Goal: Task Accomplishment & Management: Complete application form

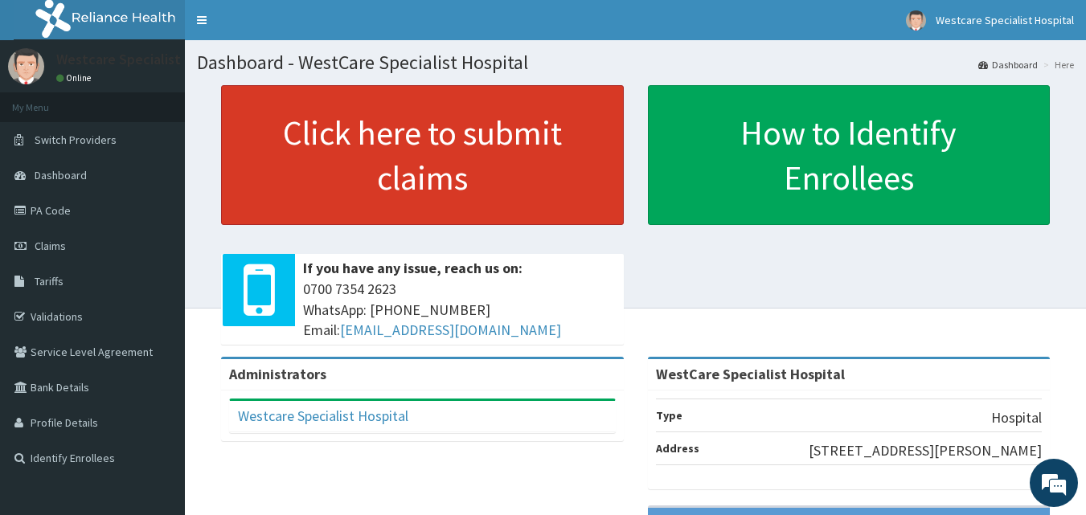
click at [395, 135] on link "Click here to submit claims" at bounding box center [422, 155] width 403 height 140
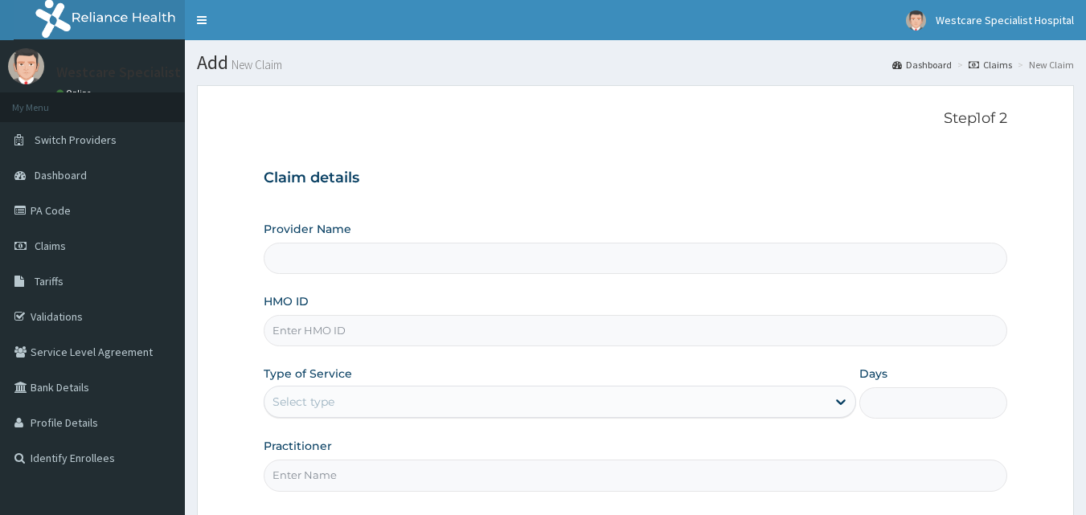
type input "WestCare Specialist Hospital"
drag, startPoint x: 354, startPoint y: 314, endPoint x: 349, endPoint y: 330, distance: 16.8
click at [350, 329] on div "HMO ID" at bounding box center [636, 319] width 744 height 53
click at [349, 330] on input "HMO ID" at bounding box center [636, 330] width 744 height 31
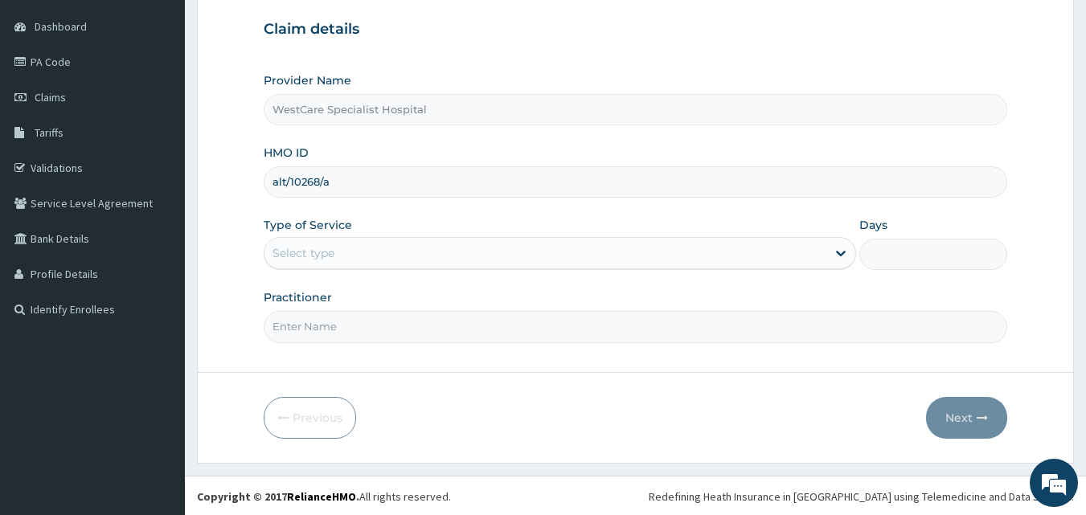
scroll to position [150, 0]
type input "alt/10268/a"
click at [342, 248] on div "Select type" at bounding box center [545, 252] width 562 height 26
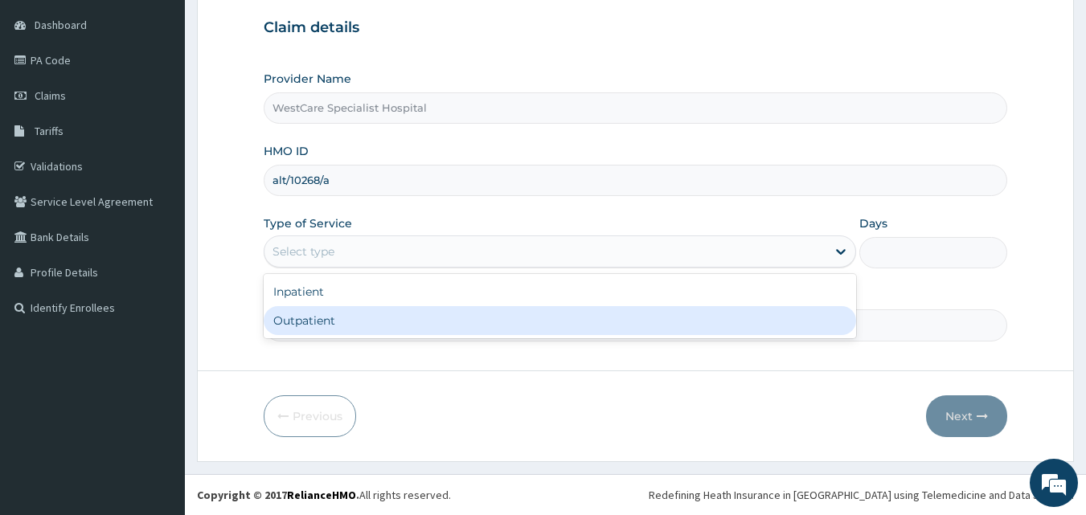
click at [332, 319] on div "Outpatient" at bounding box center [560, 320] width 592 height 29
type input "1"
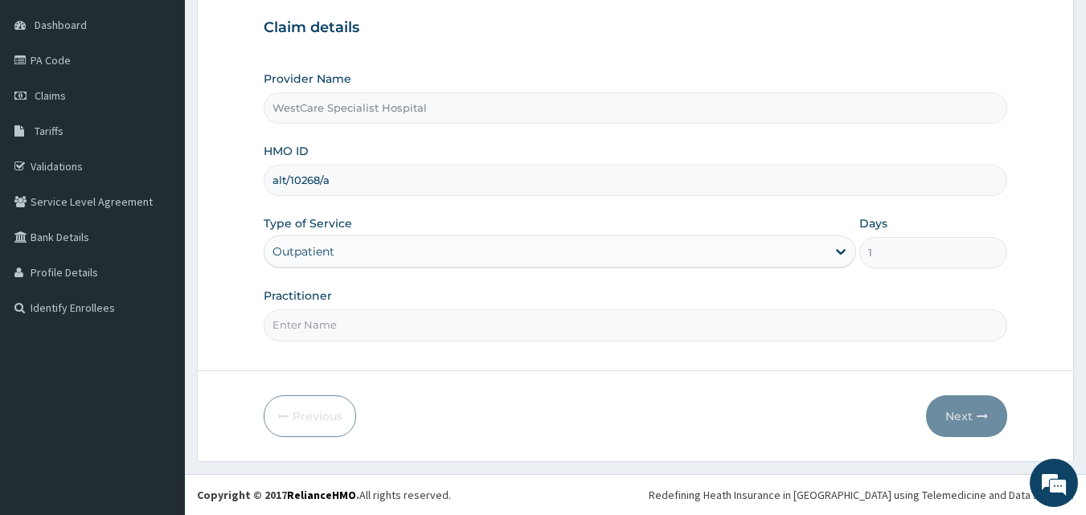
click at [323, 333] on input "Practitioner" at bounding box center [636, 324] width 744 height 31
type input "DR EKPENYOUNG"
click at [956, 412] on button "Next" at bounding box center [966, 416] width 81 height 42
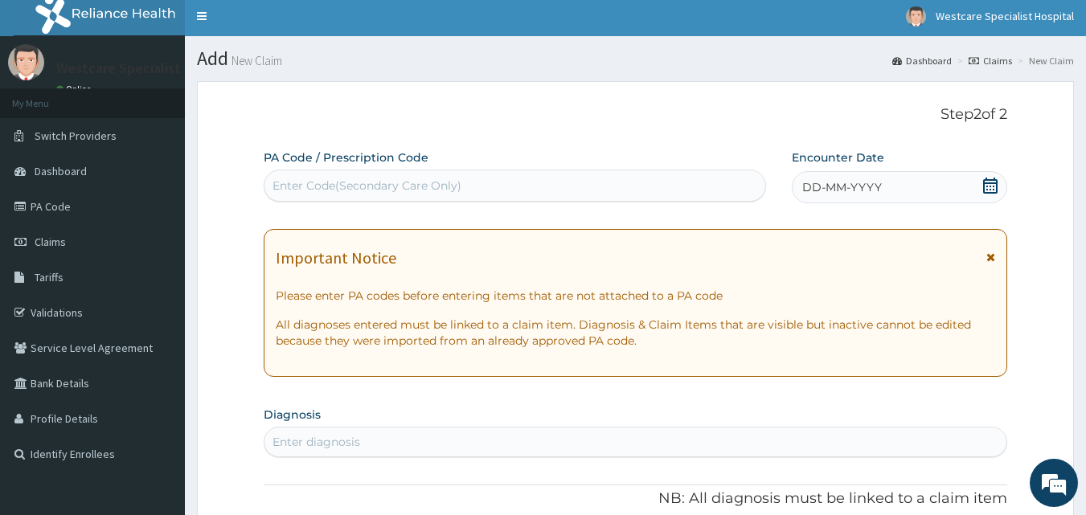
scroll to position [0, 0]
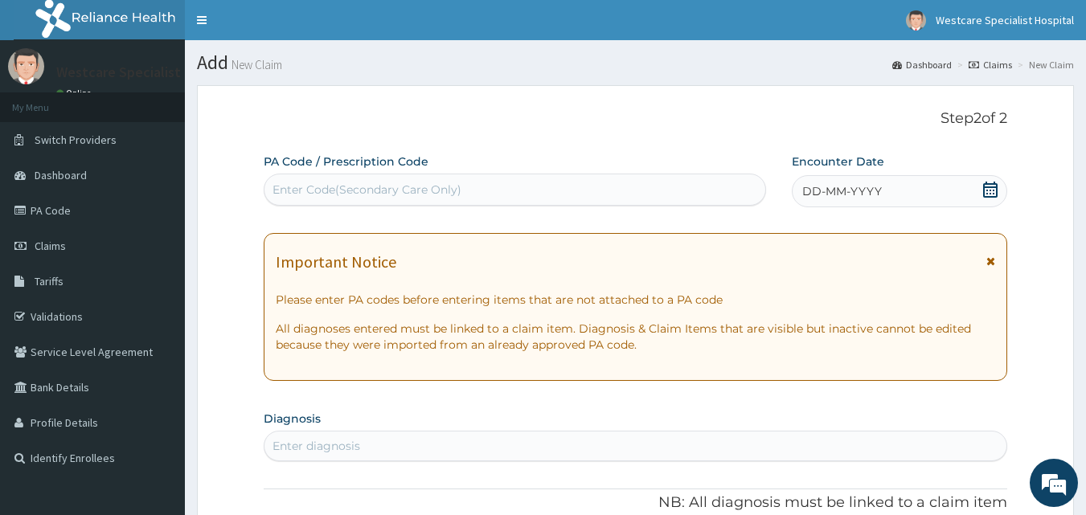
click at [601, 182] on div "Enter Code(Secondary Care Only)" at bounding box center [514, 190] width 501 height 26
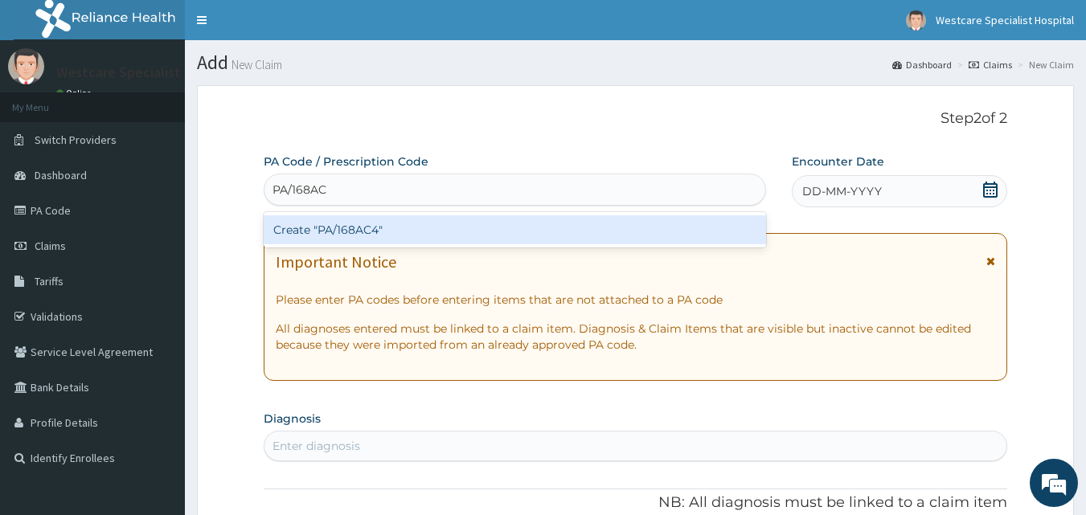
type input "PA/168AC4"
click at [445, 227] on div "Create "PA/168AC4"" at bounding box center [515, 229] width 503 height 29
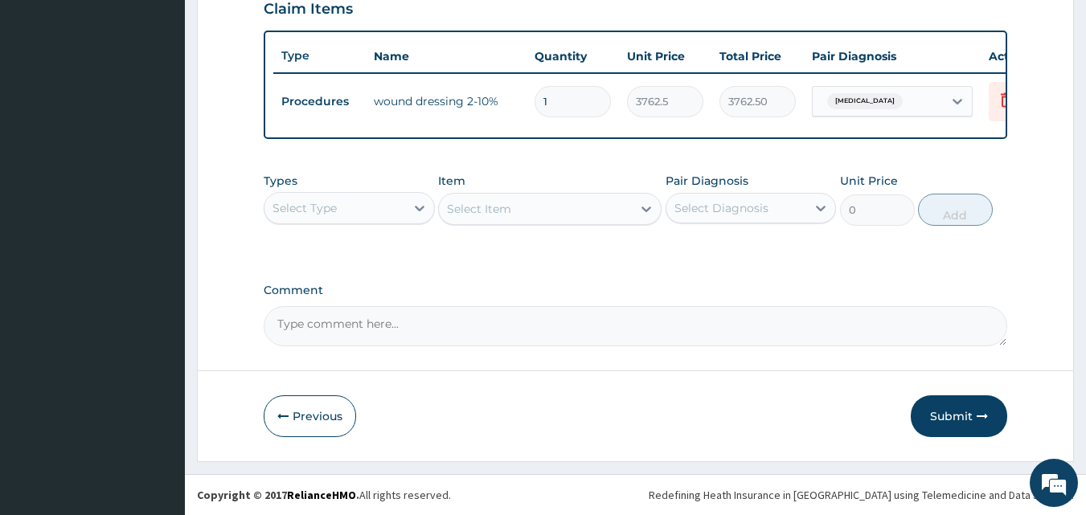
scroll to position [572, 0]
click at [954, 428] on button "Submit" at bounding box center [959, 416] width 96 height 42
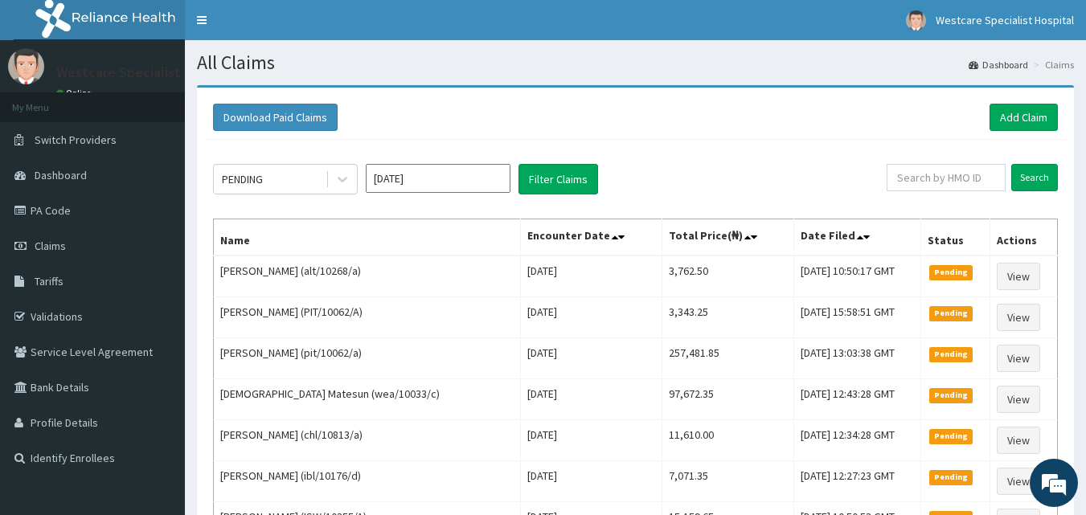
click at [744, 133] on div "Download Paid Claims Add Claim" at bounding box center [635, 118] width 861 height 44
click at [1005, 114] on link "Add Claim" at bounding box center [1023, 117] width 68 height 27
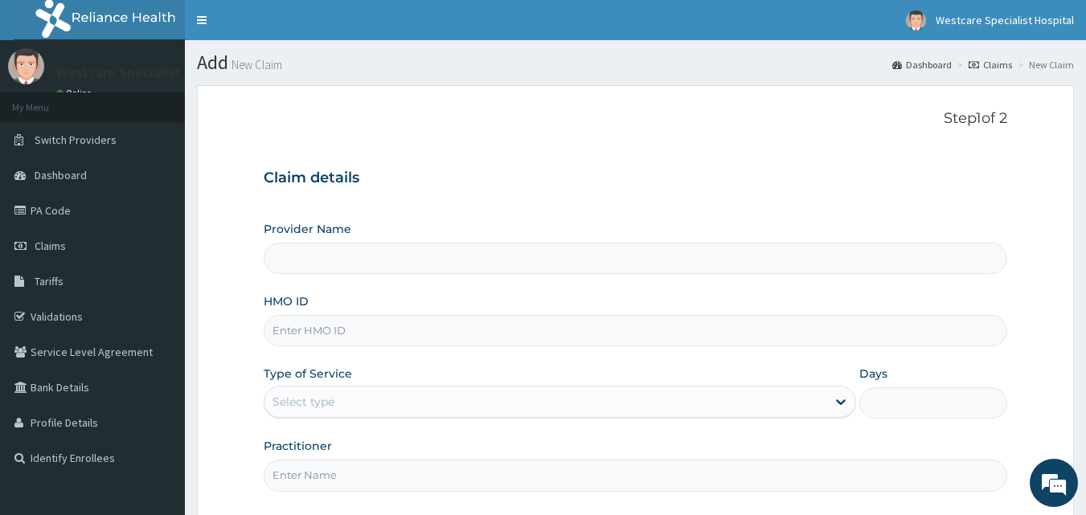
click at [638, 342] on input "HMO ID" at bounding box center [636, 330] width 744 height 31
type input "gel/10065/a"
type input "WestCare Specialist Hospital"
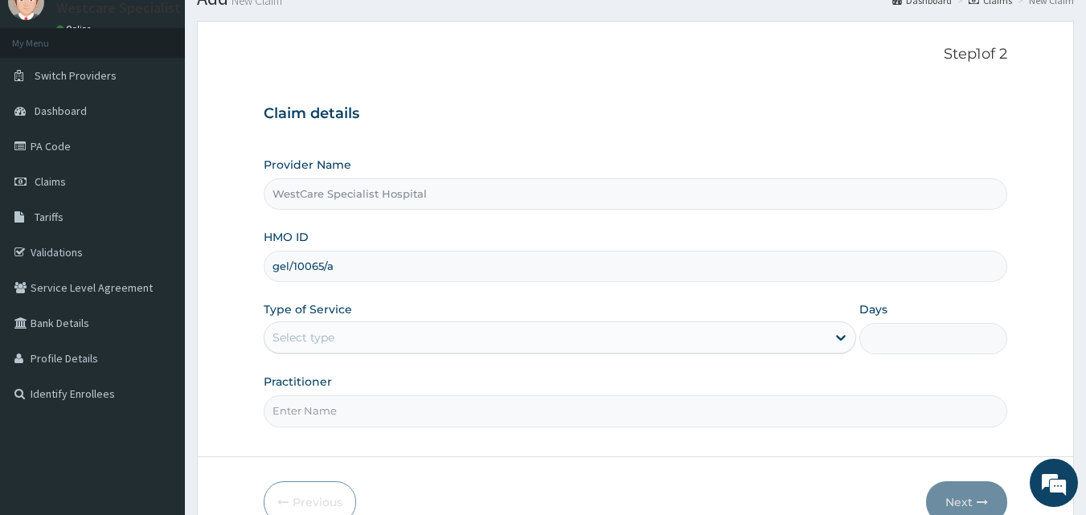
scroll to position [150, 0]
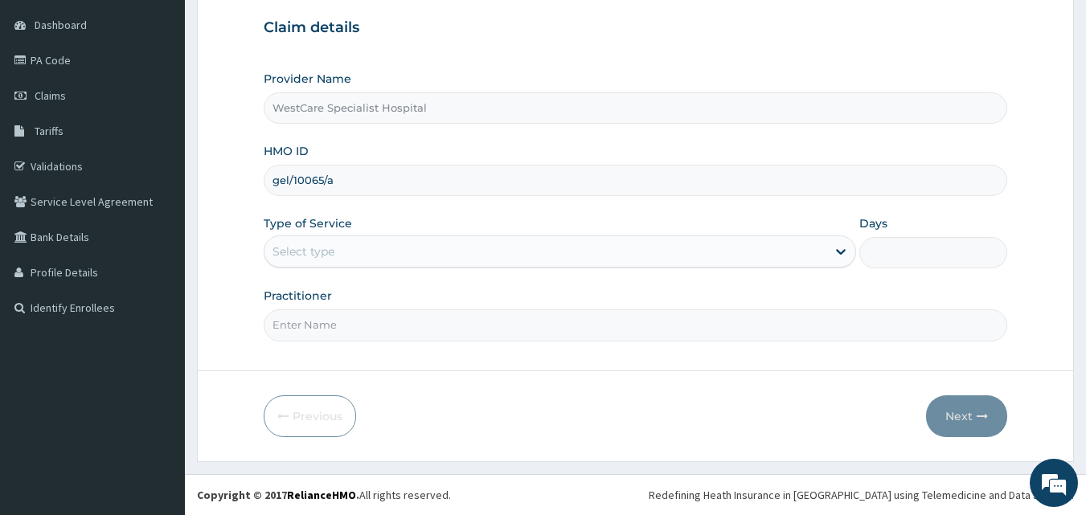
type input "gel/10065/a"
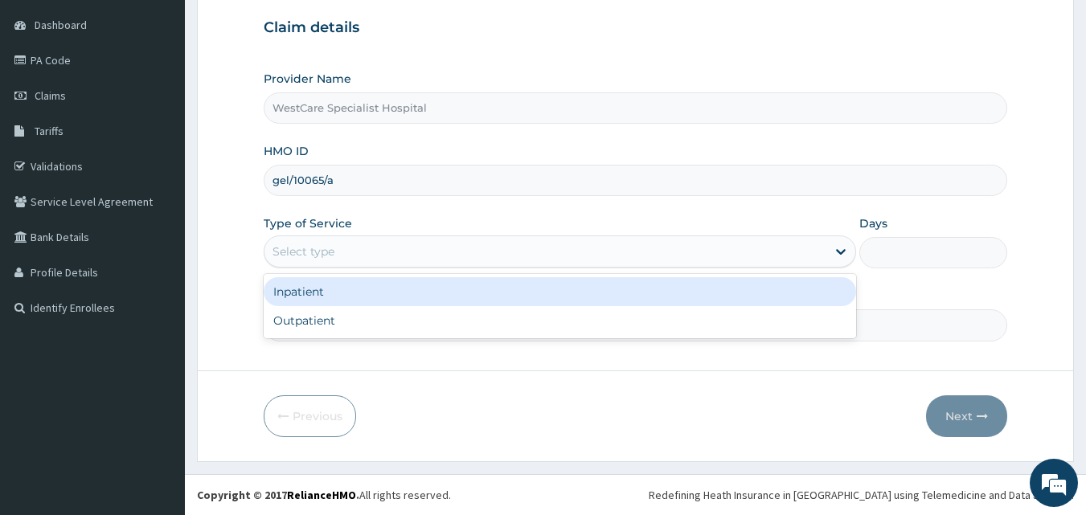
click at [549, 247] on div "Select type" at bounding box center [545, 252] width 562 height 26
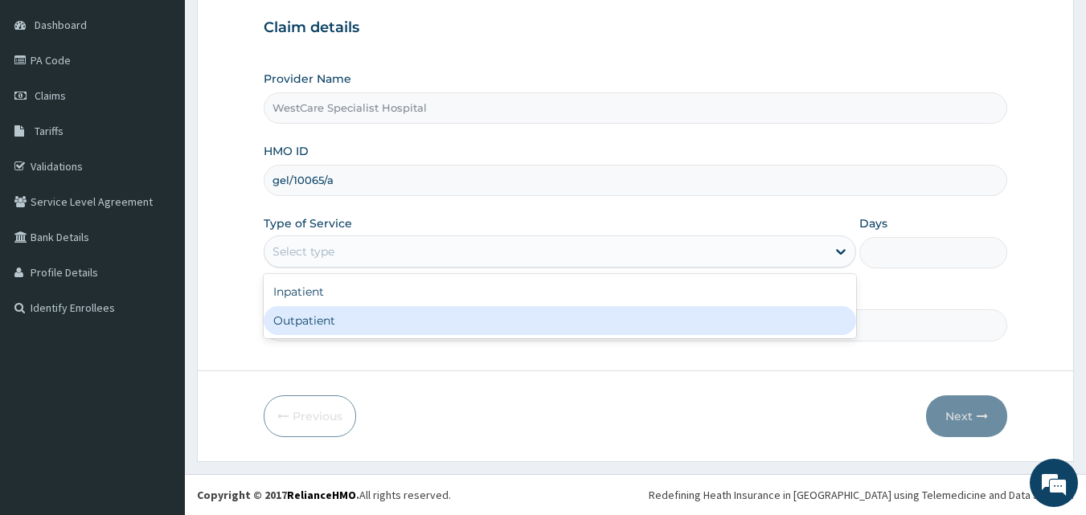
drag, startPoint x: 541, startPoint y: 315, endPoint x: 527, endPoint y: 320, distance: 14.5
click at [541, 315] on div "Outpatient" at bounding box center [560, 320] width 592 height 29
type input "1"
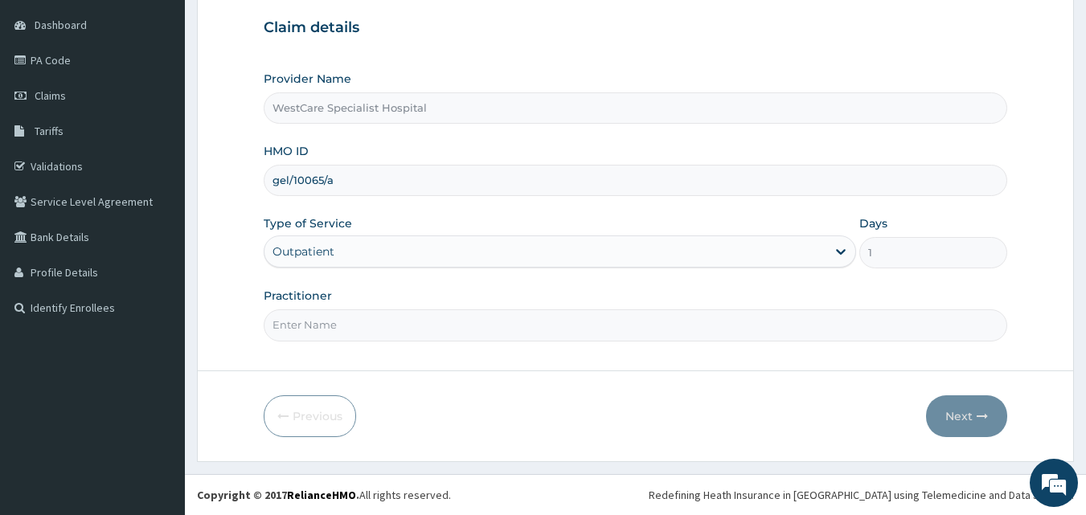
click at [514, 331] on input "Practitioner" at bounding box center [636, 324] width 744 height 31
type input "DR EKPENYOUNG"
click at [959, 412] on button "Next" at bounding box center [966, 416] width 81 height 42
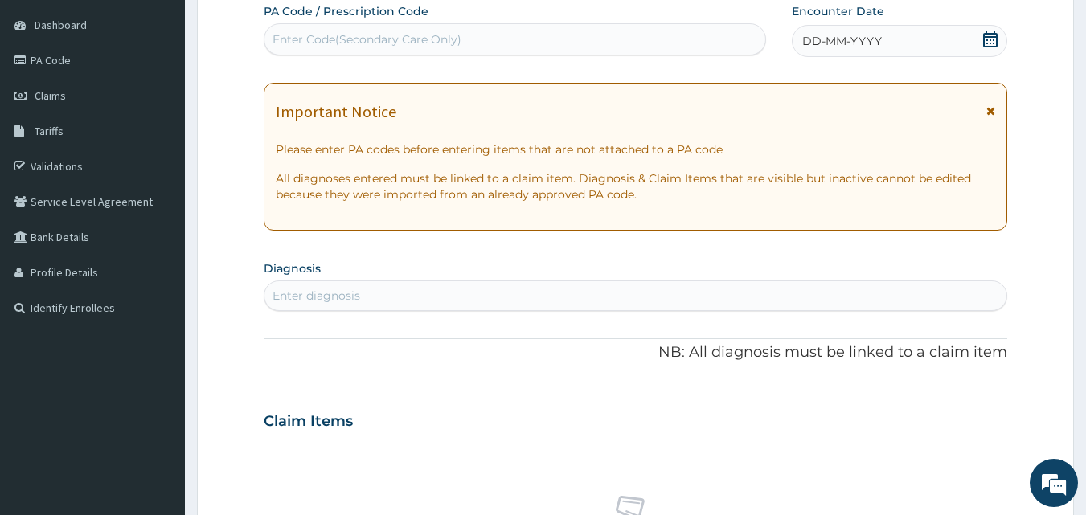
click at [367, 42] on div "Enter Code(Secondary Care Only)" at bounding box center [366, 39] width 189 height 16
type input "PA/0F9AFA"
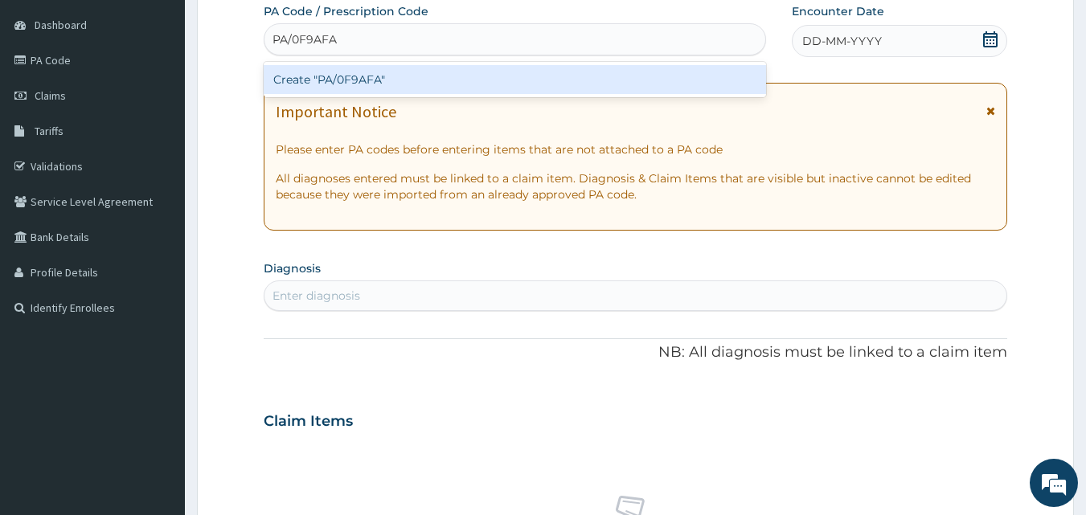
click at [362, 74] on div "Create "PA/0F9AFA"" at bounding box center [515, 79] width 503 height 29
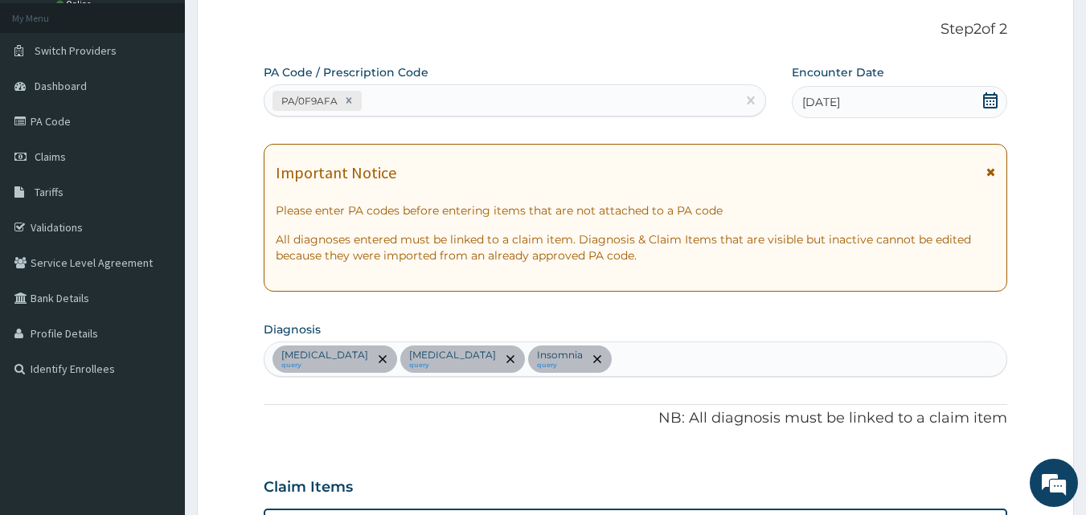
scroll to position [0, 0]
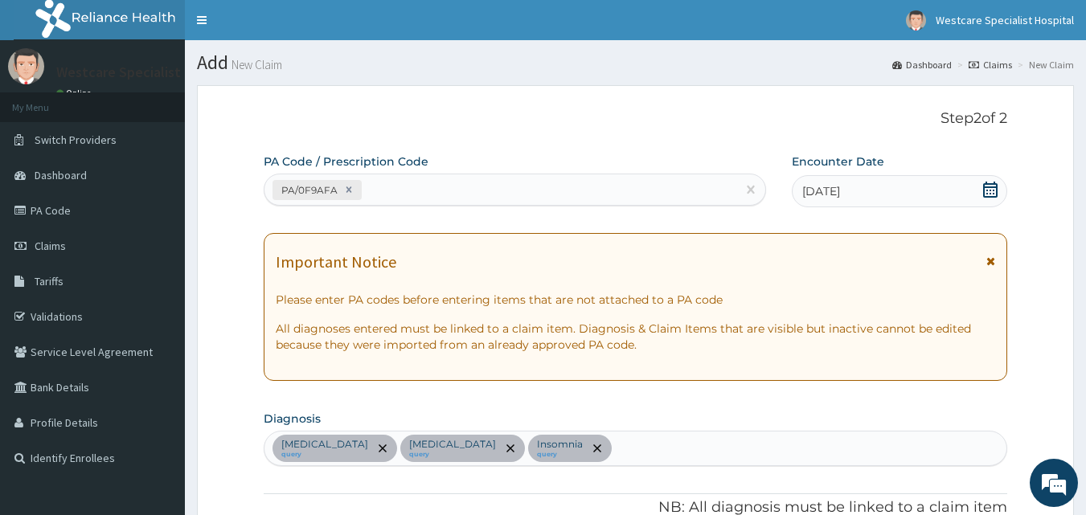
click at [373, 177] on div "PA/0F9AFA" at bounding box center [500, 190] width 473 height 27
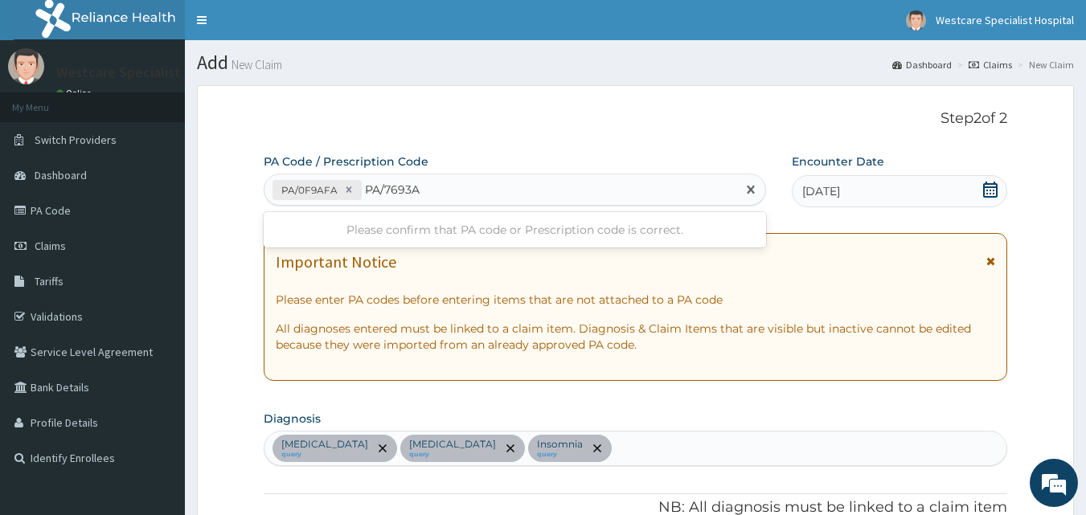
type input "PA/7693AF"
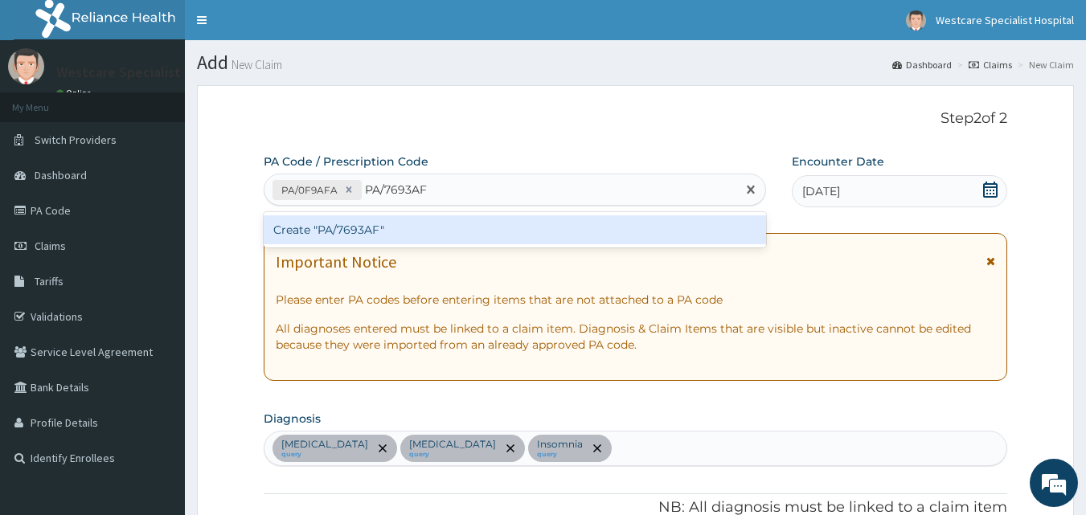
click at [349, 223] on div "Create "PA/7693AF"" at bounding box center [515, 229] width 503 height 29
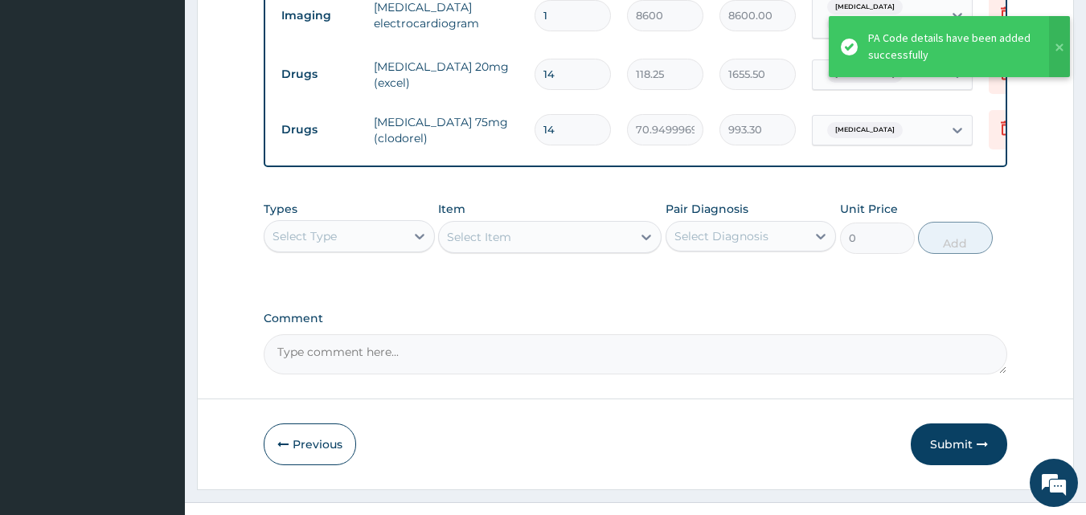
scroll to position [690, 0]
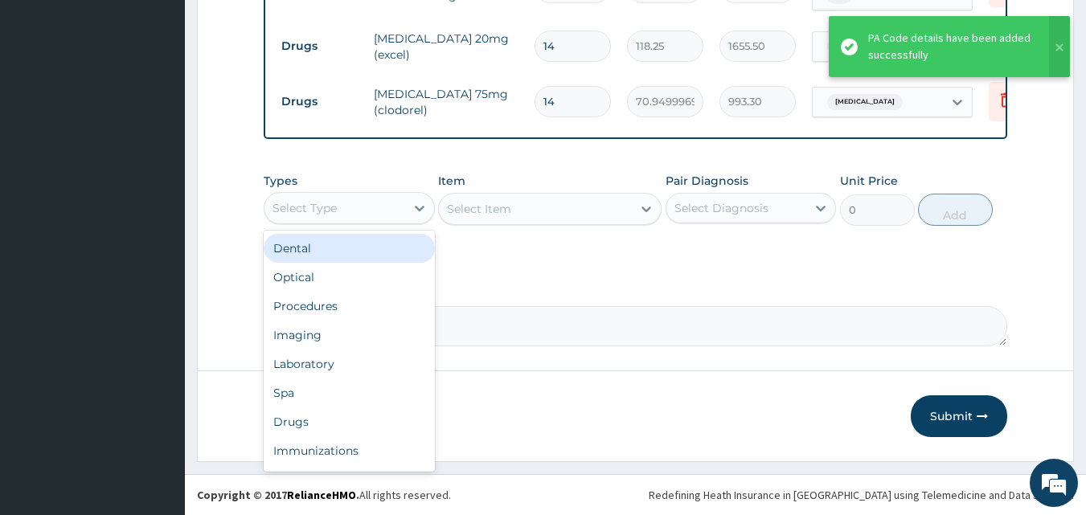
click at [298, 203] on div "Select Type" at bounding box center [304, 208] width 64 height 16
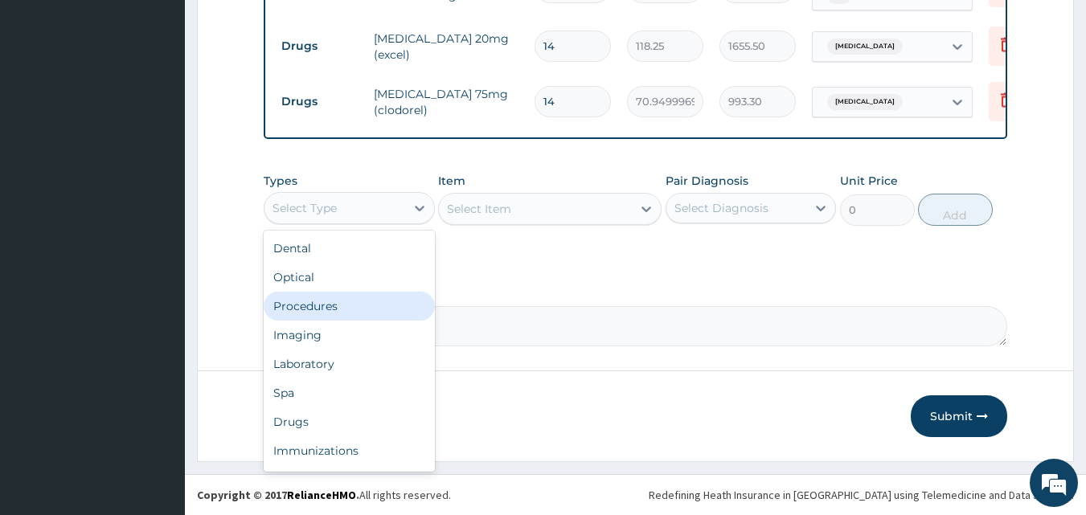
click at [285, 298] on div "Procedures" at bounding box center [349, 306] width 171 height 29
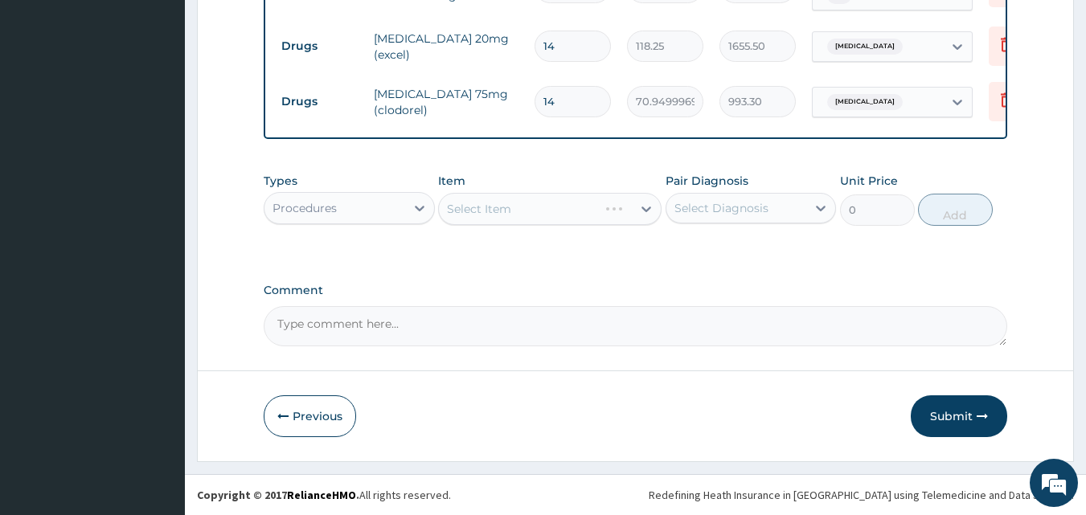
click at [559, 199] on div "Select Item" at bounding box center [549, 209] width 223 height 32
click at [600, 235] on div "Types Procedures Item Select Item Pair Diagnosis Select Diagnosis Unit Price 0 …" at bounding box center [636, 211] width 744 height 93
click at [728, 207] on div "Select Diagnosis" at bounding box center [721, 208] width 94 height 16
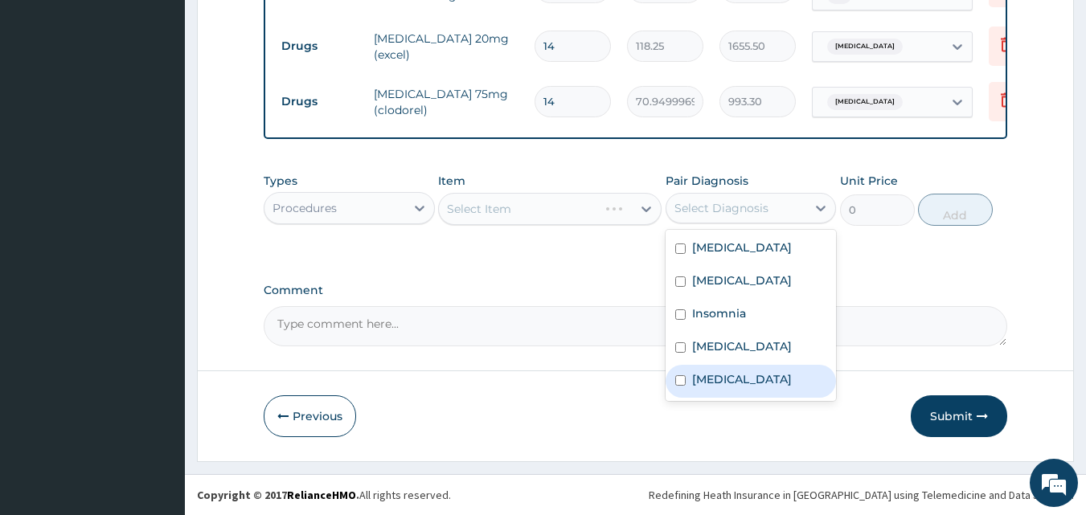
click at [724, 372] on label "Essential hypertension" at bounding box center [742, 379] width 100 height 16
checkbox input "true"
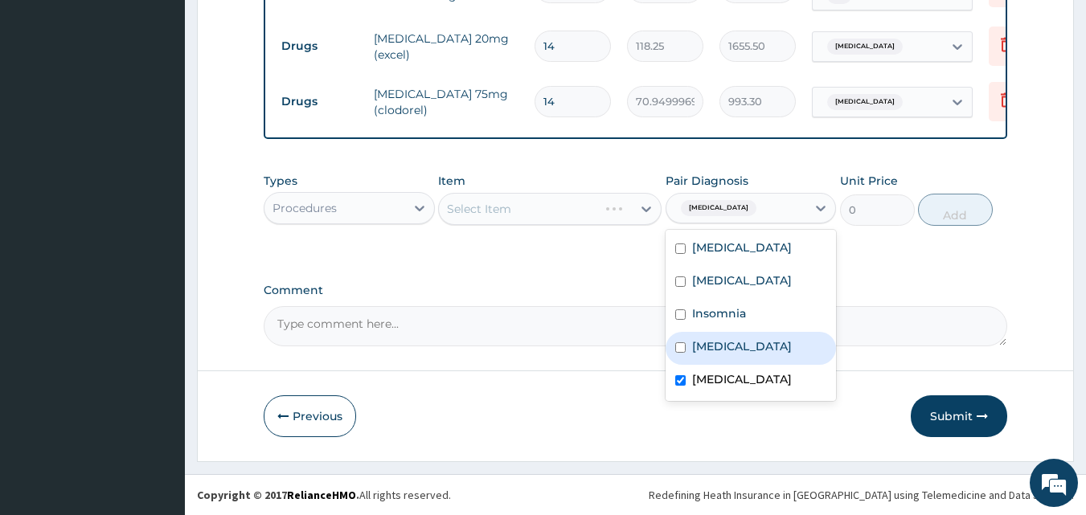
click at [727, 337] on div "Dyslipidemia" at bounding box center [750, 348] width 171 height 33
checkbox input "true"
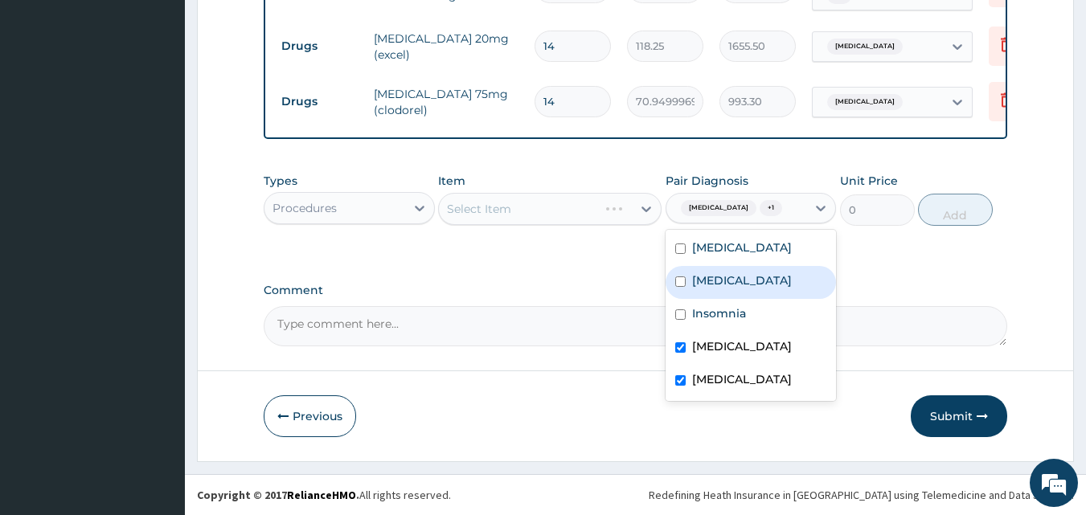
click at [730, 289] on label "Ischemia" at bounding box center [742, 280] width 100 height 16
checkbox input "true"
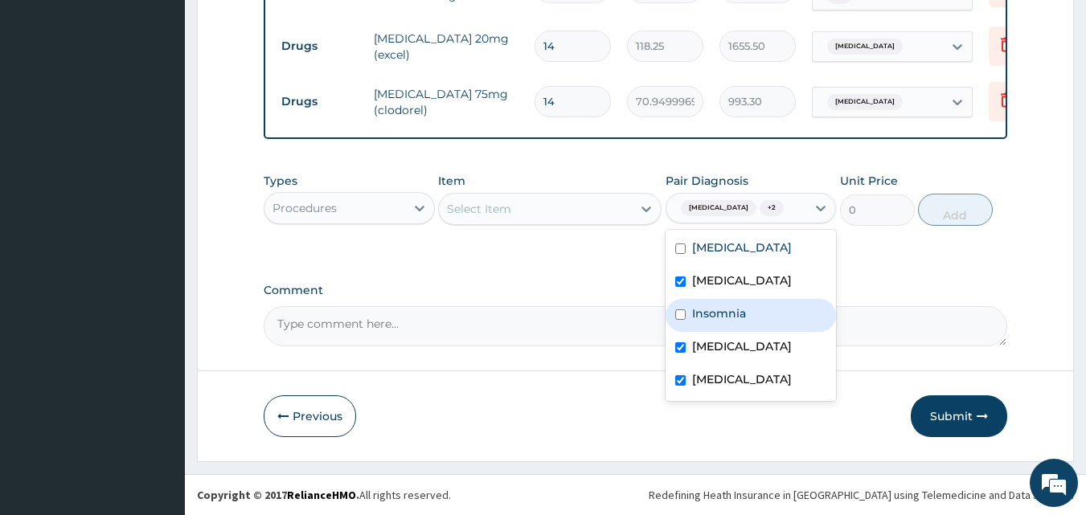
drag, startPoint x: 723, startPoint y: 320, endPoint x: 739, endPoint y: 295, distance: 29.6
click at [723, 321] on div "Insomnia" at bounding box center [750, 315] width 171 height 33
checkbox input "true"
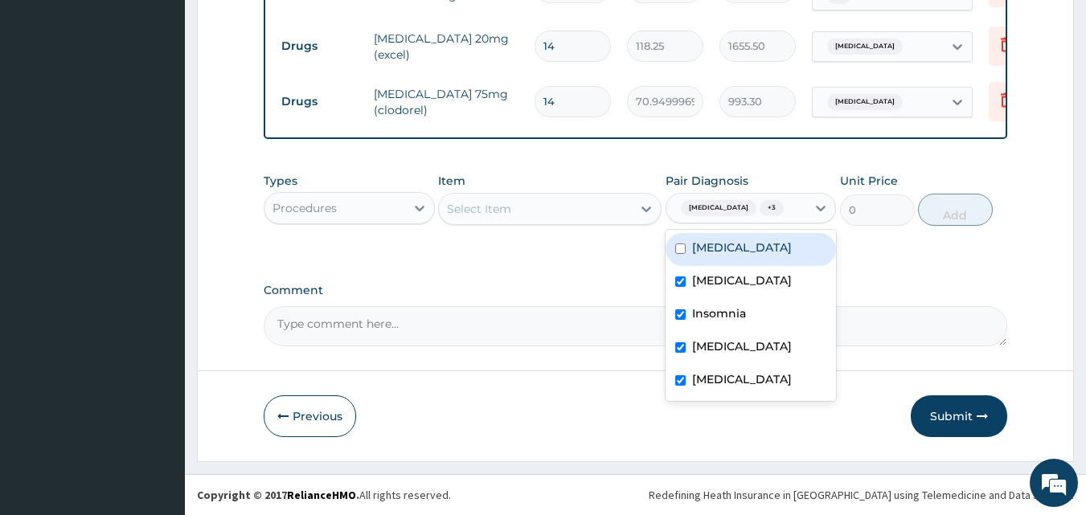
click at [746, 256] on label "Myocarditis" at bounding box center [742, 247] width 100 height 16
checkbox input "true"
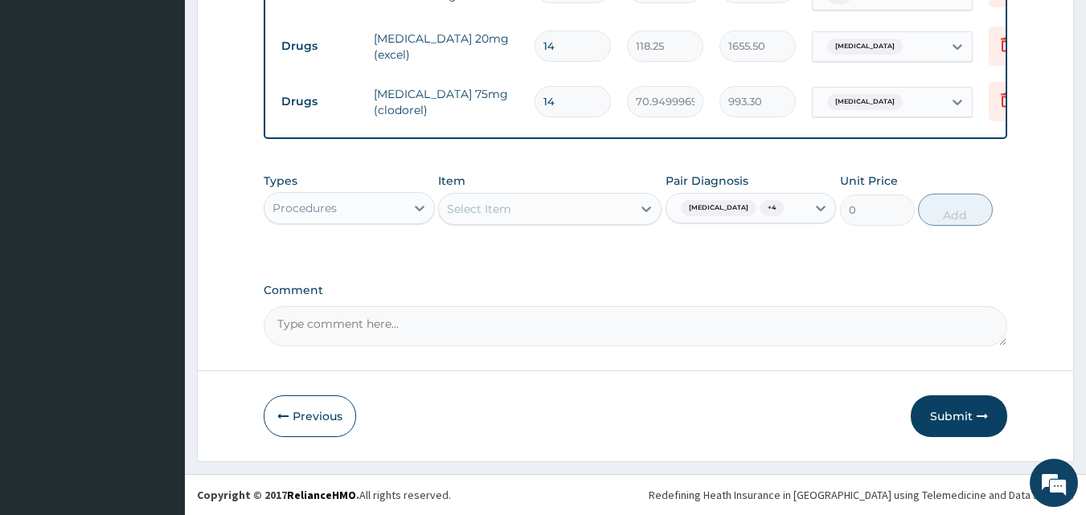
click at [612, 258] on div "Types Procedures Item Select Item Pair Diagnosis Essential hypertension + 4 Uni…" at bounding box center [636, 211] width 744 height 93
click at [592, 211] on div "Select Item" at bounding box center [535, 209] width 193 height 26
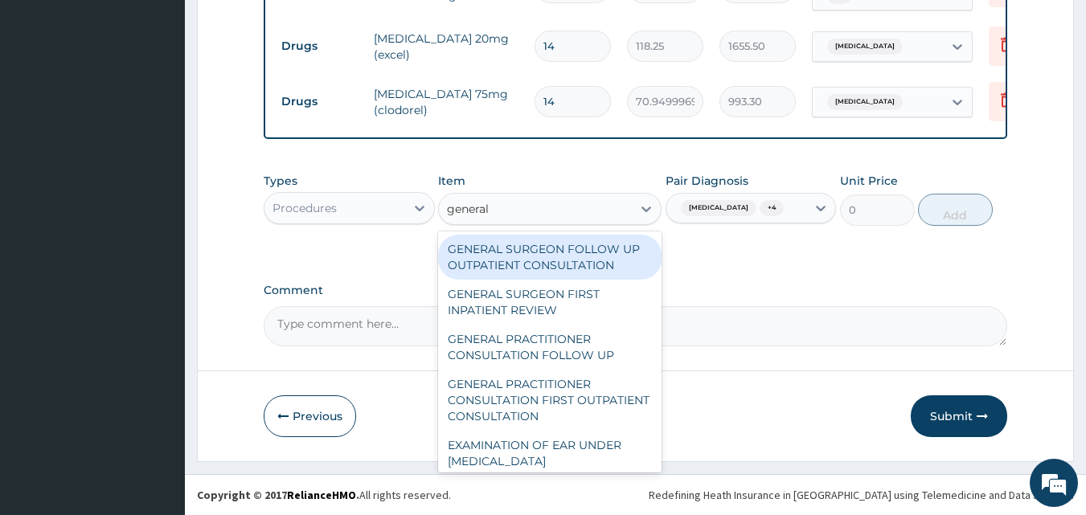
type input "general p"
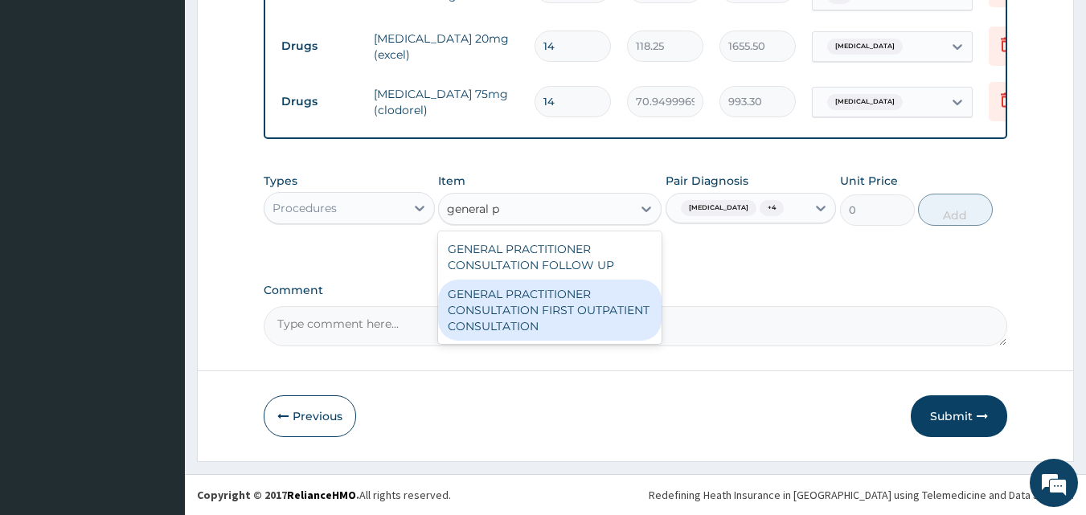
click at [600, 306] on div "GENERAL PRACTITIONER CONSULTATION FIRST OUTPATIENT CONSULTATION" at bounding box center [549, 310] width 223 height 61
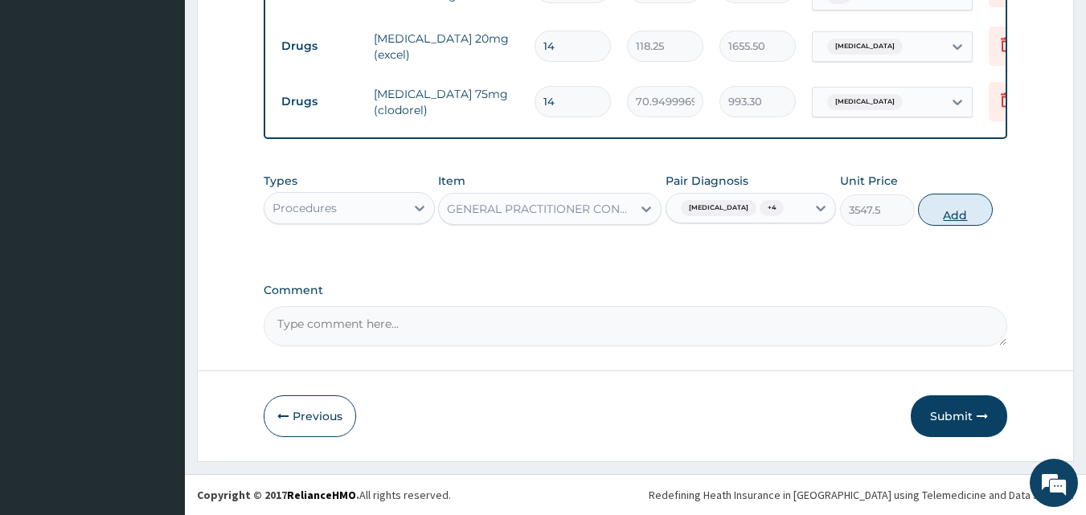
drag, startPoint x: 908, startPoint y: 228, endPoint x: 961, endPoint y: 213, distance: 55.2
click at [913, 226] on div "Unit Price 3547.5" at bounding box center [877, 199] width 75 height 53
click at [966, 209] on button "Add" at bounding box center [955, 210] width 75 height 32
type input "0"
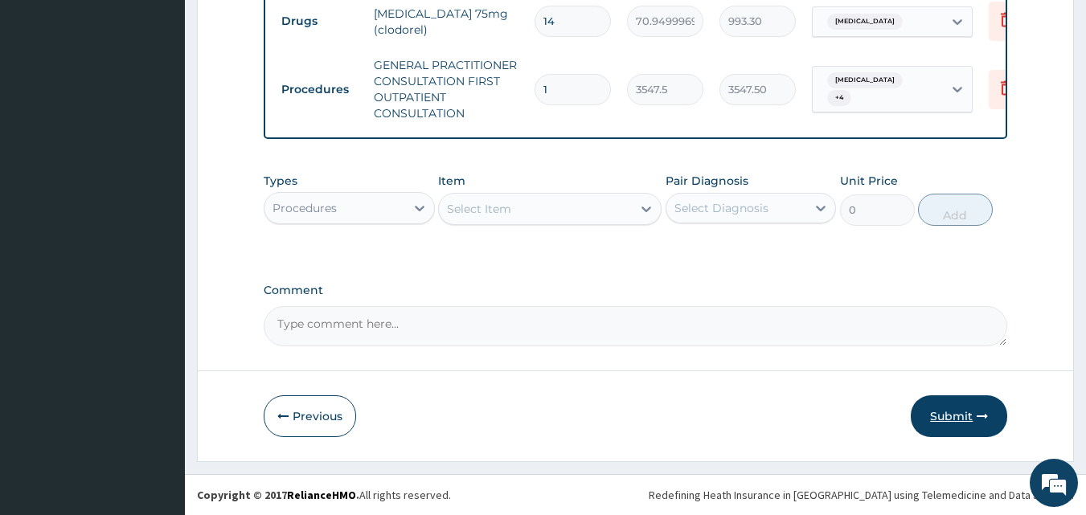
click at [960, 425] on button "Submit" at bounding box center [959, 416] width 96 height 42
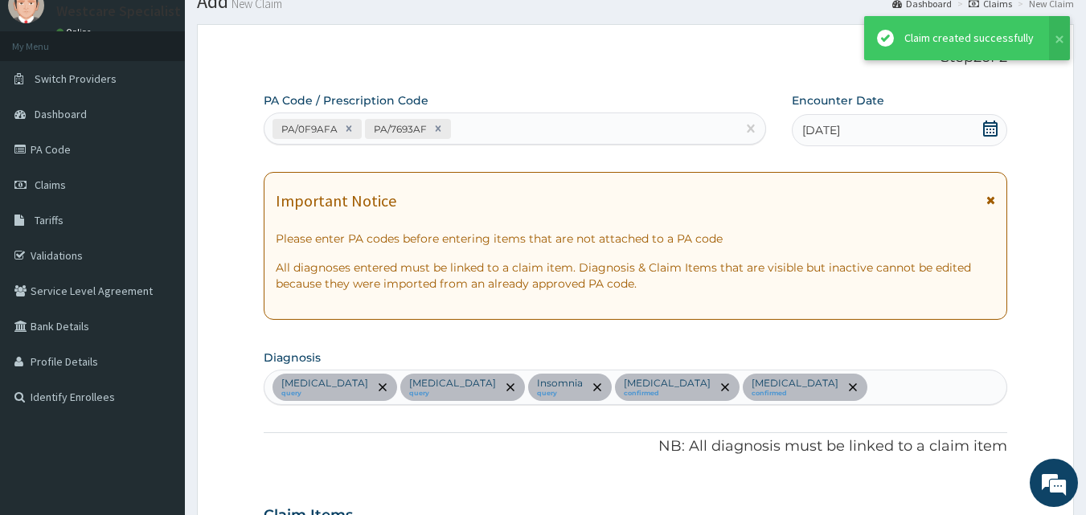
scroll to position [771, 0]
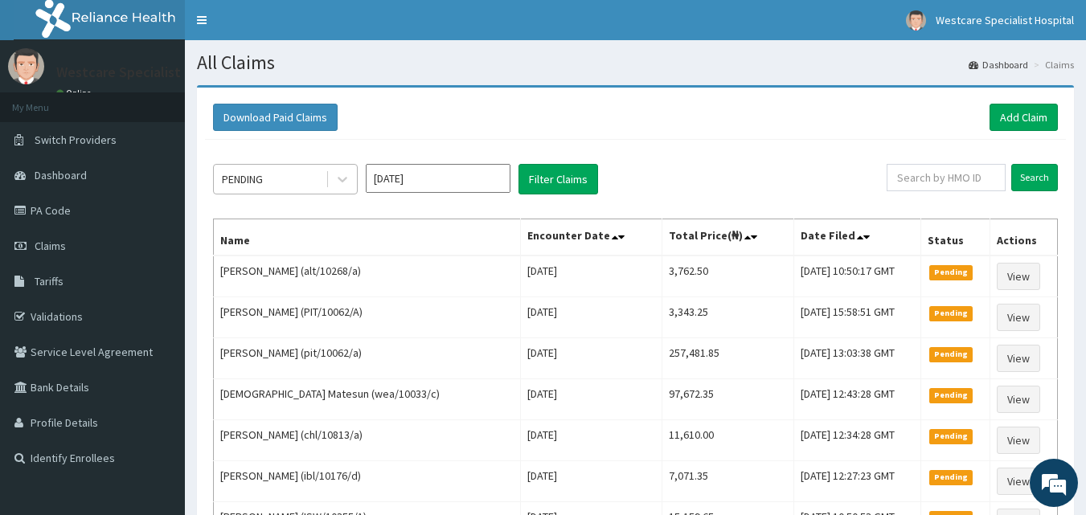
click at [301, 181] on div "PENDING" at bounding box center [270, 179] width 112 height 26
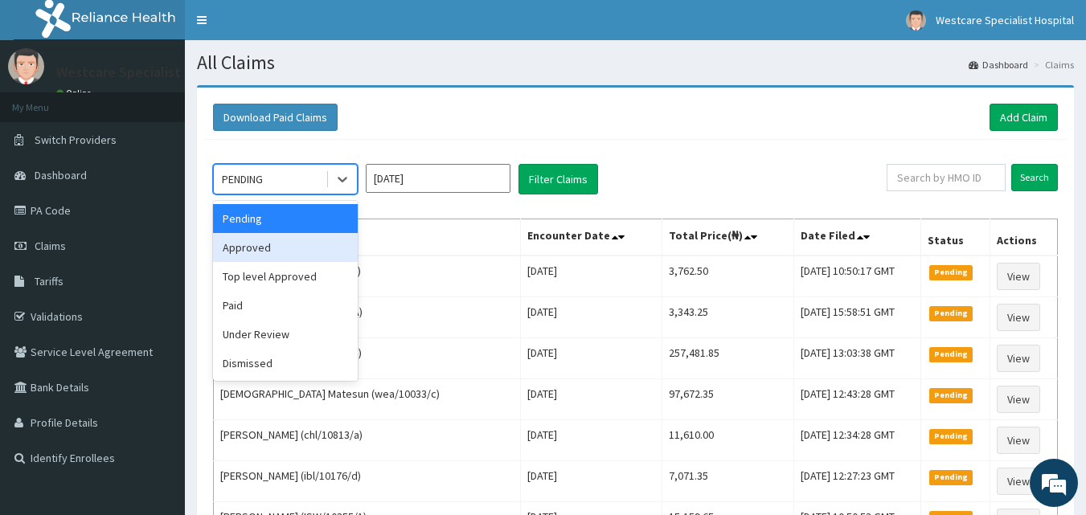
click at [289, 239] on div "Approved" at bounding box center [285, 247] width 145 height 29
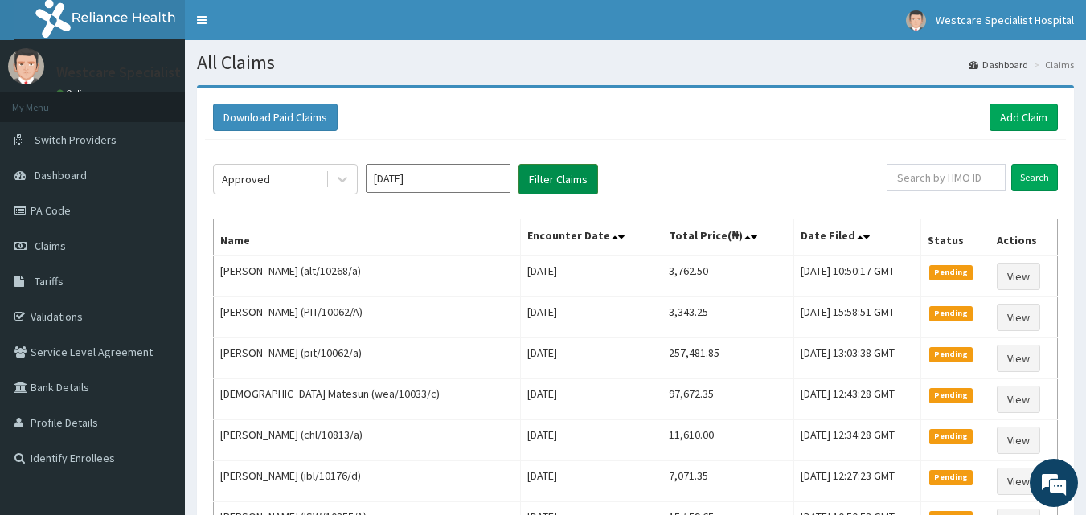
click at [531, 182] on button "Filter Claims" at bounding box center [558, 179] width 80 height 31
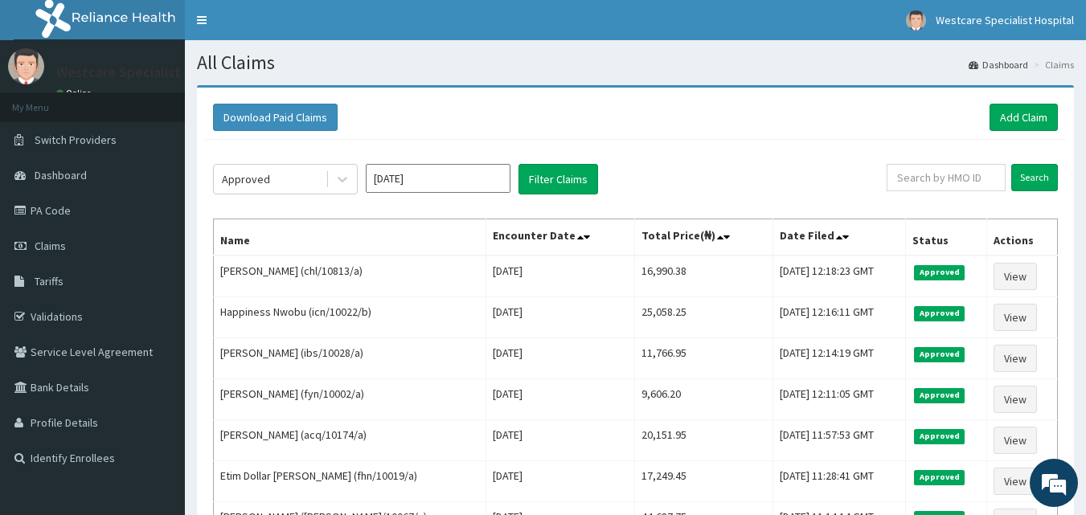
click at [252, 198] on div "Approved Aug 2025 Filter Claims Search Name Encounter Date Total Price(₦) Date …" at bounding box center [635, 416] width 861 height 553
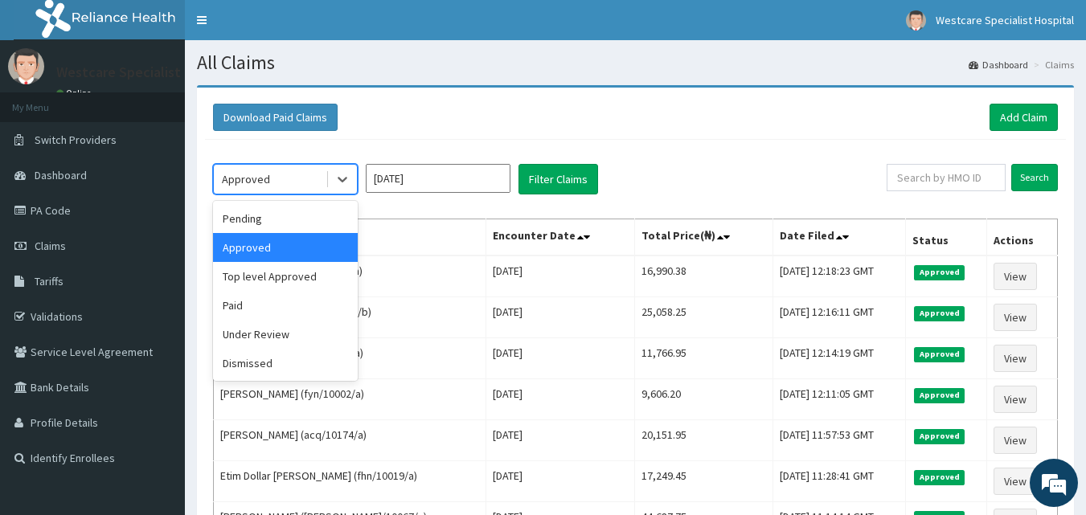
click at [262, 173] on div "Approved" at bounding box center [246, 179] width 48 height 16
click at [290, 332] on div "Under Review" at bounding box center [285, 334] width 145 height 29
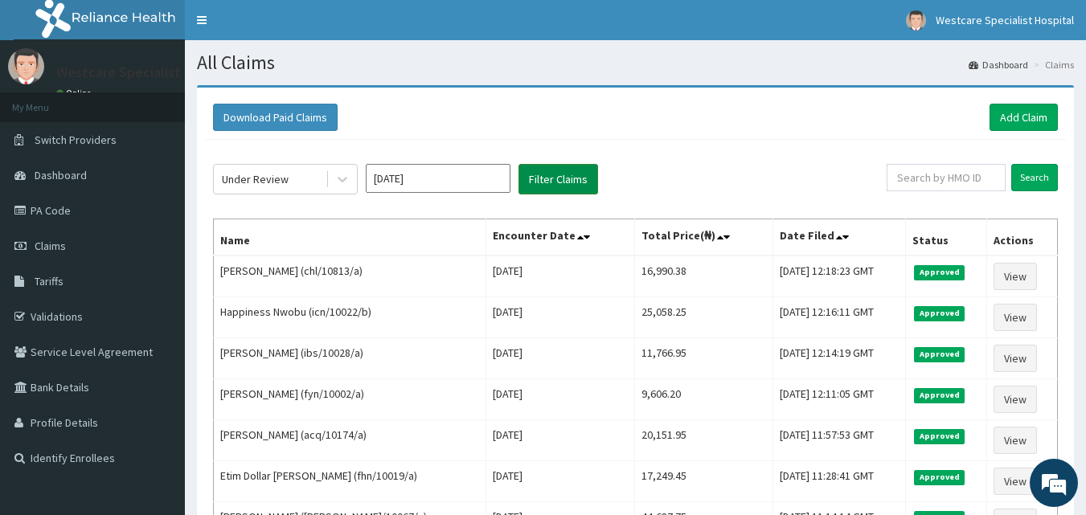
click at [564, 177] on button "Filter Claims" at bounding box center [558, 179] width 80 height 31
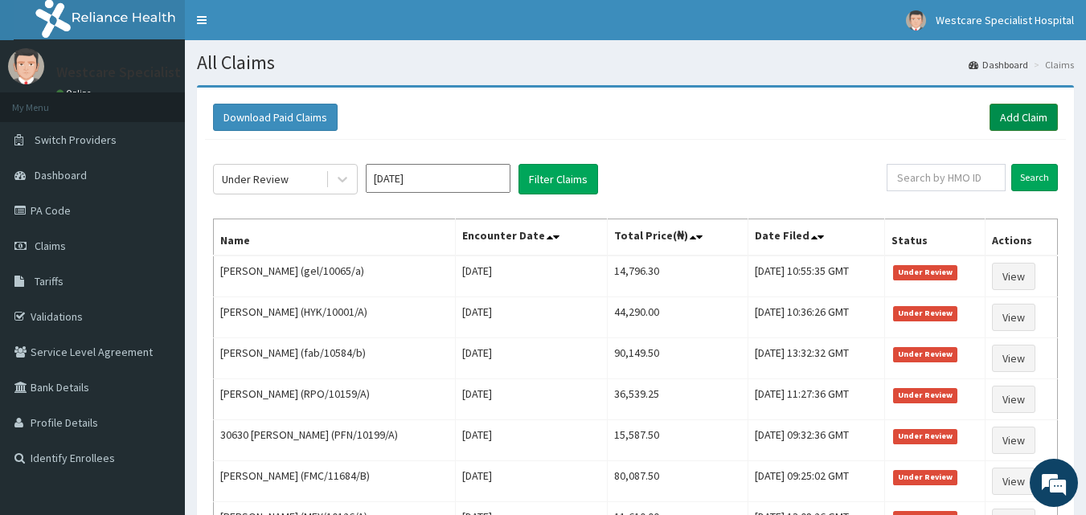
click at [1027, 111] on link "Add Claim" at bounding box center [1023, 117] width 68 height 27
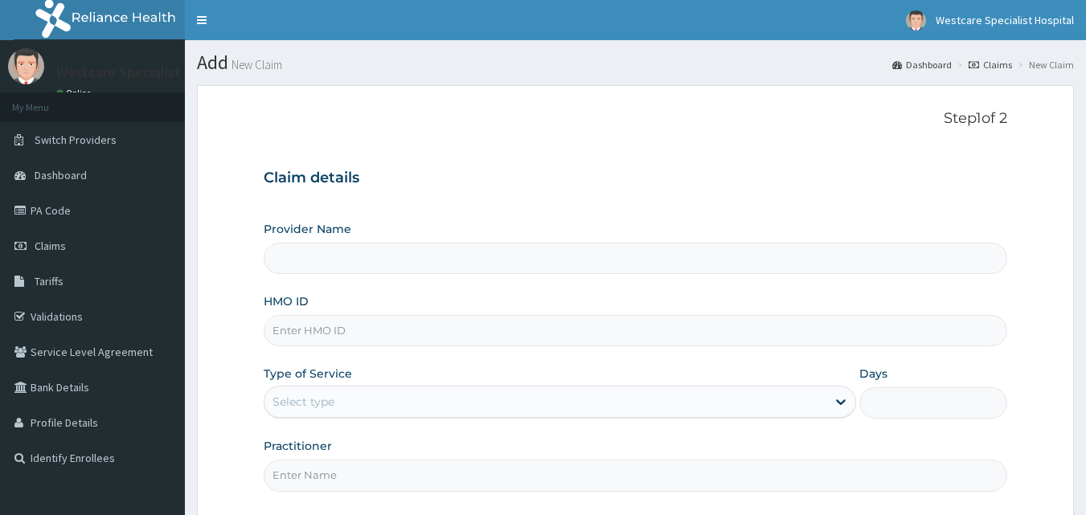
click at [497, 334] on input "HMO ID" at bounding box center [636, 330] width 744 height 31
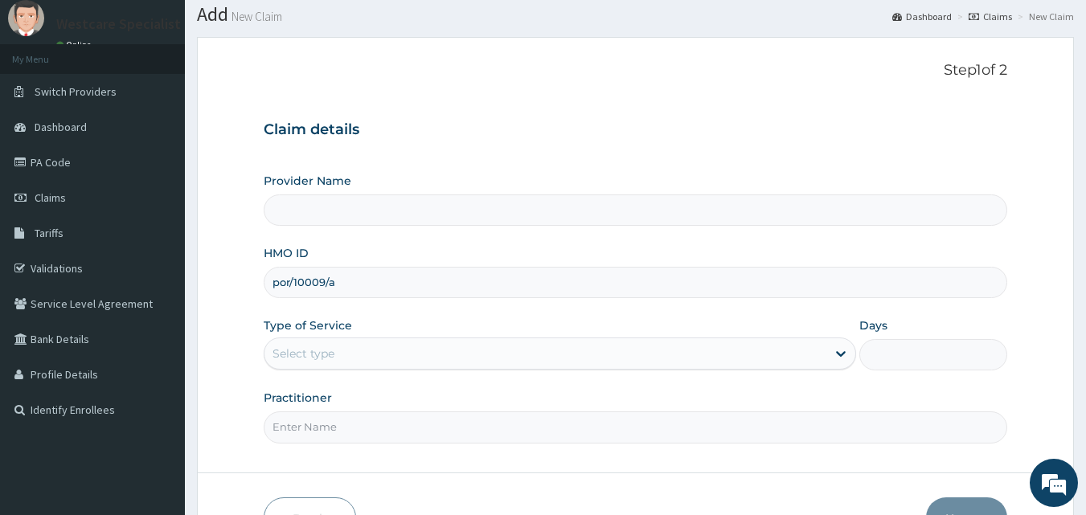
scroll to position [150, 0]
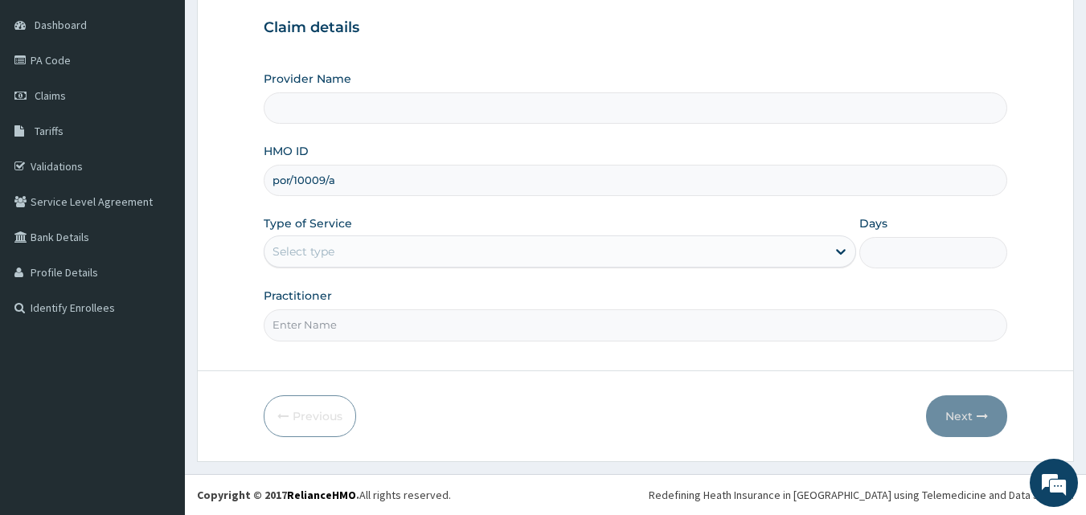
type input "por/10009/a"
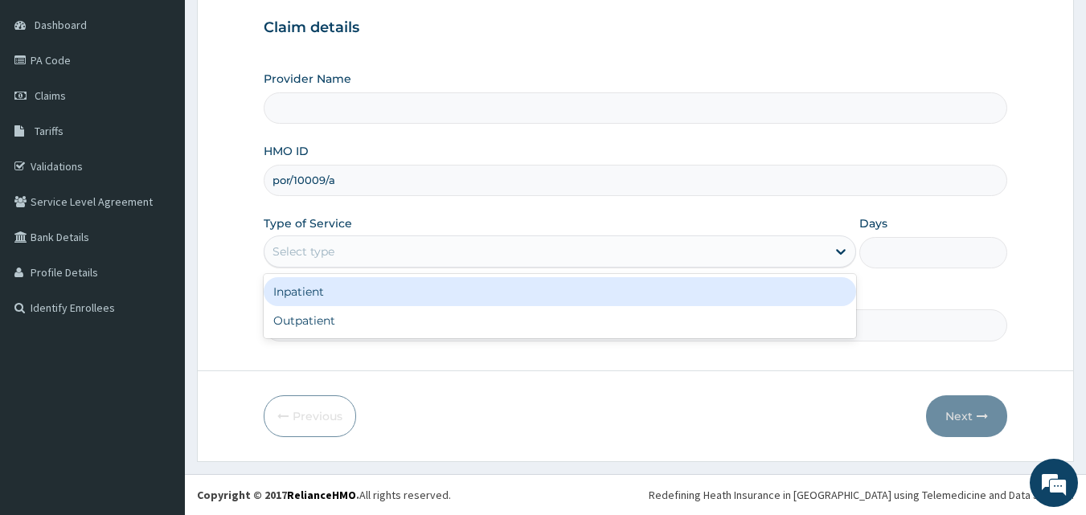
drag, startPoint x: 390, startPoint y: 252, endPoint x: 376, endPoint y: 299, distance: 49.3
click at [391, 252] on div "Select type" at bounding box center [545, 252] width 562 height 26
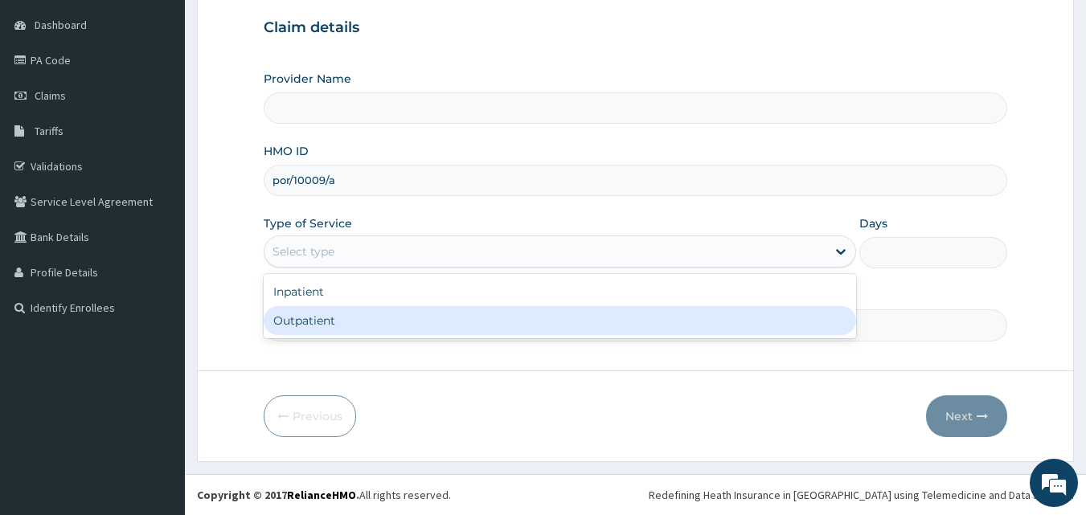
click at [371, 325] on div "Outpatient" at bounding box center [560, 320] width 592 height 29
type input "1"
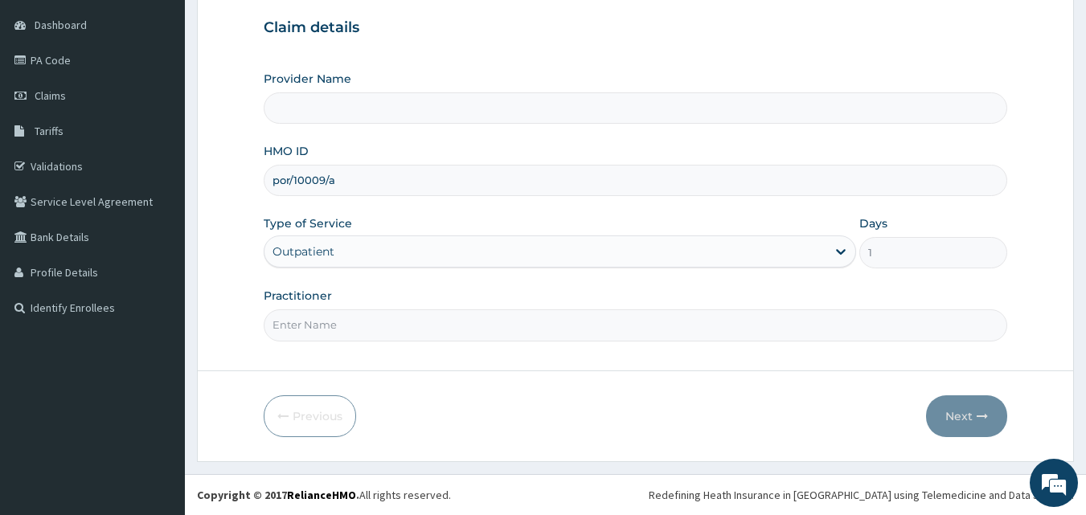
click at [370, 325] on input "Practitioner" at bounding box center [636, 324] width 744 height 31
type input "DR.ONAH"
type input "WestCare Specialist Hospital"
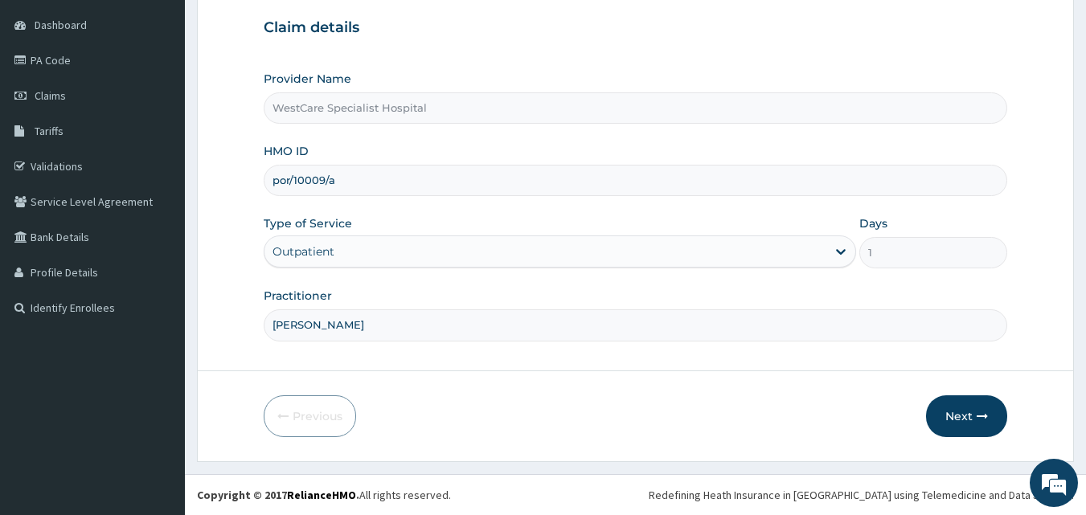
scroll to position [0, 0]
click at [973, 411] on button "Next" at bounding box center [966, 416] width 81 height 42
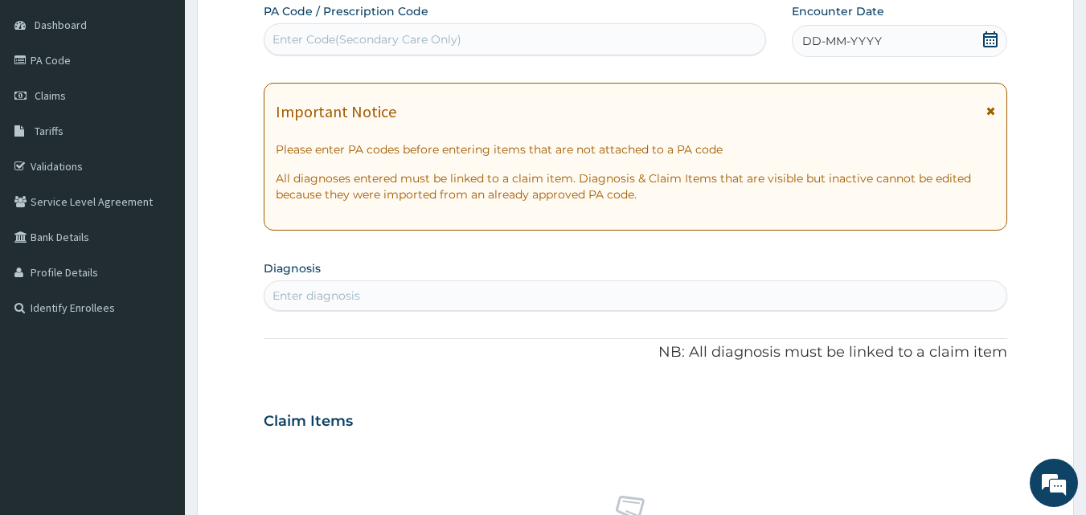
click at [988, 33] on icon at bounding box center [990, 39] width 14 height 16
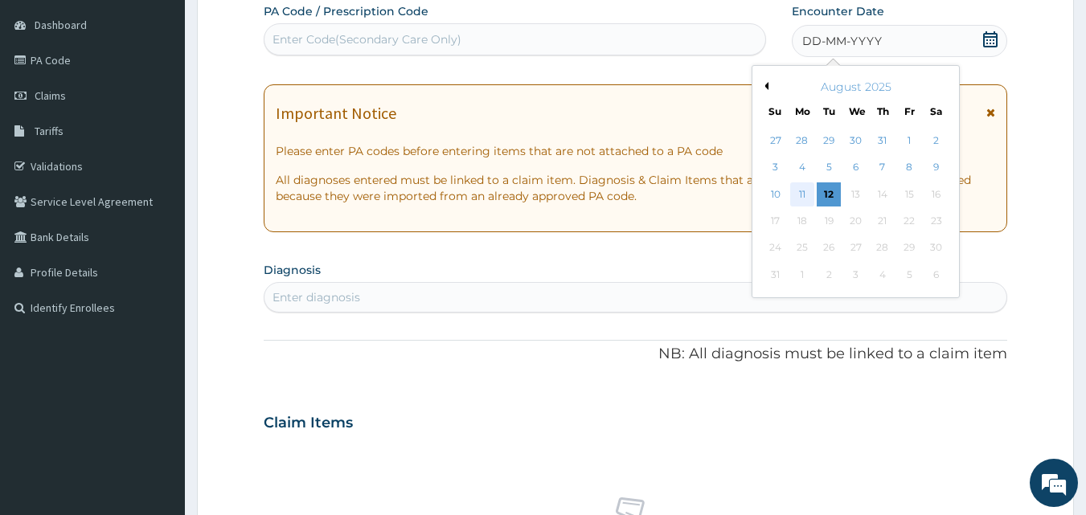
click at [803, 194] on div "11" at bounding box center [802, 194] width 24 height 24
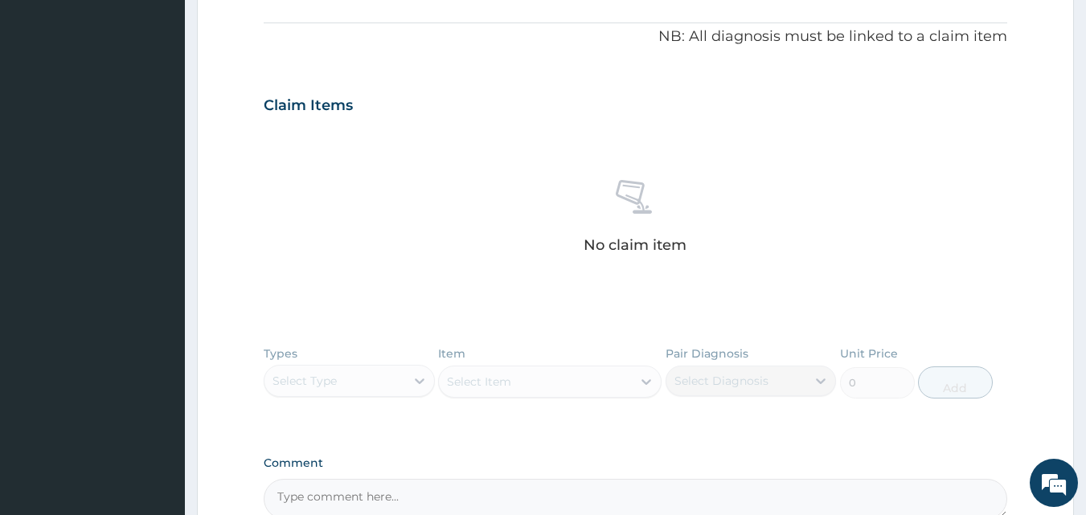
scroll to position [231, 0]
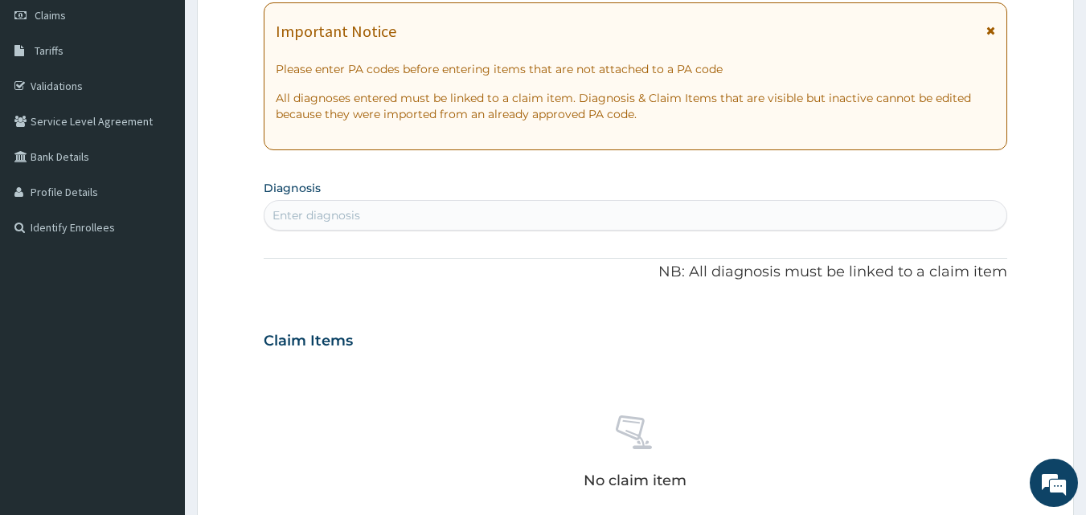
click at [493, 215] on div "Enter diagnosis" at bounding box center [635, 216] width 743 height 26
type input "sepsis"
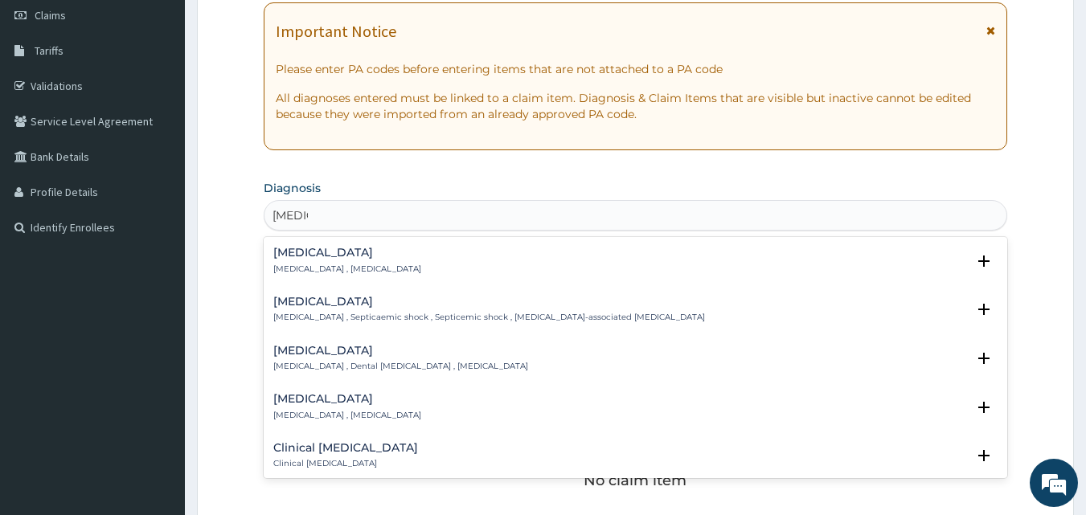
click at [292, 254] on h4 "Sepsis" at bounding box center [347, 253] width 148 height 12
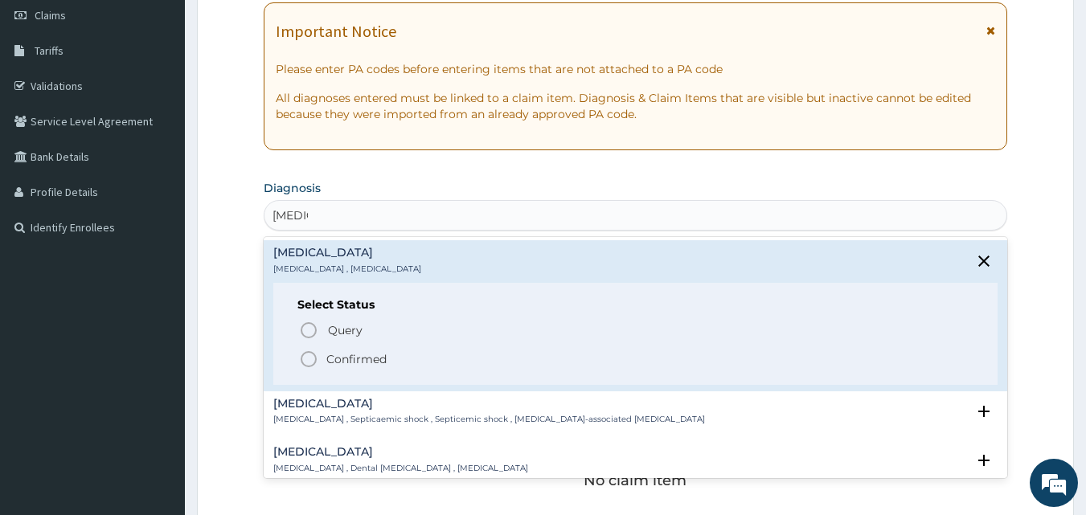
click at [308, 361] on icon "status option filled" at bounding box center [308, 359] width 19 height 19
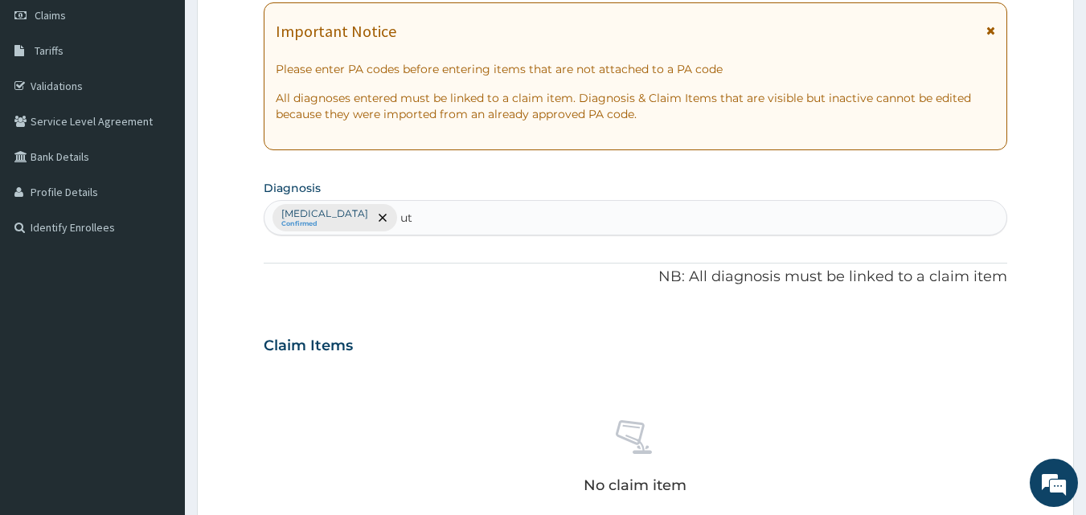
type input "uti"
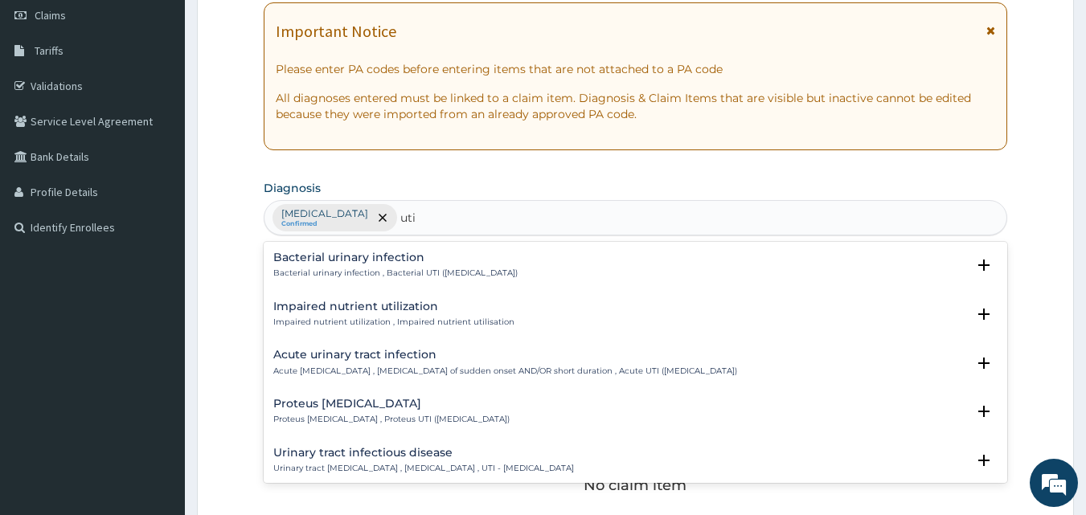
click at [315, 357] on h4 "Acute urinary tract infection" at bounding box center [505, 355] width 464 height 12
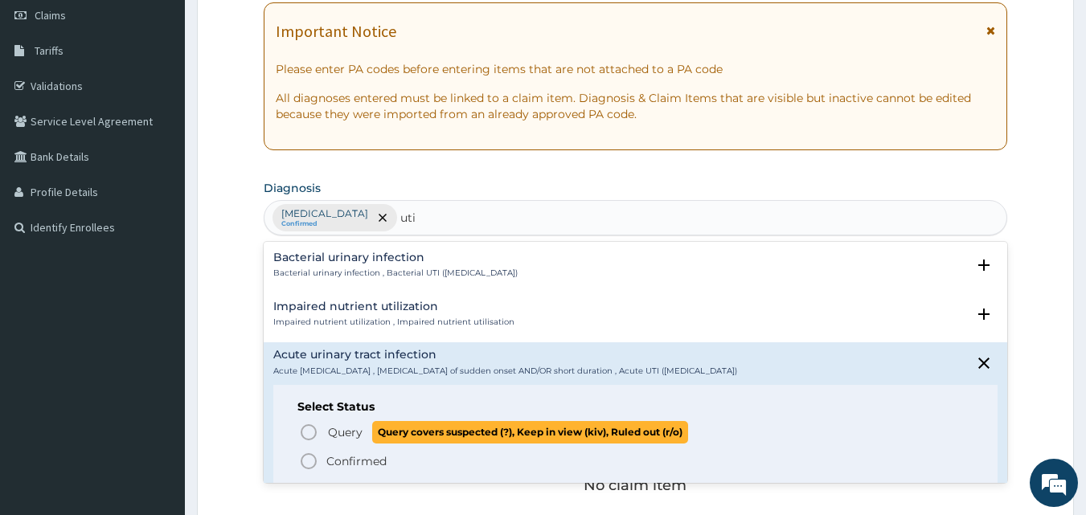
click at [326, 436] on p "Query Query covers suspected (?), Keep in view (kiv), Ruled out (r/o)" at bounding box center [507, 432] width 362 height 22
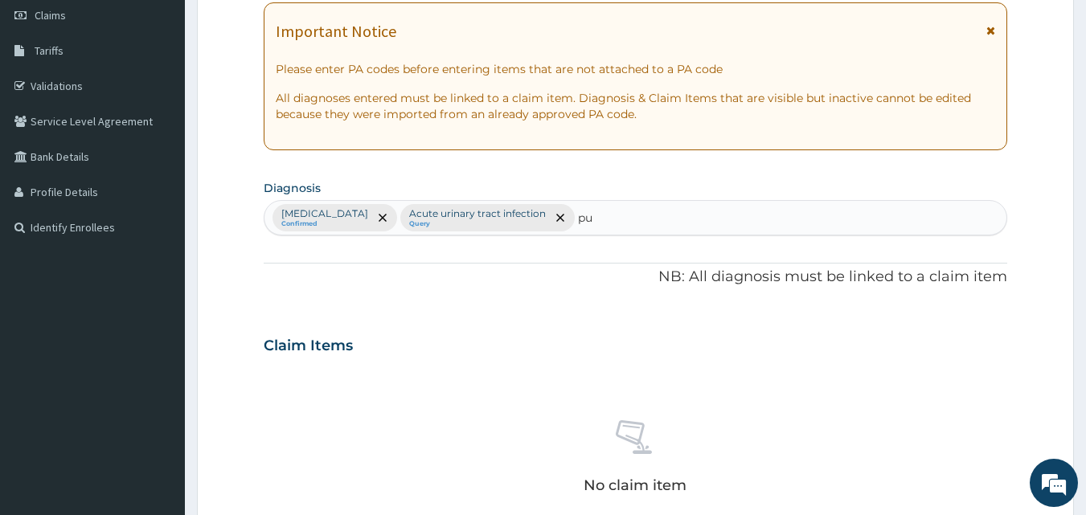
type input "pud"
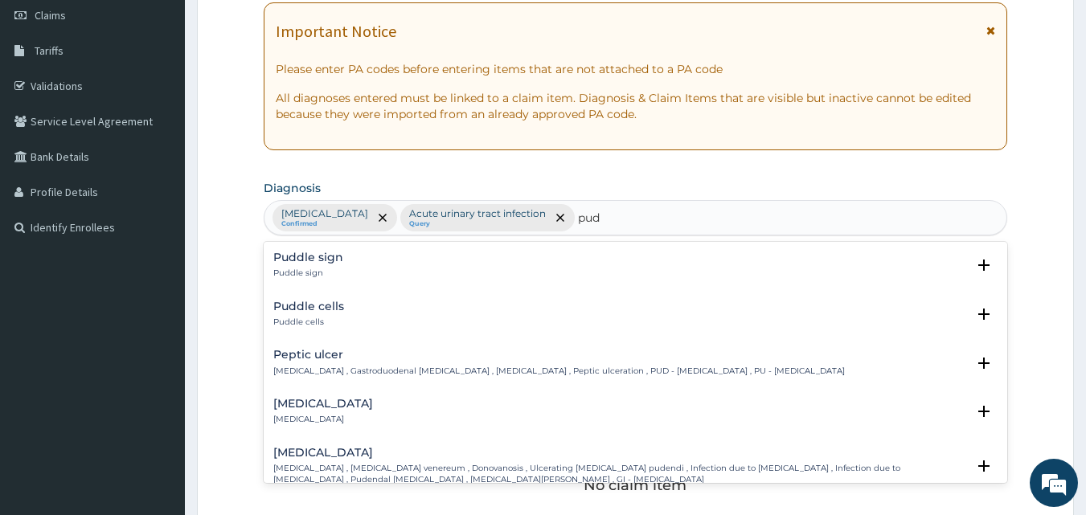
click at [312, 349] on h4 "Peptic ulcer" at bounding box center [558, 355] width 571 height 12
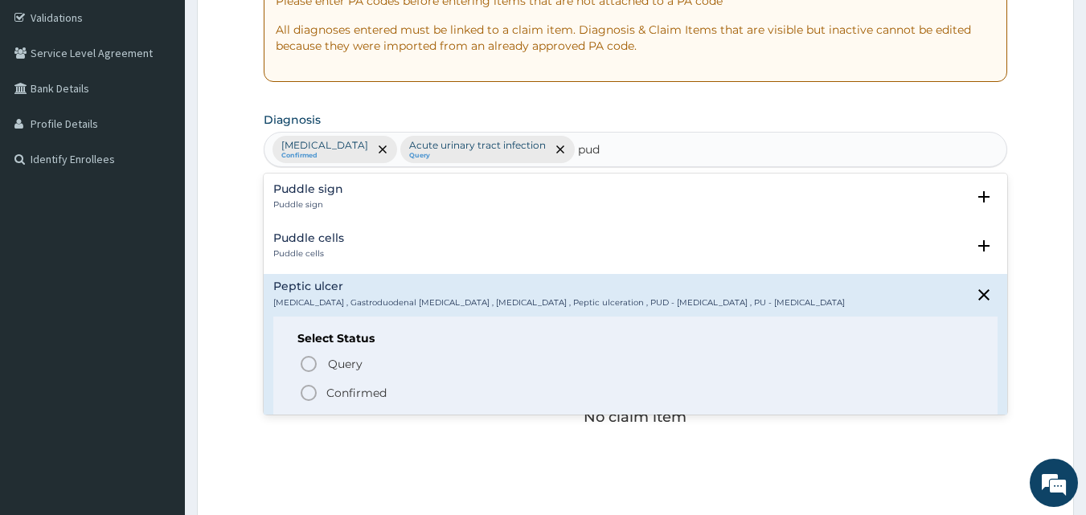
scroll to position [391, 0]
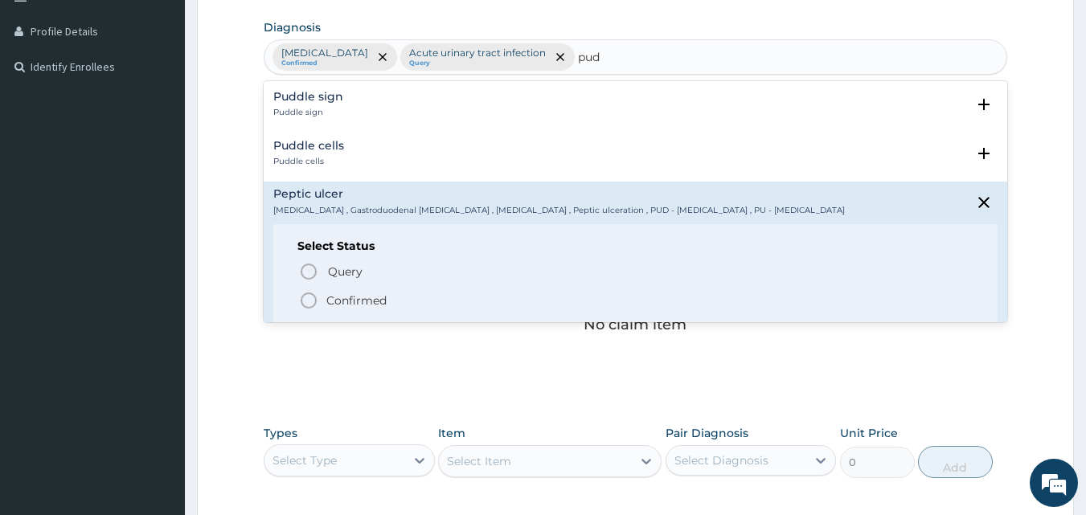
click at [312, 300] on icon "status option filled" at bounding box center [308, 300] width 19 height 19
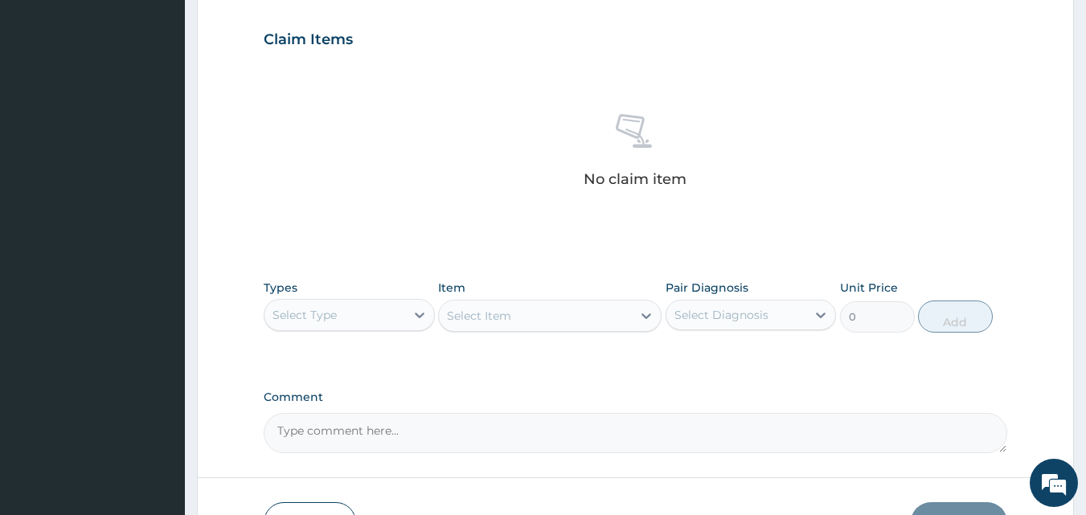
scroll to position [644, 0]
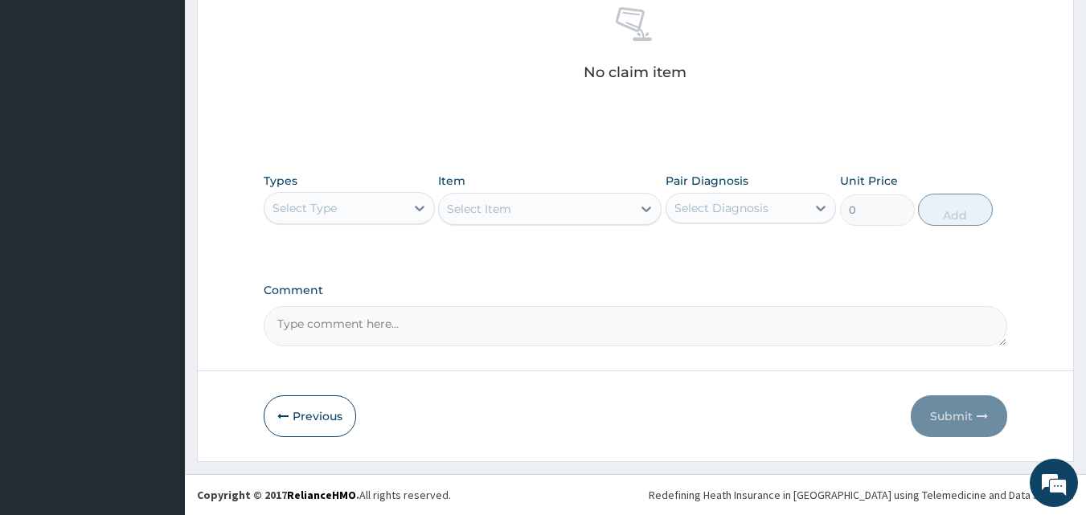
click at [387, 211] on div "Select Type" at bounding box center [334, 208] width 141 height 26
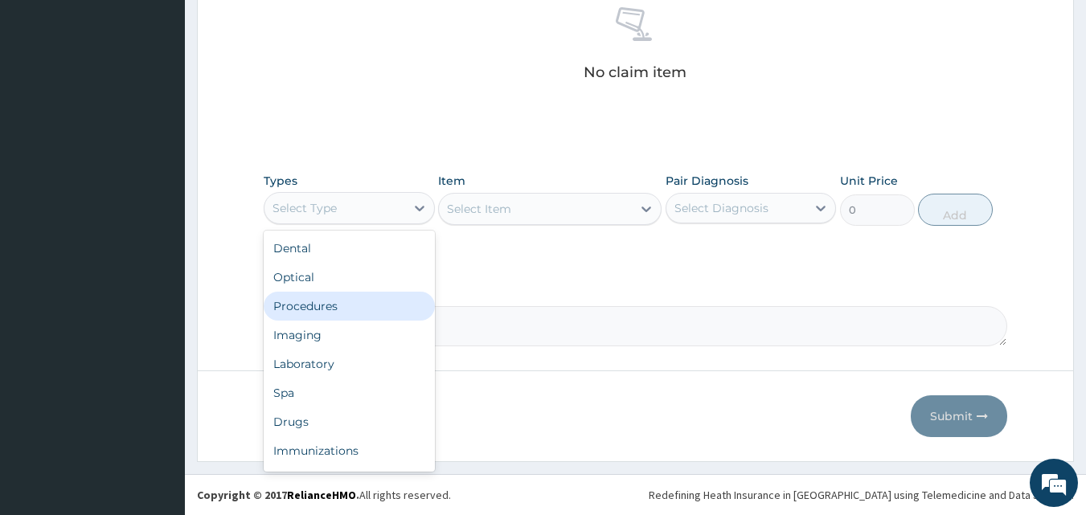
click at [356, 302] on div "Procedures" at bounding box center [349, 306] width 171 height 29
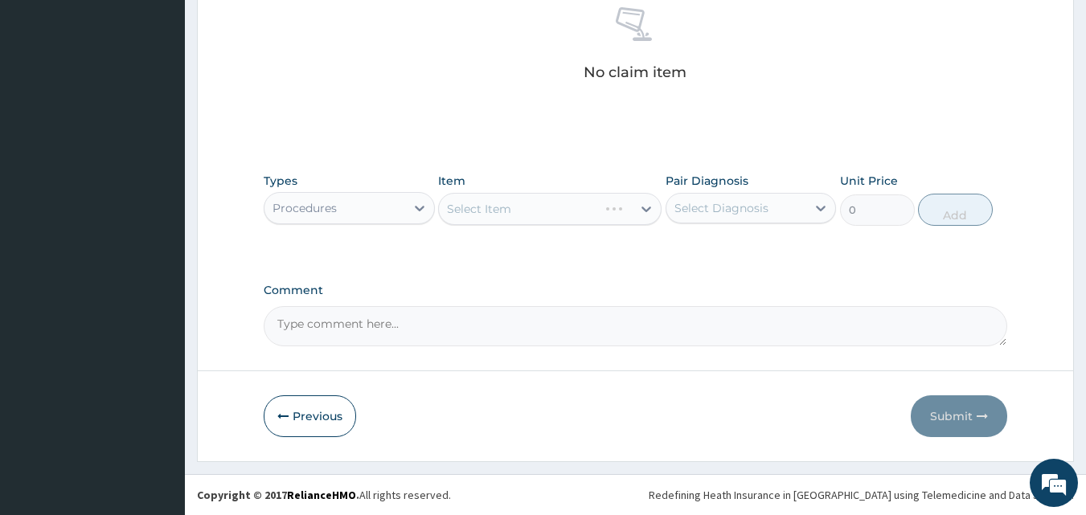
click at [725, 203] on div "Select Diagnosis" at bounding box center [721, 208] width 94 height 16
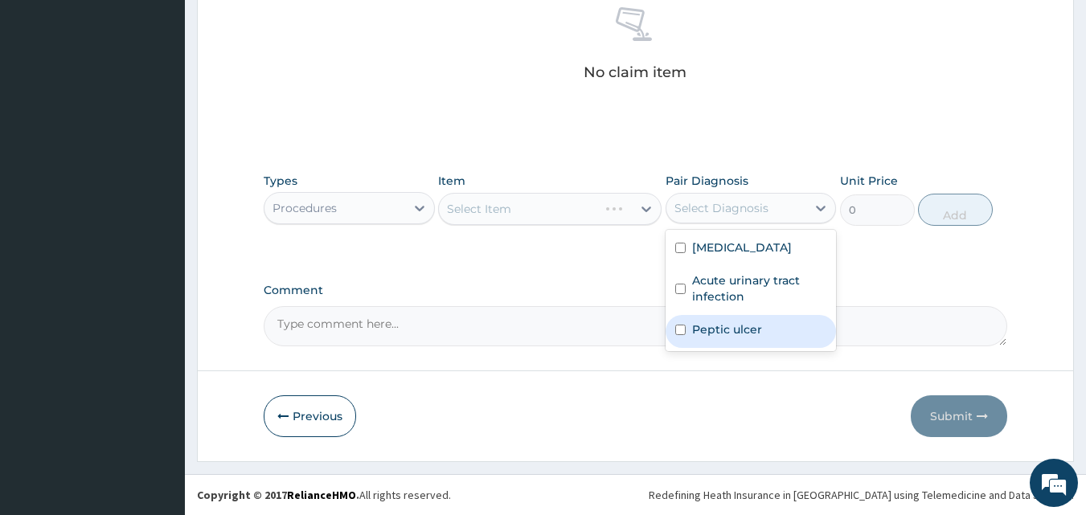
click at [718, 323] on label "Peptic ulcer" at bounding box center [727, 329] width 70 height 16
checkbox input "true"
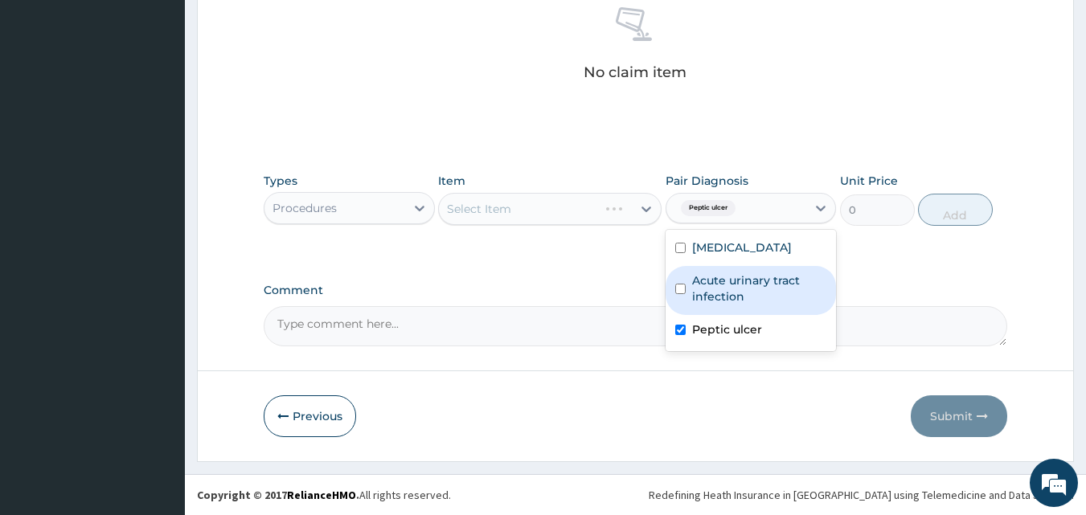
click at [722, 283] on label "Acute urinary tract infection" at bounding box center [759, 288] width 135 height 32
checkbox input "true"
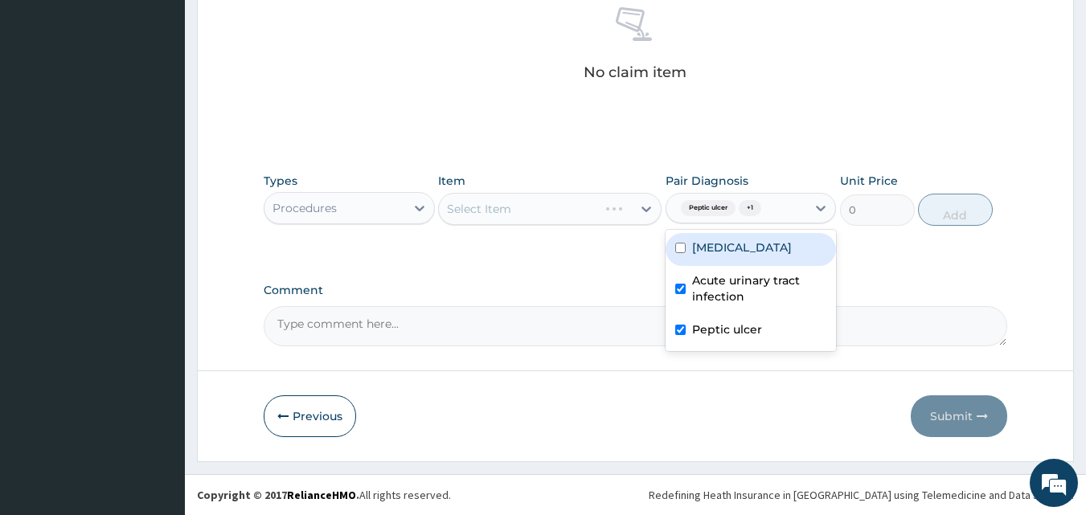
drag, startPoint x: 720, startPoint y: 249, endPoint x: 550, endPoint y: 233, distance: 170.3
click at [720, 250] on label "Sepsis" at bounding box center [742, 247] width 100 height 16
checkbox input "true"
click at [549, 235] on div "Types Procedures Item Select Item Pair Diagnosis option Sepsis, selected. optio…" at bounding box center [636, 211] width 744 height 93
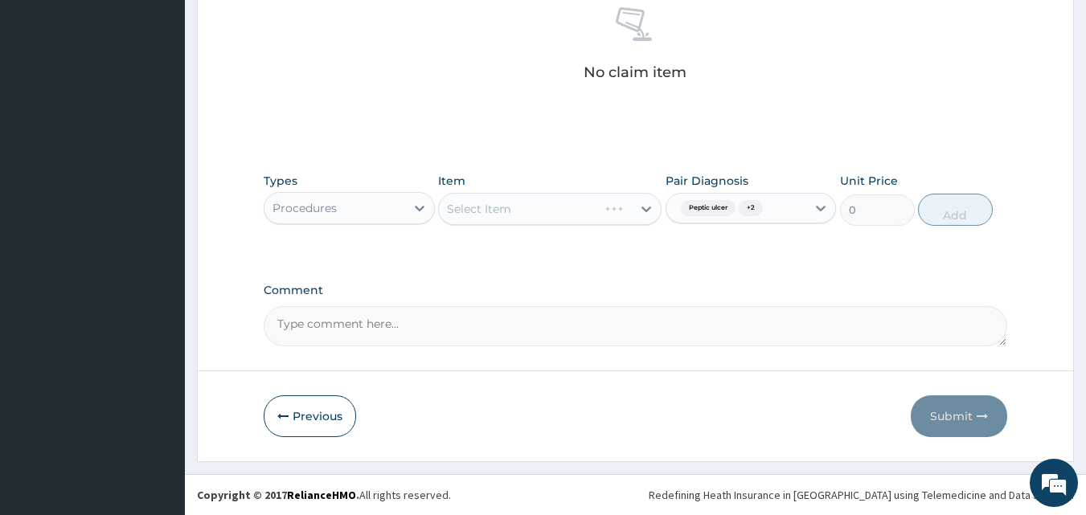
click at [552, 249] on div "Types Procedures Item Select Item Pair Diagnosis Peptic ulcer + 2 Unit Price 0 …" at bounding box center [636, 211] width 744 height 93
click at [607, 211] on div "Select Item" at bounding box center [535, 209] width 193 height 26
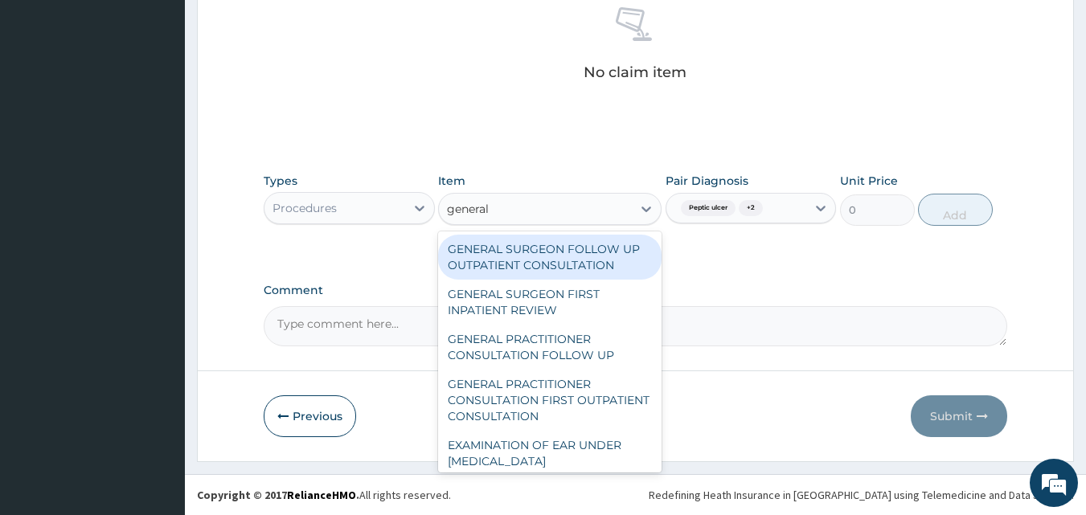
type input "general p"
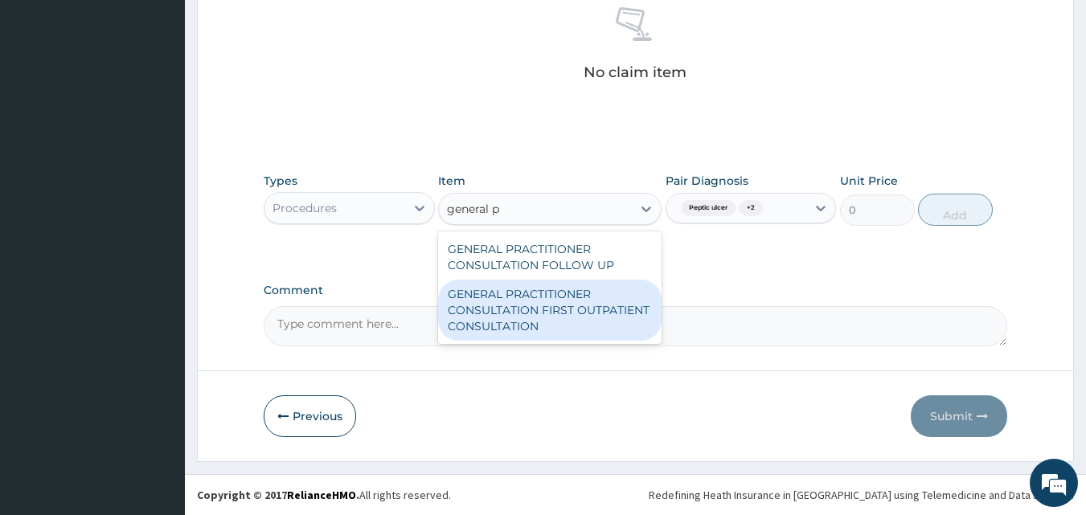
click at [594, 311] on div "GENERAL PRACTITIONER CONSULTATION FIRST OUTPATIENT CONSULTATION" at bounding box center [549, 310] width 223 height 61
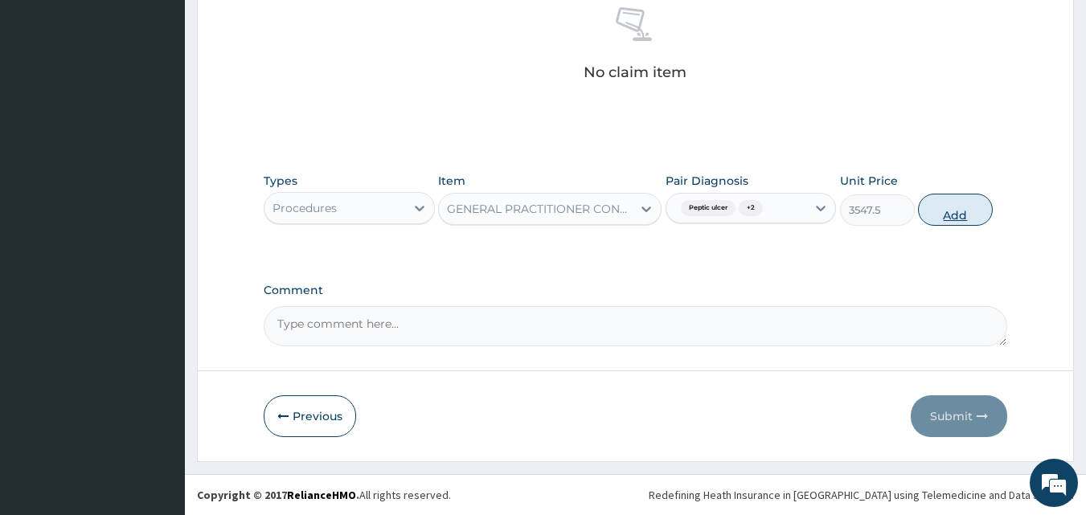
click at [946, 215] on button "Add" at bounding box center [955, 210] width 75 height 32
type input "0"
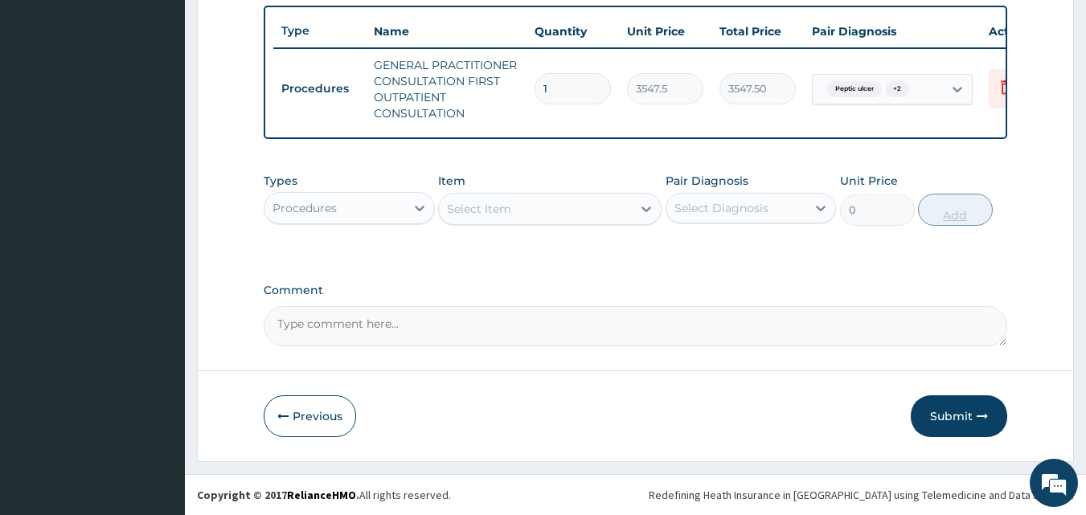
scroll to position [604, 0]
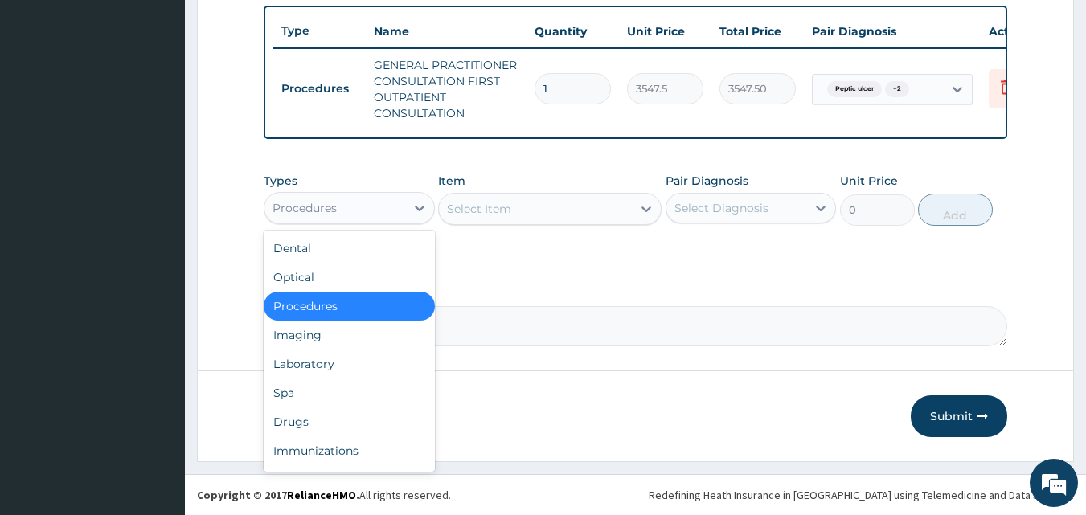
click at [323, 209] on div "Procedures" at bounding box center [304, 208] width 64 height 16
drag, startPoint x: 300, startPoint y: 367, endPoint x: 445, endPoint y: 329, distance: 150.3
click at [310, 362] on div "Laboratory" at bounding box center [349, 364] width 171 height 29
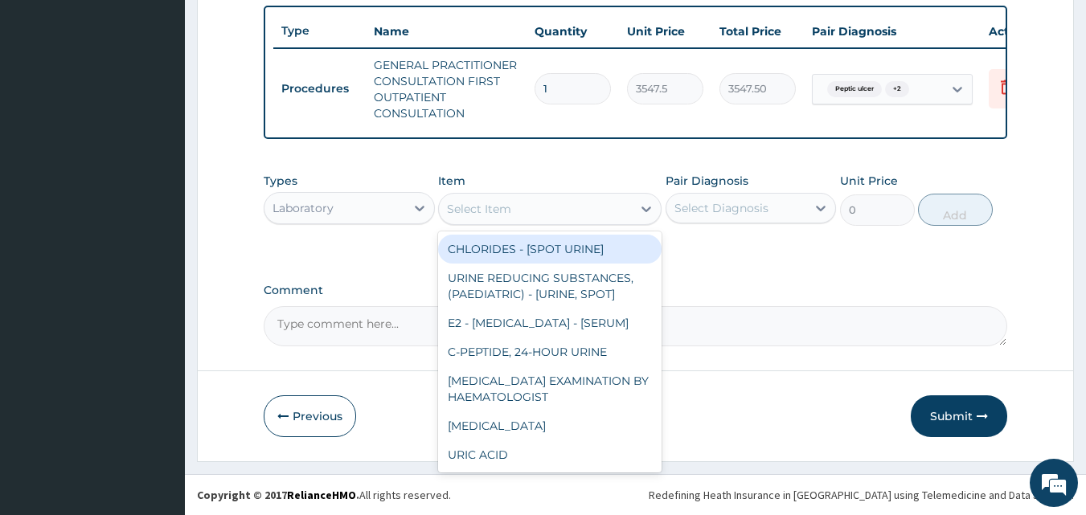
click at [557, 208] on div "Select Item" at bounding box center [535, 209] width 193 height 26
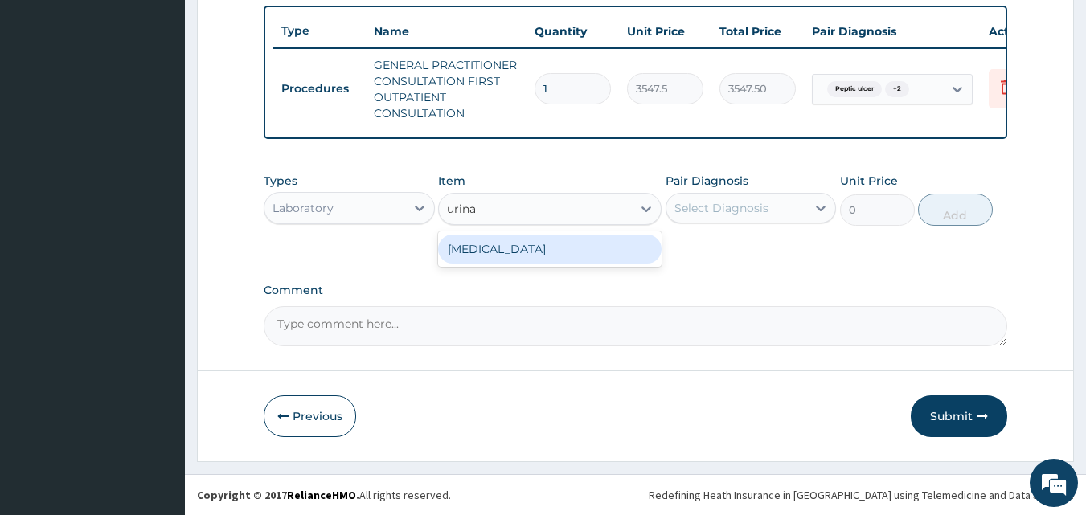
type input "urinal"
click at [553, 248] on div "URINALYSIS" at bounding box center [549, 249] width 223 height 29
type input "1612.5"
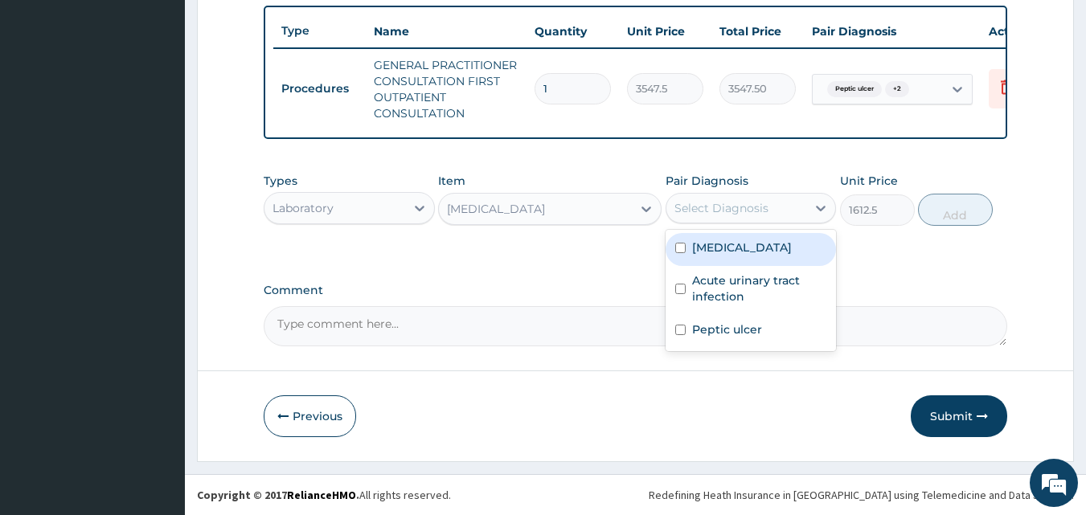
click at [735, 211] on div "Select Diagnosis" at bounding box center [721, 208] width 94 height 16
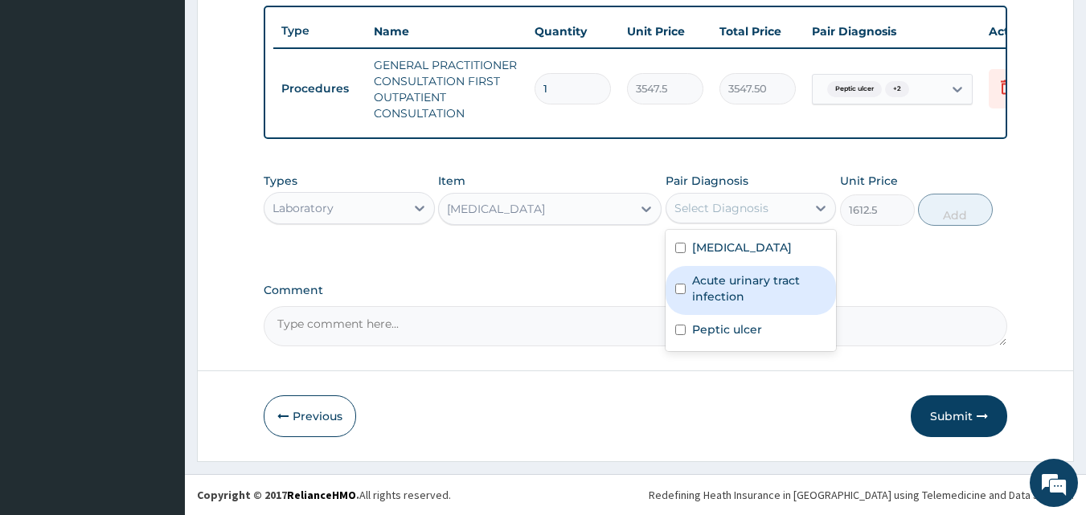
drag, startPoint x: 780, startPoint y: 284, endPoint x: 804, endPoint y: 273, distance: 26.6
click at [784, 280] on label "Acute urinary tract infection" at bounding box center [759, 288] width 135 height 32
checkbox input "true"
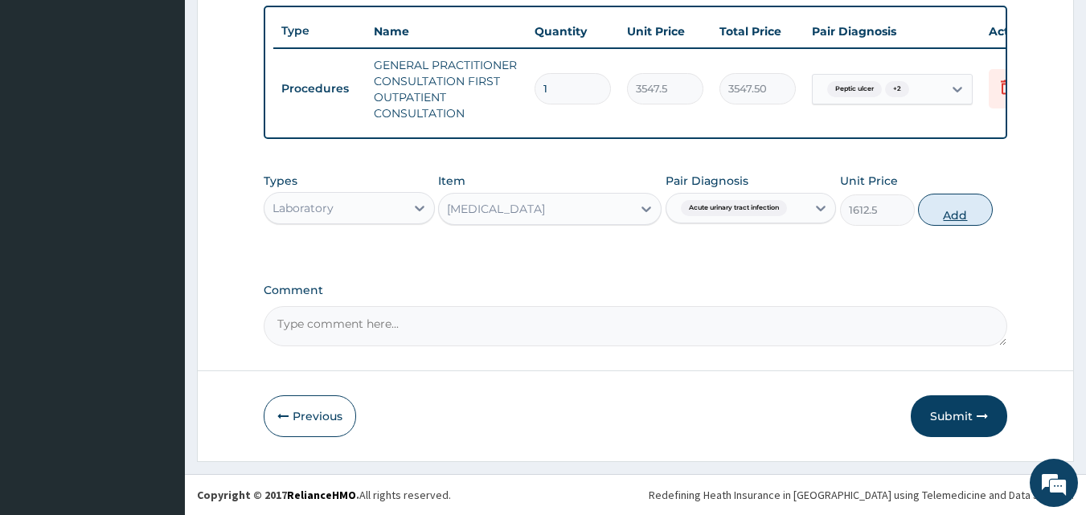
click at [960, 202] on button "Add" at bounding box center [955, 210] width 75 height 32
type input "0"
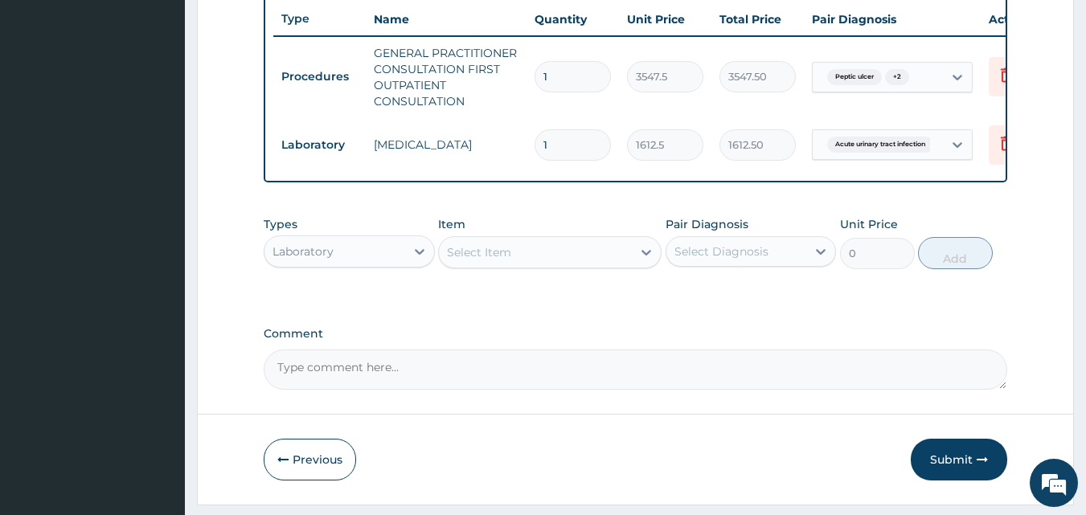
click at [558, 262] on div "Select Item" at bounding box center [535, 252] width 193 height 26
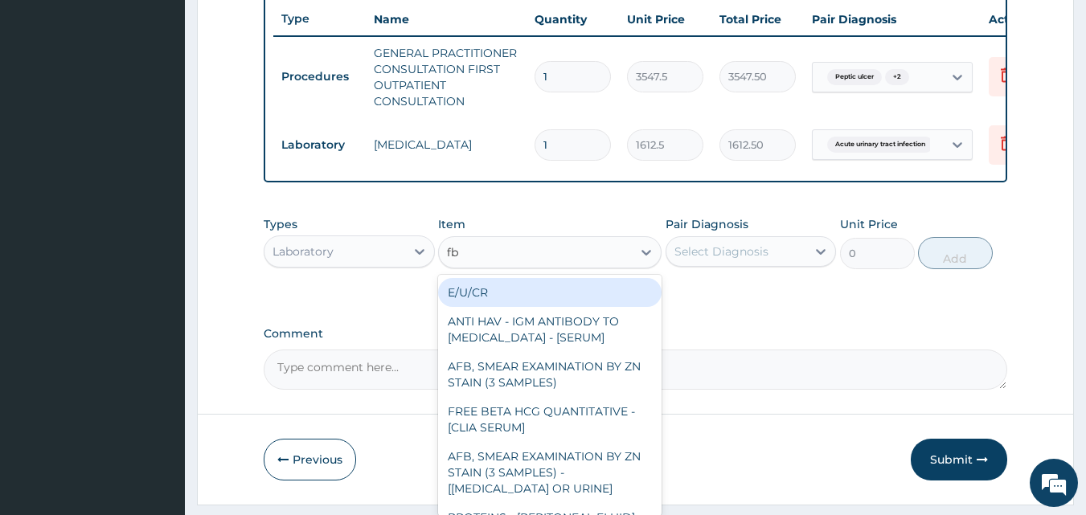
type input "fbc"
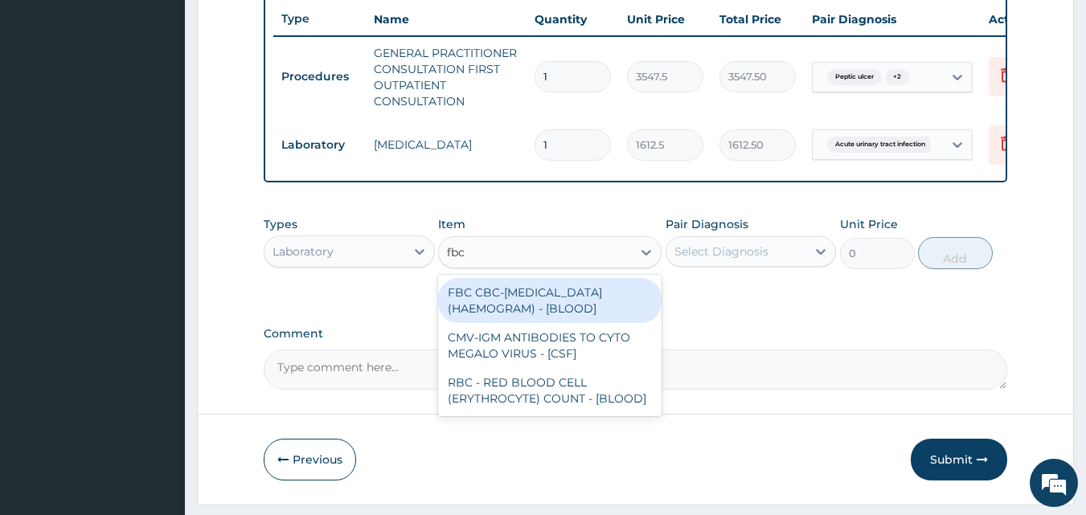
drag, startPoint x: 554, startPoint y: 309, endPoint x: 592, endPoint y: 296, distance: 40.9
click at [559, 308] on div "FBC CBC-COMPLETE BLOOD COUNT (HAEMOGRAM) - [BLOOD]" at bounding box center [549, 300] width 223 height 45
type input "4300"
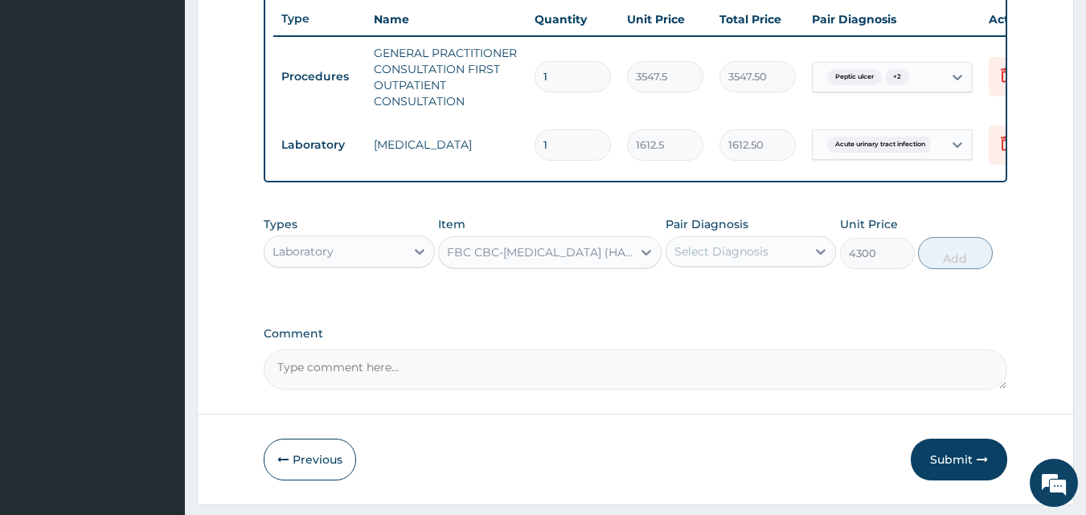
click at [721, 260] on div "Select Diagnosis" at bounding box center [721, 252] width 94 height 16
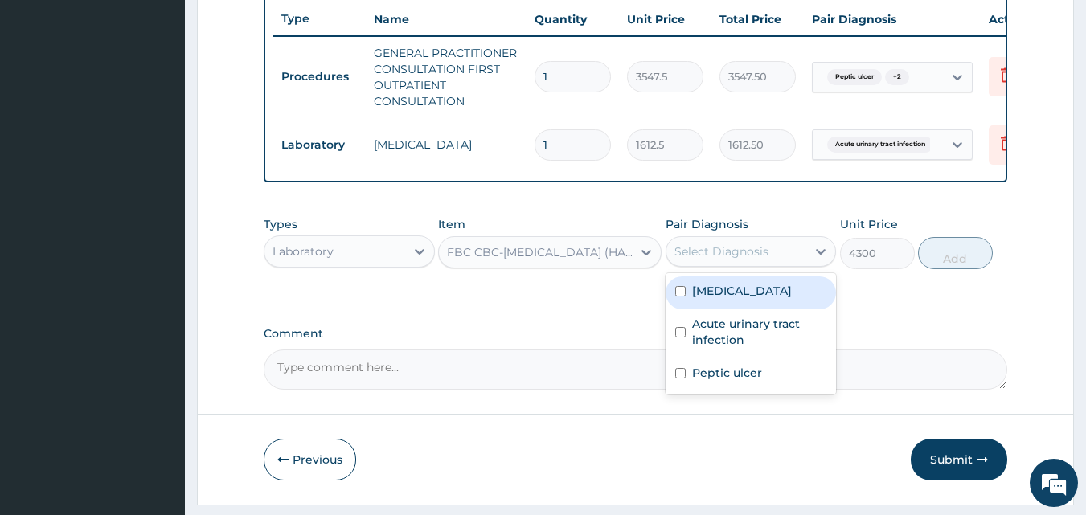
click at [728, 309] on div "Sepsis" at bounding box center [750, 292] width 171 height 33
checkbox input "true"
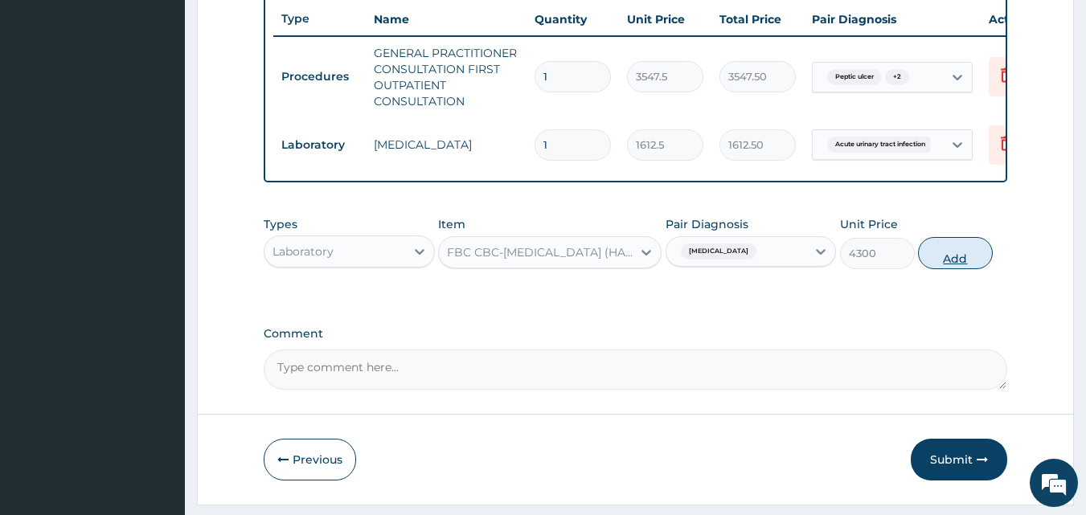
click at [980, 269] on button "Add" at bounding box center [955, 253] width 75 height 32
type input "0"
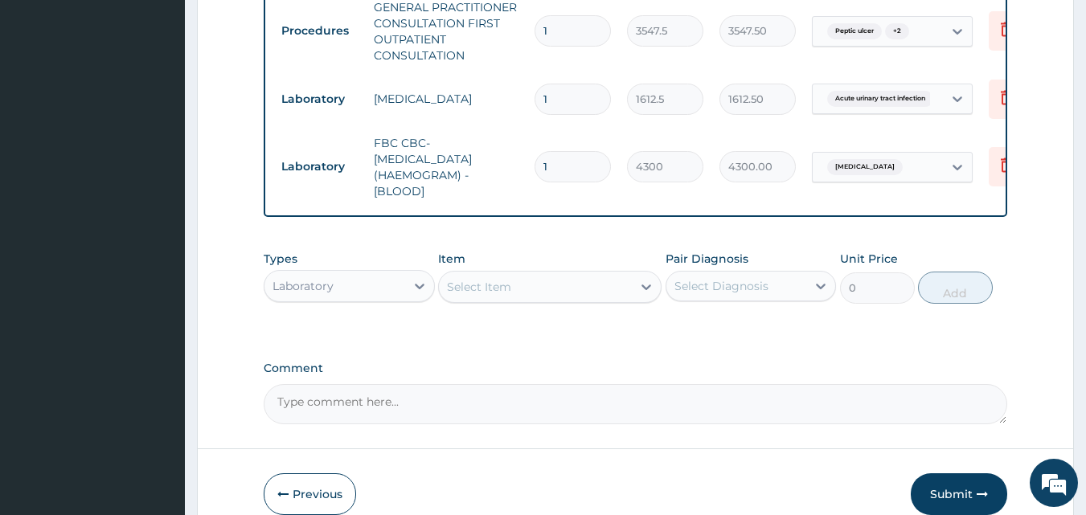
scroll to position [740, 0]
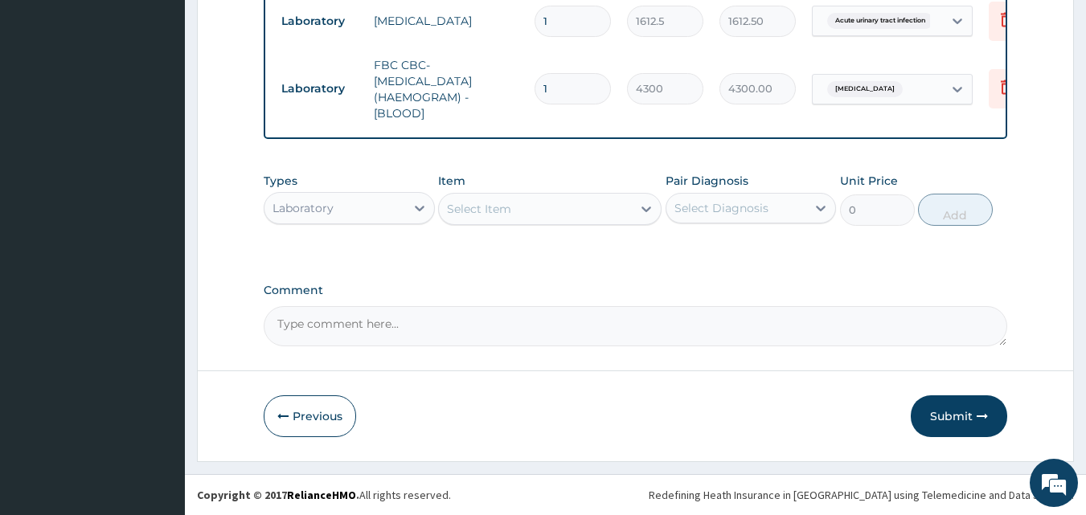
click at [335, 204] on div "Laboratory" at bounding box center [334, 208] width 141 height 26
type input "dru"
click at [332, 259] on div "Drugs" at bounding box center [349, 248] width 171 height 29
click at [487, 252] on div "Types Drugs Item Select Item Pair Diagnosis Select Diagnosis Unit Price 0 Add" at bounding box center [636, 211] width 744 height 93
click at [493, 207] on div "Select Item" at bounding box center [479, 209] width 64 height 16
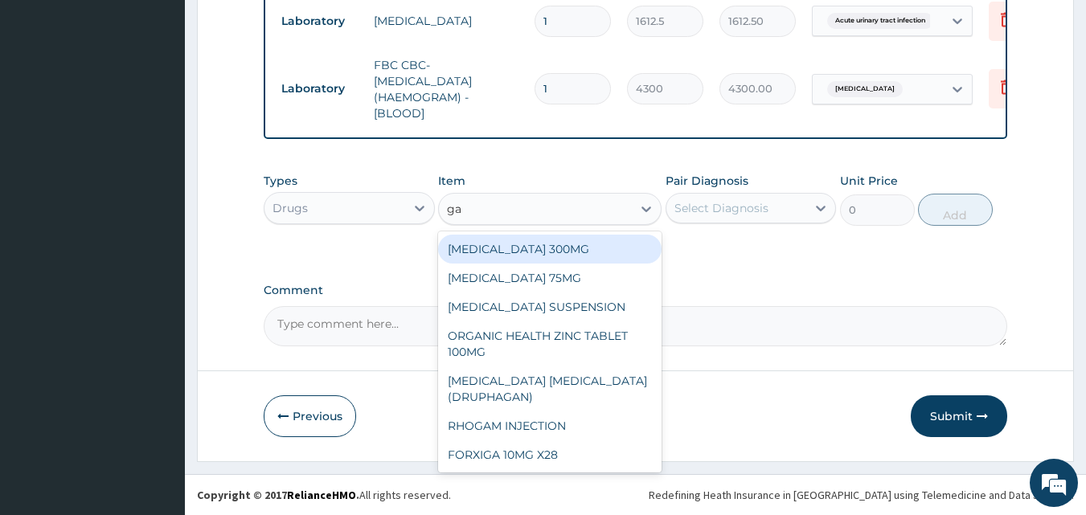
type input "gav"
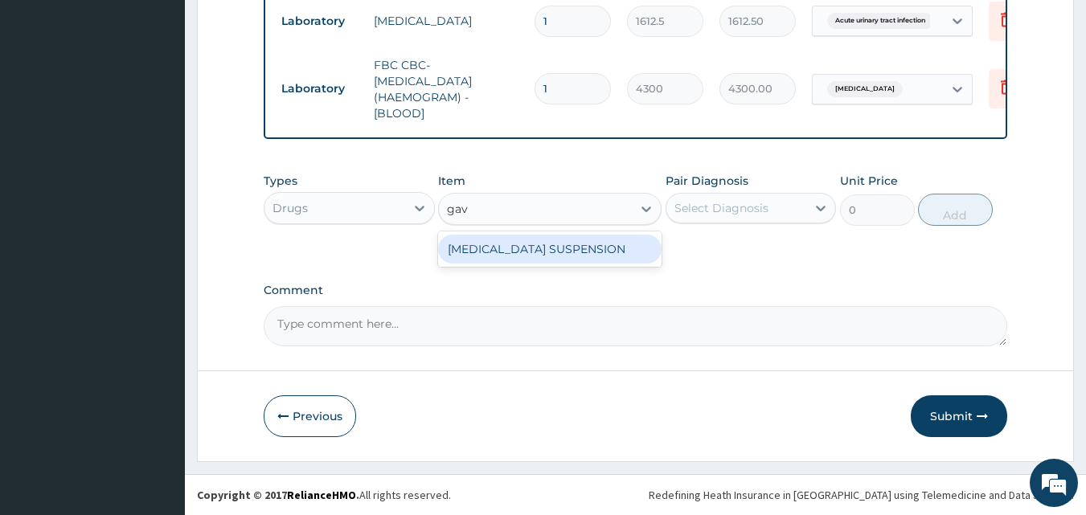
click at [496, 256] on div "GAVISCON SUSPENSION" at bounding box center [549, 249] width 223 height 29
type input "8514"
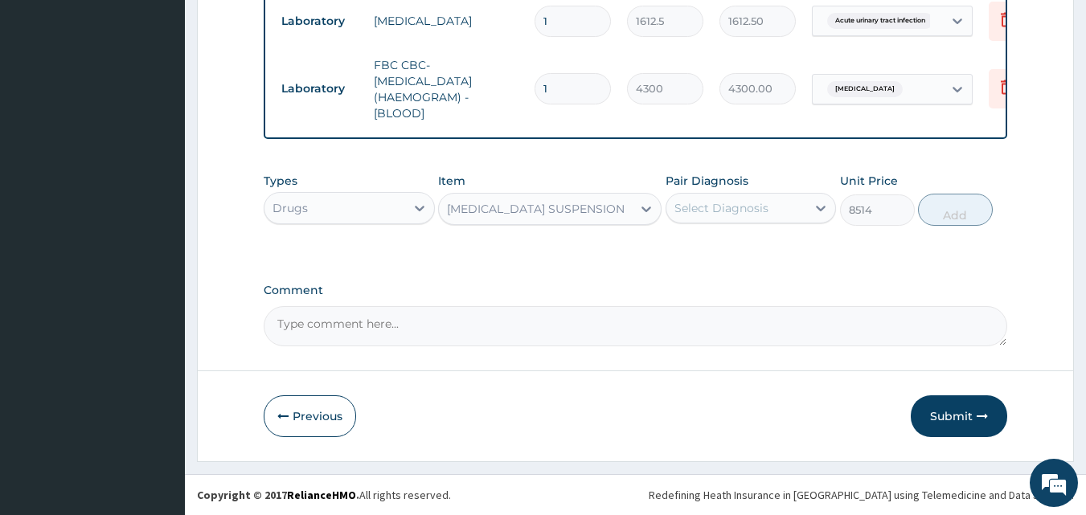
click at [709, 207] on div "Select Diagnosis" at bounding box center [721, 208] width 94 height 16
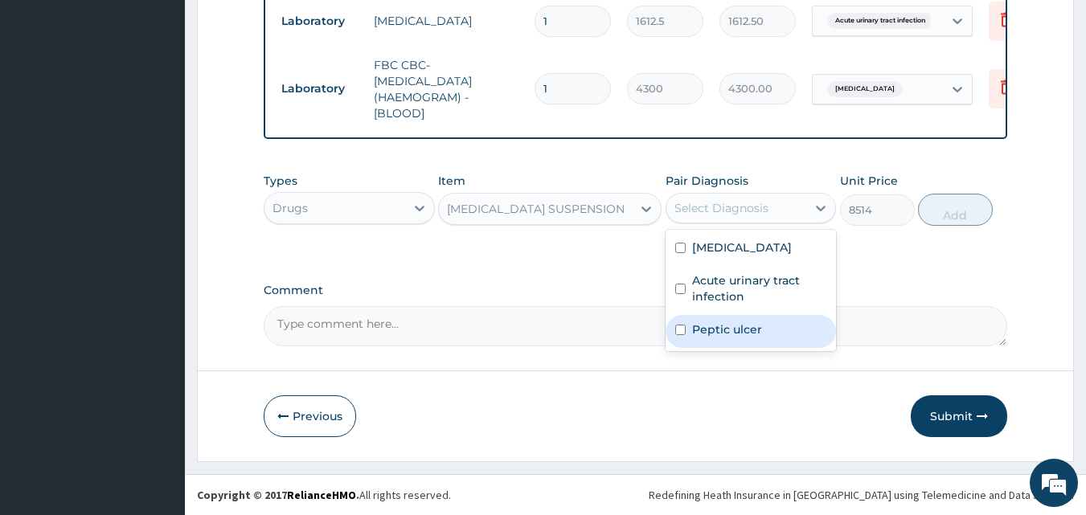
click at [750, 329] on label "Peptic ulcer" at bounding box center [727, 329] width 70 height 16
checkbox input "true"
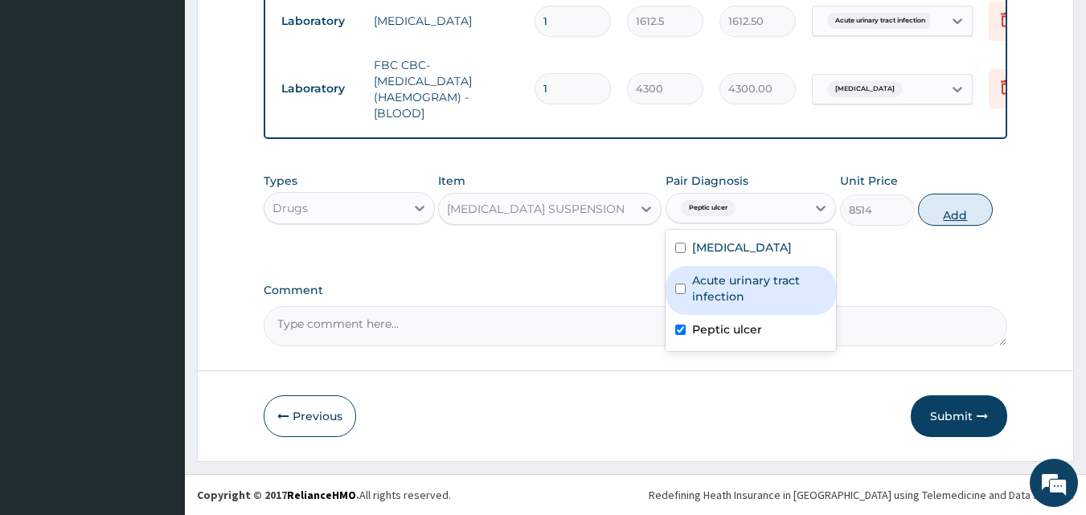
click at [961, 215] on button "Add" at bounding box center [955, 210] width 75 height 32
type input "0"
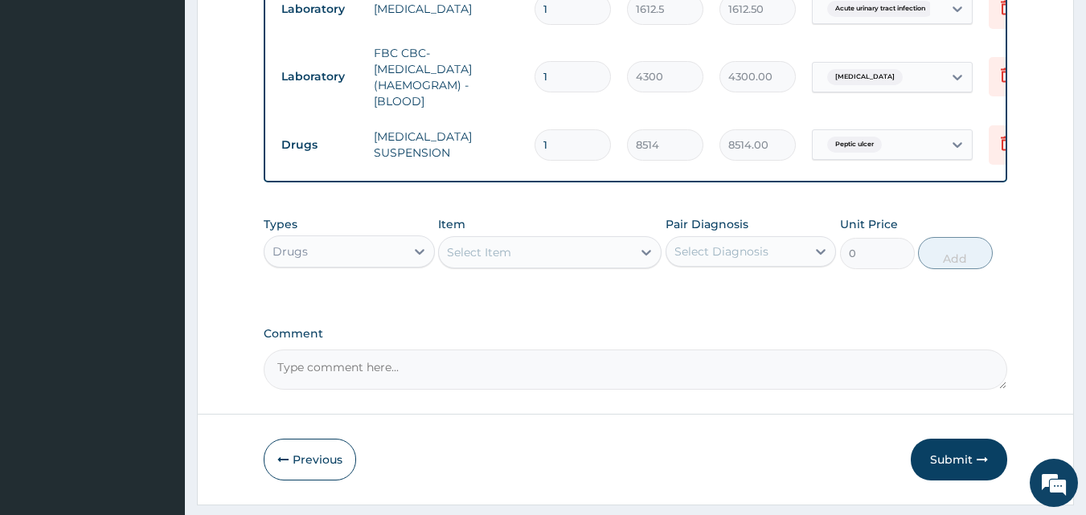
scroll to position [796, 0]
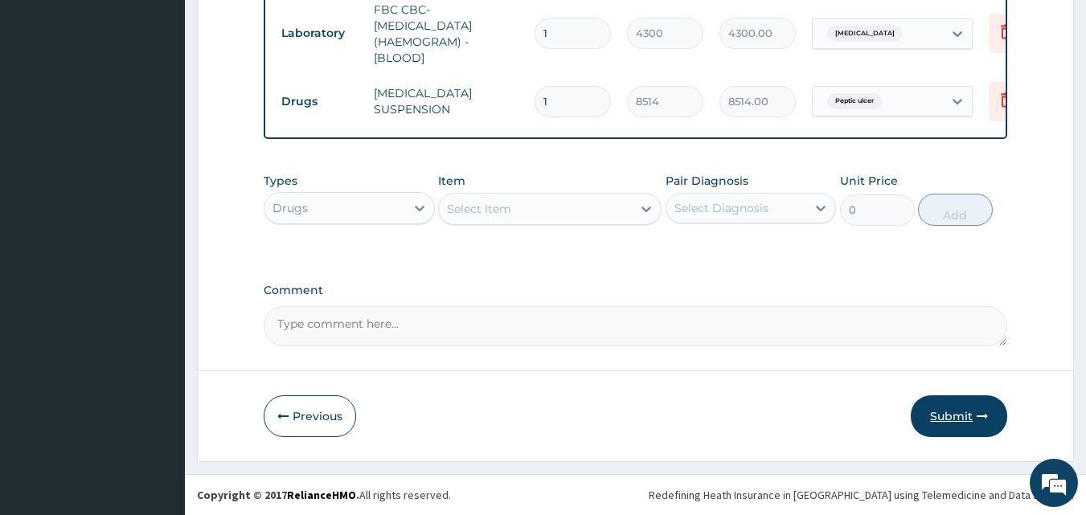
click at [924, 409] on button "Submit" at bounding box center [959, 416] width 96 height 42
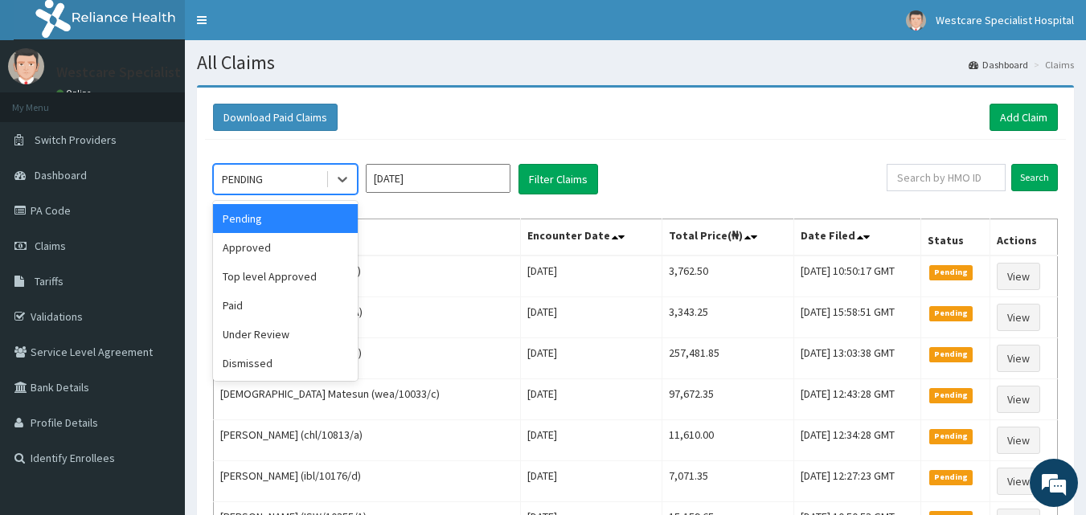
click at [263, 173] on div "PENDING" at bounding box center [242, 179] width 41 height 16
click at [255, 253] on div "Approved" at bounding box center [285, 247] width 145 height 29
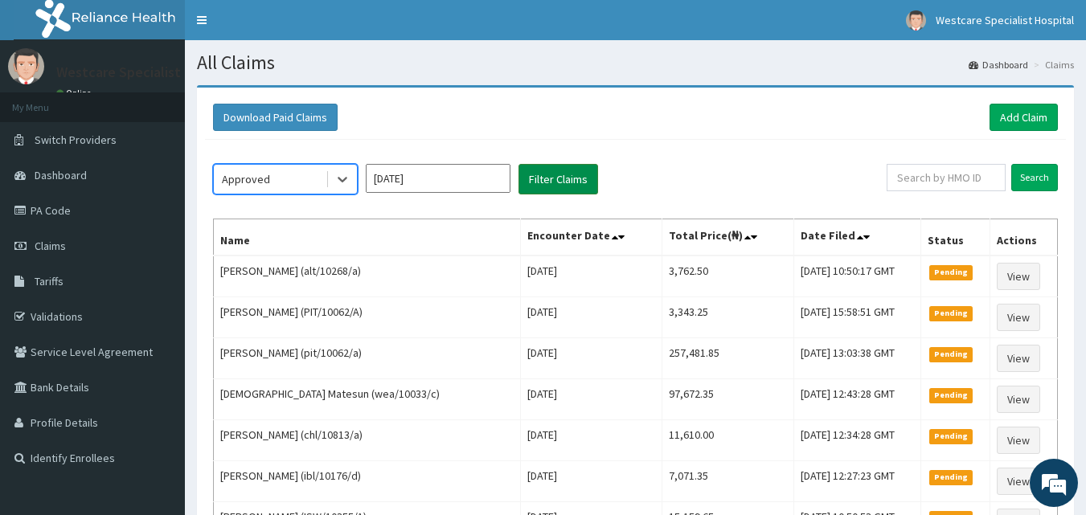
click at [567, 174] on button "Filter Claims" at bounding box center [558, 179] width 80 height 31
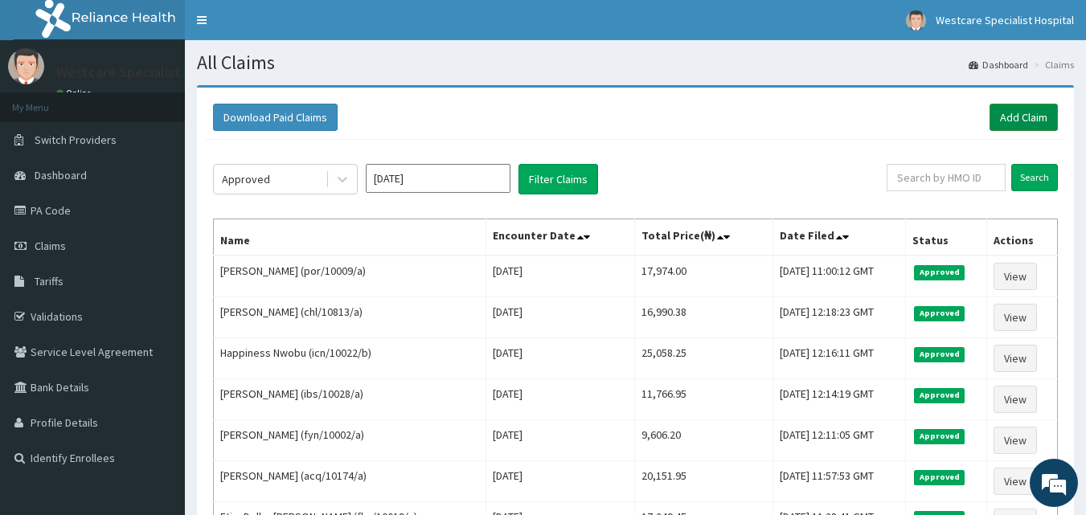
click at [1033, 121] on link "Add Claim" at bounding box center [1023, 117] width 68 height 27
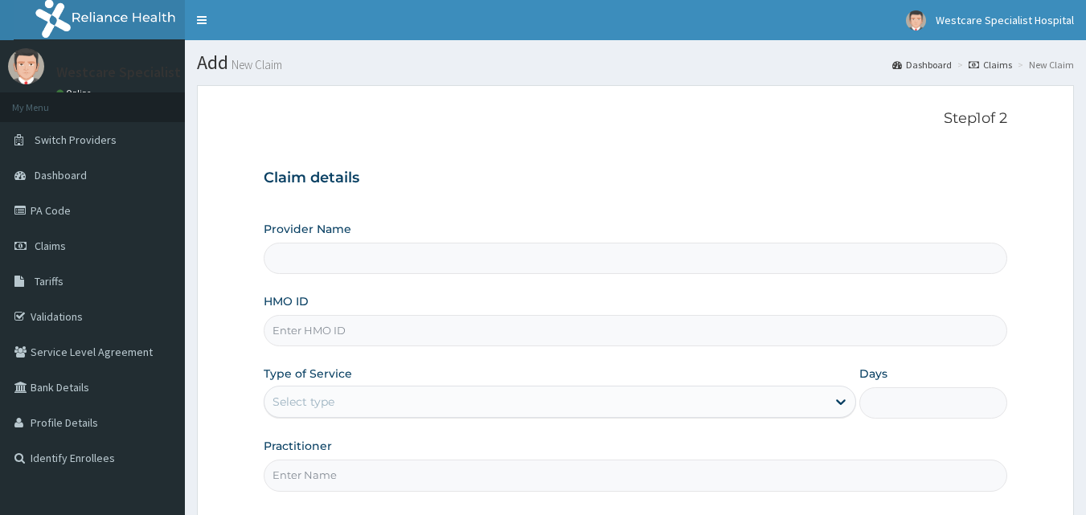
type input "WestCare Specialist Hospital"
drag, startPoint x: 517, startPoint y: 335, endPoint x: 669, endPoint y: 382, distance: 158.9
click at [517, 336] on input "HMO ID" at bounding box center [636, 330] width 744 height 31
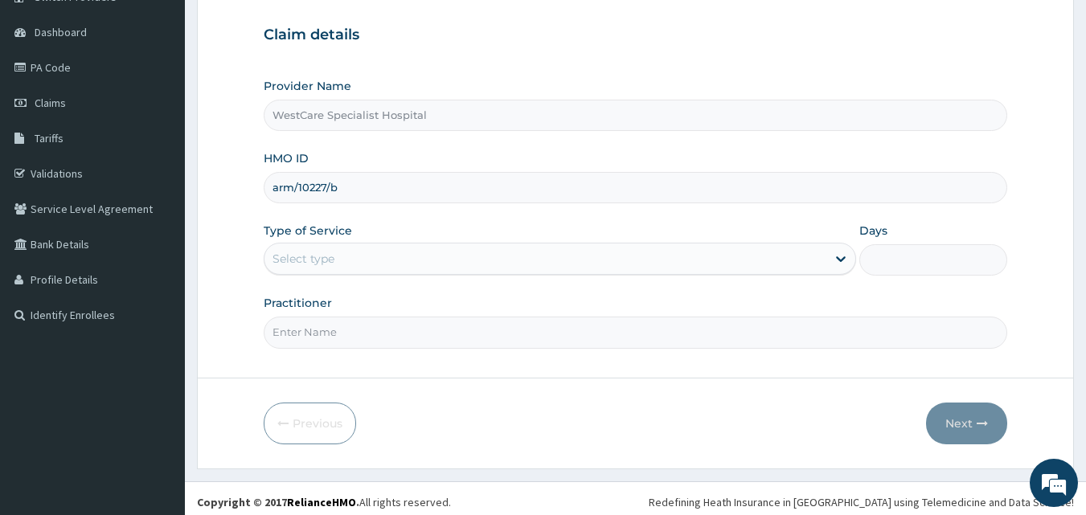
scroll to position [150, 0]
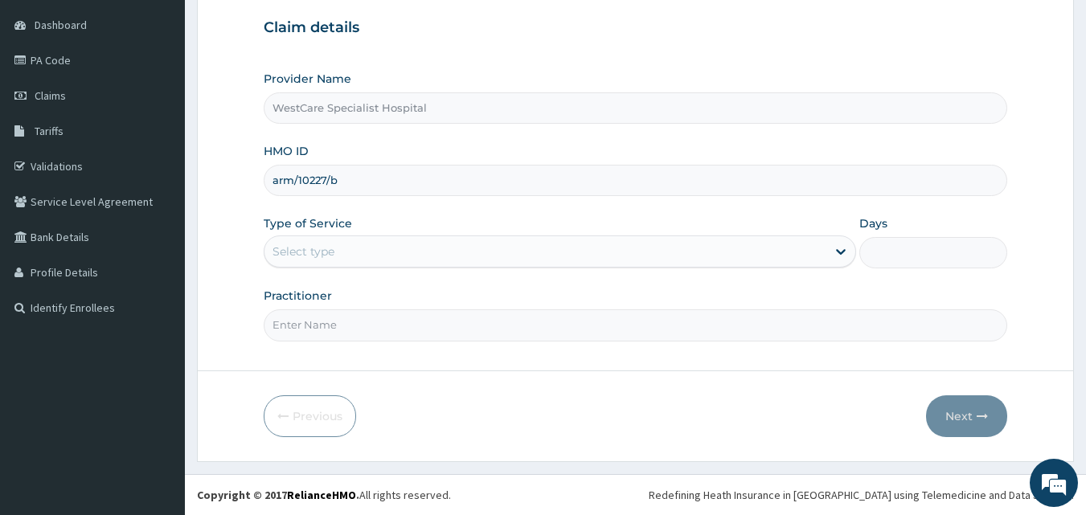
type input "arm/10227/b"
click at [383, 260] on div "Select type" at bounding box center [545, 252] width 562 height 26
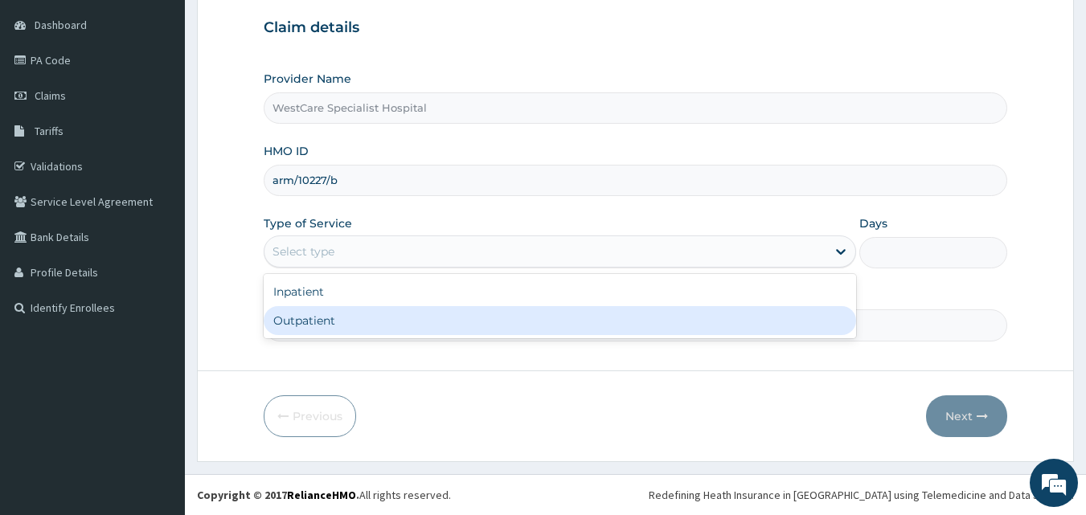
scroll to position [0, 0]
click at [357, 330] on div "Outpatient" at bounding box center [560, 320] width 592 height 29
type input "1"
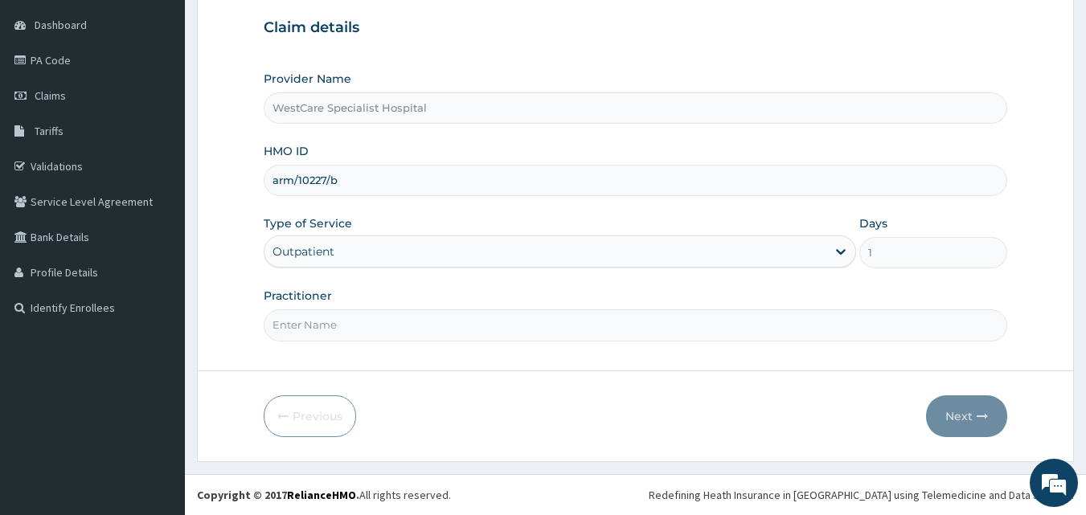
click at [357, 330] on input "Practitioner" at bounding box center [636, 324] width 744 height 31
type input "[PERSON_NAME]"
click at [965, 428] on button "Next" at bounding box center [966, 416] width 81 height 42
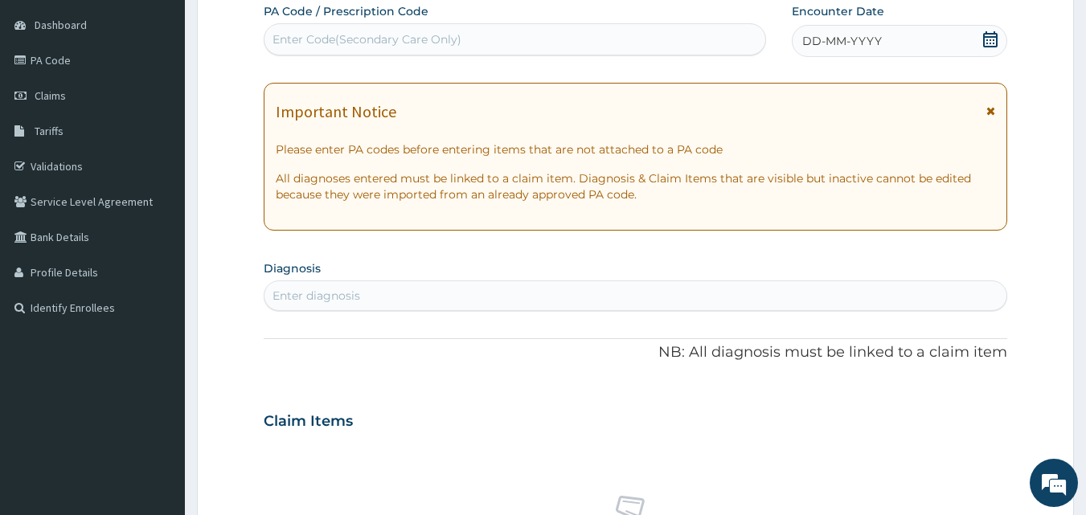
click at [594, 59] on div "PA Code / Prescription Code Enter Code(Secondary Care Only) Encounter Date DD-M…" at bounding box center [636, 419] width 744 height 832
click at [611, 25] on div "Enter Code(Secondary Care Only)" at bounding box center [515, 39] width 503 height 32
type input "PA/D68AAE"
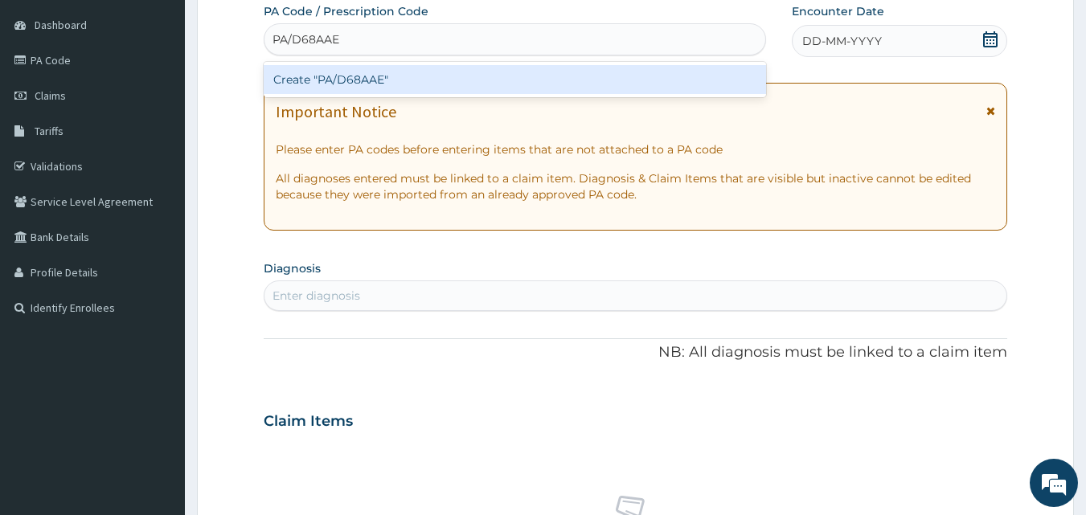
click at [385, 83] on div "Create "PA/D68AAE"" at bounding box center [515, 79] width 503 height 29
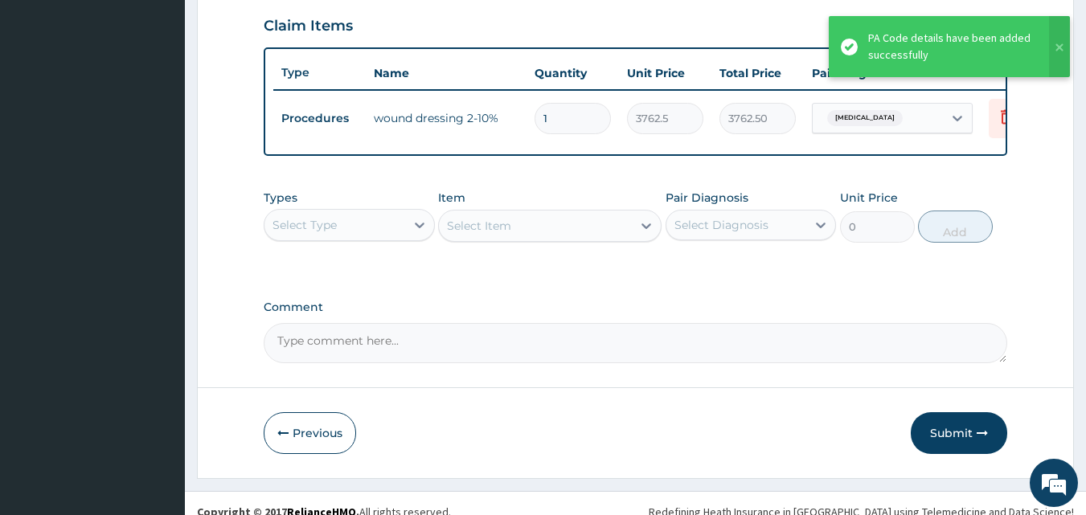
scroll to position [571, 0]
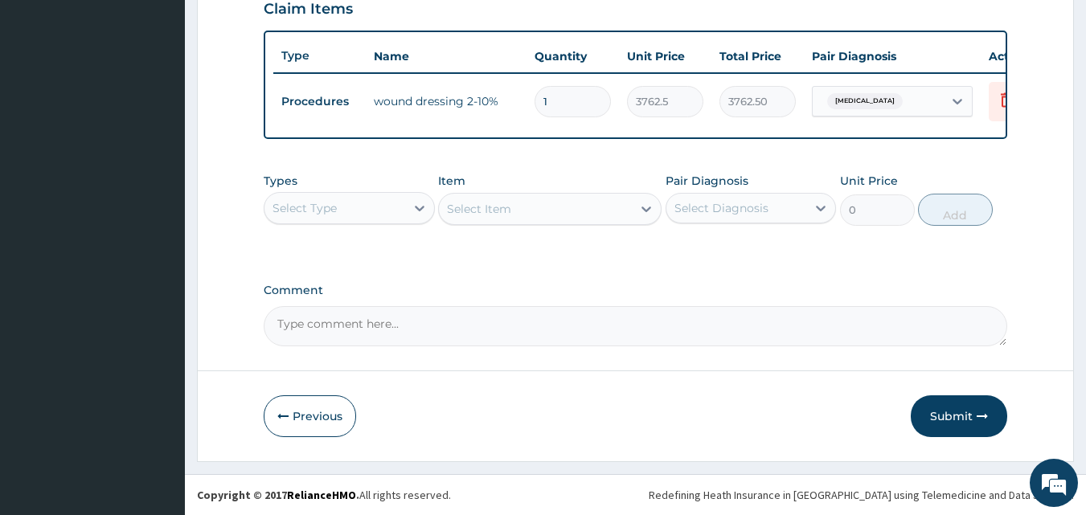
click at [965, 414] on button "Submit" at bounding box center [959, 416] width 96 height 42
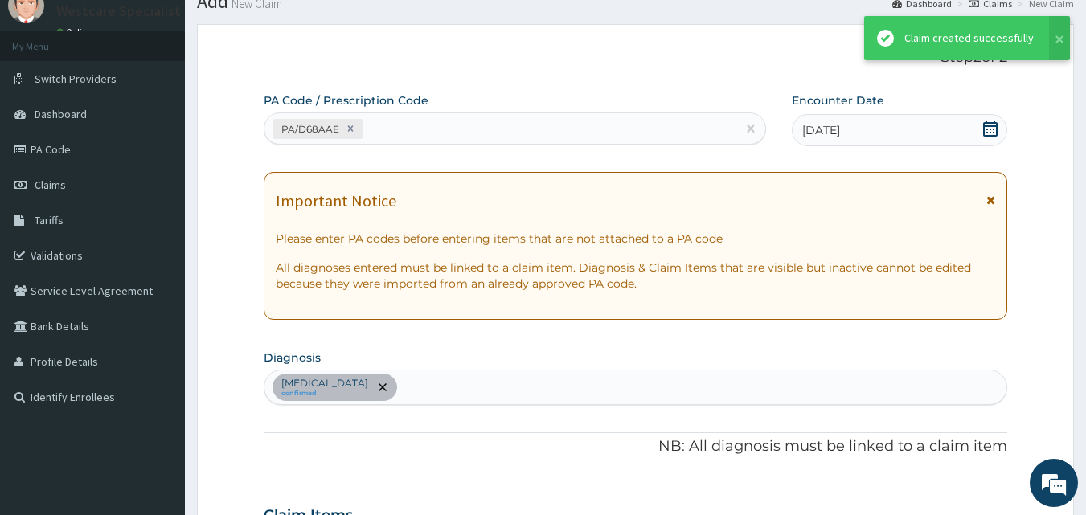
scroll to position [579, 0]
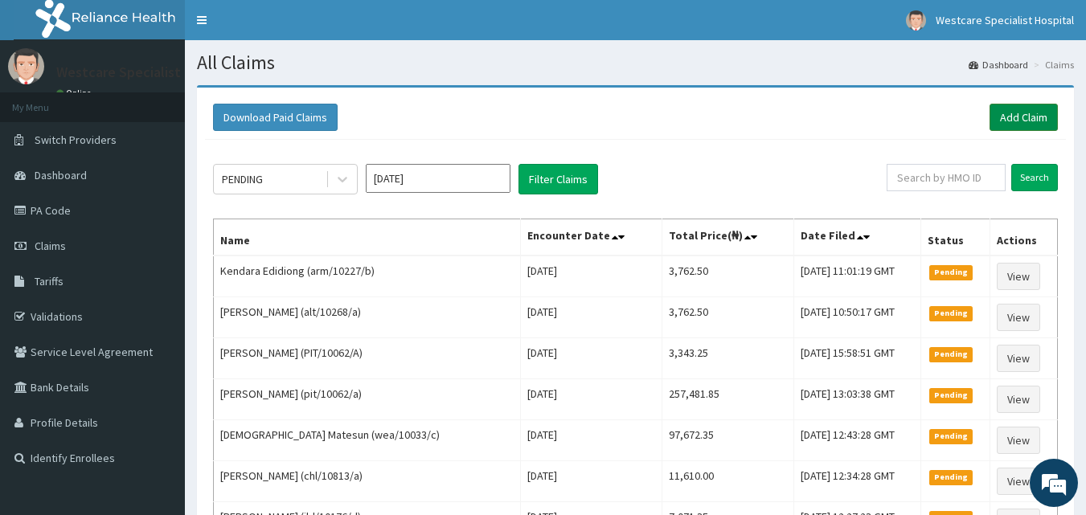
click at [1021, 117] on link "Add Claim" at bounding box center [1023, 117] width 68 height 27
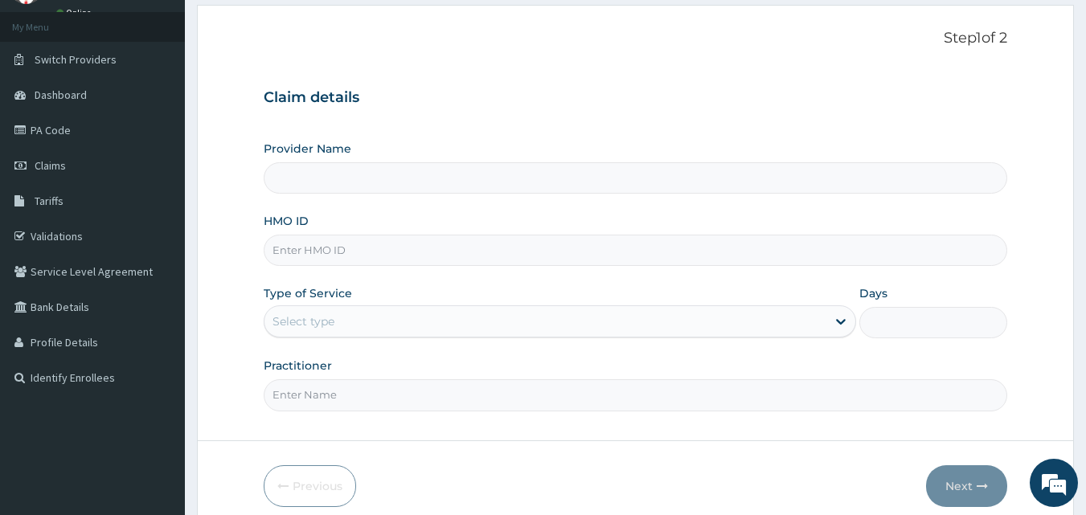
click at [393, 252] on input "HMO ID" at bounding box center [636, 250] width 744 height 31
type input "WestCare Specialist Hospital"
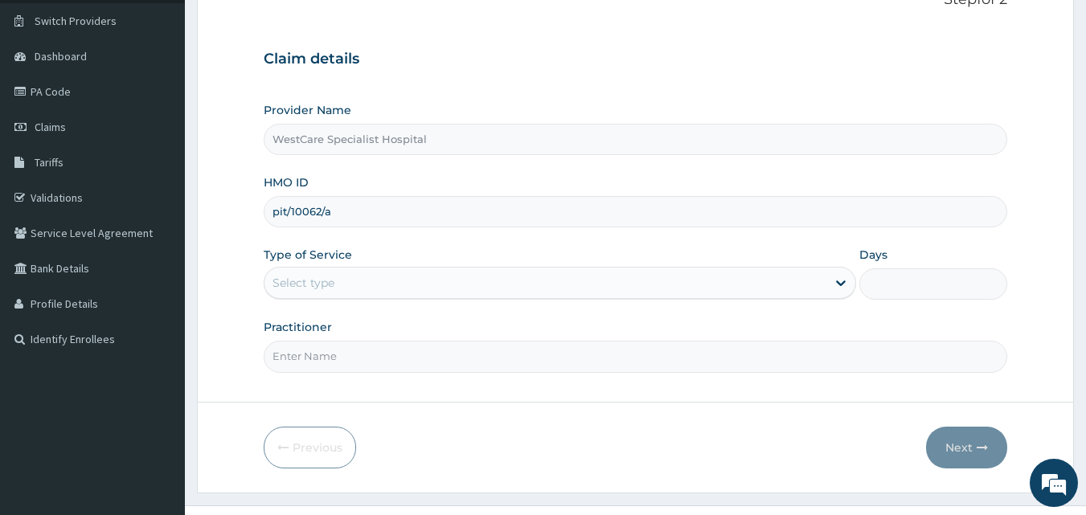
scroll to position [150, 0]
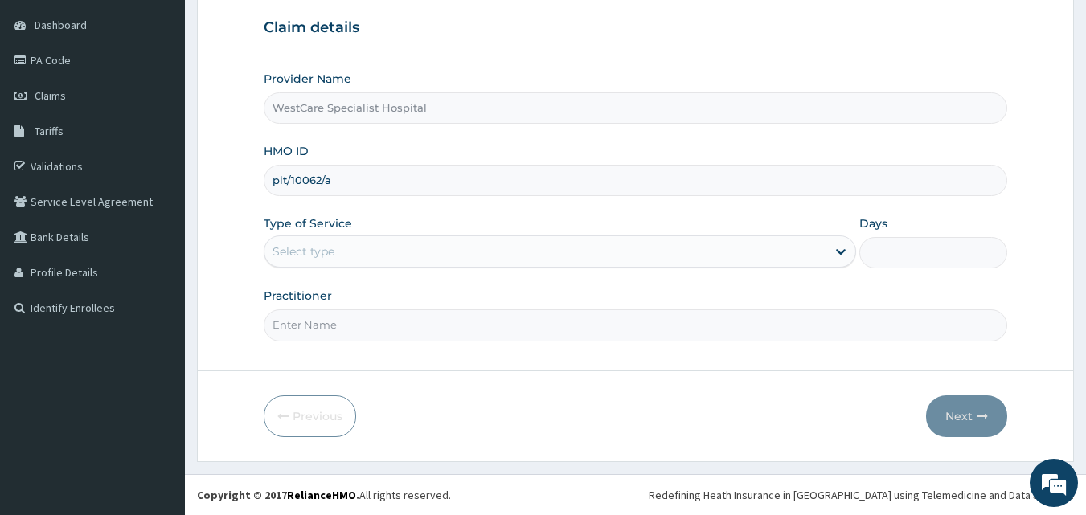
type input "pit/10062/a"
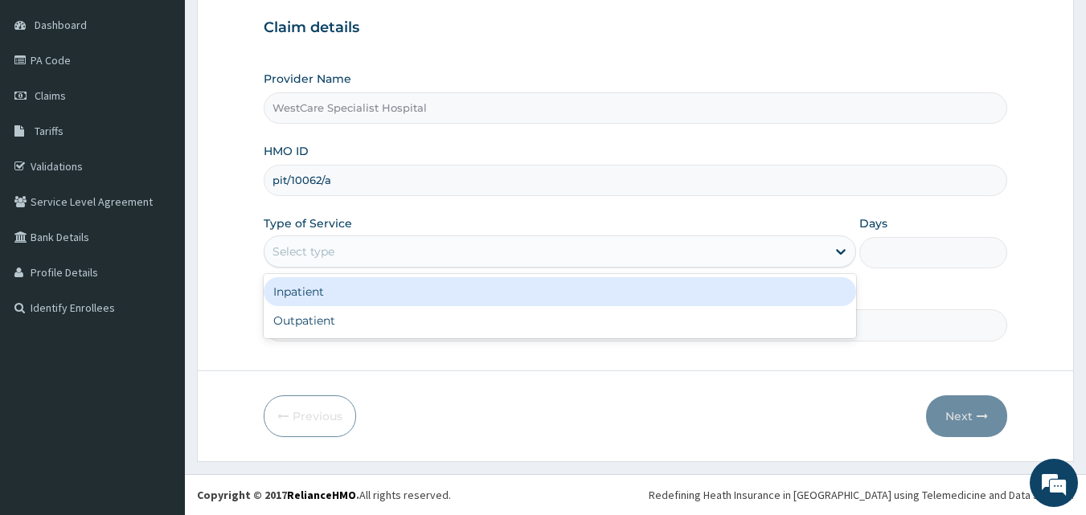
click at [403, 260] on div "Select type" at bounding box center [545, 252] width 562 height 26
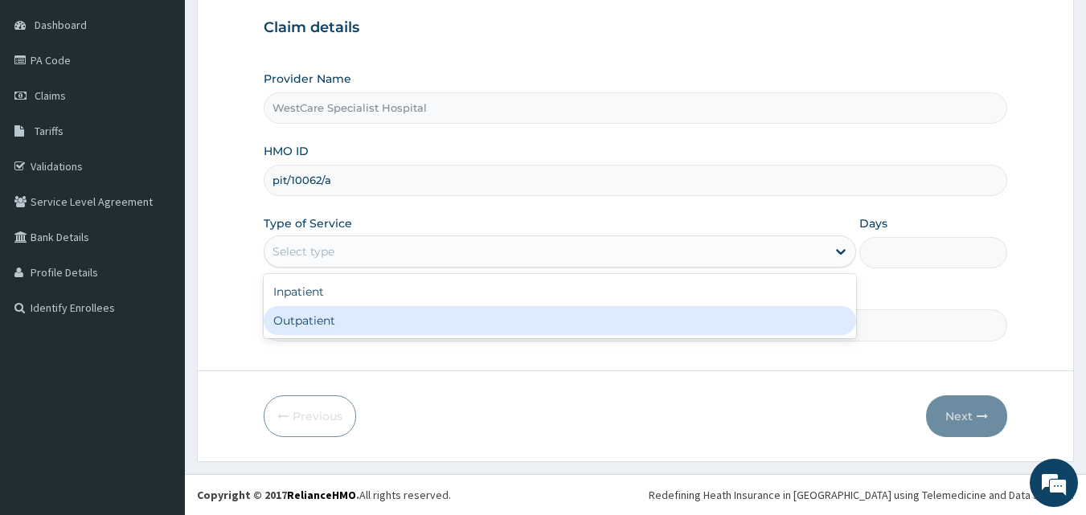
click at [390, 318] on div "Outpatient" at bounding box center [560, 320] width 592 height 29
type input "1"
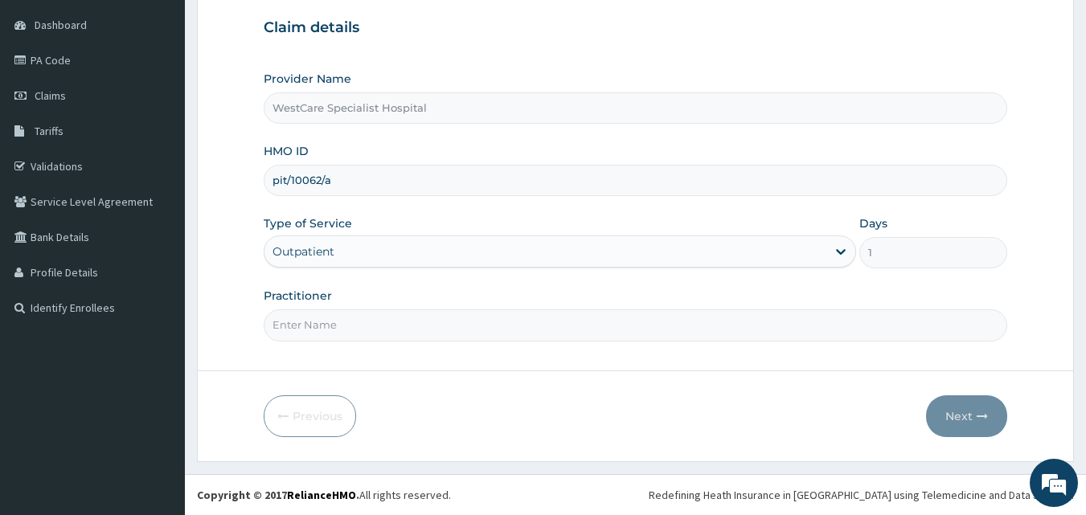
scroll to position [0, 0]
drag, startPoint x: 388, startPoint y: 329, endPoint x: 388, endPoint y: 311, distance: 17.7
click at [387, 329] on input "Practitioner" at bounding box center [636, 324] width 744 height 31
type input "[PERSON_NAME]"
click at [989, 409] on button "Next" at bounding box center [966, 416] width 81 height 42
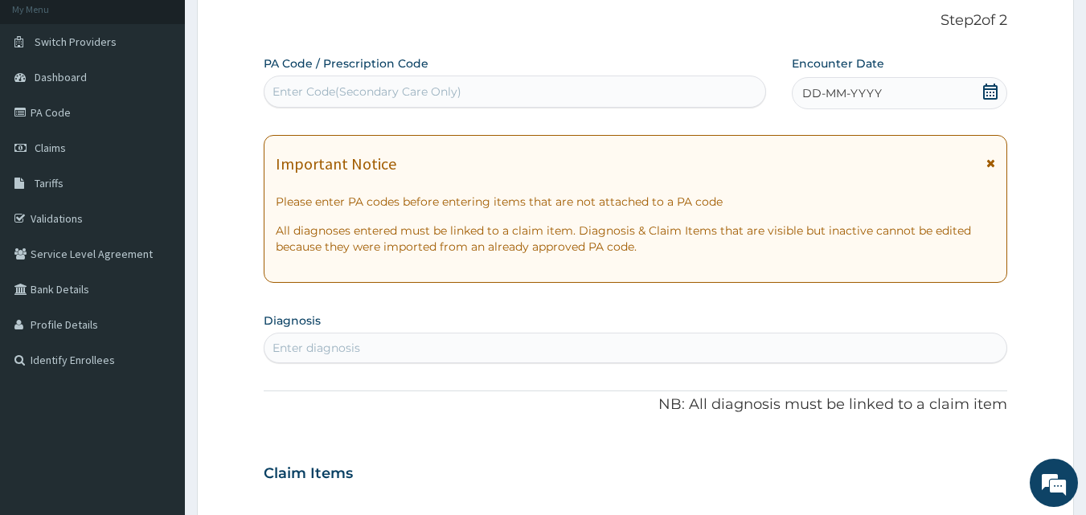
scroll to position [70, 0]
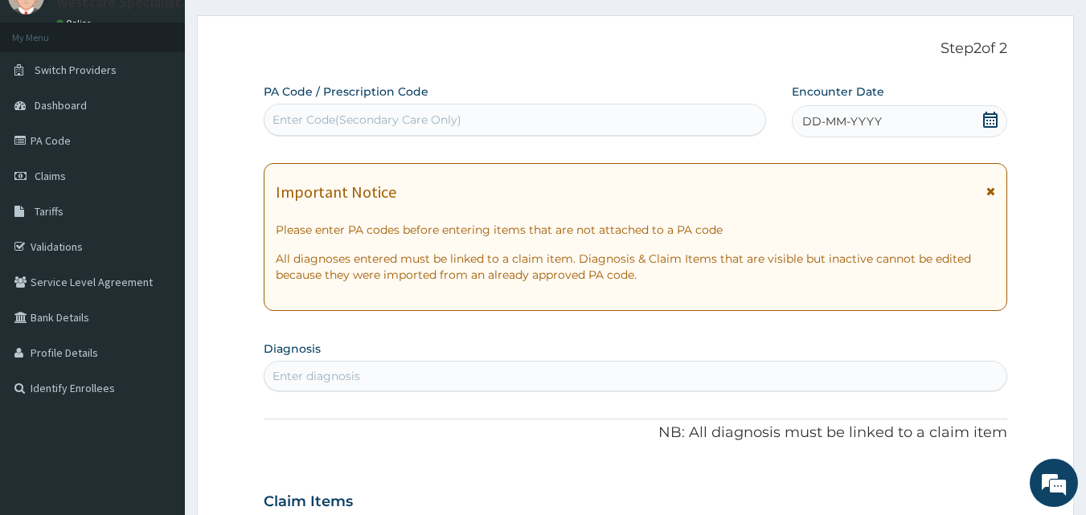
click at [650, 109] on div "Enter Code(Secondary Care Only)" at bounding box center [514, 120] width 501 height 26
type input "PA/D73DEE"
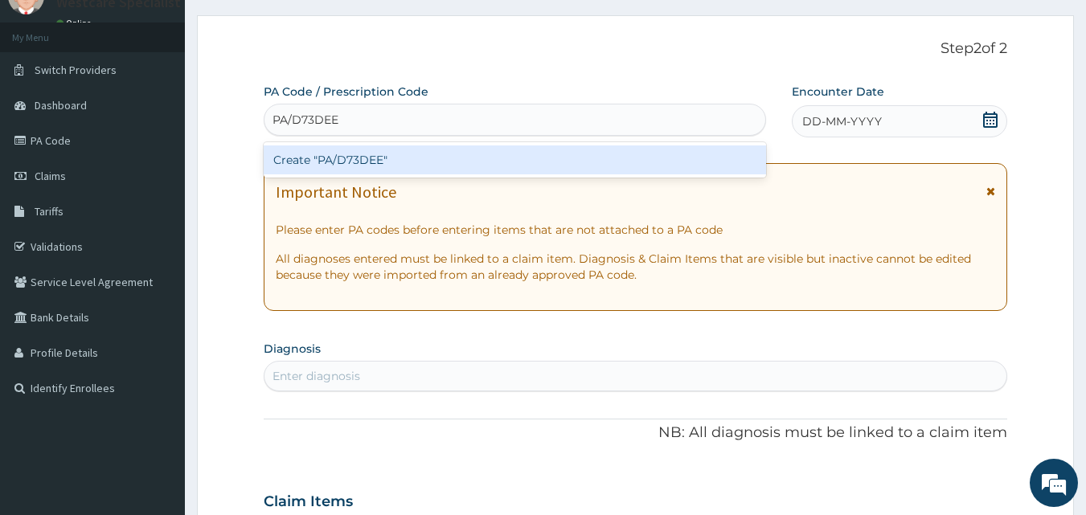
click at [371, 160] on div "Create "PA/D73DEE"" at bounding box center [515, 159] width 503 height 29
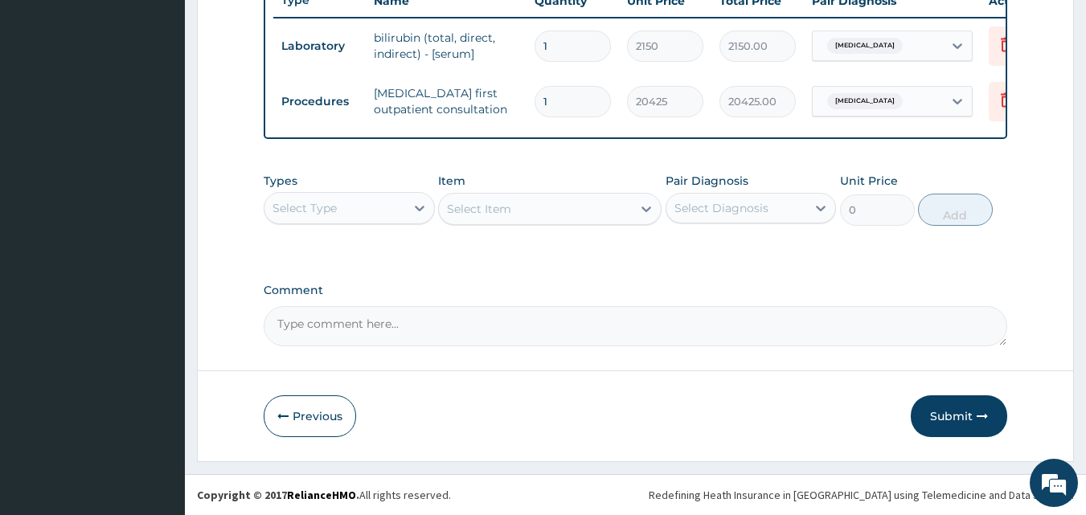
scroll to position [635, 0]
click at [975, 413] on button "Submit" at bounding box center [959, 416] width 96 height 42
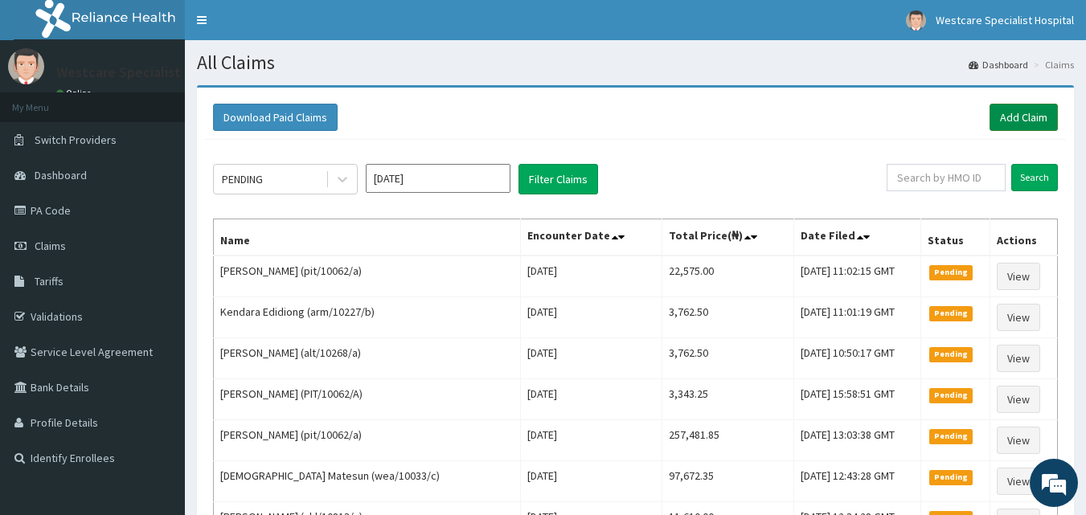
click at [1048, 111] on link "Add Claim" at bounding box center [1023, 117] width 68 height 27
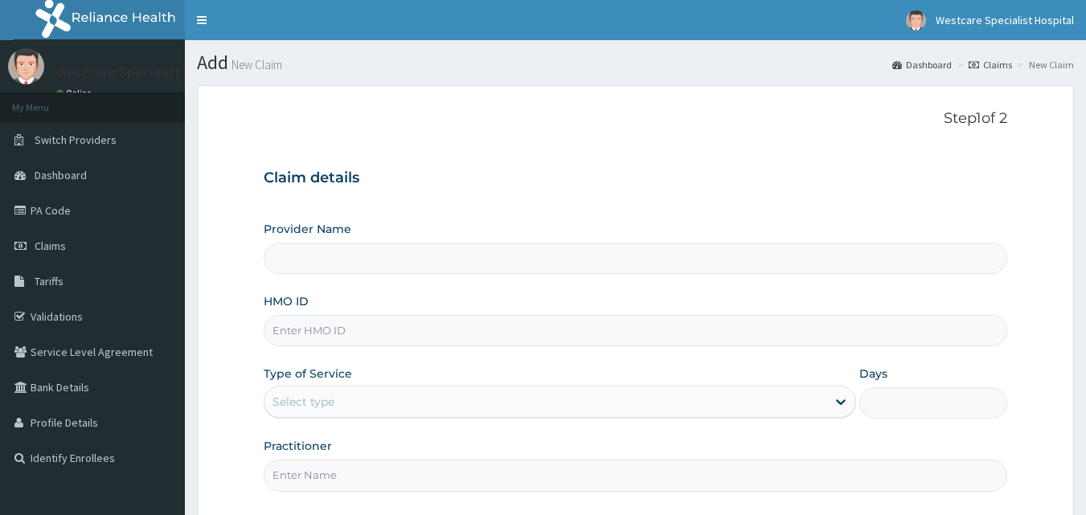
type input "WestCare Specialist Hospital"
drag, startPoint x: 671, startPoint y: 338, endPoint x: 857, endPoint y: 398, distance: 194.9
click at [671, 338] on input "HMO ID" at bounding box center [636, 330] width 744 height 31
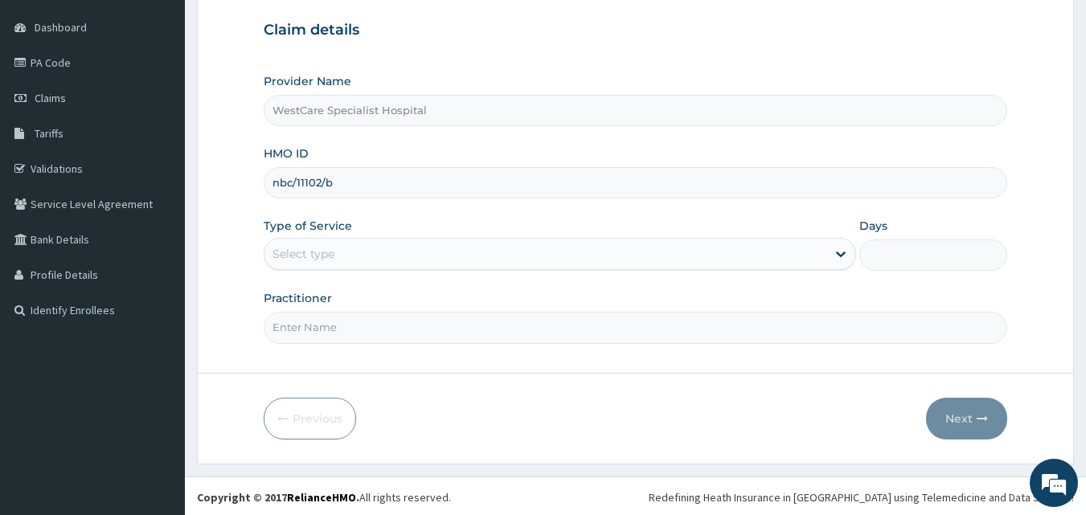
scroll to position [150, 0]
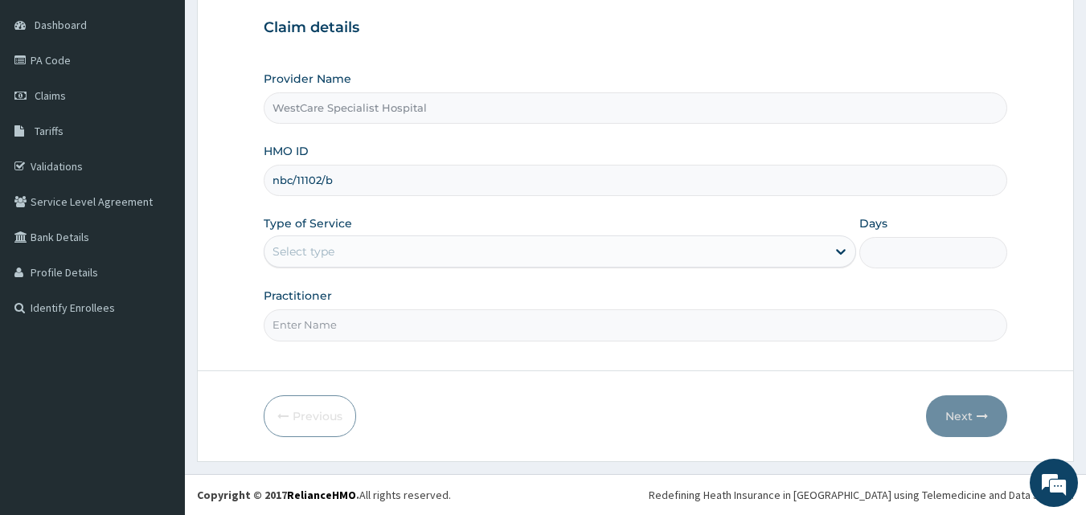
type input "nbc/11102/b"
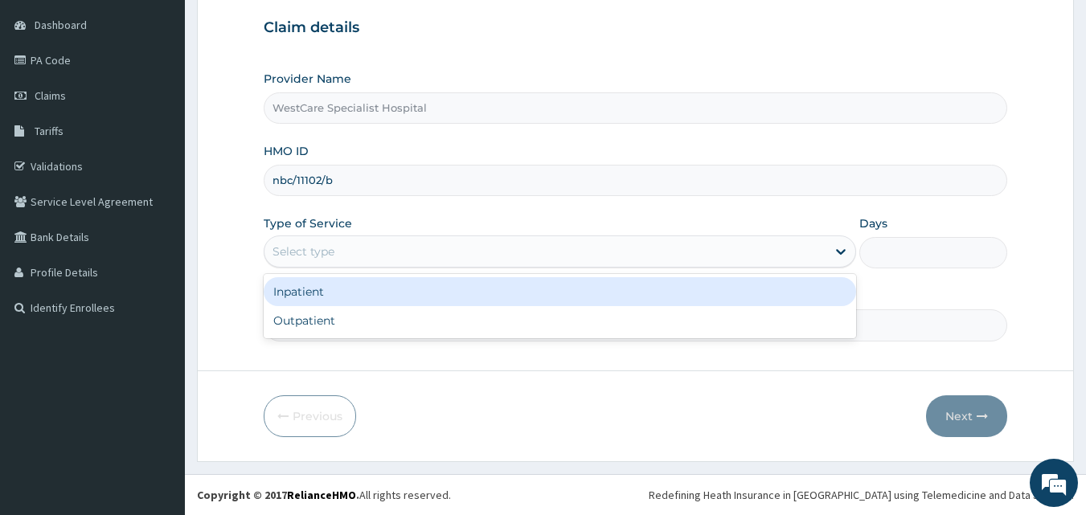
click at [350, 236] on div "Select type" at bounding box center [560, 251] width 592 height 32
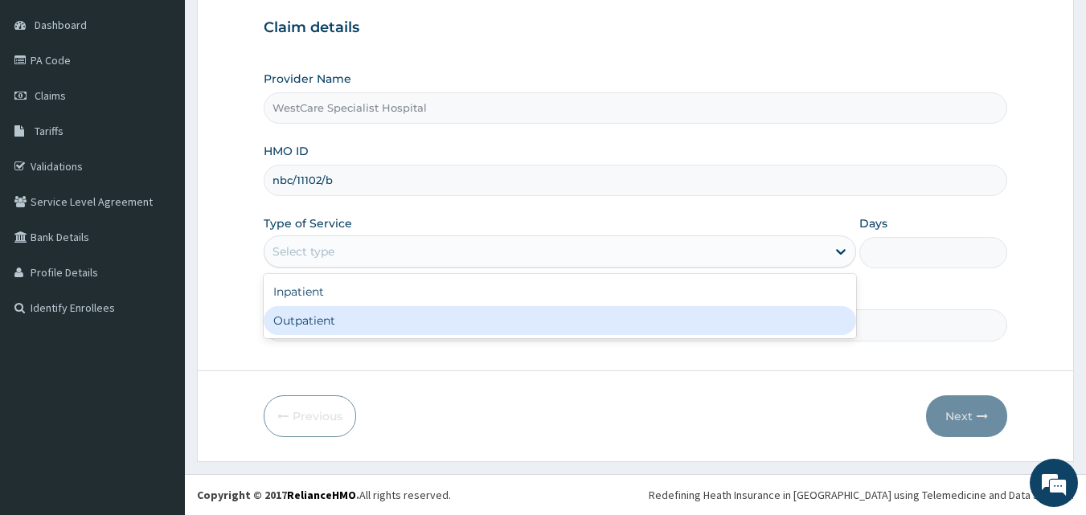
click at [339, 313] on div "Outpatient" at bounding box center [560, 320] width 592 height 29
type input "1"
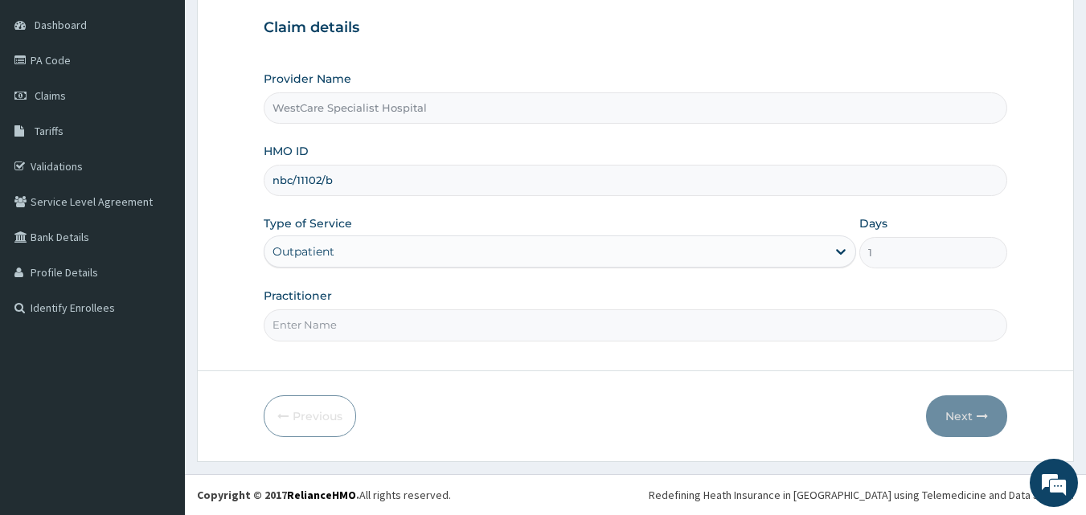
click at [342, 317] on input "Practitioner" at bounding box center [636, 324] width 744 height 31
type input "[PERSON_NAME]"
click at [957, 430] on button "Next" at bounding box center [966, 416] width 81 height 42
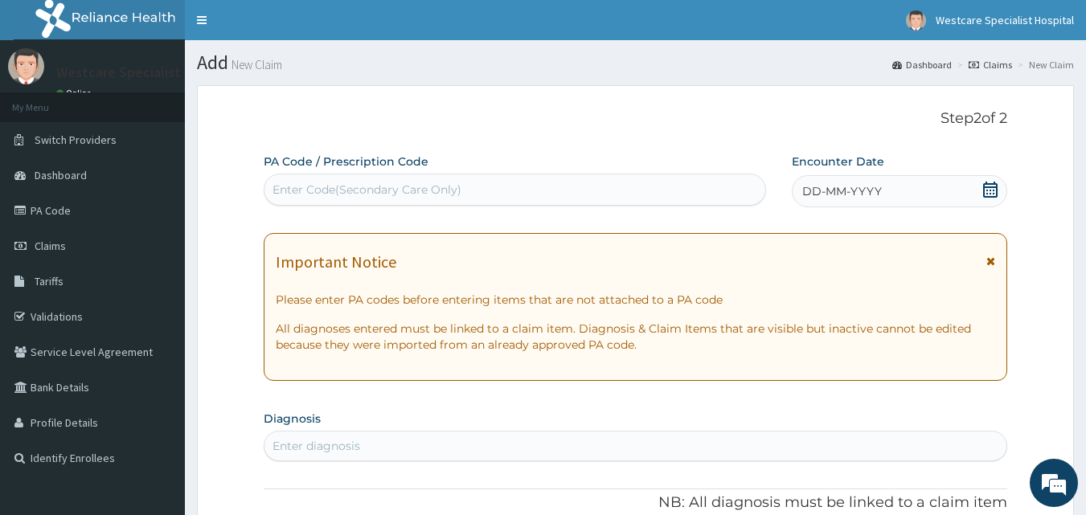
click at [816, 195] on span "DD-MM-YYYY" at bounding box center [842, 191] width 80 height 16
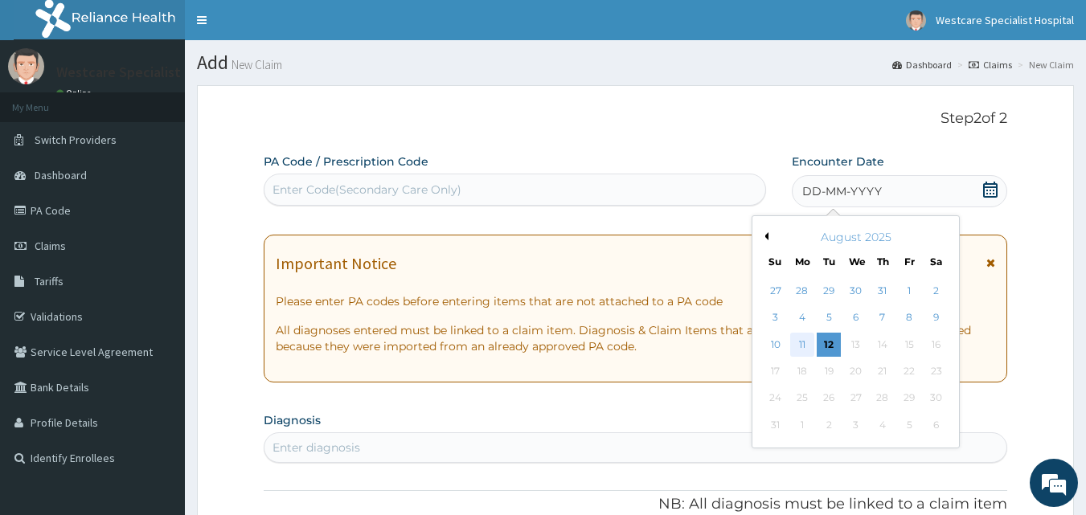
click at [804, 339] on div "11" at bounding box center [802, 345] width 24 height 24
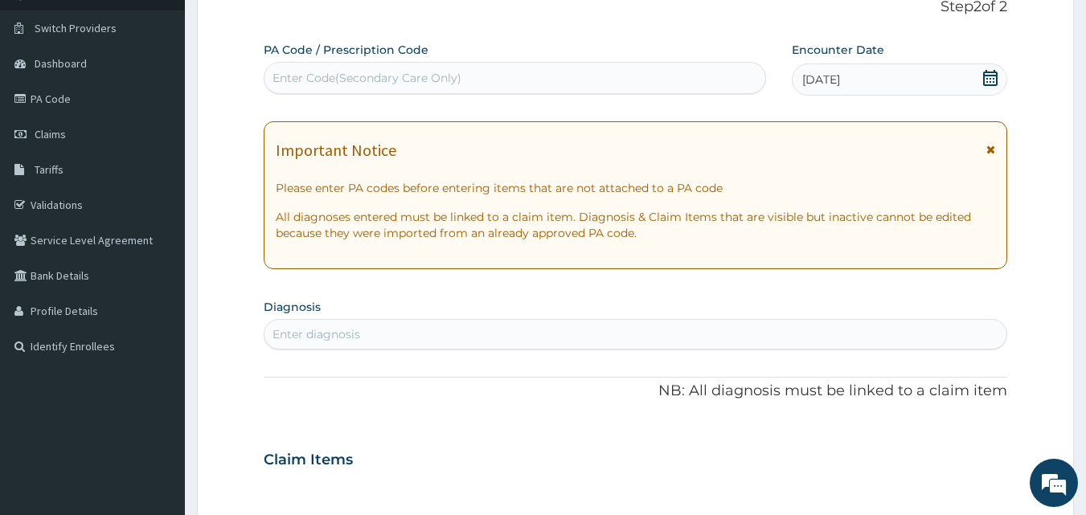
scroll to position [161, 0]
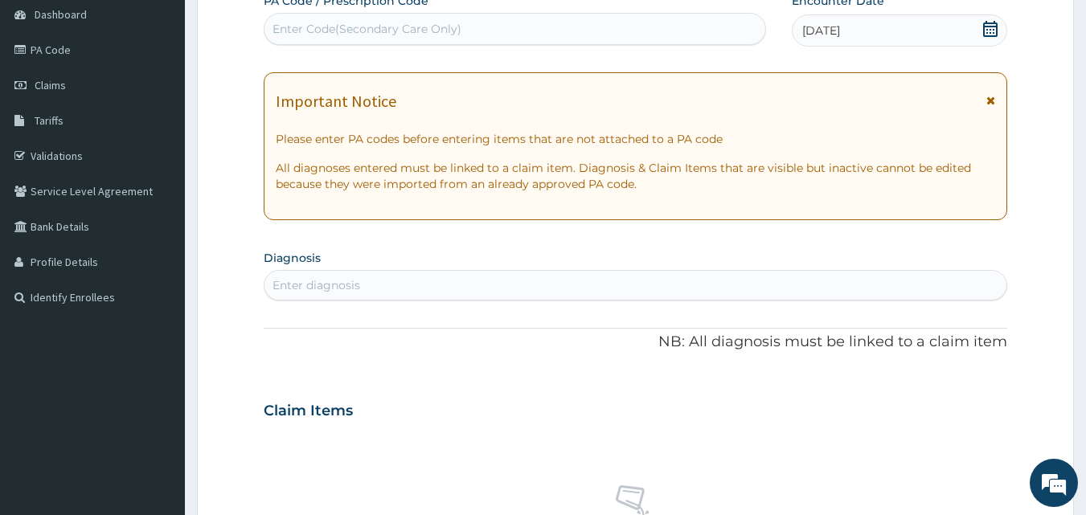
click at [367, 287] on div "Enter diagnosis" at bounding box center [635, 285] width 743 height 26
type input "ear wax"
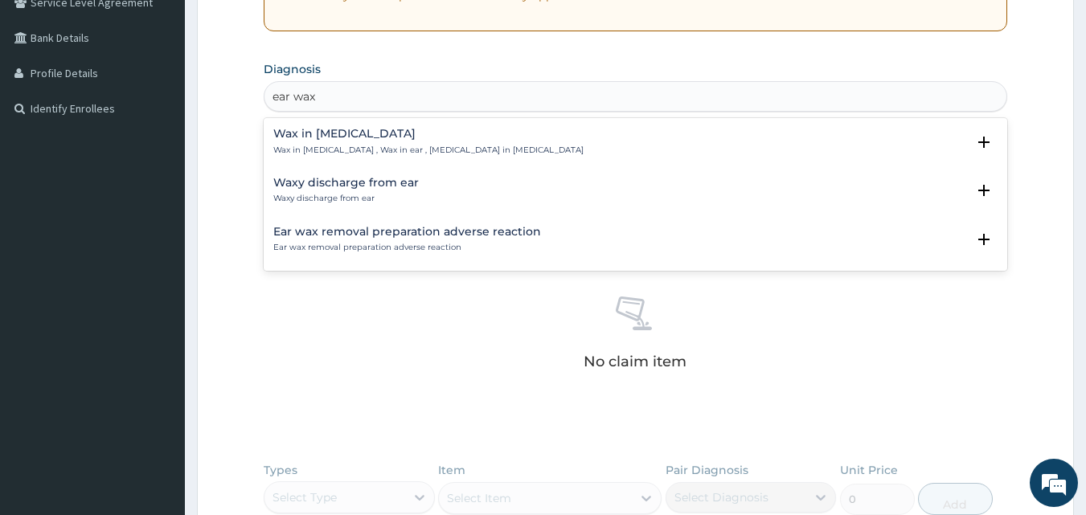
scroll to position [402, 0]
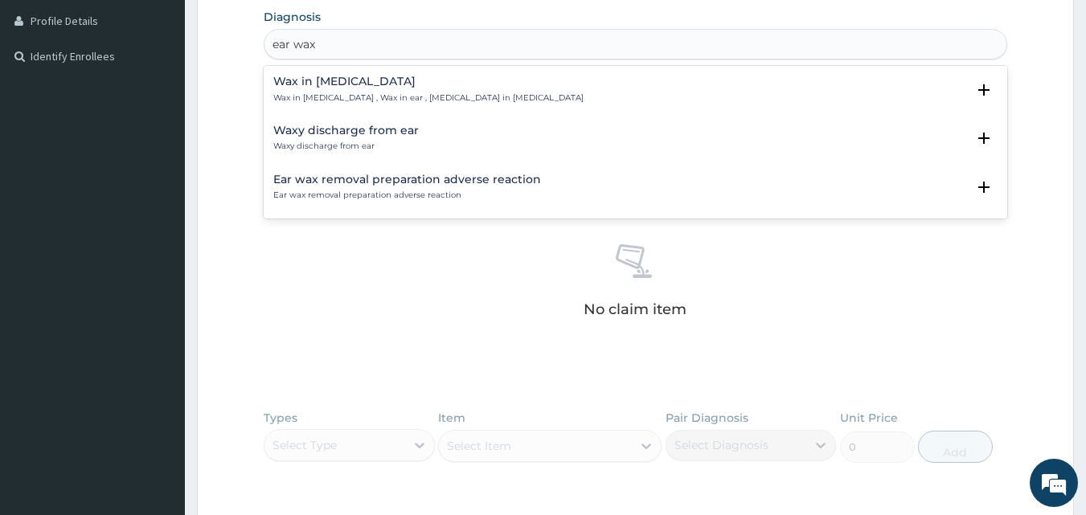
click at [325, 80] on h4 "Wax in ear canal" at bounding box center [428, 82] width 310 height 12
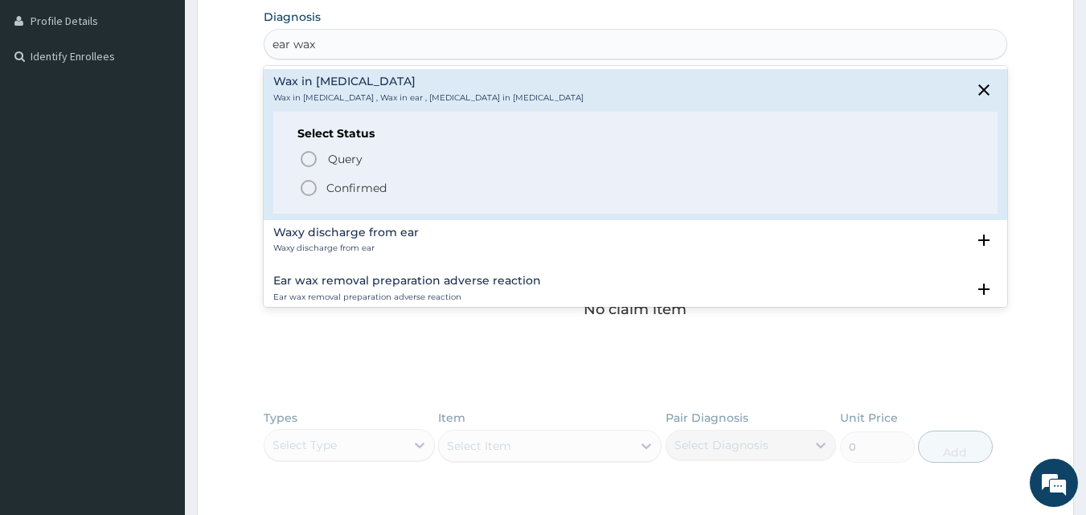
click at [309, 194] on circle "status option filled" at bounding box center [308, 188] width 14 height 14
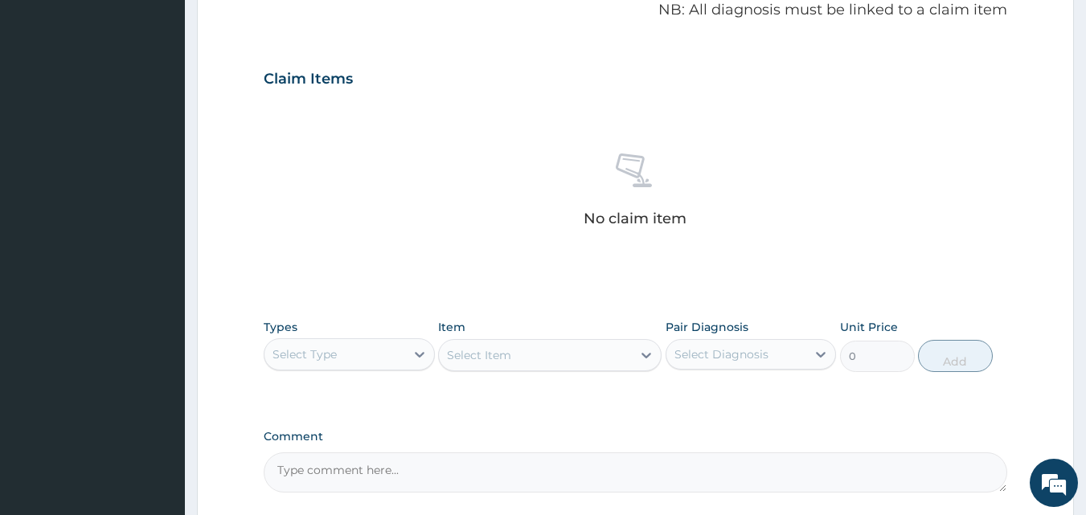
scroll to position [644, 0]
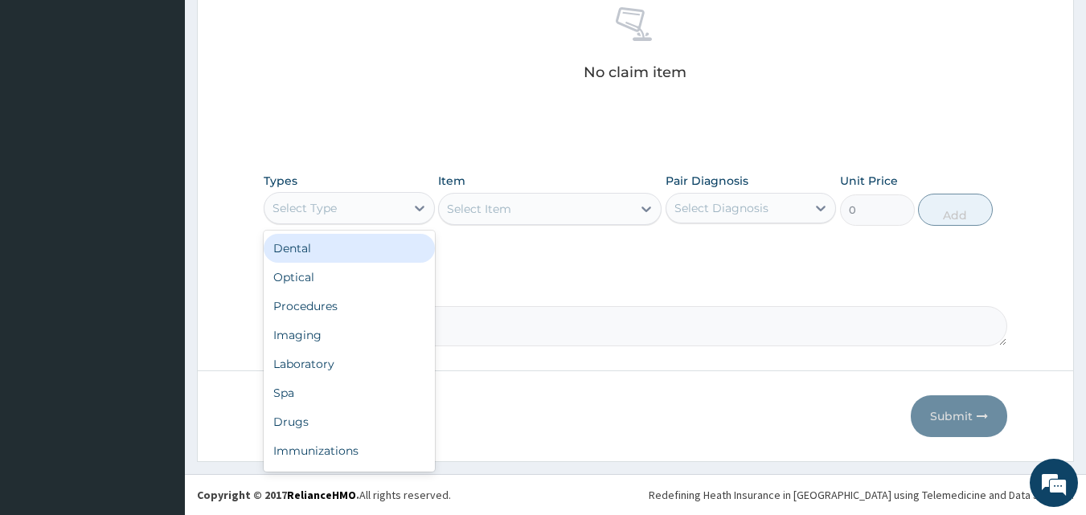
click at [369, 211] on div "Select Type" at bounding box center [334, 208] width 141 height 26
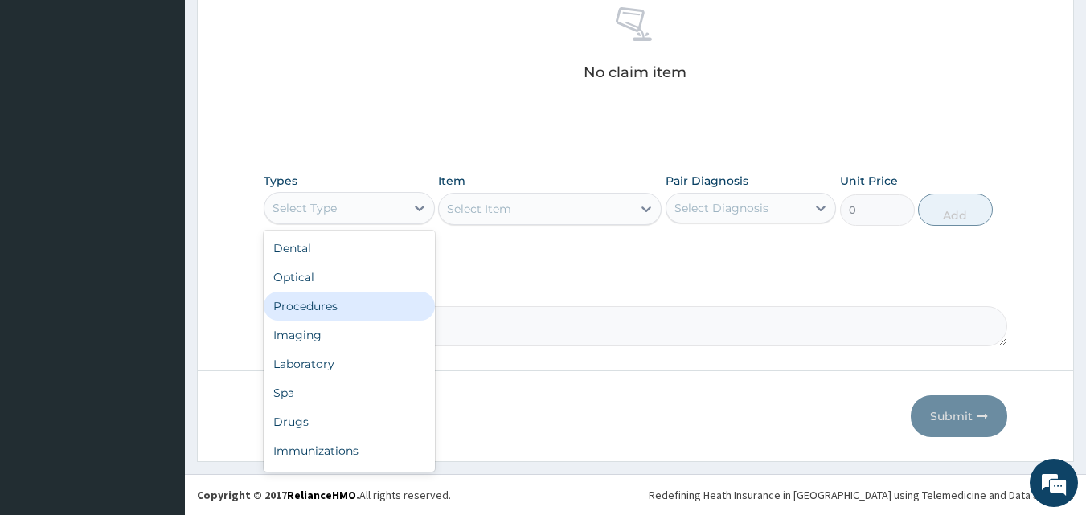
click at [330, 298] on div "Procedures" at bounding box center [349, 306] width 171 height 29
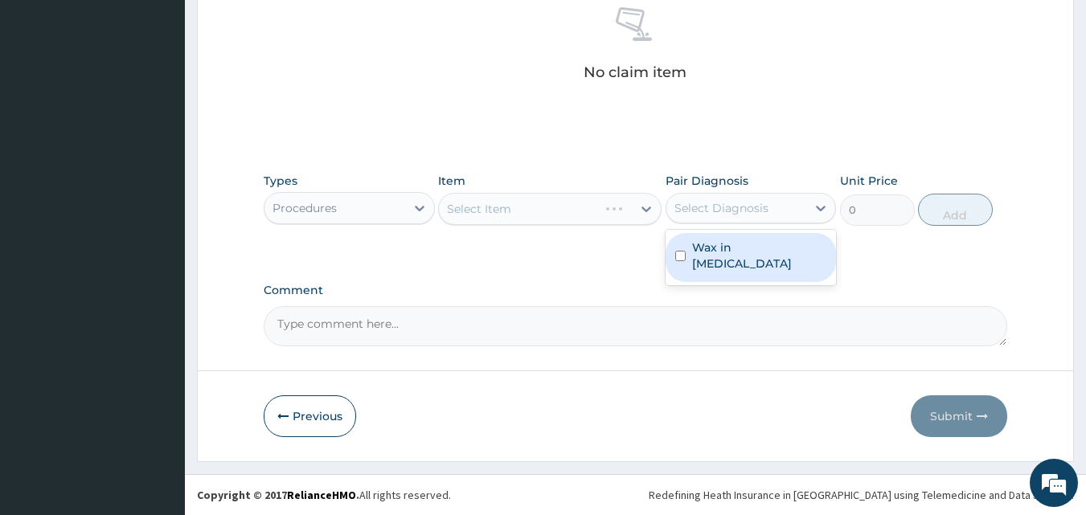
click at [741, 193] on div "Select Diagnosis" at bounding box center [750, 208] width 171 height 31
click at [726, 259] on div "Wax in ear canal" at bounding box center [750, 257] width 171 height 49
checkbox input "true"
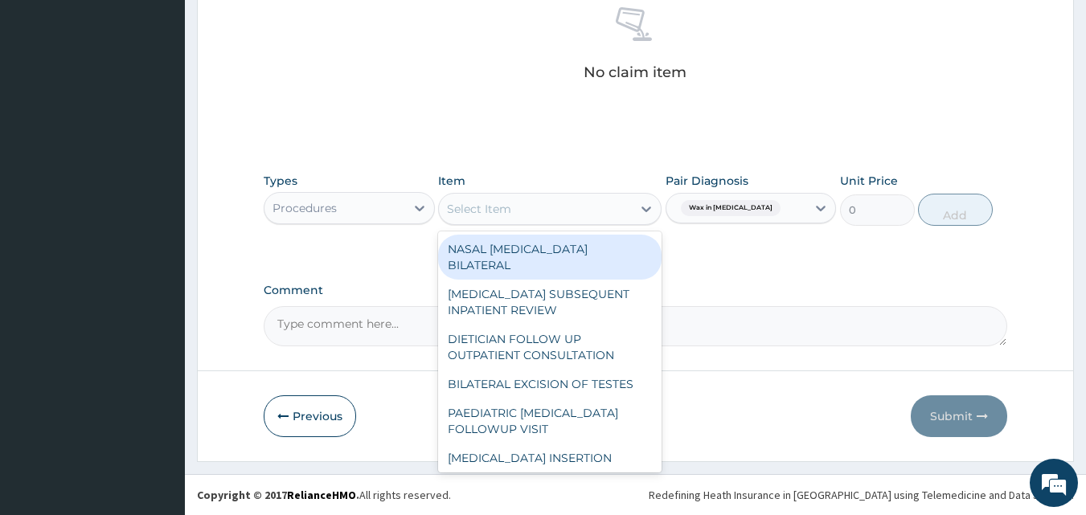
click at [518, 219] on div "Select Item" at bounding box center [535, 209] width 193 height 26
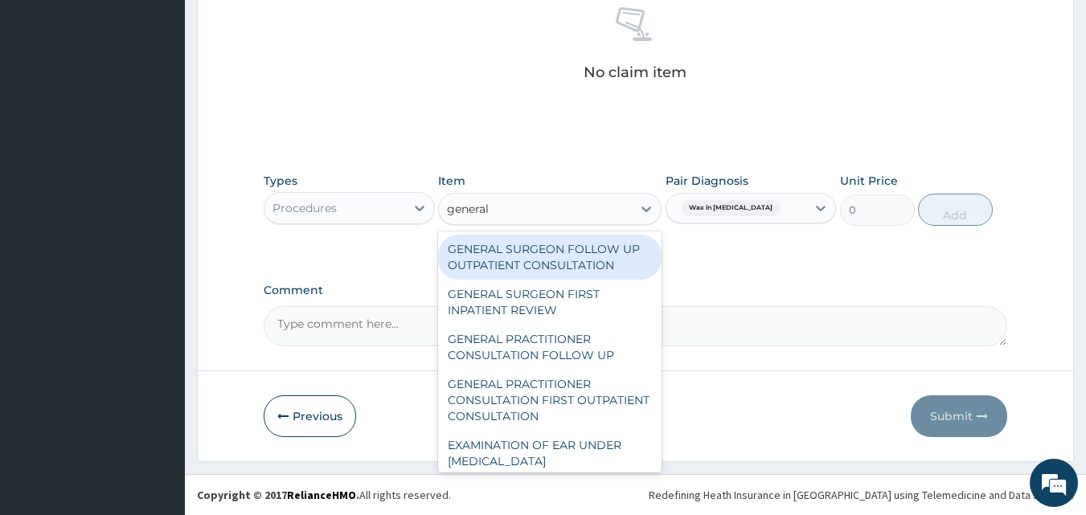
type input "general p"
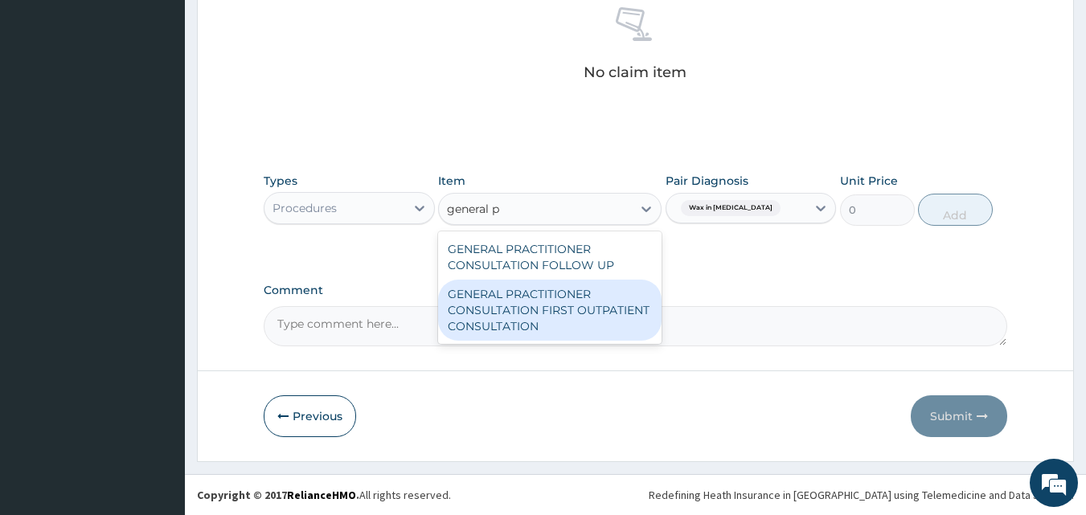
click at [564, 304] on div "GENERAL PRACTITIONER CONSULTATION FIRST OUTPATIENT CONSULTATION" at bounding box center [549, 310] width 223 height 61
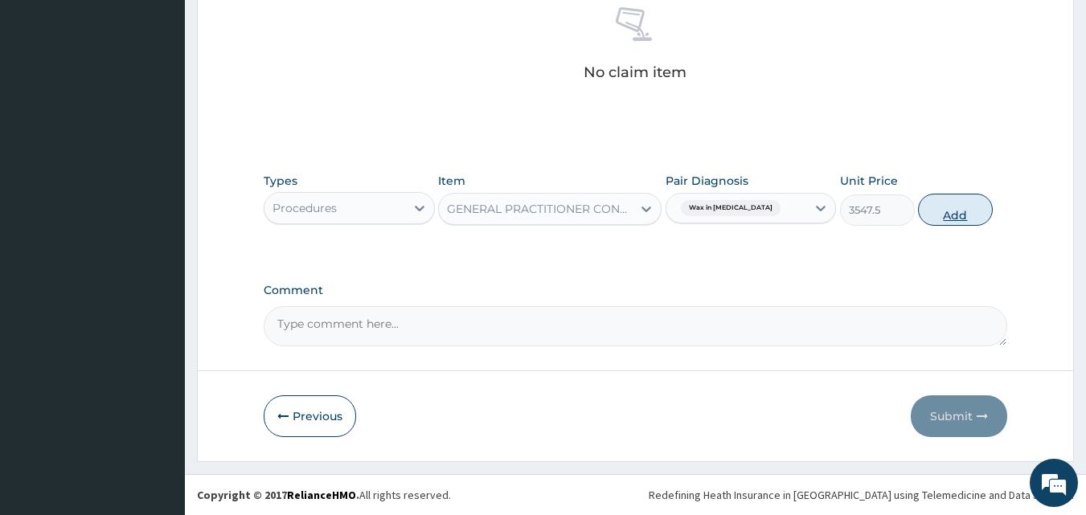
click at [958, 217] on button "Add" at bounding box center [955, 210] width 75 height 32
type input "0"
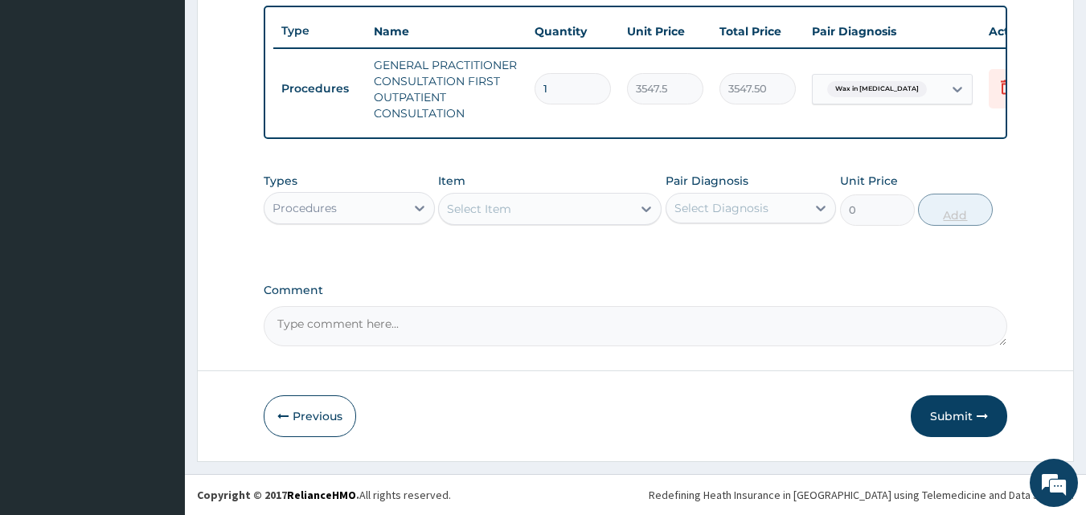
scroll to position [604, 0]
click at [976, 425] on button "Submit" at bounding box center [959, 416] width 96 height 42
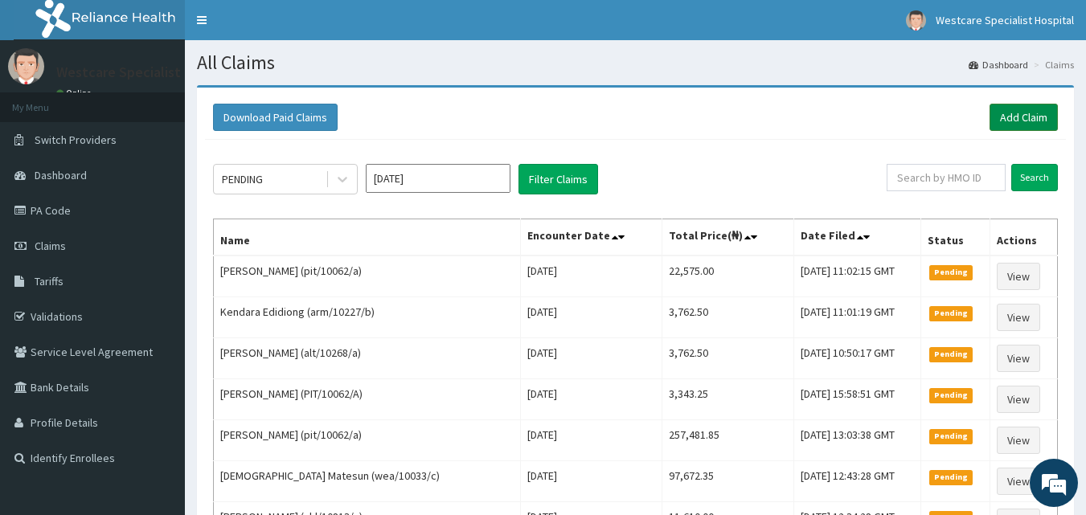
click at [1005, 115] on link "Add Claim" at bounding box center [1023, 117] width 68 height 27
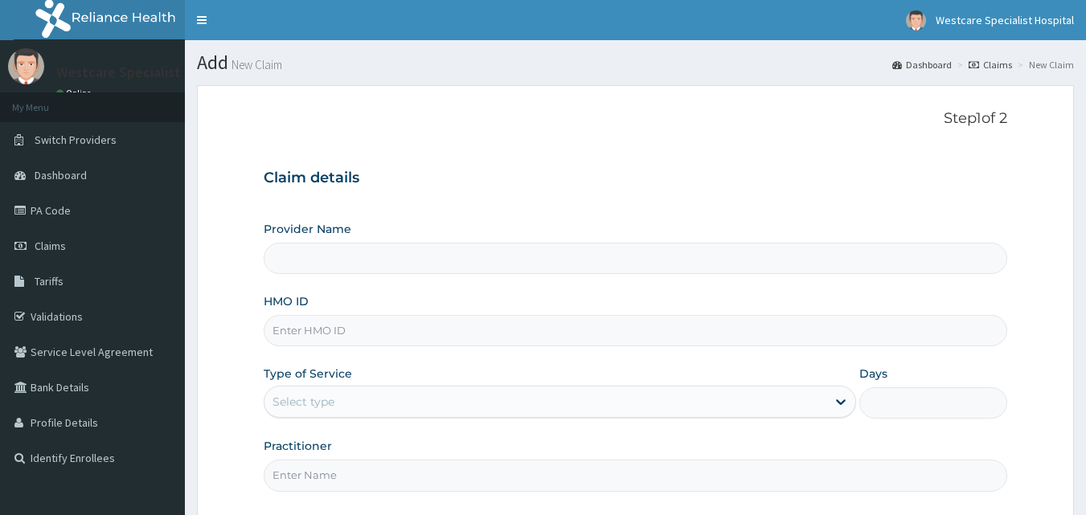
click at [407, 348] on div "Provider Name HMO ID Type of Service Select type Days Practitioner" at bounding box center [636, 356] width 744 height 270
drag, startPoint x: 396, startPoint y: 333, endPoint x: 902, endPoint y: 443, distance: 518.1
click at [396, 333] on input "HMO ID" at bounding box center [636, 330] width 744 height 31
type input "WestCare Specialist Hospital"
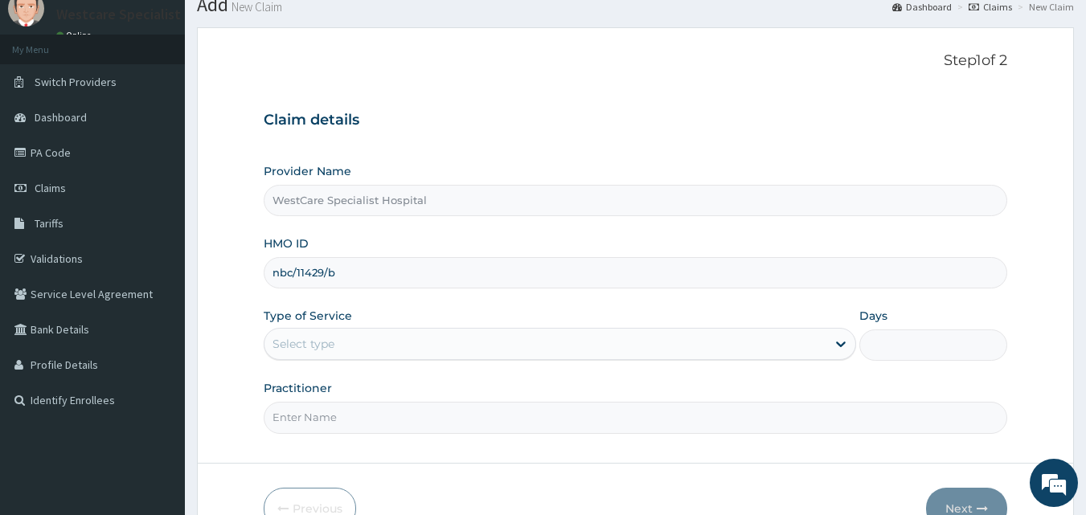
scroll to position [150, 0]
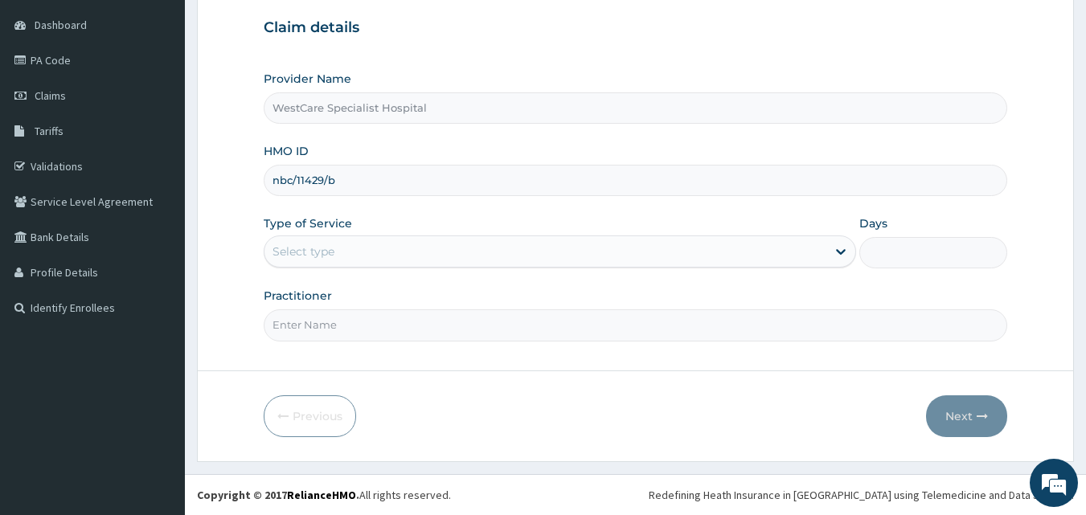
type input "nbc/11429/b"
click at [288, 254] on div "Select type" at bounding box center [303, 252] width 62 height 16
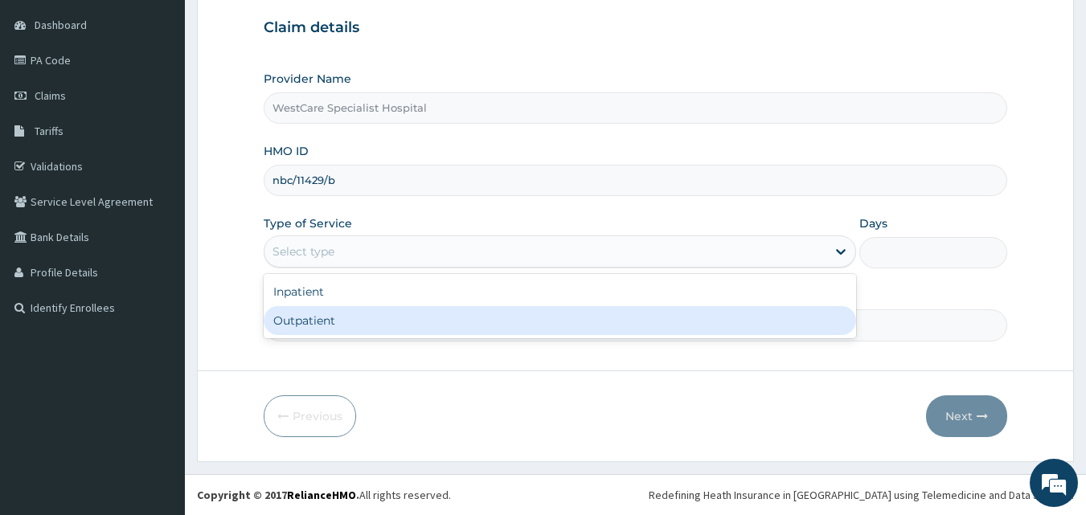
click at [301, 310] on div "Outpatient" at bounding box center [560, 320] width 592 height 29
type input "1"
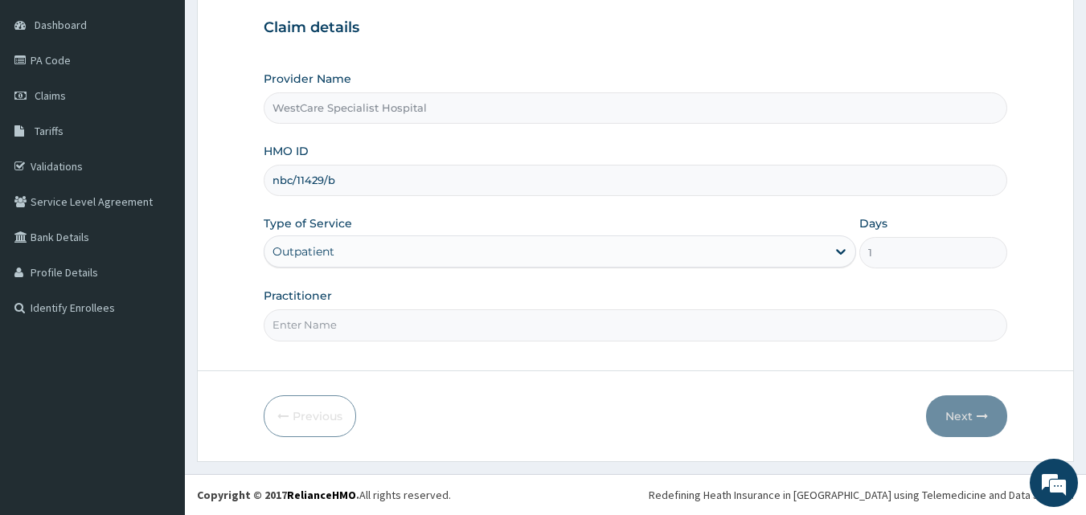
scroll to position [0, 0]
click at [309, 325] on input "Practitioner" at bounding box center [636, 324] width 744 height 31
type input "DR.ONAH"
click at [946, 408] on button "Next" at bounding box center [966, 416] width 81 height 42
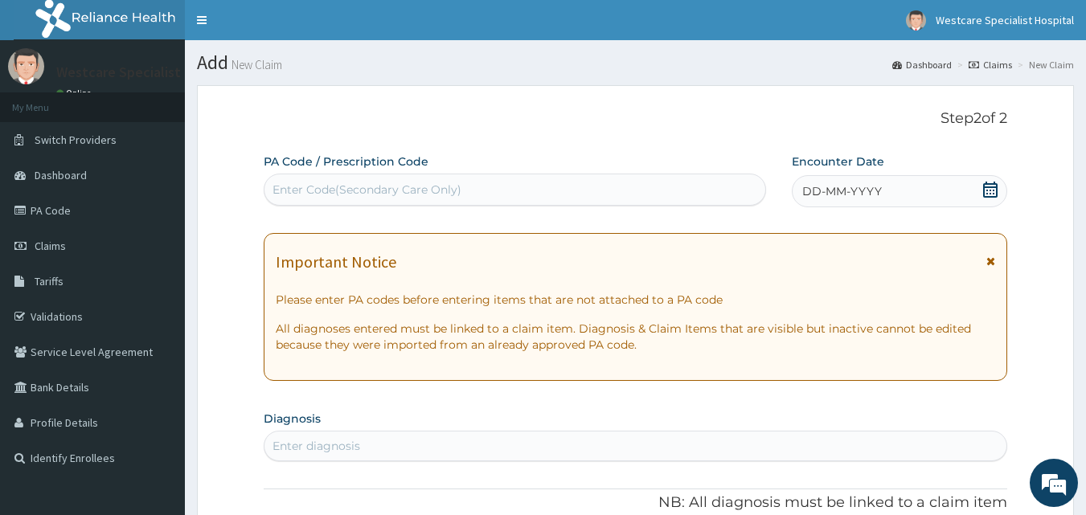
click at [806, 192] on span "DD-MM-YYYY" at bounding box center [842, 191] width 80 height 16
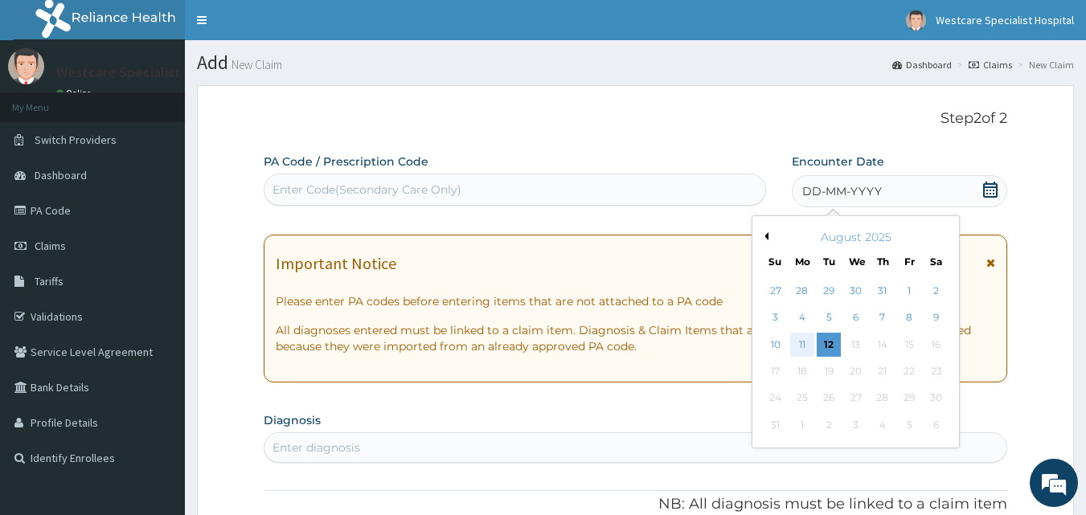
click at [804, 339] on div "11" at bounding box center [802, 345] width 24 height 24
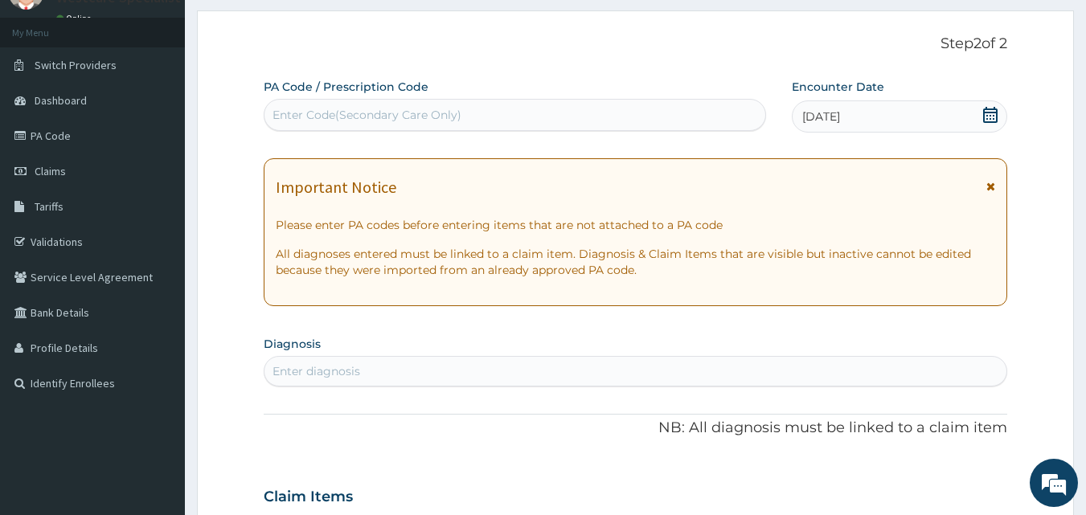
scroll to position [161, 0]
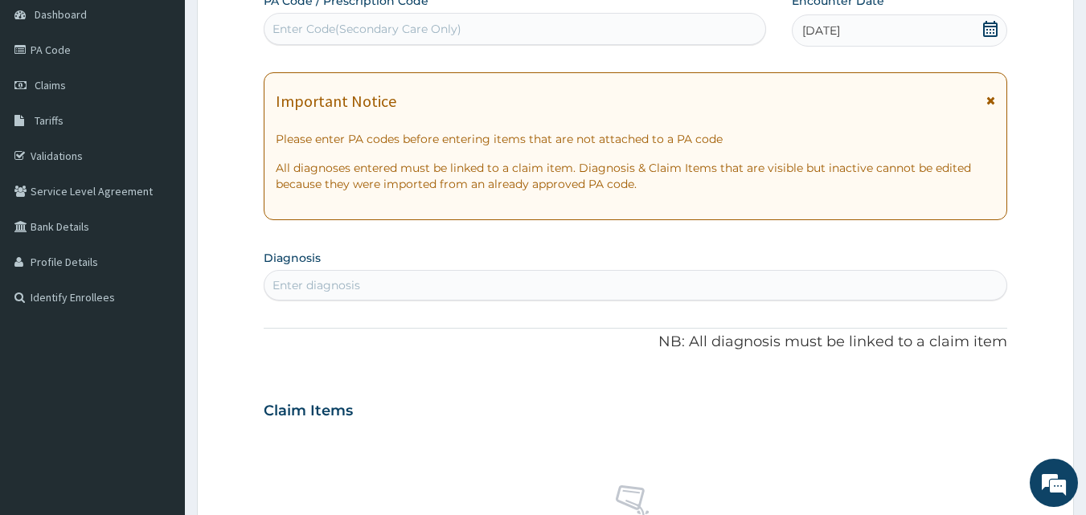
click at [534, 280] on div "Enter diagnosis" at bounding box center [635, 285] width 743 height 26
type input "malaria"
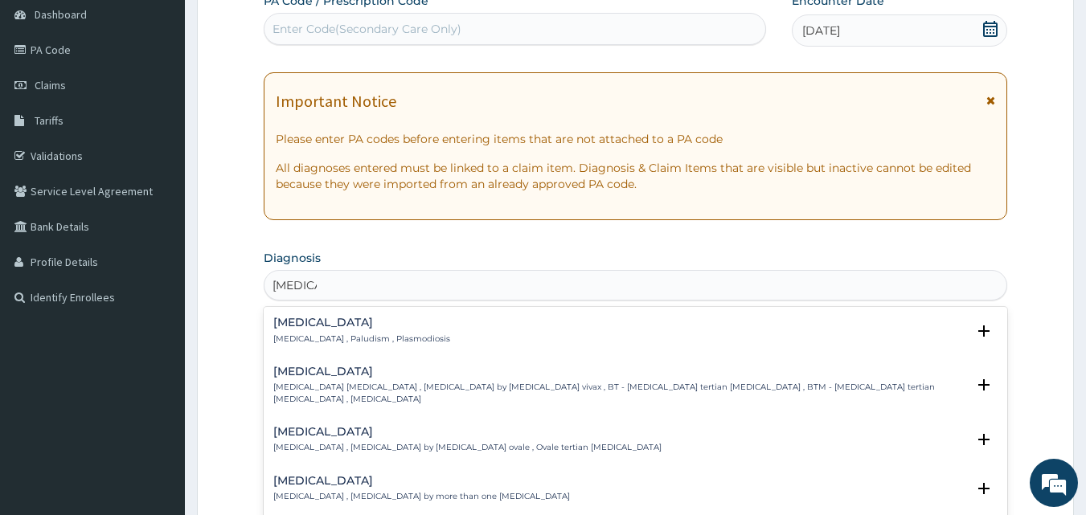
click at [317, 322] on h4 "Malaria" at bounding box center [361, 323] width 177 height 12
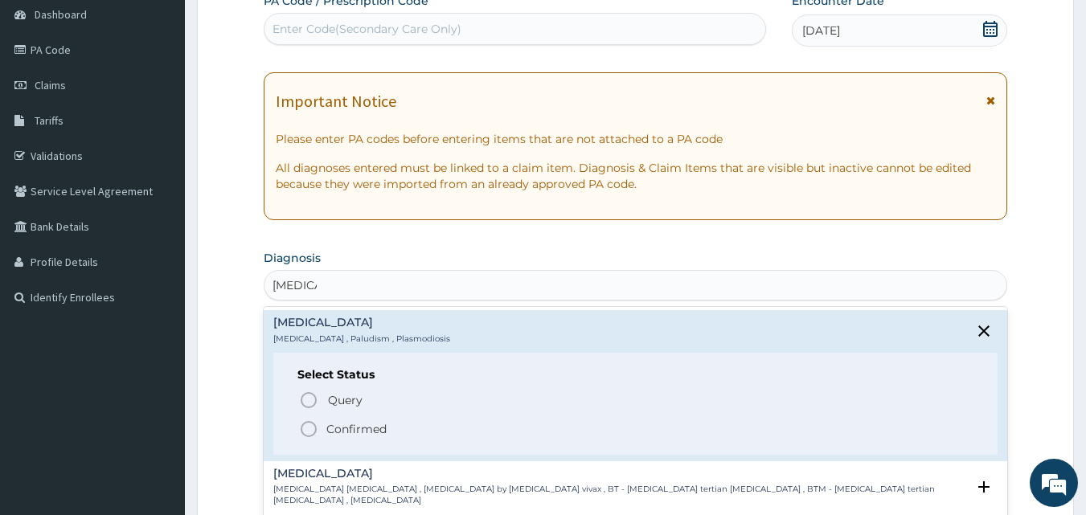
click at [330, 420] on span "Confirmed" at bounding box center [636, 429] width 675 height 19
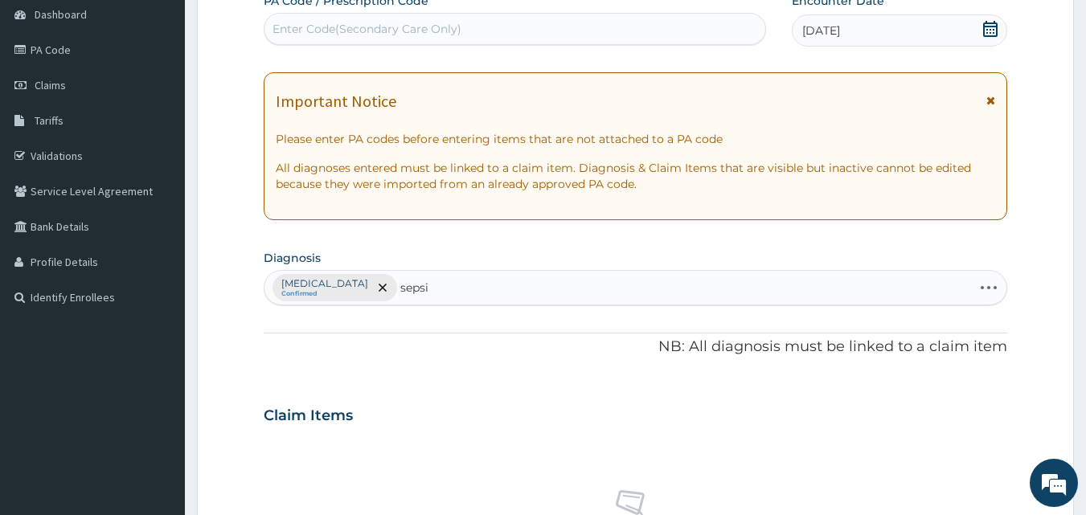
type input "sepsis"
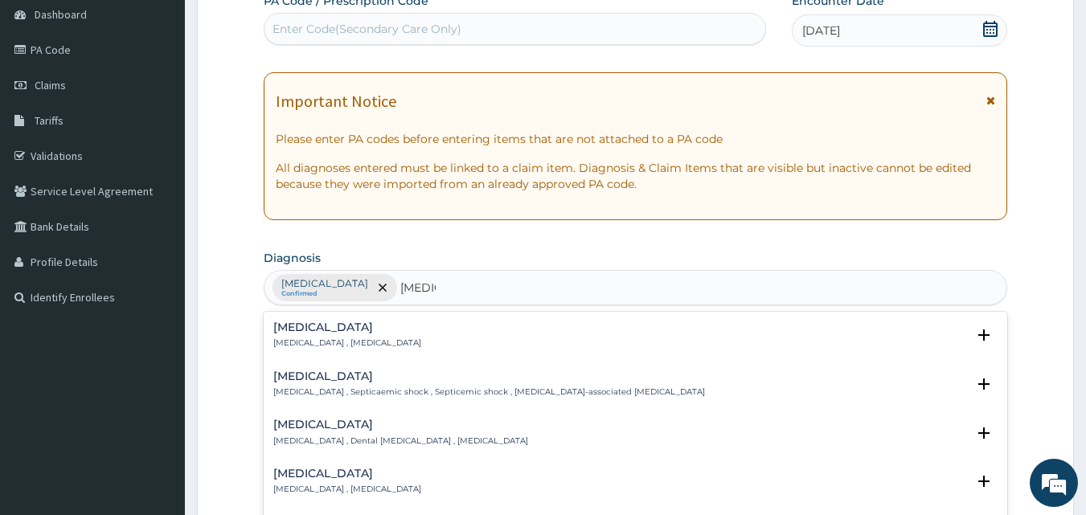
click at [293, 337] on div "Sepsis Systemic infection , Sepsis" at bounding box center [347, 335] width 148 height 28
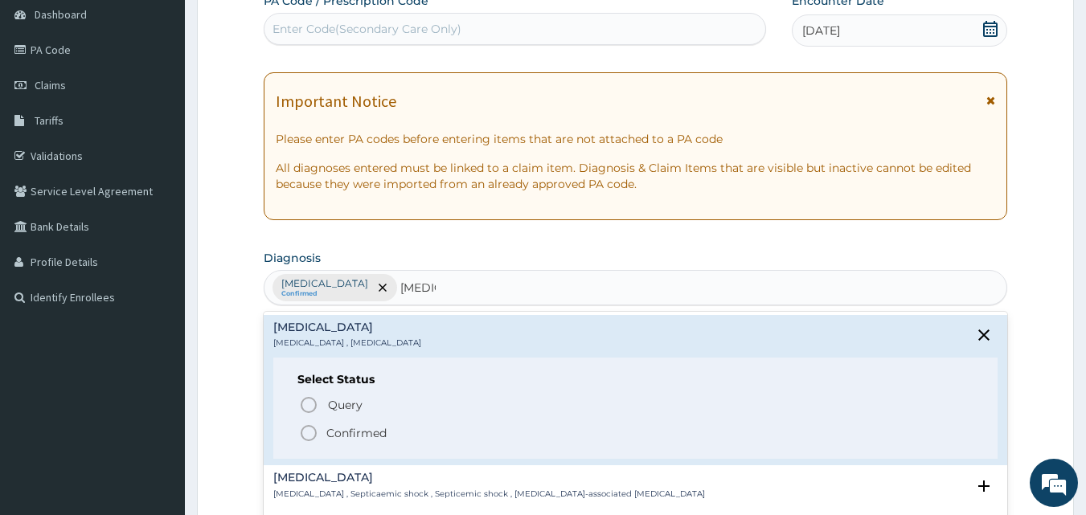
click at [310, 426] on circle "status option filled" at bounding box center [308, 433] width 14 height 14
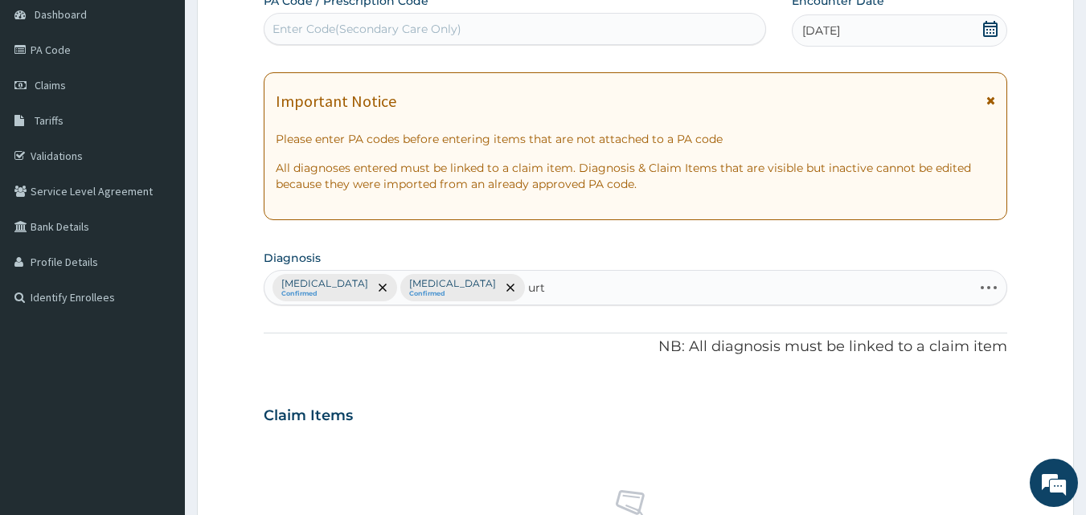
type input "urti"
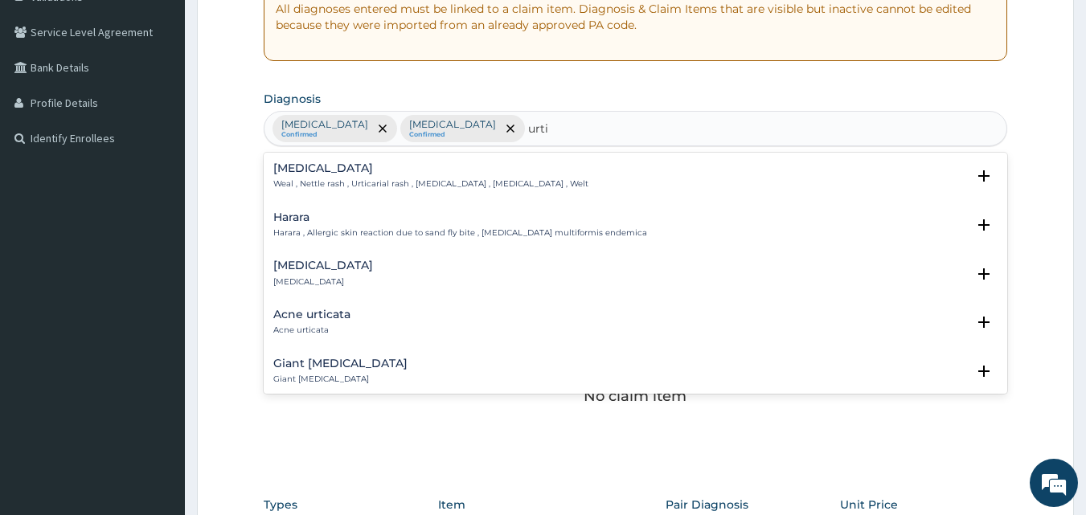
scroll to position [321, 0]
click at [293, 260] on h4 "Urticaria" at bounding box center [323, 264] width 100 height 12
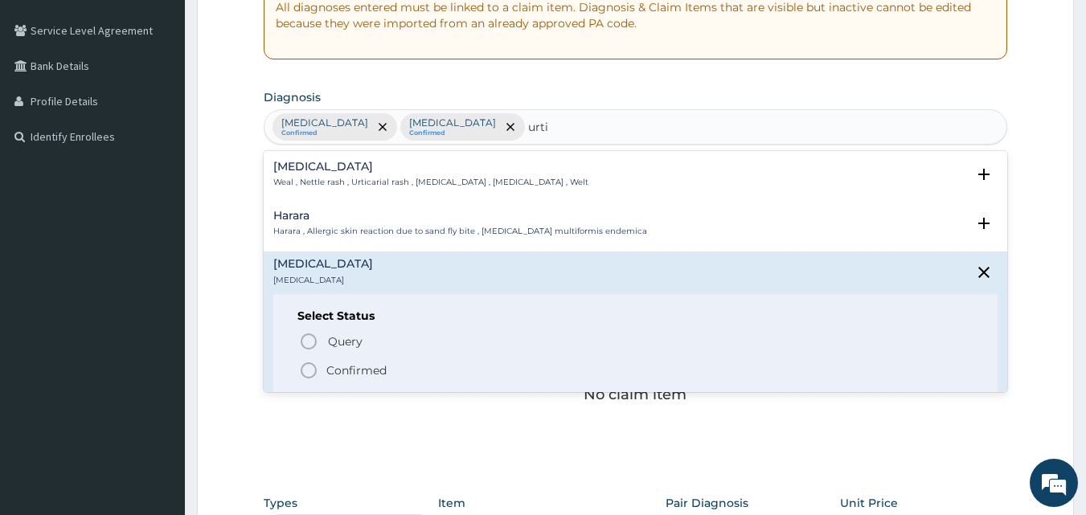
click at [310, 366] on icon "status option filled" at bounding box center [308, 370] width 19 height 19
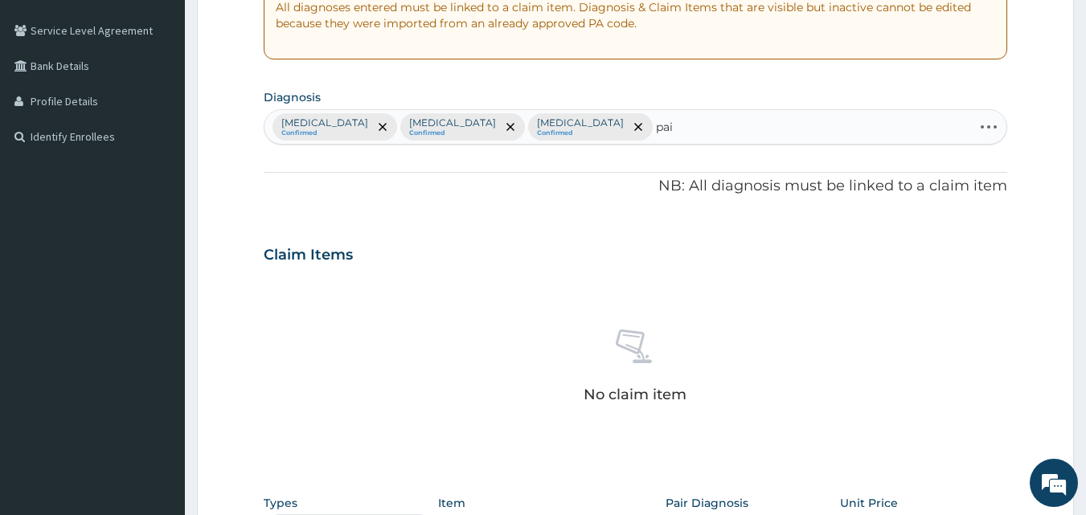
type input "pain"
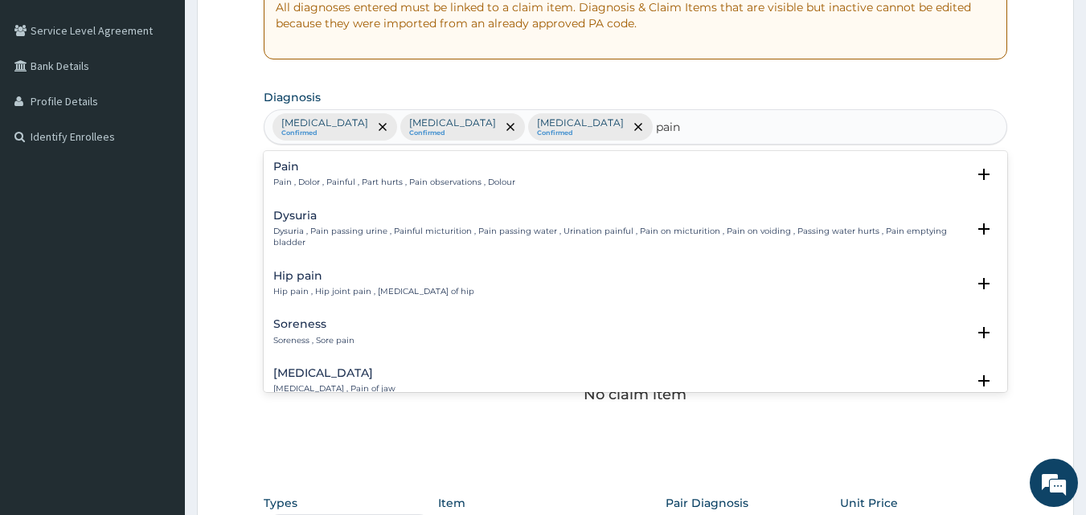
click at [289, 167] on h4 "Pain" at bounding box center [394, 167] width 242 height 12
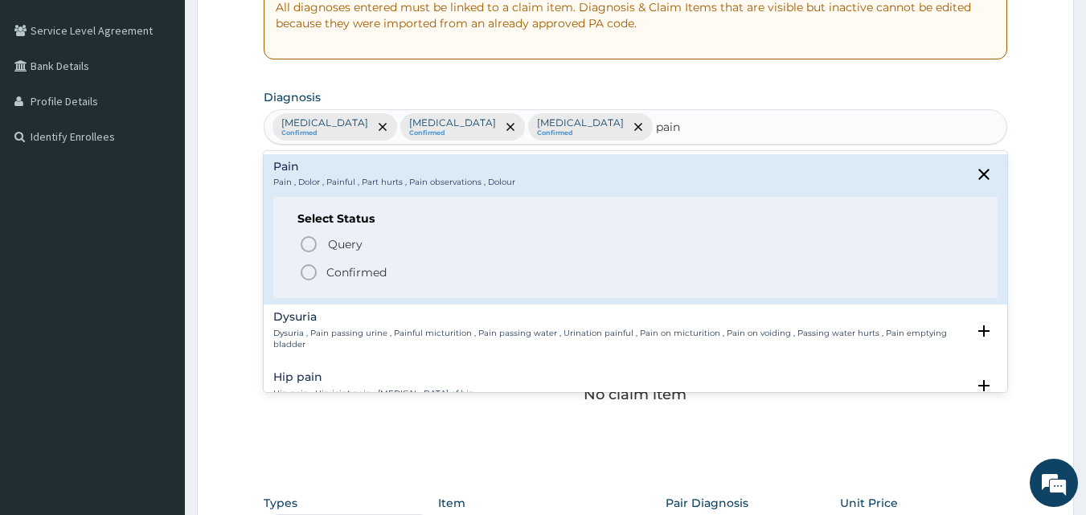
drag, startPoint x: 305, startPoint y: 272, endPoint x: 313, endPoint y: 253, distance: 20.2
click at [306, 272] on icon "status option filled" at bounding box center [308, 272] width 19 height 19
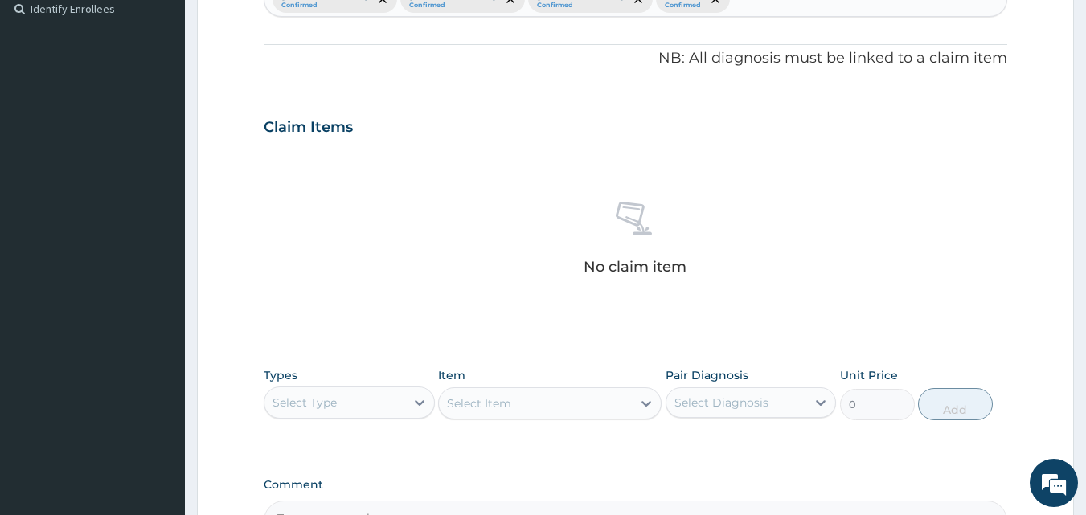
scroll to position [644, 0]
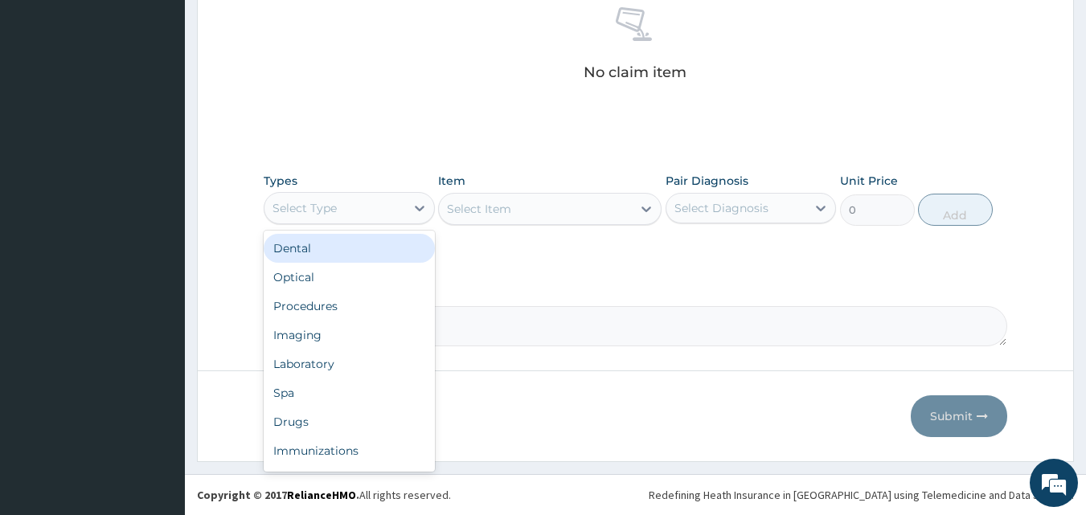
click at [321, 207] on div "Select Type" at bounding box center [304, 208] width 64 height 16
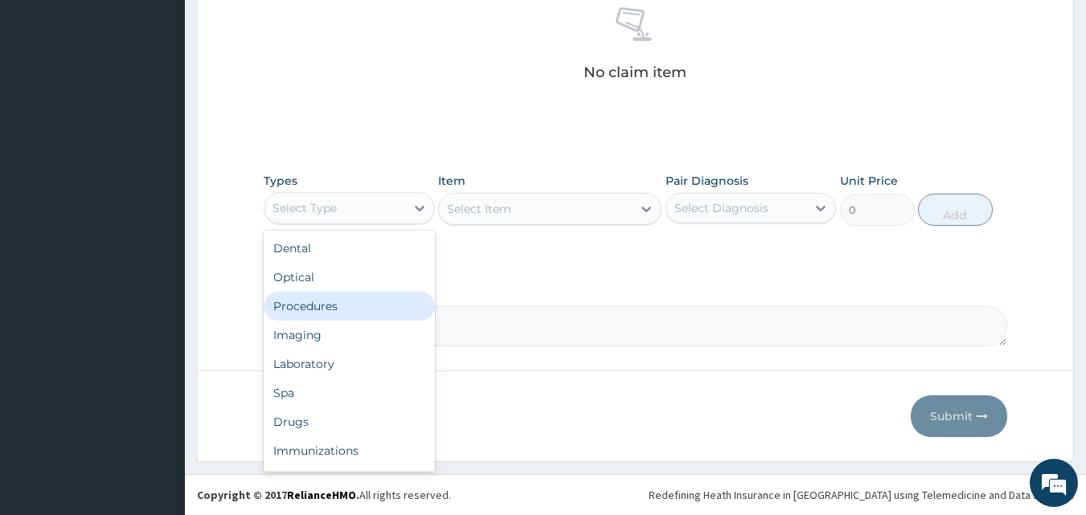
drag, startPoint x: 334, startPoint y: 307, endPoint x: 361, endPoint y: 285, distance: 34.9
click at [334, 308] on div "Procedures" at bounding box center [349, 306] width 171 height 29
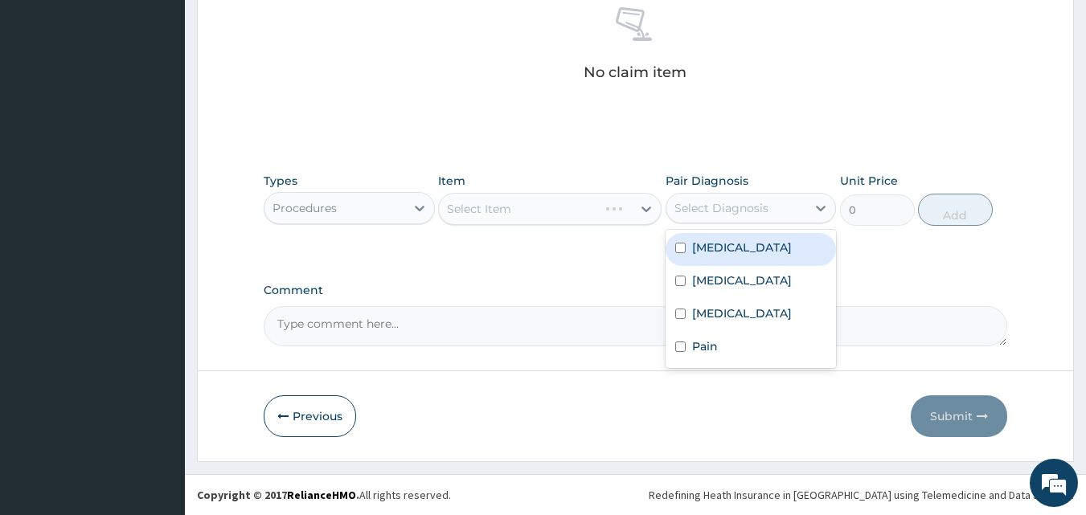
click at [742, 207] on div "Select Diagnosis" at bounding box center [721, 208] width 94 height 16
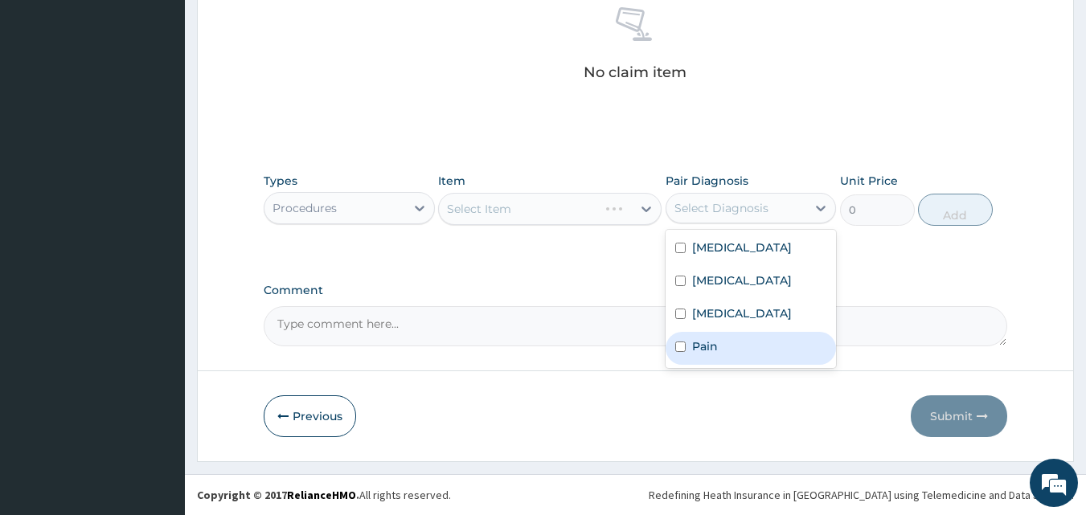
click at [737, 341] on div "Pain" at bounding box center [750, 348] width 171 height 33
checkbox input "true"
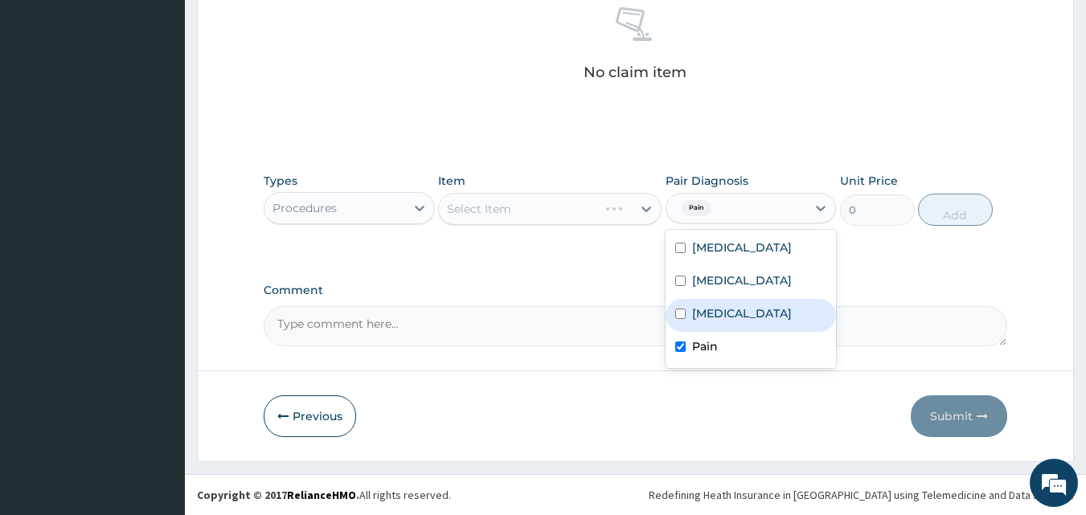
drag, startPoint x: 742, startPoint y: 323, endPoint x: 740, endPoint y: 297, distance: 26.6
click at [742, 321] on div "Urticaria" at bounding box center [750, 315] width 171 height 33
checkbox input "true"
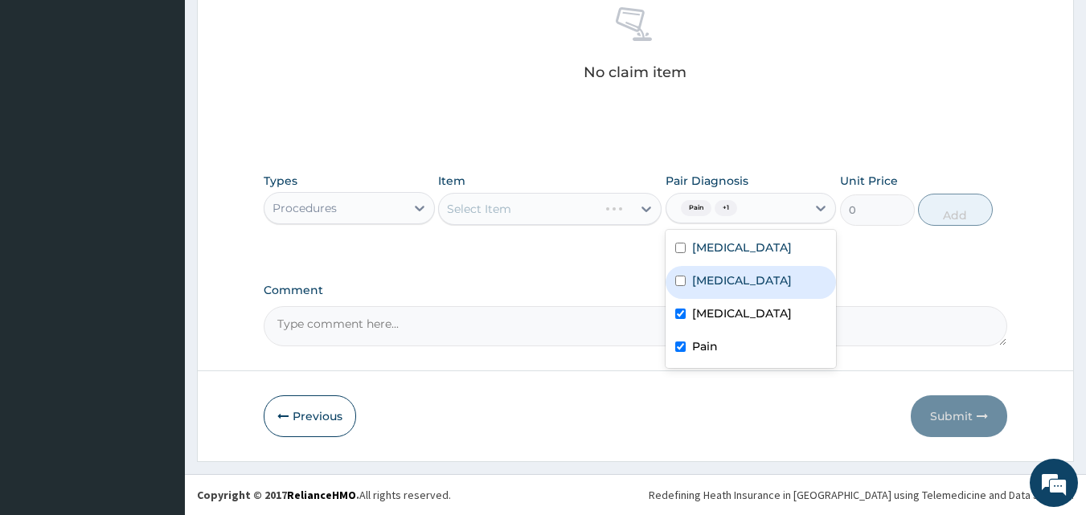
click at [740, 281] on div "Sepsis" at bounding box center [750, 282] width 171 height 33
checkbox input "true"
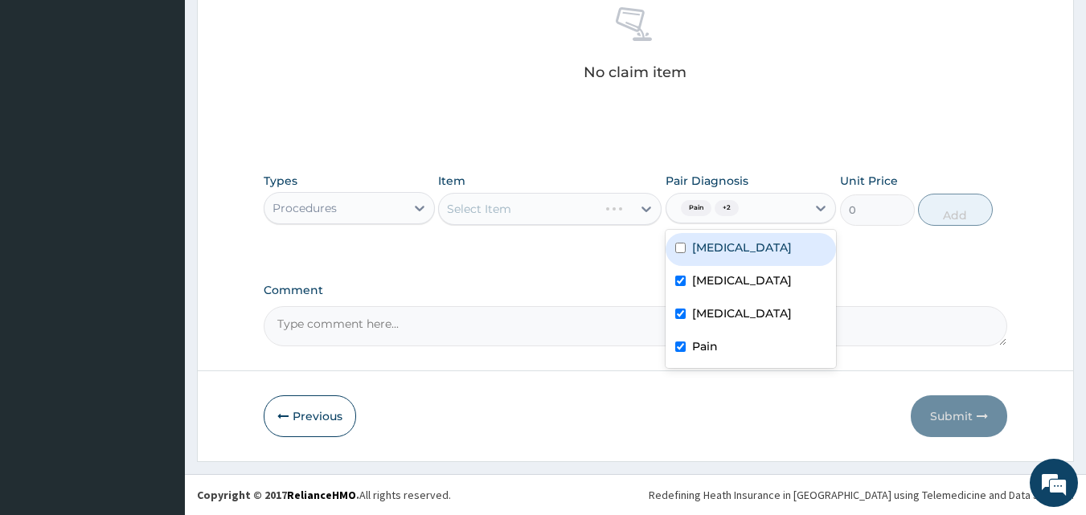
click at [739, 230] on div "Malaria Sepsis Urticaria Pain" at bounding box center [750, 299] width 171 height 138
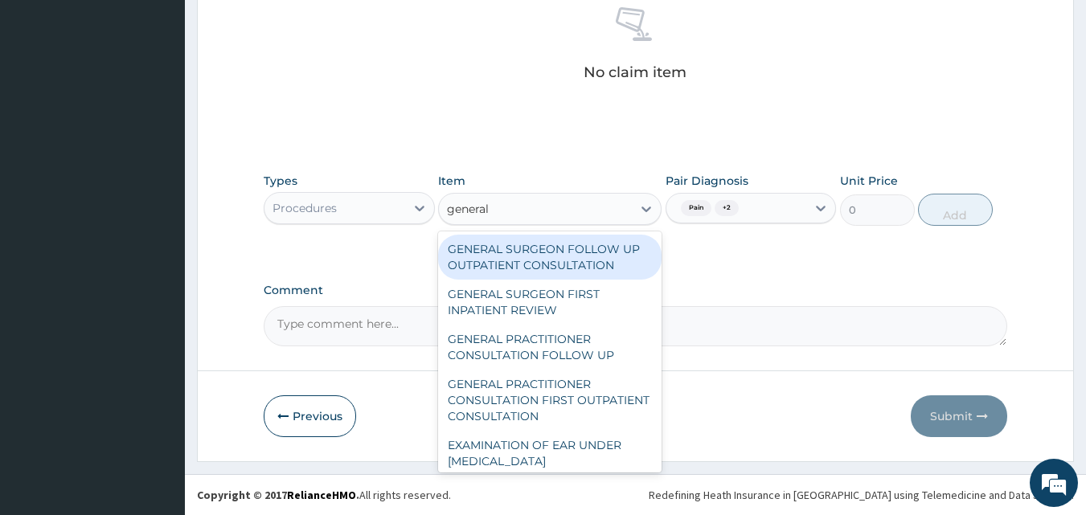
type input "general p"
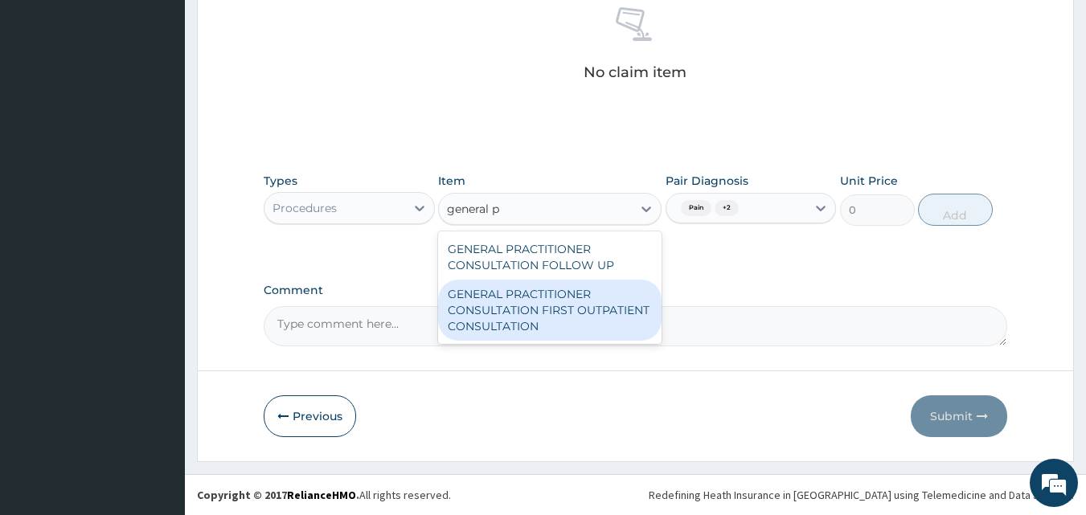
drag, startPoint x: 553, startPoint y: 296, endPoint x: 800, endPoint y: 196, distance: 266.8
click at [555, 296] on div "GENERAL PRACTITIONER CONSULTATION FIRST OUTPATIENT CONSULTATION" at bounding box center [549, 310] width 223 height 61
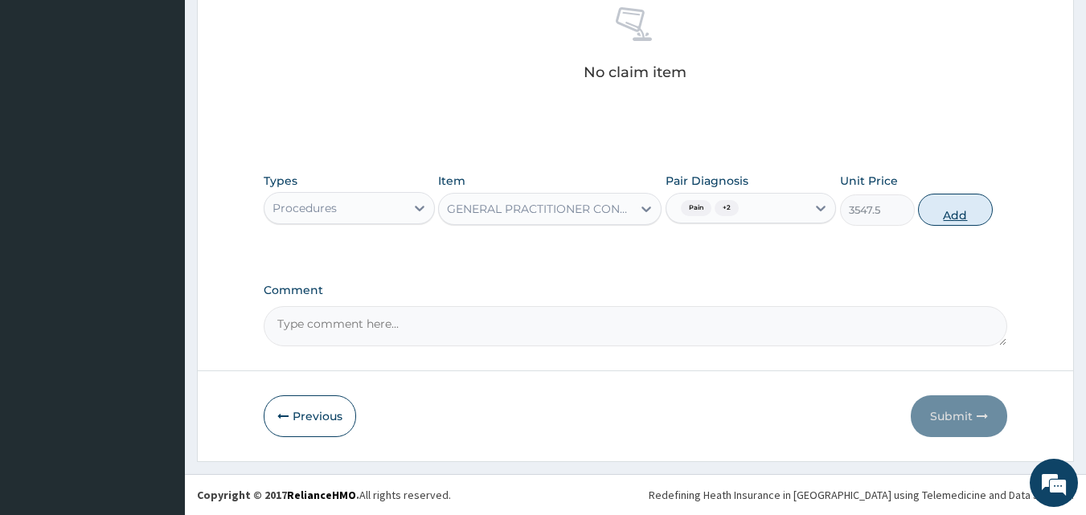
click at [962, 206] on button "Add" at bounding box center [955, 210] width 75 height 32
type input "0"
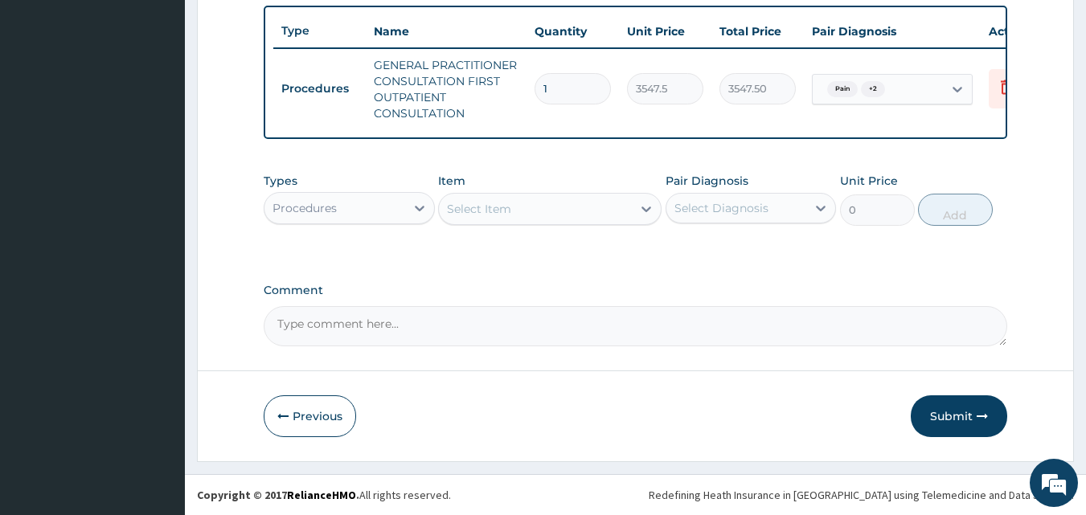
scroll to position [604, 0]
click at [394, 198] on div "Procedures" at bounding box center [334, 208] width 141 height 26
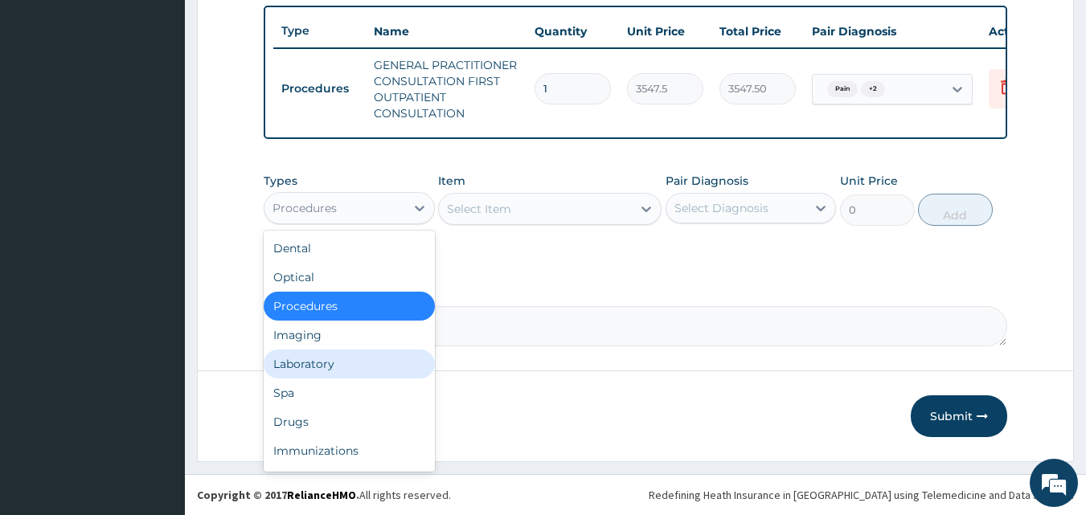
click at [334, 358] on div "Laboratory" at bounding box center [349, 364] width 171 height 29
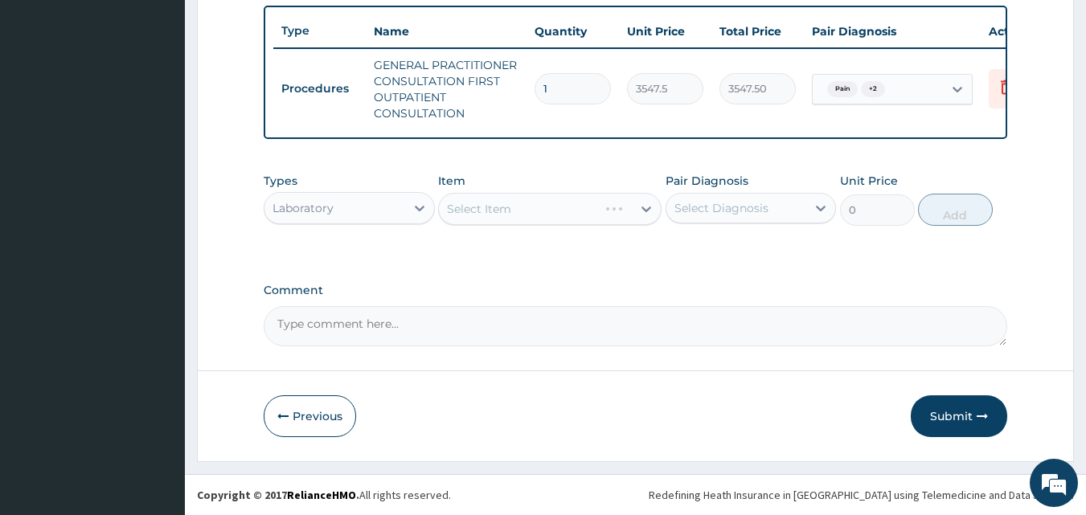
click at [623, 252] on div "Types option Laboratory, selected. Select is focused ,type to refine list, pres…" at bounding box center [636, 211] width 744 height 93
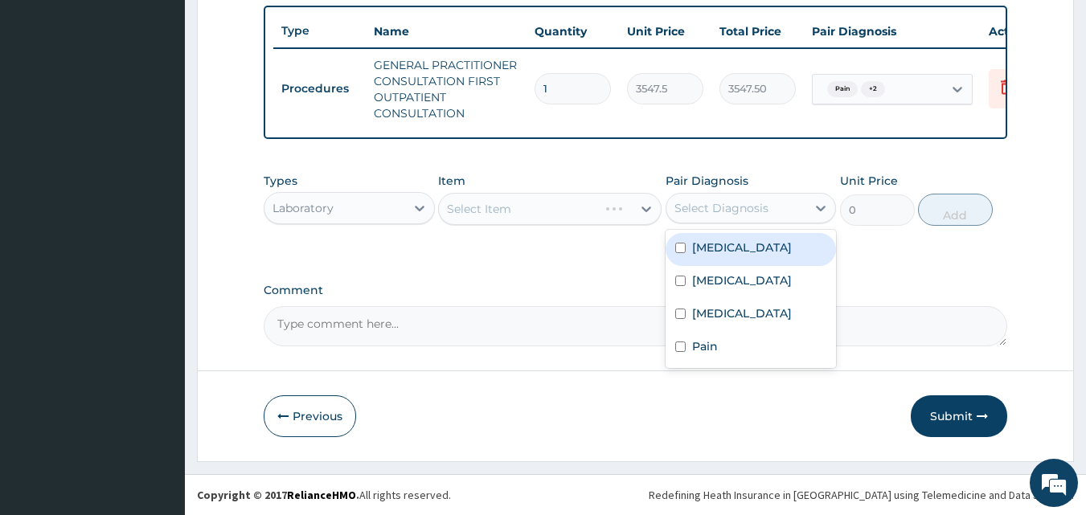
click at [723, 203] on div "Select Diagnosis" at bounding box center [721, 208] width 94 height 16
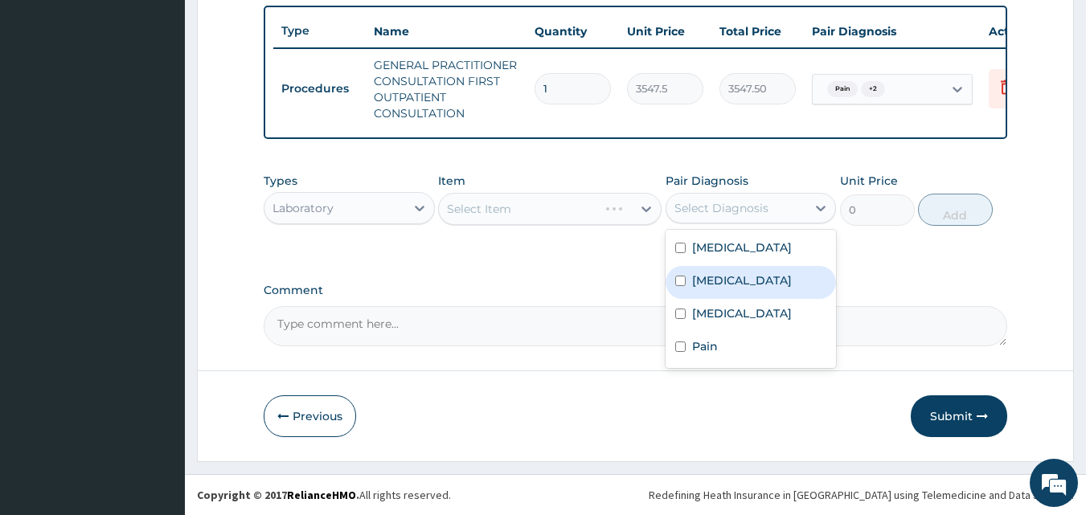
click at [731, 267] on div "Sepsis" at bounding box center [750, 282] width 171 height 33
checkbox input "true"
click at [498, 254] on div "Types Laboratory Item Select Item Pair Diagnosis option Sepsis, selected. optio…" at bounding box center [636, 211] width 744 height 93
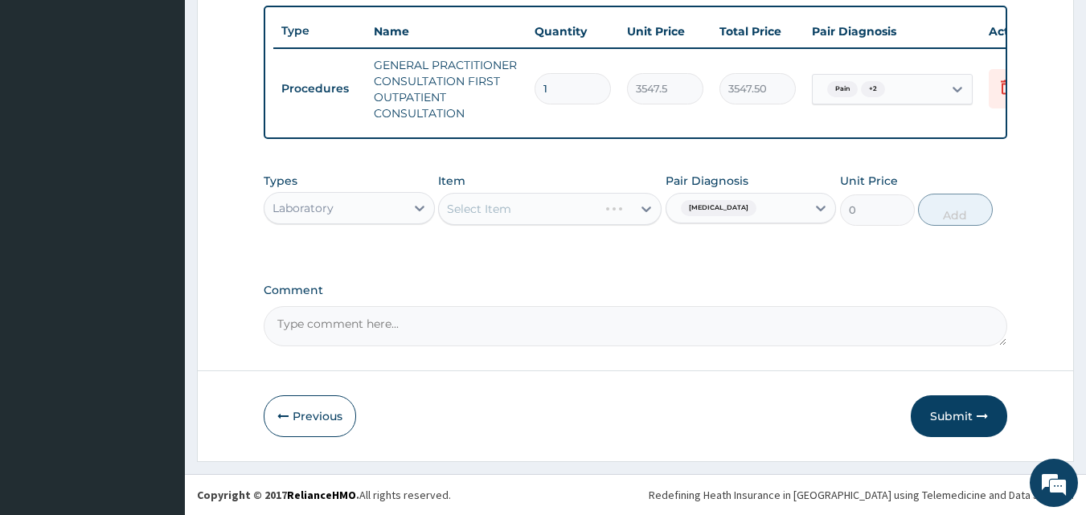
click at [507, 256] on div "Types Laboratory Item Select Item Pair Diagnosis Sepsis Unit Price 0 Add" at bounding box center [636, 211] width 744 height 93
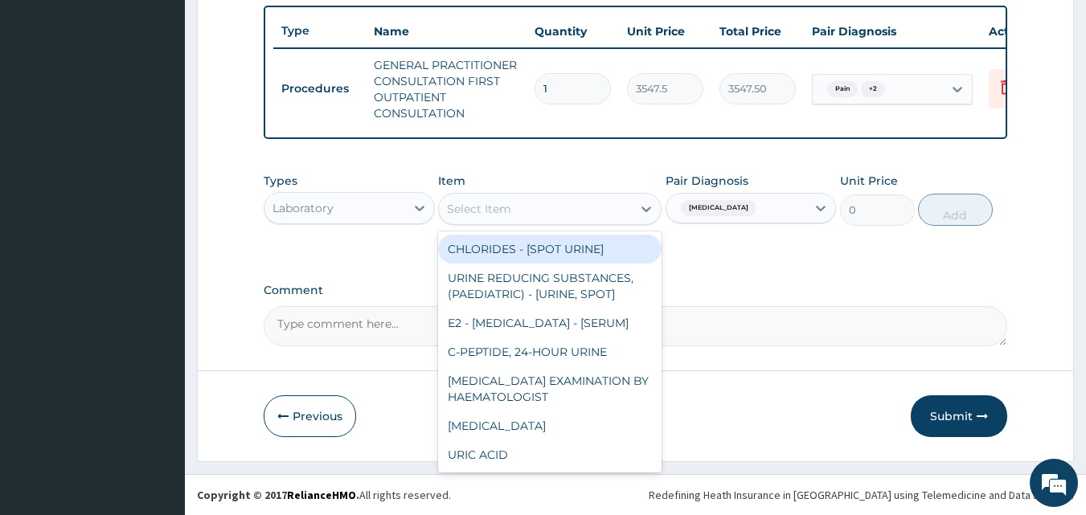
click at [507, 211] on div "Select Item" at bounding box center [479, 209] width 64 height 16
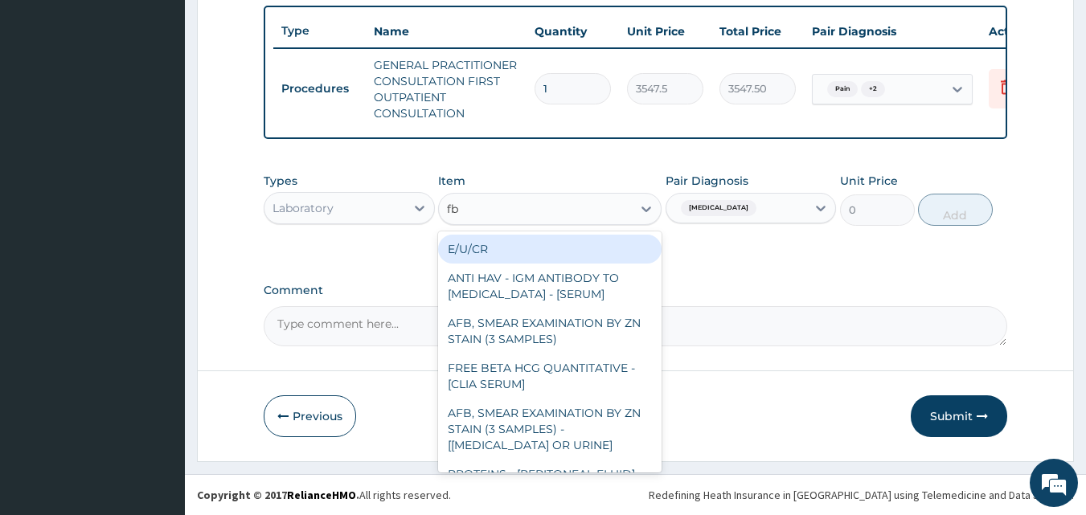
type input "fbc"
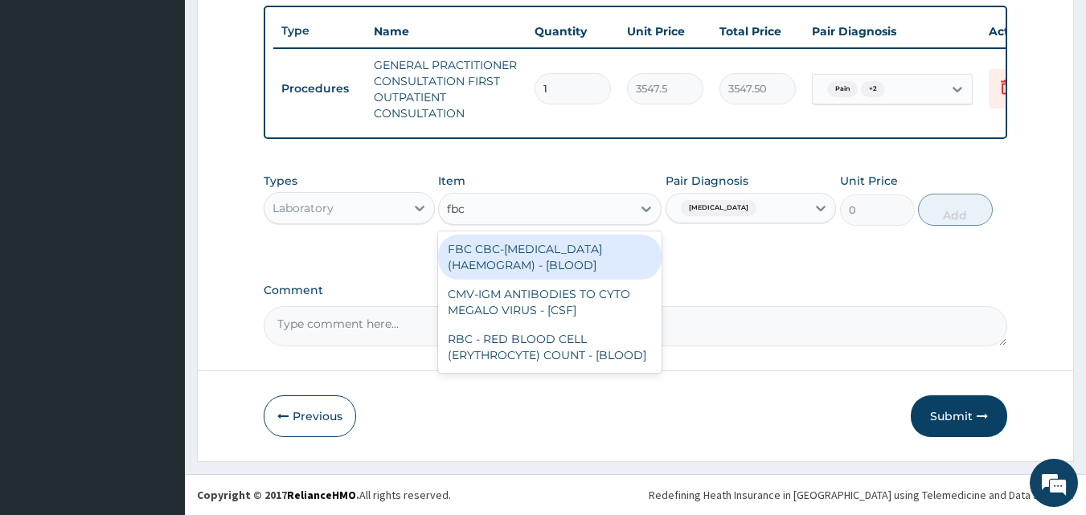
drag, startPoint x: 530, startPoint y: 261, endPoint x: 591, endPoint y: 247, distance: 62.8
click at [530, 260] on div "FBC CBC-COMPLETE BLOOD COUNT (HAEMOGRAM) - [BLOOD]" at bounding box center [549, 257] width 223 height 45
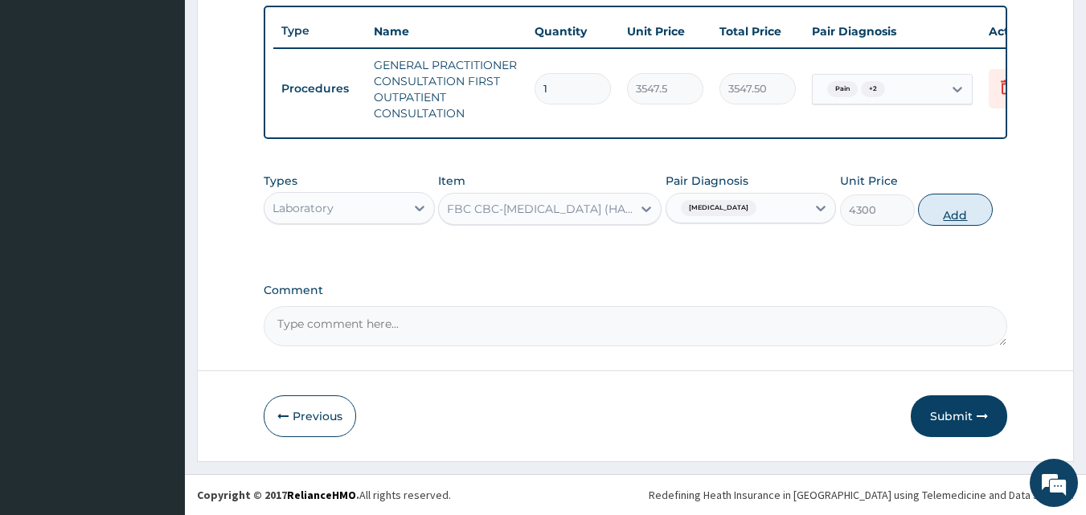
click at [953, 208] on button "Add" at bounding box center [955, 210] width 75 height 32
type input "0"
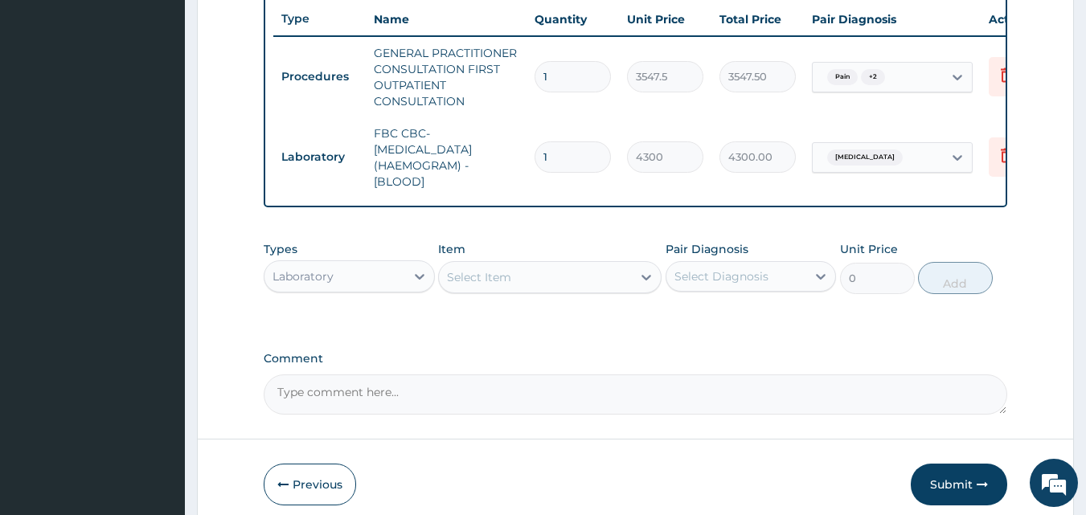
click at [478, 285] on div "Select Item" at bounding box center [479, 277] width 64 height 16
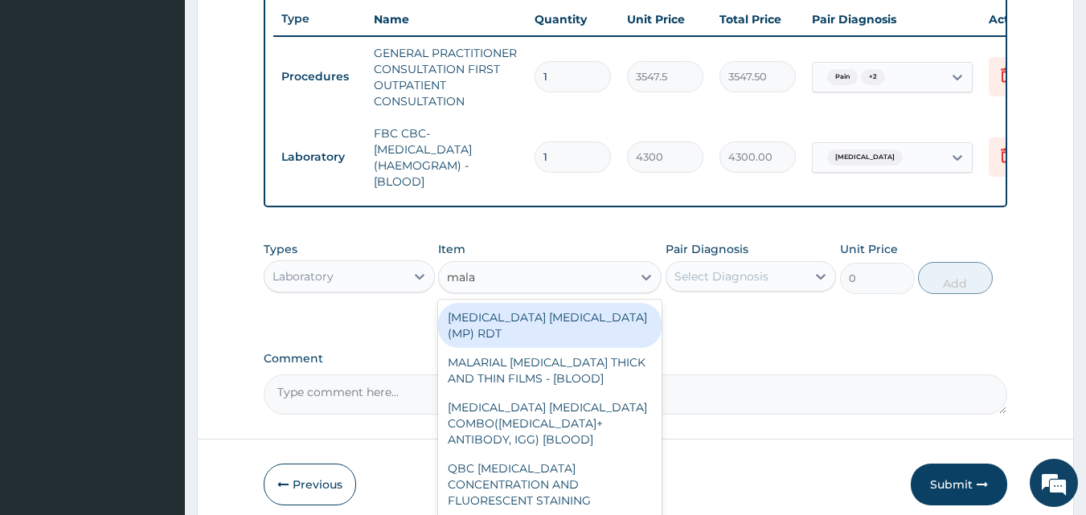
type input "malar"
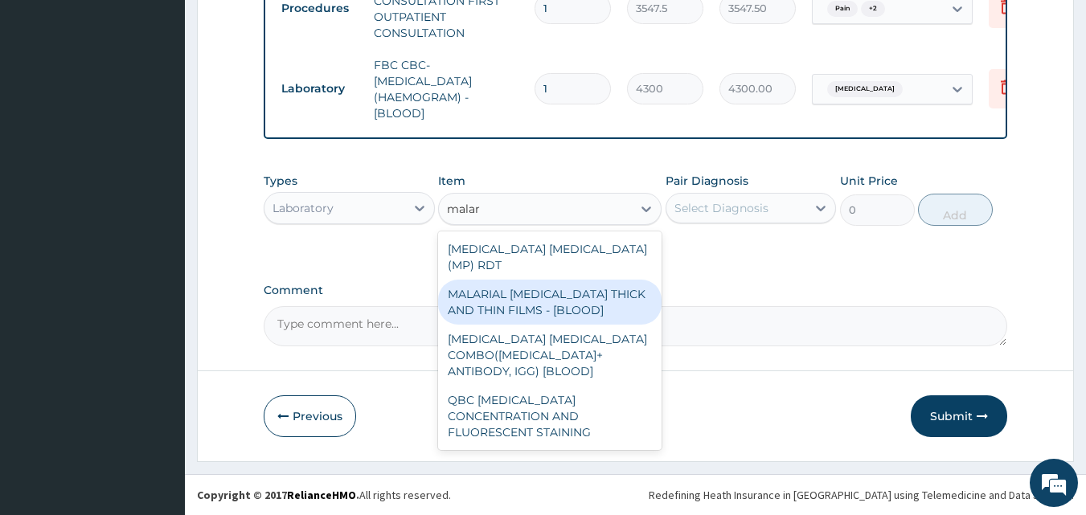
drag, startPoint x: 521, startPoint y: 301, endPoint x: 613, endPoint y: 224, distance: 120.4
click at [522, 300] on div "MALARIAL PARASITE THICK AND THIN FILMS - [BLOOD]" at bounding box center [549, 302] width 223 height 45
type input "1612.5"
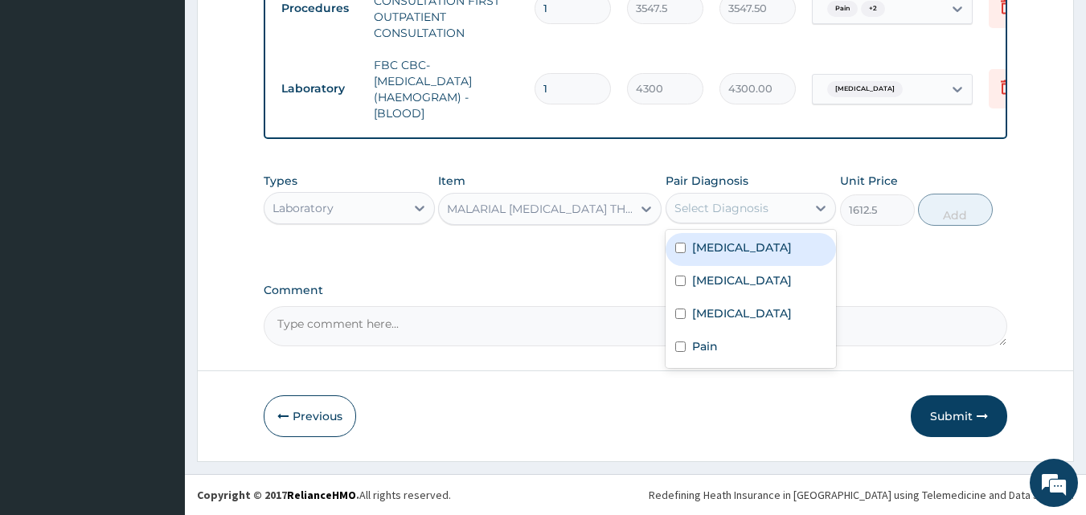
click at [694, 210] on div "Select Diagnosis" at bounding box center [721, 208] width 94 height 16
drag, startPoint x: 722, startPoint y: 256, endPoint x: 879, endPoint y: 249, distance: 157.6
click at [725, 256] on div "Malaria" at bounding box center [750, 249] width 171 height 33
checkbox input "true"
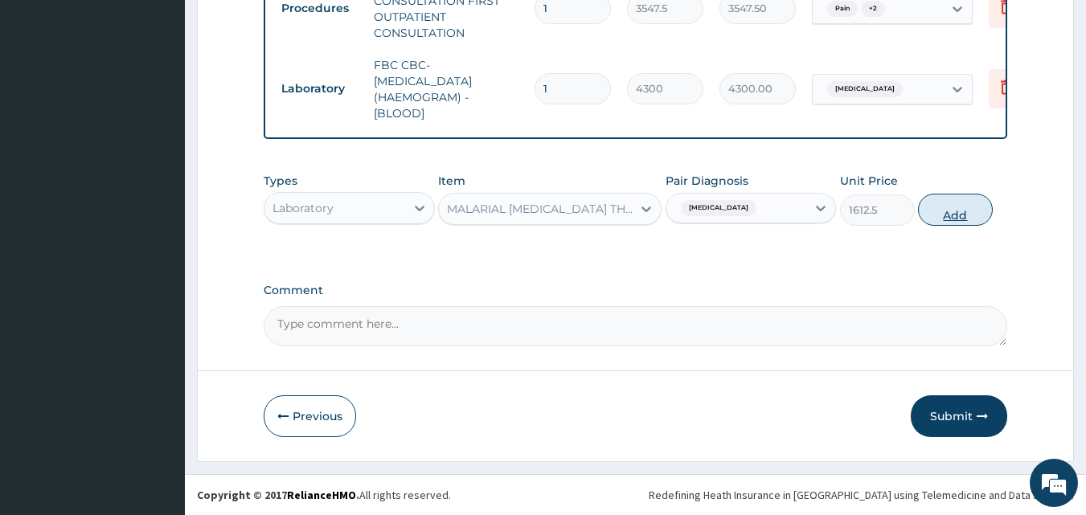
click at [959, 211] on button "Add" at bounding box center [955, 210] width 75 height 32
type input "0"
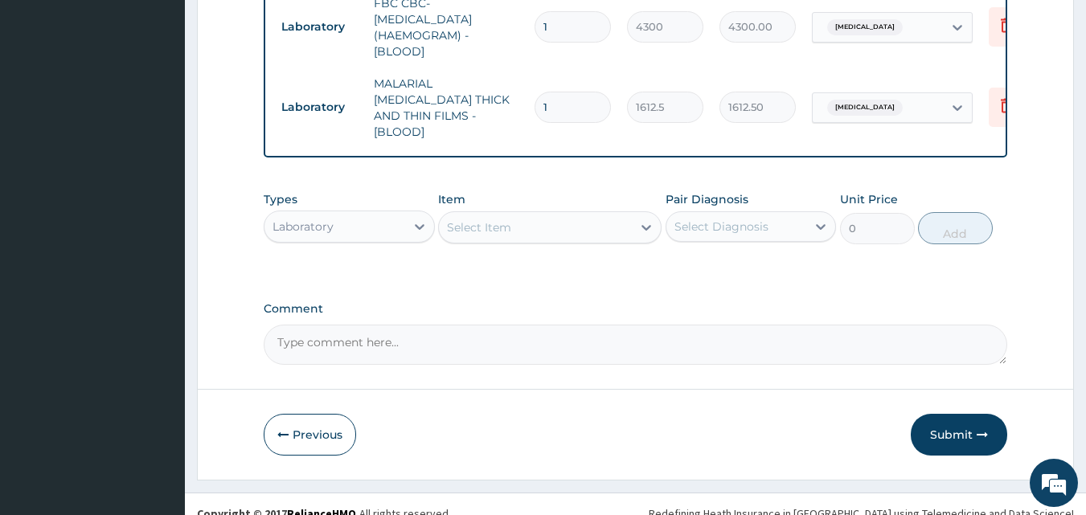
scroll to position [749, 0]
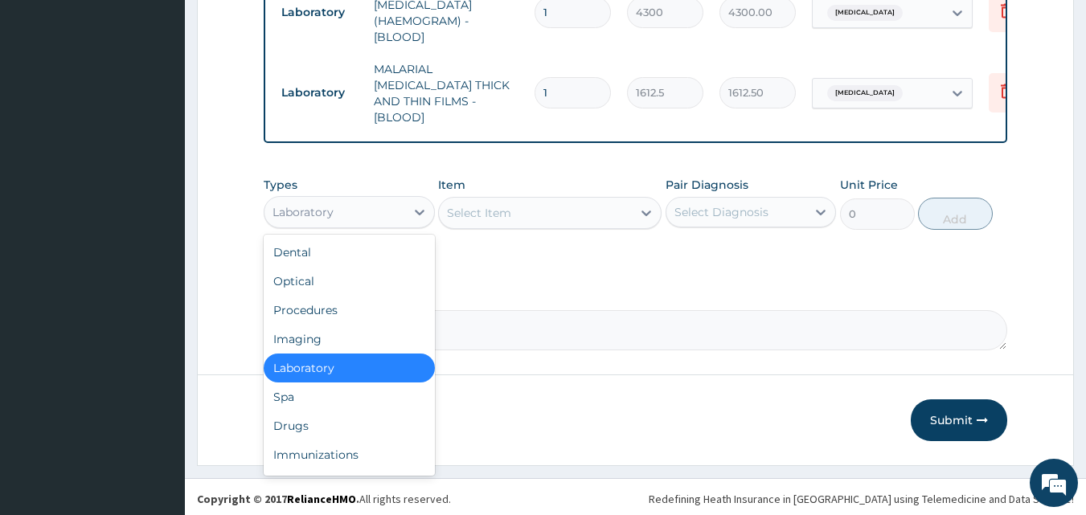
click at [314, 199] on div "Laboratory" at bounding box center [334, 212] width 141 height 26
type input "dr"
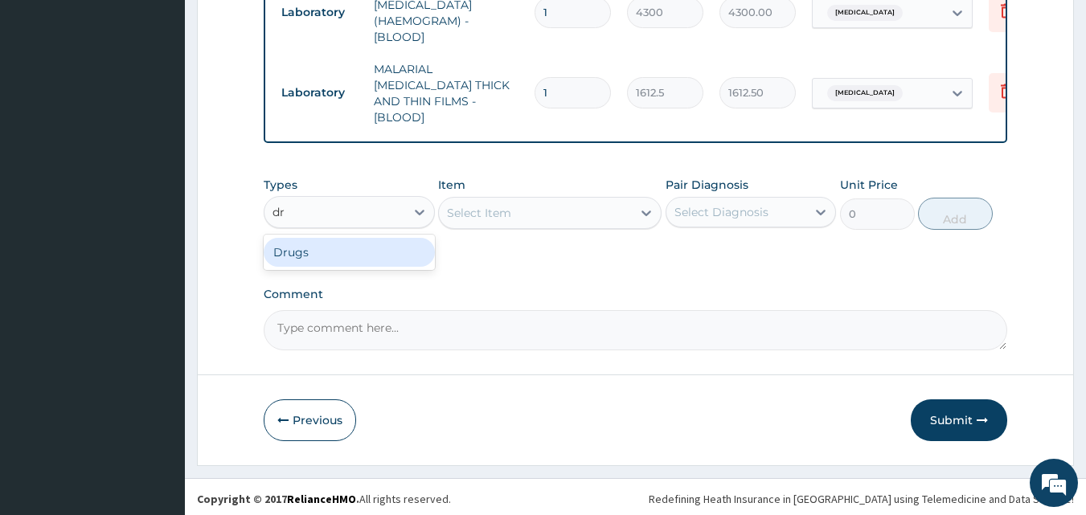
click at [313, 251] on div "Drugs" at bounding box center [349, 252] width 171 height 29
click at [533, 248] on div "Types Drugs Item Select Item Pair Diagnosis Select Diagnosis Unit Price 0 Add" at bounding box center [636, 215] width 744 height 93
click at [501, 208] on div "Select Item" at bounding box center [549, 213] width 223 height 32
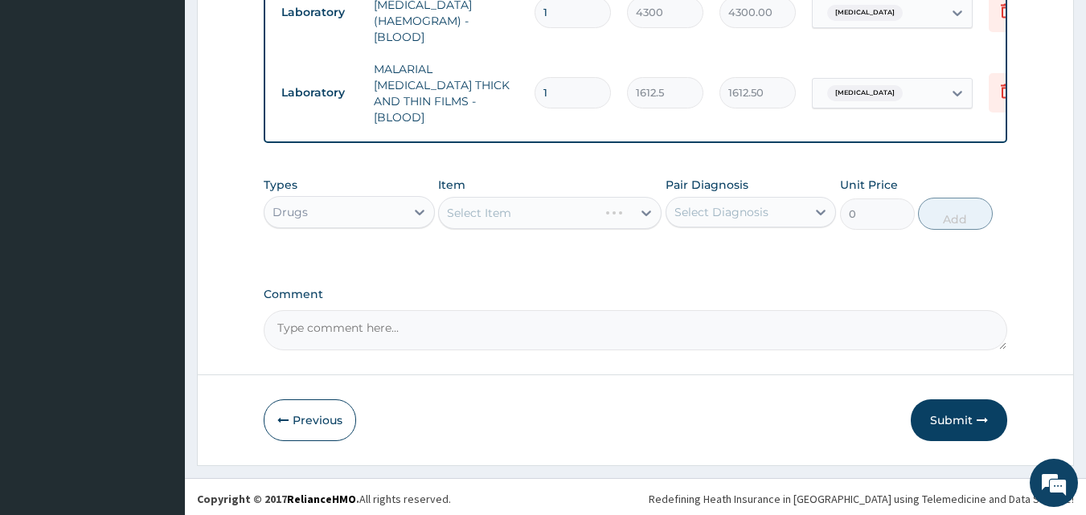
click at [513, 211] on div "Select Item" at bounding box center [549, 213] width 223 height 32
click at [513, 211] on div "Select Item" at bounding box center [535, 213] width 193 height 26
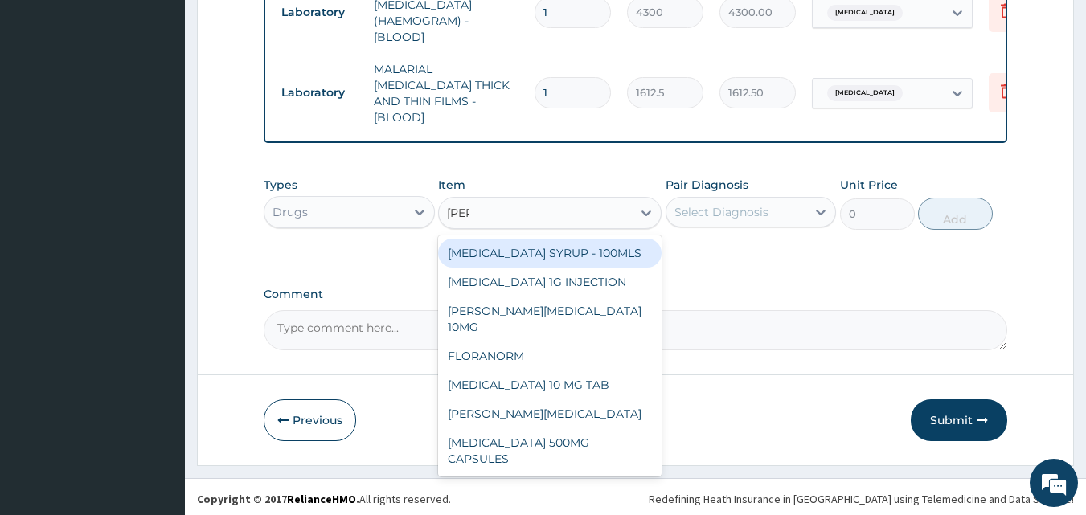
type input "lorat"
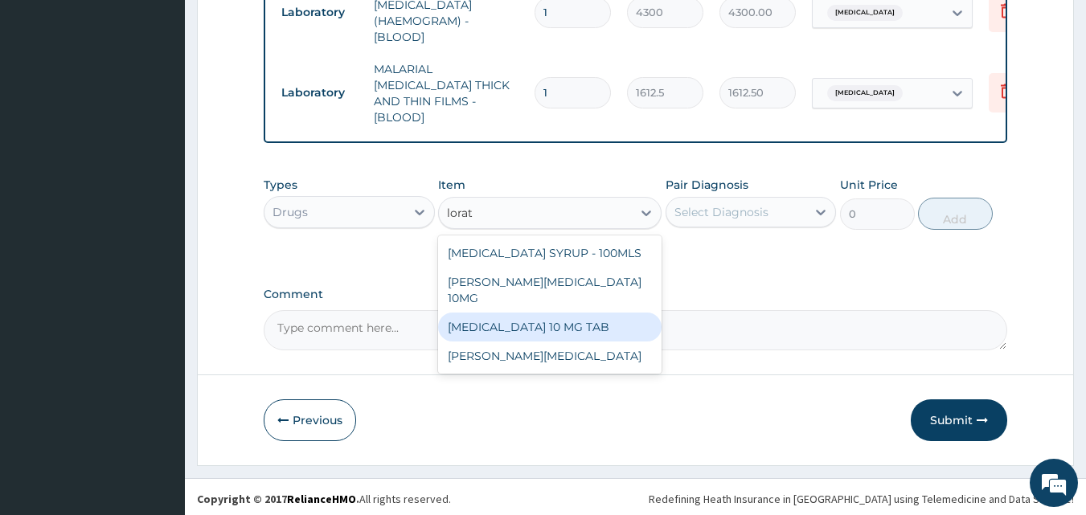
click at [531, 313] on div "LORATADINE 10 MG TAB" at bounding box center [549, 327] width 223 height 29
type input "59.125"
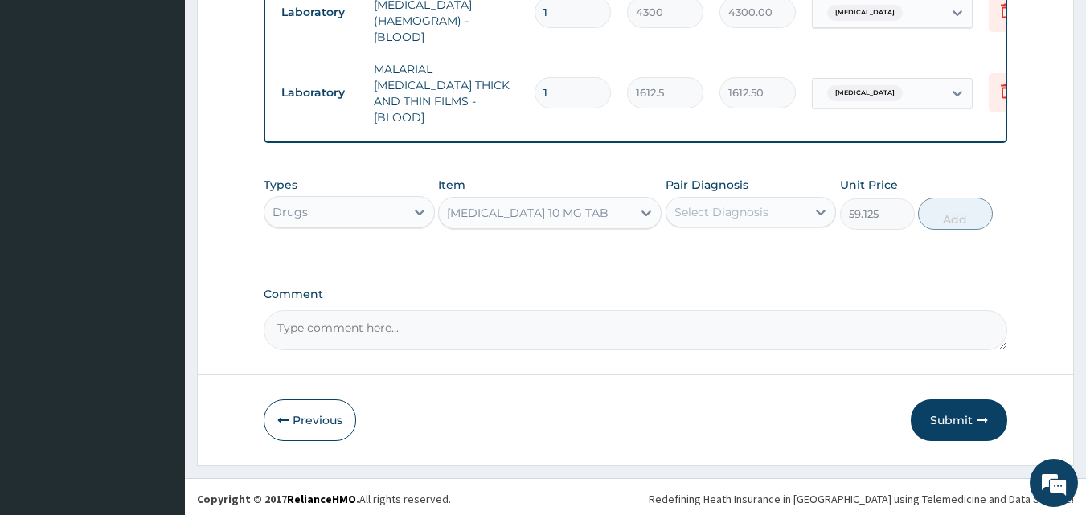
click at [724, 214] on div "Select Diagnosis" at bounding box center [721, 212] width 94 height 16
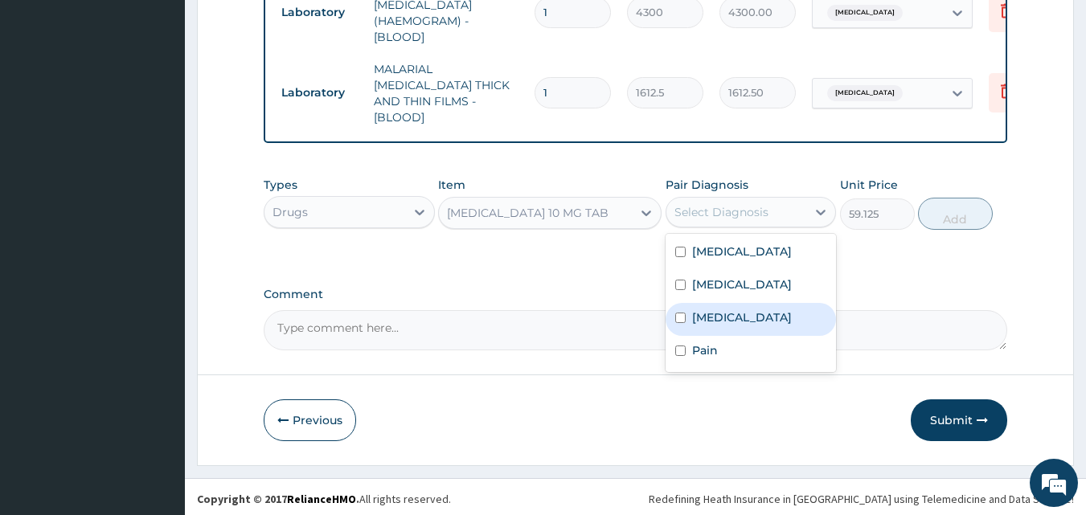
click at [739, 314] on label "Urticaria" at bounding box center [742, 317] width 100 height 16
checkbox input "true"
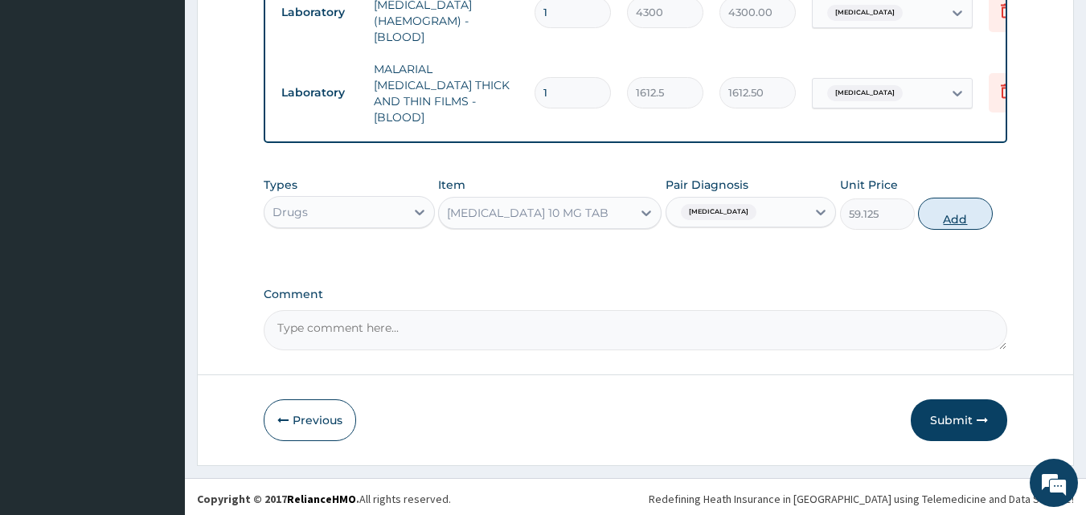
click at [960, 211] on button "Add" at bounding box center [955, 214] width 75 height 32
type input "0"
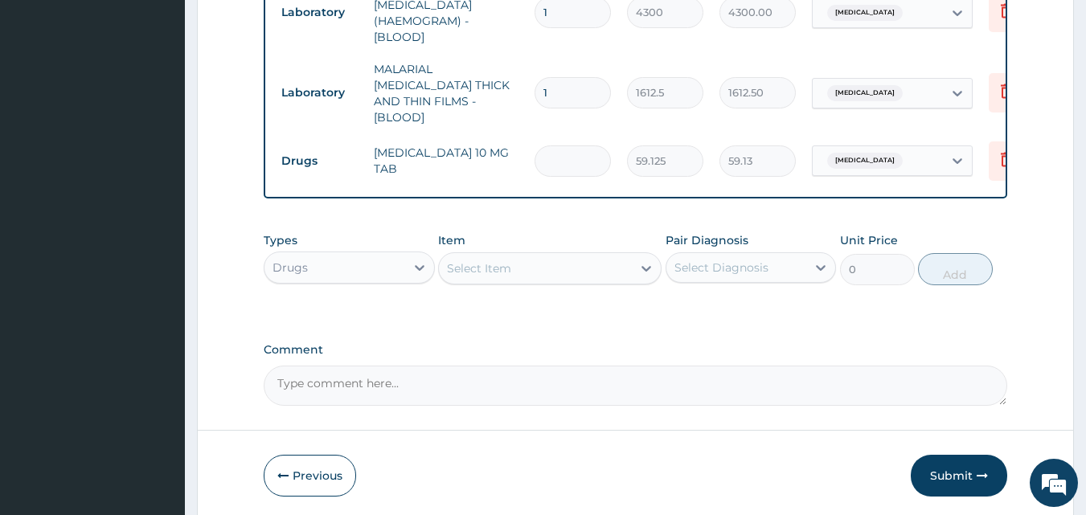
type input "0.00"
type input "5"
type input "295.63"
type input "5"
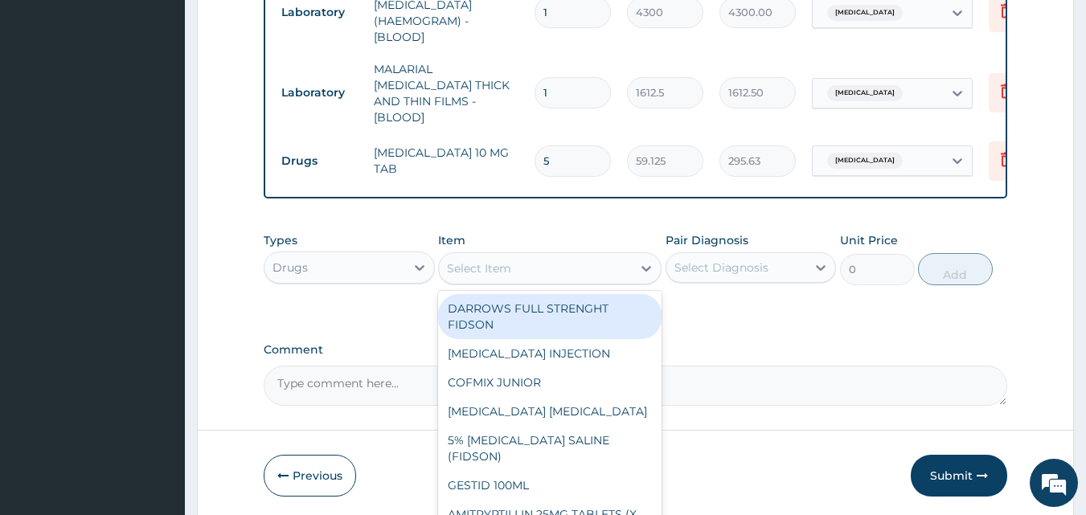
click at [468, 267] on div "Select Item" at bounding box center [479, 268] width 64 height 16
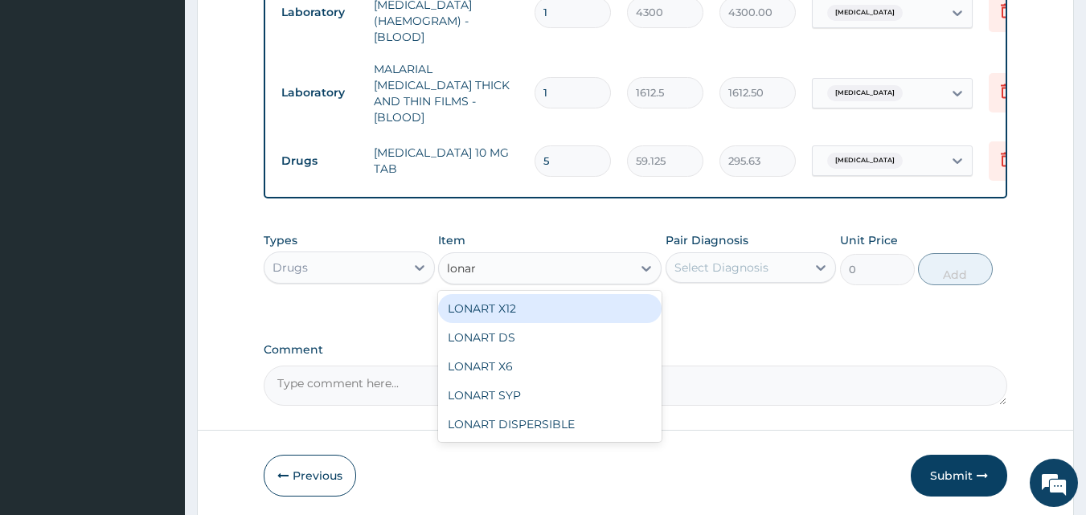
type input "lonart"
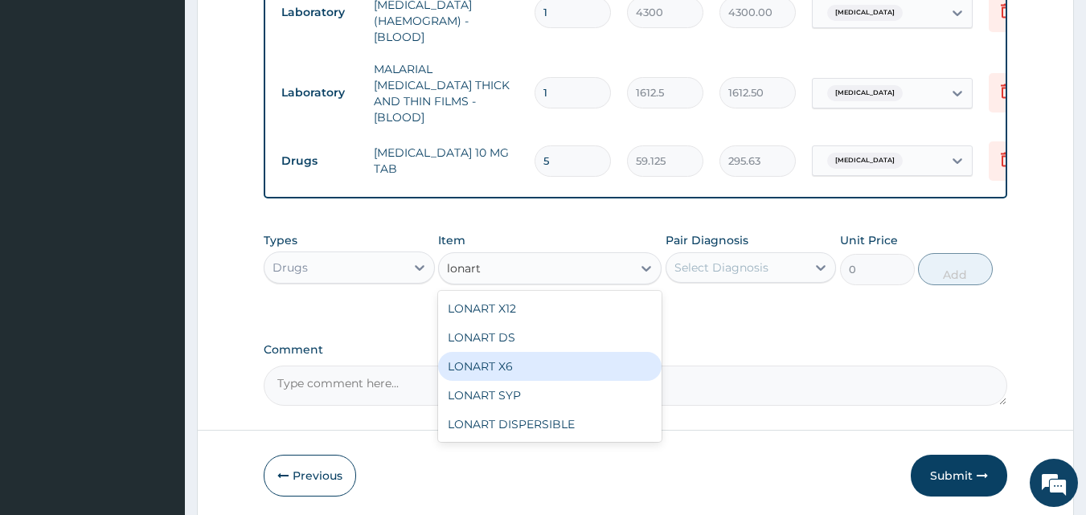
click at [519, 358] on div "LONART X6" at bounding box center [549, 366] width 223 height 29
type input "473"
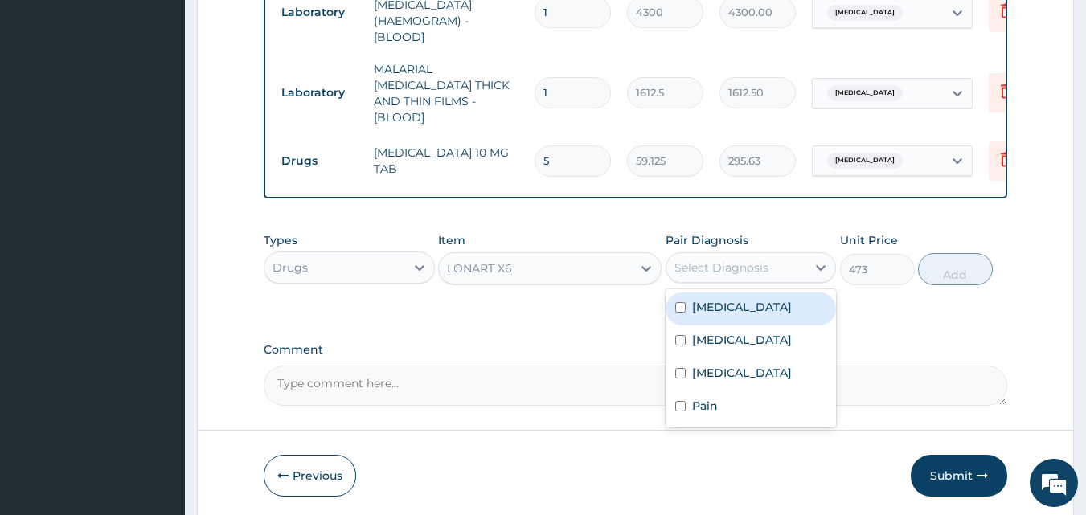
drag, startPoint x: 697, startPoint y: 263, endPoint x: 725, endPoint y: 303, distance: 49.0
click at [698, 263] on div "Select Diagnosis" at bounding box center [721, 268] width 94 height 16
click at [741, 308] on div "Malaria" at bounding box center [750, 309] width 171 height 33
checkbox input "true"
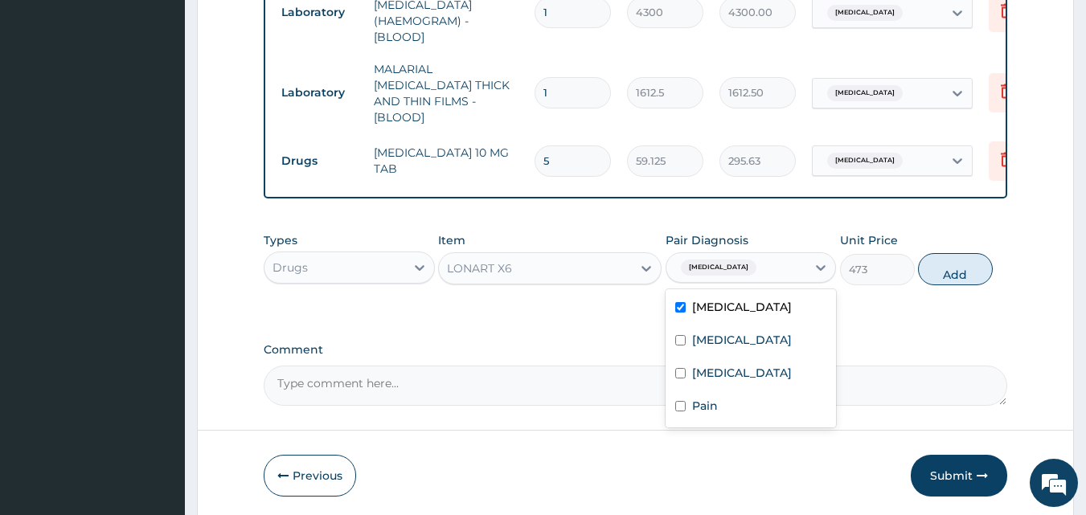
click at [988, 269] on button "Add" at bounding box center [955, 269] width 75 height 32
type input "0"
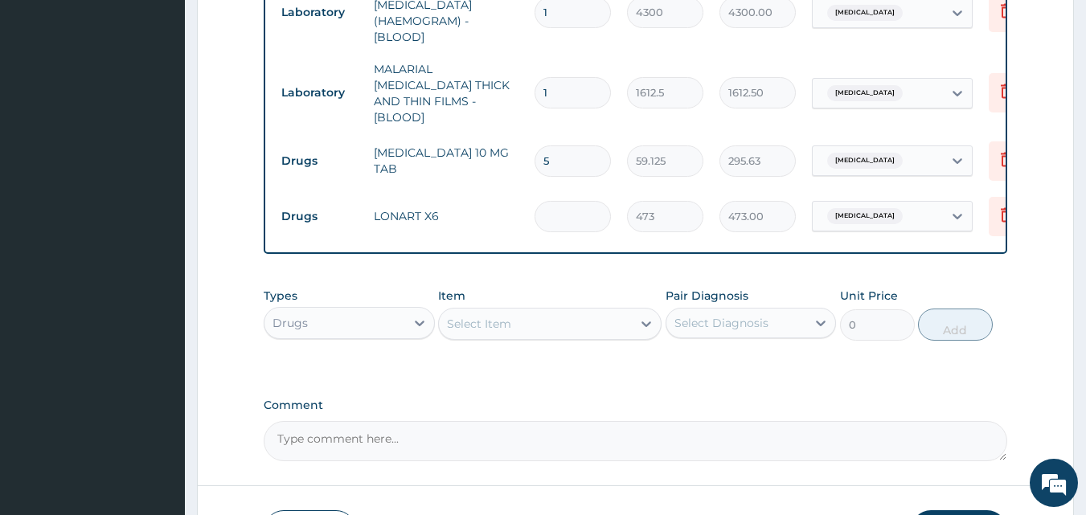
type input "0.00"
type input "6"
type input "2838.00"
type input "6"
click at [485, 318] on div "Select Item" at bounding box center [479, 324] width 64 height 16
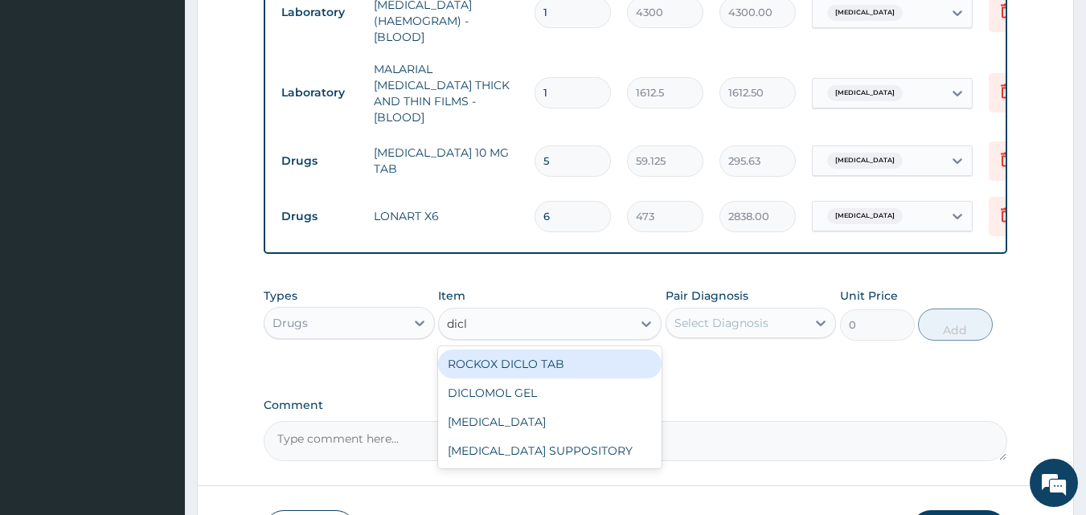
type input "diclo"
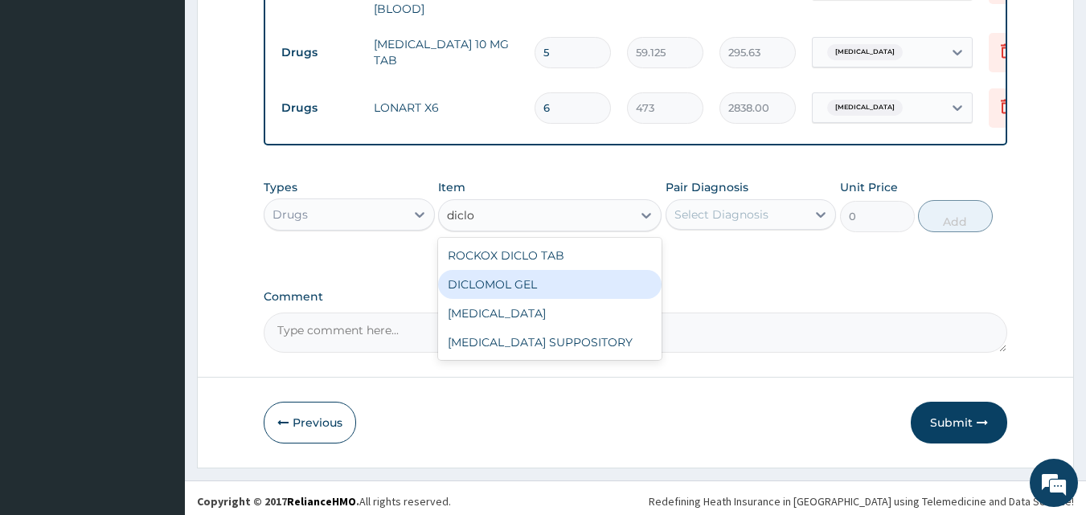
scroll to position [860, 0]
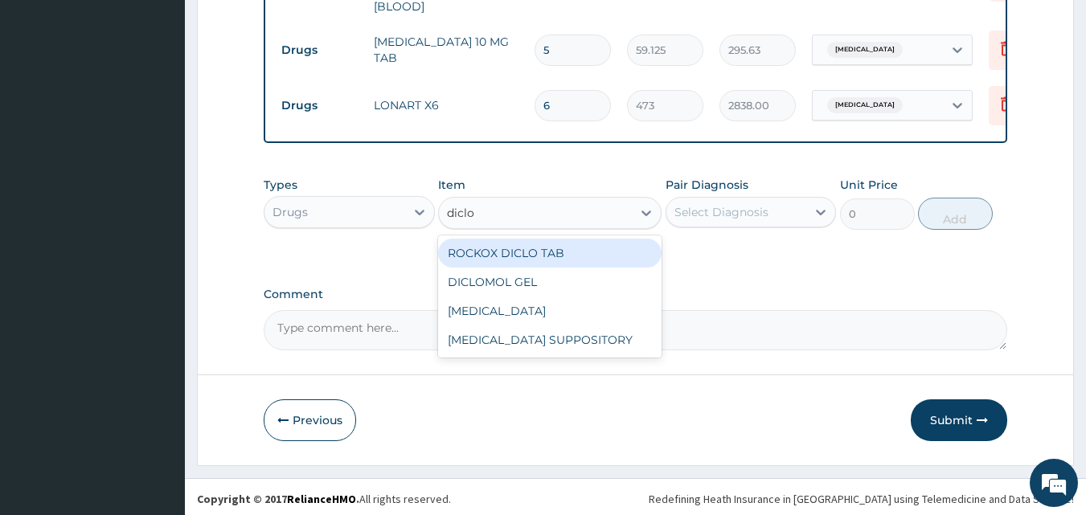
click at [501, 253] on div "ROCKOX DICLO TAB" at bounding box center [549, 253] width 223 height 29
type input "82.7750015258789"
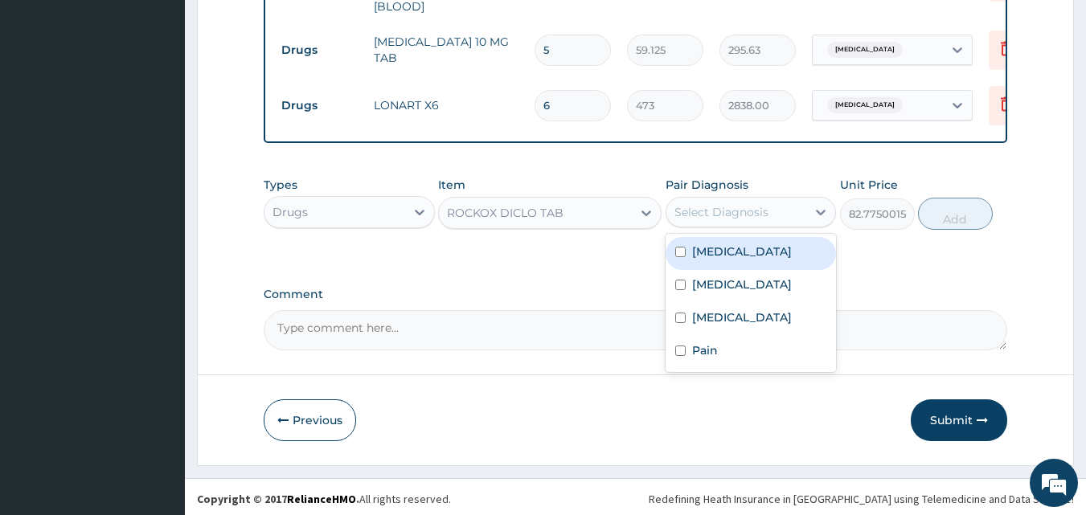
drag, startPoint x: 724, startPoint y: 212, endPoint x: 756, endPoint y: 297, distance: 91.1
click at [725, 212] on div "Select Diagnosis" at bounding box center [721, 212] width 94 height 16
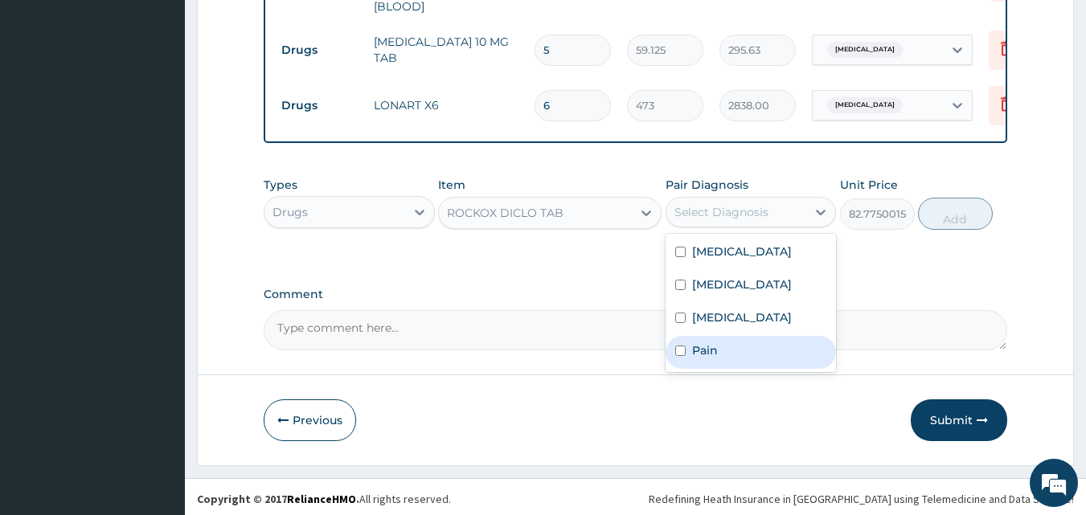
click at [733, 348] on div "Pain" at bounding box center [750, 352] width 171 height 33
checkbox input "true"
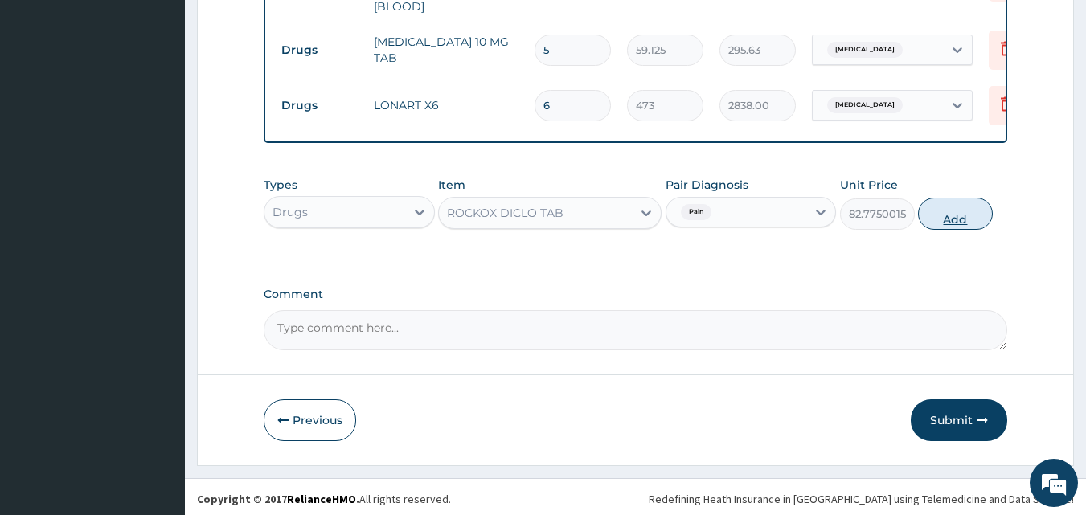
click at [983, 213] on button "Add" at bounding box center [955, 214] width 75 height 32
type input "0"
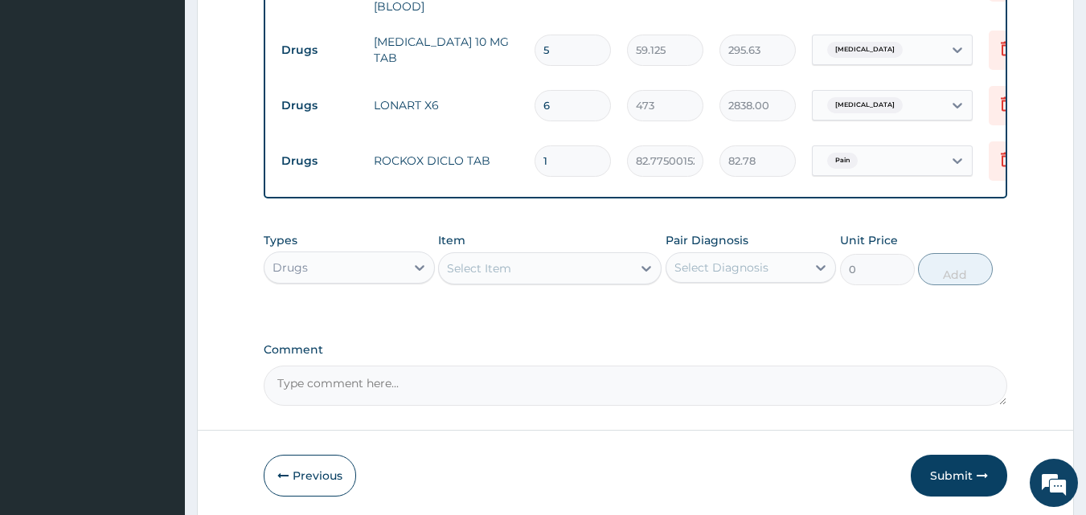
type input "10"
type input "827.75"
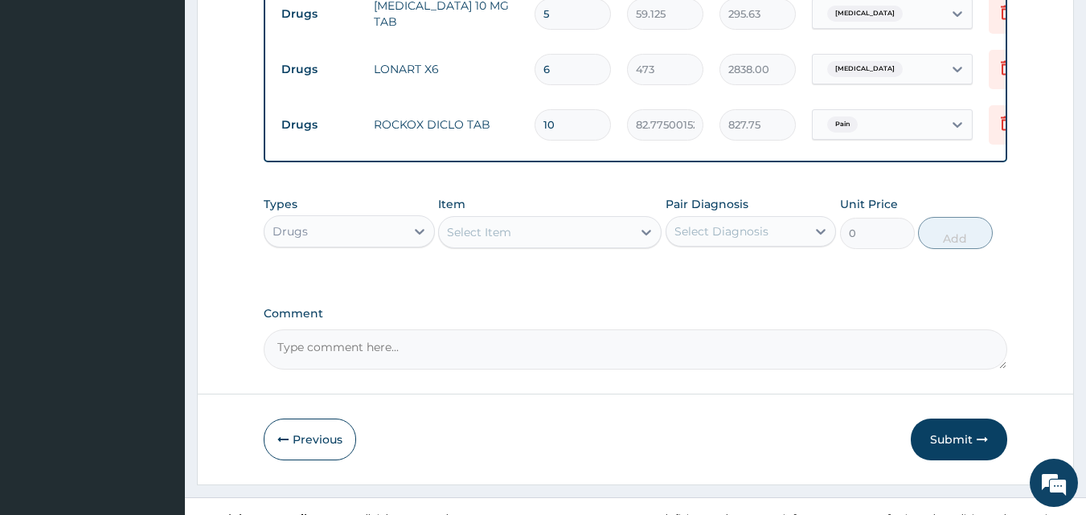
scroll to position [915, 0]
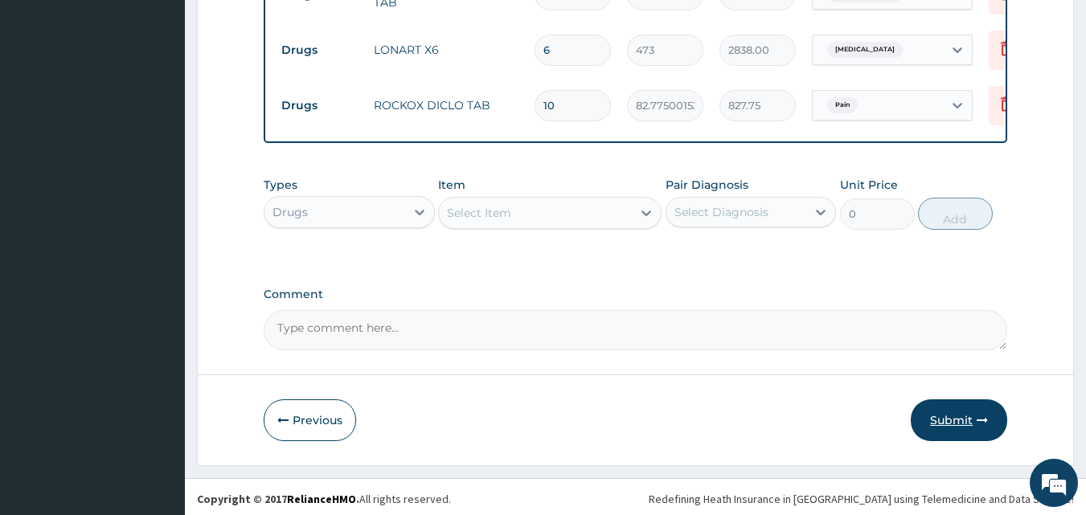
type input "10"
click at [955, 414] on button "Submit" at bounding box center [959, 420] width 96 height 42
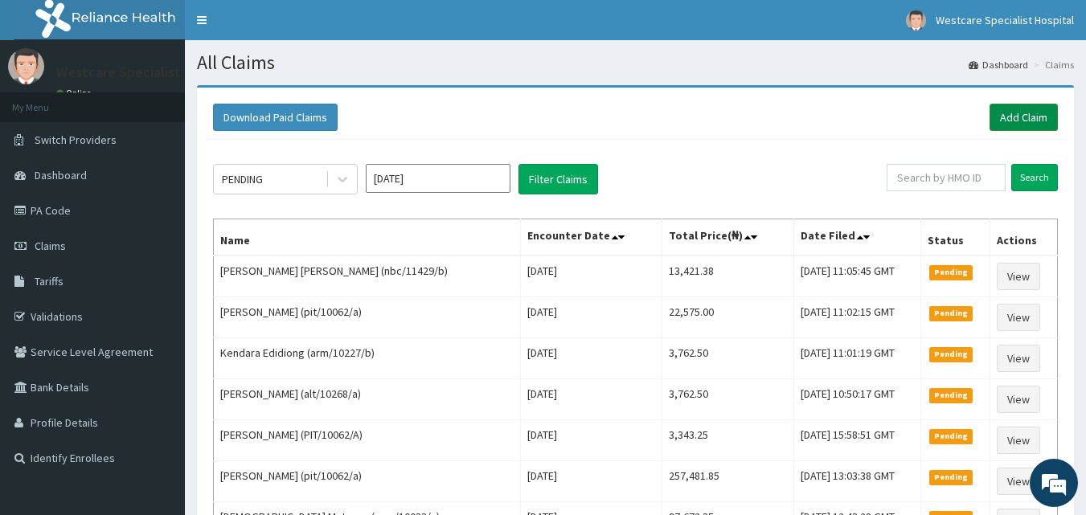
click at [1017, 118] on link "Add Claim" at bounding box center [1023, 117] width 68 height 27
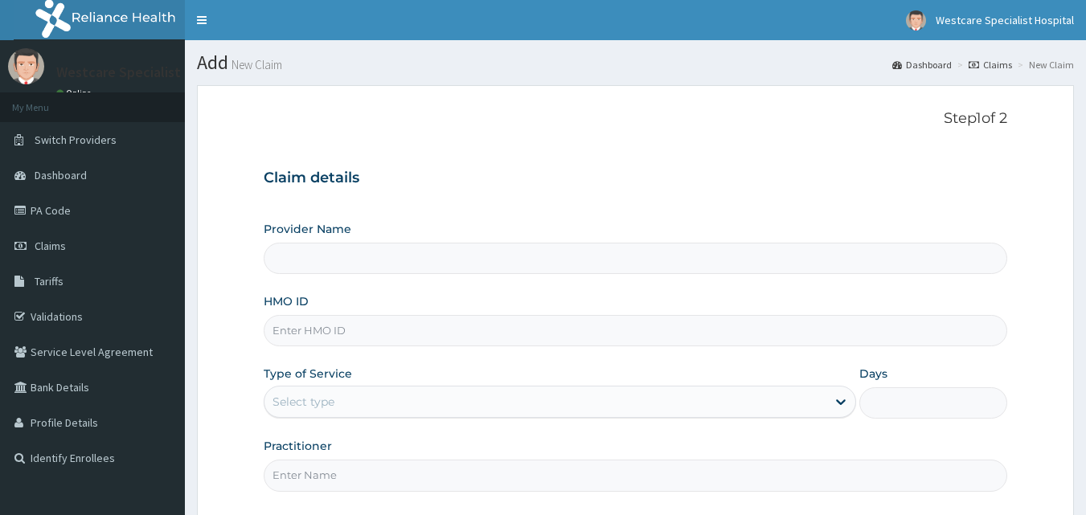
click at [361, 335] on input "HMO ID" at bounding box center [636, 330] width 744 height 31
type input "WestCare Specialist Hospital"
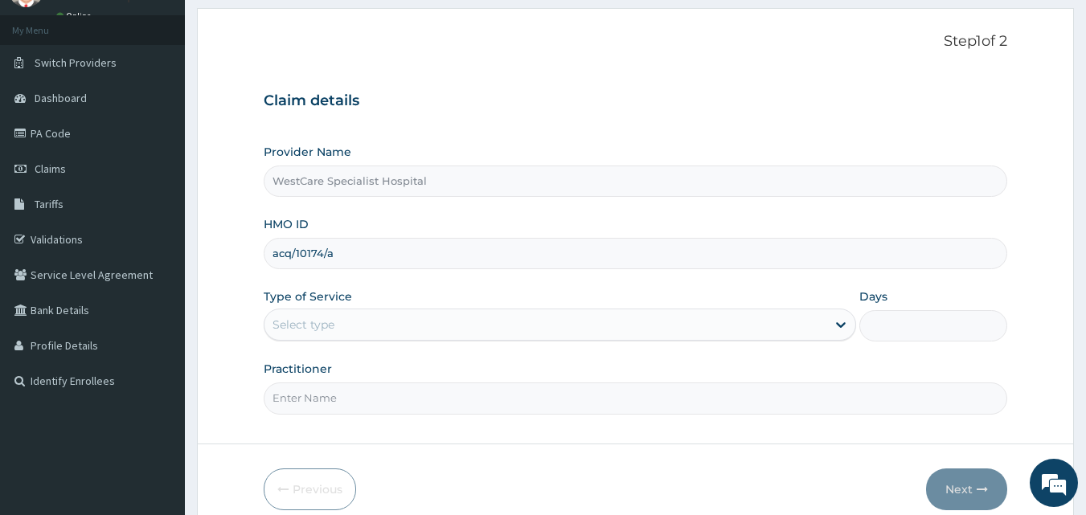
scroll to position [150, 0]
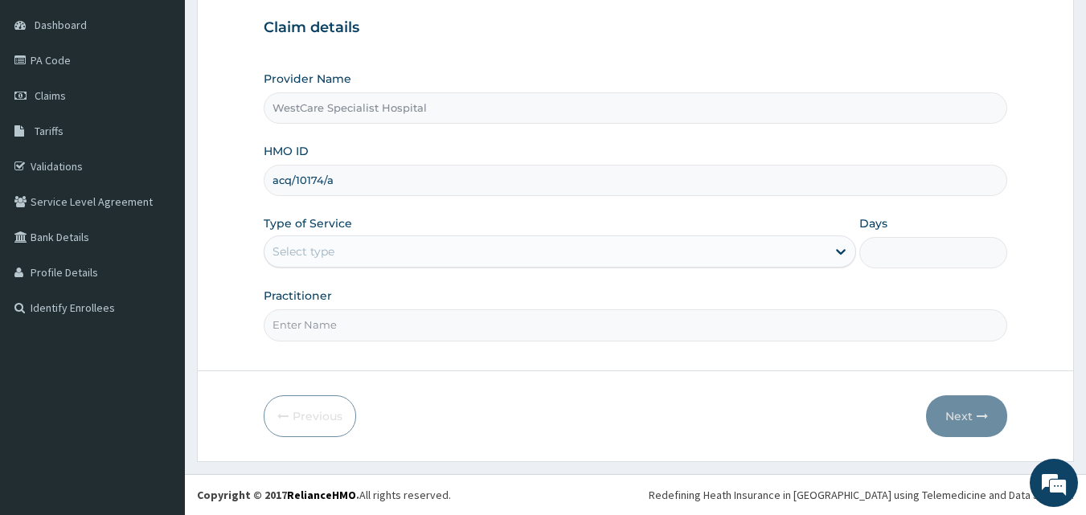
type input "acq/10174/a"
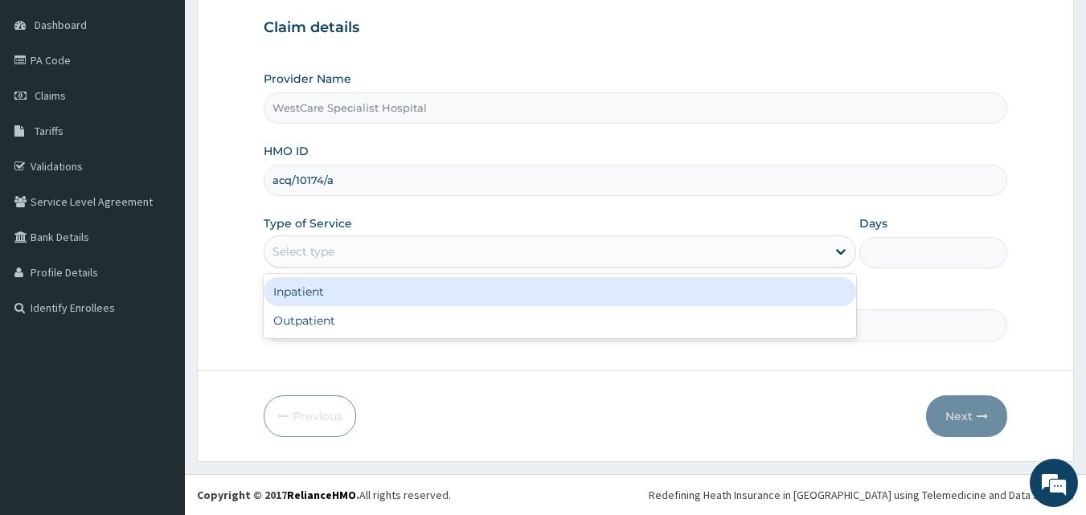
drag, startPoint x: 327, startPoint y: 238, endPoint x: 327, endPoint y: 291, distance: 53.0
click at [328, 239] on div "Select type" at bounding box center [560, 251] width 592 height 32
drag, startPoint x: 325, startPoint y: 297, endPoint x: 319, endPoint y: 317, distance: 20.9
click at [323, 297] on div "Inpatient" at bounding box center [560, 291] width 592 height 29
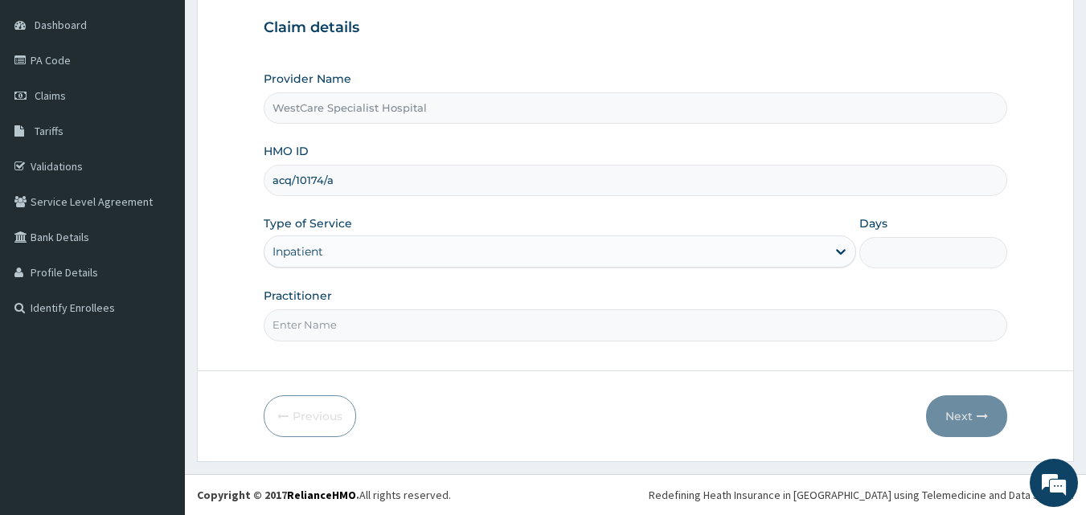
scroll to position [0, 0]
click at [317, 246] on div "Inpatient" at bounding box center [297, 252] width 51 height 16
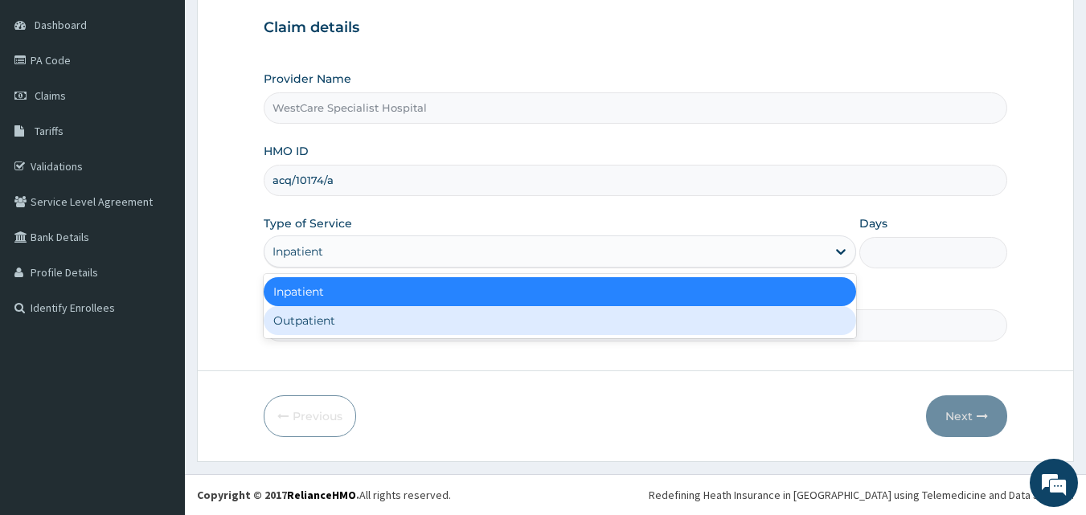
click at [317, 316] on div "Outpatient" at bounding box center [560, 320] width 592 height 29
type input "1"
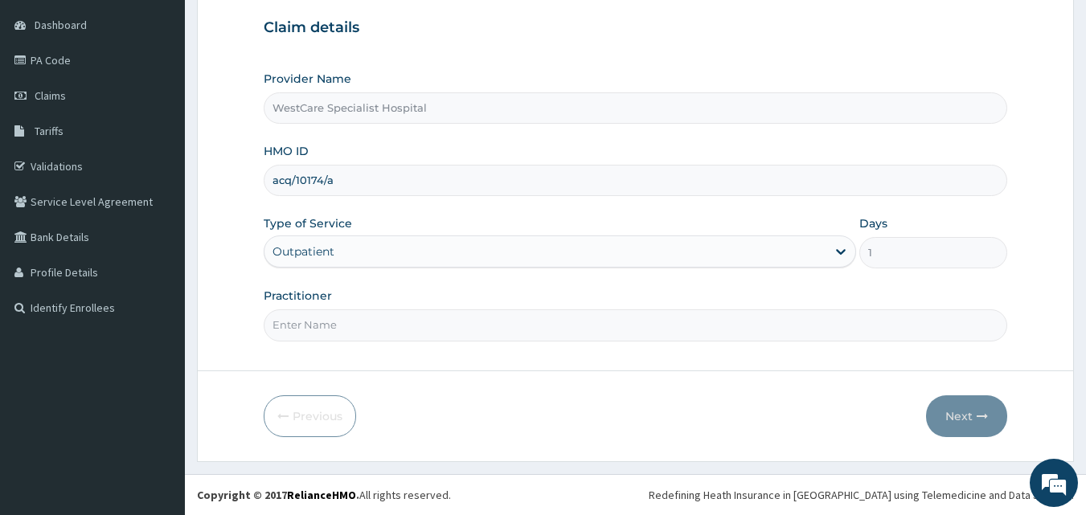
drag, startPoint x: 325, startPoint y: 329, endPoint x: 329, endPoint y: 317, distance: 12.5
click at [325, 329] on input "Practitioner" at bounding box center [636, 324] width 744 height 31
type input "DR ERUKPE"
click at [981, 432] on button "Next" at bounding box center [966, 416] width 81 height 42
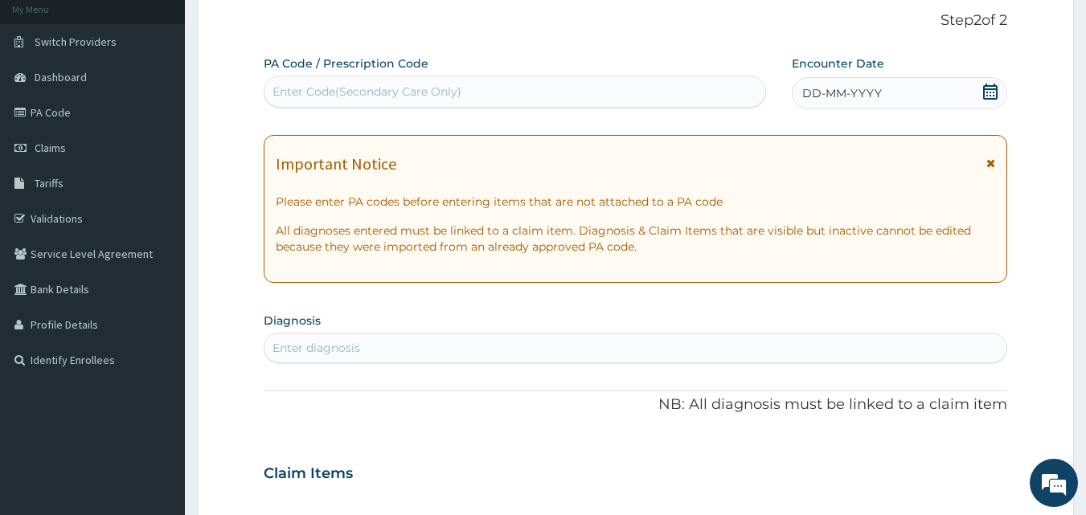
scroll to position [70, 0]
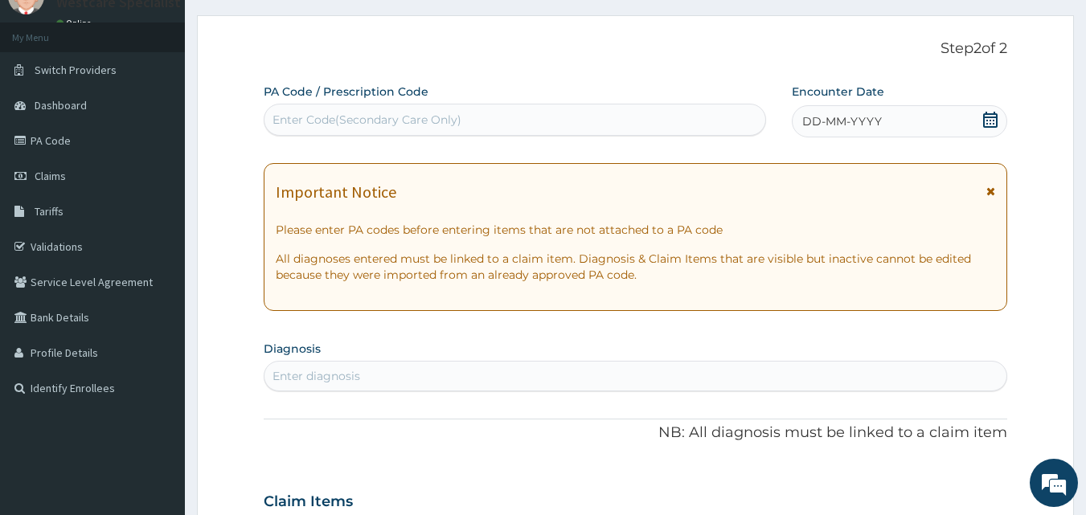
click at [552, 122] on div "Enter Code(Secondary Care Only)" at bounding box center [514, 120] width 501 height 26
type input "A"
type input "PA/B21F55"
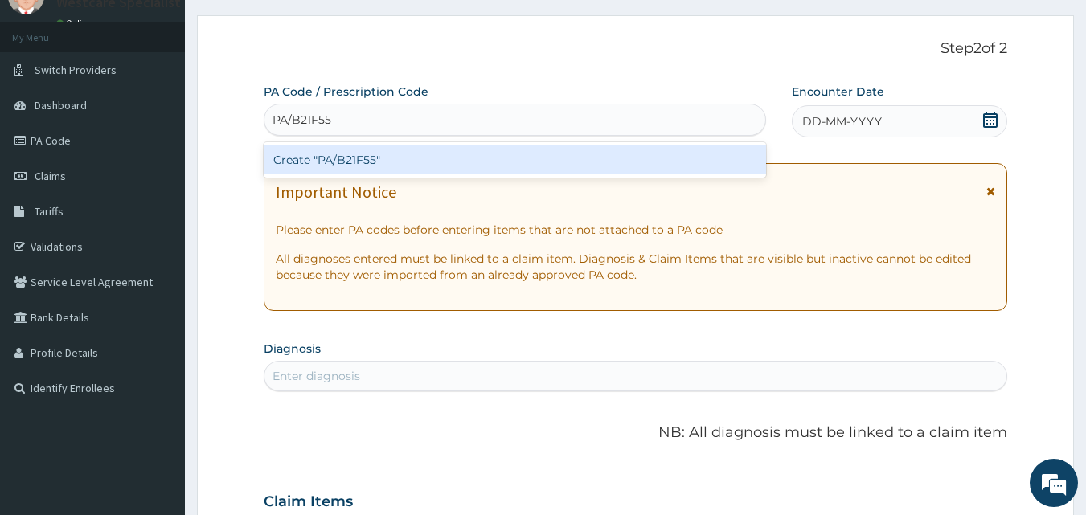
click at [378, 177] on div "Create "PA/B21F55"" at bounding box center [515, 159] width 503 height 35
click at [358, 165] on div "Create "PA/B21F55"" at bounding box center [515, 159] width 503 height 29
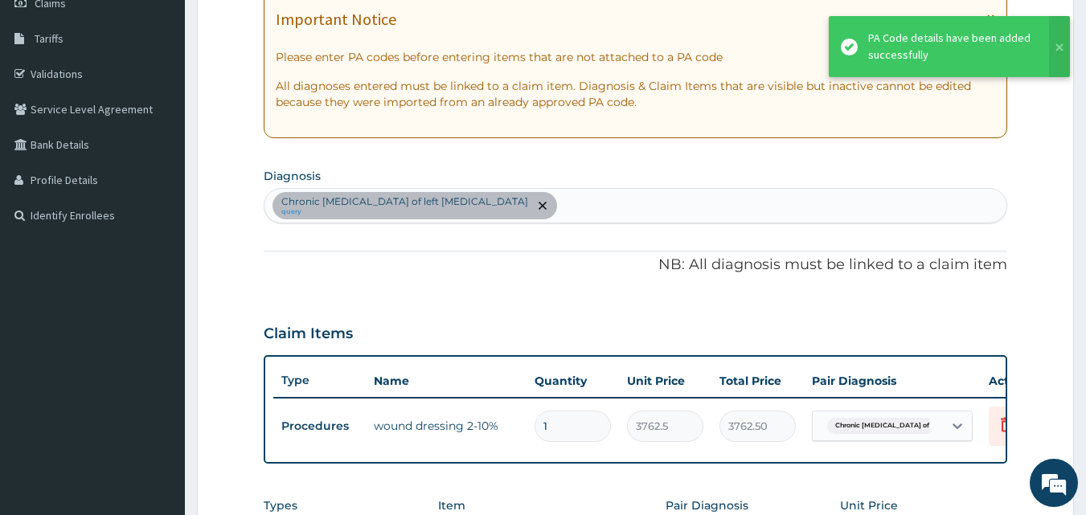
scroll to position [170, 0]
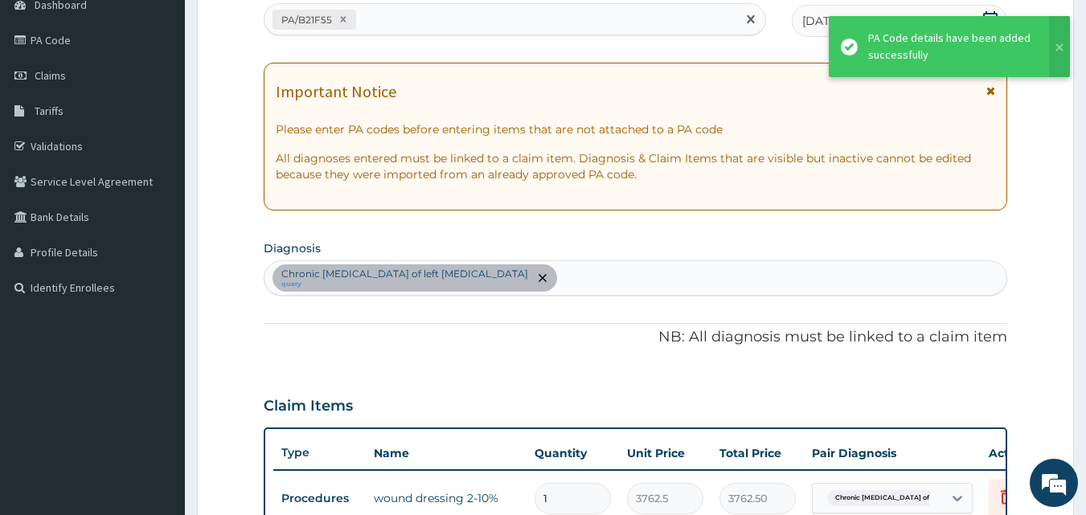
click at [435, 28] on div "PA/B21F55" at bounding box center [500, 19] width 473 height 27
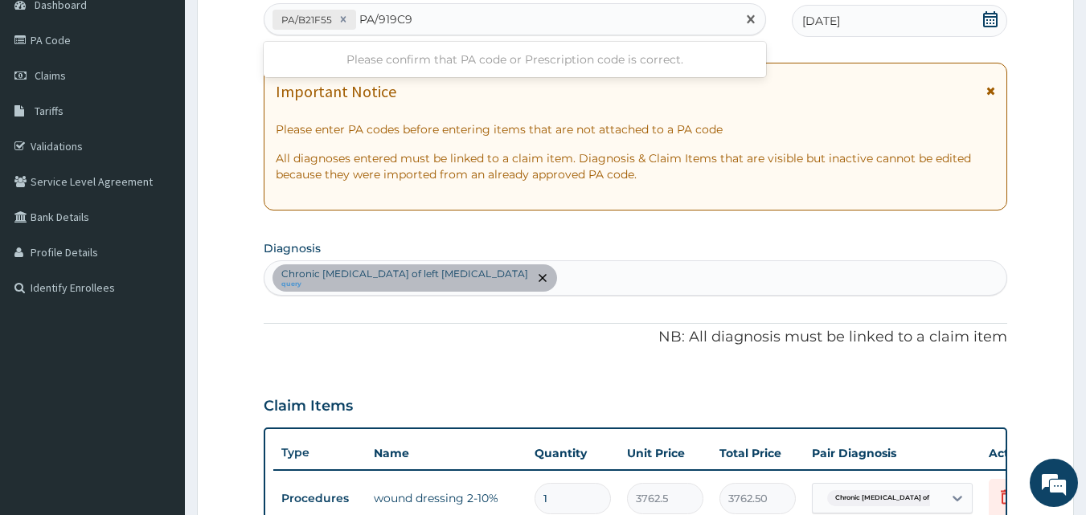
type input "PA/919C9F"
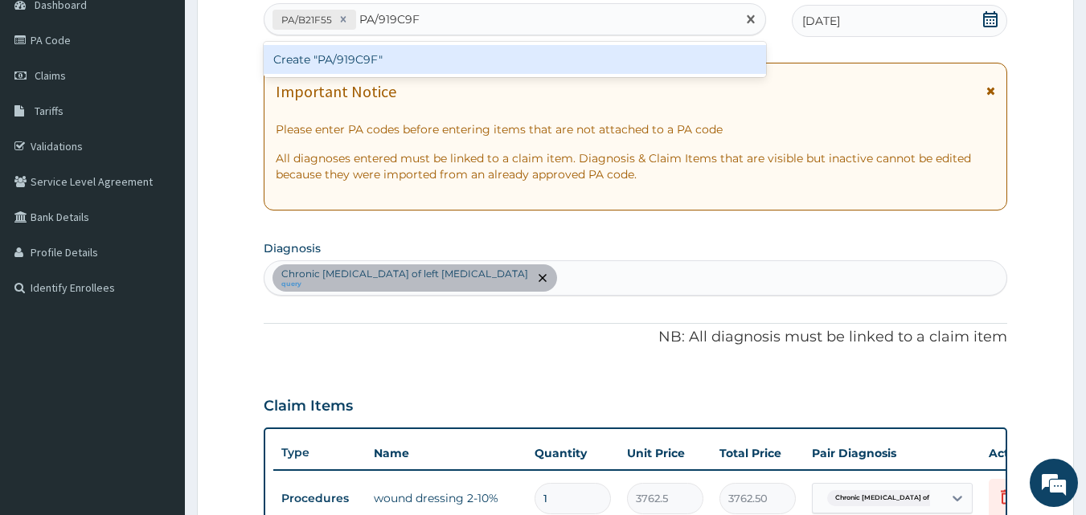
click at [405, 66] on div "Create "PA/919C9F"" at bounding box center [515, 59] width 503 height 29
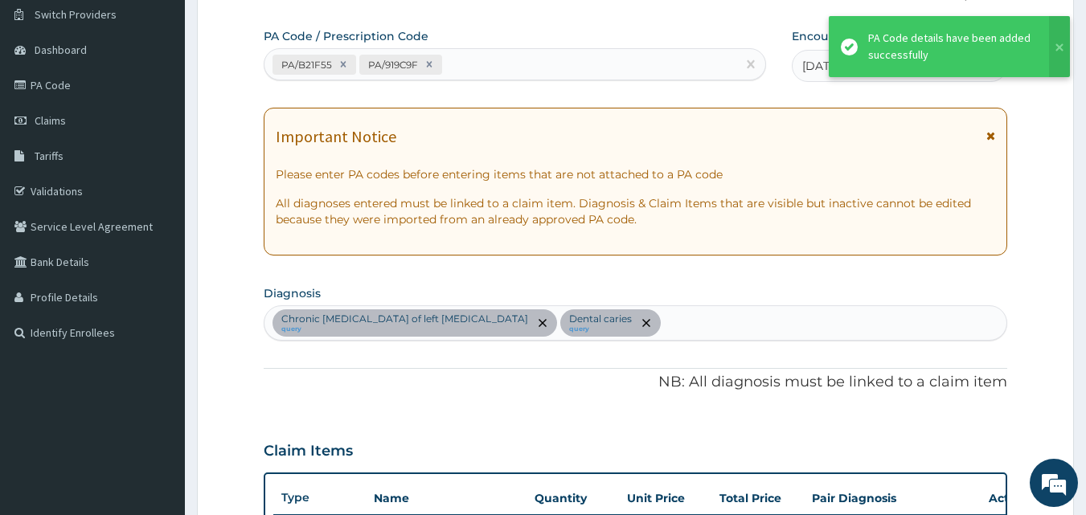
scroll to position [40, 0]
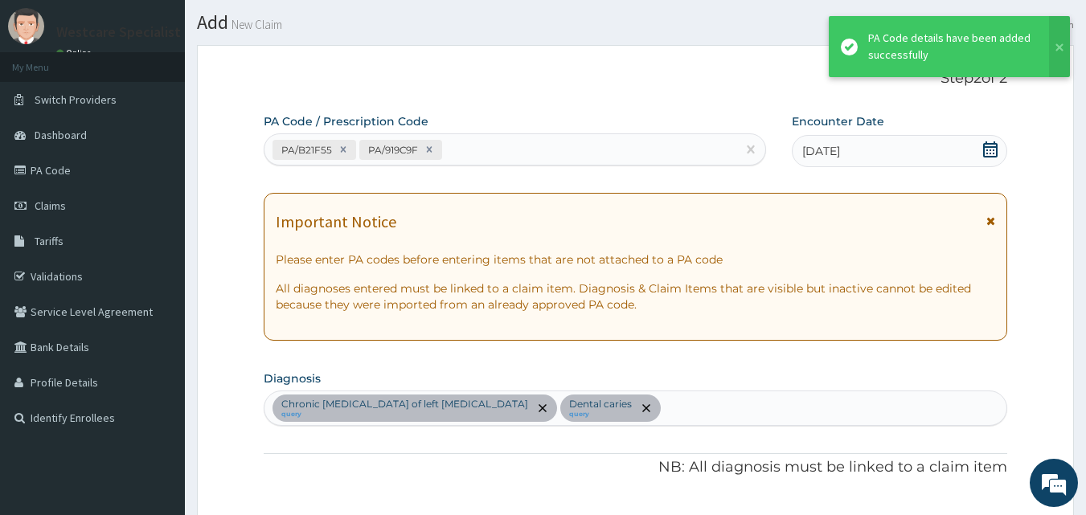
click at [477, 149] on div "PA/B21F55 PA/919C9F" at bounding box center [500, 150] width 473 height 27
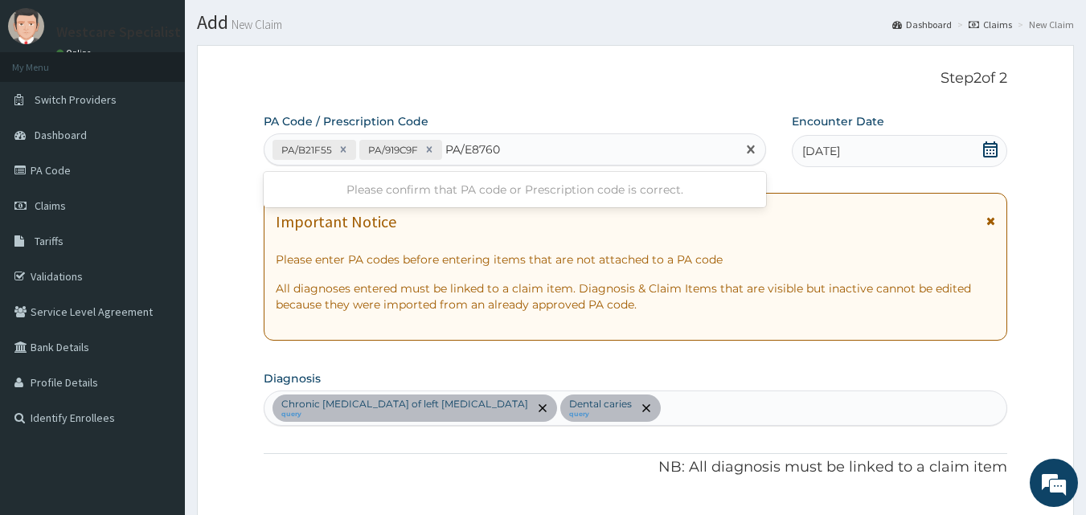
type input "PA/E8760C"
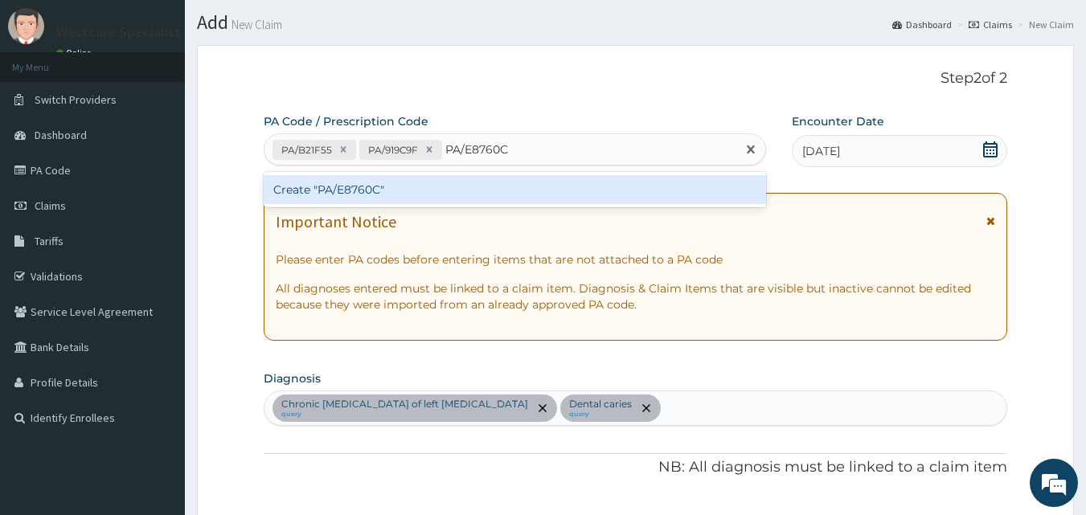
click at [329, 192] on div "Create "PA/E8760C"" at bounding box center [515, 189] width 503 height 29
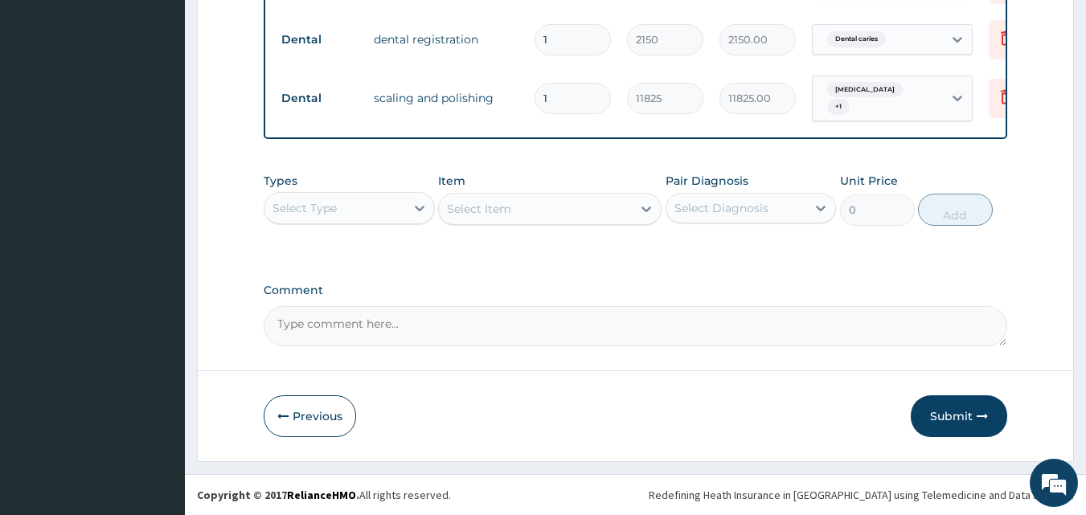
scroll to position [746, 0]
click at [988, 416] on button "Submit" at bounding box center [959, 416] width 96 height 42
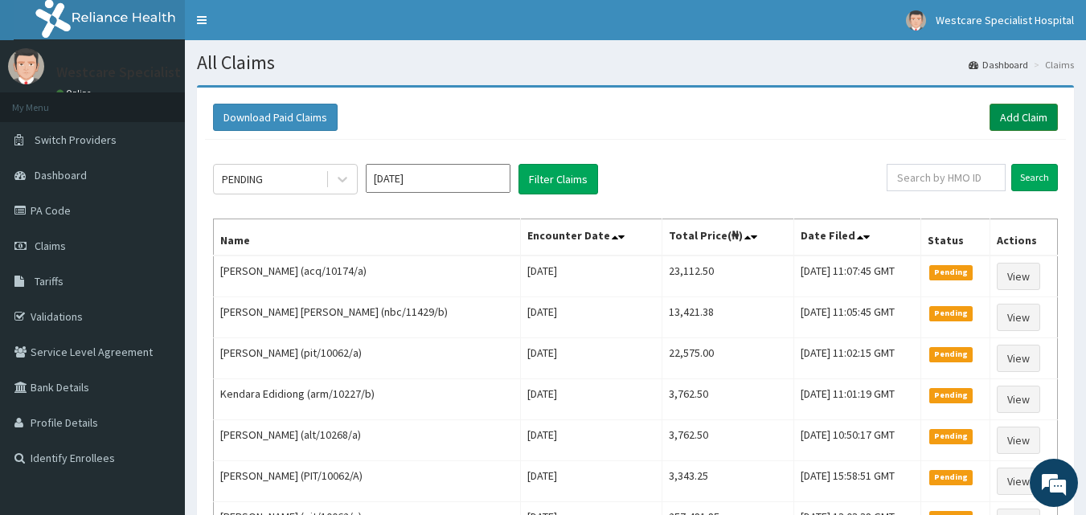
click at [1025, 125] on link "Add Claim" at bounding box center [1023, 117] width 68 height 27
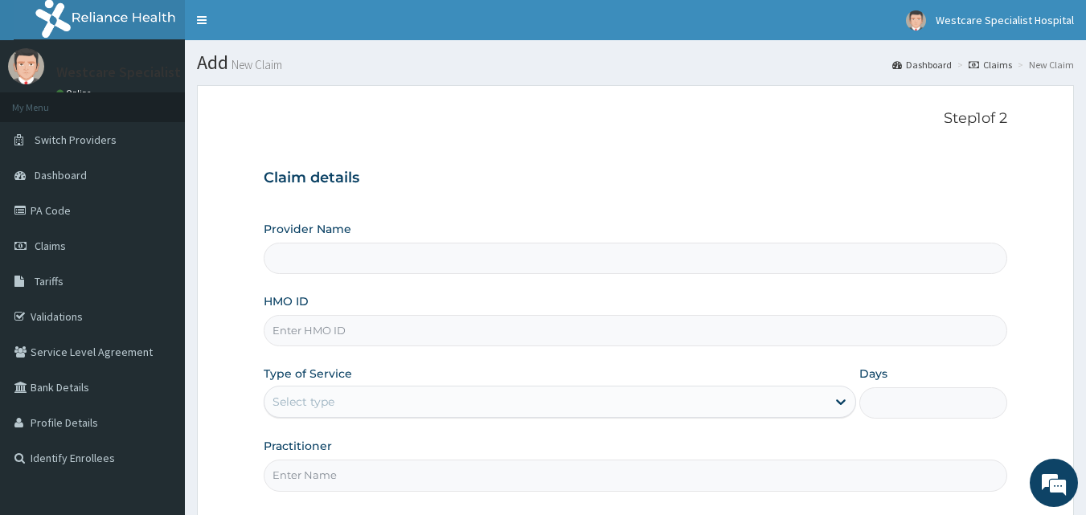
type input "WestCare Specialist Hospital"
click at [383, 338] on input "HMO ID" at bounding box center [636, 330] width 744 height 31
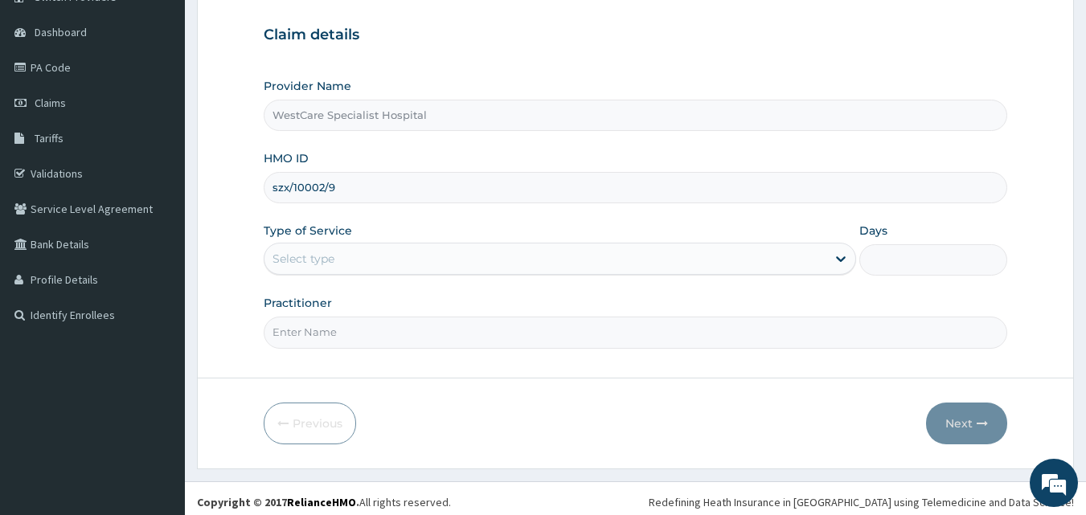
scroll to position [150, 0]
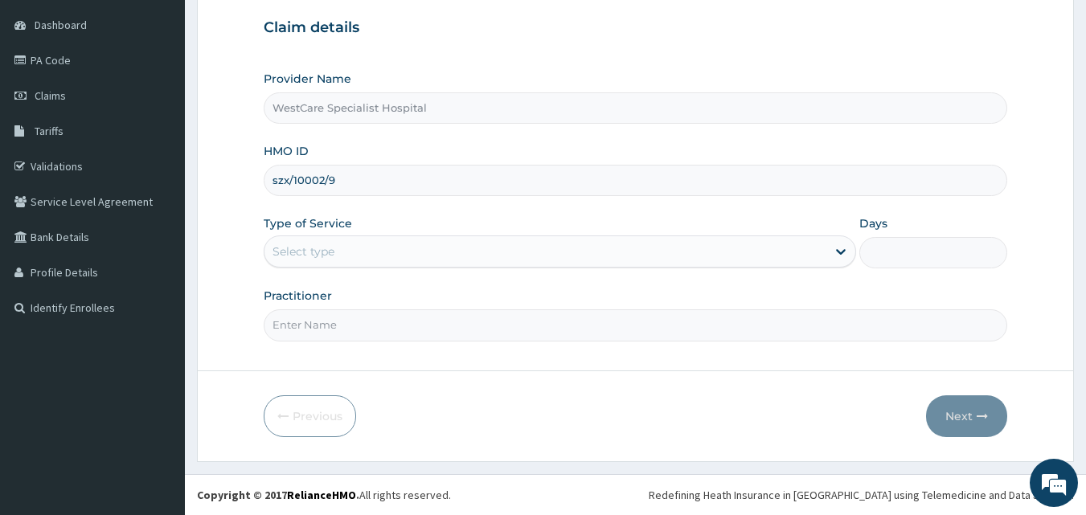
type input "szx/10002/9"
click at [348, 248] on div "Select type" at bounding box center [545, 252] width 562 height 26
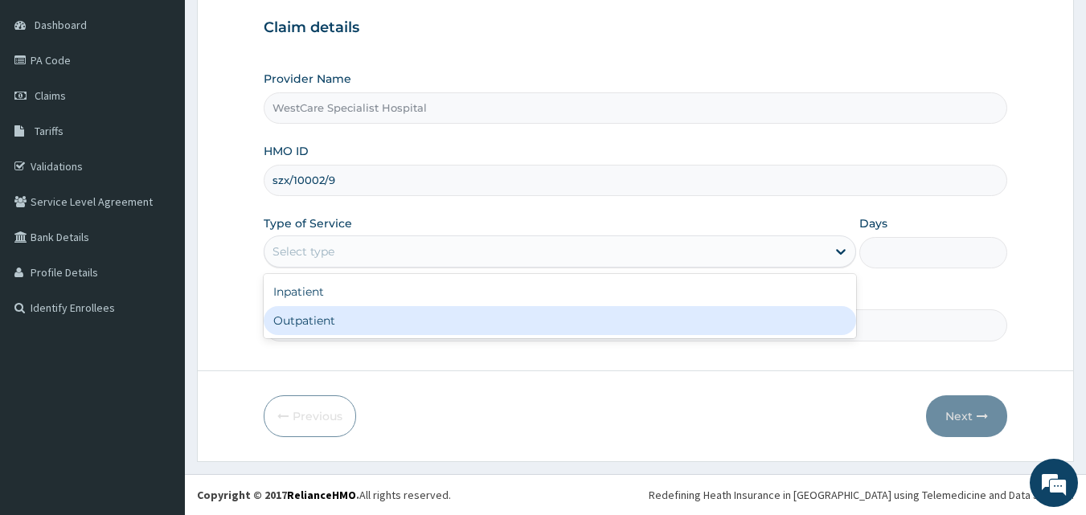
click at [342, 324] on div "Outpatient" at bounding box center [560, 320] width 592 height 29
type input "1"
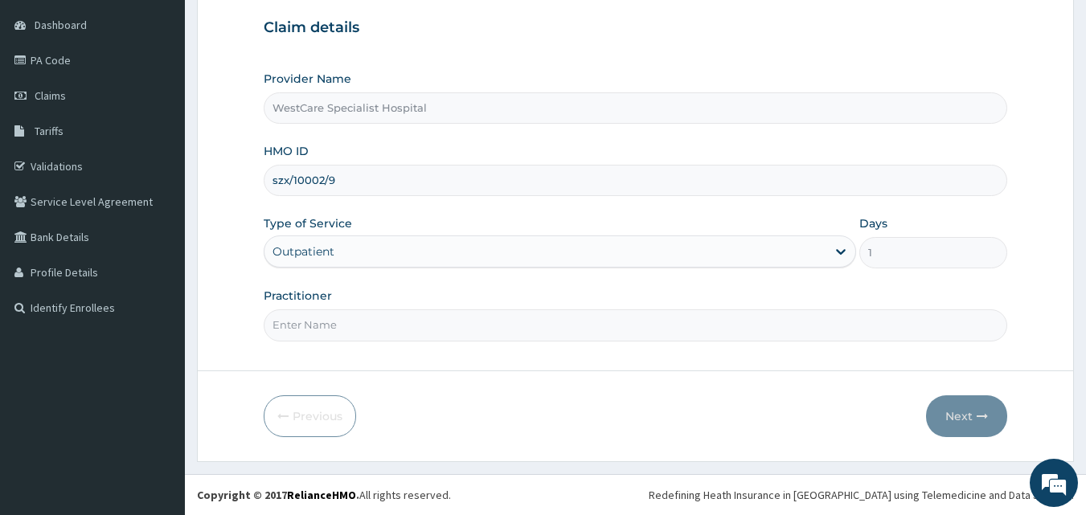
click at [342, 325] on input "Practitioner" at bounding box center [636, 324] width 744 height 31
type input "[PERSON_NAME]"
click at [968, 409] on button "Next" at bounding box center [966, 416] width 81 height 42
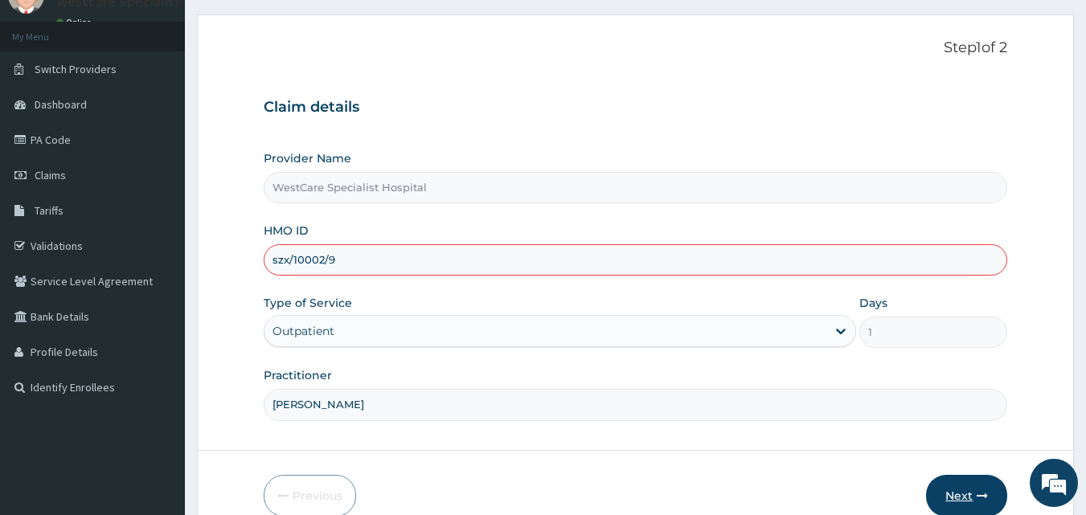
scroll to position [70, 0]
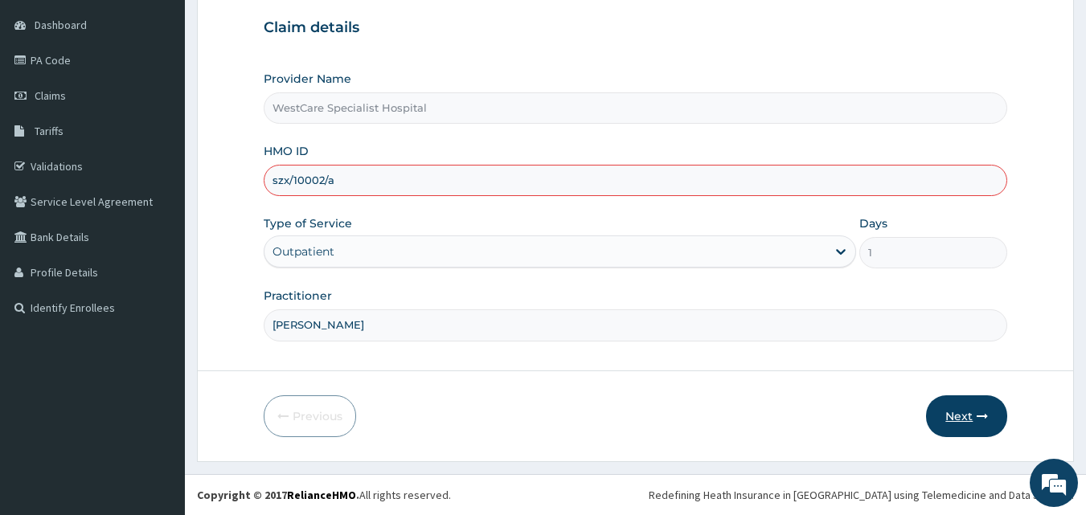
type input "szx/10002/a"
click at [964, 400] on button "Next" at bounding box center [966, 416] width 81 height 42
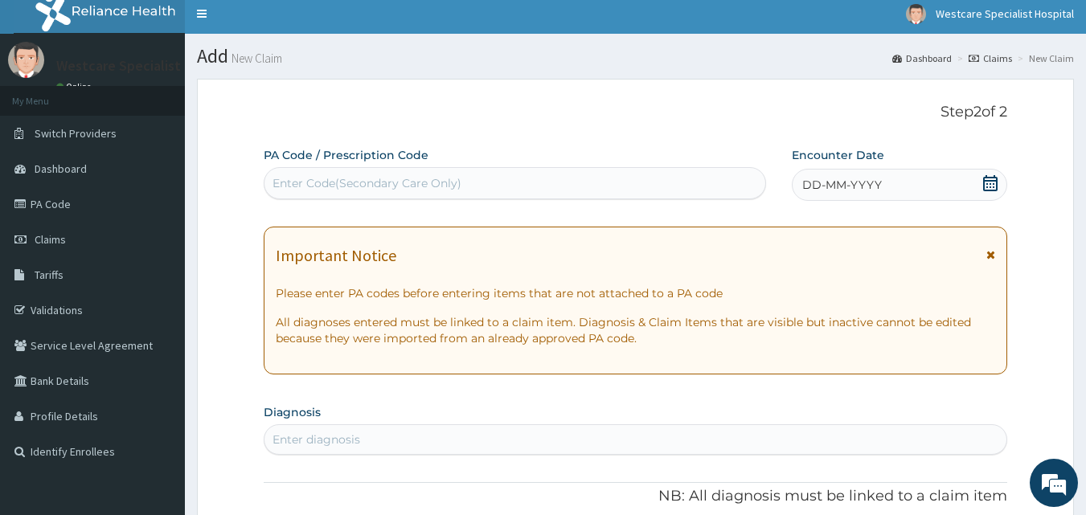
scroll to position [0, 0]
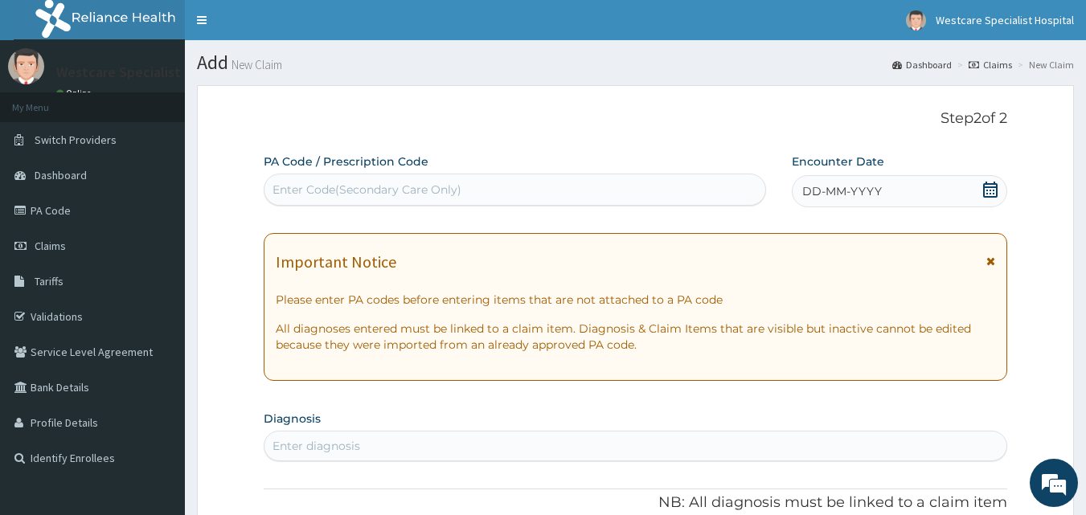
click at [514, 184] on div "Enter Code(Secondary Care Only)" at bounding box center [514, 190] width 501 height 26
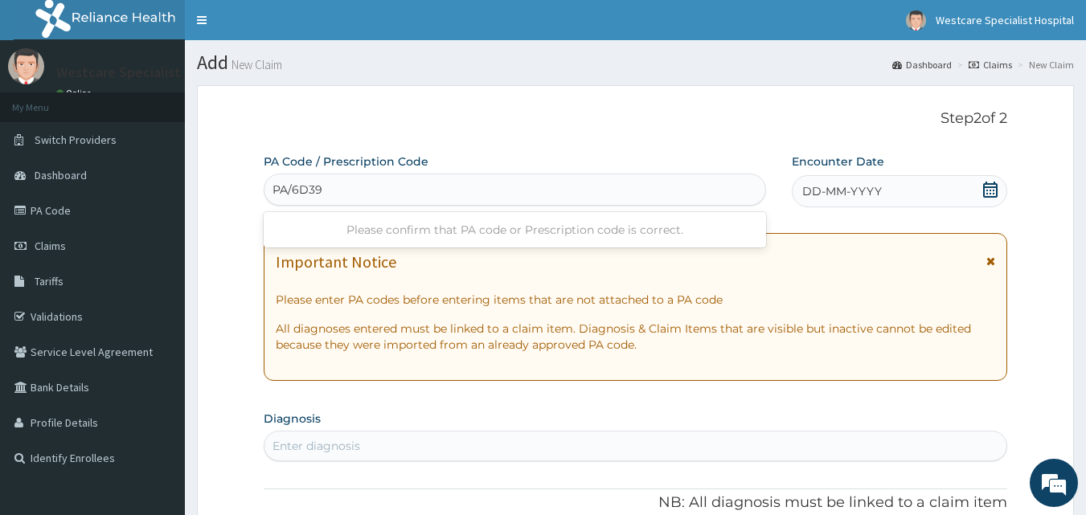
type input "PA/6D39DF"
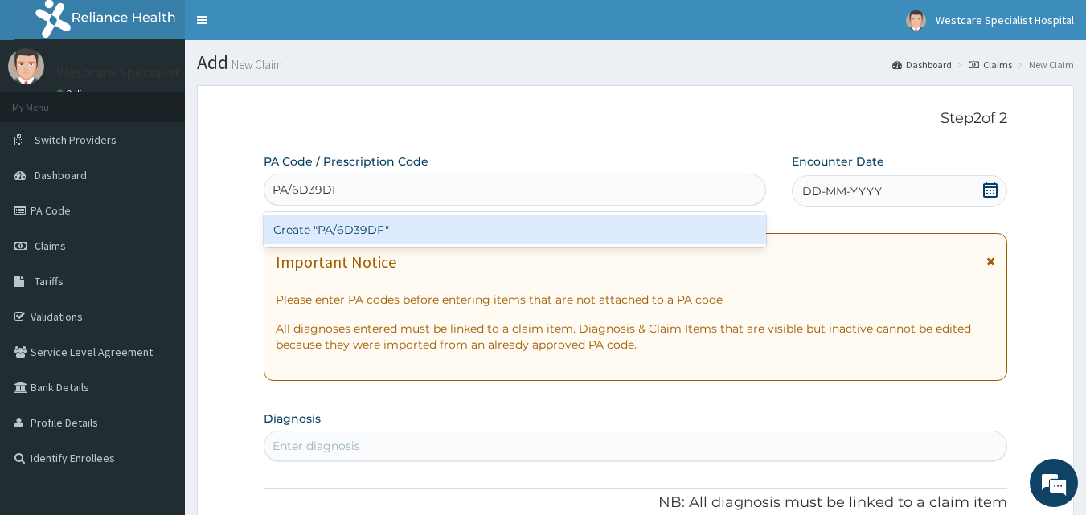
click at [460, 234] on div "Create "PA/6D39DF"" at bounding box center [515, 229] width 503 height 29
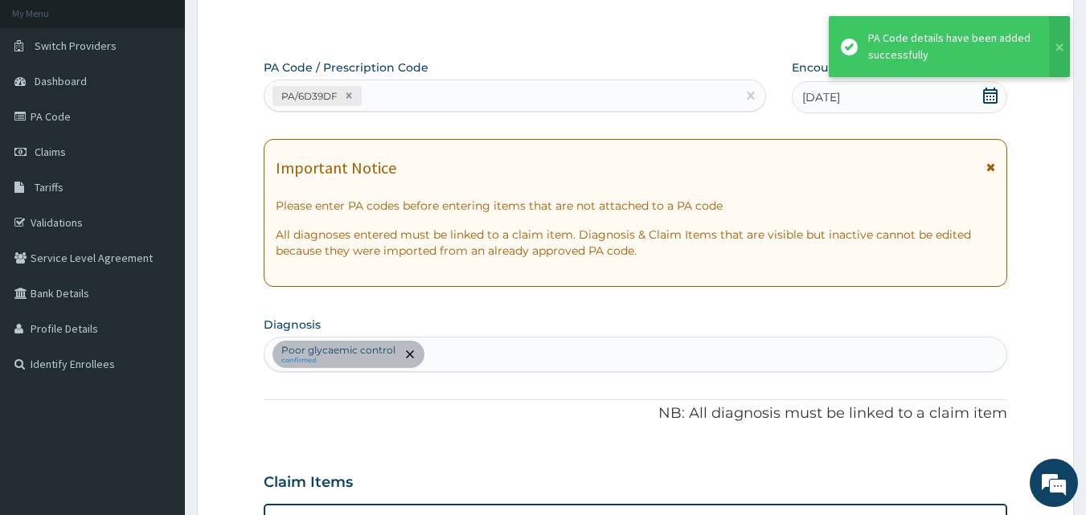
scroll to position [90, 0]
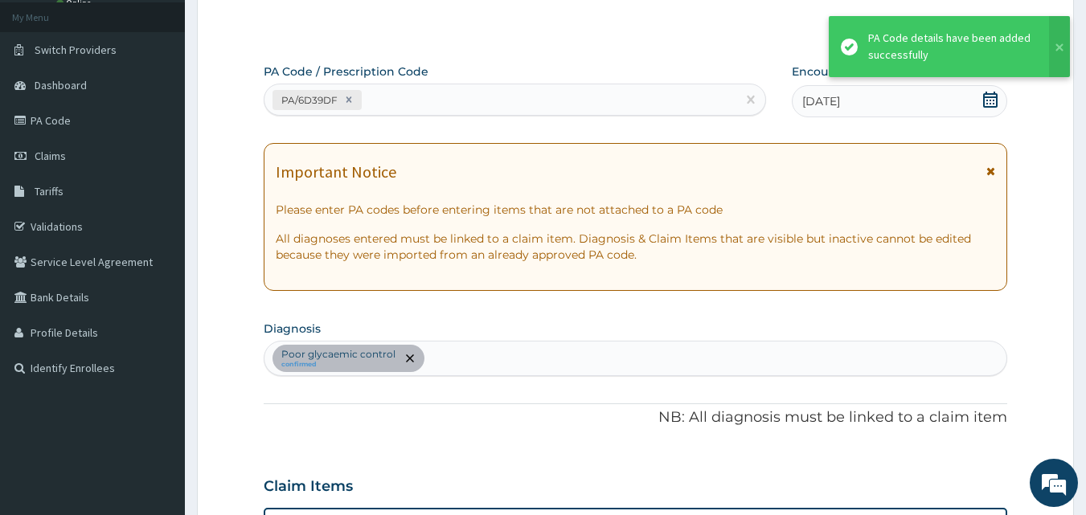
click at [460, 101] on div "PA/6D39DF" at bounding box center [500, 100] width 473 height 27
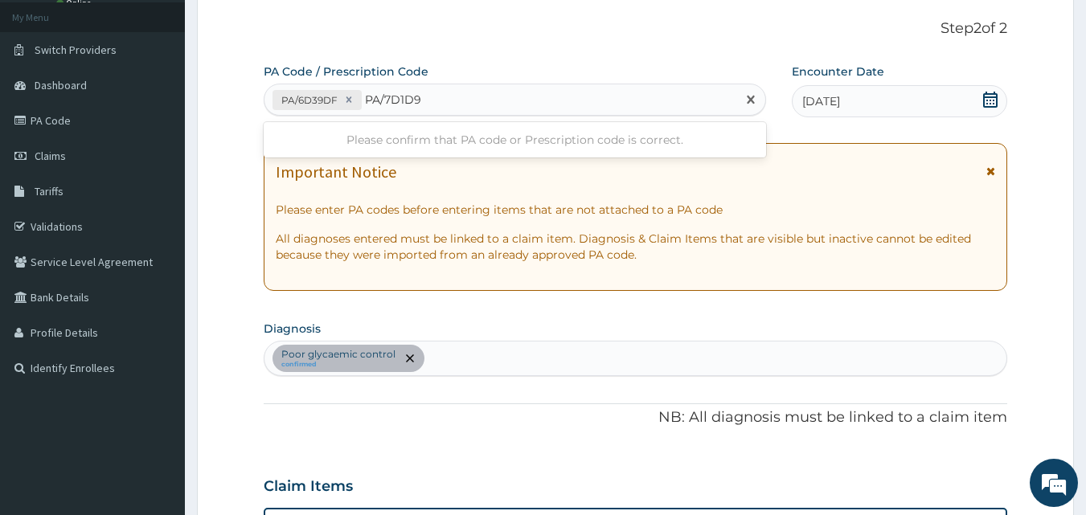
type input "PA/7D1D98"
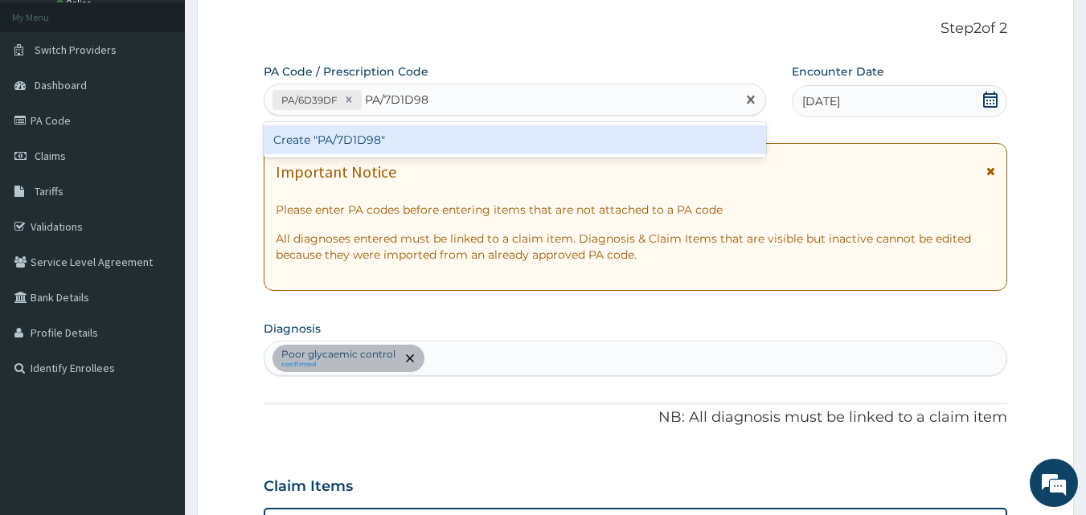
click at [455, 141] on div "Create "PA/7D1D98"" at bounding box center [515, 139] width 503 height 29
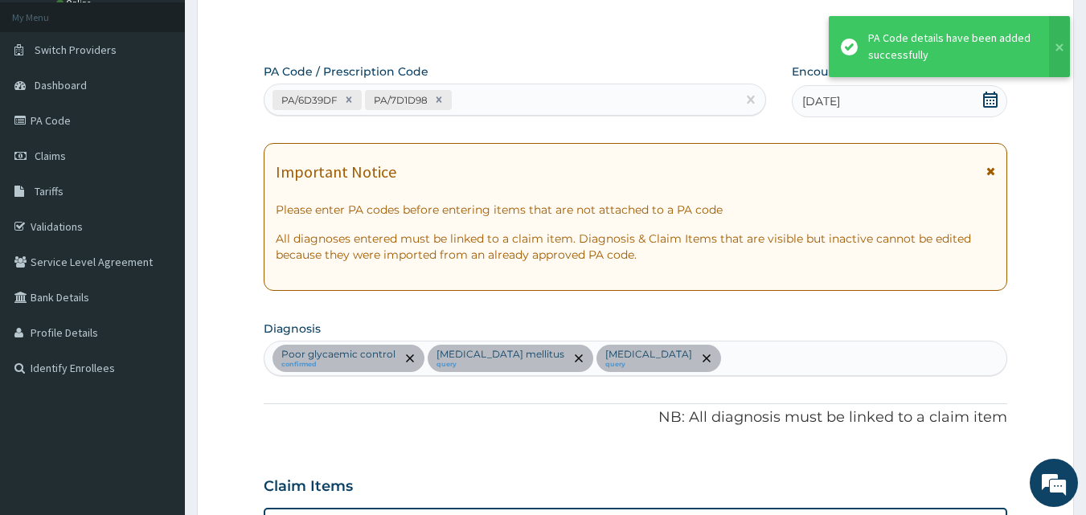
scroll to position [526, 0]
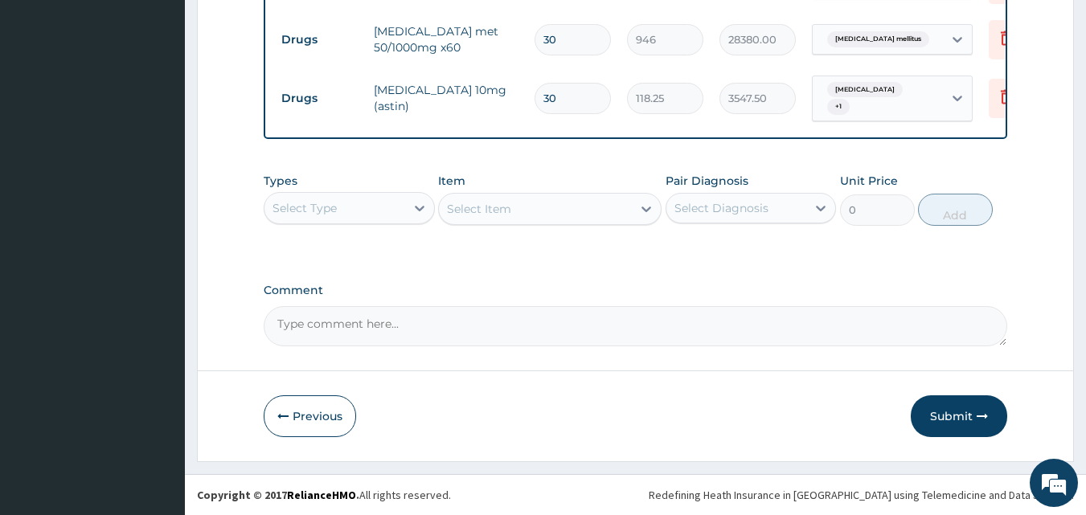
drag, startPoint x: 944, startPoint y: 423, endPoint x: 964, endPoint y: 432, distance: 21.6
click at [958, 429] on button "Submit" at bounding box center [959, 416] width 96 height 42
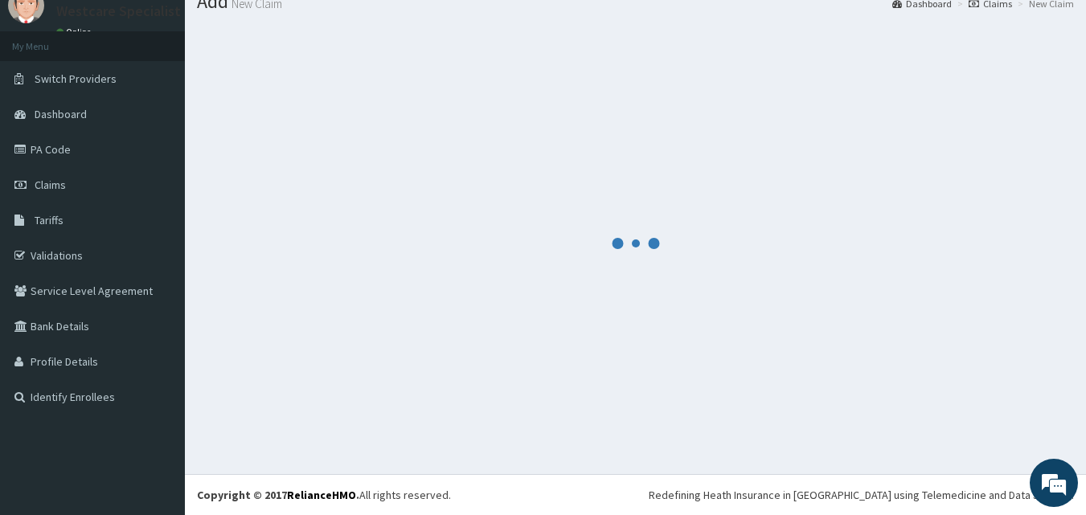
scroll to position [697, 0]
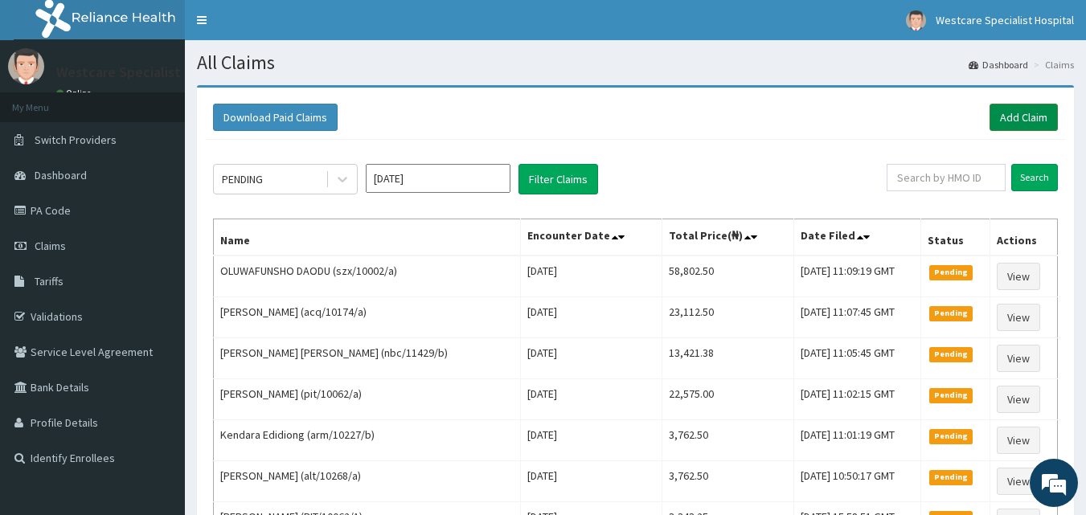
click at [1025, 113] on link "Add Claim" at bounding box center [1023, 117] width 68 height 27
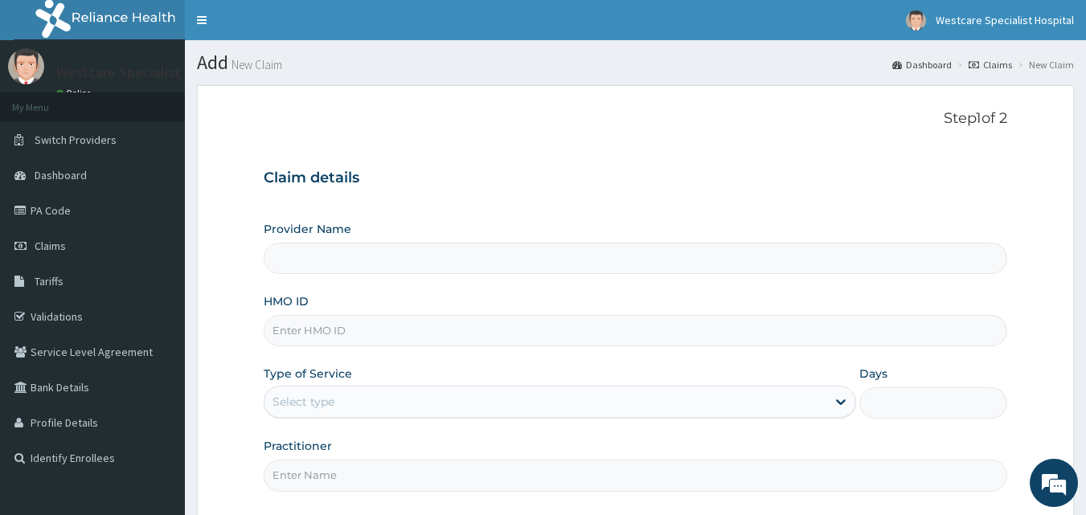
type input "WestCare Specialist Hospital"
click at [358, 340] on input "HMO ID" at bounding box center [636, 330] width 744 height 31
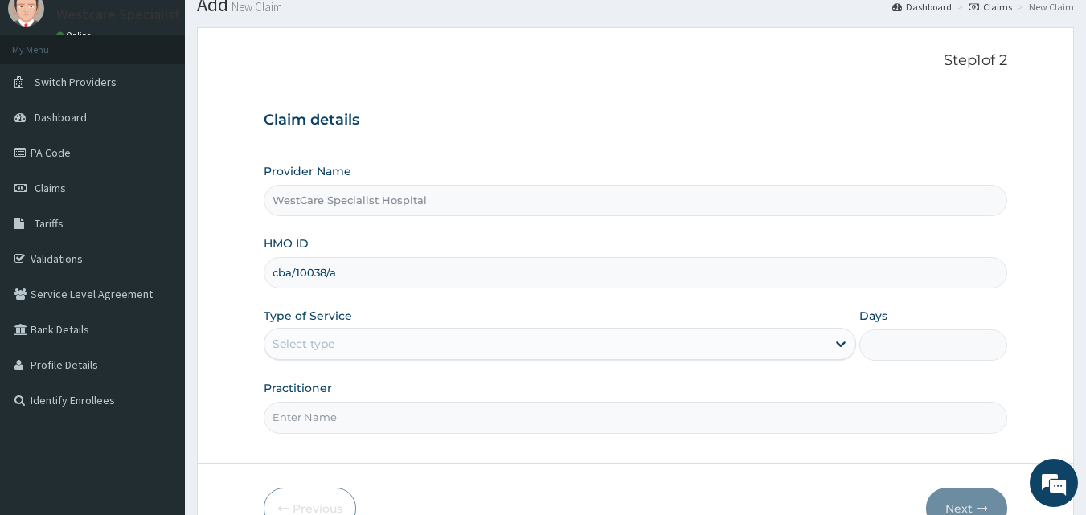
scroll to position [150, 0]
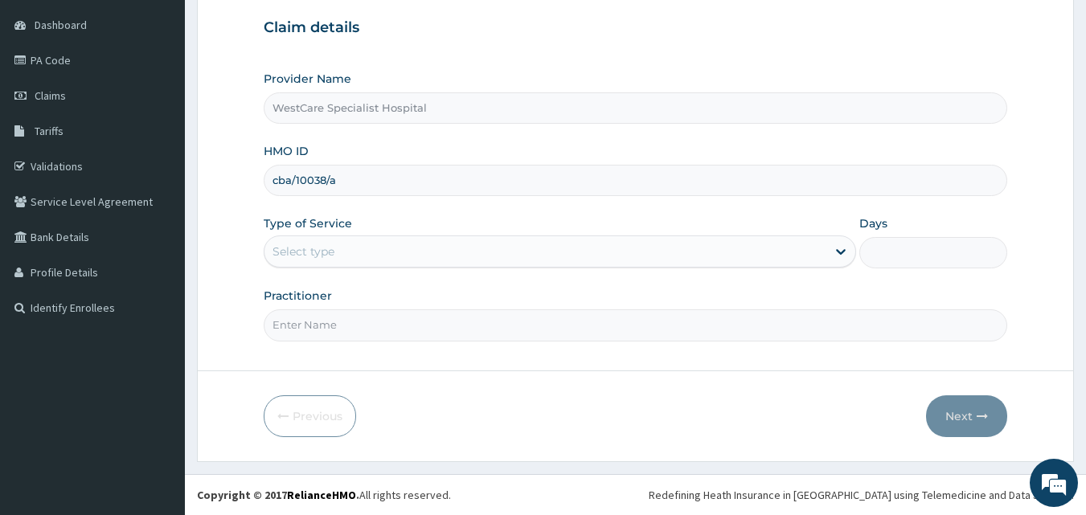
type input "cba/10038/a"
click at [318, 251] on div "Select type" at bounding box center [303, 252] width 62 height 16
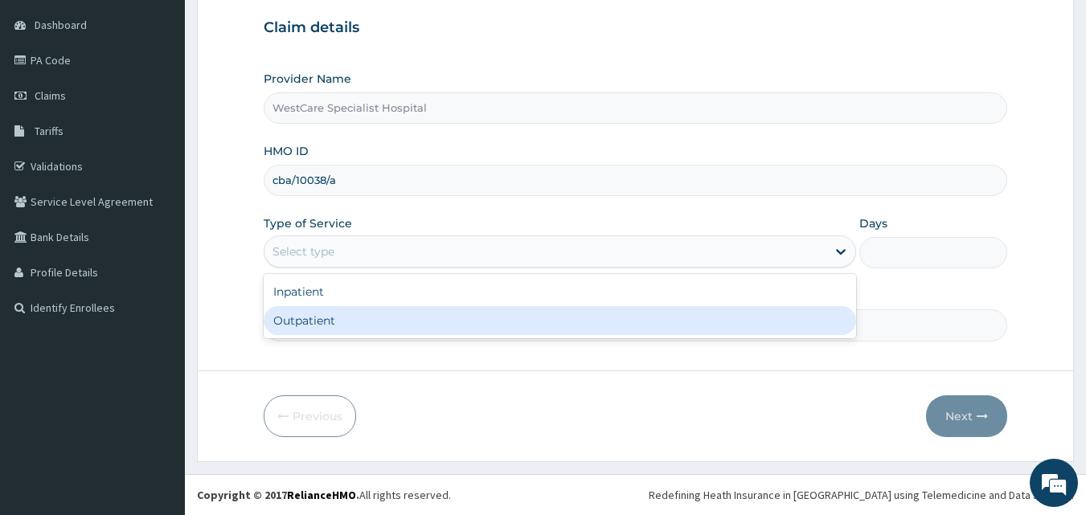
click at [329, 320] on div "Outpatient" at bounding box center [560, 320] width 592 height 29
type input "1"
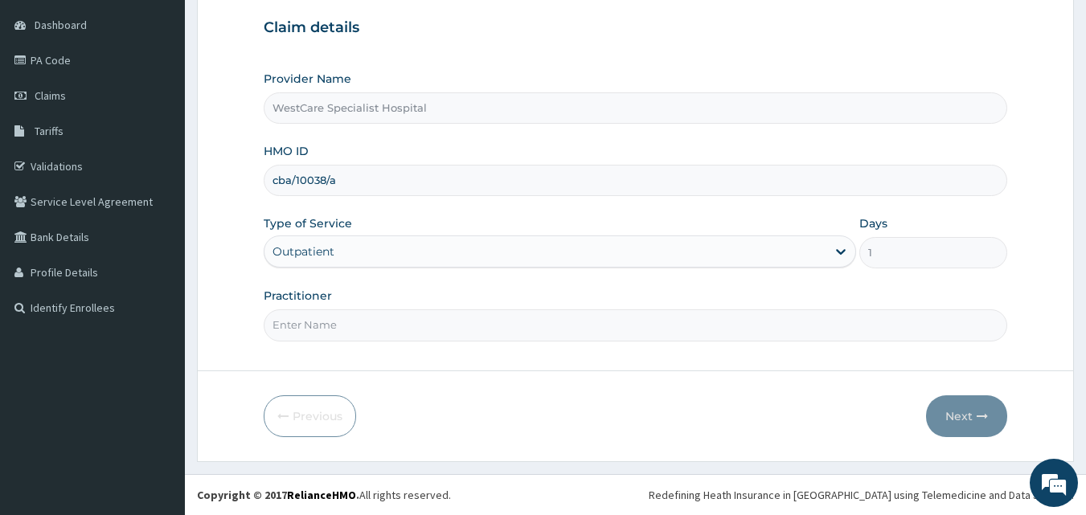
click at [330, 325] on input "Practitioner" at bounding box center [636, 324] width 744 height 31
type input "DR ERUKPE"
click at [960, 423] on button "Next" at bounding box center [966, 416] width 81 height 42
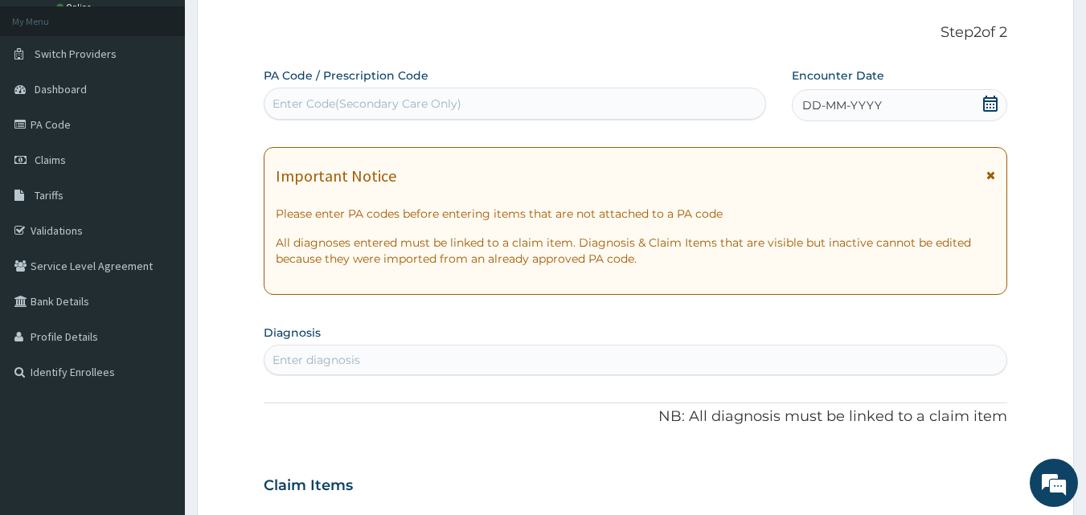
scroll to position [0, 0]
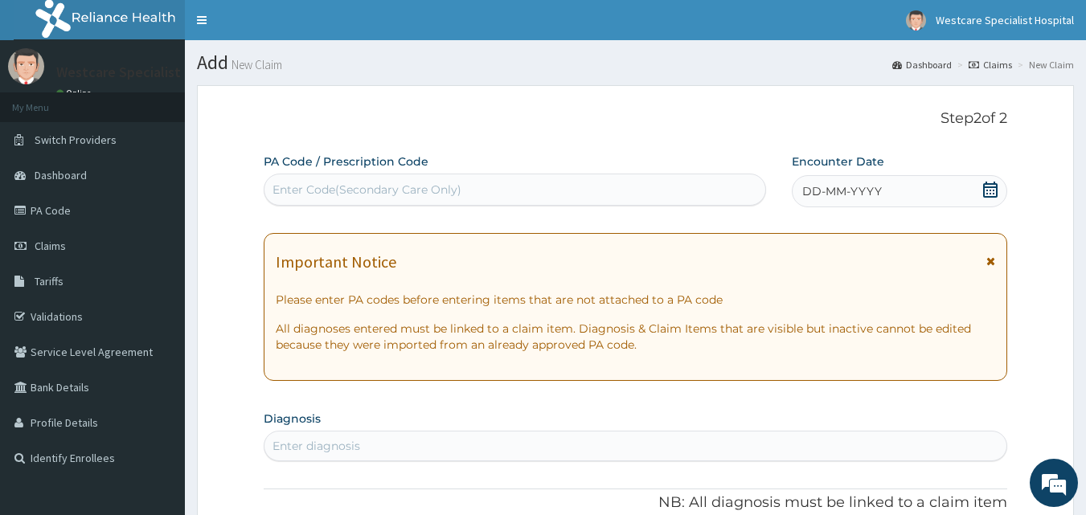
click at [625, 198] on div "Enter Code(Secondary Care Only)" at bounding box center [514, 190] width 501 height 26
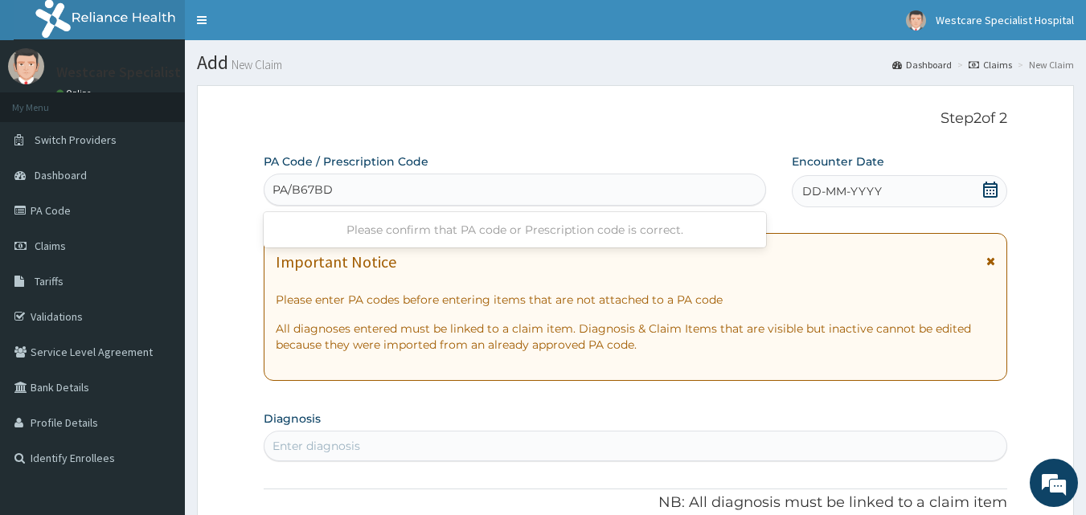
type input "PA/B67BDB"
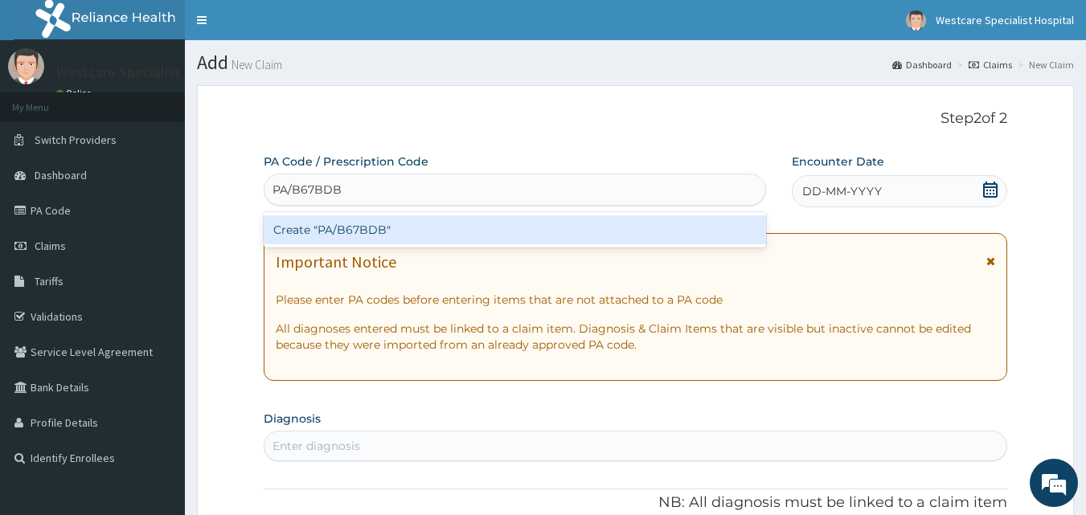
click at [416, 228] on div "Create "PA/B67BDB"" at bounding box center [515, 229] width 503 height 29
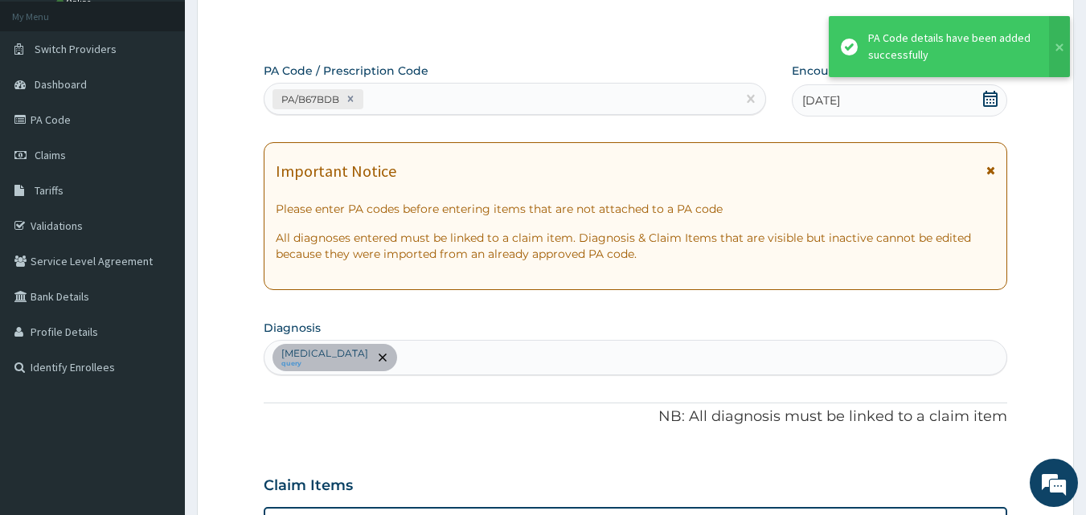
scroll to position [90, 0]
click at [420, 100] on div "PA/B67BDB" at bounding box center [500, 100] width 473 height 27
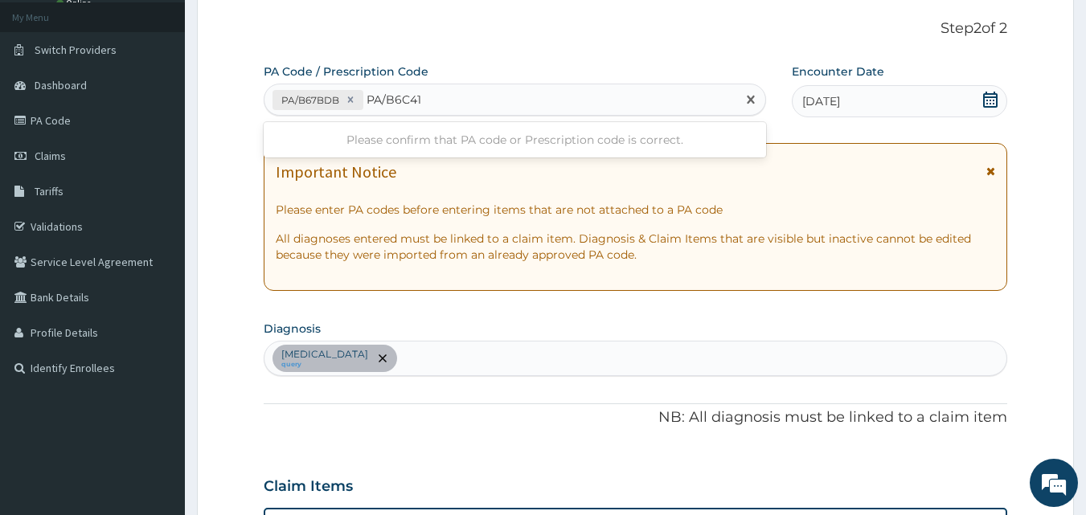
type input "PA/B6C417"
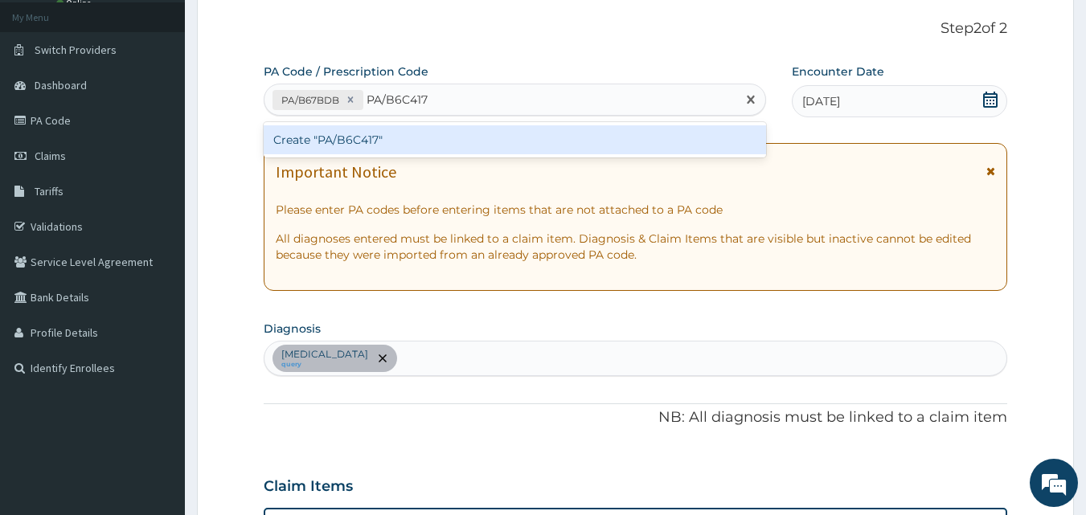
click at [365, 145] on div "Create "PA/B6C417"" at bounding box center [515, 139] width 503 height 29
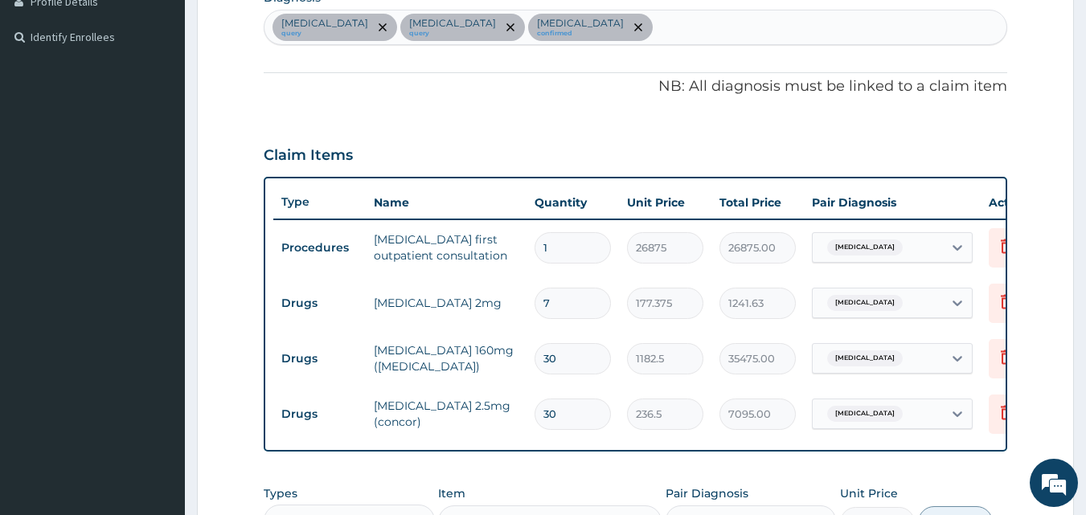
scroll to position [337, 0]
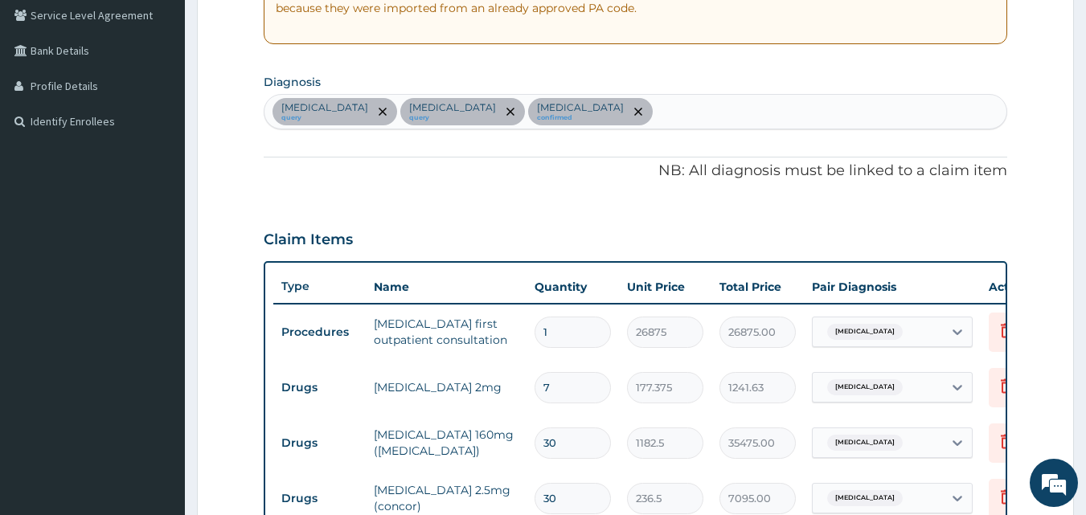
click at [677, 124] on div "Hyperthyroidism query Low back pain query Essential hypertension confirmed" at bounding box center [635, 112] width 743 height 34
type input "malaria"
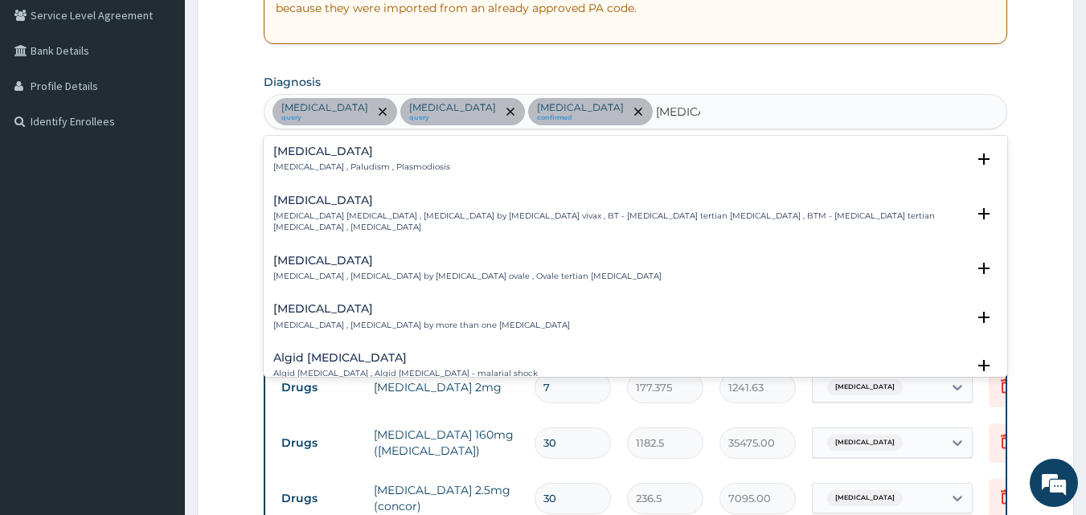
click at [309, 145] on h4 "Malaria" at bounding box center [361, 151] width 177 height 12
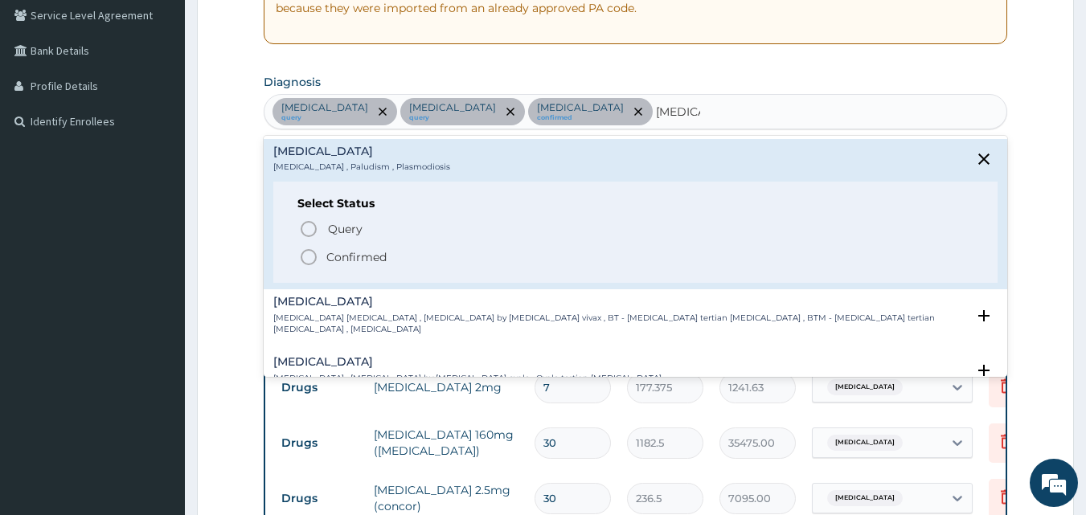
click at [306, 259] on icon "status option filled" at bounding box center [308, 257] width 19 height 19
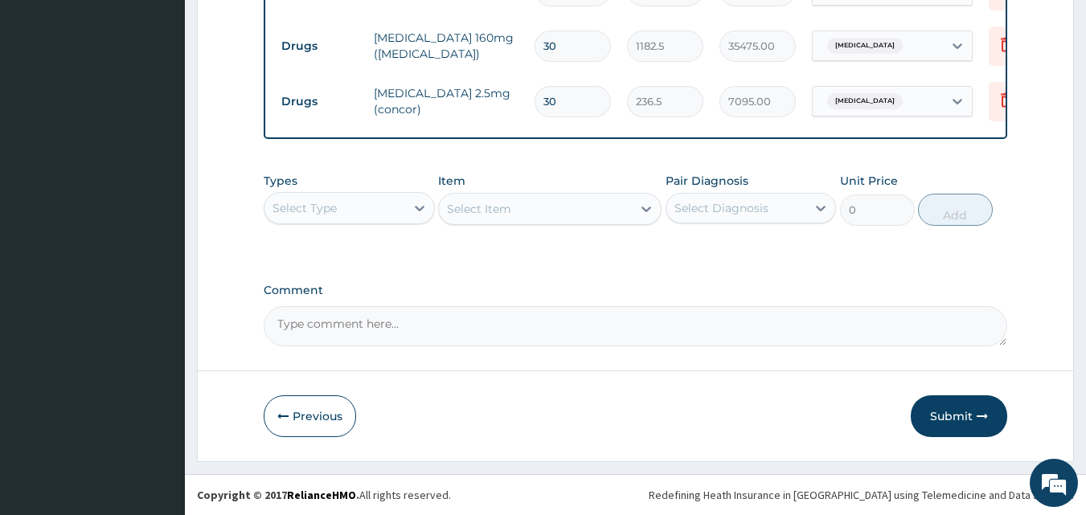
scroll to position [746, 0]
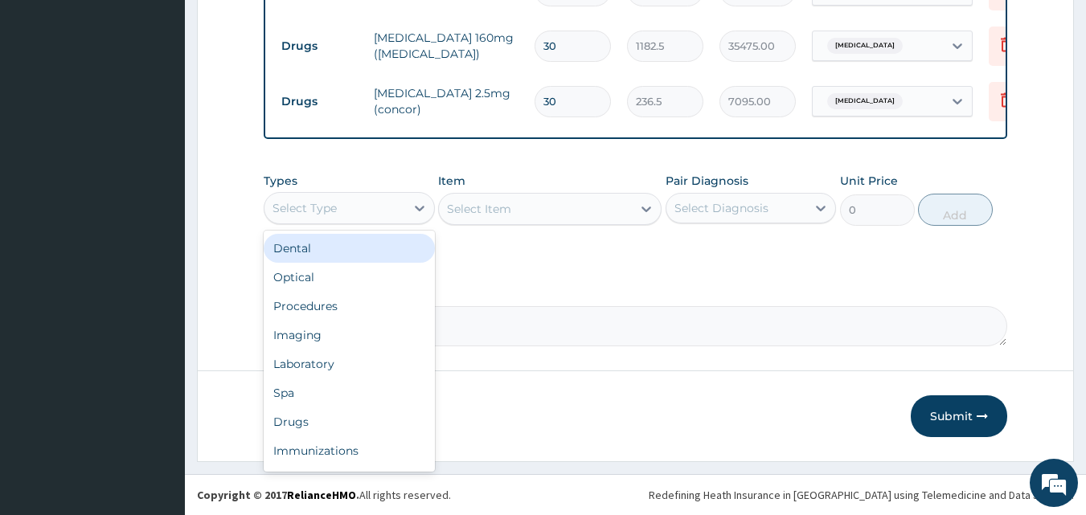
click at [351, 207] on div "Select Type" at bounding box center [334, 208] width 141 height 26
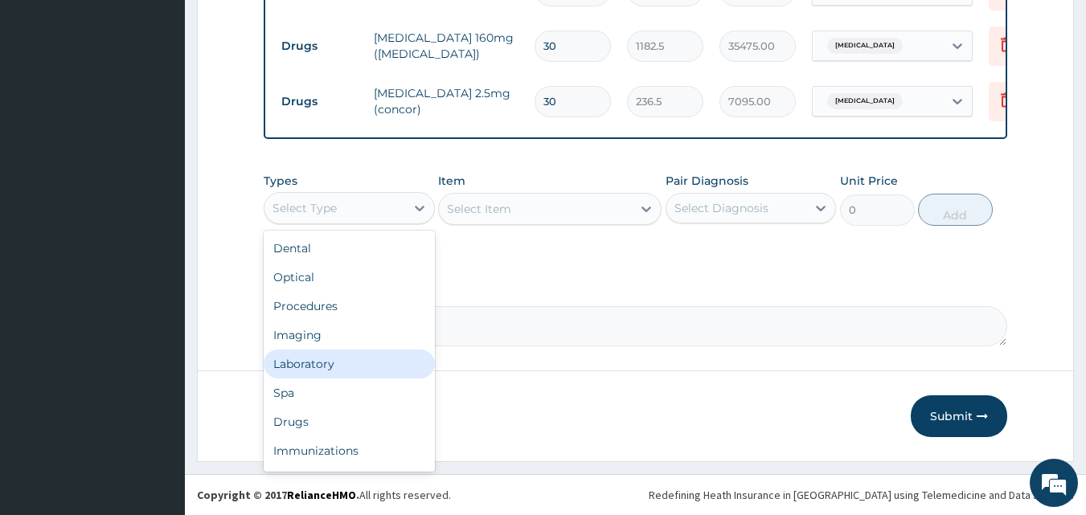
click at [336, 360] on div "Laboratory" at bounding box center [349, 364] width 171 height 29
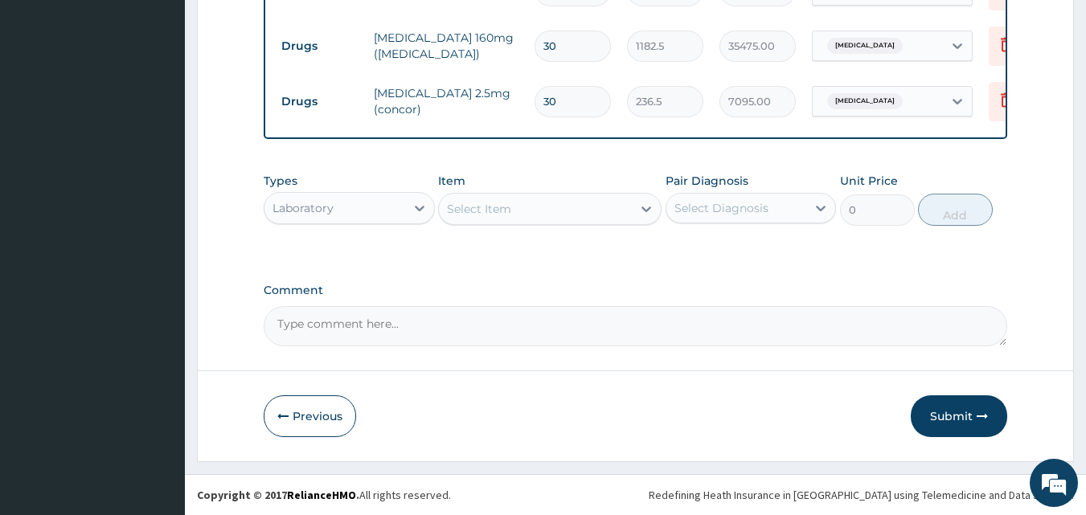
click at [575, 207] on div "Select Item" at bounding box center [535, 209] width 193 height 26
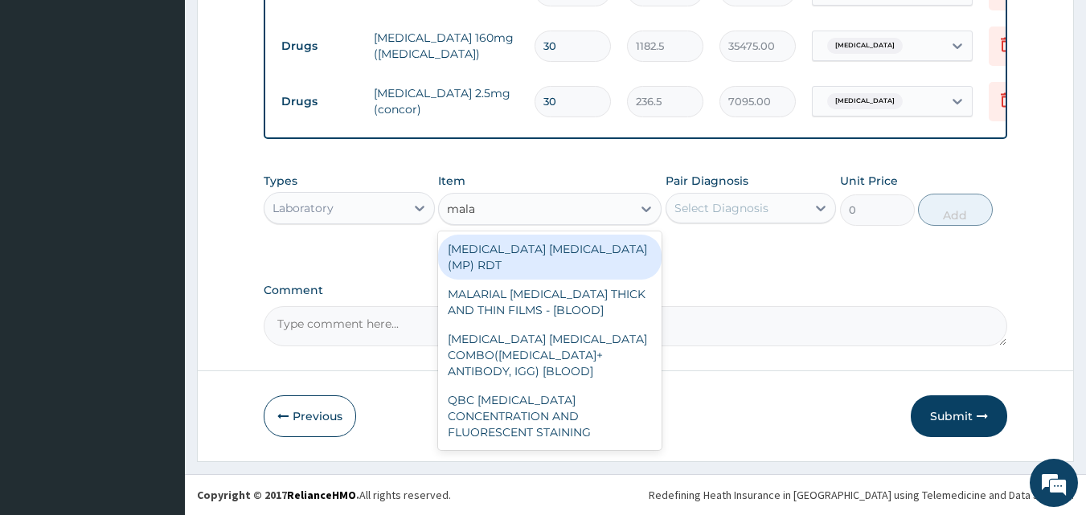
type input "malar"
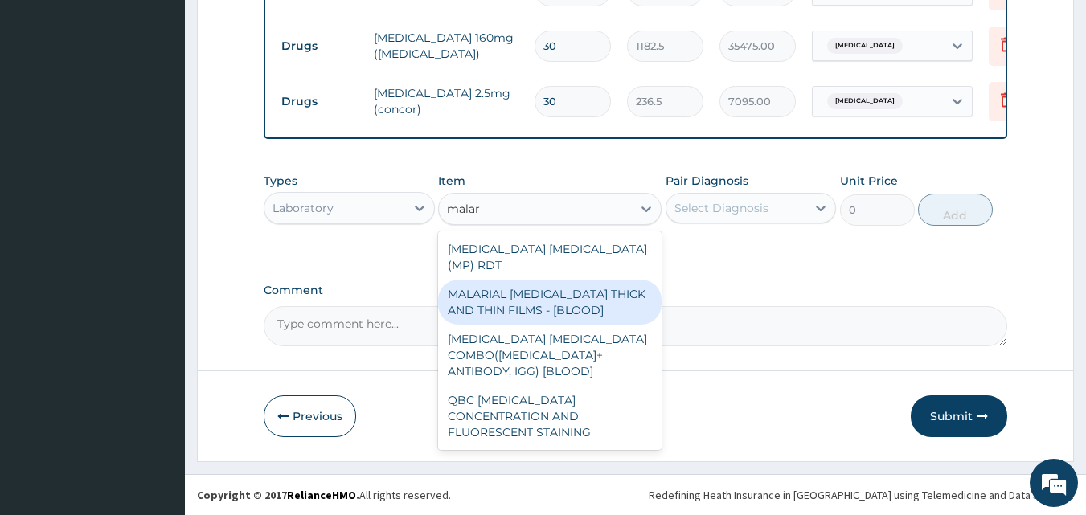
click at [536, 280] on div "MALARIAL [MEDICAL_DATA] THICK AND THIN FILMS - [BLOOD]" at bounding box center [549, 302] width 223 height 45
type input "1612.5"
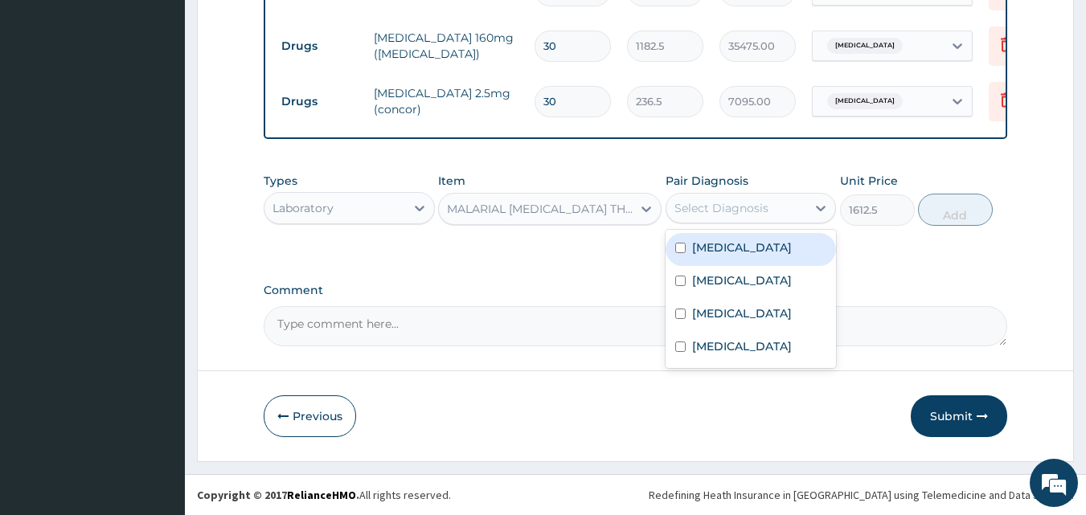
click at [742, 195] on div "Select Diagnosis" at bounding box center [736, 208] width 141 height 26
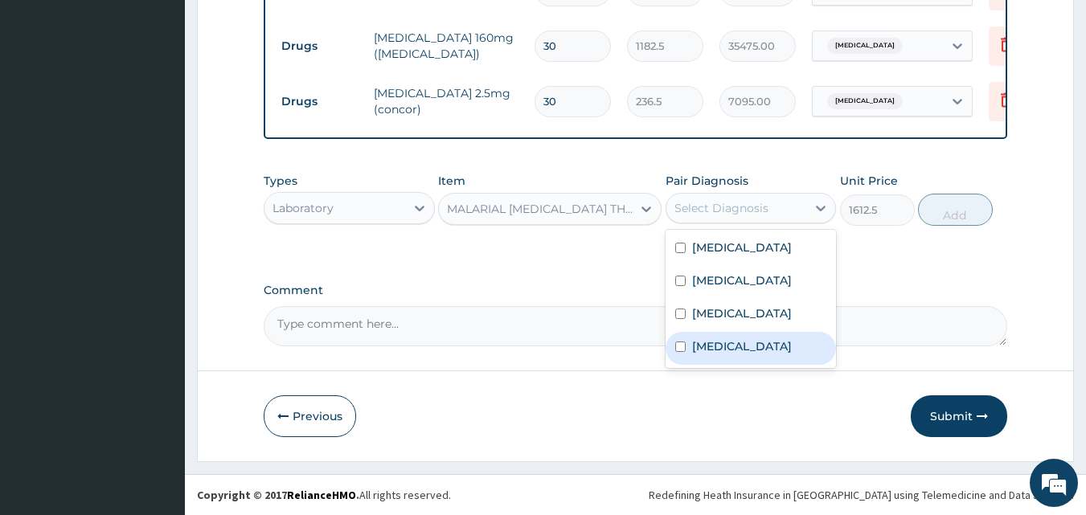
click at [719, 344] on label "[MEDICAL_DATA]" at bounding box center [742, 346] width 100 height 16
checkbox input "true"
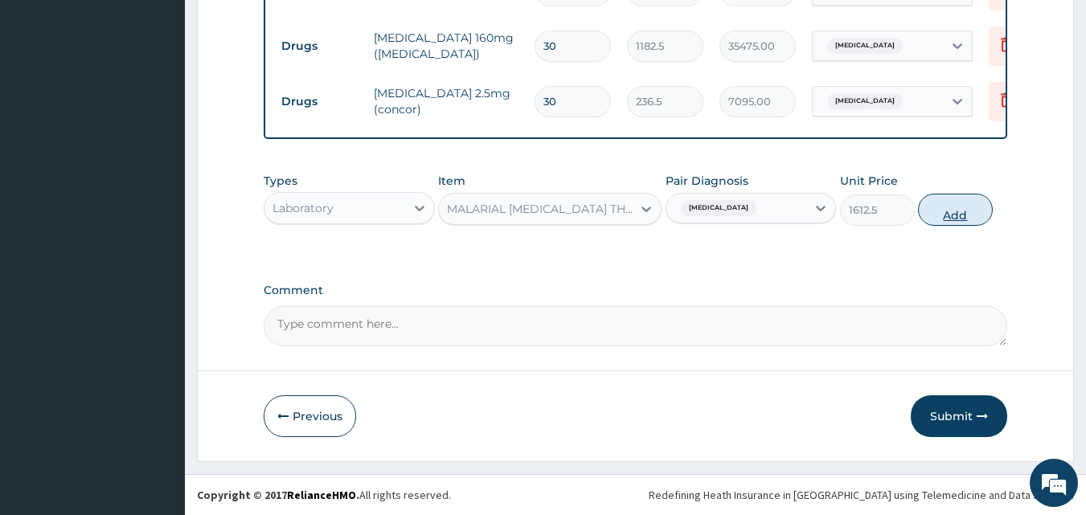
click at [952, 209] on button "Add" at bounding box center [955, 210] width 75 height 32
type input "0"
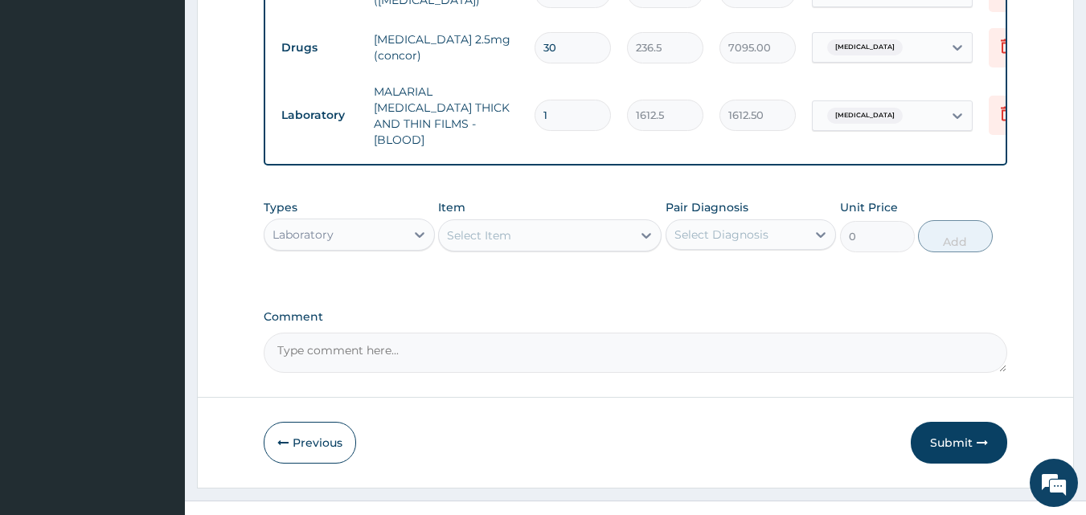
scroll to position [810, 0]
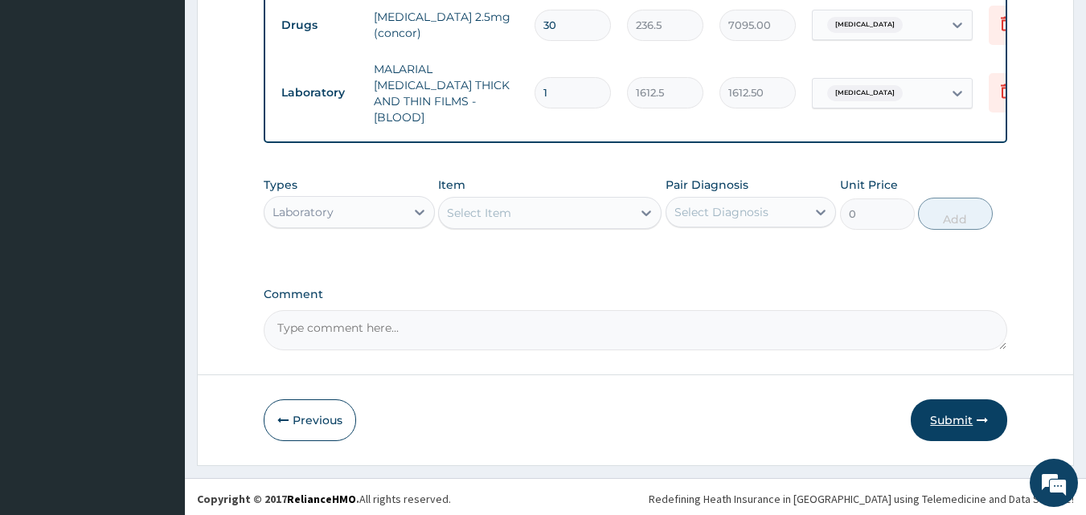
click at [956, 406] on button "Submit" at bounding box center [959, 420] width 96 height 42
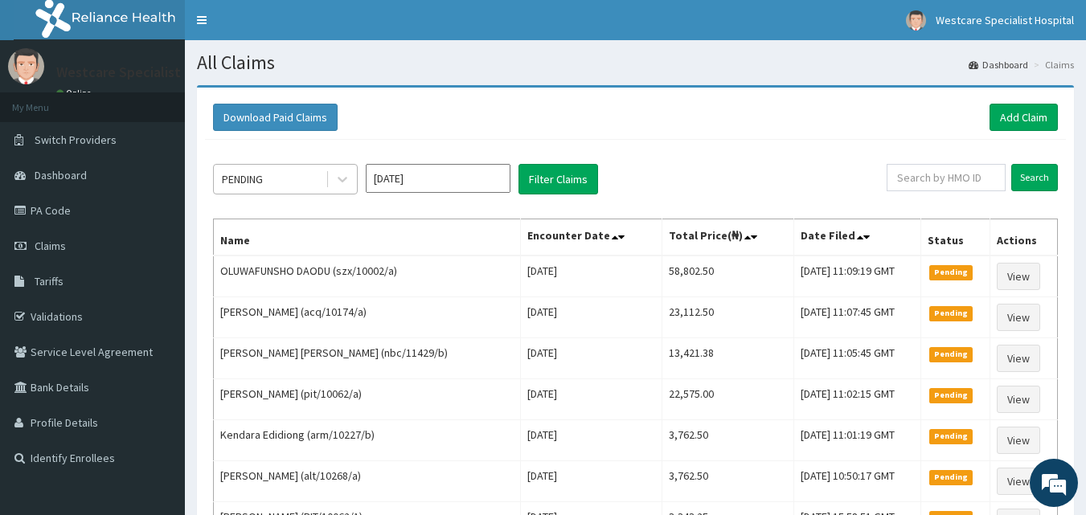
click at [308, 190] on div "PENDING" at bounding box center [270, 179] width 112 height 26
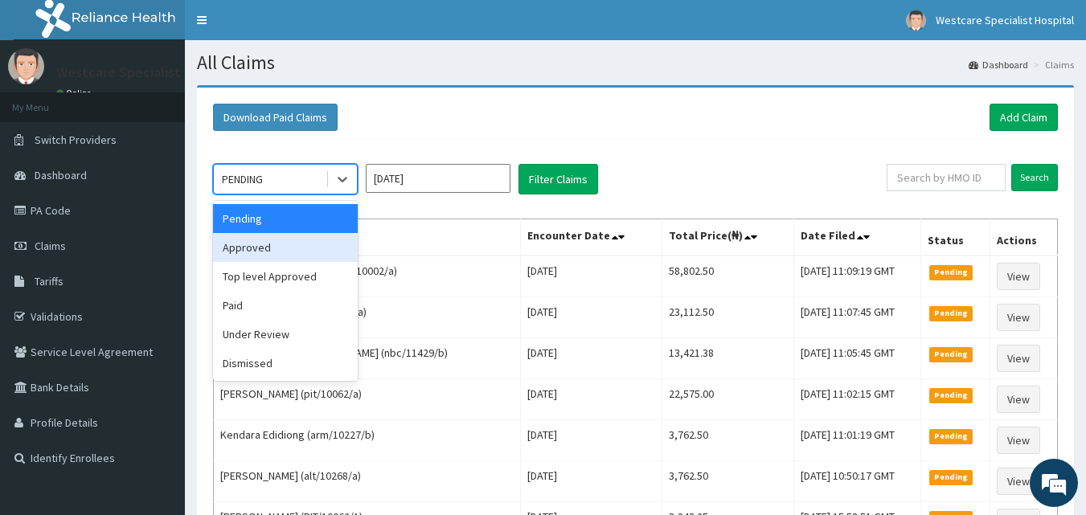
click at [289, 239] on div "Approved" at bounding box center [285, 247] width 145 height 29
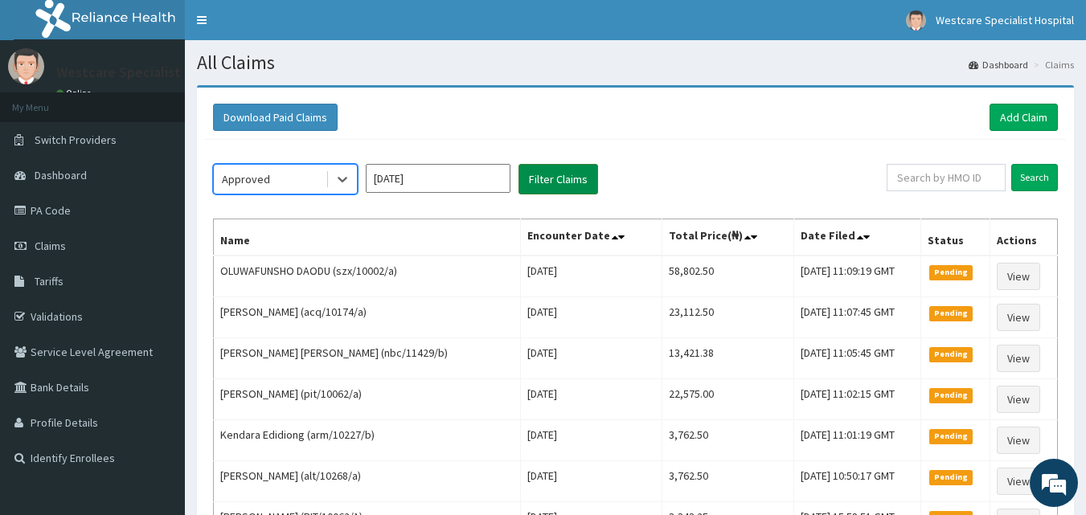
click at [571, 179] on button "Filter Claims" at bounding box center [558, 179] width 80 height 31
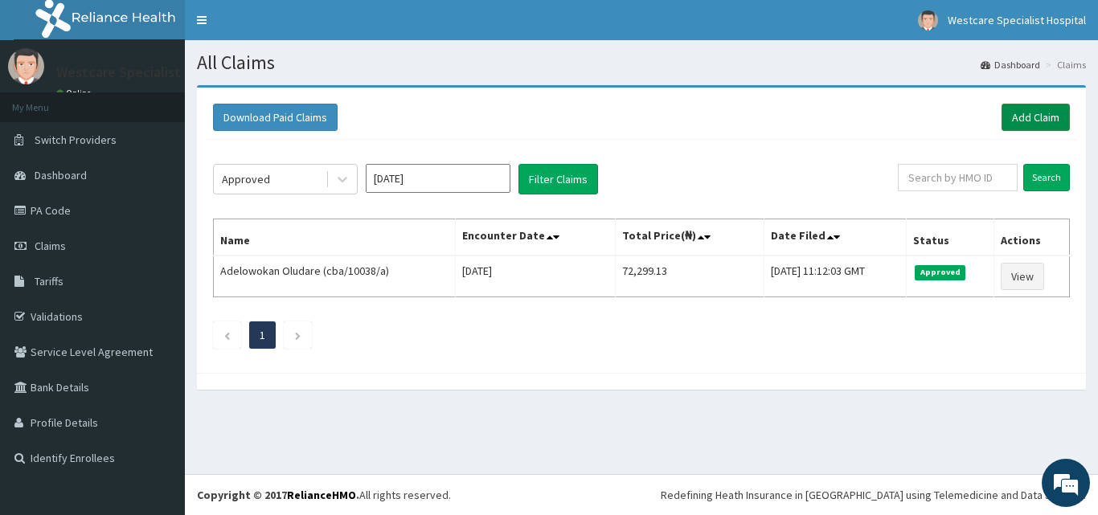
click at [1057, 105] on link "Add Claim" at bounding box center [1035, 117] width 68 height 27
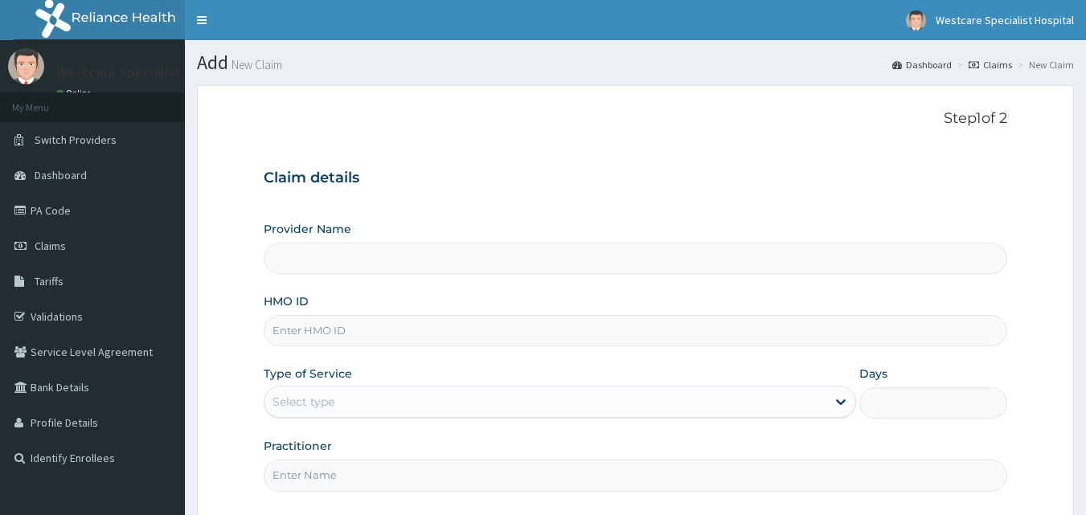
type input "WestCare Specialist Hospital"
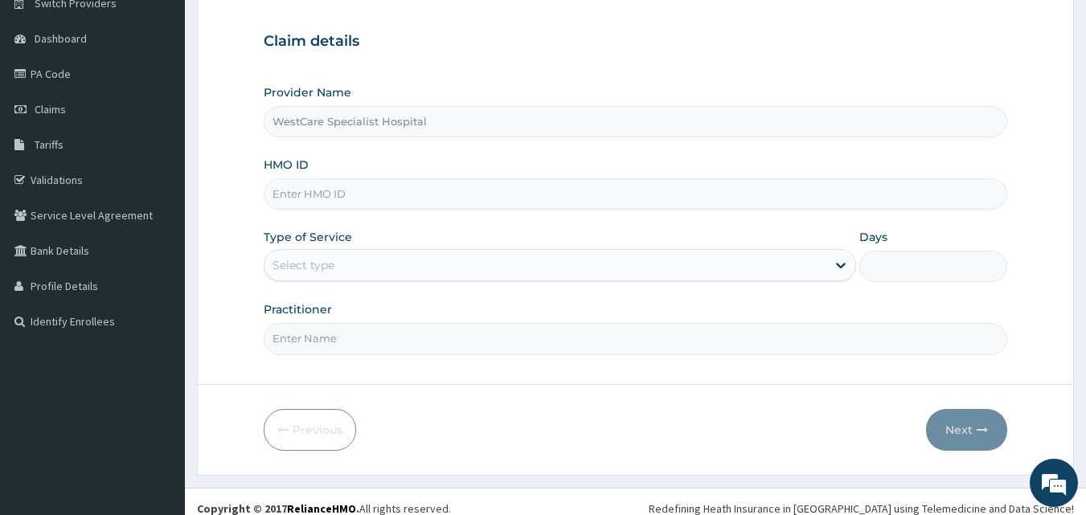
scroll to position [150, 0]
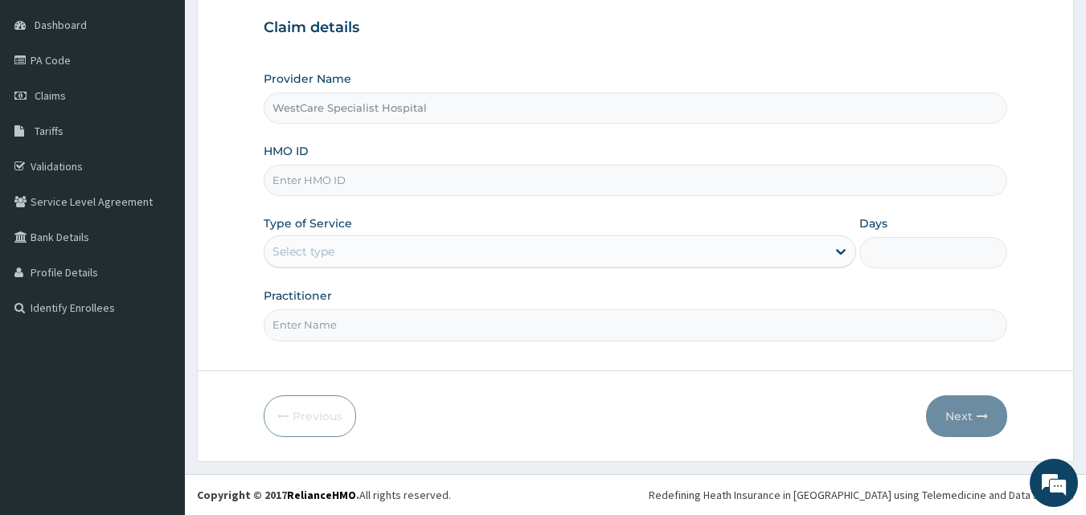
click at [447, 174] on input "HMO ID" at bounding box center [636, 180] width 744 height 31
type input "cvt/10001/b"
click at [400, 255] on div "Select type" at bounding box center [545, 252] width 562 height 26
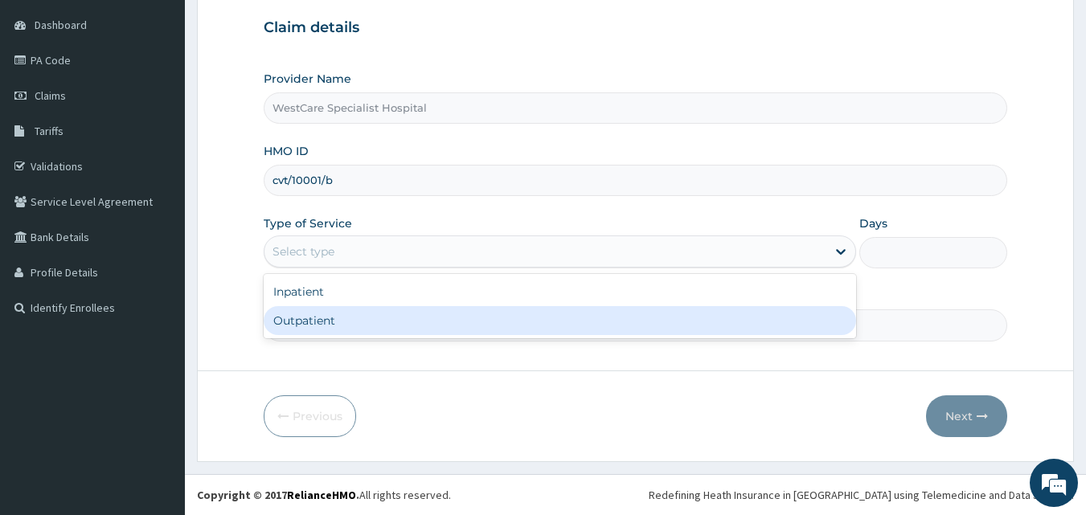
click at [353, 317] on div "Outpatient" at bounding box center [560, 320] width 592 height 29
type input "1"
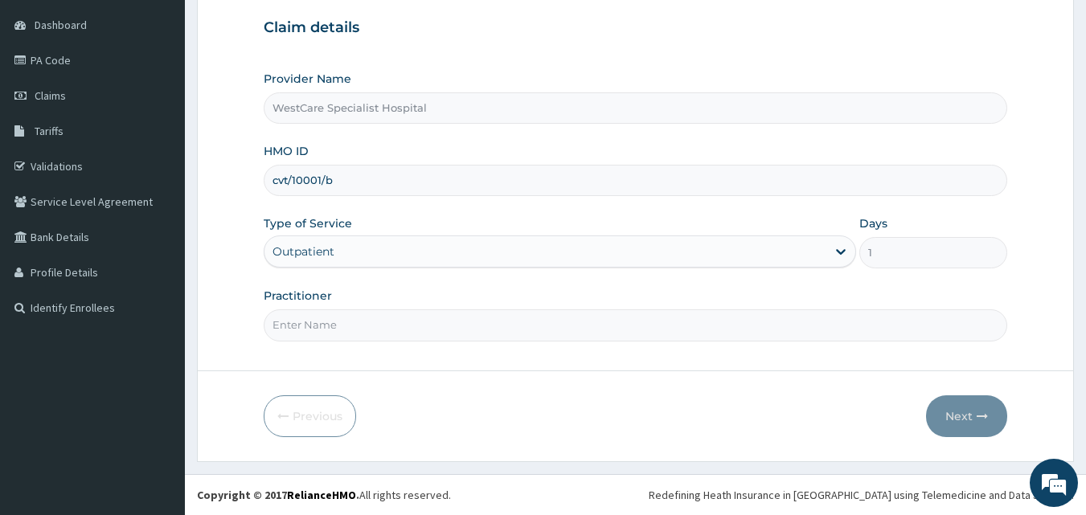
click at [357, 330] on input "Practitioner" at bounding box center [636, 324] width 744 height 31
type input "DR EKPENYOUNG"
click at [1009, 424] on form "Step 1 of 2 Claim details Provider Name WestCare Specialist Hospital HMO ID cvt…" at bounding box center [635, 198] width 877 height 527
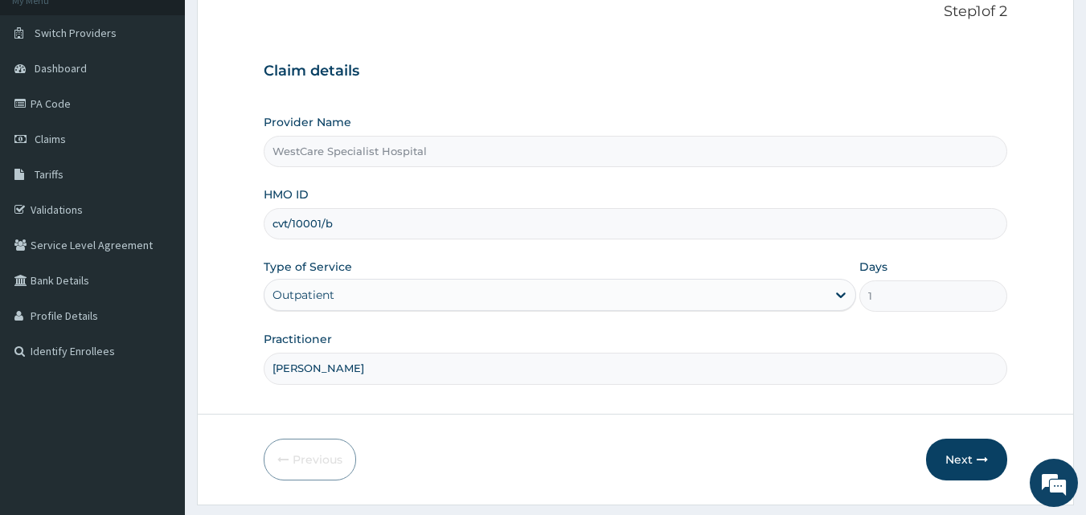
scroll to position [70, 0]
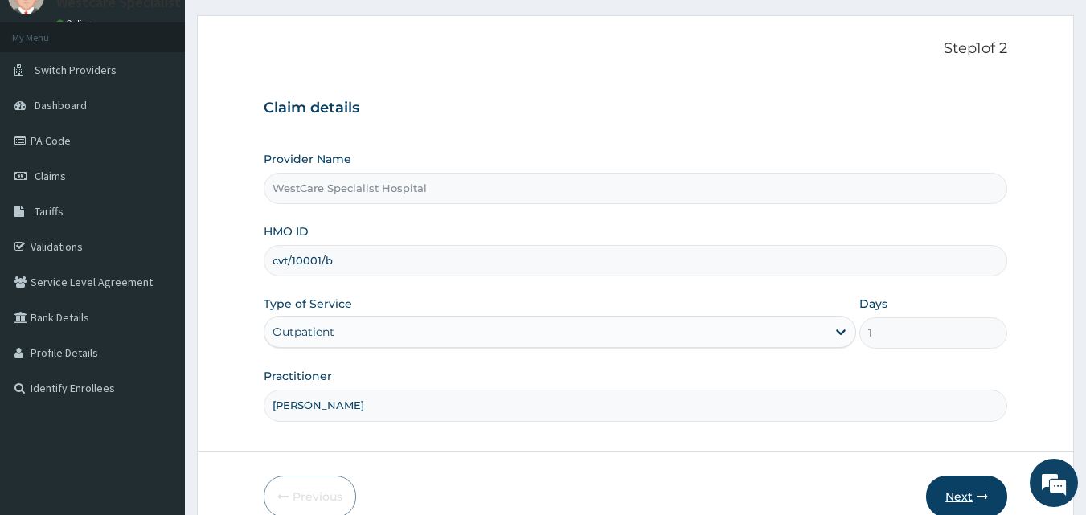
click at [963, 500] on button "Next" at bounding box center [966, 497] width 81 height 42
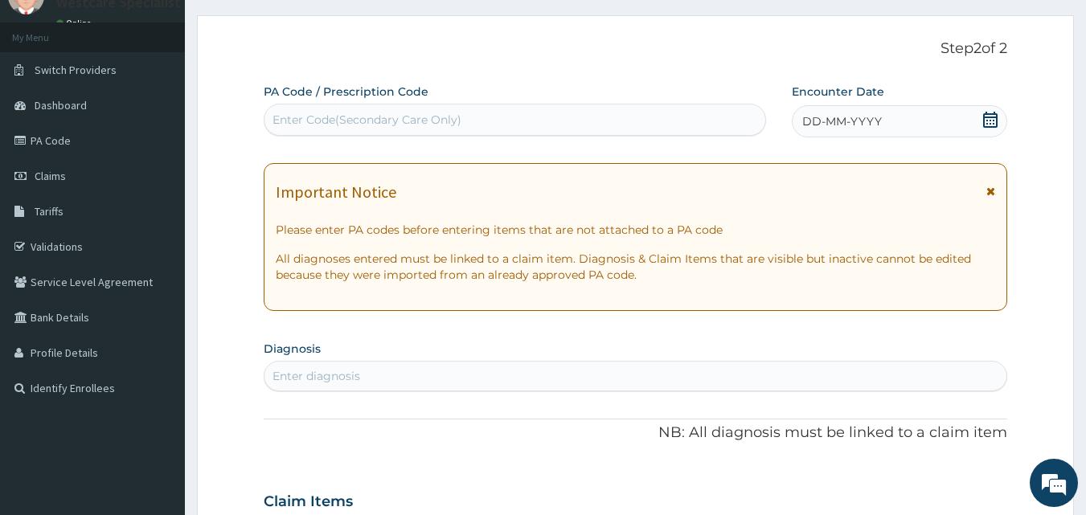
click at [400, 125] on div "Enter Code(Secondary Care Only)" at bounding box center [366, 120] width 189 height 16
type input "PA/745F60"
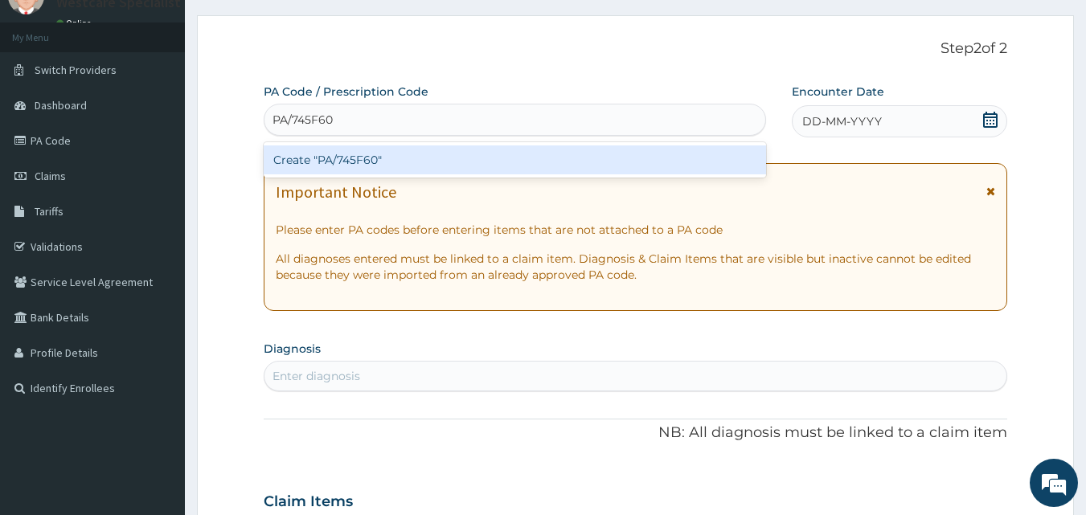
click at [387, 159] on div "Create "PA/745F60"" at bounding box center [515, 159] width 503 height 29
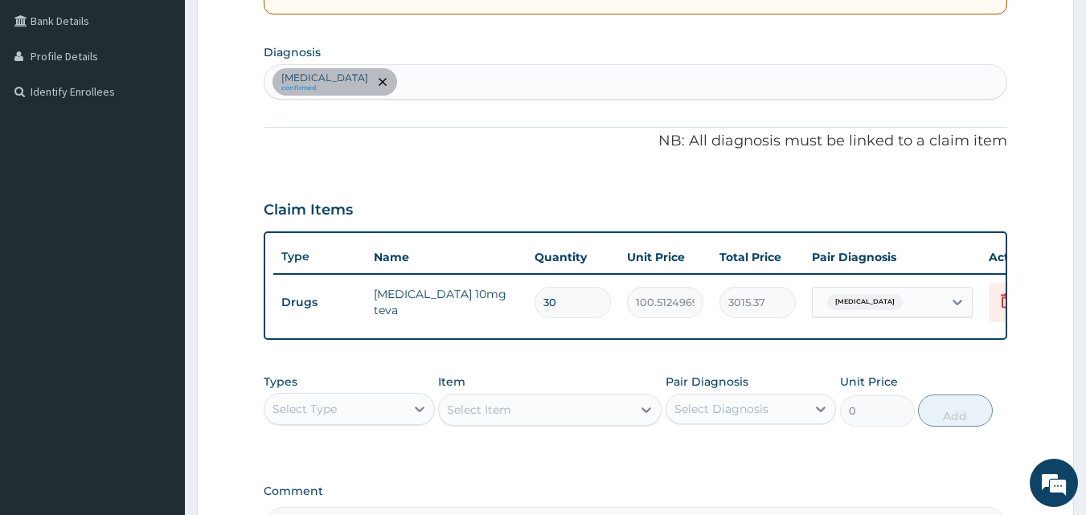
scroll to position [331, 0]
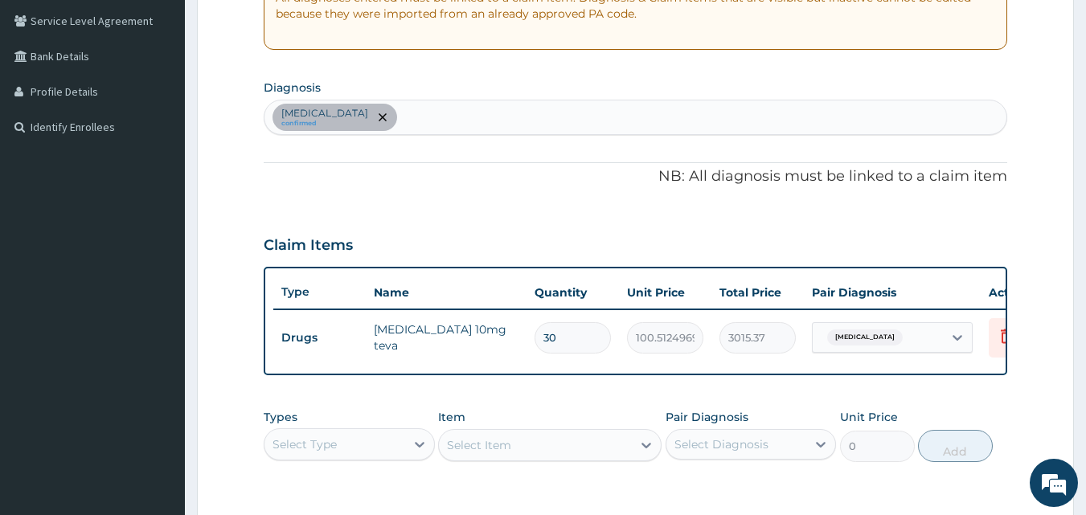
click at [474, 124] on div "Essential hypertension confirmed" at bounding box center [635, 117] width 743 height 34
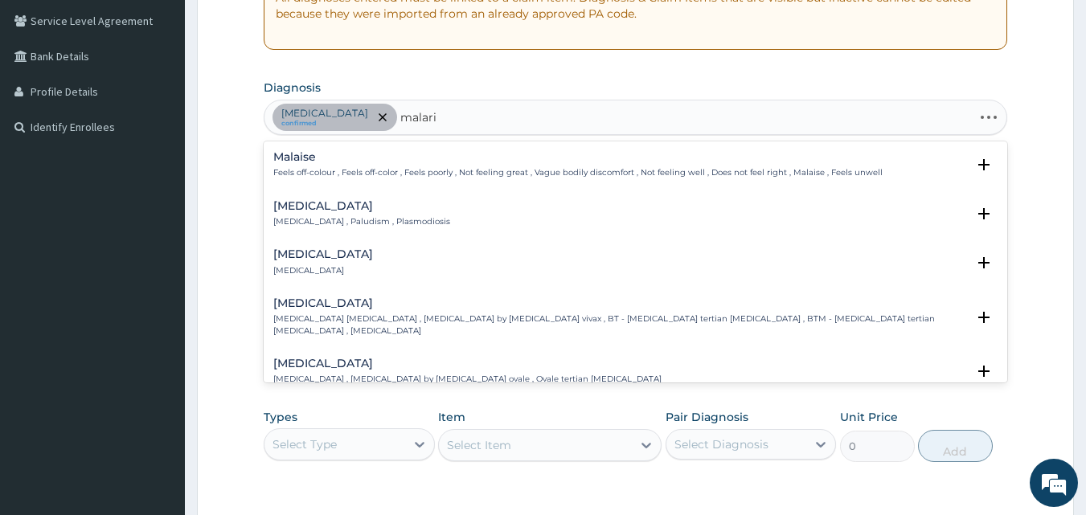
type input "[MEDICAL_DATA]"
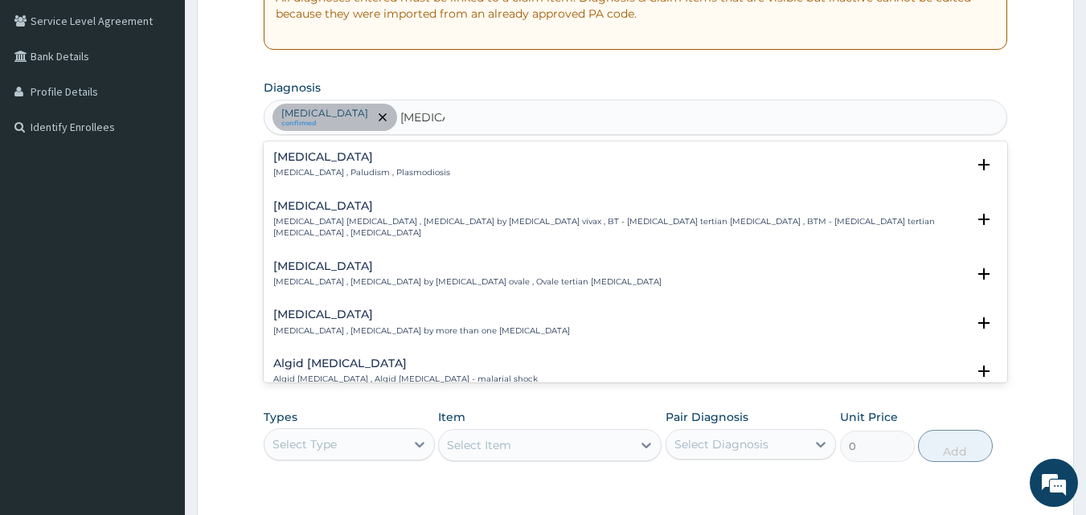
click at [307, 158] on h4 "[MEDICAL_DATA]" at bounding box center [361, 157] width 177 height 12
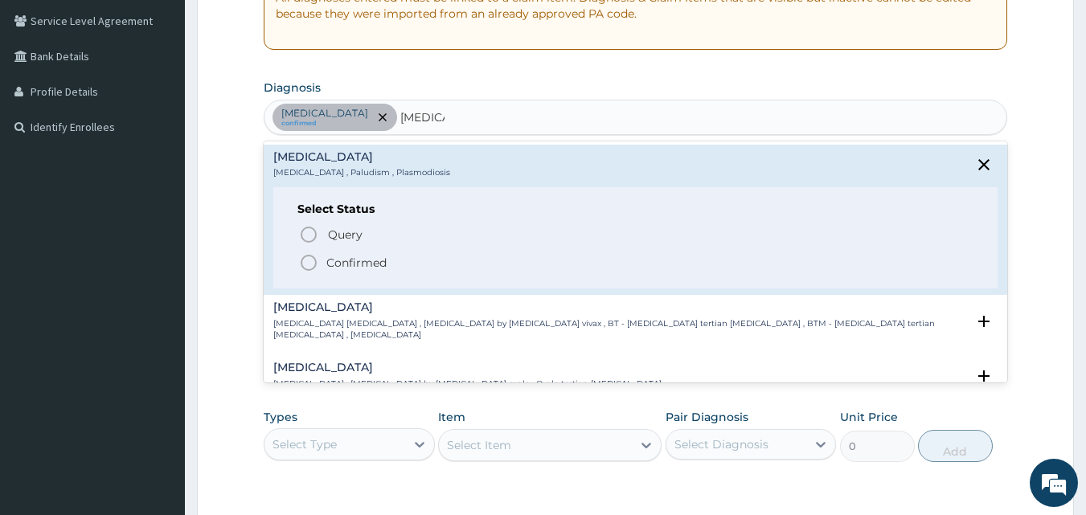
click at [308, 265] on icon "status option filled" at bounding box center [308, 262] width 19 height 19
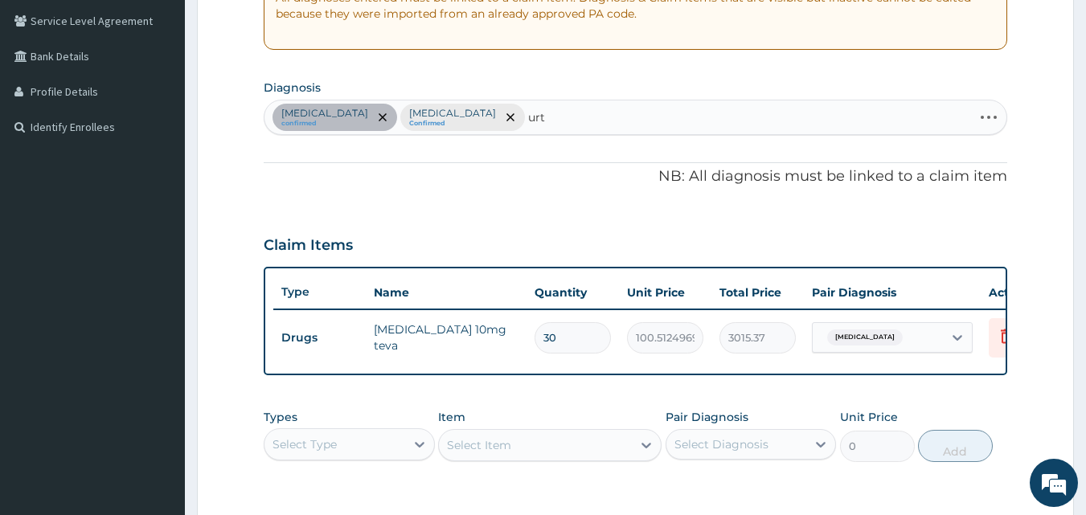
type input "urti"
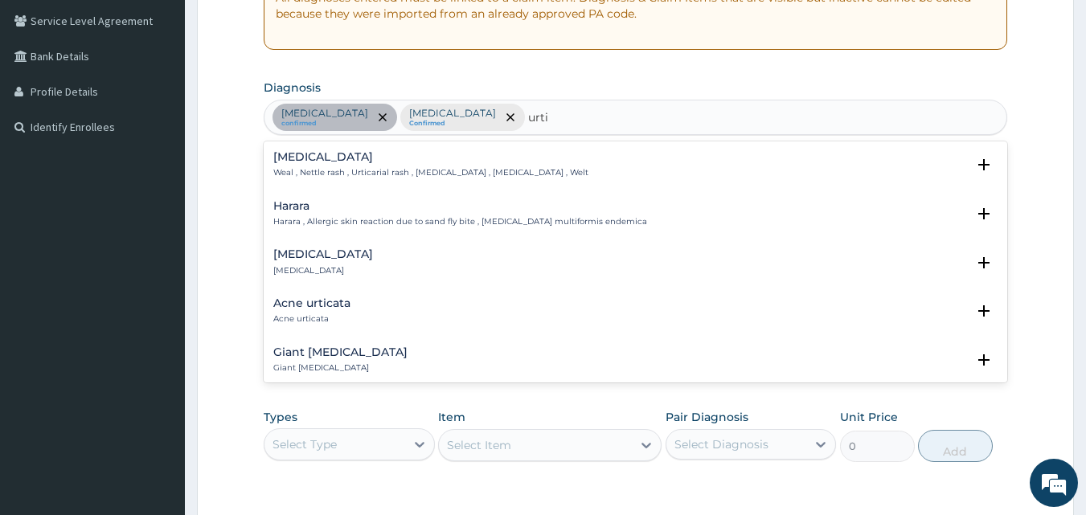
click at [286, 252] on h4 "Urticaria" at bounding box center [323, 254] width 100 height 12
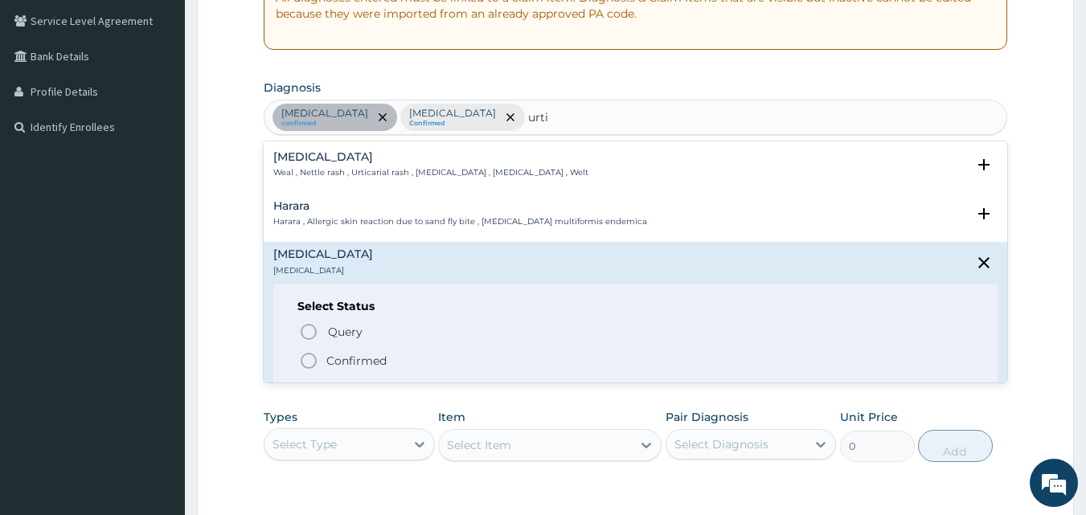
click at [307, 359] on icon "status option filled" at bounding box center [308, 360] width 19 height 19
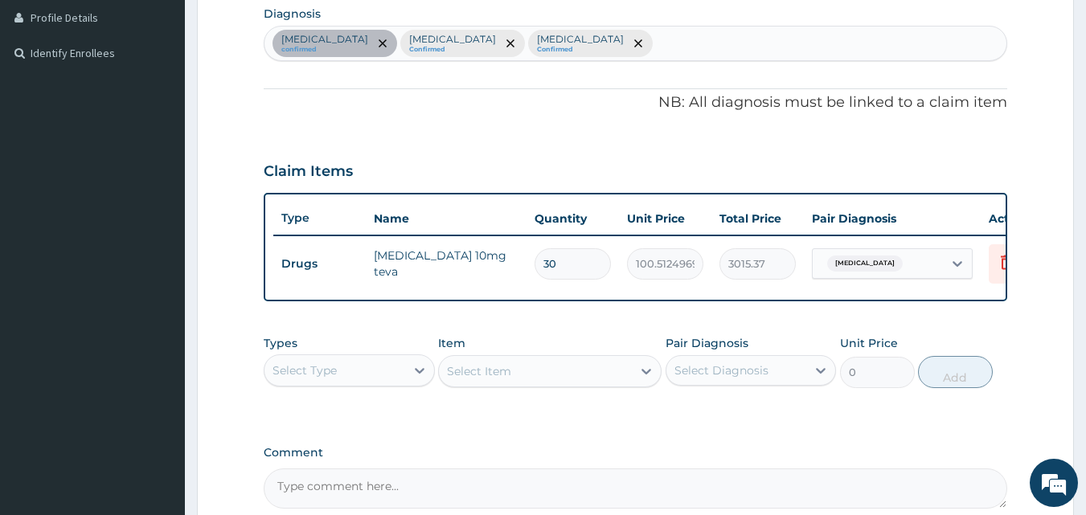
scroll to position [579, 0]
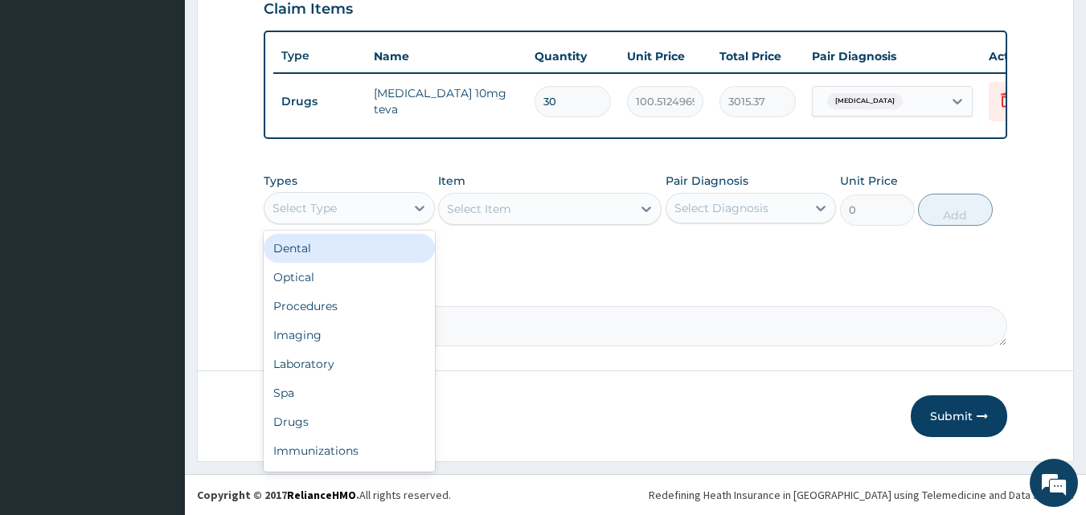
click at [329, 211] on div "Select Type" at bounding box center [304, 208] width 64 height 16
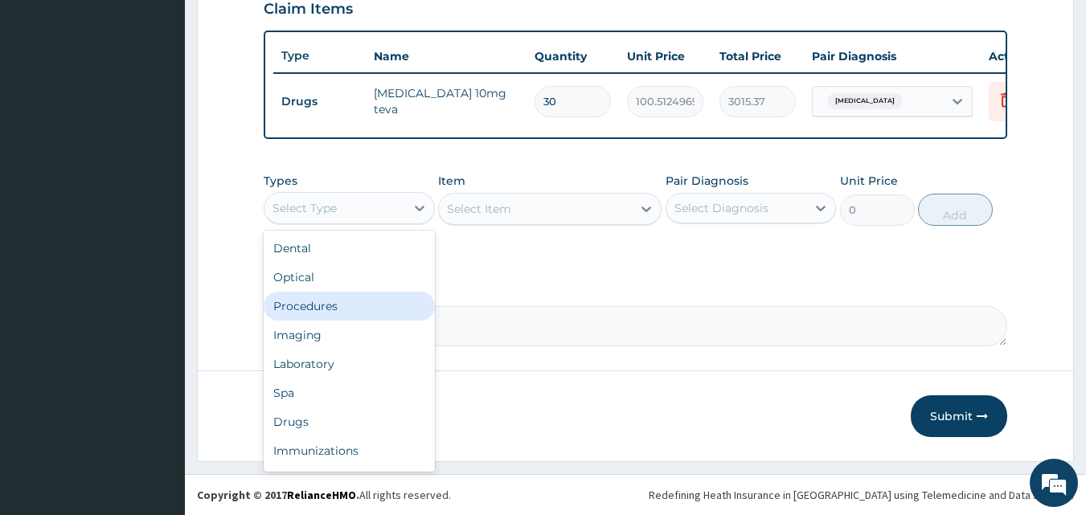
click at [335, 302] on div "Procedures" at bounding box center [349, 306] width 171 height 29
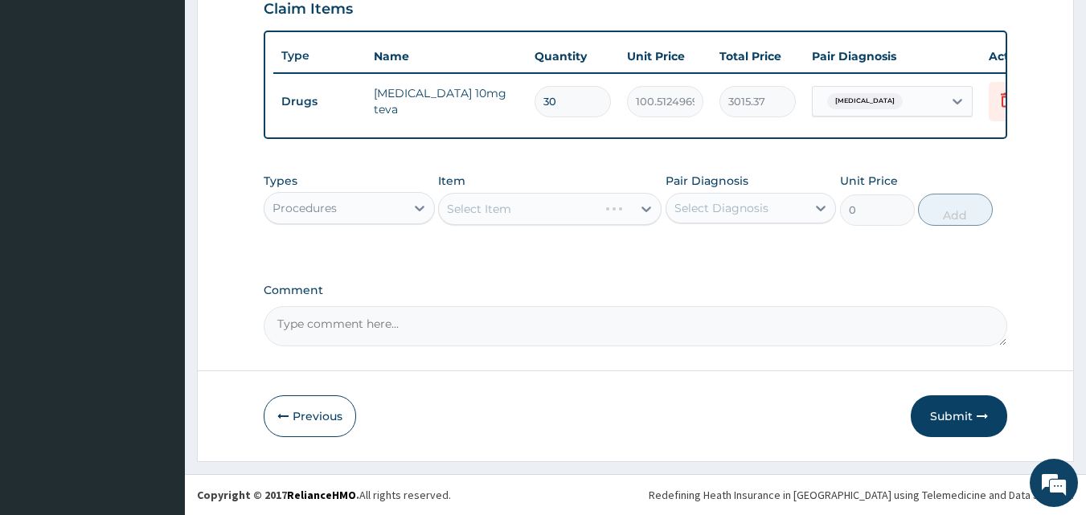
click at [690, 218] on div "Select Diagnosis" at bounding box center [736, 208] width 141 height 26
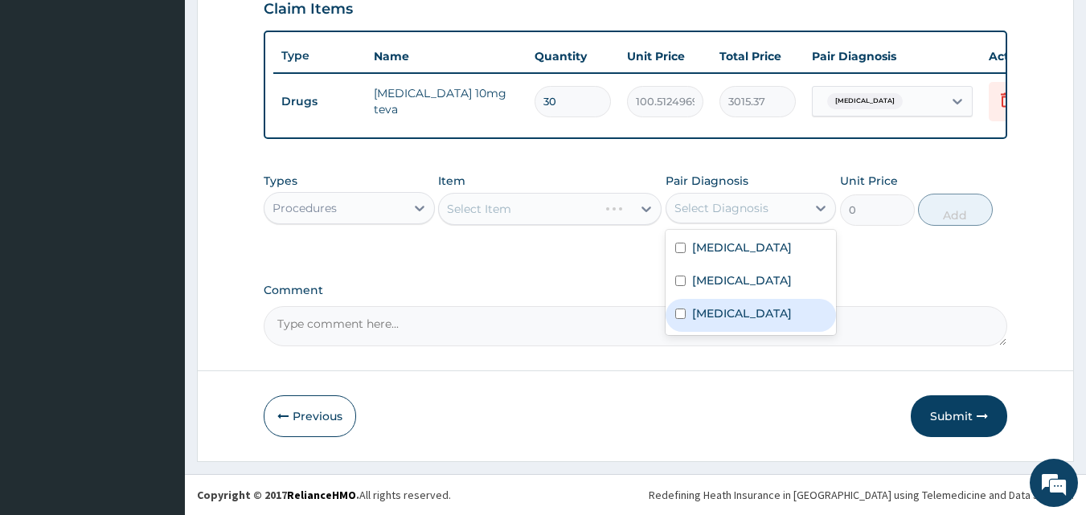
drag, startPoint x: 696, startPoint y: 317, endPoint x: 696, endPoint y: 284, distance: 32.1
click at [690, 311] on div "[MEDICAL_DATA]" at bounding box center [750, 315] width 171 height 33
checkbox input "true"
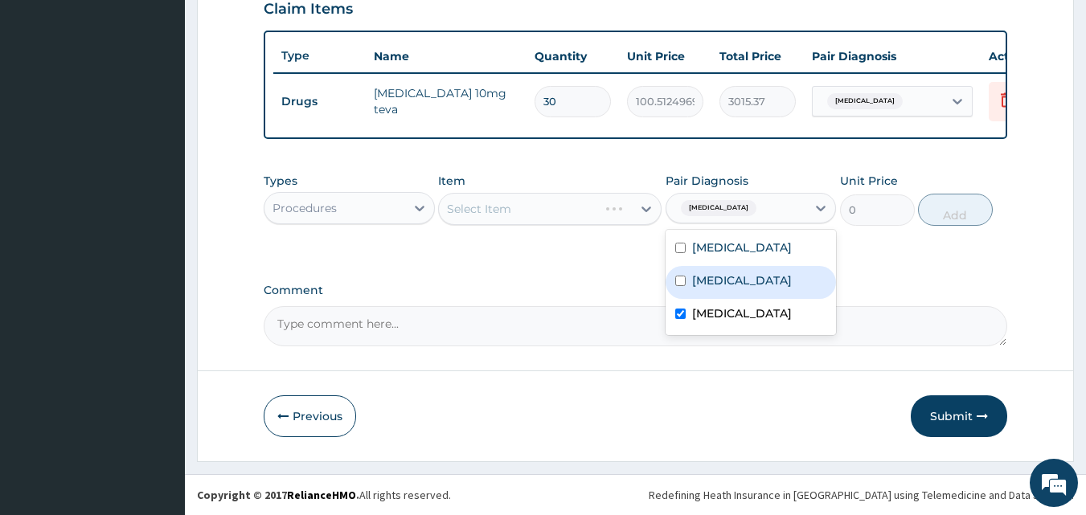
click at [696, 284] on label "[MEDICAL_DATA]" at bounding box center [742, 280] width 100 height 16
checkbox input "true"
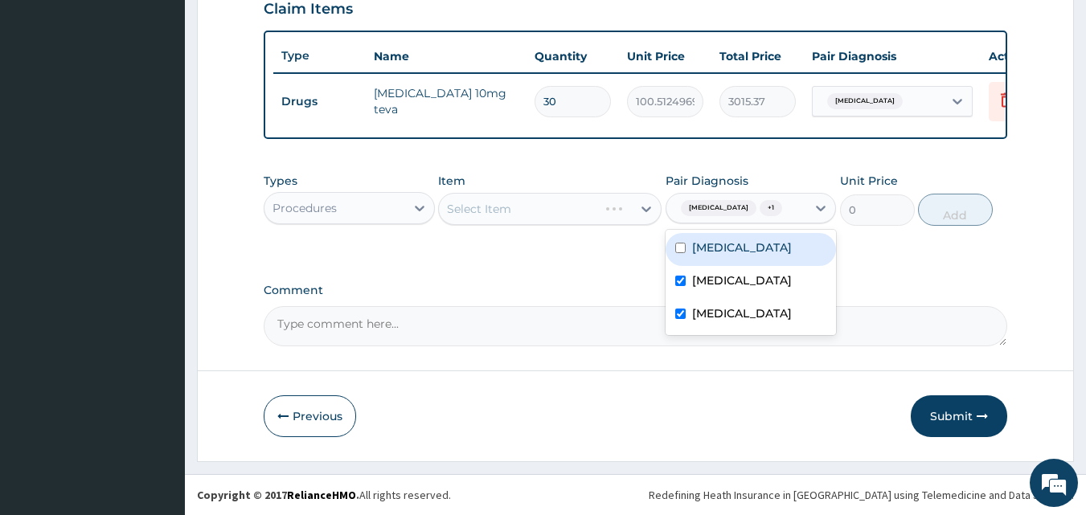
click at [701, 258] on div "Essential hypertension" at bounding box center [750, 249] width 171 height 33
checkbox input "true"
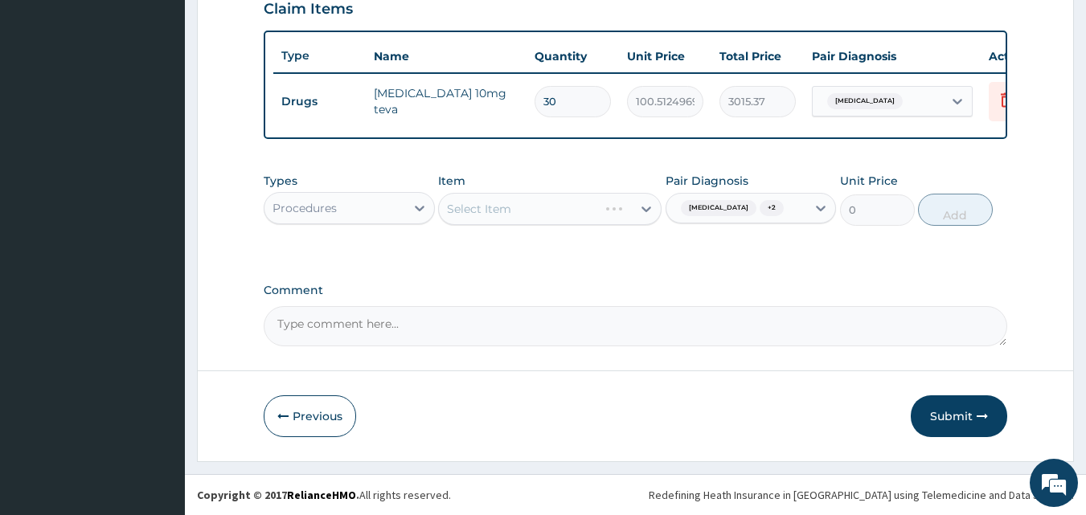
drag, startPoint x: 604, startPoint y: 276, endPoint x: 481, endPoint y: 168, distance: 164.6
click at [496, 256] on div "Types Procedures Item Select Item Pair Diagnosis Urticaria + 2 Unit Price 0 Add" at bounding box center [636, 211] width 744 height 93
click at [513, 253] on div "Types Procedures Item Select Item Pair Diagnosis Urticaria + 2 Unit Price 0 Add" at bounding box center [636, 211] width 744 height 93
drag, startPoint x: 563, startPoint y: 254, endPoint x: 538, endPoint y: 223, distance: 38.9
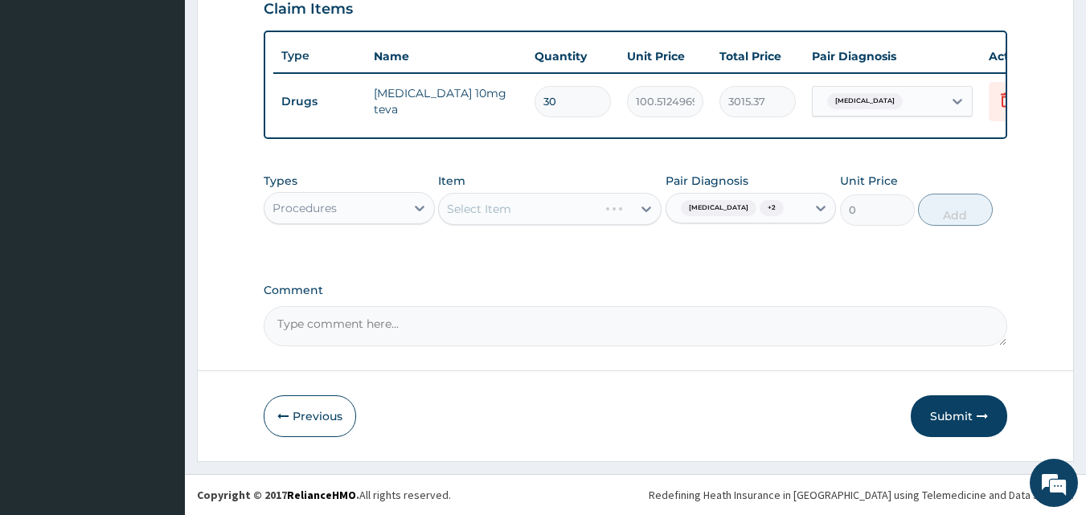
click at [559, 252] on div "Types Procedures Item Select Item Pair Diagnosis Urticaria + 2 Unit Price 0 Add" at bounding box center [636, 211] width 744 height 93
drag, startPoint x: 553, startPoint y: 247, endPoint x: 539, endPoint y: 235, distance: 17.7
click at [550, 247] on div "Types Procedures Item Select Item Pair Diagnosis Urticaria + 2 Unit Price 0 Add" at bounding box center [636, 211] width 744 height 93
drag, startPoint x: 567, startPoint y: 276, endPoint x: 555, endPoint y: 258, distance: 22.1
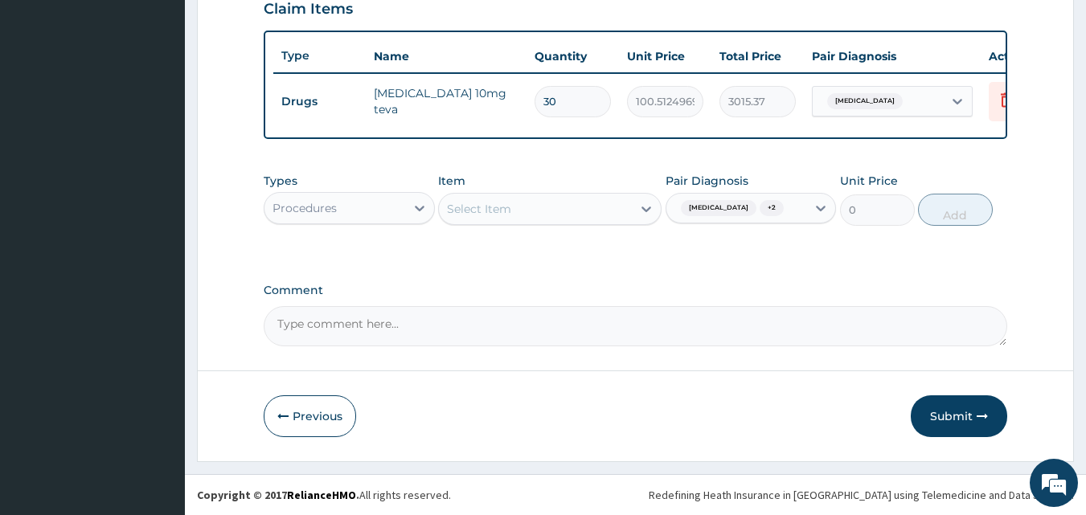
click at [554, 250] on div "Types Procedures Item Select Item Pair Diagnosis Urticaria + 2 Unit Price 0 Add" at bounding box center [636, 211] width 744 height 93
click at [543, 207] on div "Select Item" at bounding box center [535, 209] width 193 height 26
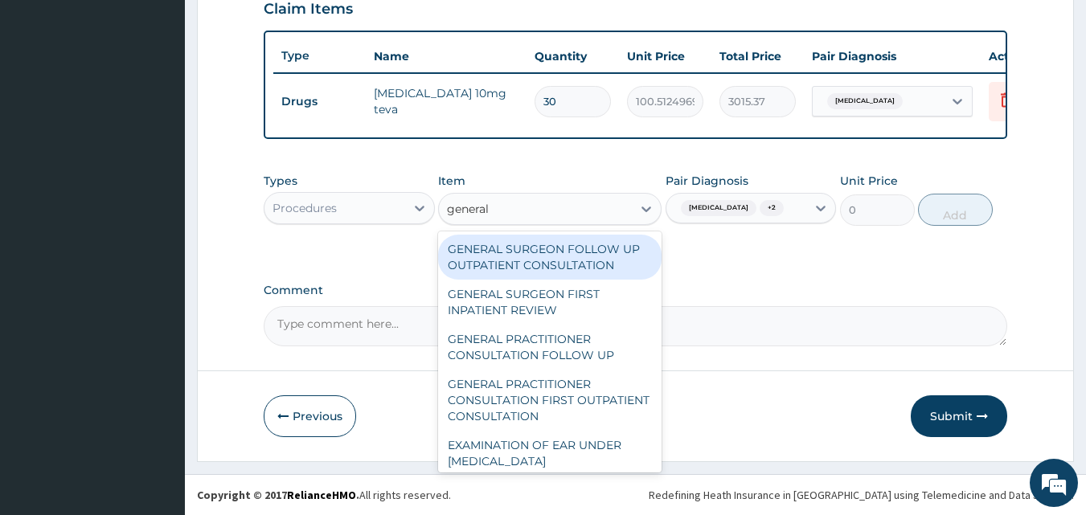
type input "general p"
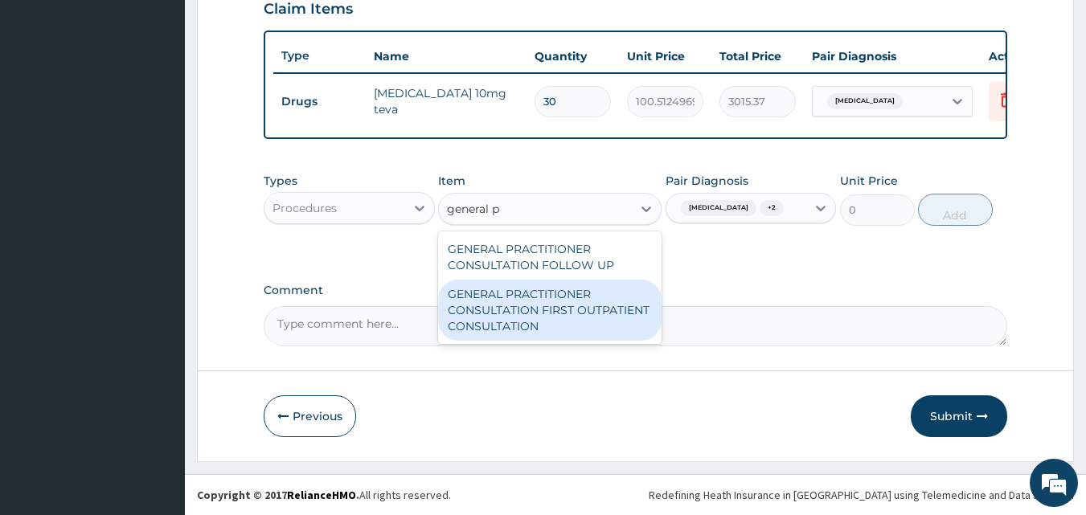
click at [562, 306] on div "GENERAL PRACTITIONER CONSULTATION FIRST OUTPATIENT CONSULTATION" at bounding box center [549, 310] width 223 height 61
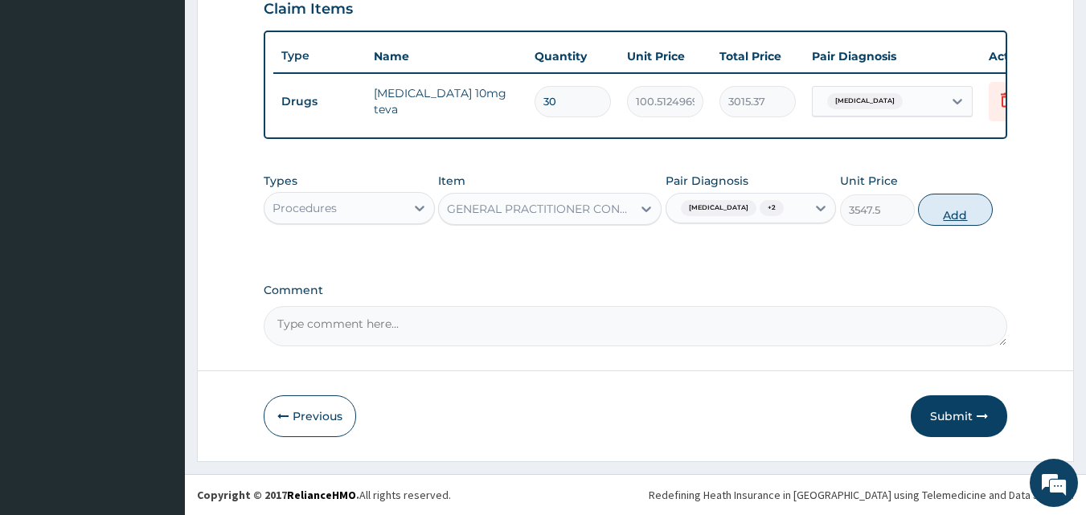
click at [971, 218] on button "Add" at bounding box center [955, 210] width 75 height 32
type input "0"
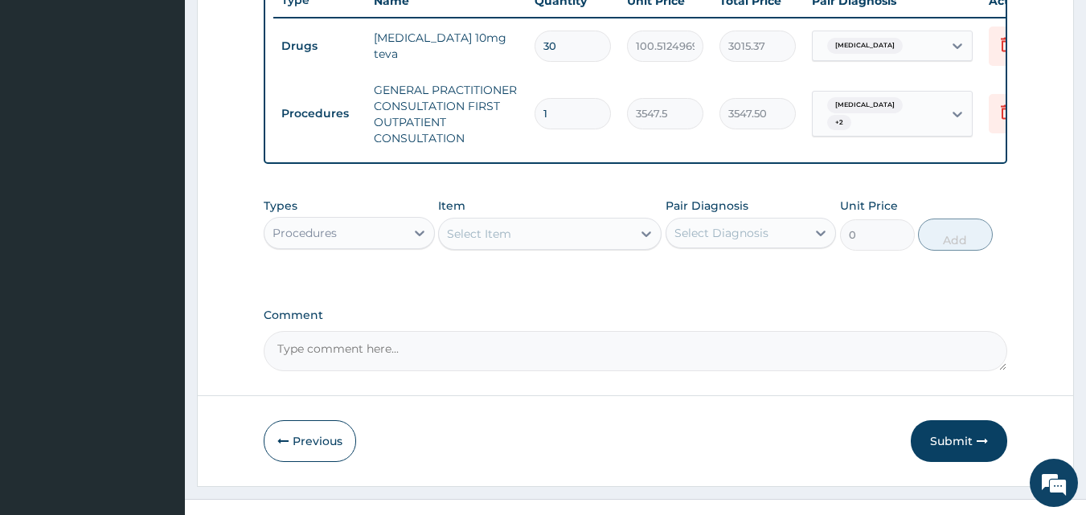
scroll to position [660, 0]
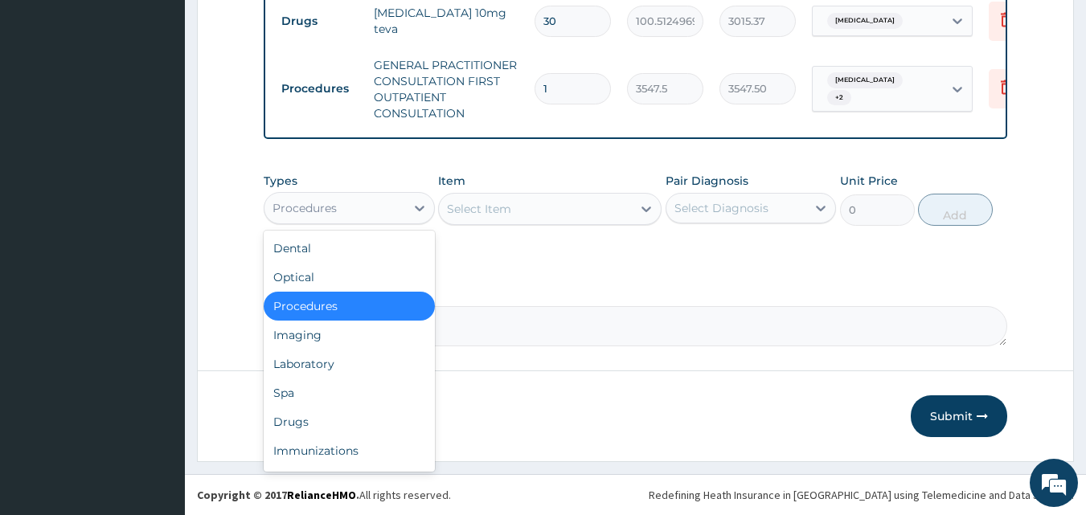
click at [321, 208] on div "Procedures" at bounding box center [304, 208] width 64 height 16
click at [316, 362] on div "Laboratory" at bounding box center [349, 364] width 171 height 29
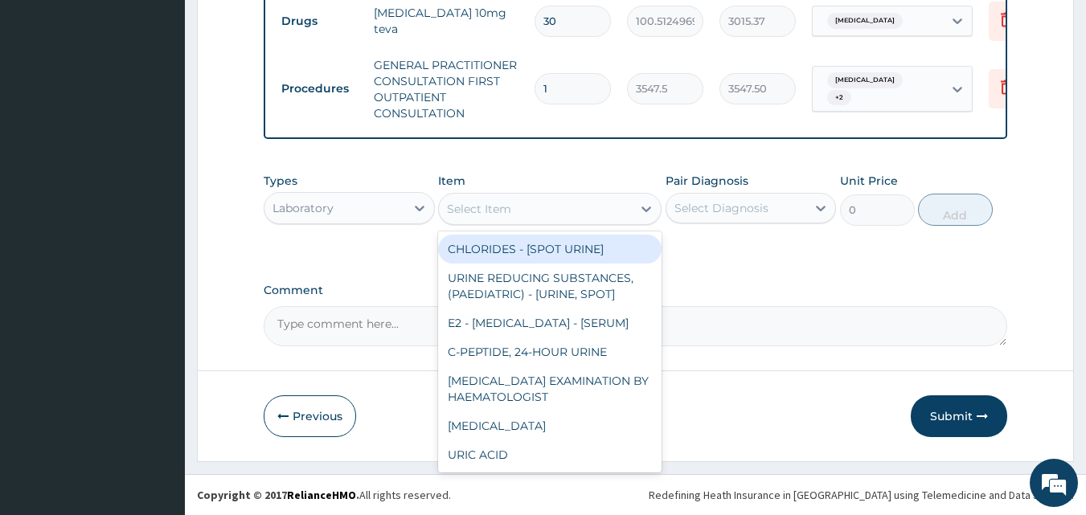
click at [557, 201] on div "Select Item" at bounding box center [535, 209] width 193 height 26
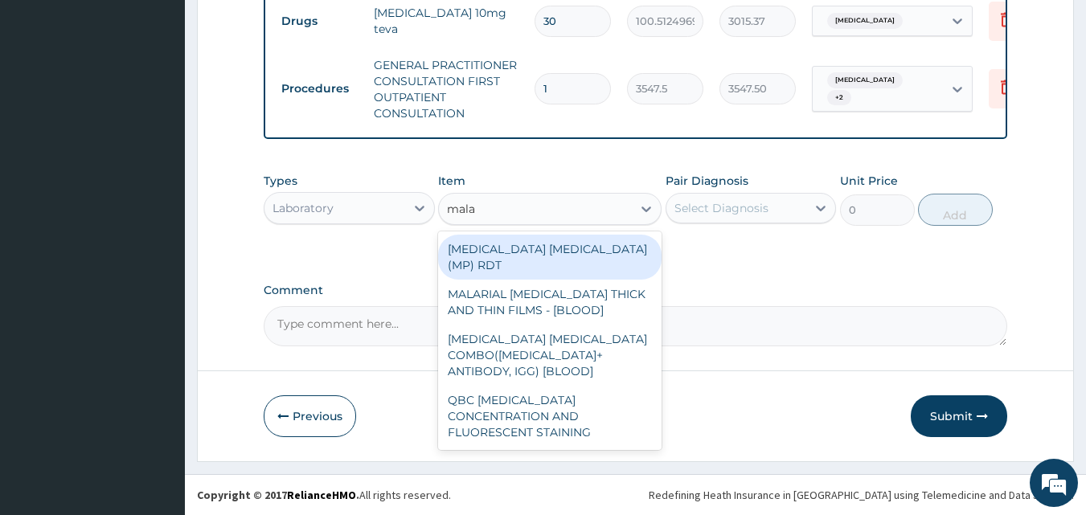
type input "malar"
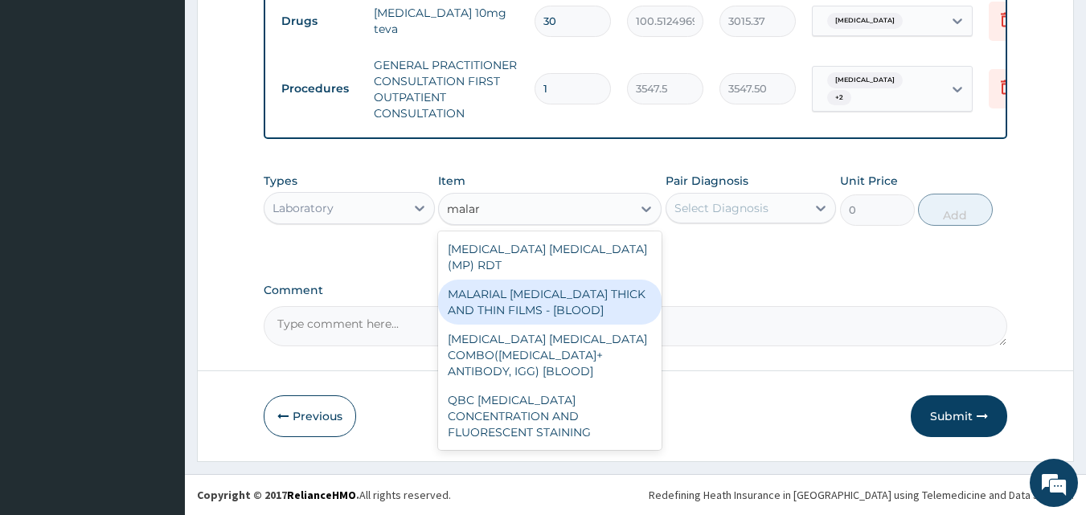
drag, startPoint x: 563, startPoint y: 281, endPoint x: 580, endPoint y: 266, distance: 23.4
click at [566, 280] on div "MALARIAL PARASITE THICK AND THIN FILMS - [BLOOD]" at bounding box center [549, 302] width 223 height 45
type input "1612.5"
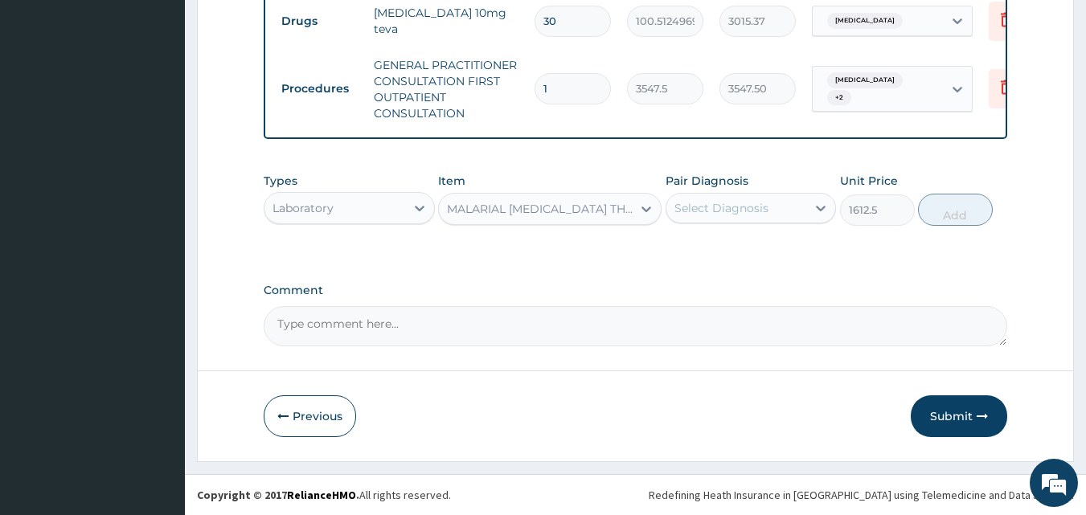
click at [692, 211] on div "Select Diagnosis" at bounding box center [721, 208] width 94 height 16
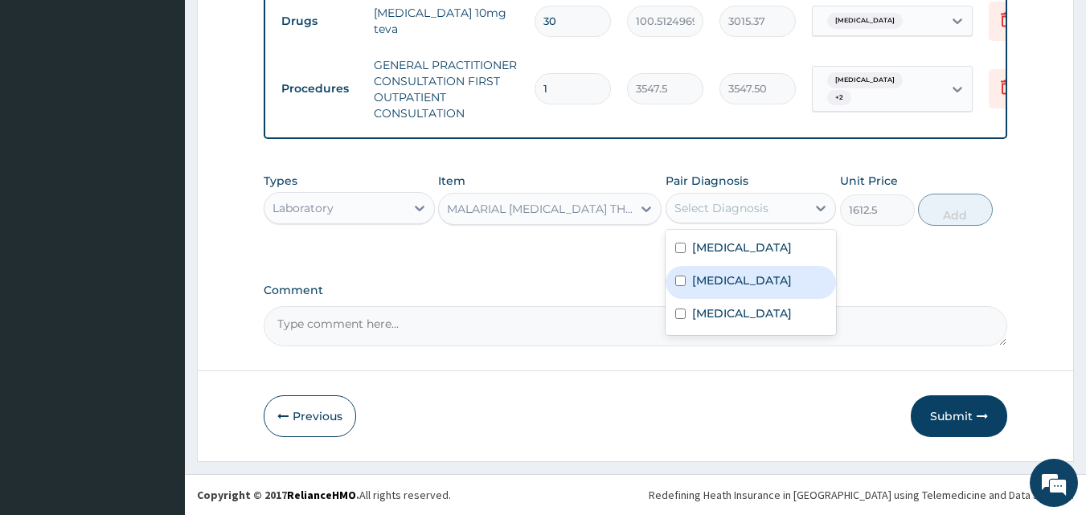
click at [732, 283] on label "Malaria" at bounding box center [742, 280] width 100 height 16
checkbox input "true"
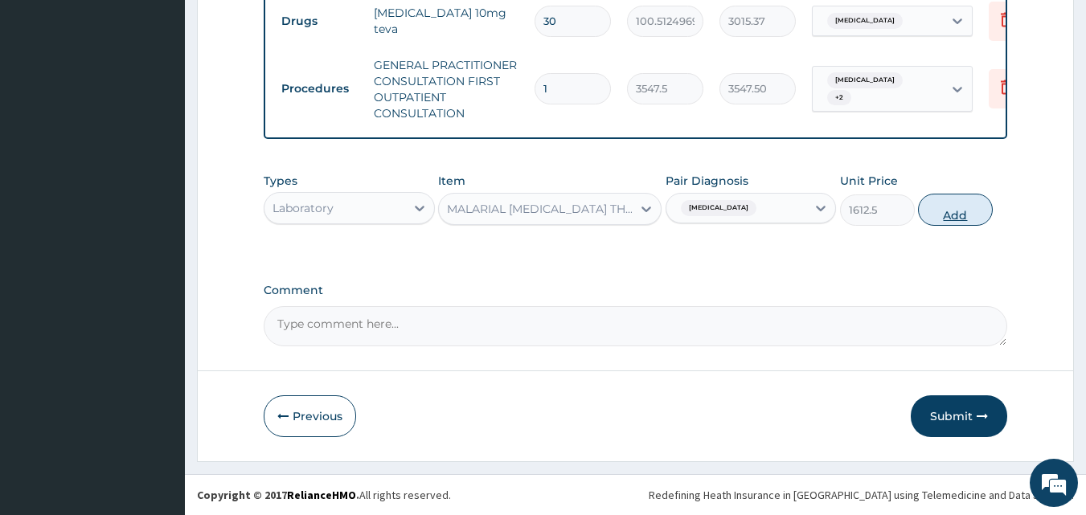
click at [943, 214] on button "Add" at bounding box center [955, 210] width 75 height 32
type input "0"
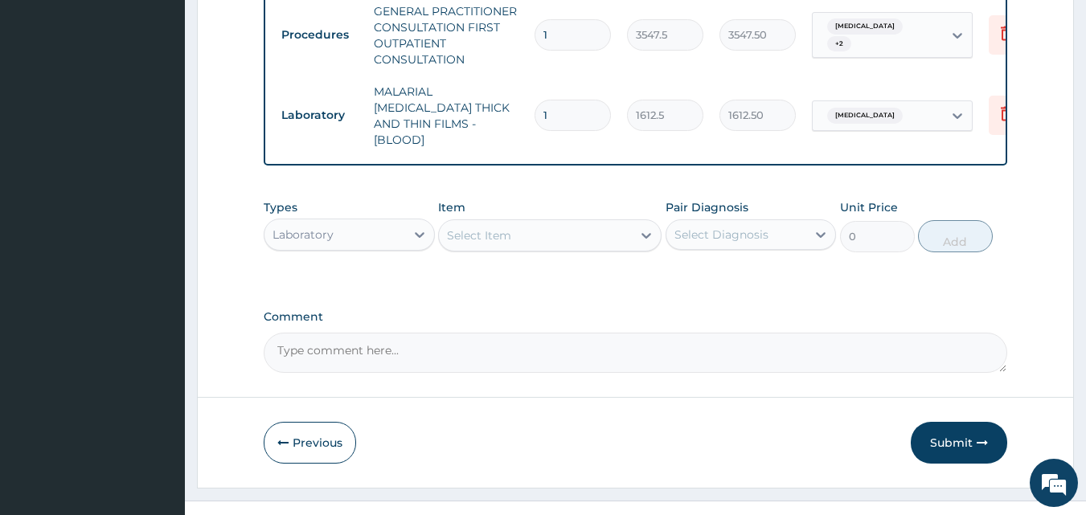
scroll to position [724, 0]
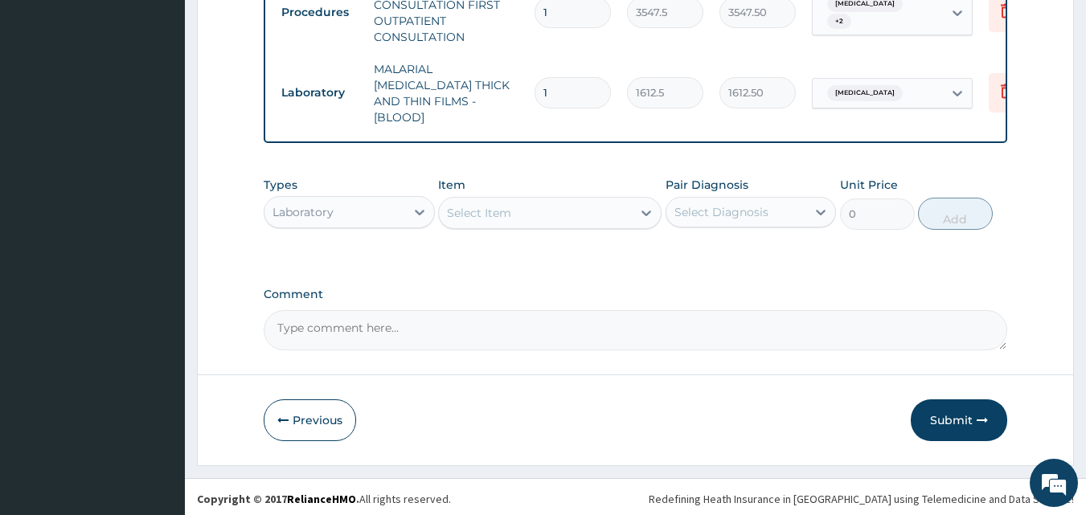
click at [355, 199] on div "Laboratory" at bounding box center [334, 212] width 141 height 26
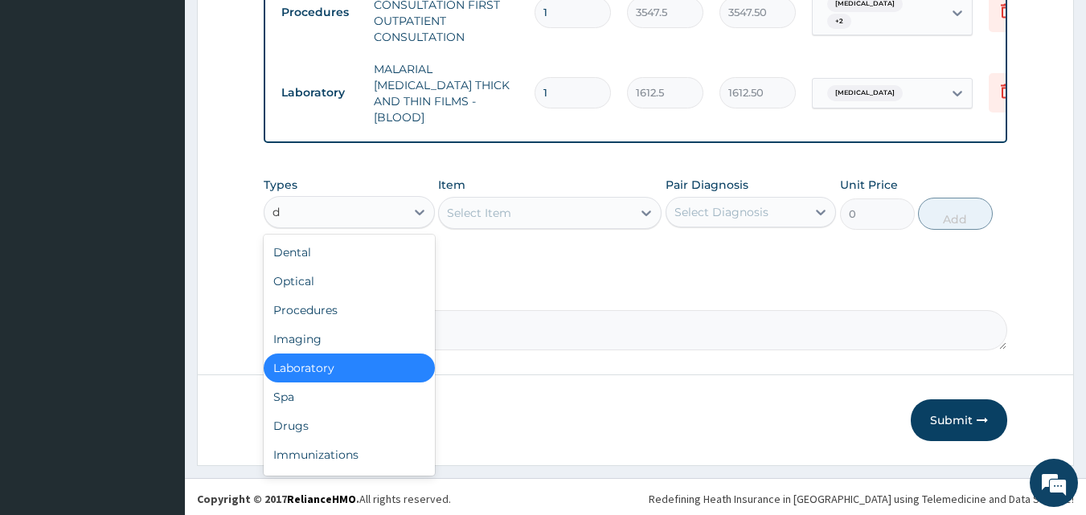
type input "dr"
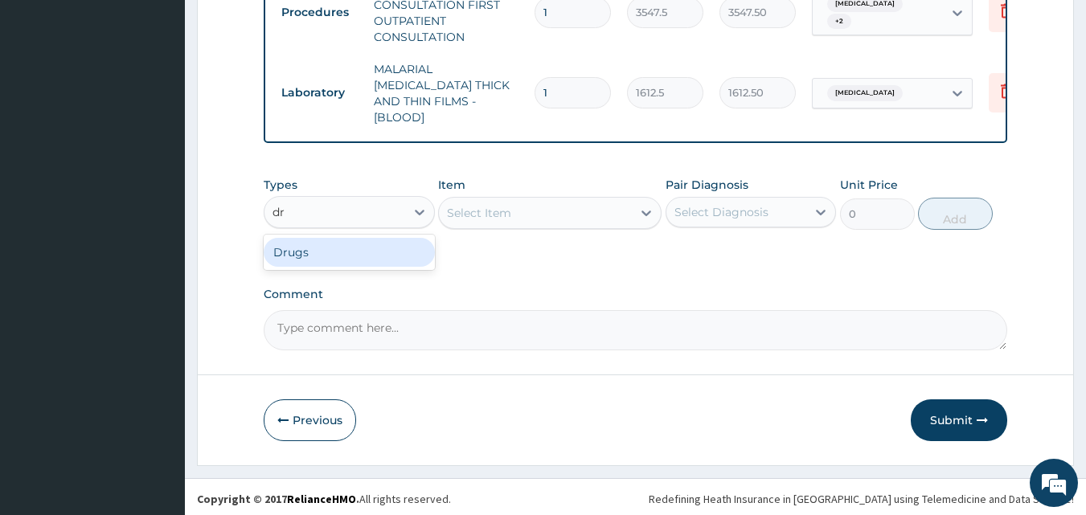
click at [330, 243] on div "Drugs" at bounding box center [349, 252] width 171 height 29
click at [473, 211] on div "Select Item" at bounding box center [479, 213] width 64 height 16
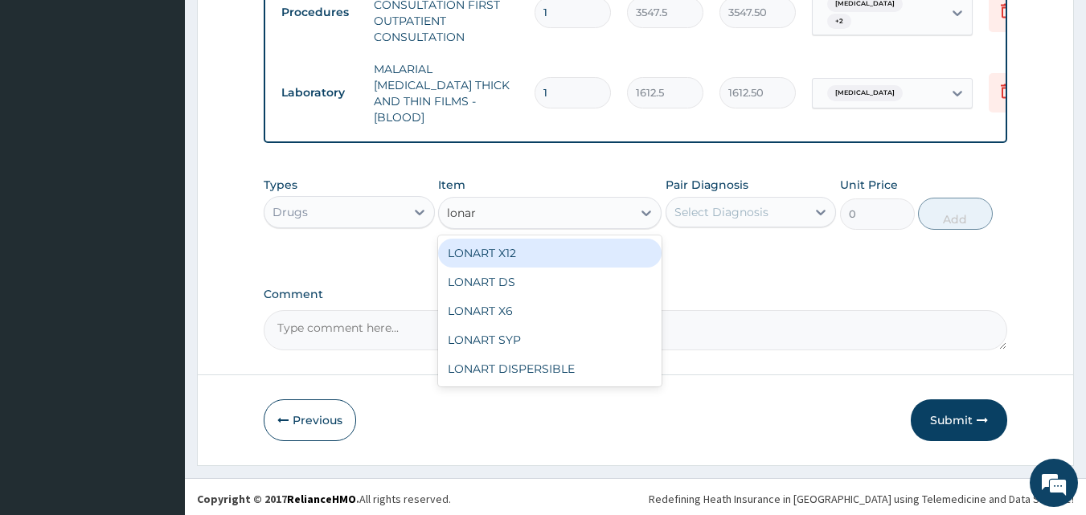
type input "lonart"
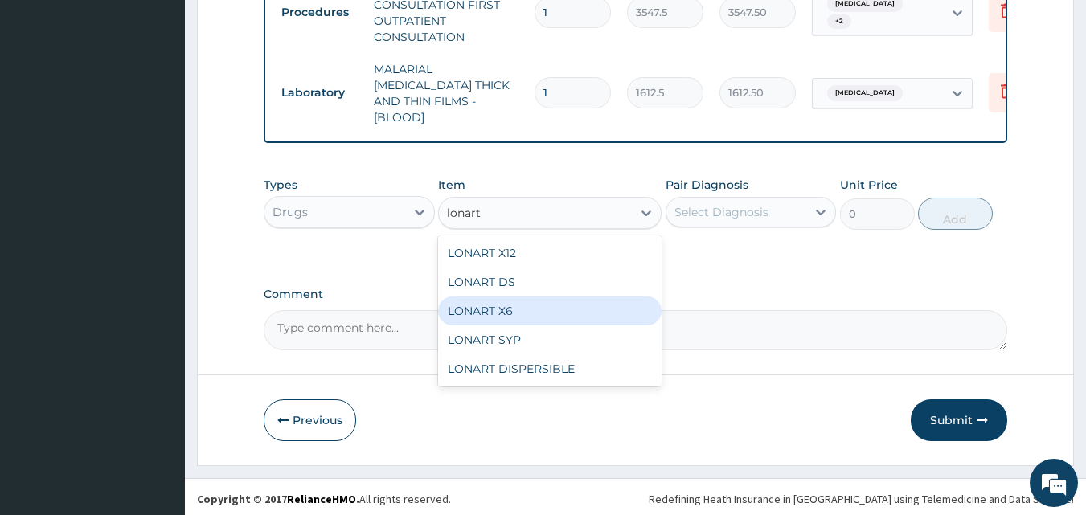
click at [520, 308] on div "LONART X6" at bounding box center [549, 311] width 223 height 29
type input "473"
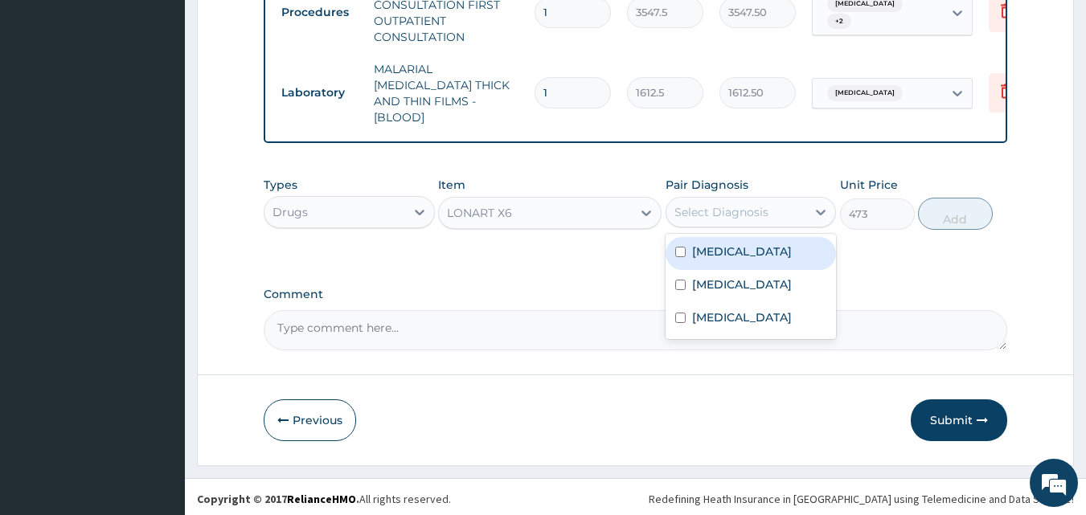
click at [731, 207] on div "Select Diagnosis" at bounding box center [721, 212] width 94 height 16
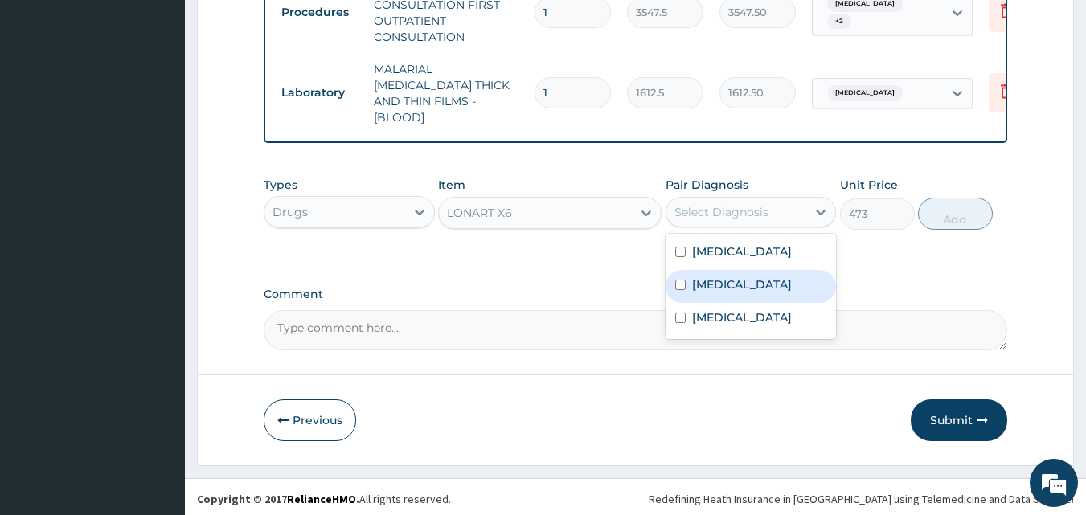
click at [739, 280] on div "Malaria" at bounding box center [750, 286] width 171 height 33
checkbox input "true"
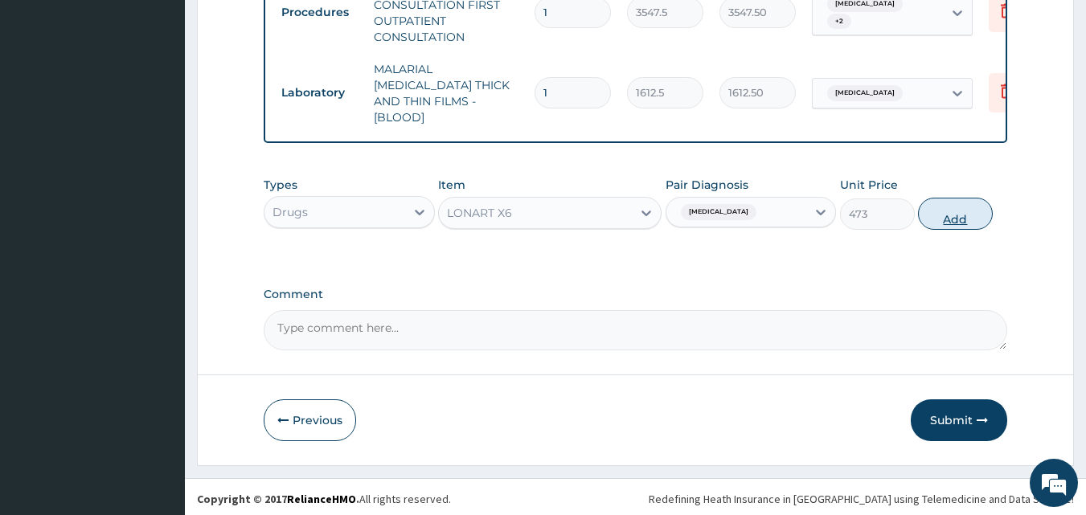
click at [961, 199] on button "Add" at bounding box center [955, 214] width 75 height 32
type input "0"
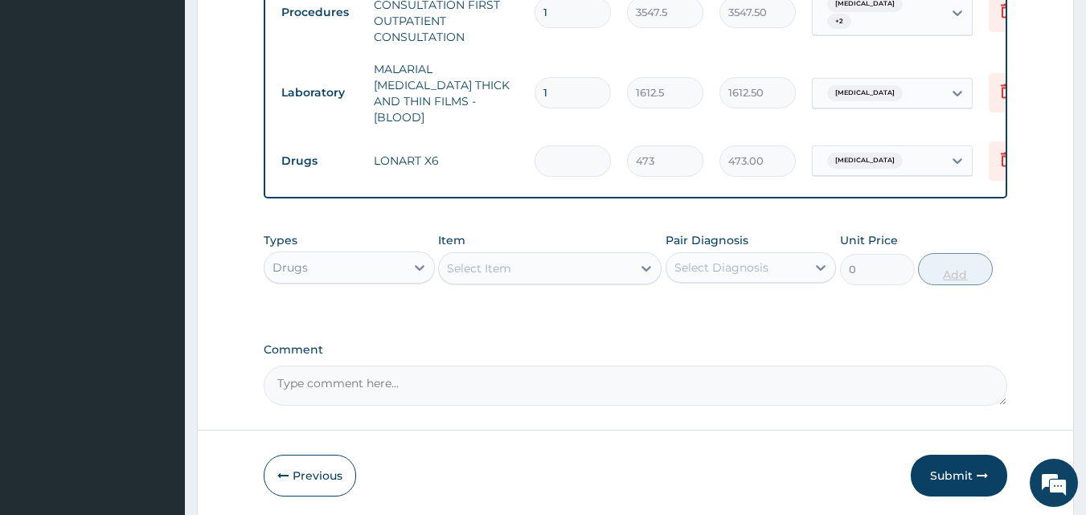
type input "0.00"
type input "6"
type input "2838.00"
type input "6"
click div "Select Item"
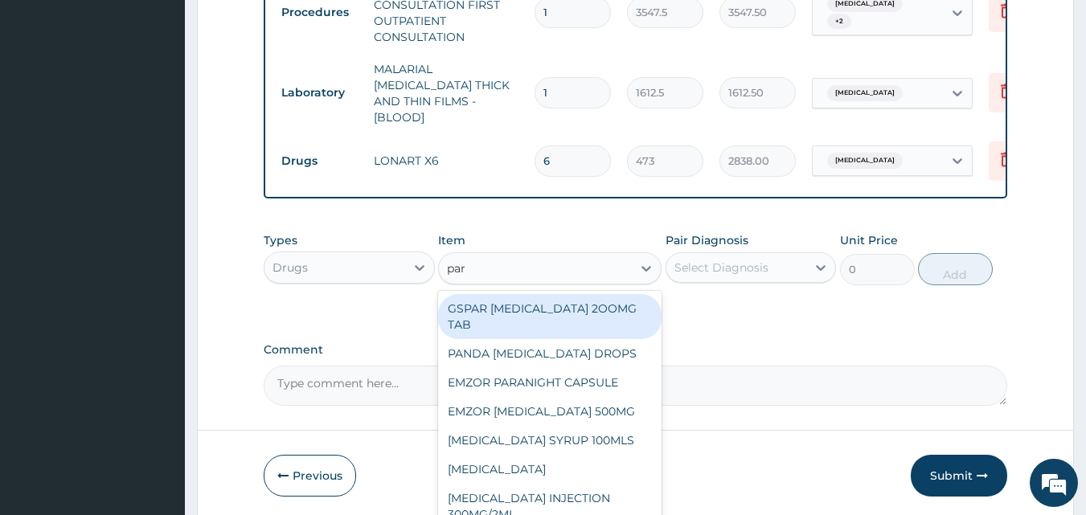
type input "para"
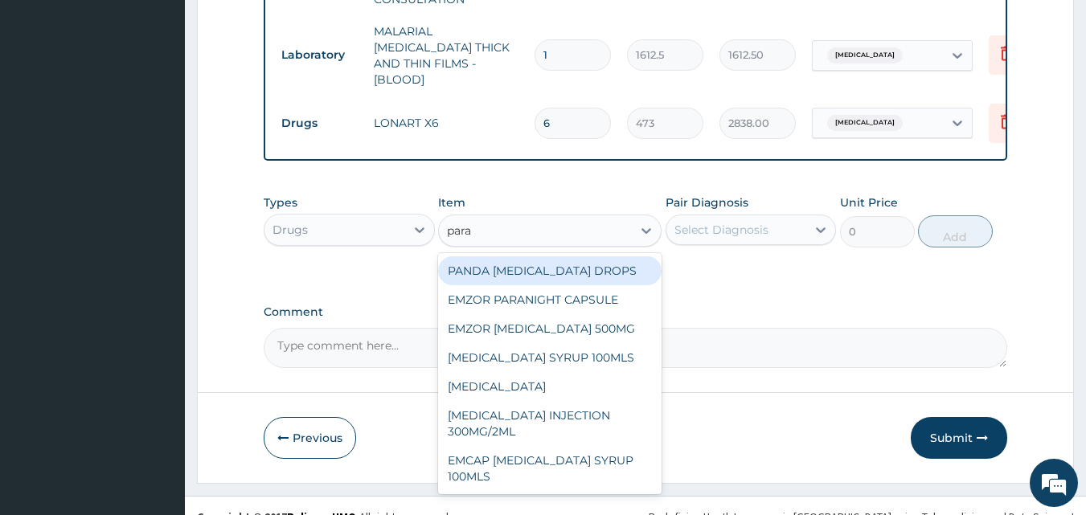
scroll to position [780, 0]
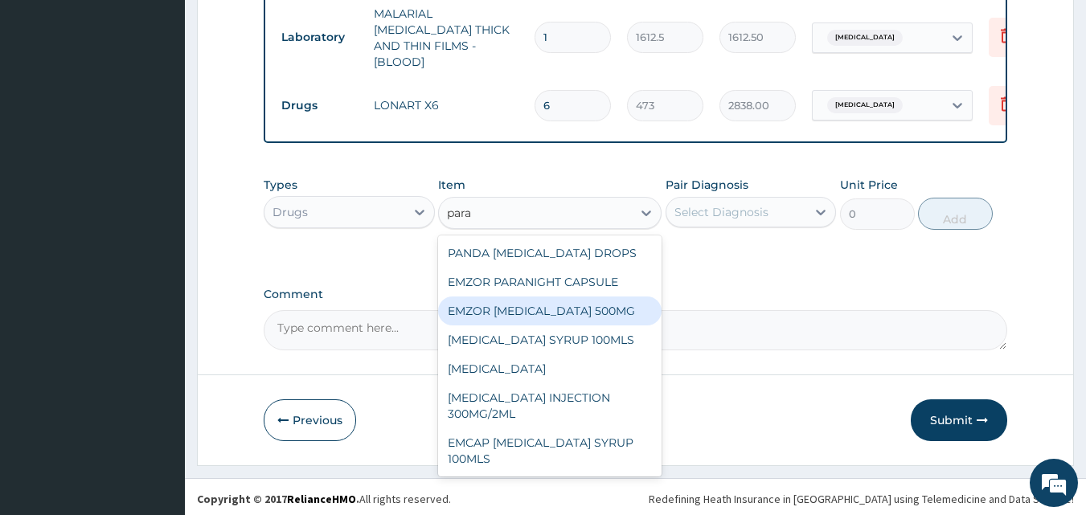
click div "EMZOR PARACETAMOL 500MG"
type input "23.64999961853027"
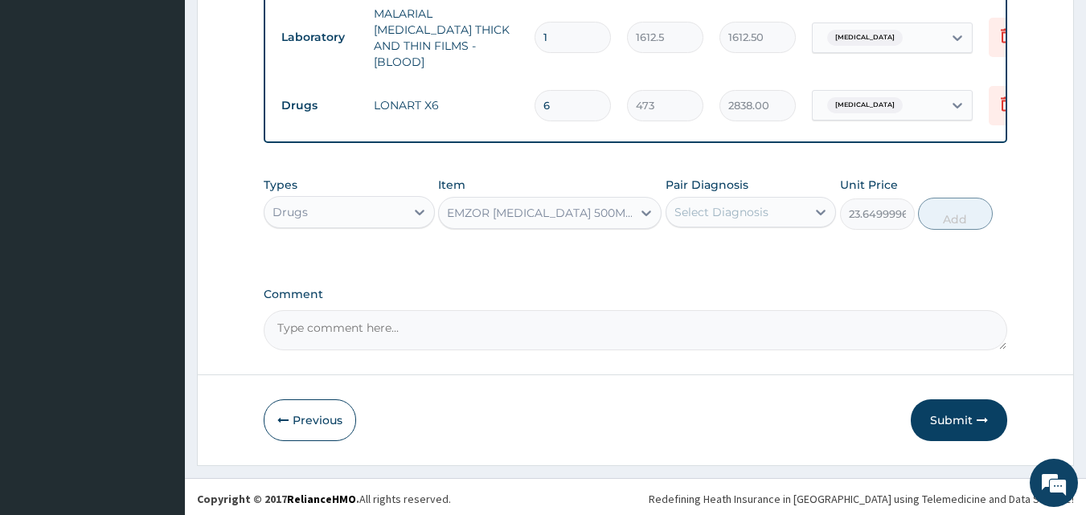
click div "Select Diagnosis"
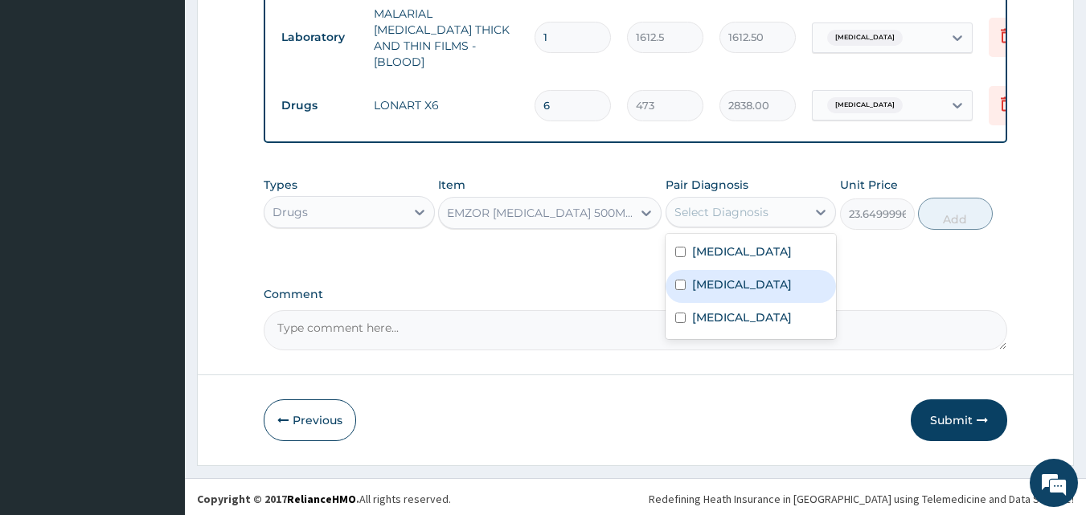
click label "Malaria"
checkbox input "true"
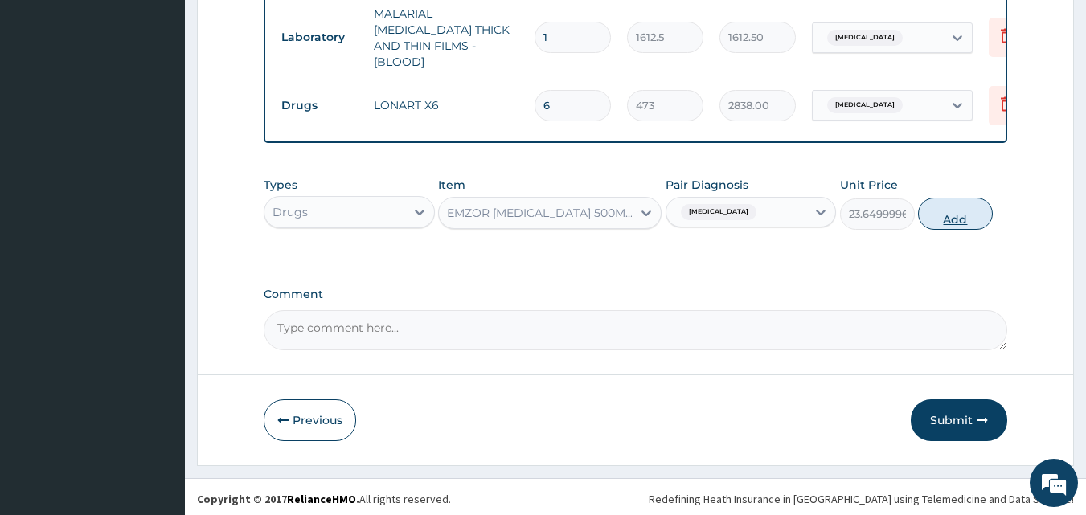
click button "Add"
type input "0"
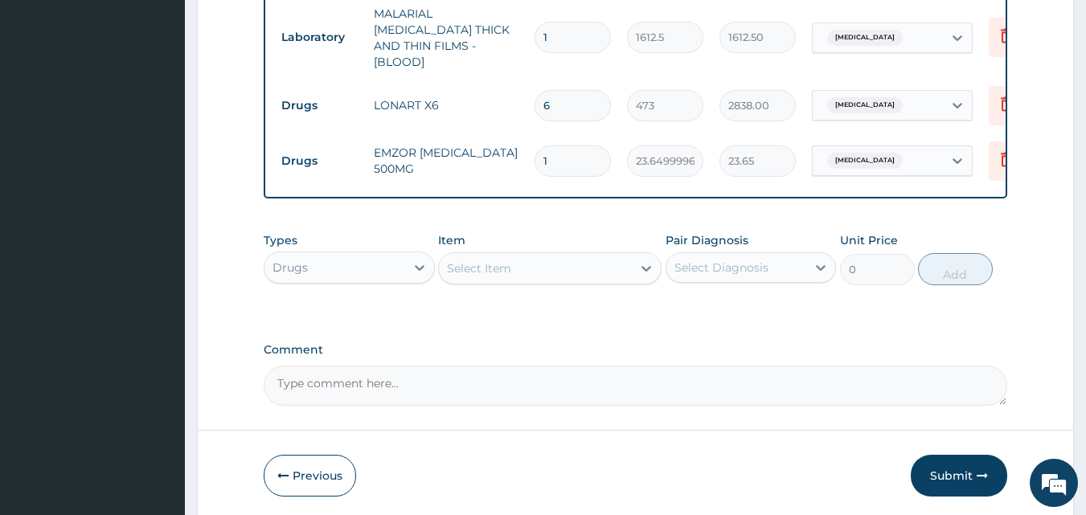
type input "18"
type input "425.70"
type input "18"
click div "Select Item"
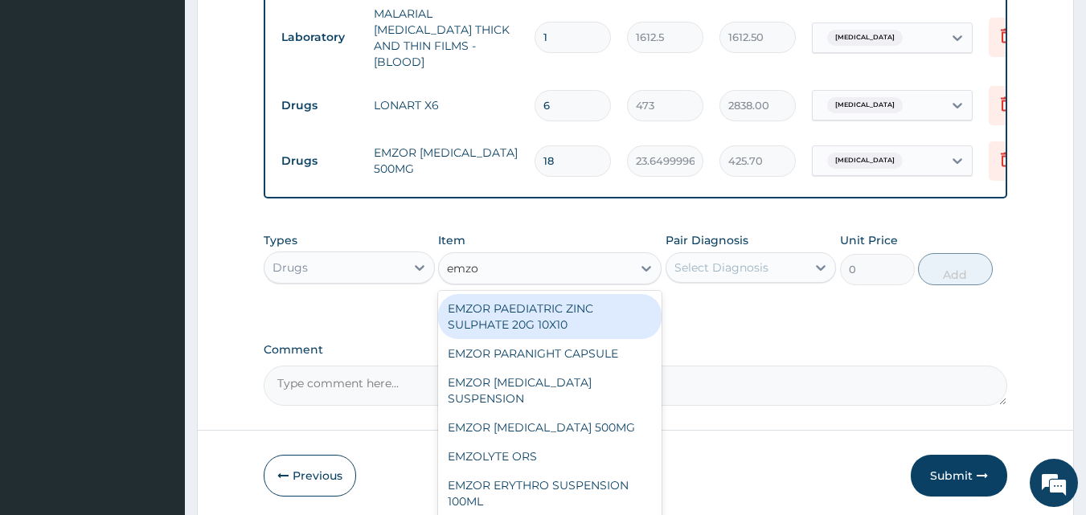
type input "emzol"
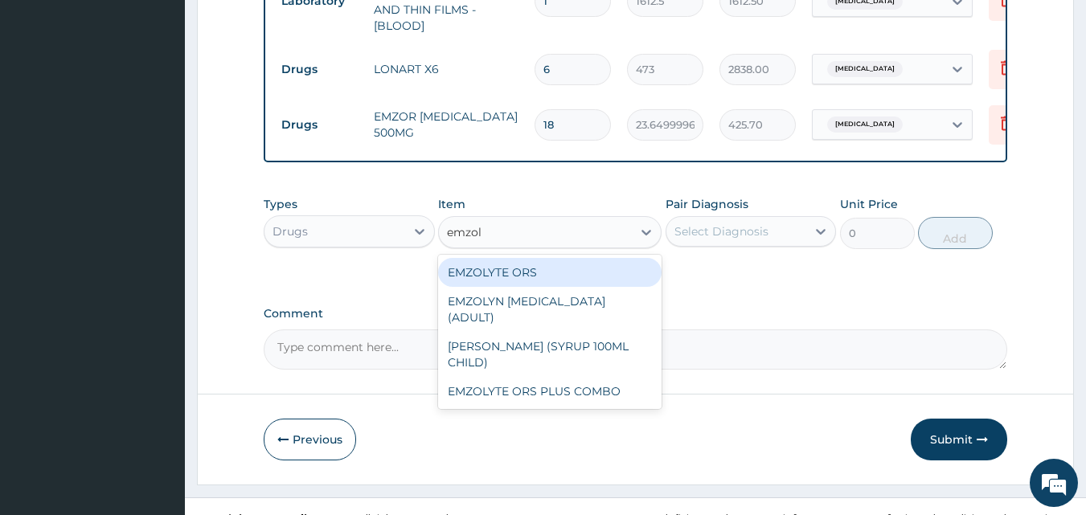
scroll to position [835, 0]
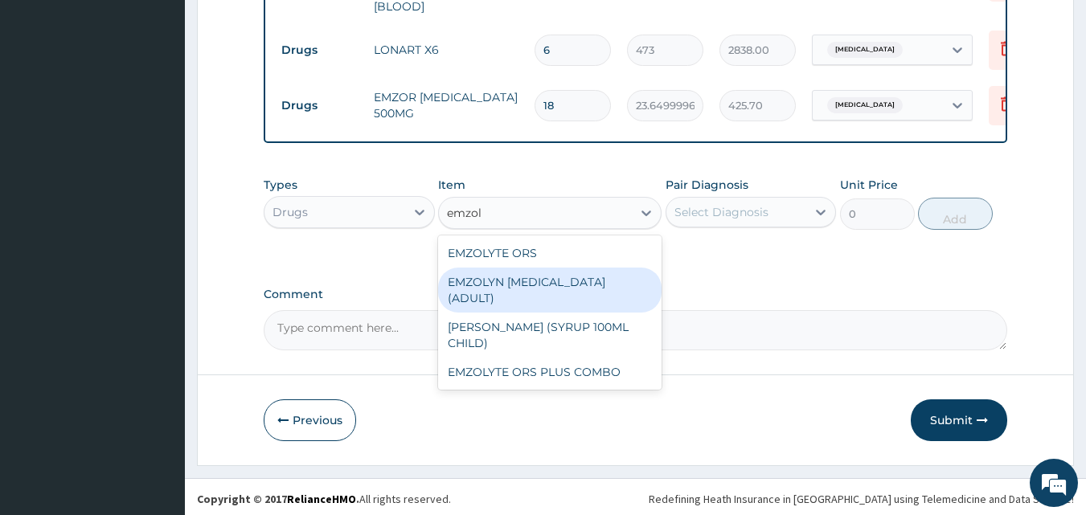
click div "EMZOLYN EXPECTORANT (ADULT)"
type input "1182.5"
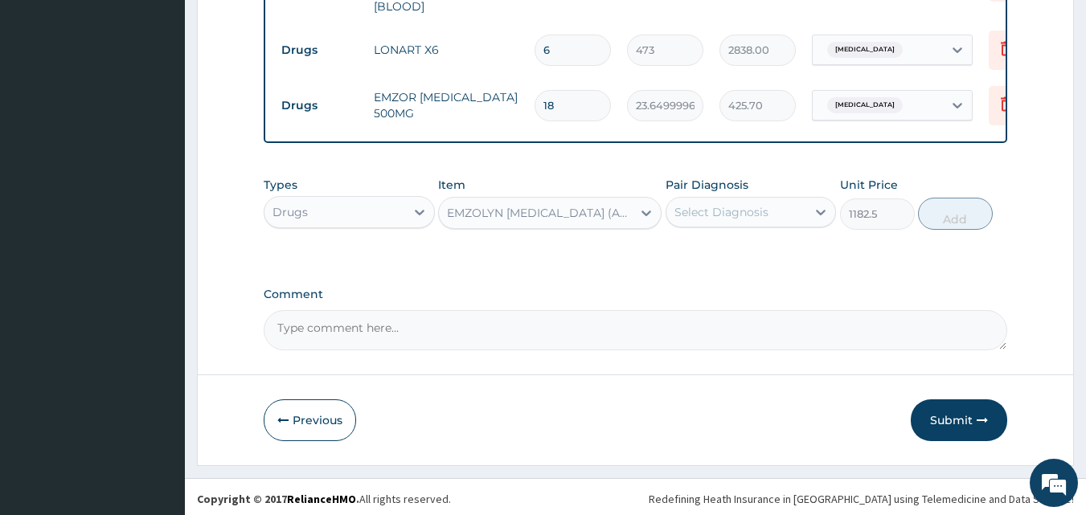
click div "Select Diagnosis"
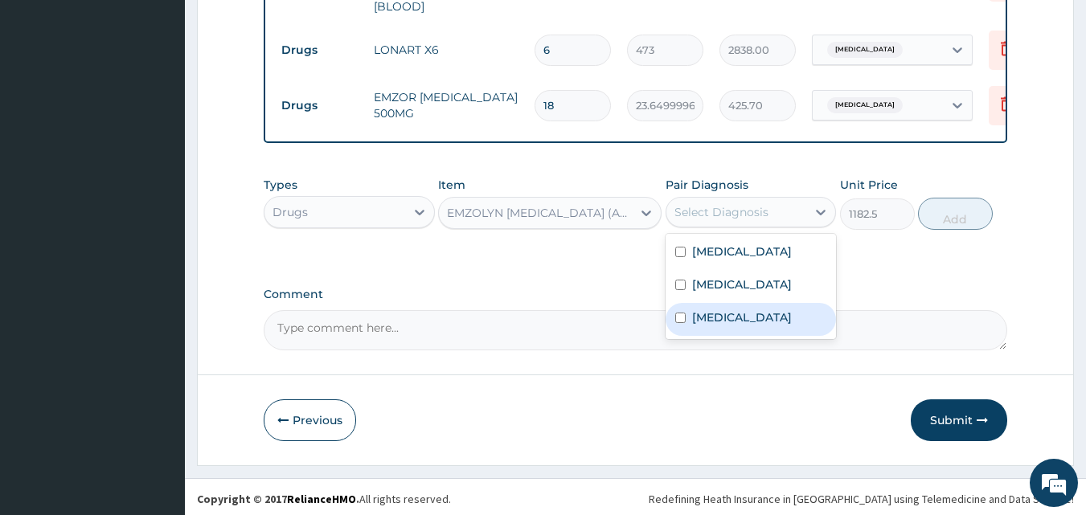
click div "Urticaria"
checkbox input "true"
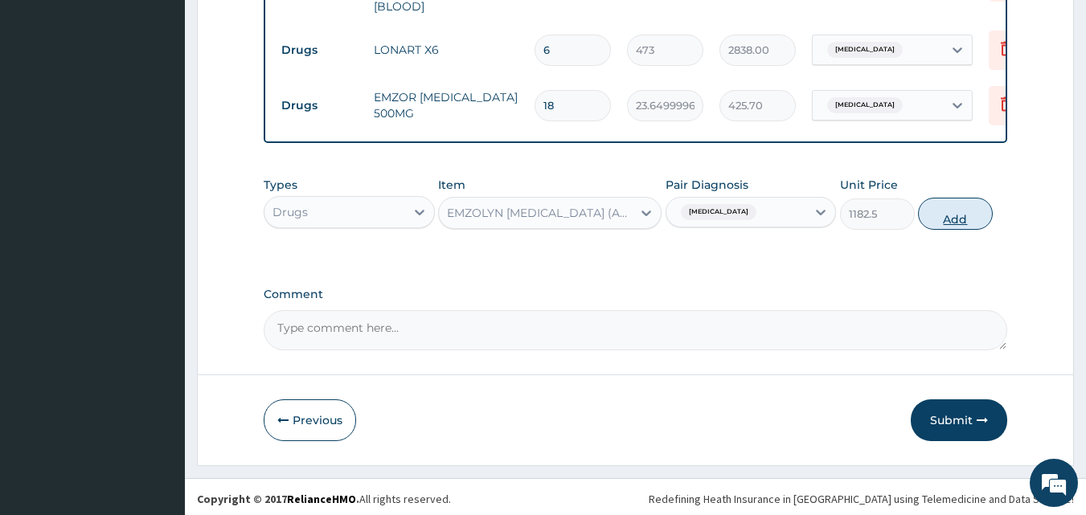
click button "Add"
type input "0"
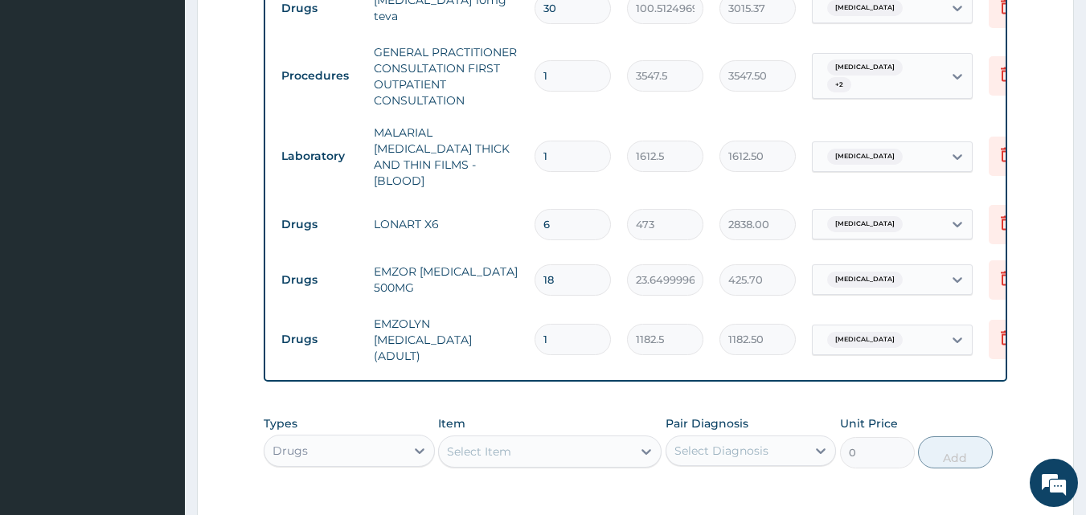
scroll to position [890, 0]
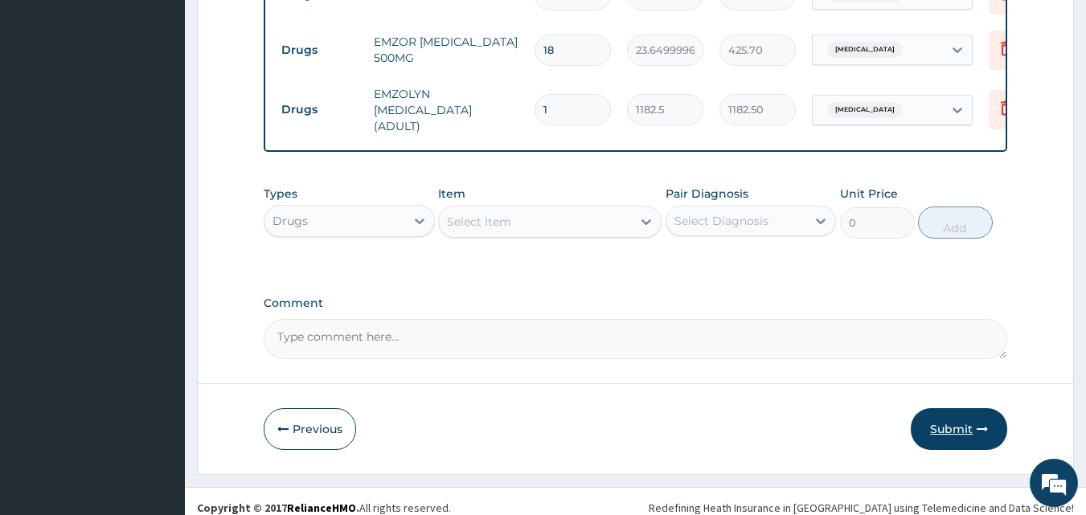
click button "Submit"
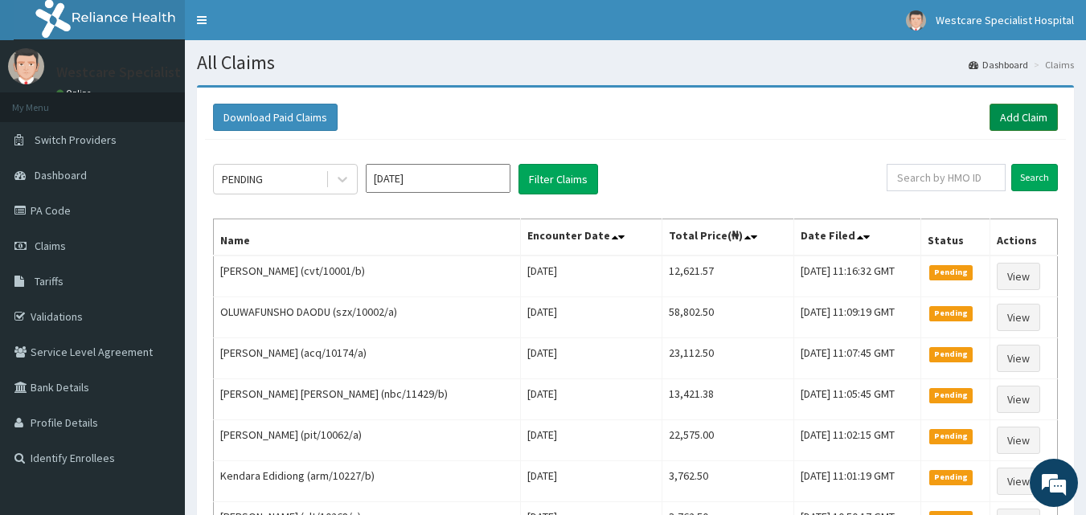
click at [1019, 113] on link "Add Claim" at bounding box center [1023, 117] width 68 height 27
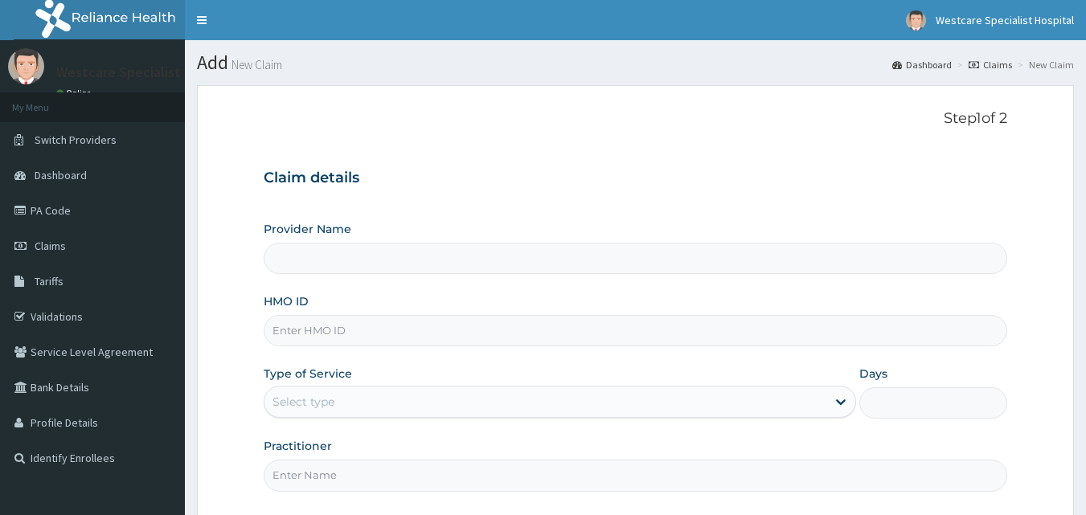
type input "WestCare Specialist Hospital"
click at [341, 335] on input "HMO ID" at bounding box center [636, 330] width 744 height 31
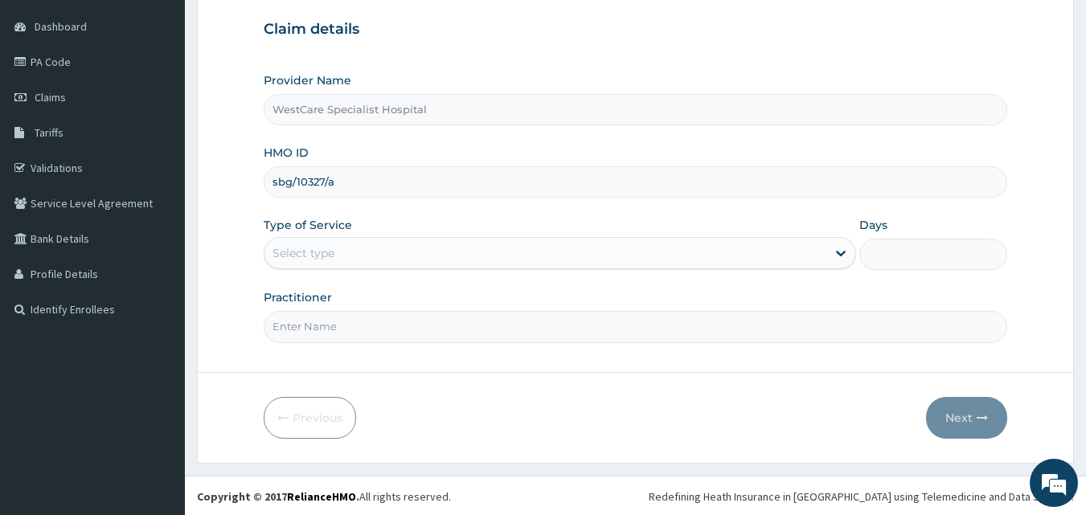
scroll to position [150, 0]
type input "sbg/10327/a"
click at [400, 239] on div "Select type" at bounding box center [545, 252] width 562 height 26
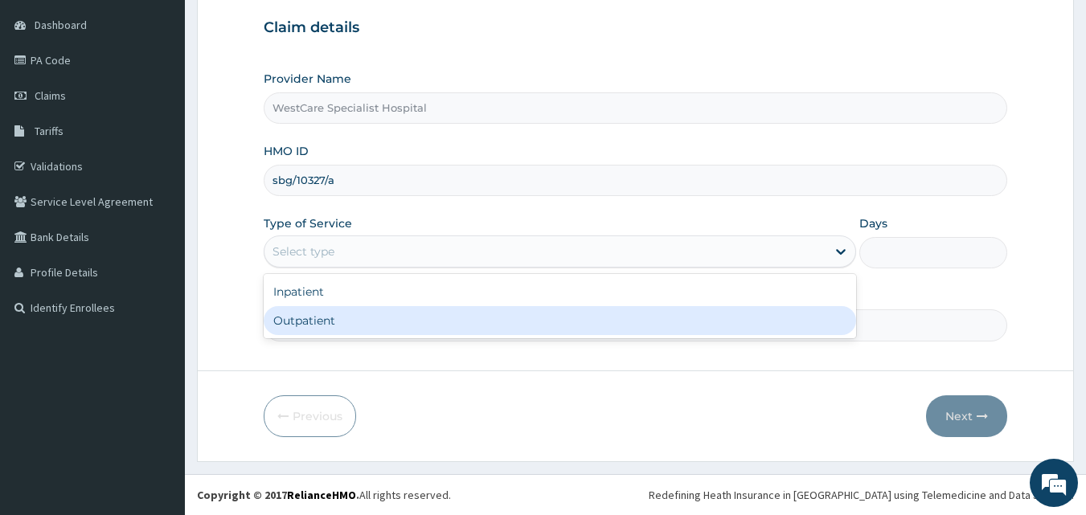
click at [334, 313] on div "Outpatient" at bounding box center [560, 320] width 592 height 29
type input "1"
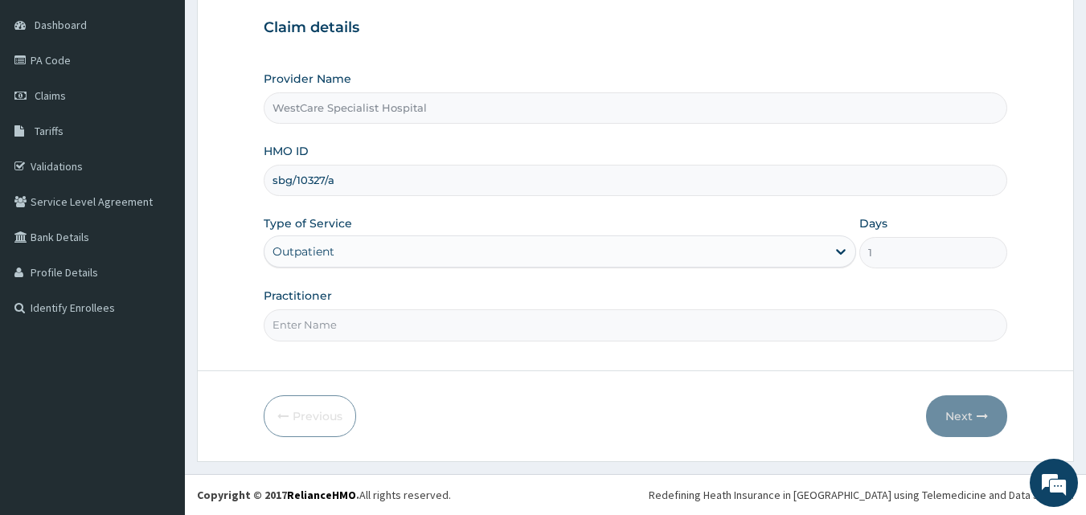
click at [334, 323] on input "Practitioner" at bounding box center [636, 324] width 744 height 31
type input "DR.KOKOETE"
click at [940, 415] on button "Next" at bounding box center [966, 416] width 81 height 42
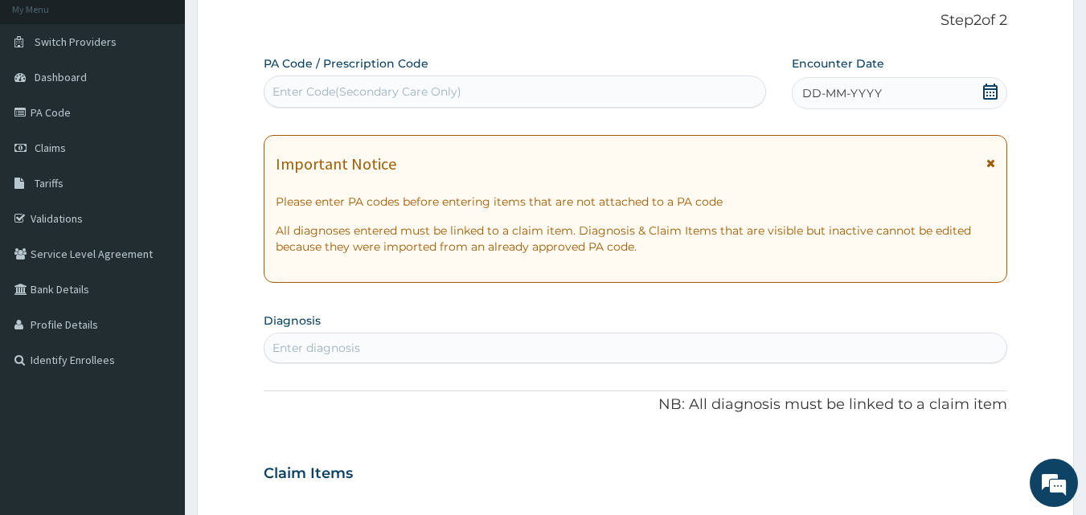
scroll to position [70, 0]
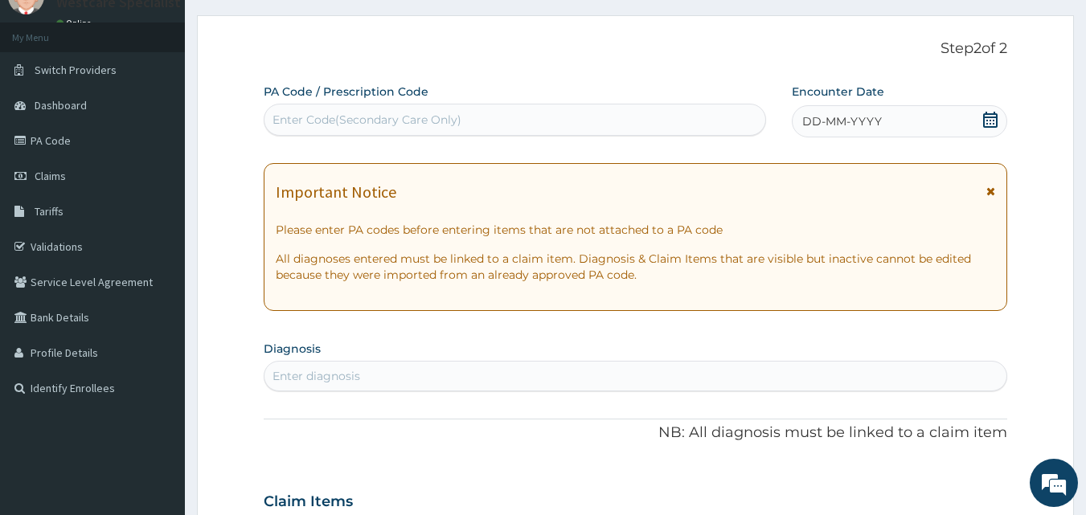
click at [806, 118] on span "DD-MM-YYYY" at bounding box center [842, 121] width 80 height 16
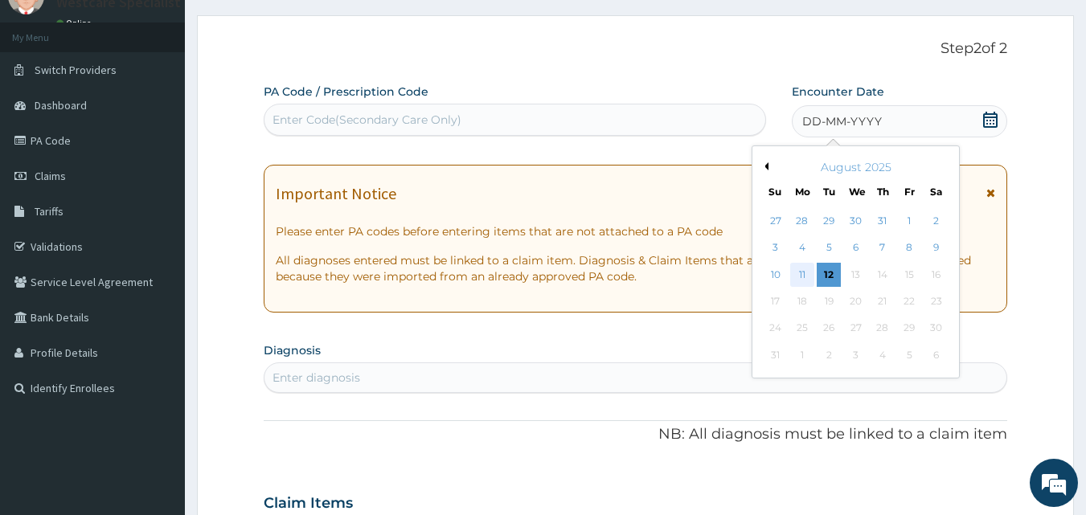
click at [794, 272] on div "11" at bounding box center [802, 275] width 24 height 24
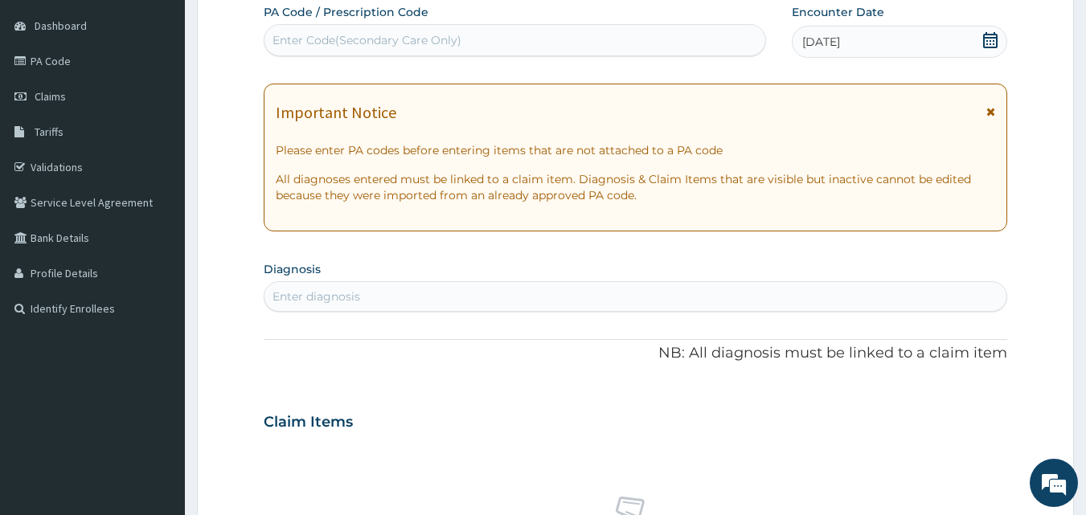
scroll to position [150, 0]
click at [437, 295] on div "Enter diagnosis" at bounding box center [635, 296] width 743 height 26
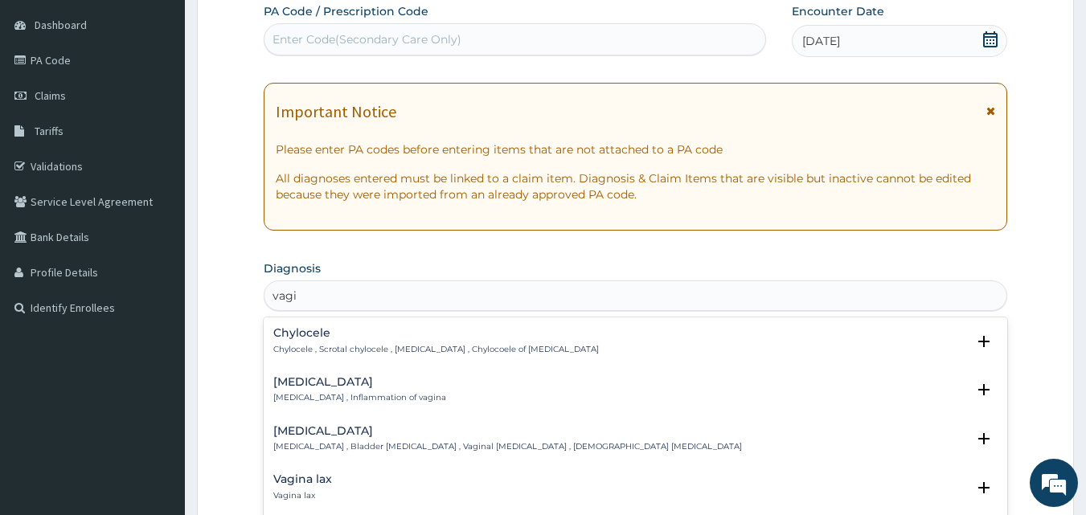
type input "vagin"
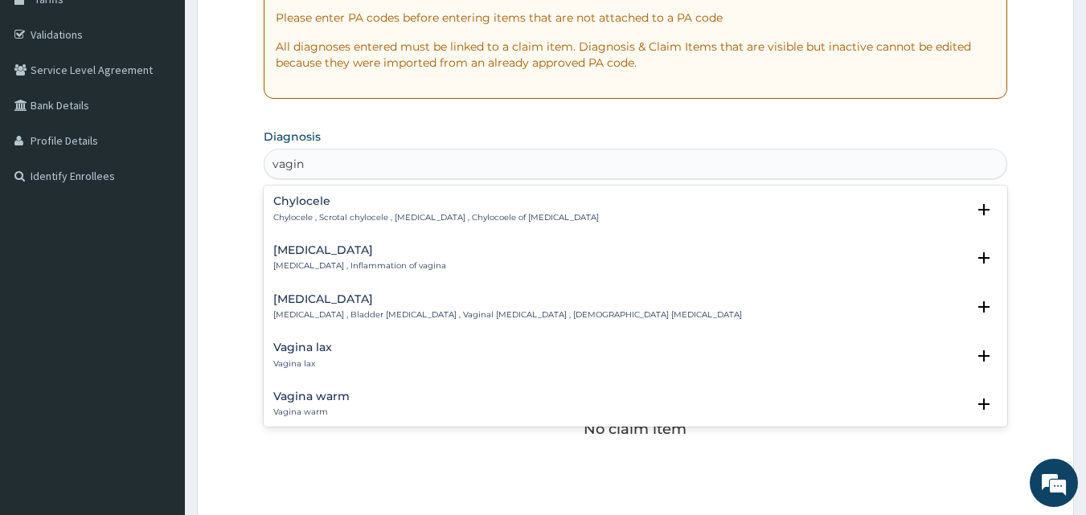
scroll to position [391, 0]
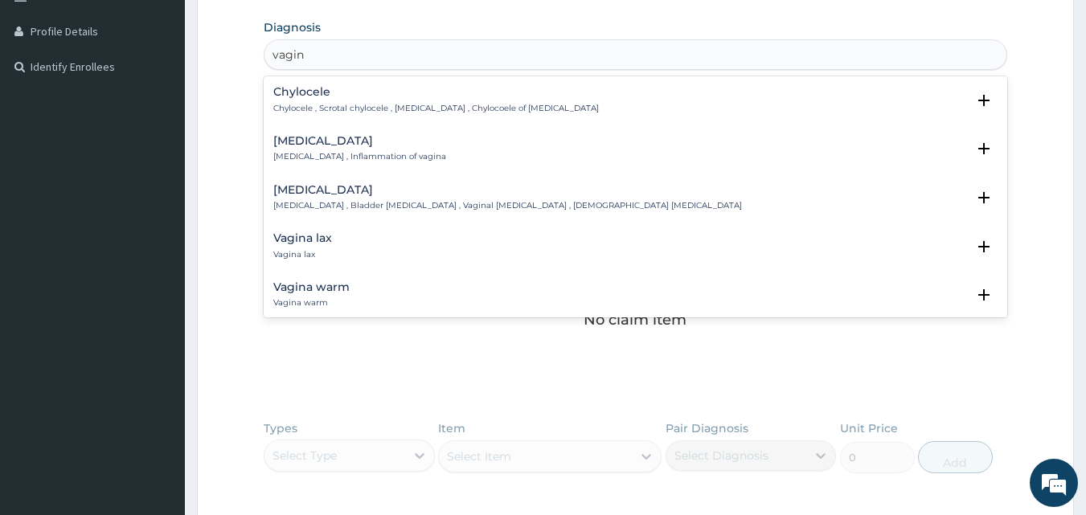
click at [280, 149] on div "Vaginitis Vaginitis , Inflammation of vagina" at bounding box center [359, 149] width 173 height 28
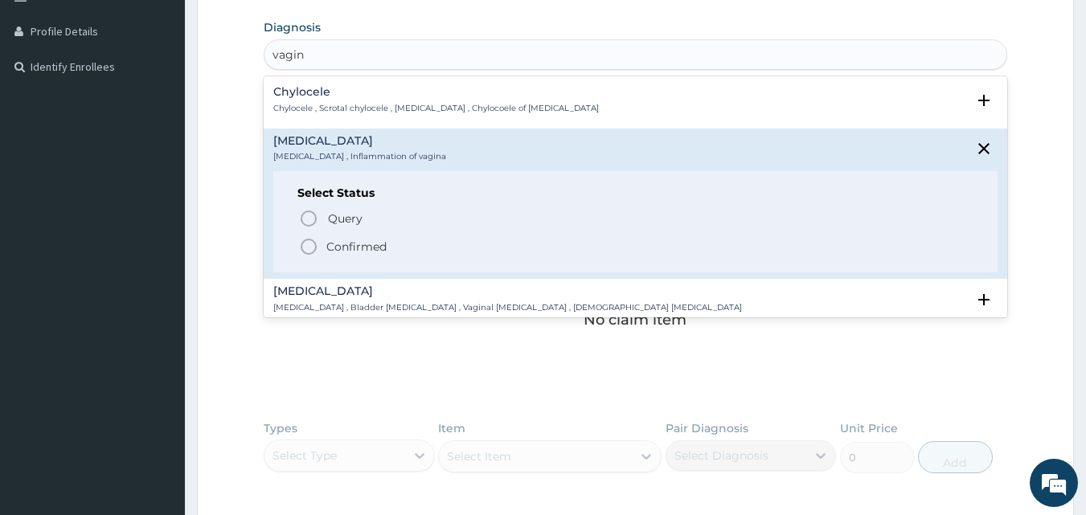
click at [314, 255] on icon "status option filled" at bounding box center [308, 246] width 19 height 19
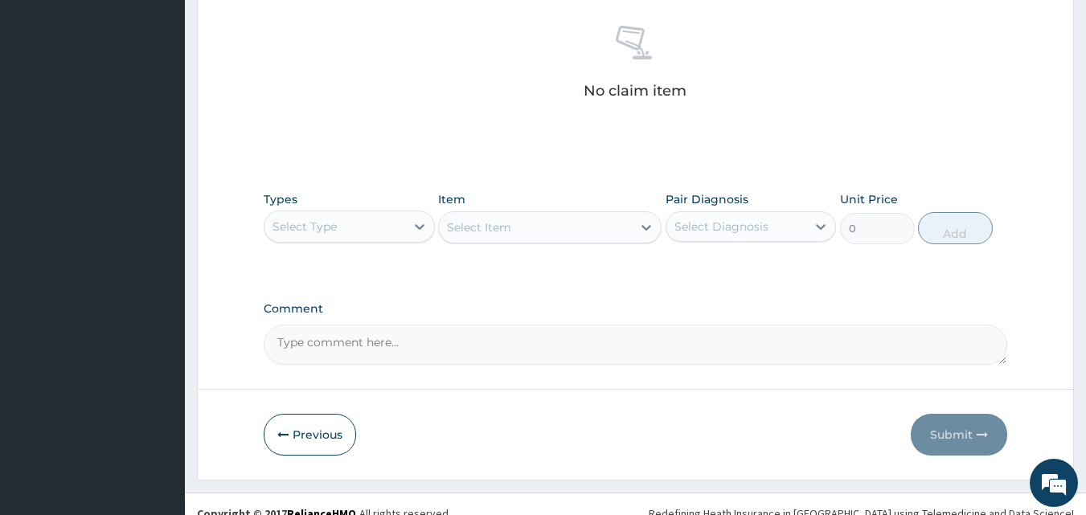
scroll to position [644, 0]
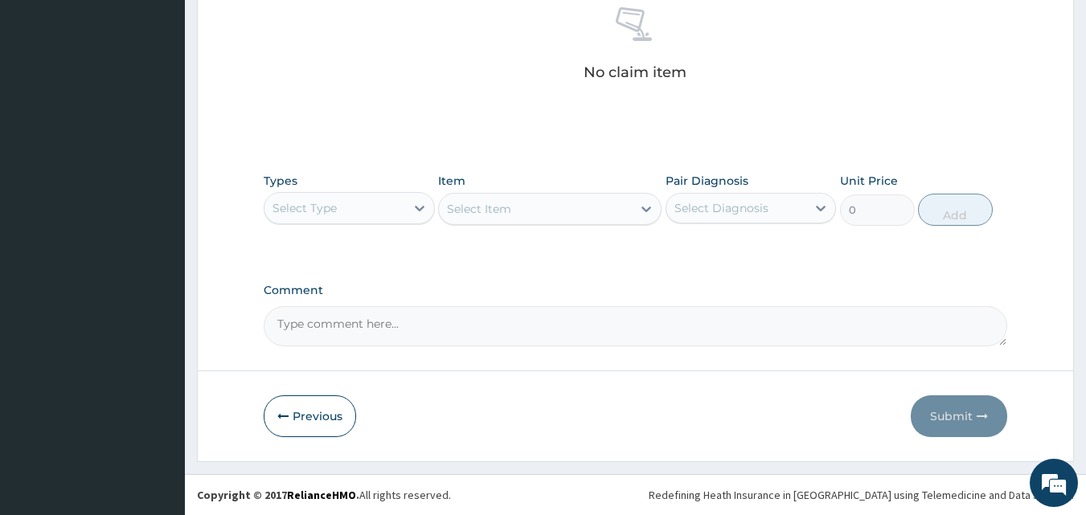
click at [324, 207] on div "Select Type" at bounding box center [304, 208] width 64 height 16
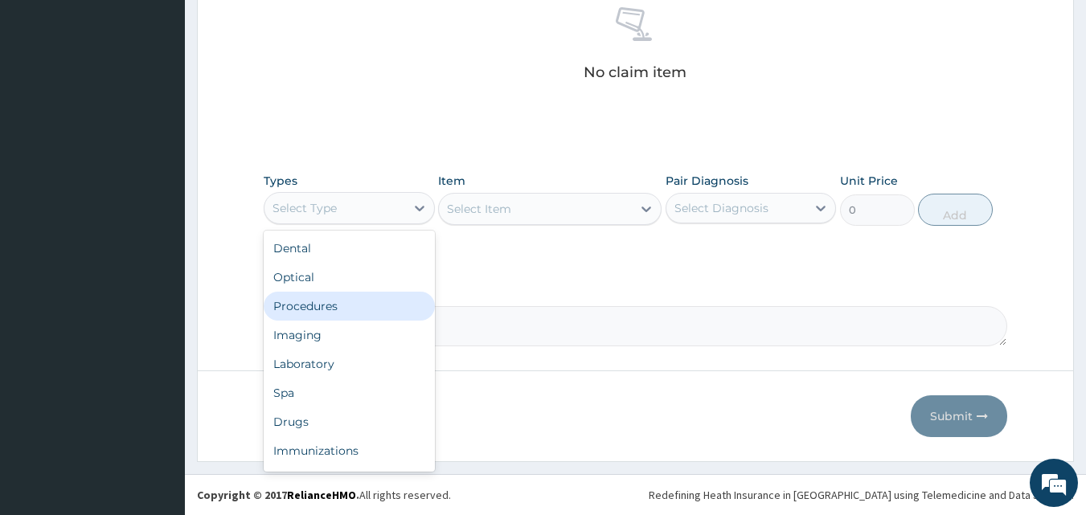
click at [337, 307] on div "Procedures" at bounding box center [349, 306] width 171 height 29
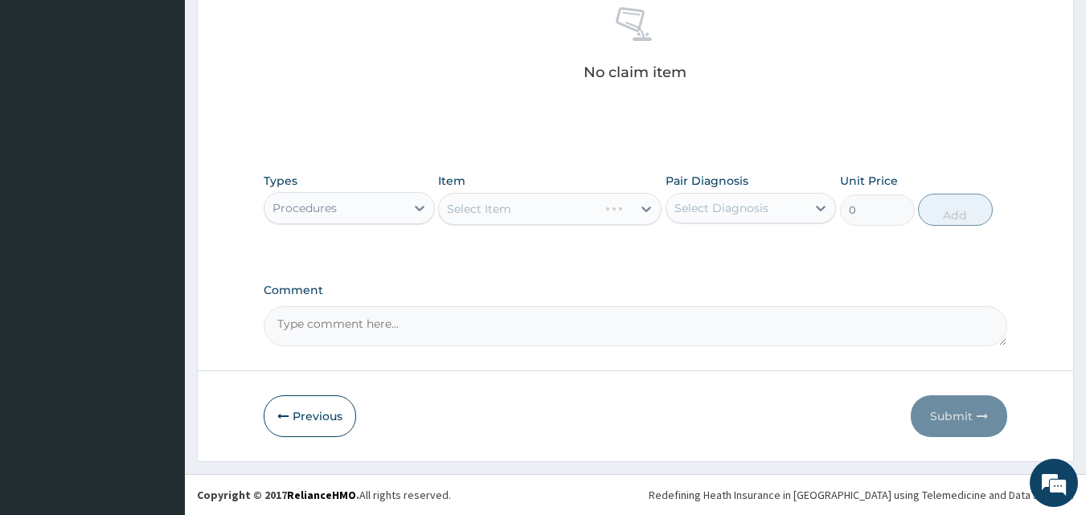
click at [702, 211] on div "Select Diagnosis" at bounding box center [721, 208] width 94 height 16
click at [729, 256] on div "Vaginitis" at bounding box center [750, 249] width 171 height 33
checkbox input "true"
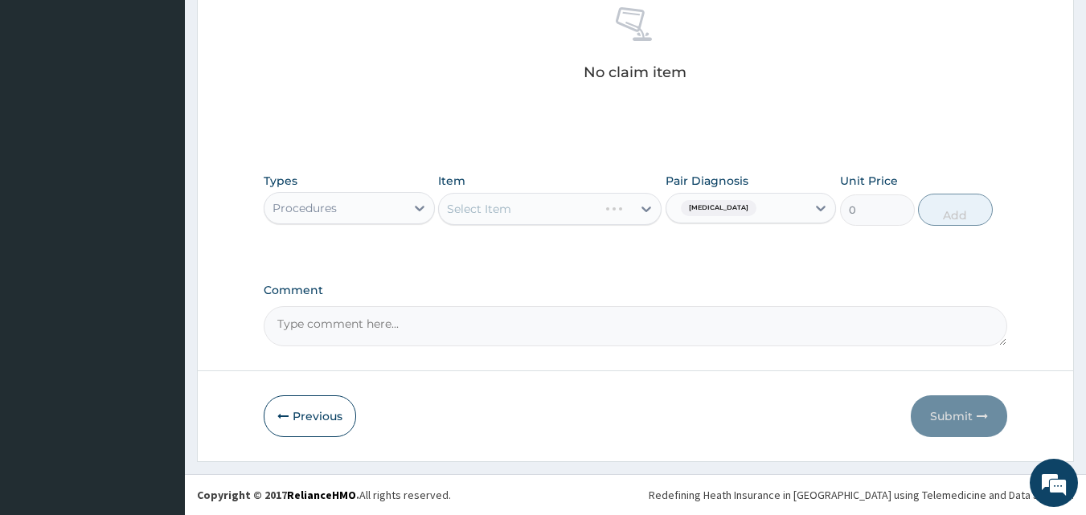
click at [538, 241] on div "Types Procedures Item Select Item Pair Diagnosis Vaginitis Unit Price 0 Add" at bounding box center [636, 211] width 744 height 93
click at [518, 247] on div "Types Procedures Item Select Item Pair Diagnosis Vaginitis Unit Price 0 Add" at bounding box center [636, 211] width 744 height 93
click at [512, 213] on div "Select Item" at bounding box center [535, 209] width 193 height 26
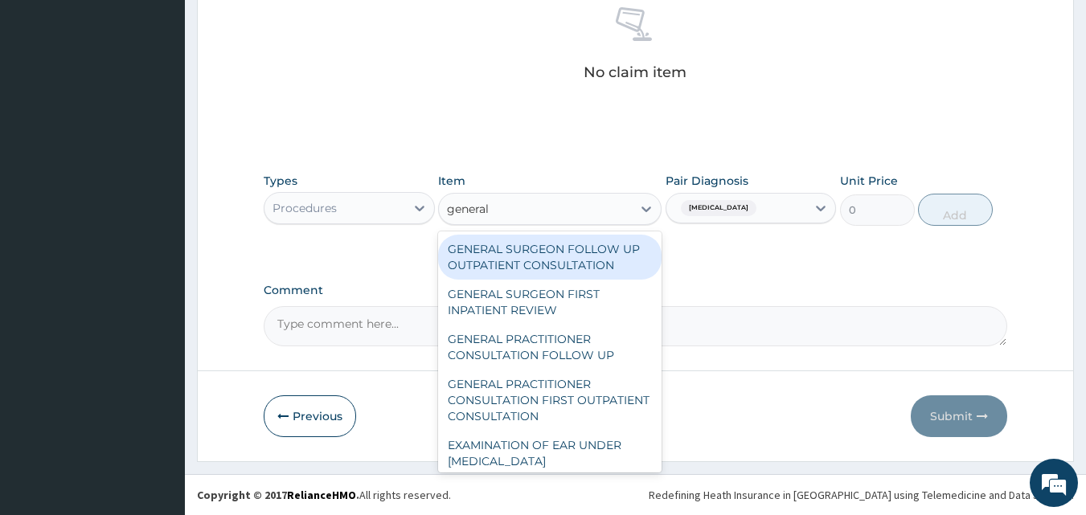
type input "general p"
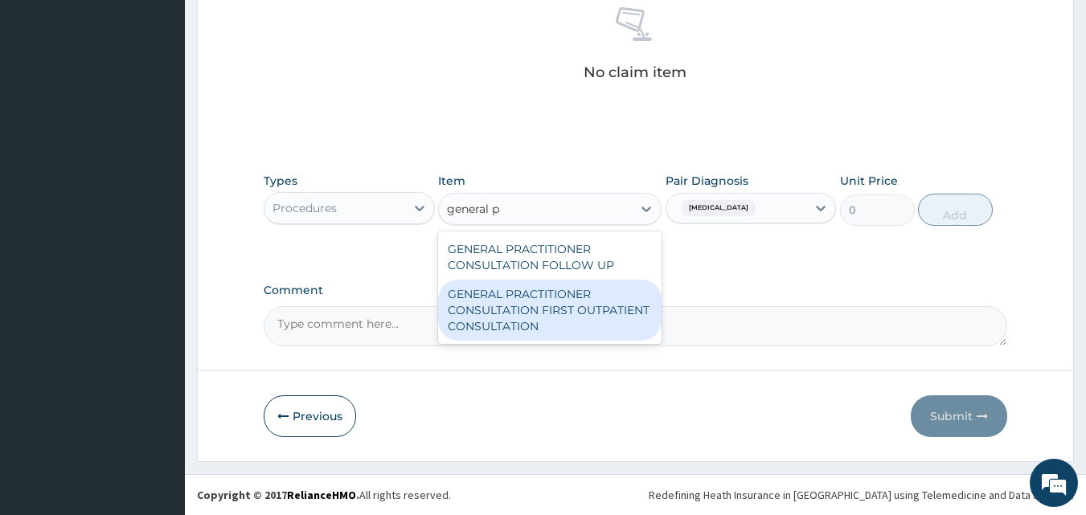
click at [525, 289] on div "GENERAL PRACTITIONER CONSULTATION FIRST OUTPATIENT CONSULTATION" at bounding box center [549, 310] width 223 height 61
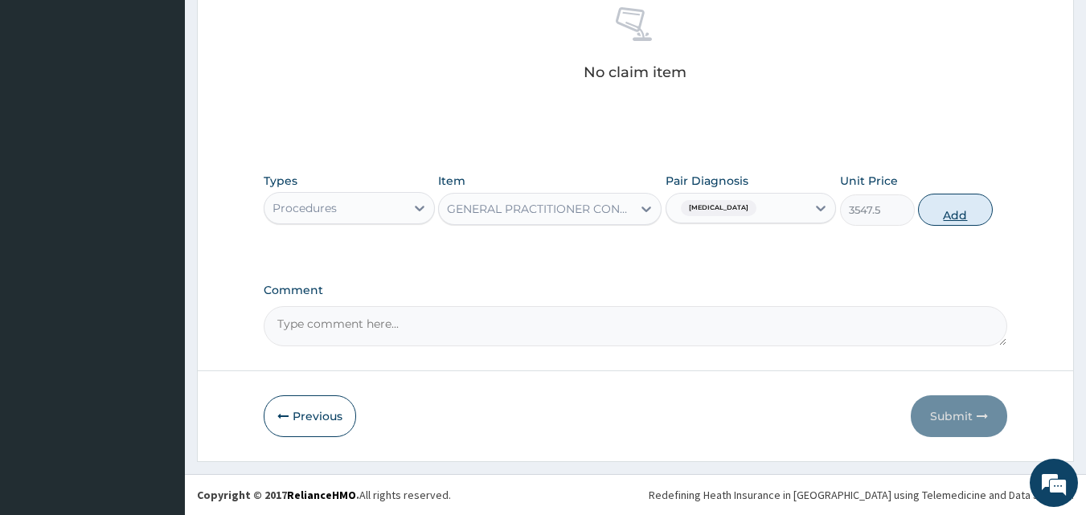
click at [967, 214] on button "Add" at bounding box center [955, 210] width 75 height 32
type input "0"
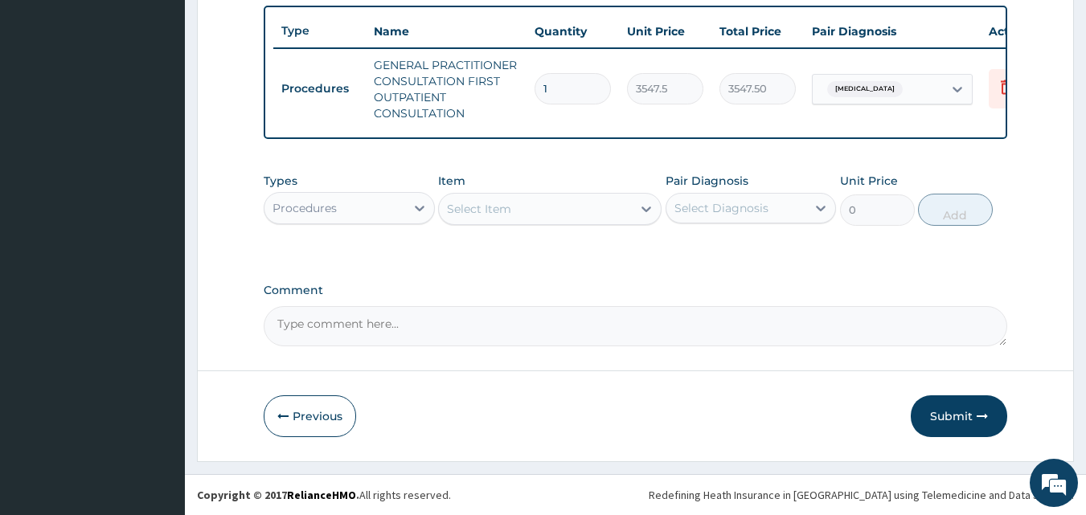
click at [332, 206] on div "Procedures" at bounding box center [304, 208] width 64 height 16
type input "drugs"
click at [338, 257] on div "Drugs" at bounding box center [349, 248] width 171 height 29
click at [542, 250] on div "Types Drugs Item Select Item Pair Diagnosis Select Diagnosis Unit Price 0 Add" at bounding box center [636, 211] width 744 height 93
click at [663, 257] on div "Types Drugs Item Select Item Pair Diagnosis Select Diagnosis Unit Price 0 Add" at bounding box center [636, 211] width 744 height 93
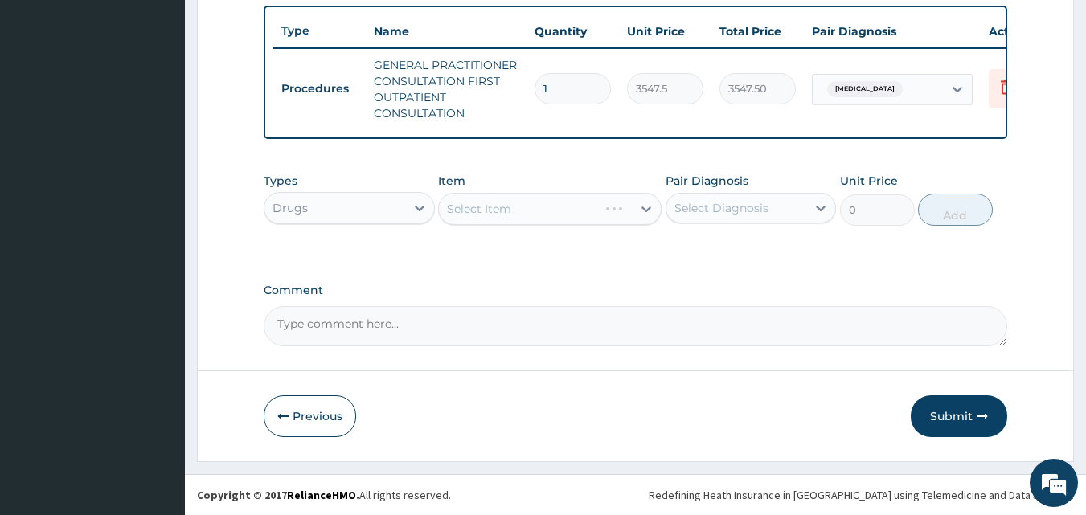
click at [663, 257] on div "Types Drugs Item Select Item Pair Diagnosis Select Diagnosis Unit Price 0 Add" at bounding box center [636, 211] width 744 height 93
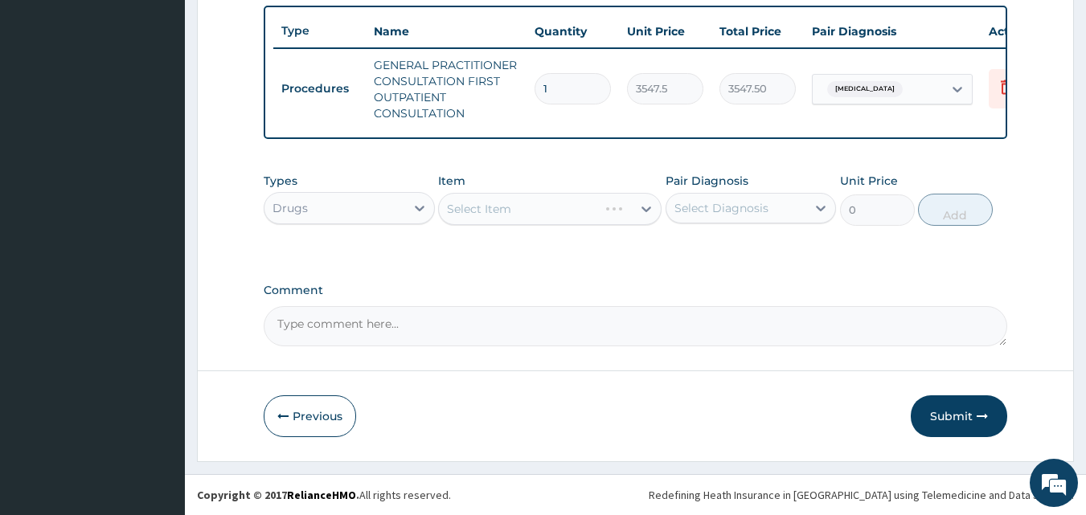
click at [663, 257] on div "Types Drugs Item Select Item Pair Diagnosis Select Diagnosis Unit Price 0 Add" at bounding box center [636, 211] width 744 height 93
drag, startPoint x: 663, startPoint y: 257, endPoint x: 662, endPoint y: 265, distance: 8.1
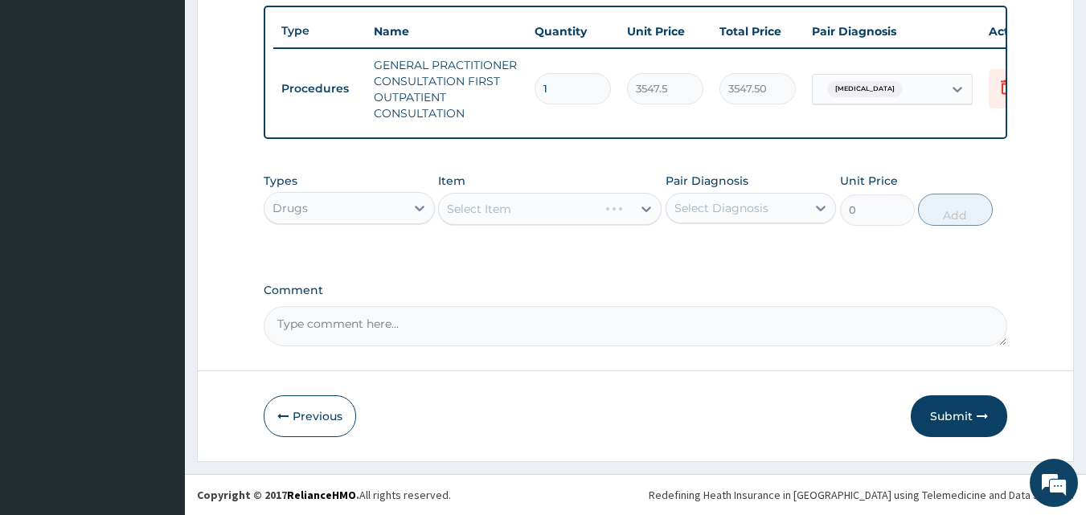
click at [520, 211] on div "Select Item" at bounding box center [549, 209] width 223 height 32
click at [519, 210] on div "Select Item" at bounding box center [535, 209] width 193 height 26
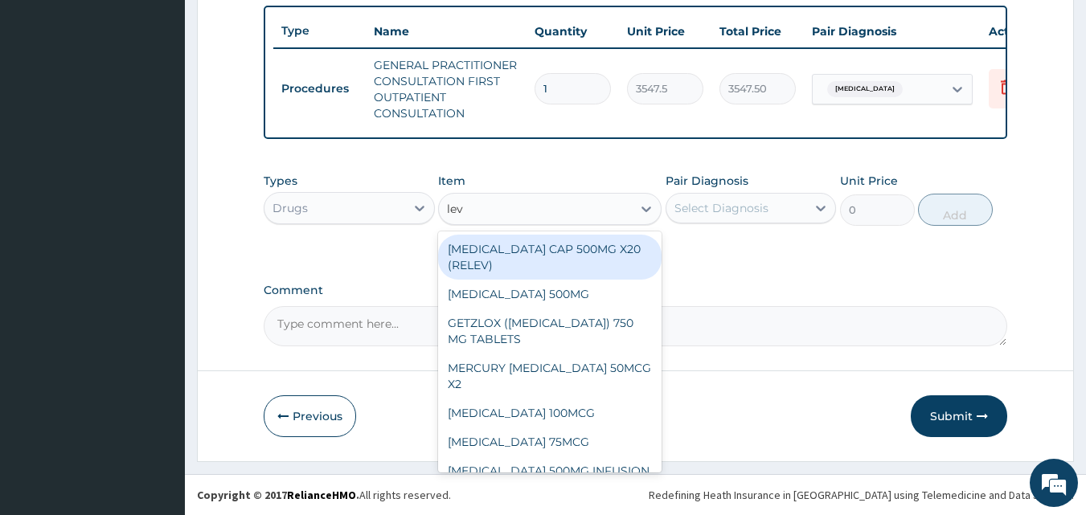
type input "levo"
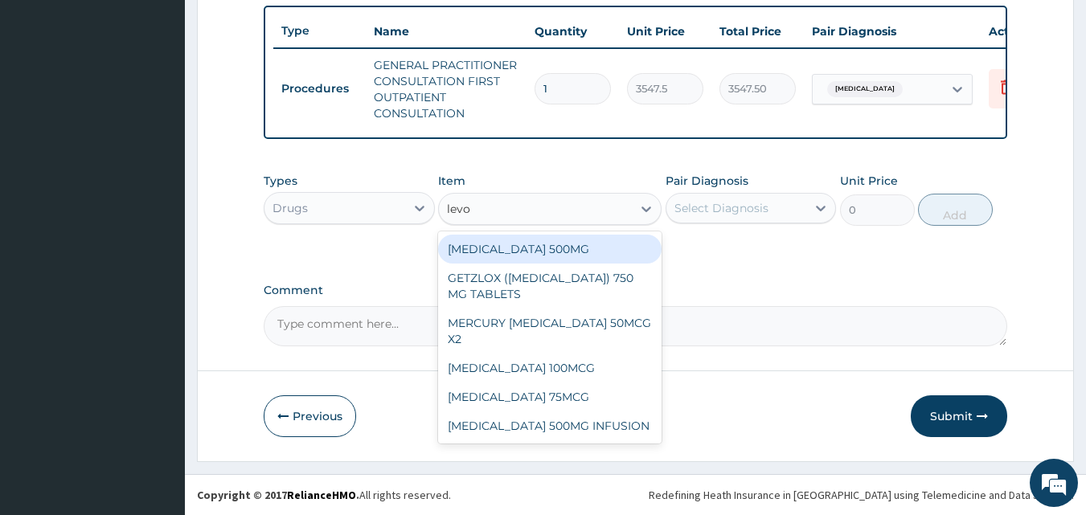
click at [550, 242] on div "[MEDICAL_DATA] 500MG" at bounding box center [549, 249] width 223 height 29
type input "236.5"
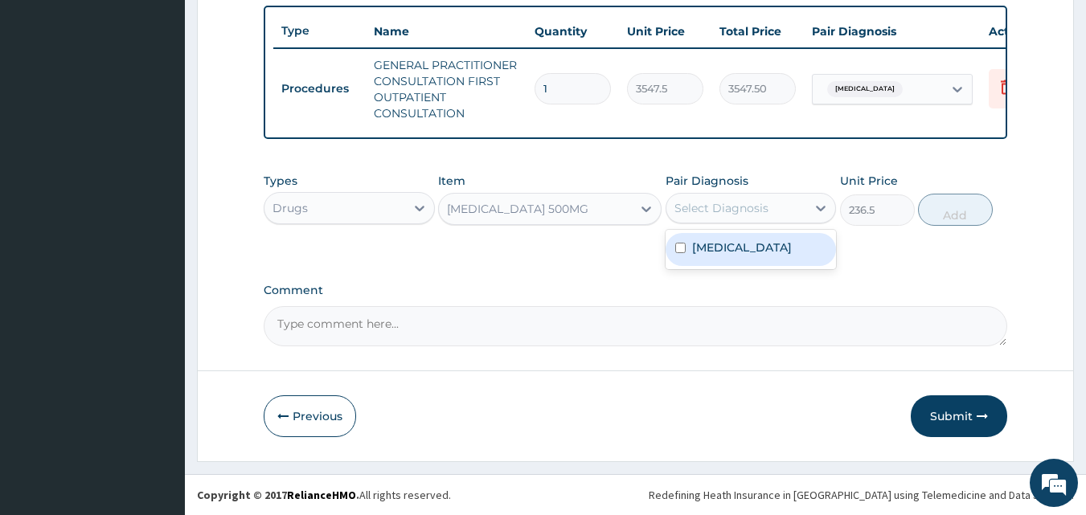
click at [692, 208] on div "Select Diagnosis" at bounding box center [721, 208] width 94 height 16
drag, startPoint x: 718, startPoint y: 261, endPoint x: 848, endPoint y: 229, distance: 134.1
click at [719, 261] on div "Vaginitis" at bounding box center [750, 249] width 171 height 33
checkbox input "true"
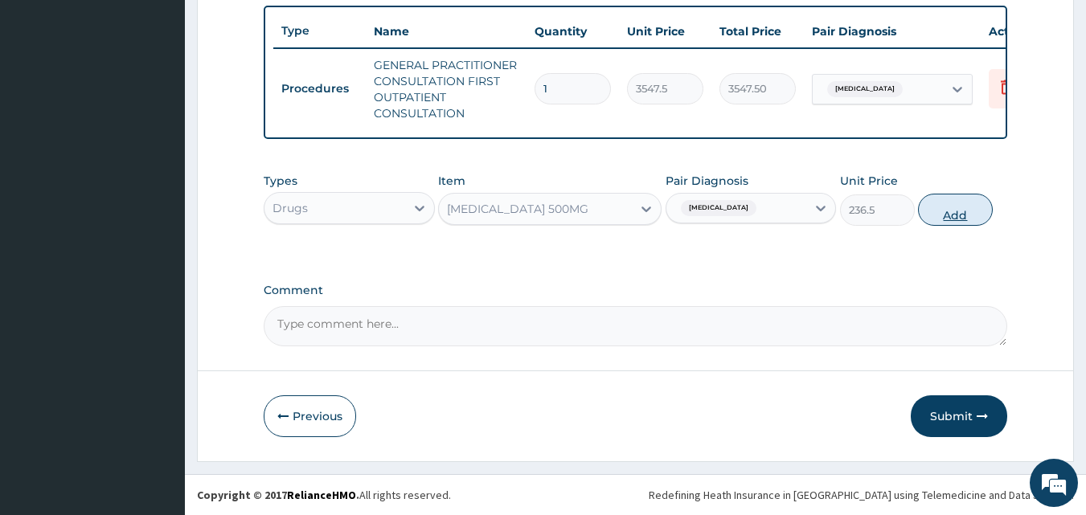
click at [927, 217] on button "Add" at bounding box center [955, 210] width 75 height 32
type input "0"
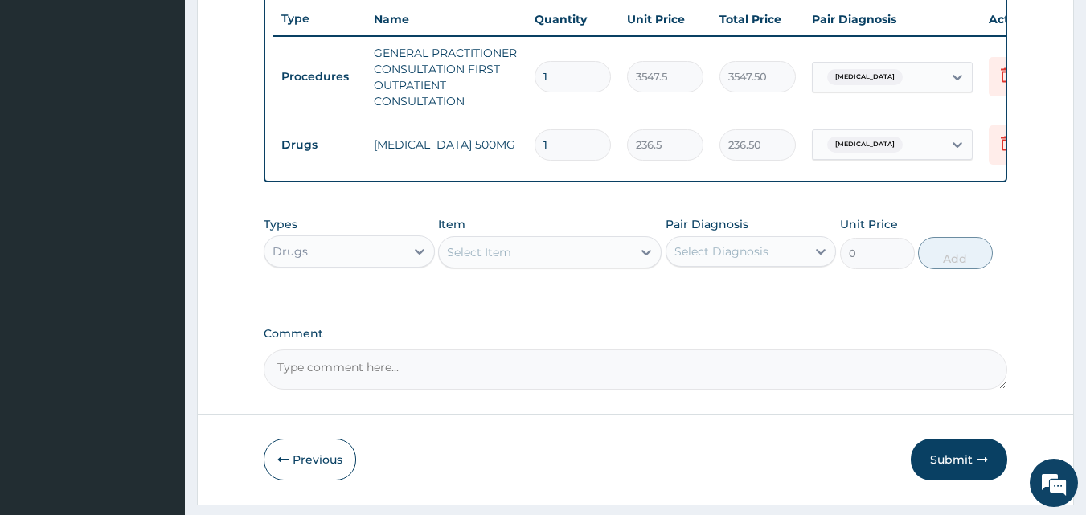
type input "0.00"
type input "7"
type input "1655.50"
type input "7"
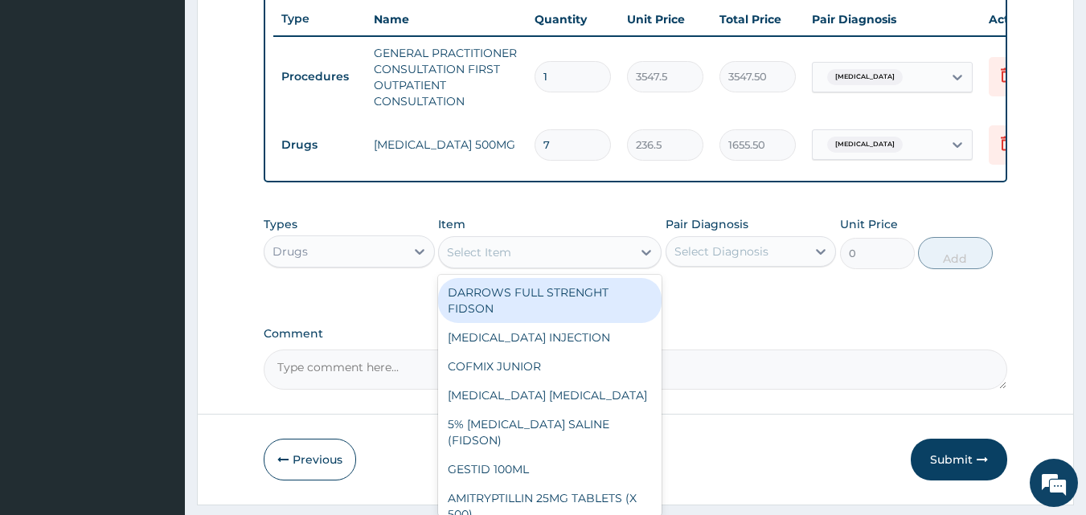
click at [564, 260] on div "Select Item" at bounding box center [535, 252] width 193 height 26
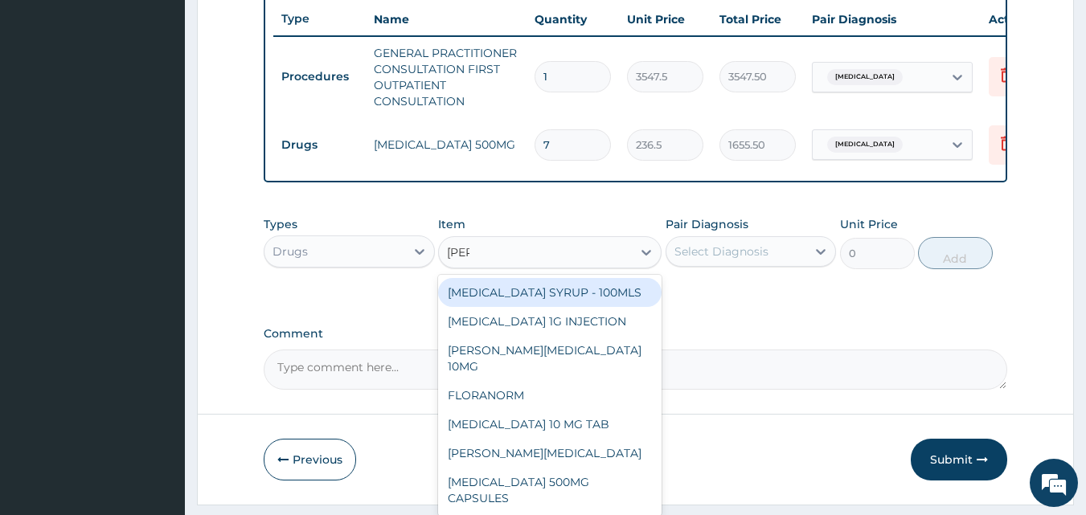
type input "lorat"
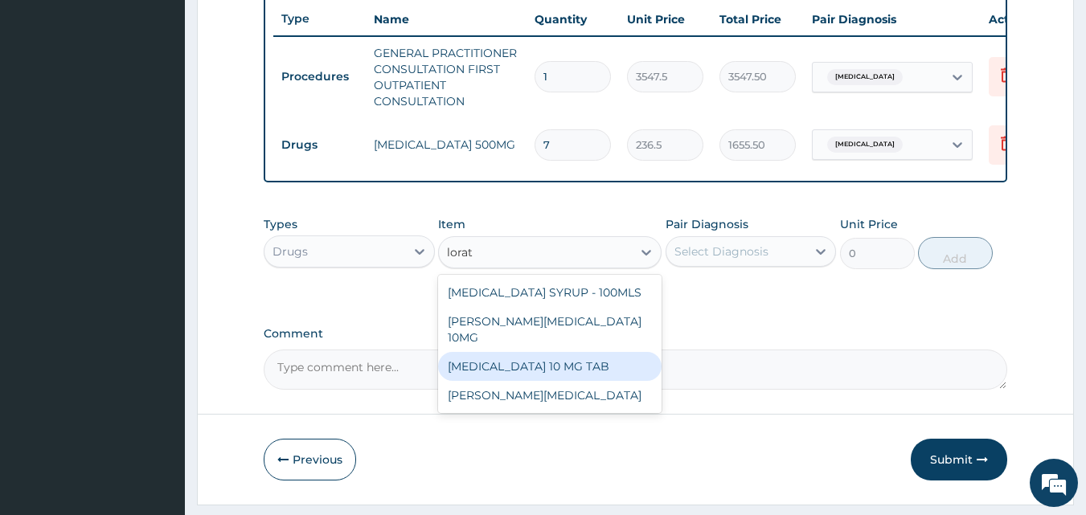
click at [586, 354] on div "[MEDICAL_DATA] 10 MG TAB" at bounding box center [549, 366] width 223 height 29
type input "59.125"
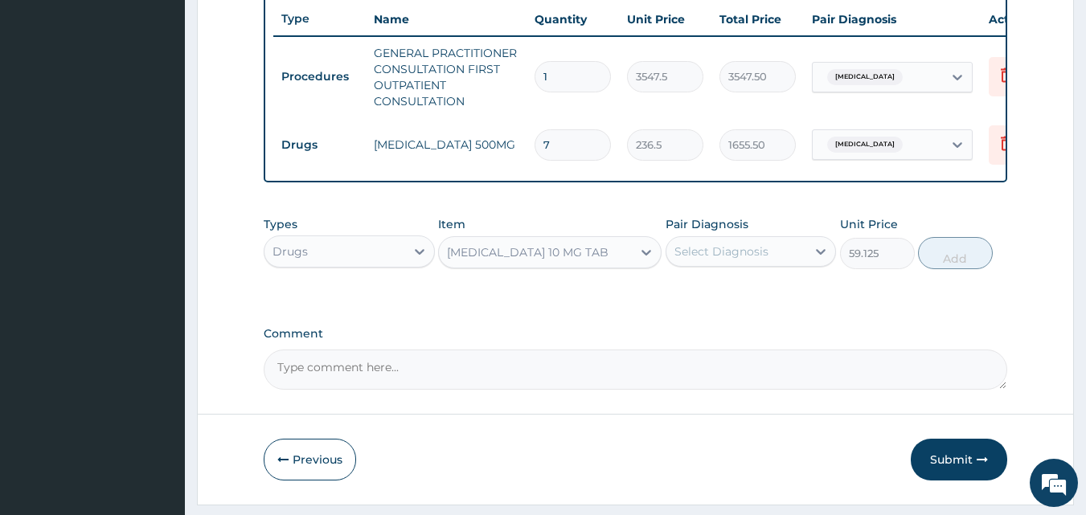
click at [717, 259] on div "Select Diagnosis" at bounding box center [721, 252] width 94 height 16
click at [718, 299] on label "Vaginitis" at bounding box center [742, 291] width 100 height 16
checkbox input "true"
click at [946, 269] on button "Add" at bounding box center [955, 253] width 75 height 32
type input "0"
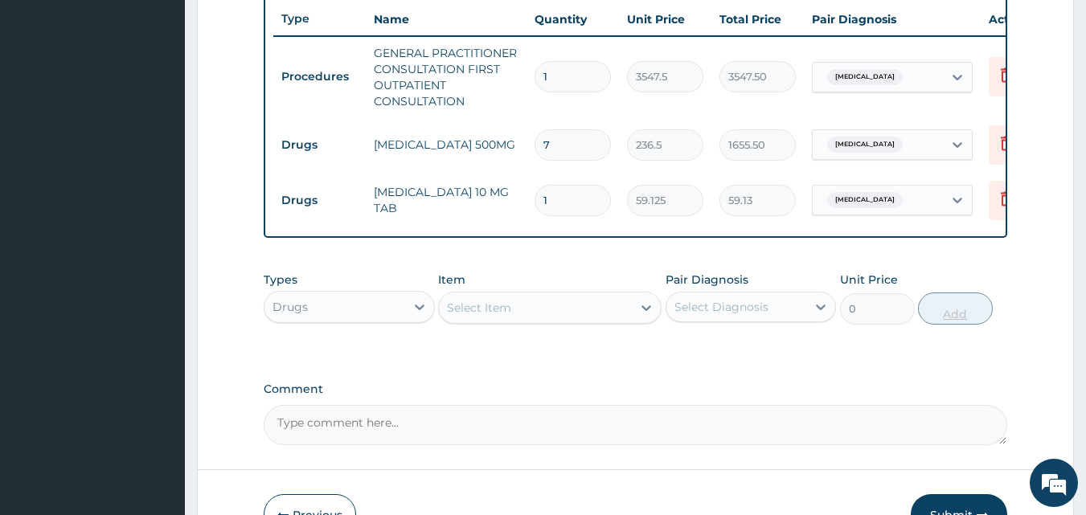
type input "0.00"
type input "5"
type input "295.63"
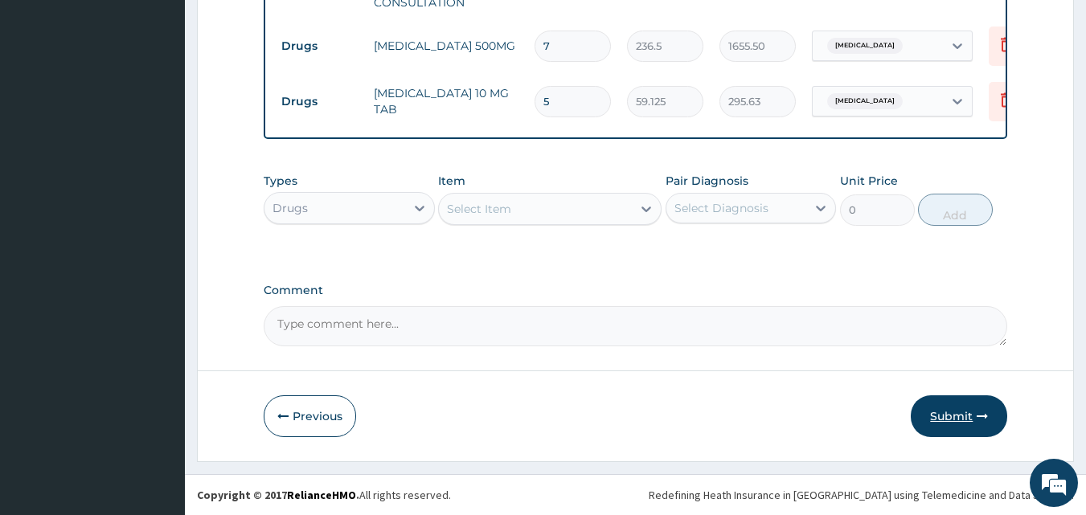
type input "5"
click at [946, 424] on button "Submit" at bounding box center [959, 416] width 96 height 42
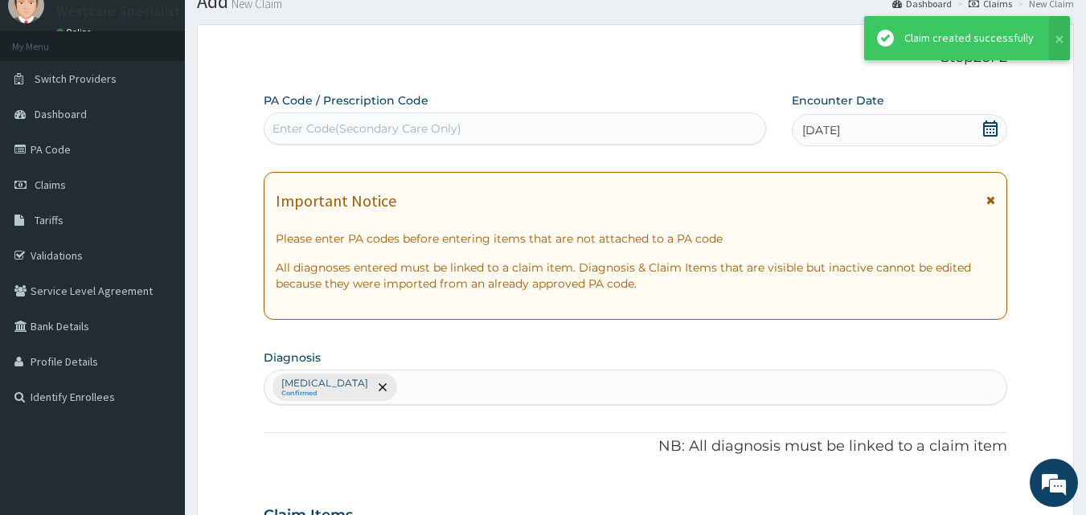
scroll to position [715, 0]
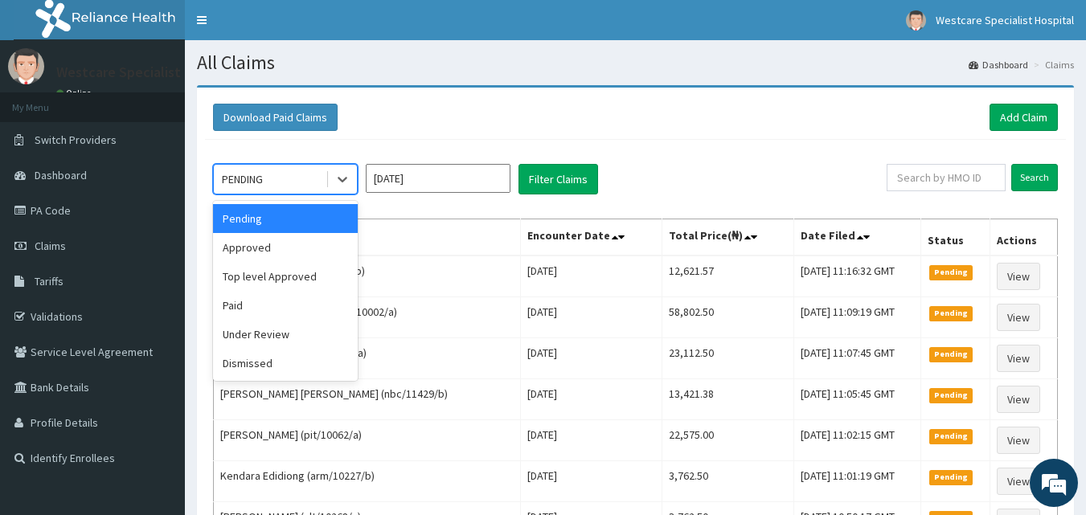
click at [240, 174] on div "PENDING" at bounding box center [242, 179] width 41 height 16
click at [257, 243] on div "Approved" at bounding box center [285, 247] width 145 height 29
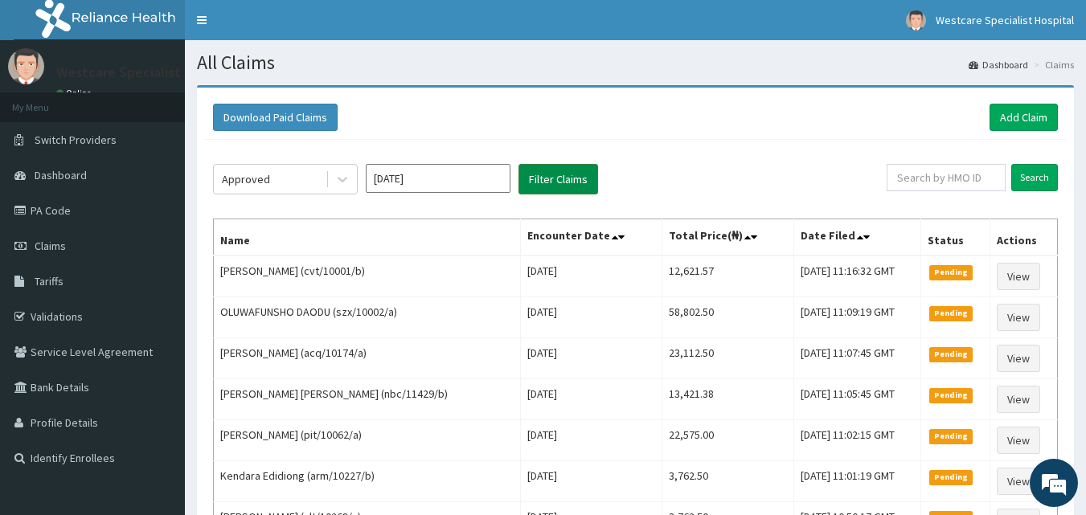
click at [577, 175] on button "Filter Claims" at bounding box center [558, 179] width 80 height 31
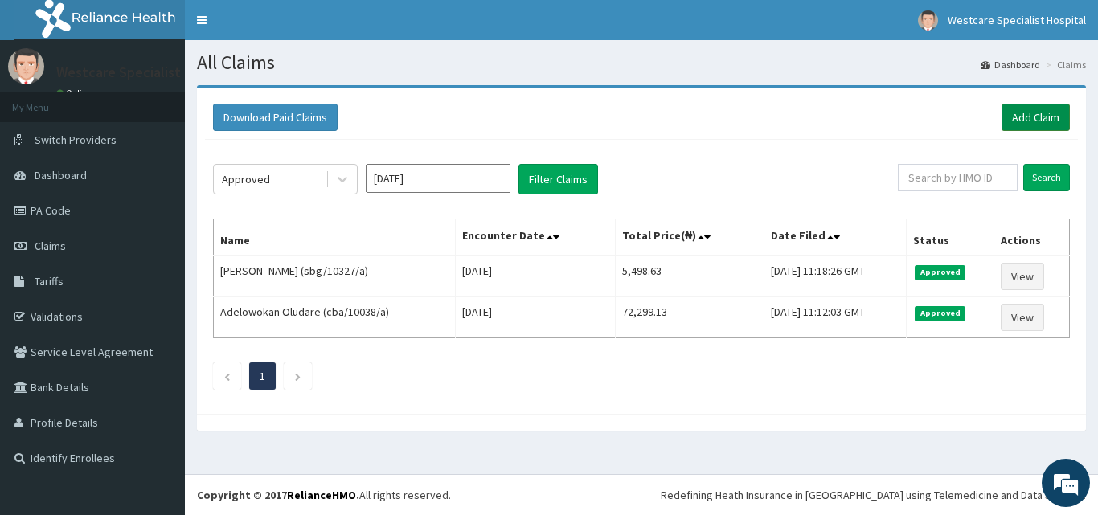
click at [1042, 114] on link "Add Claim" at bounding box center [1035, 117] width 68 height 27
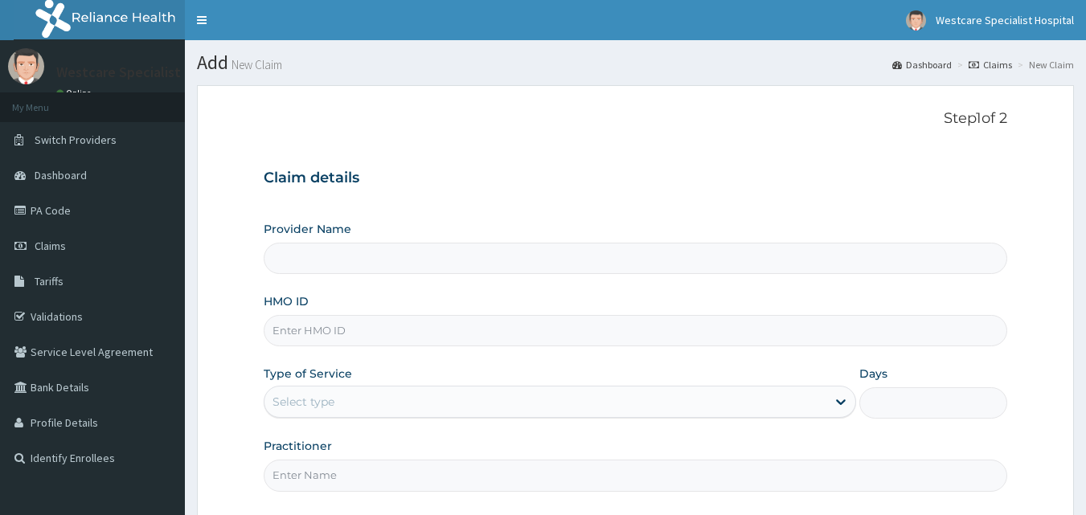
type input "WestCare Specialist Hospital"
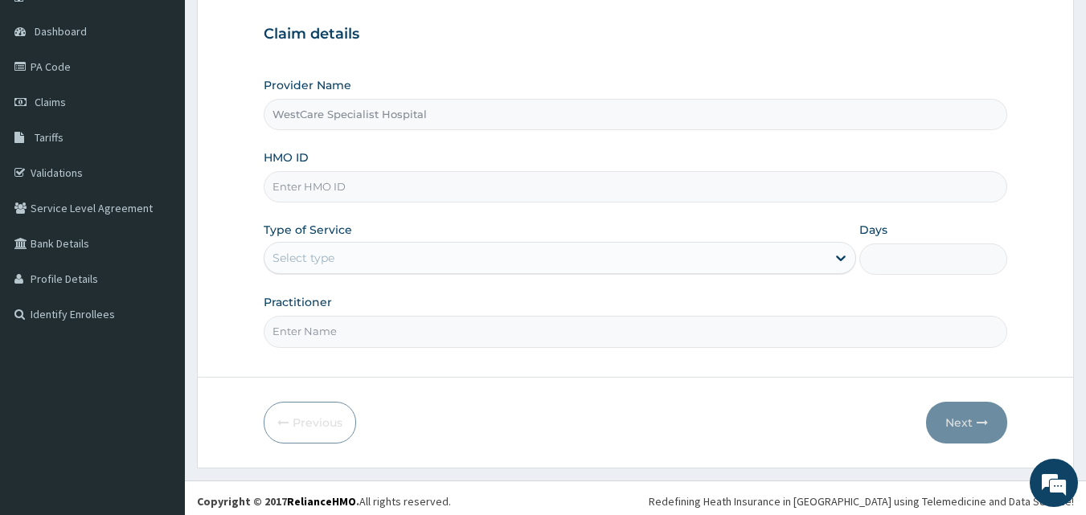
scroll to position [150, 0]
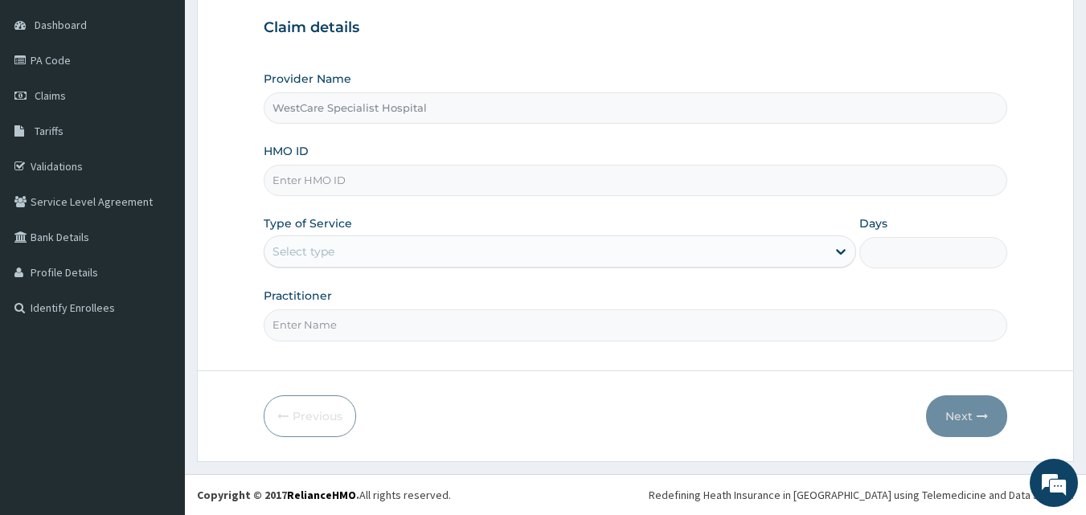
click at [358, 182] on input "HMO ID" at bounding box center [636, 180] width 744 height 31
type input "bfl/10080/c"
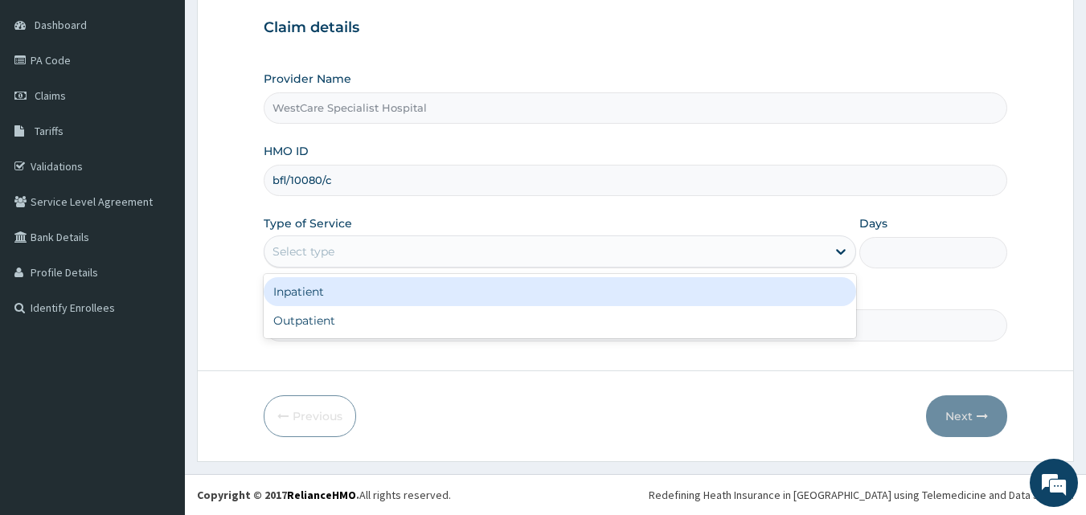
click at [288, 249] on div "Select type" at bounding box center [303, 252] width 62 height 16
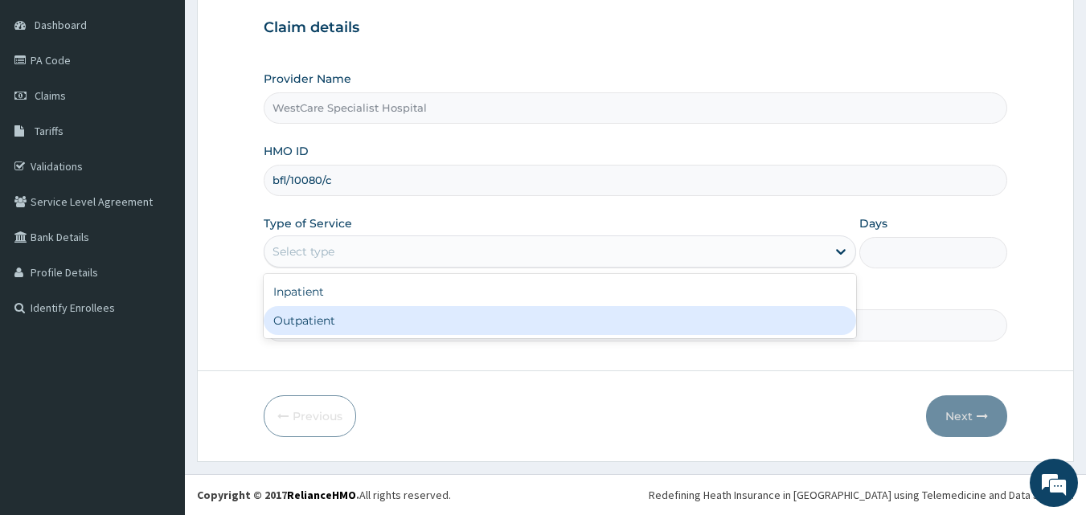
click at [282, 329] on div "Outpatient" at bounding box center [560, 320] width 592 height 29
type input "1"
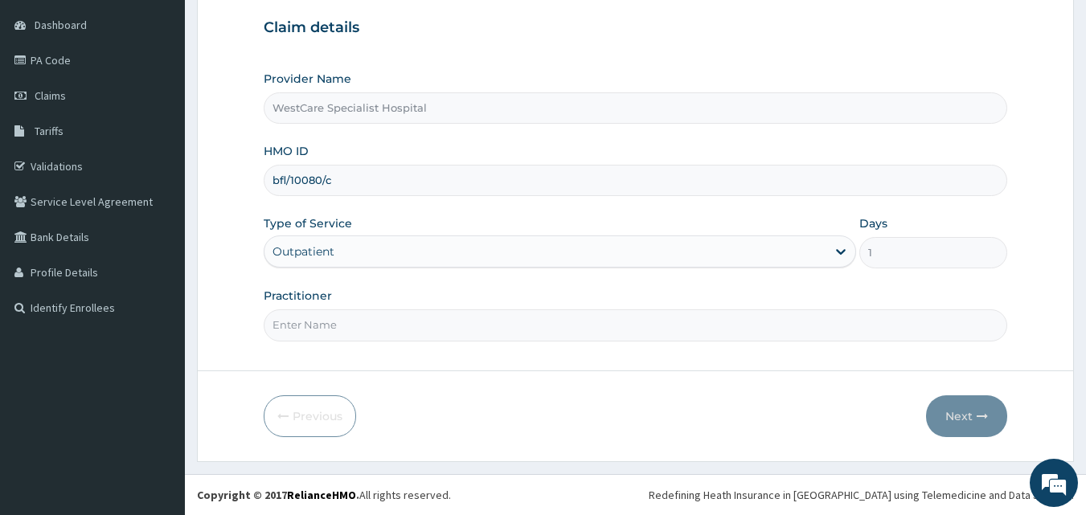
click at [324, 327] on input "Practitioner" at bounding box center [636, 324] width 744 height 31
type input "[PERSON_NAME]"
click at [973, 407] on button "Next" at bounding box center [966, 416] width 81 height 42
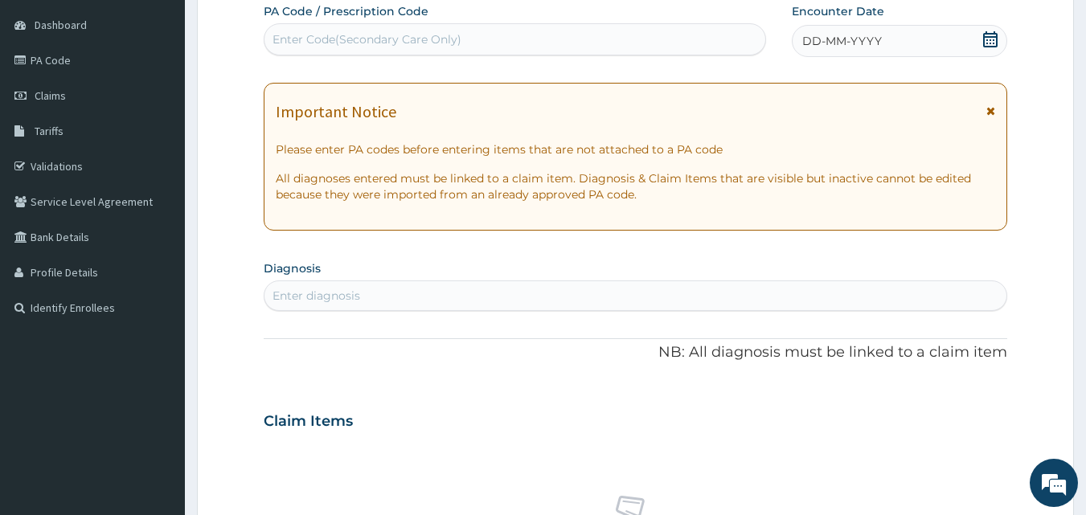
click at [808, 45] on span "DD-MM-YYYY" at bounding box center [842, 41] width 80 height 16
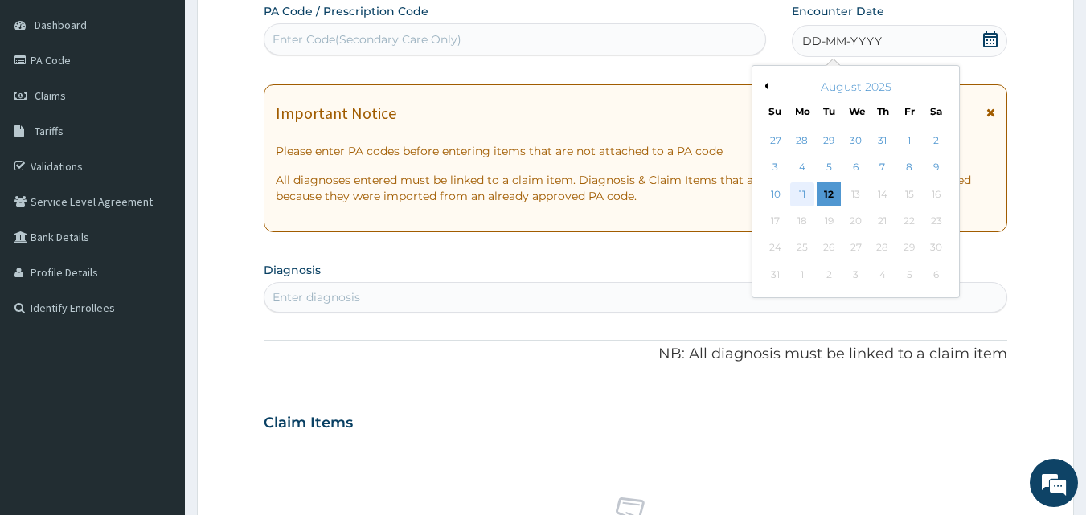
click at [808, 197] on div "11" at bounding box center [802, 194] width 24 height 24
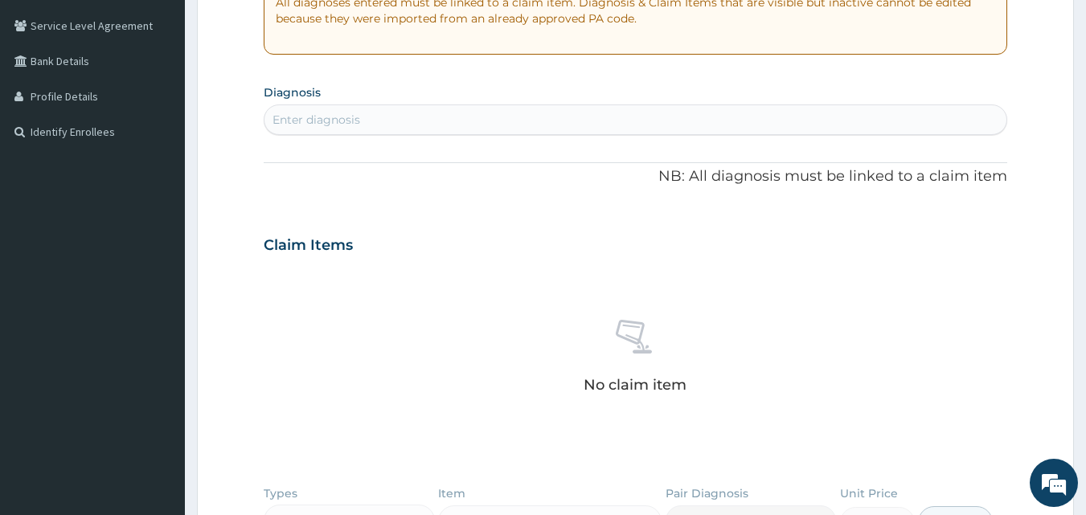
scroll to position [391, 0]
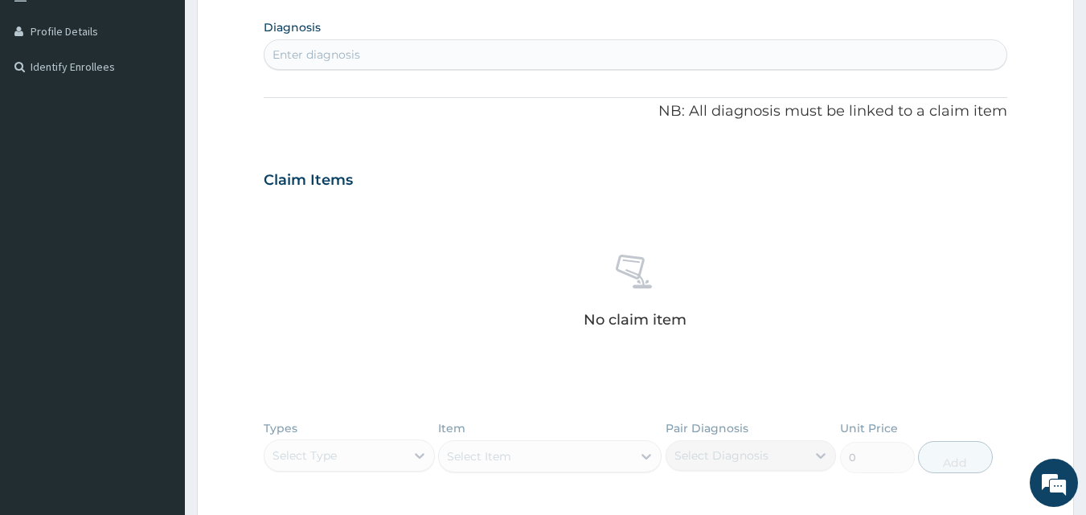
click at [449, 49] on div "Enter diagnosis" at bounding box center [635, 55] width 743 height 26
type input "[MEDICAL_DATA]"
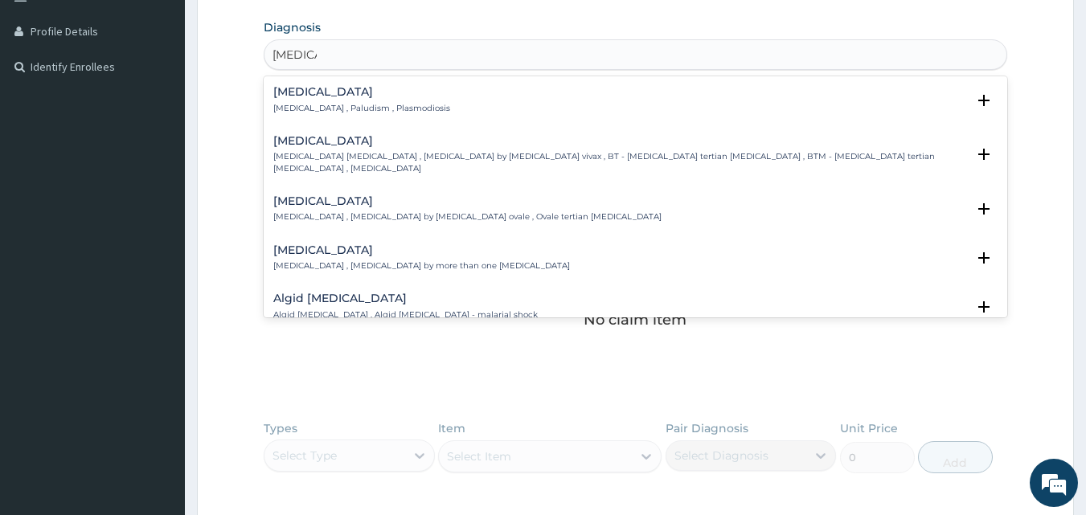
click at [306, 86] on h4 "[MEDICAL_DATA]" at bounding box center [361, 92] width 177 height 12
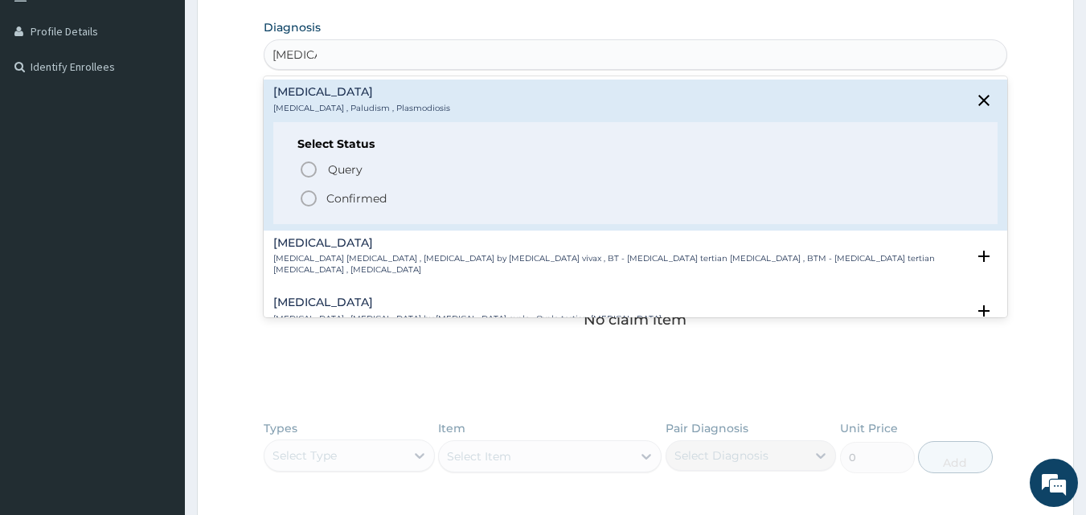
click at [308, 194] on icon "status option filled" at bounding box center [308, 198] width 19 height 19
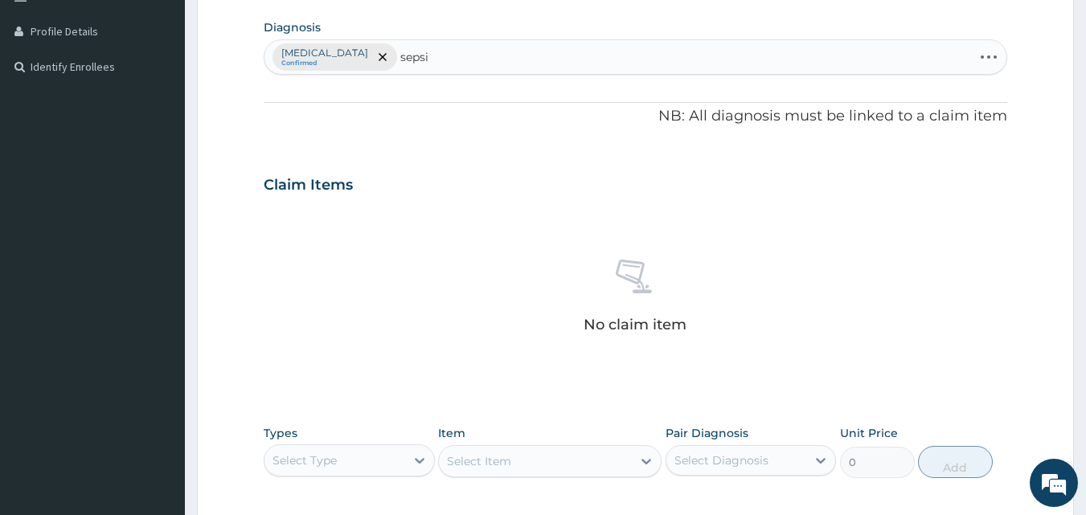
type input "[MEDICAL_DATA]"
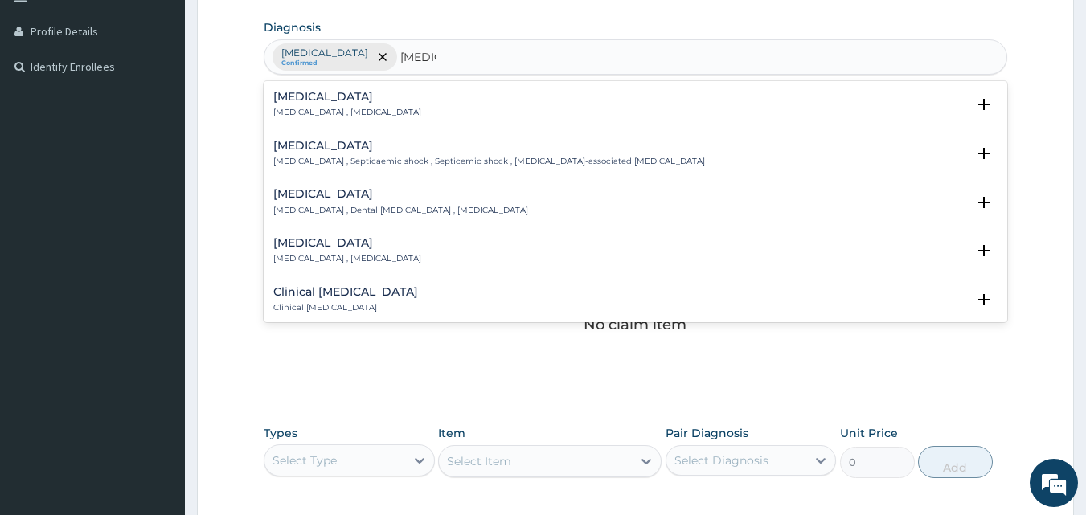
click at [286, 96] on h4 "[MEDICAL_DATA]" at bounding box center [347, 97] width 148 height 12
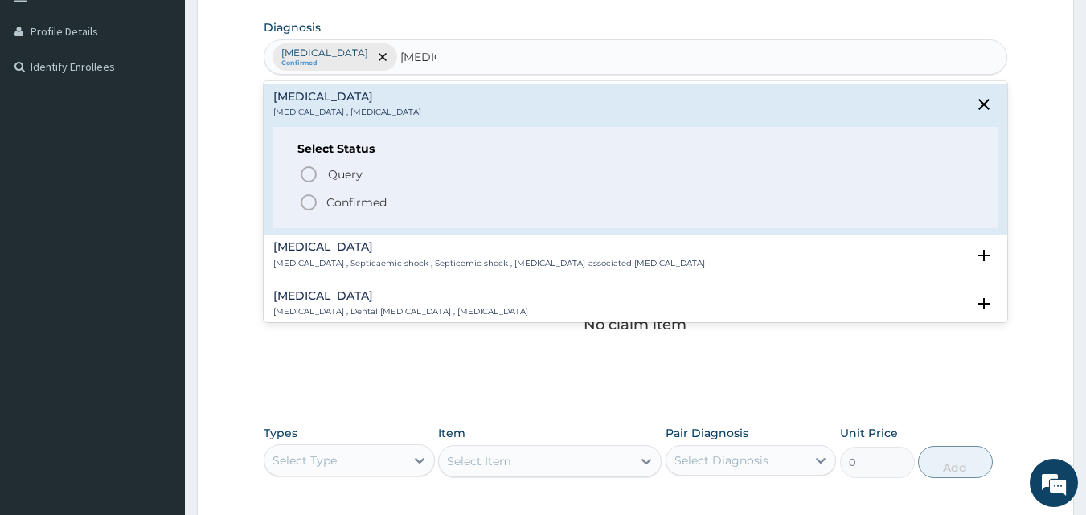
click at [309, 207] on icon "status option filled" at bounding box center [308, 202] width 19 height 19
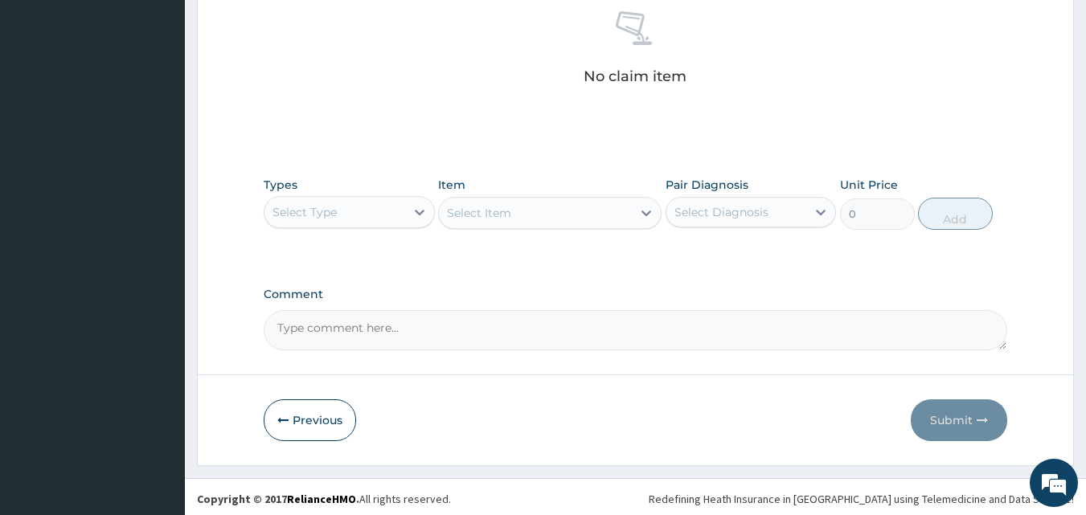
scroll to position [644, 0]
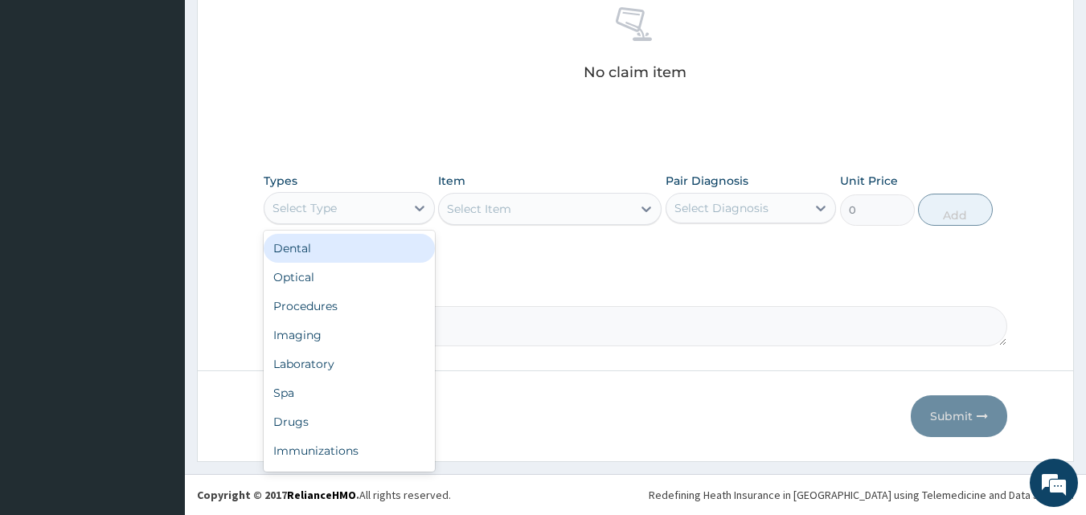
click at [332, 212] on div "Select Type" at bounding box center [304, 208] width 64 height 16
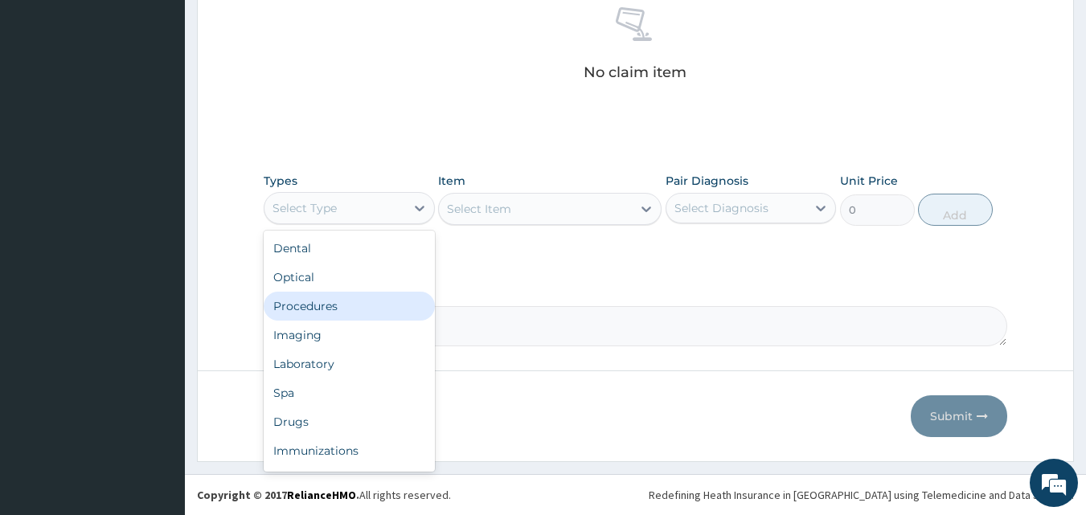
click at [313, 301] on div "Procedures" at bounding box center [349, 306] width 171 height 29
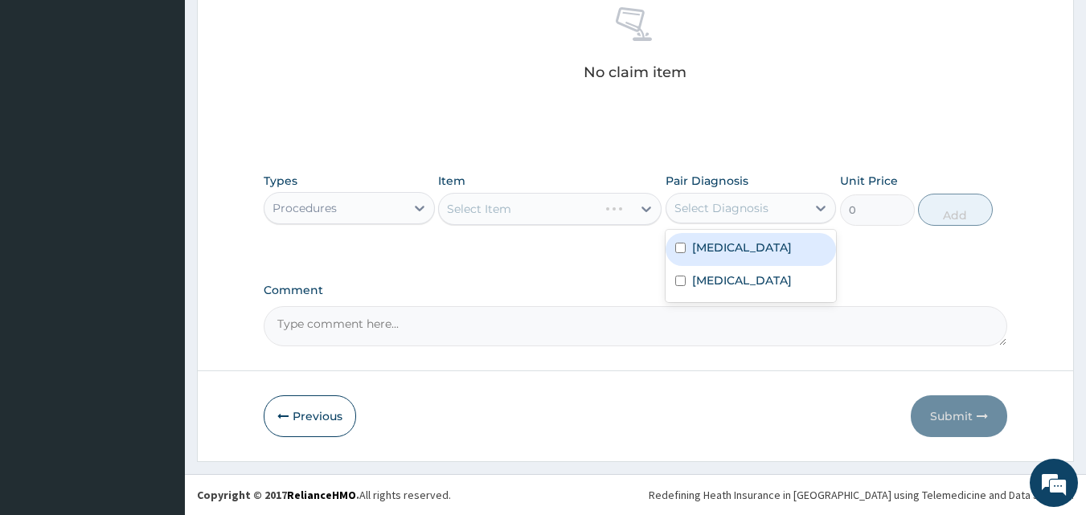
click at [702, 203] on div "Select Diagnosis" at bounding box center [721, 208] width 94 height 16
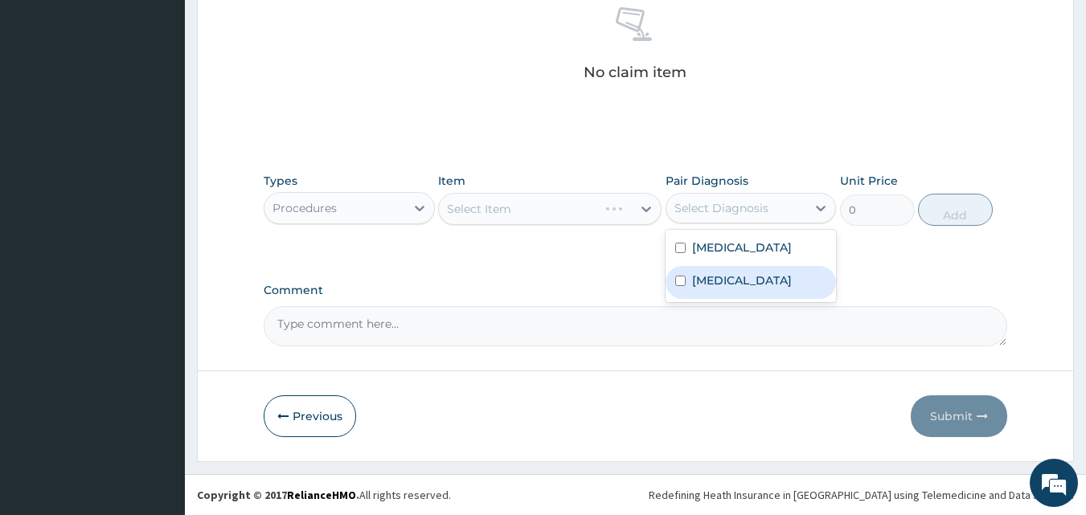
click at [711, 274] on label "[MEDICAL_DATA]" at bounding box center [742, 280] width 100 height 16
checkbox input "true"
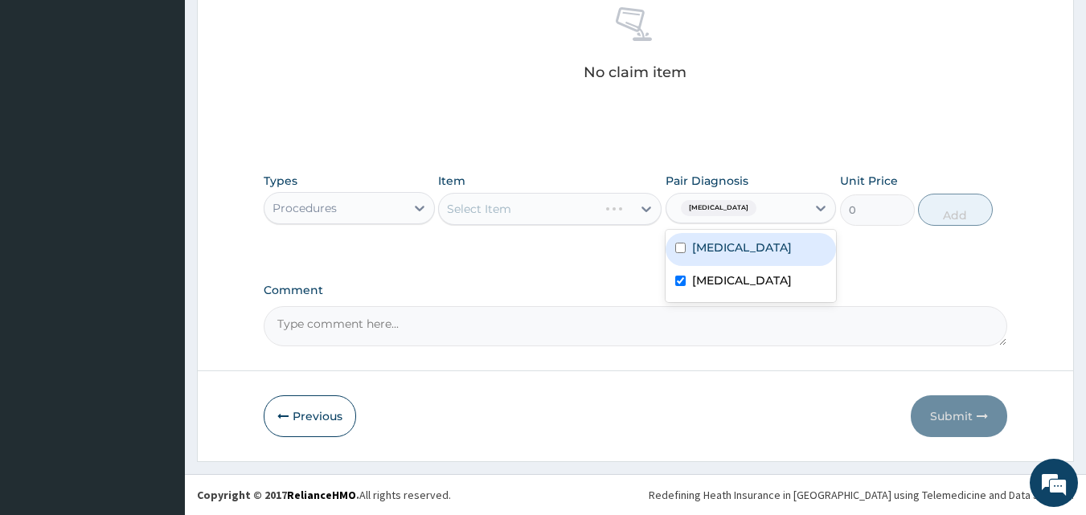
click at [720, 252] on label "[MEDICAL_DATA]" at bounding box center [742, 247] width 100 height 16
checkbox input "true"
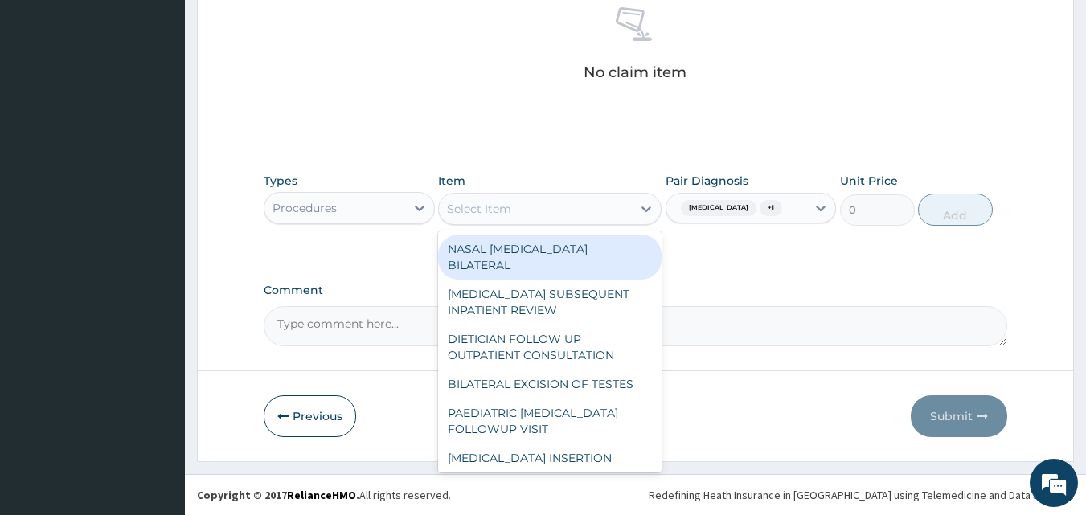
click at [505, 213] on div "Select Item" at bounding box center [479, 209] width 64 height 16
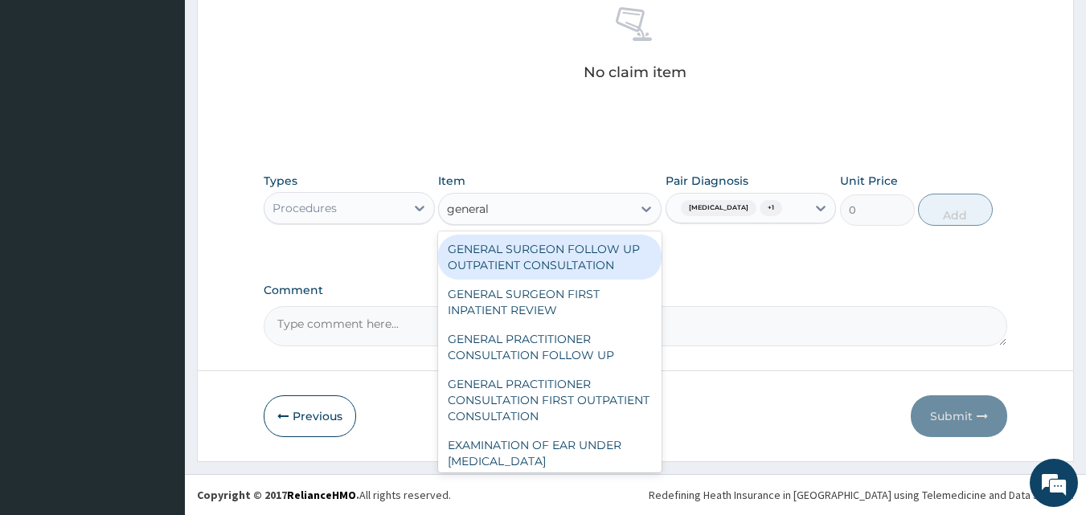
type input "general p"
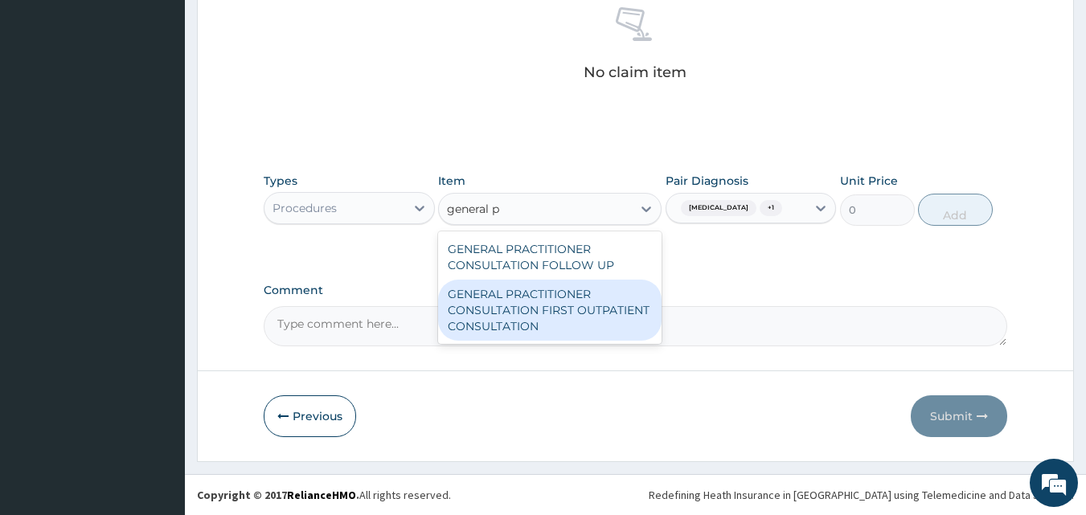
click at [534, 289] on div "GENERAL PRACTITIONER CONSULTATION FIRST OUTPATIENT CONSULTATION" at bounding box center [549, 310] width 223 height 61
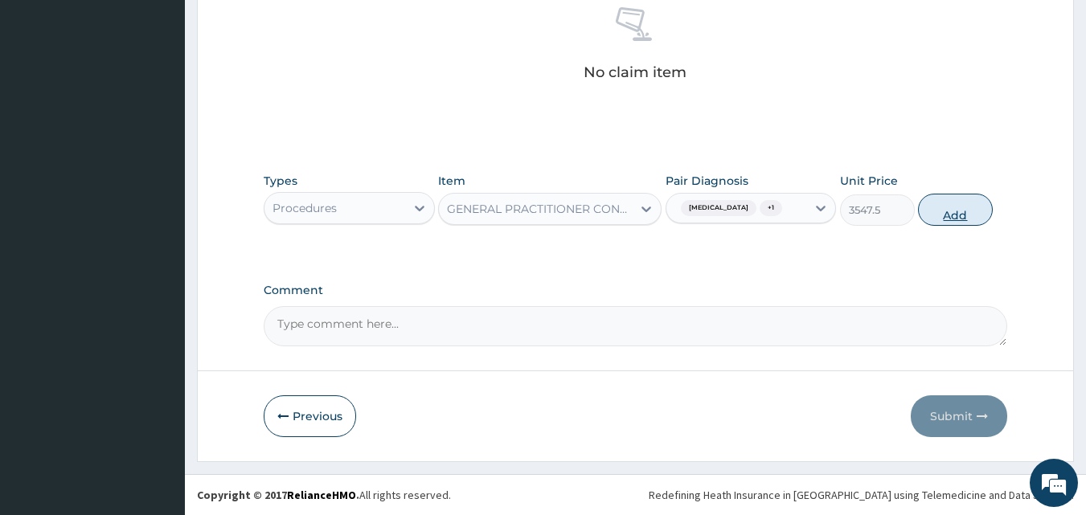
click at [953, 207] on button "Add" at bounding box center [955, 210] width 75 height 32
type input "0"
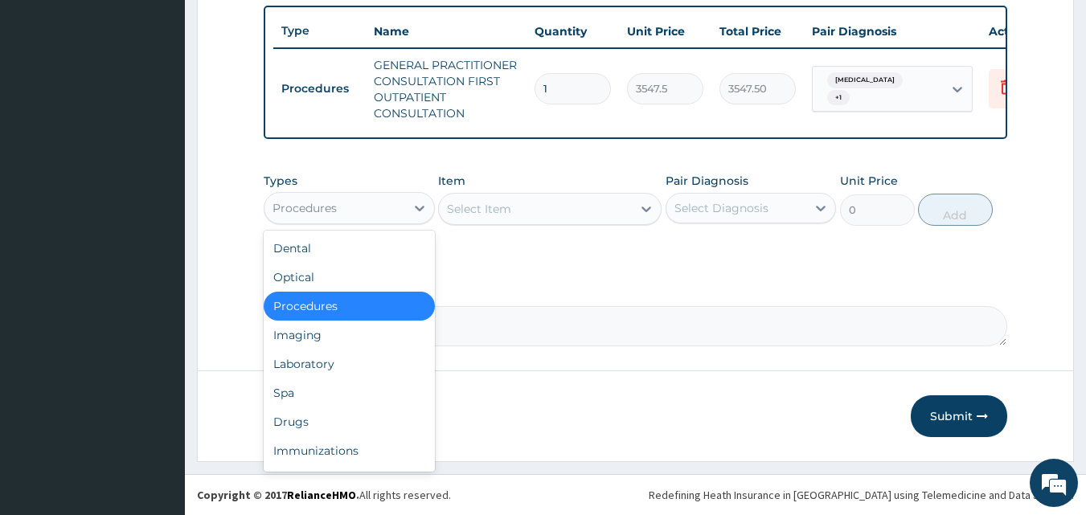
click at [352, 199] on div "Procedures" at bounding box center [334, 208] width 141 height 26
click at [325, 352] on div "Laboratory" at bounding box center [349, 364] width 171 height 29
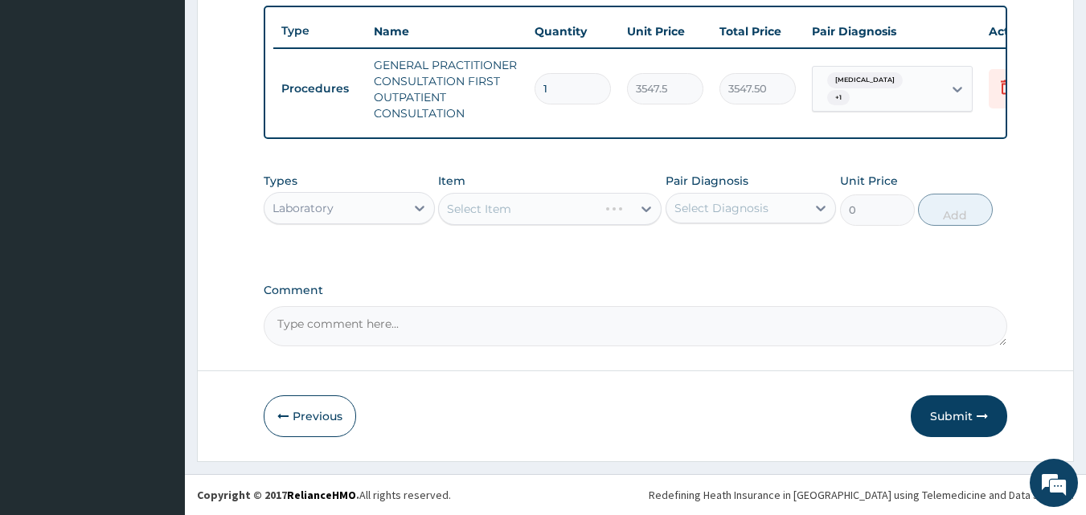
click at [460, 254] on div "Types option Laboratory, selected. Select is focused ,type to refine list, pres…" at bounding box center [636, 211] width 744 height 93
click at [524, 208] on div "Select Item" at bounding box center [549, 209] width 223 height 32
click at [539, 204] on div "Select Item" at bounding box center [535, 209] width 193 height 26
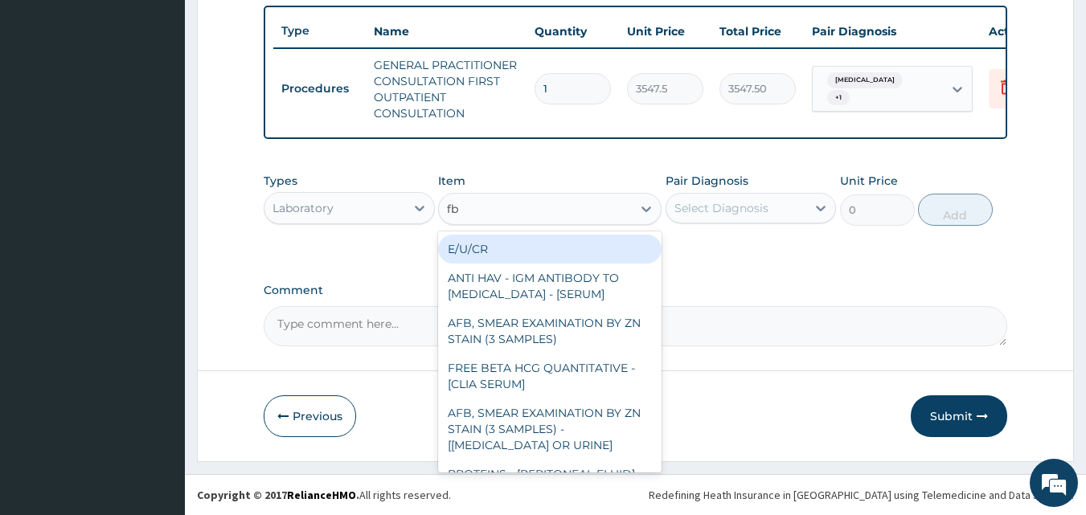
type input "fbc"
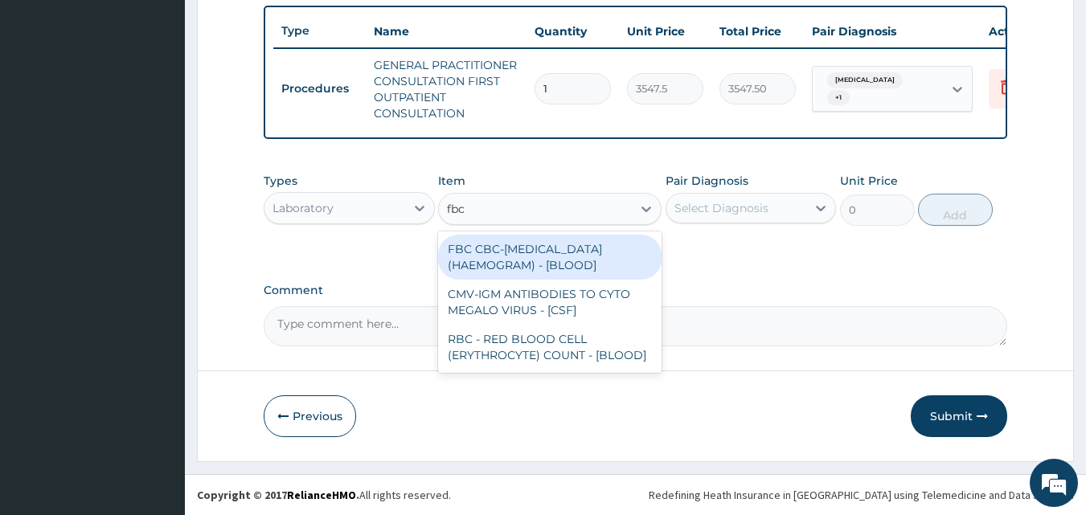
click at [535, 256] on div "FBC CBC-[MEDICAL_DATA] (HAEMOGRAM) - [BLOOD]" at bounding box center [549, 257] width 223 height 45
type input "4300"
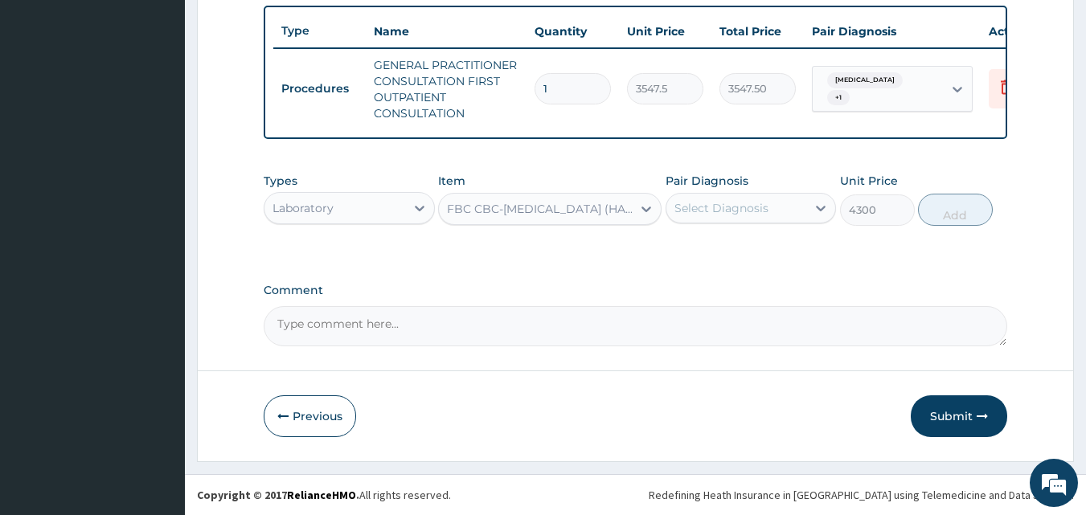
click at [766, 206] on div "Select Diagnosis" at bounding box center [721, 208] width 94 height 16
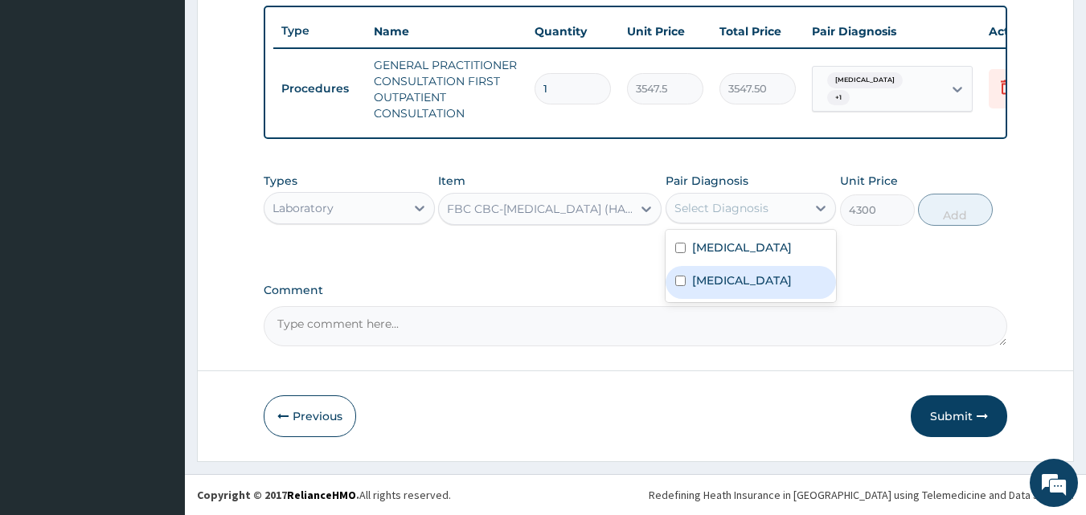
click at [755, 285] on div "[MEDICAL_DATA]" at bounding box center [750, 282] width 171 height 33
checkbox input "true"
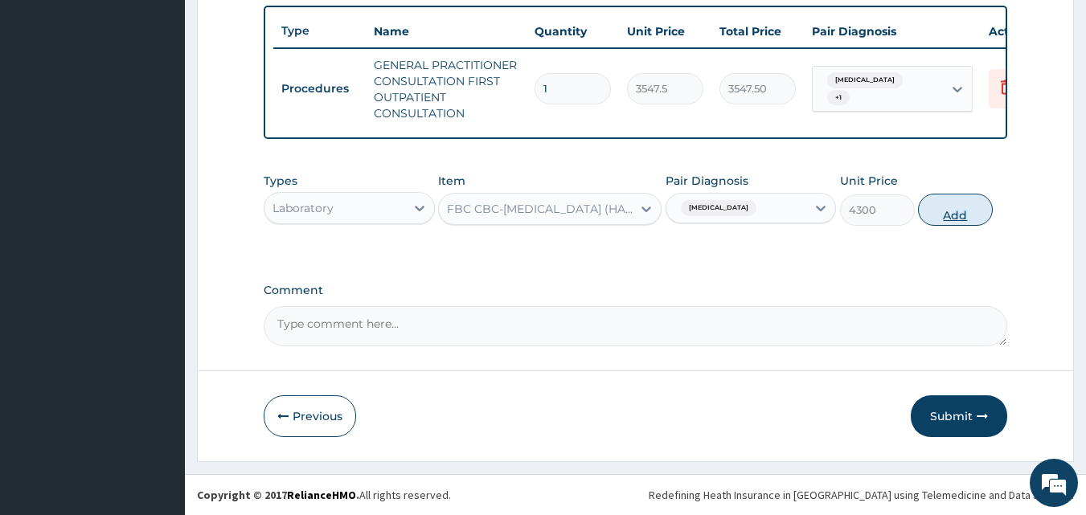
click at [939, 215] on button "Add" at bounding box center [955, 210] width 75 height 32
type input "0"
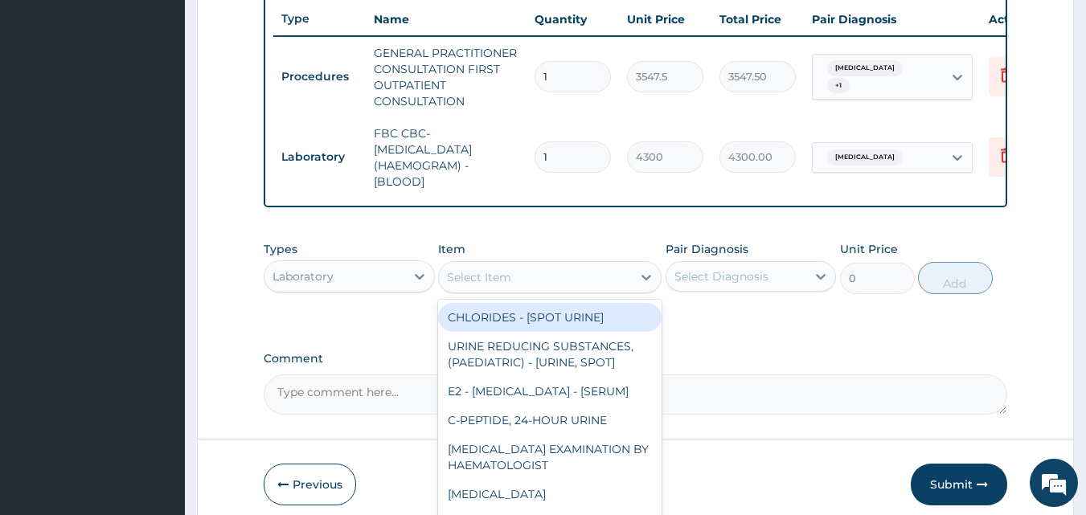
click at [543, 284] on div "Select Item" at bounding box center [535, 277] width 193 height 26
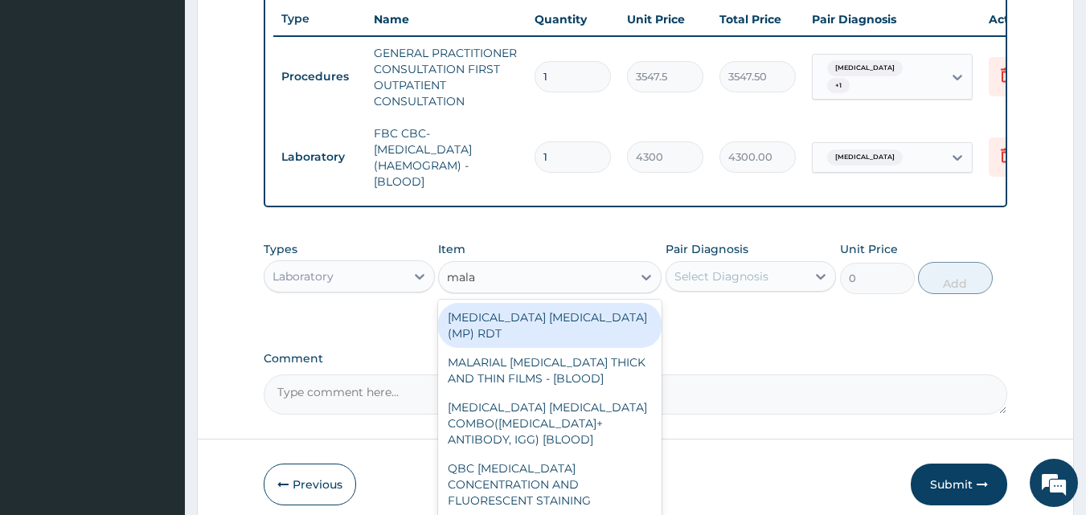
type input "malar"
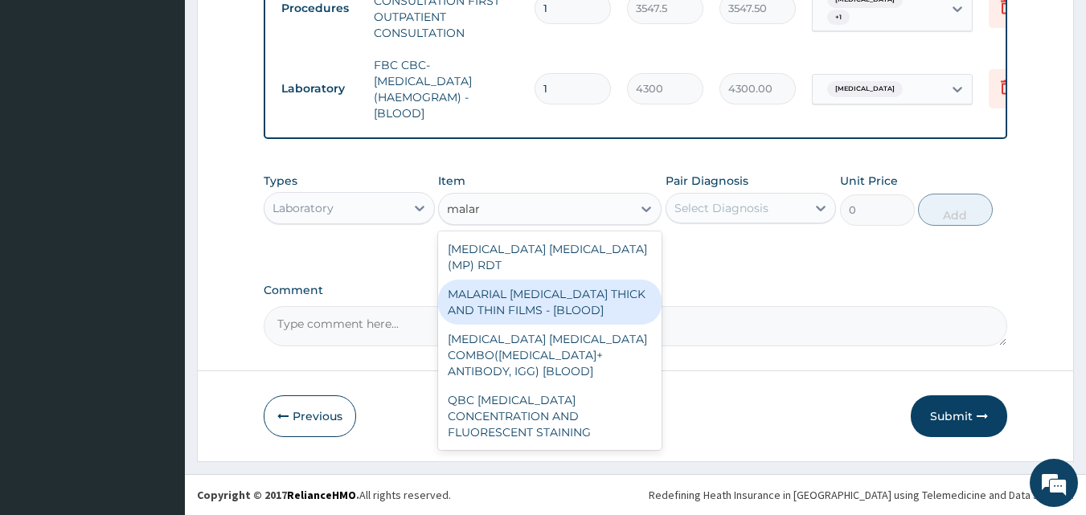
click at [529, 293] on div "MALARIAL [MEDICAL_DATA] THICK AND THIN FILMS - [BLOOD]" at bounding box center [549, 302] width 223 height 45
type input "1612.5"
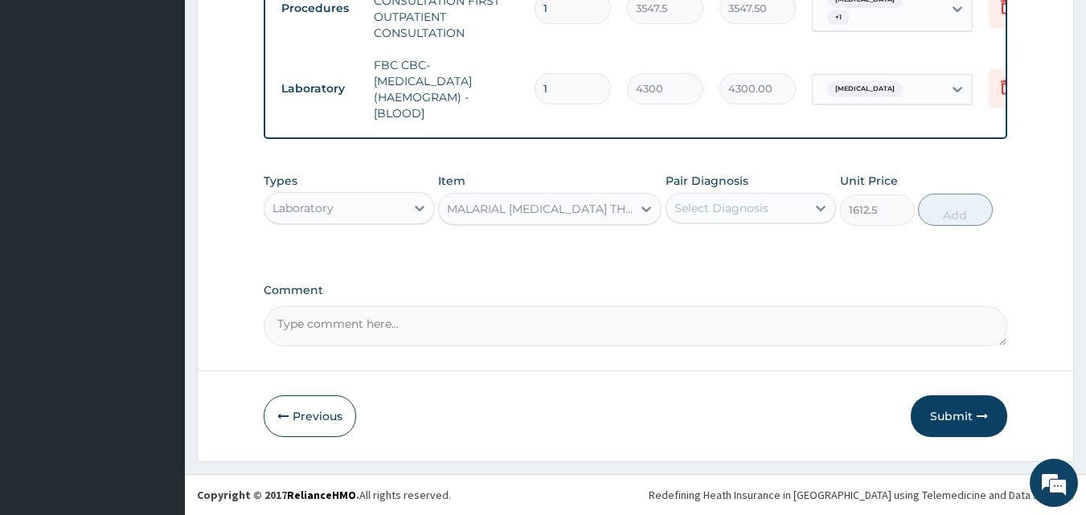
click at [702, 209] on div "Select Diagnosis" at bounding box center [721, 208] width 94 height 16
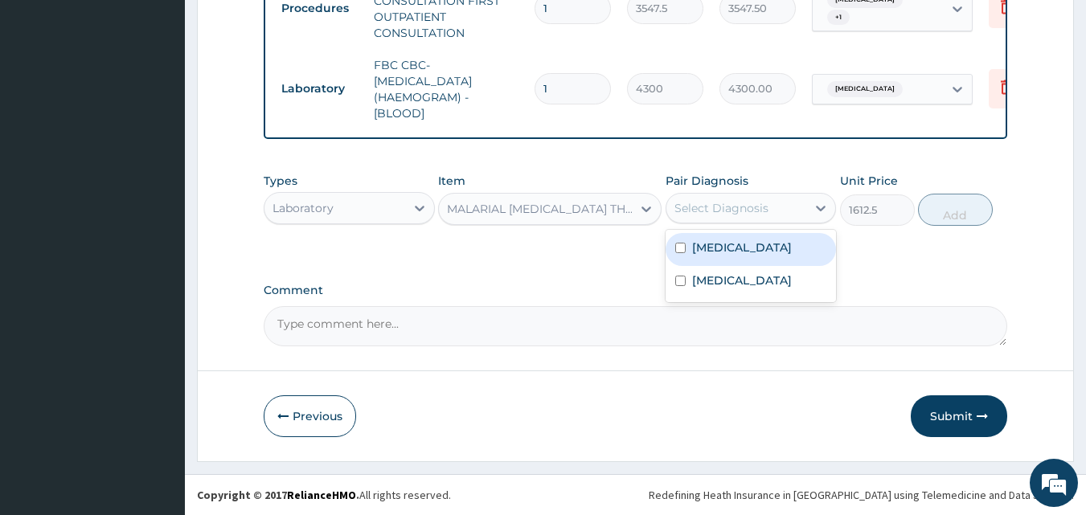
click at [723, 259] on div "[MEDICAL_DATA]" at bounding box center [750, 249] width 171 height 33
checkbox input "true"
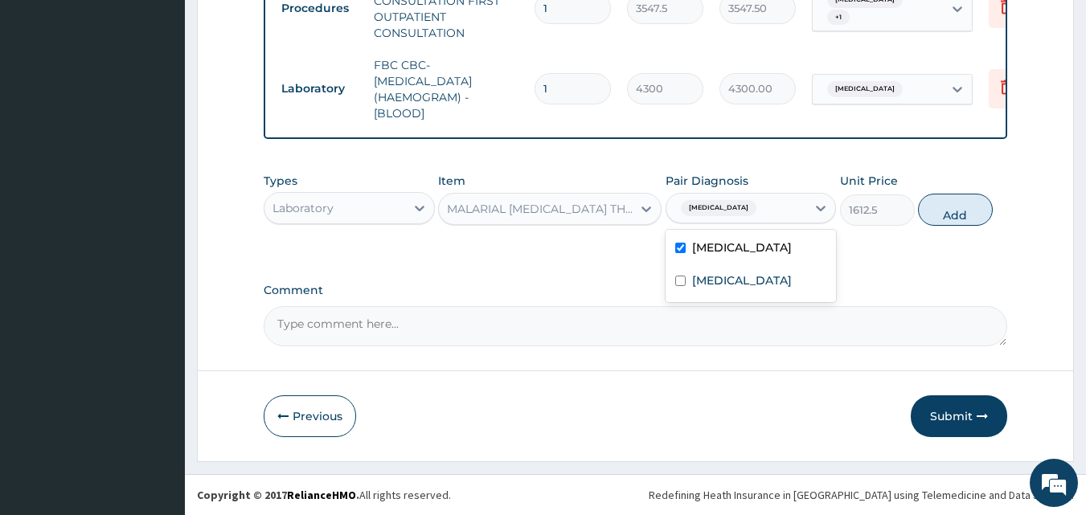
click at [939, 211] on button "Add" at bounding box center [955, 210] width 75 height 32
type input "0"
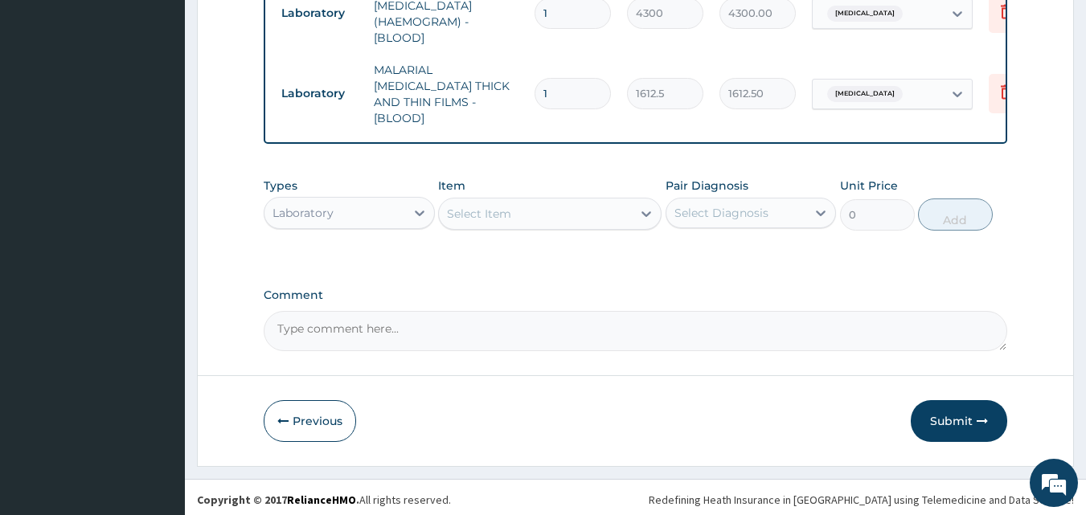
scroll to position [749, 0]
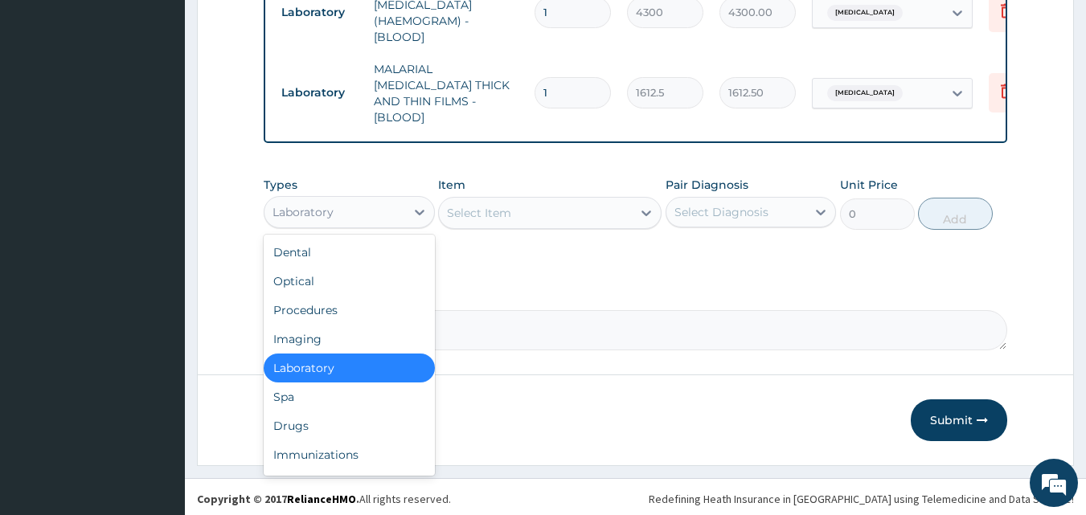
click at [317, 204] on div "Laboratory" at bounding box center [302, 212] width 61 height 16
type input "dr"
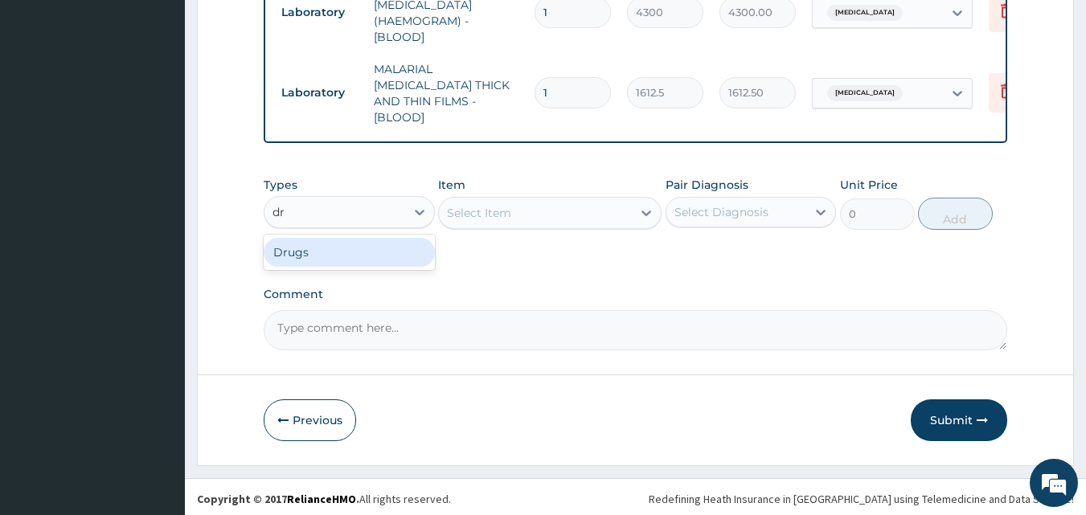
click at [318, 247] on div "Drugs" at bounding box center [349, 252] width 171 height 29
click at [490, 255] on div "Types Drugs Item Select Item Pair Diagnosis Select Diagnosis Unit Price 0 Add" at bounding box center [636, 215] width 744 height 93
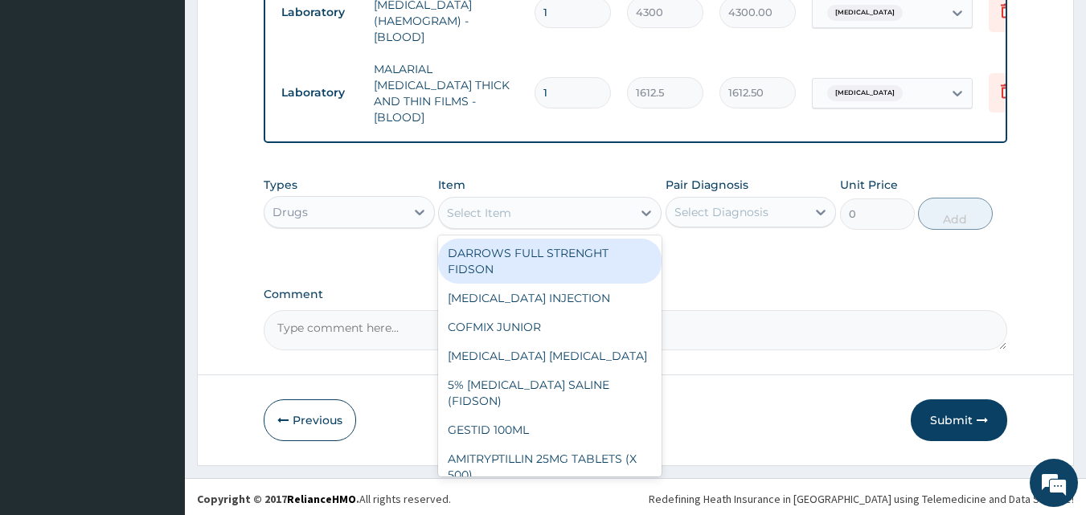
click at [494, 208] on div "Select Item" at bounding box center [479, 213] width 64 height 16
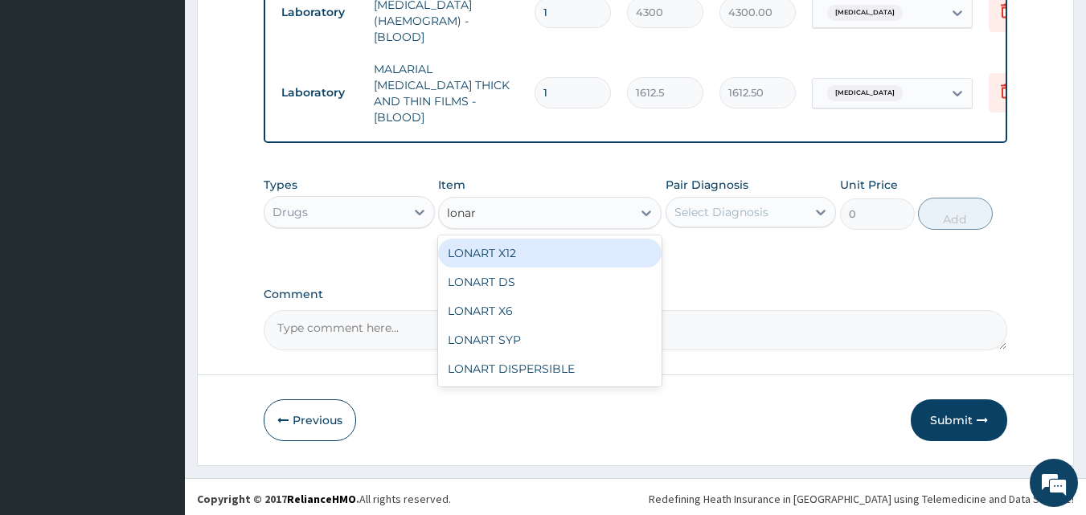
type input "lonart"
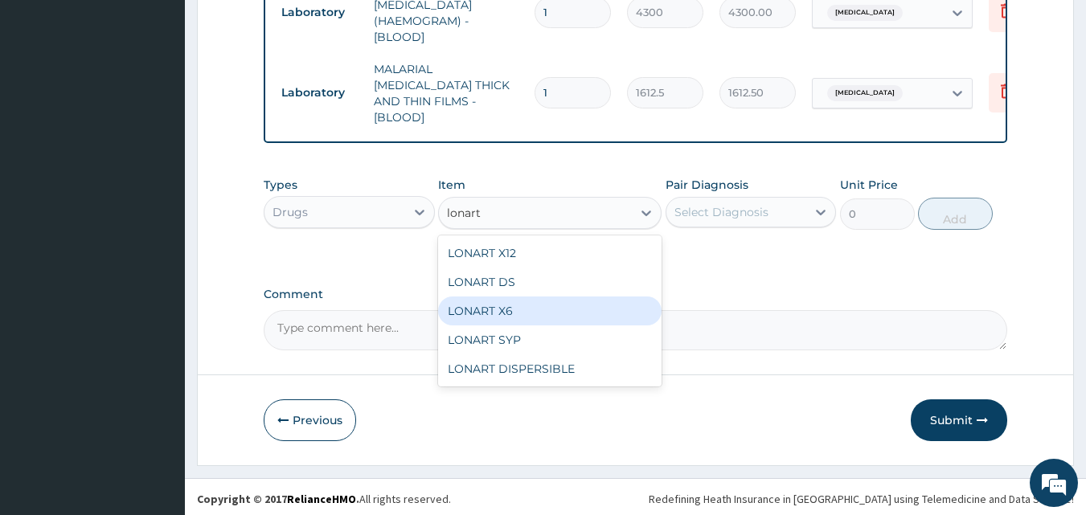
click at [511, 297] on div "LONART X6" at bounding box center [549, 311] width 223 height 29
type input "473"
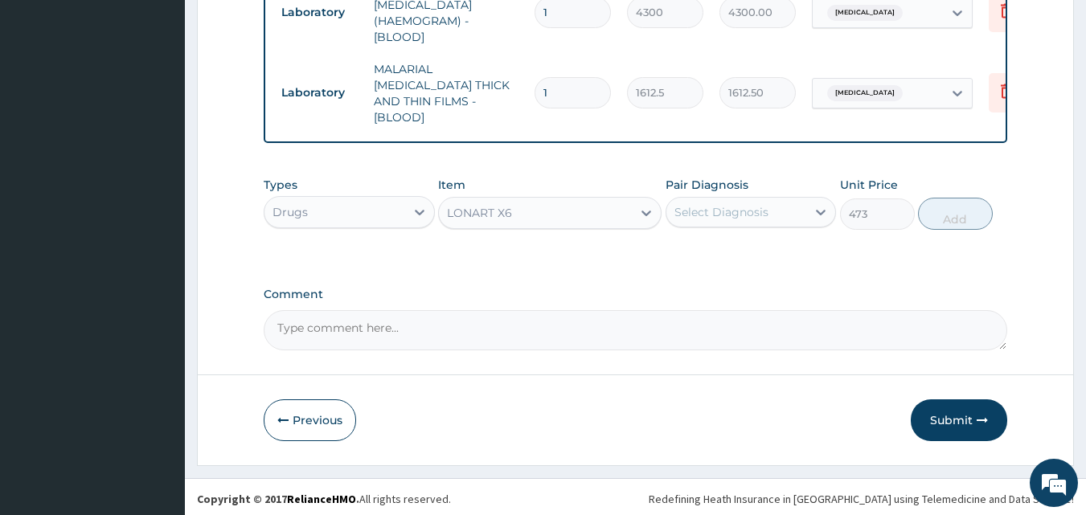
click at [768, 207] on div "Select Diagnosis" at bounding box center [736, 212] width 141 height 26
click at [760, 257] on div "Malaria" at bounding box center [750, 253] width 171 height 33
checkbox input "true"
click at [949, 221] on button "Add" at bounding box center [955, 214] width 75 height 32
type input "0"
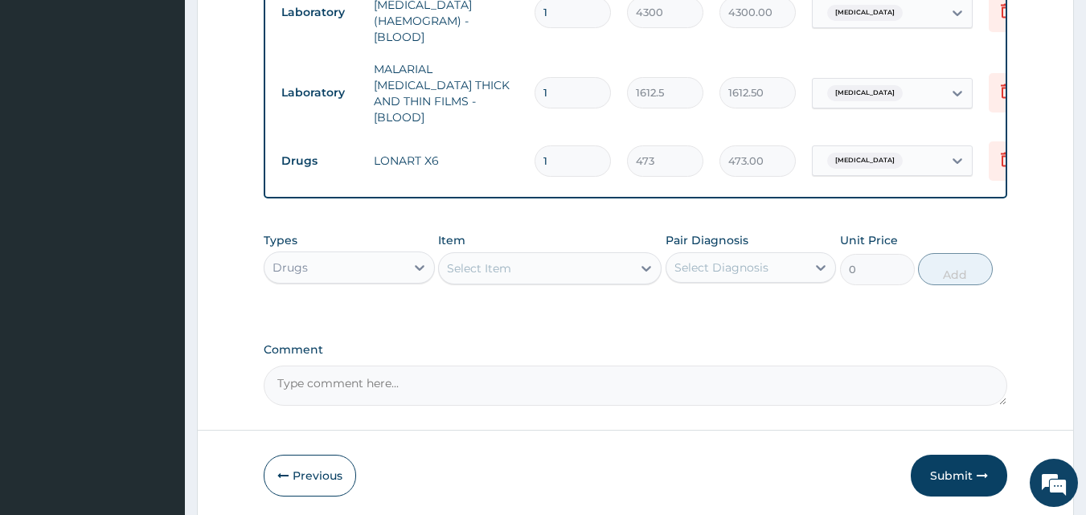
type input "0.00"
type input "6"
type input "2838.00"
type input "6"
click at [514, 260] on div "Select Item" at bounding box center [535, 269] width 193 height 26
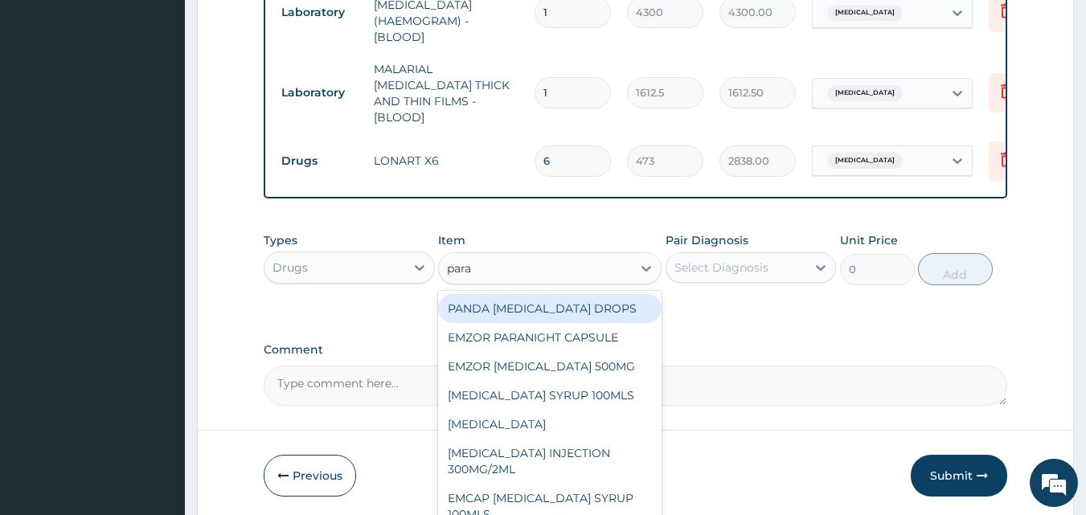
type input "parac"
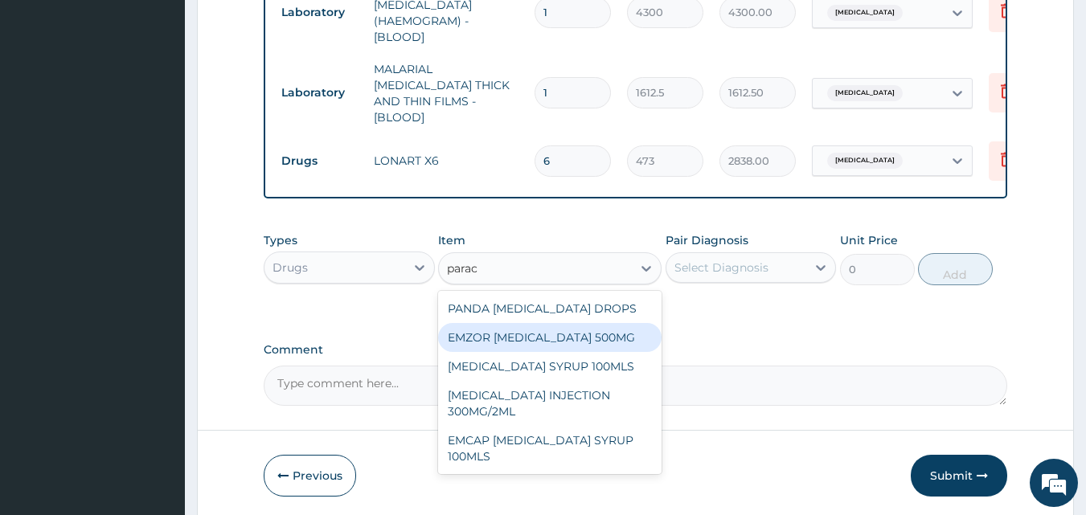
click at [581, 335] on div "EMZOR PARACETAMOL 500MG" at bounding box center [549, 337] width 223 height 29
type input "23.64999961853027"
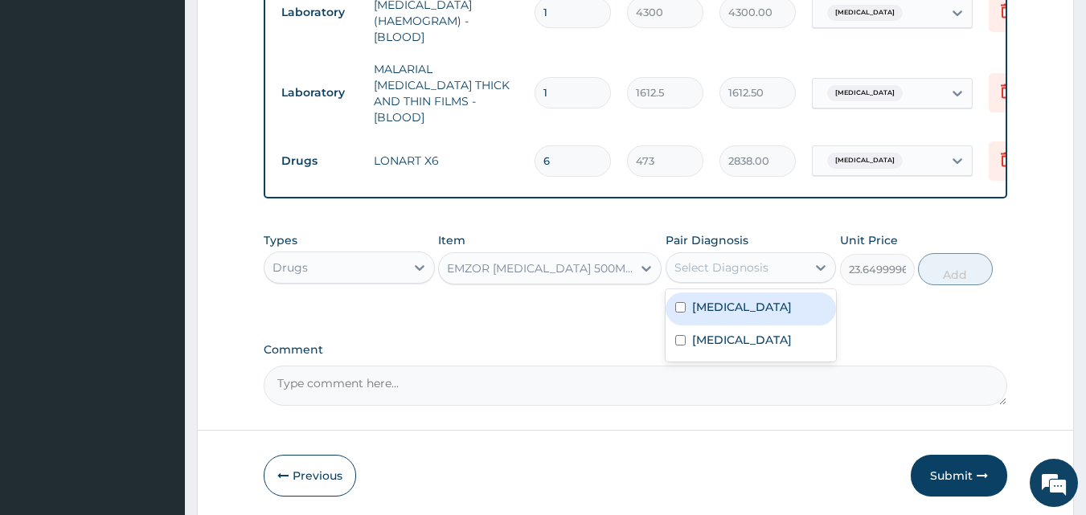
click at [752, 260] on div "Select Diagnosis" at bounding box center [721, 268] width 94 height 16
click at [754, 309] on div "Malaria" at bounding box center [750, 309] width 171 height 33
checkbox input "true"
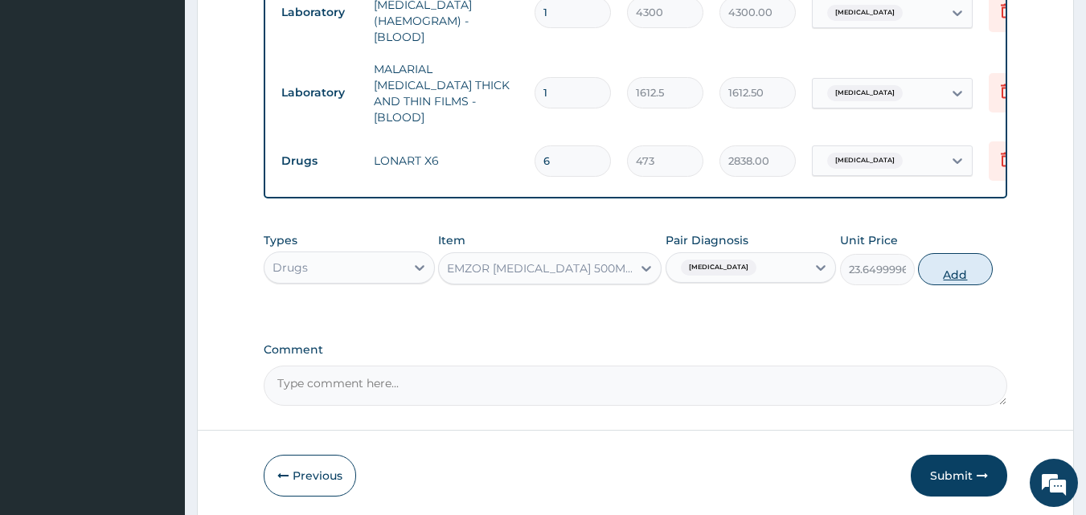
click at [959, 264] on button "Add" at bounding box center [955, 269] width 75 height 32
type input "0"
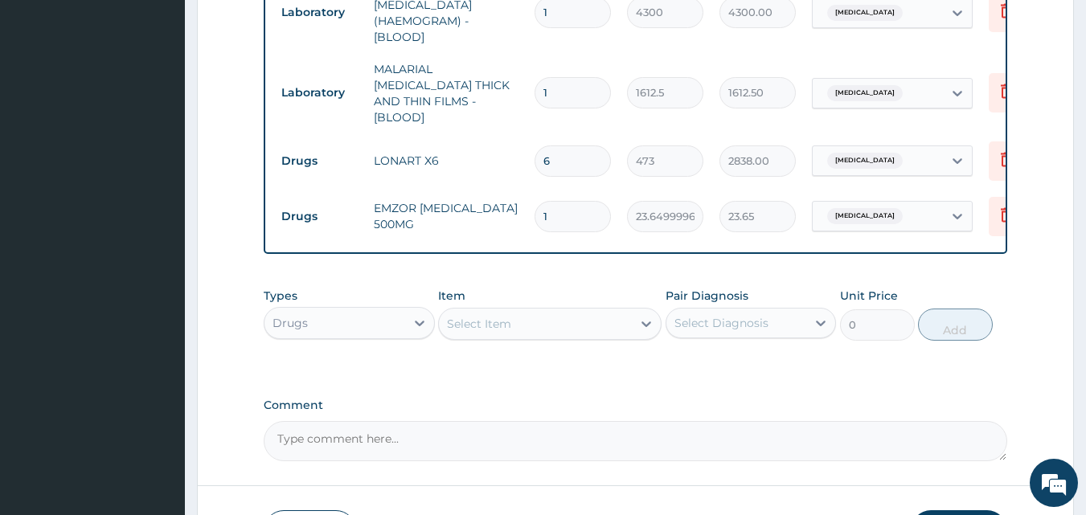
type input "18"
type input "425.70"
type input "18"
click at [493, 318] on div "Select Item" at bounding box center [479, 324] width 64 height 16
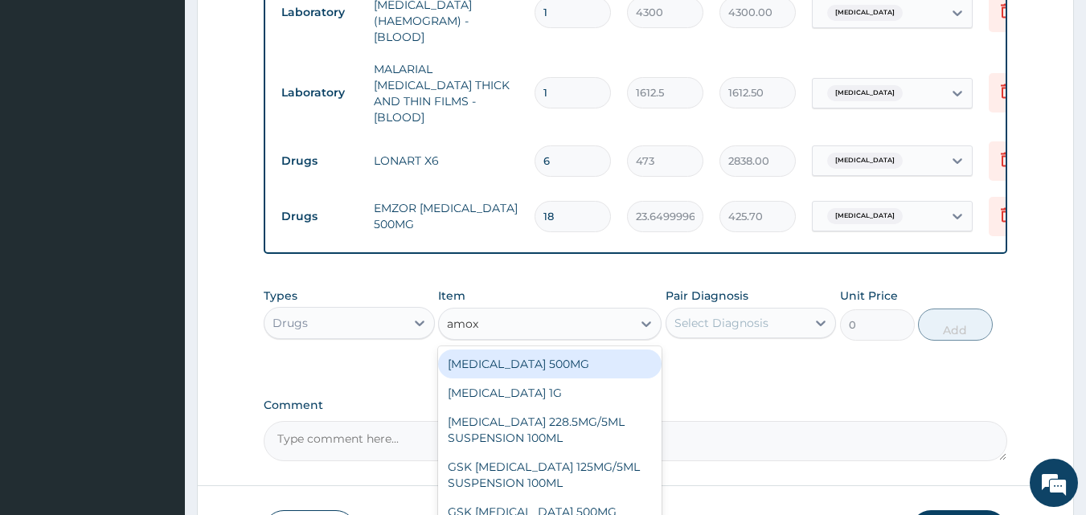
type input "amoxi"
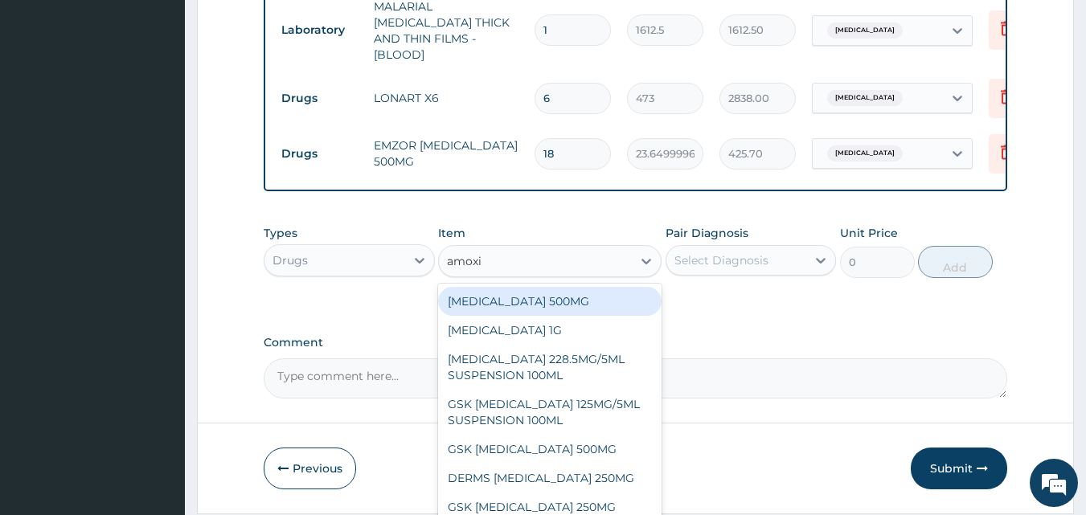
scroll to position [860, 0]
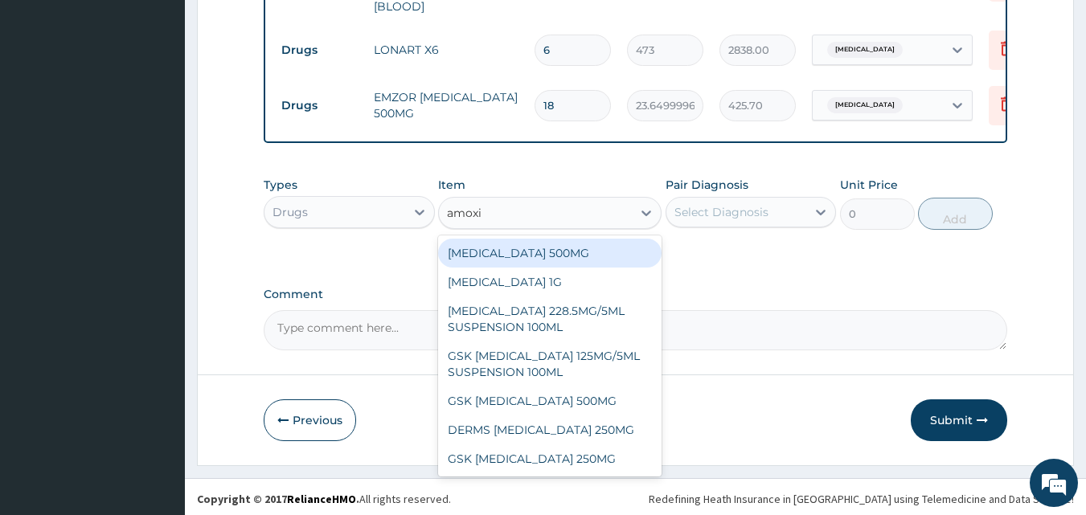
click at [560, 243] on div "[MEDICAL_DATA] 500MG" at bounding box center [549, 253] width 223 height 29
type input "70.94999694824219"
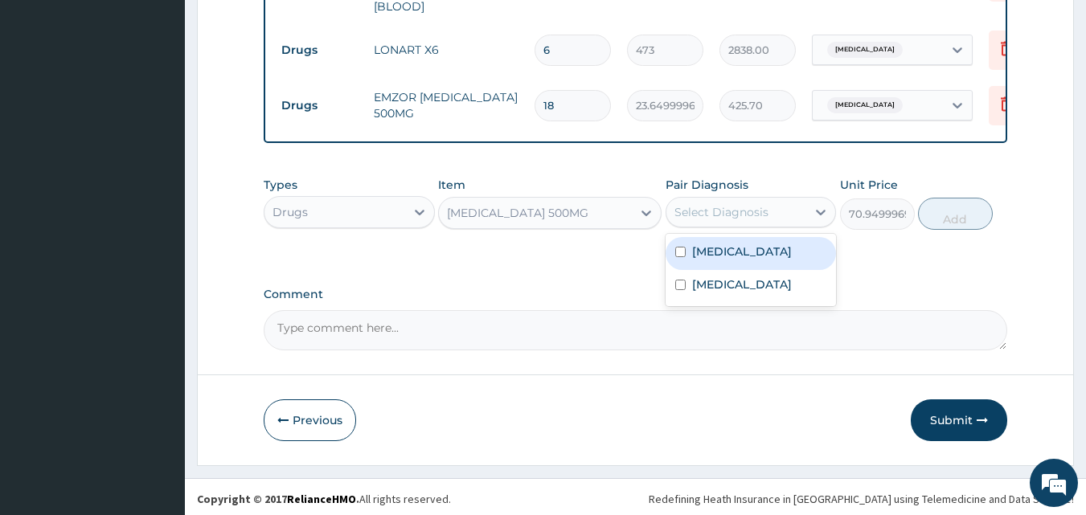
click at [730, 208] on div "Select Diagnosis" at bounding box center [721, 212] width 94 height 16
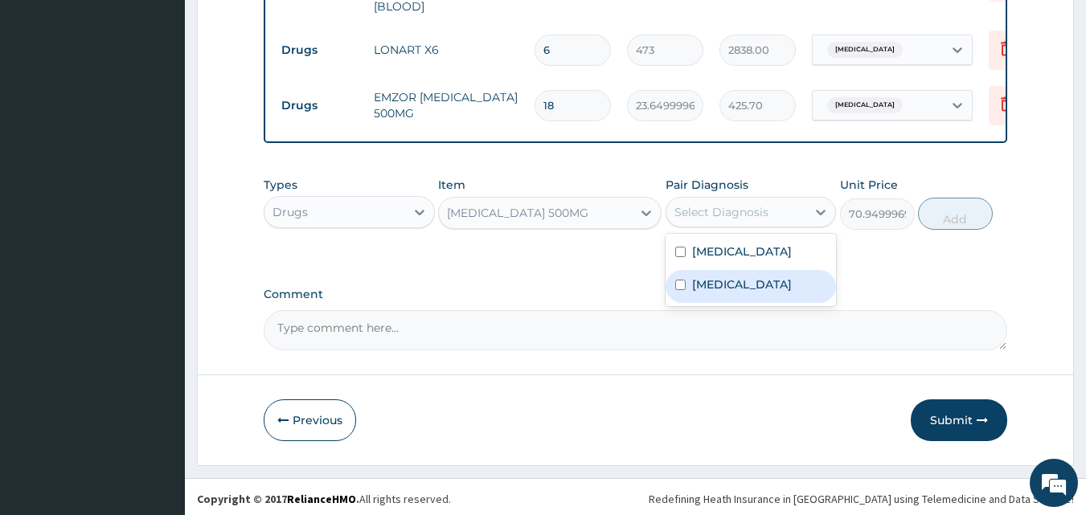
drag, startPoint x: 724, startPoint y: 268, endPoint x: 741, endPoint y: 256, distance: 21.2
click at [725, 270] on div "[MEDICAL_DATA]" at bounding box center [750, 286] width 171 height 33
checkbox input "true"
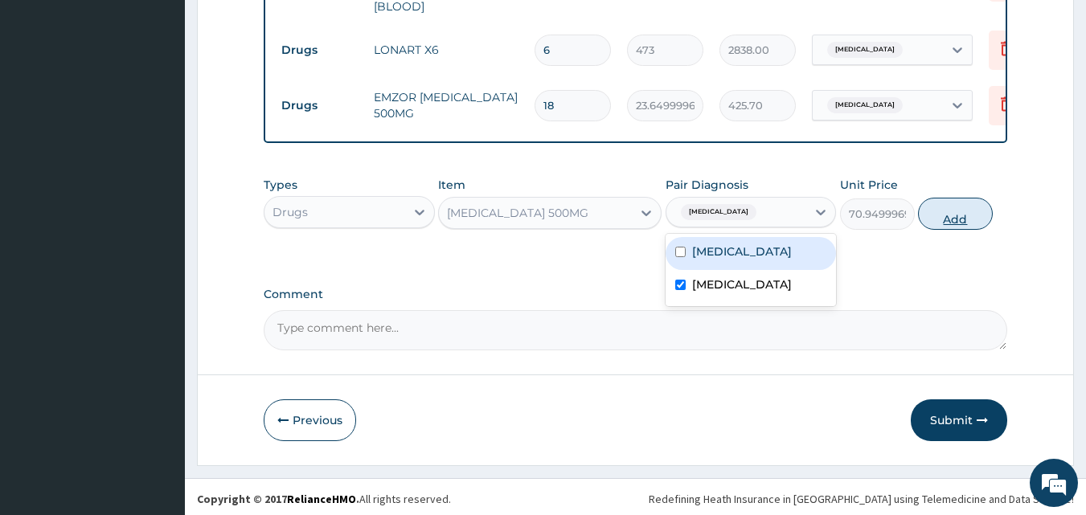
click at [961, 216] on button "Add" at bounding box center [955, 214] width 75 height 32
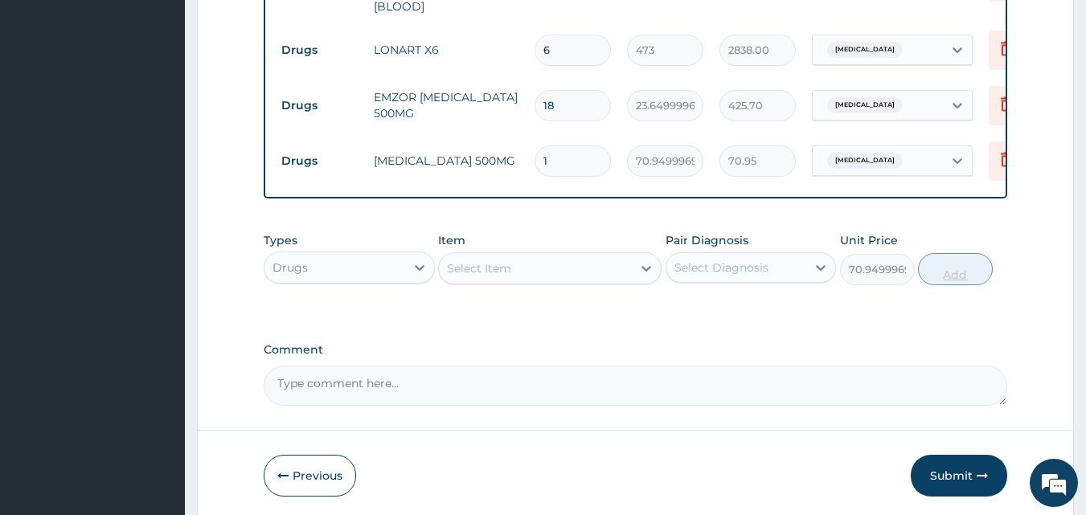
type input "0"
click at [543, 145] on input "1" at bounding box center [572, 160] width 76 height 31
type input "21"
type input "1489.95"
type input "21"
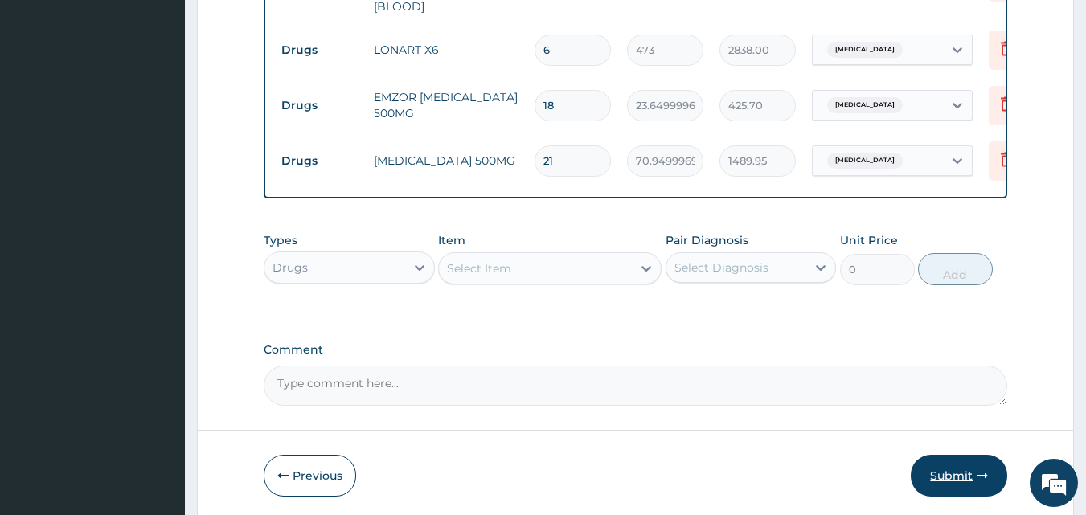
click at [938, 471] on button "Submit" at bounding box center [959, 476] width 96 height 42
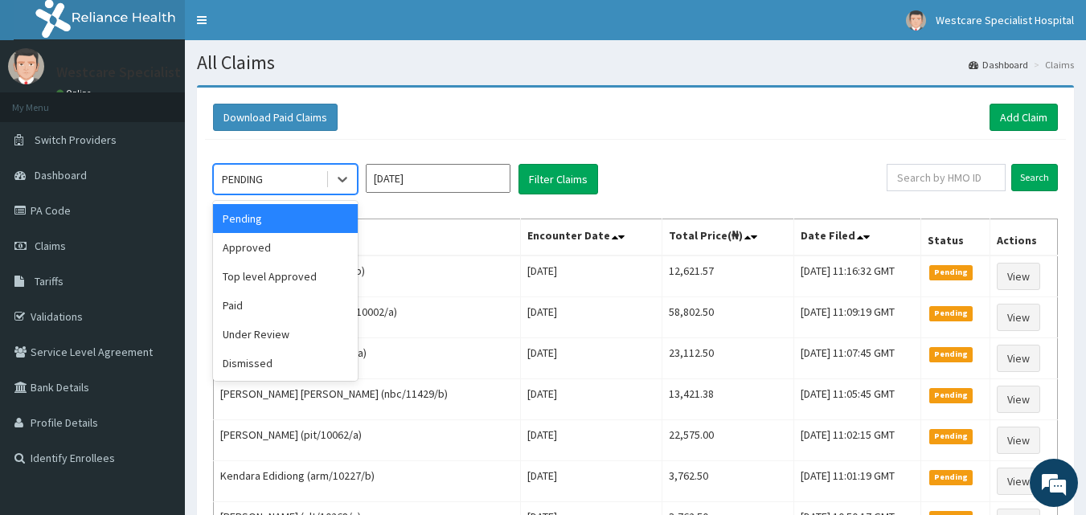
drag, startPoint x: 256, startPoint y: 183, endPoint x: 258, endPoint y: 239, distance: 55.5
click at [257, 183] on div "PENDING" at bounding box center [242, 179] width 41 height 16
click at [268, 249] on div "Approved" at bounding box center [285, 247] width 145 height 29
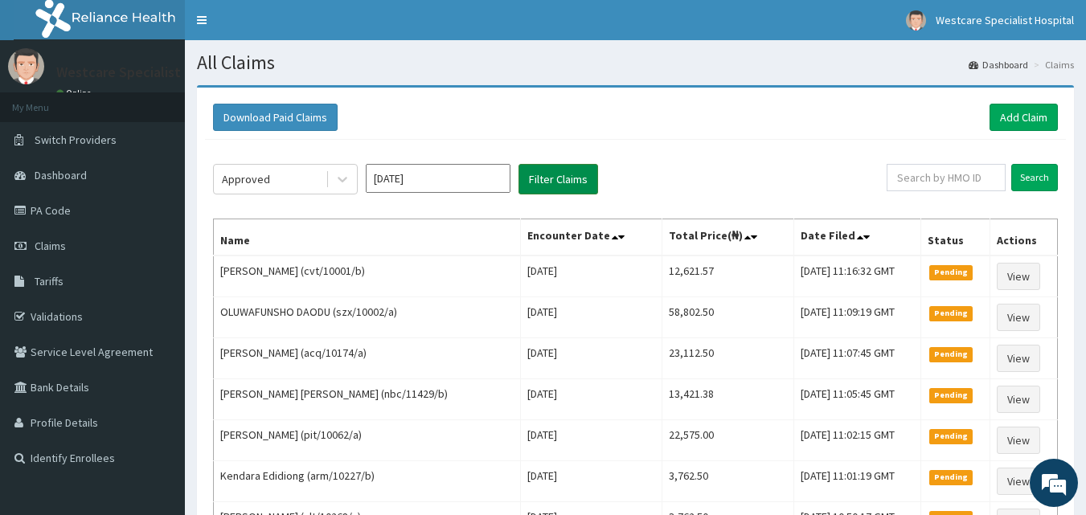
click at [555, 188] on button "Filter Claims" at bounding box center [558, 179] width 80 height 31
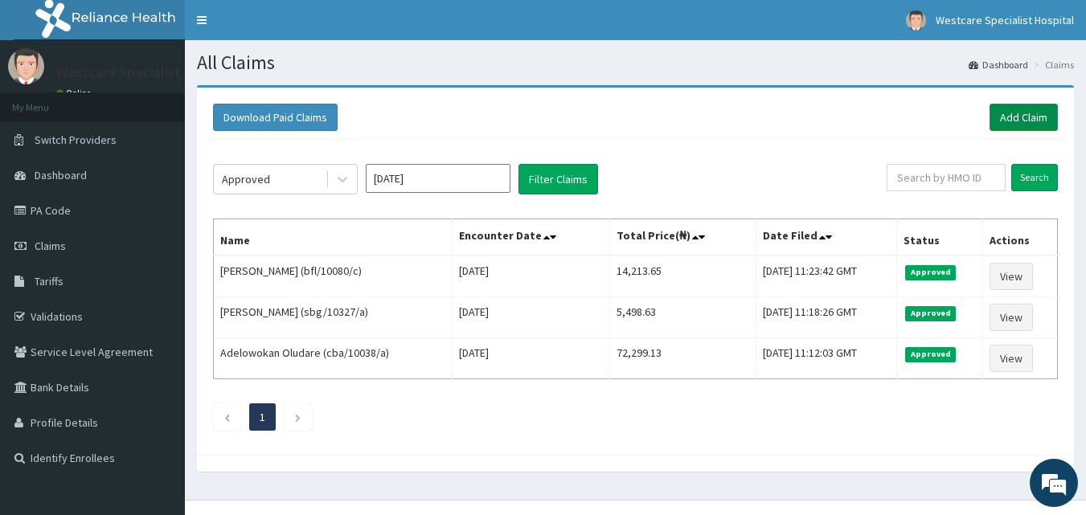
click at [1032, 118] on link "Add Claim" at bounding box center [1023, 117] width 68 height 27
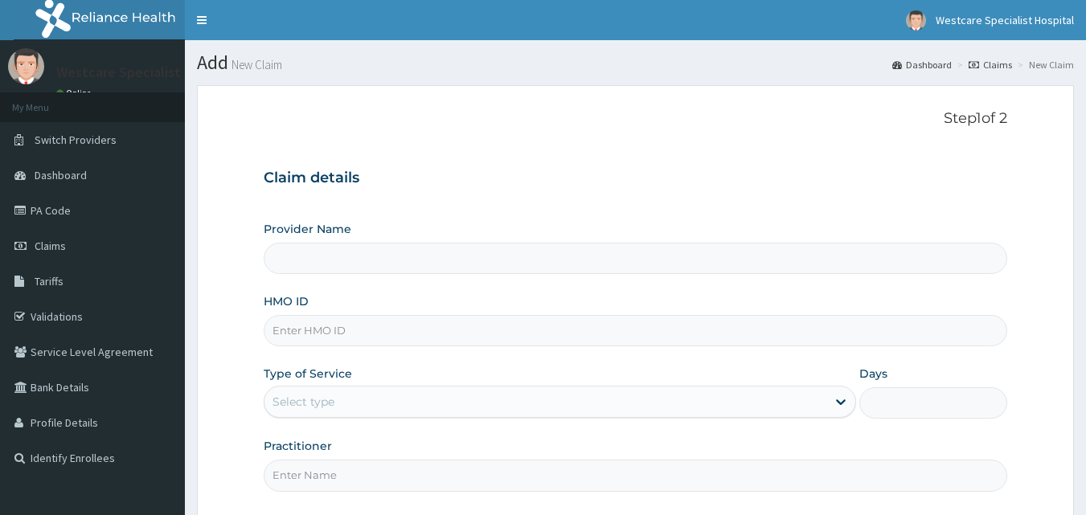
type input "WestCare Specialist Hospital"
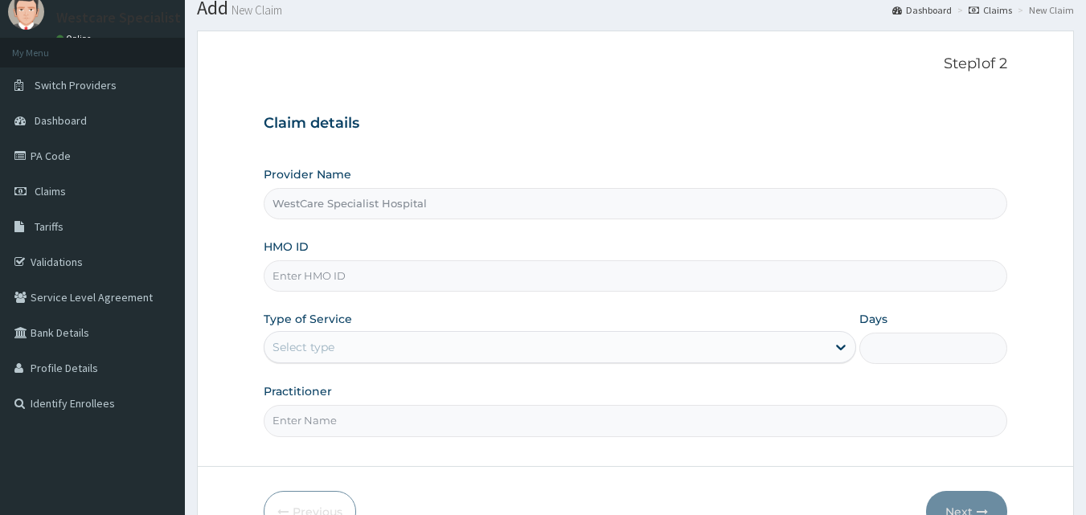
scroll to position [80, 0]
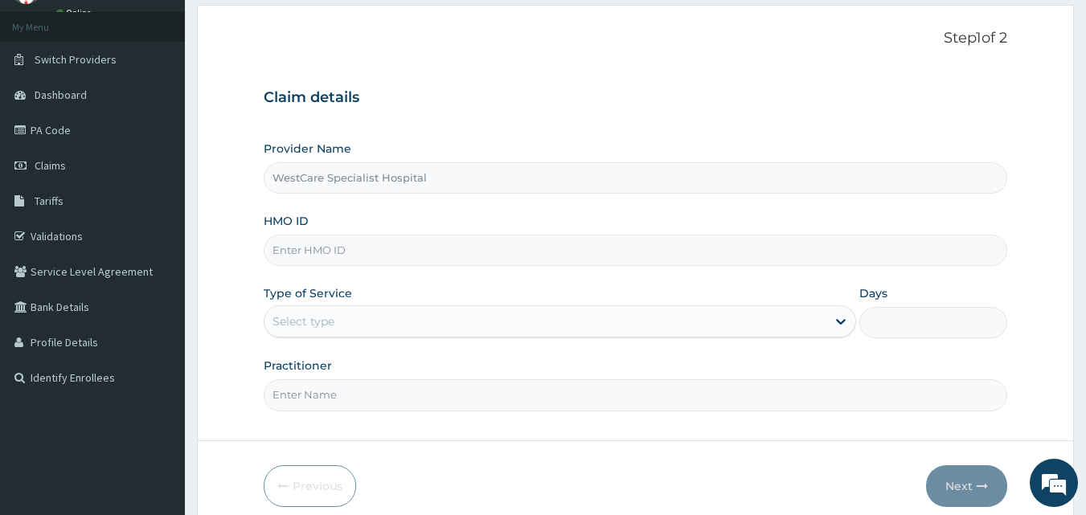
drag, startPoint x: 336, startPoint y: 252, endPoint x: 351, endPoint y: 258, distance: 16.3
click at [336, 252] on input "HMO ID" at bounding box center [636, 250] width 744 height 31
type input "bfl/10080/e"
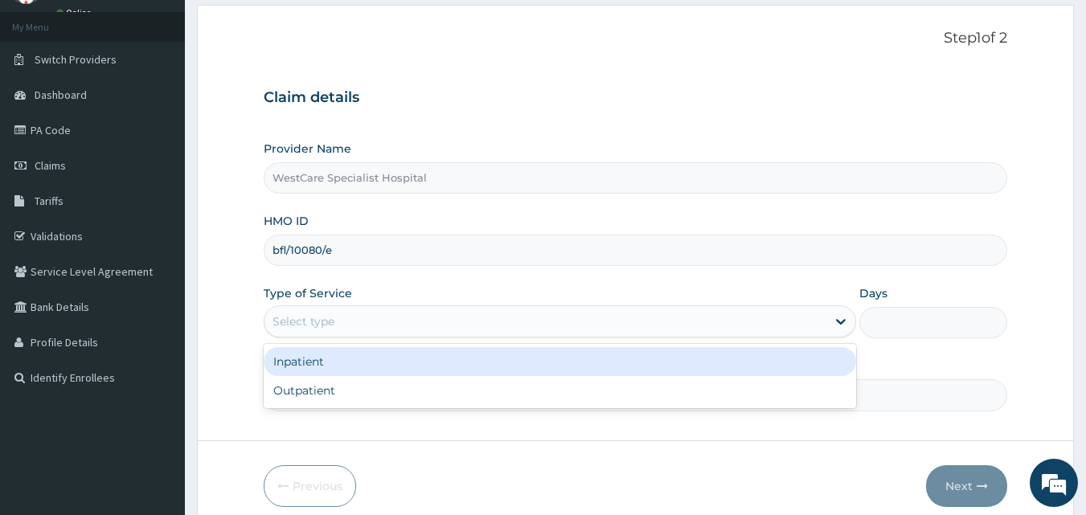
click at [321, 309] on div "Select type" at bounding box center [545, 322] width 562 height 26
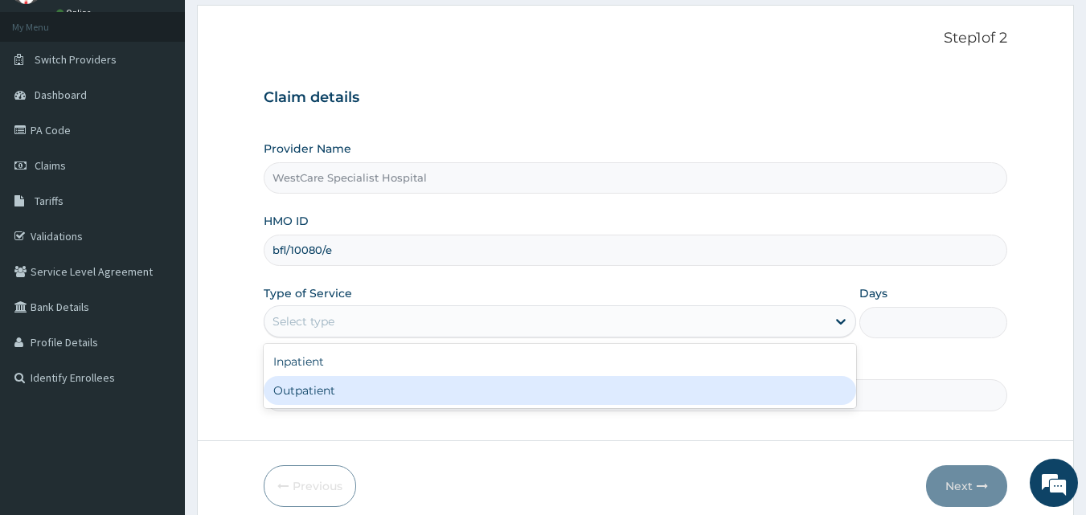
click at [346, 381] on div "Outpatient" at bounding box center [560, 390] width 592 height 29
type input "1"
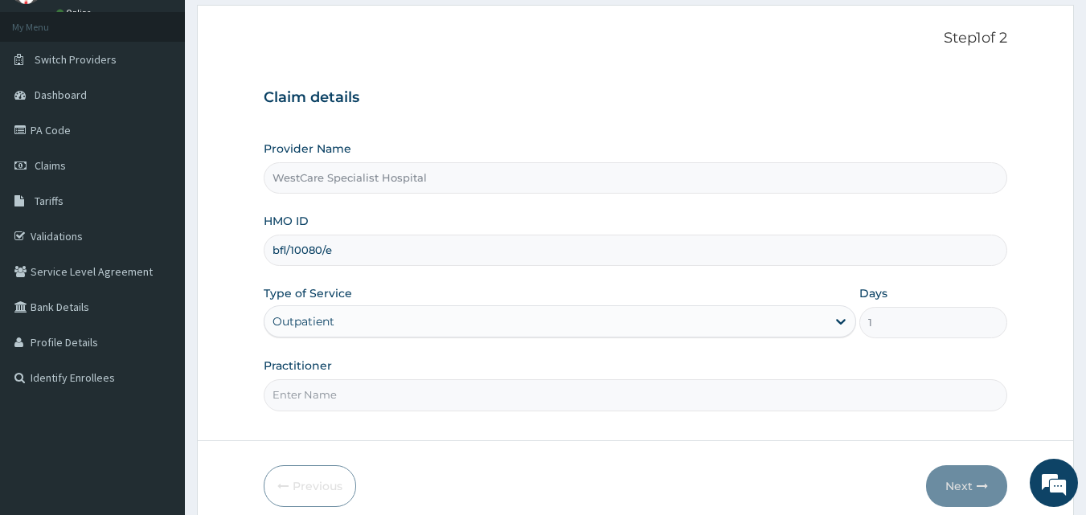
click at [346, 381] on input "Practitioner" at bounding box center [636, 394] width 744 height 31
type input "[PERSON_NAME]"
click at [961, 481] on button "Next" at bounding box center [966, 486] width 81 height 42
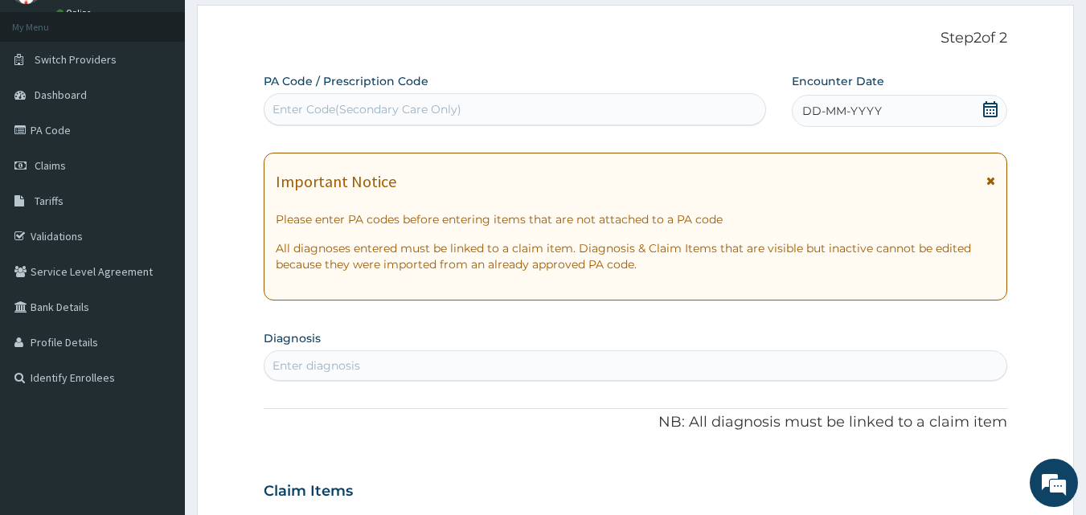
click at [415, 112] on div "Enter Code(Secondary Care Only)" at bounding box center [366, 109] width 189 height 16
click at [833, 110] on span "DD-MM-YYYY" at bounding box center [842, 111] width 80 height 16
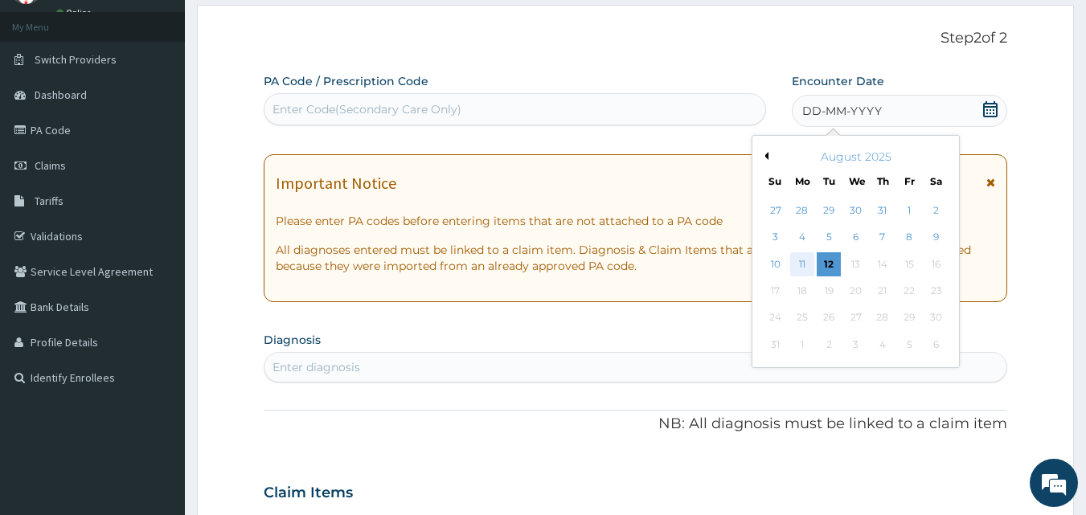
click at [808, 265] on div "11" at bounding box center [802, 264] width 24 height 24
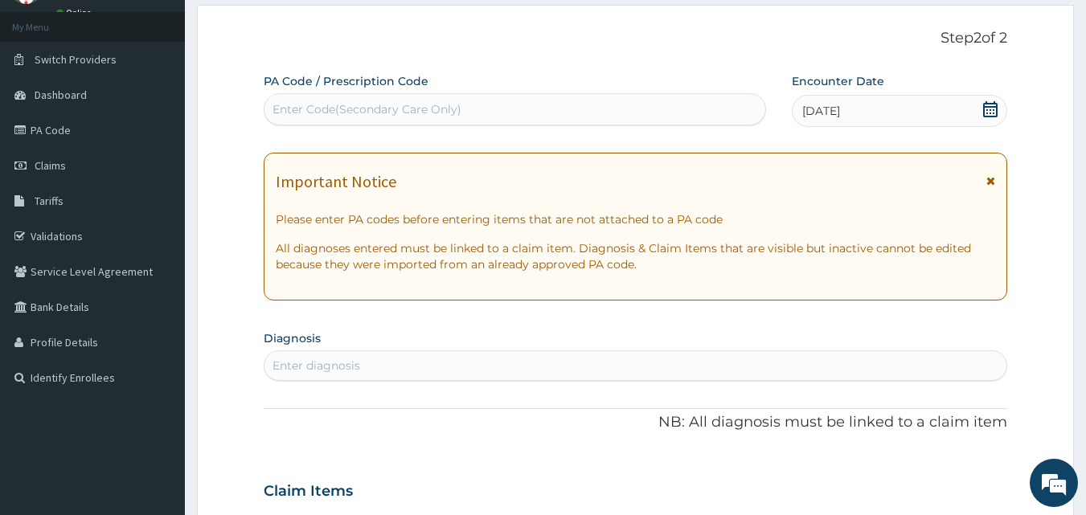
click at [392, 369] on div "Enter diagnosis" at bounding box center [635, 366] width 743 height 26
type input "malaria"
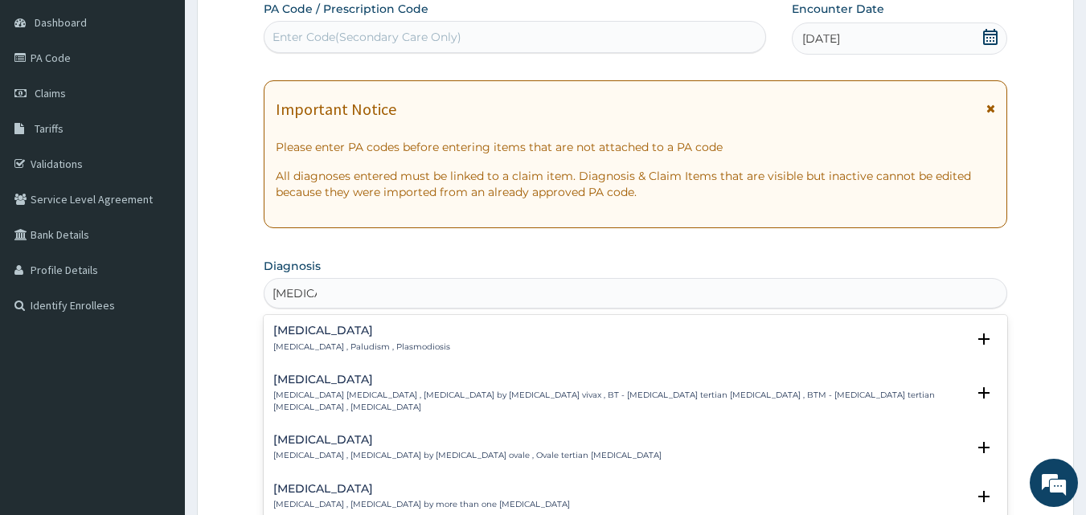
scroll to position [241, 0]
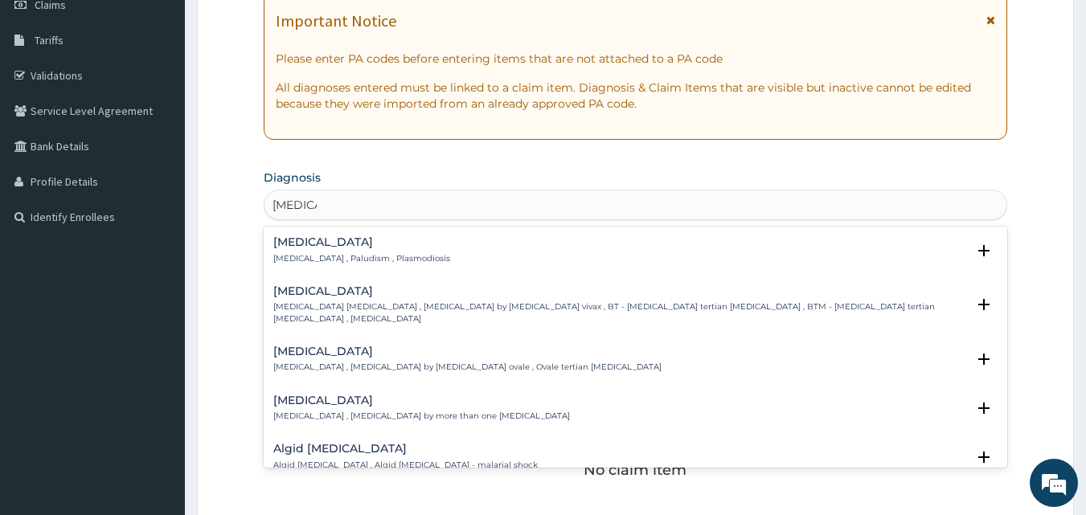
click at [319, 247] on h4 "Malaria" at bounding box center [361, 242] width 177 height 12
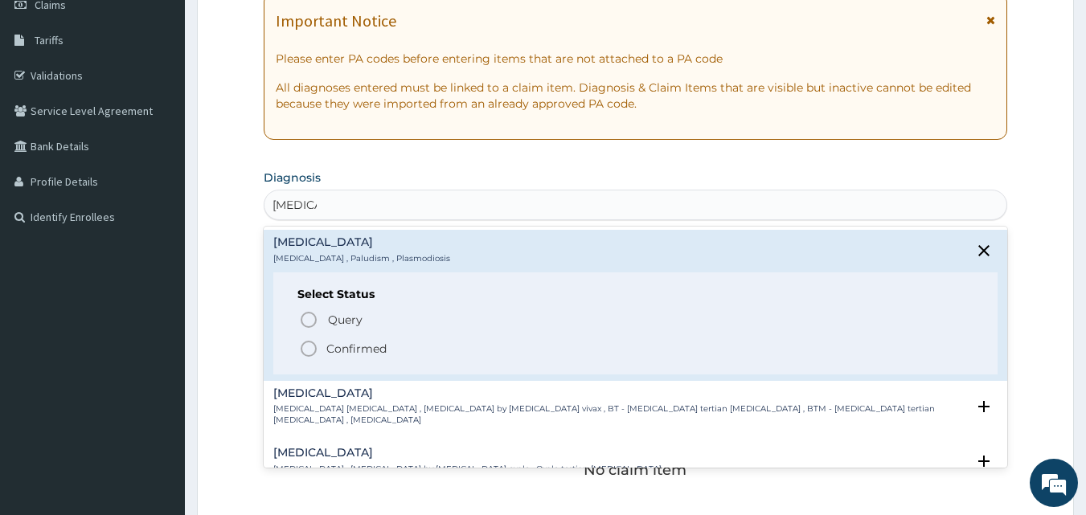
click at [317, 341] on icon "status option filled" at bounding box center [308, 348] width 19 height 19
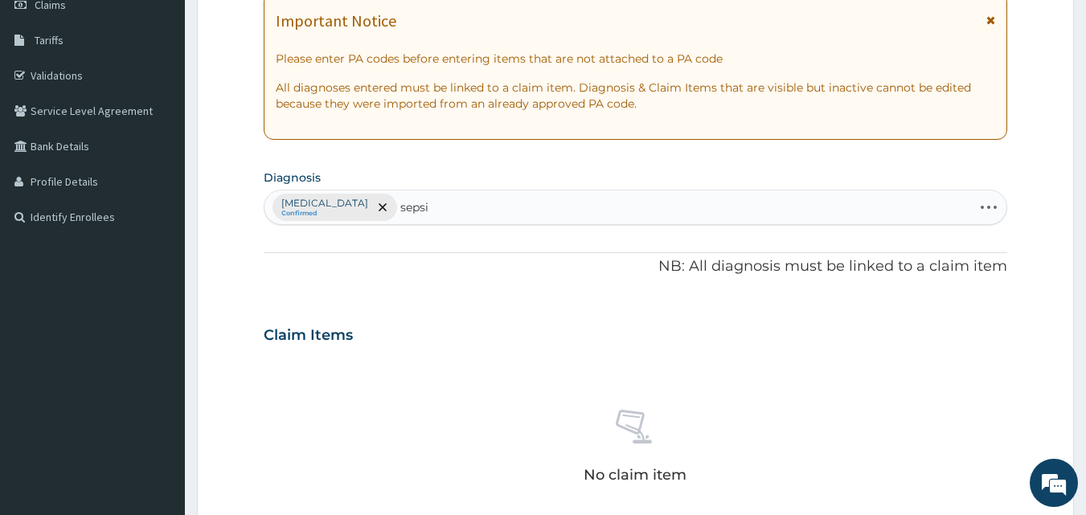
type input "sepsis"
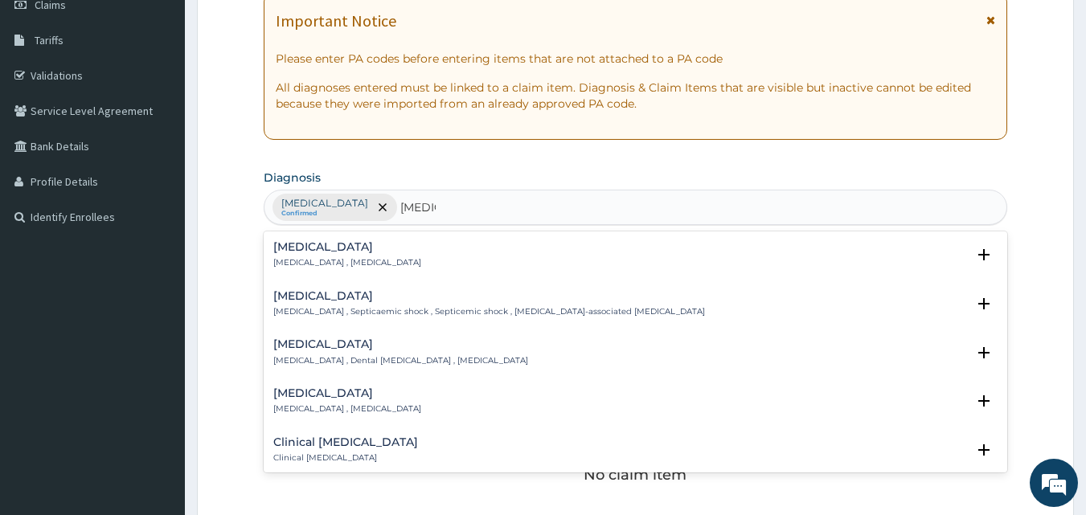
click at [308, 245] on h4 "Sepsis" at bounding box center [347, 247] width 148 height 12
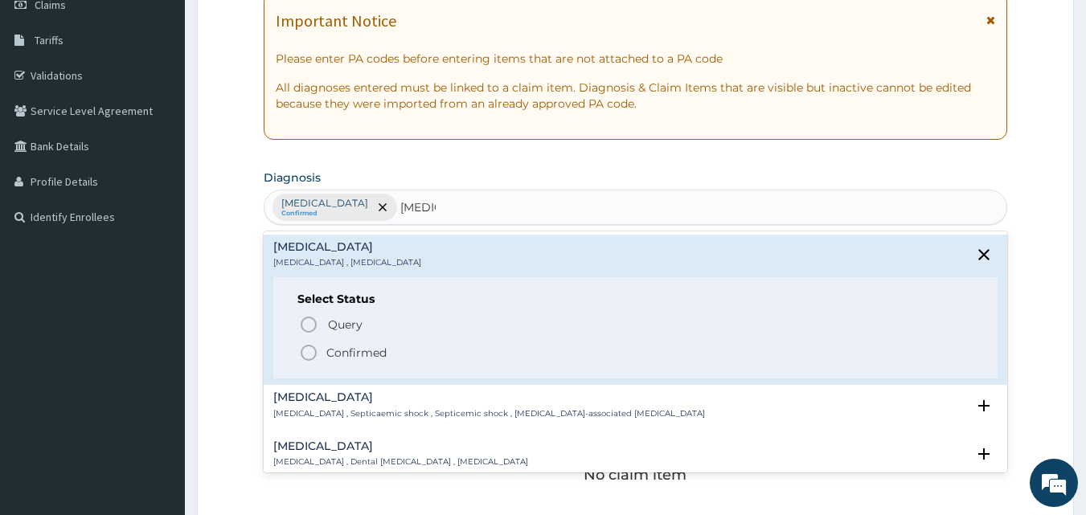
click at [310, 349] on icon "status option filled" at bounding box center [308, 352] width 19 height 19
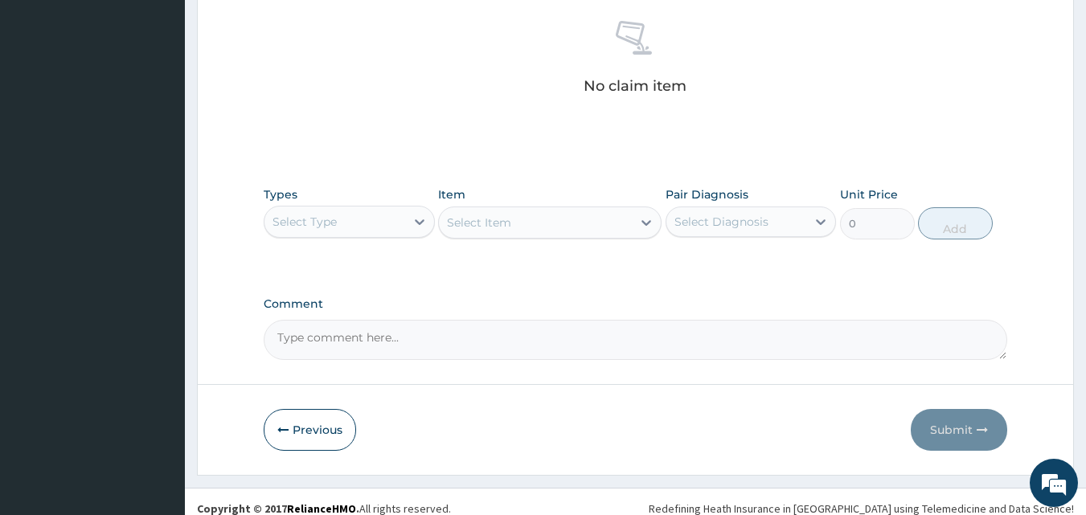
scroll to position [644, 0]
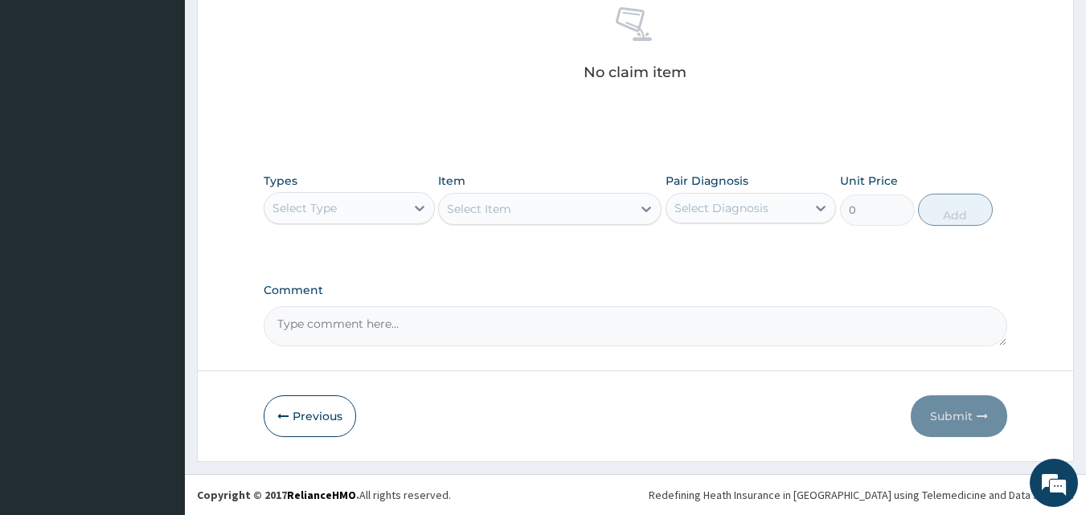
click at [321, 202] on div "Select Type" at bounding box center [304, 208] width 64 height 16
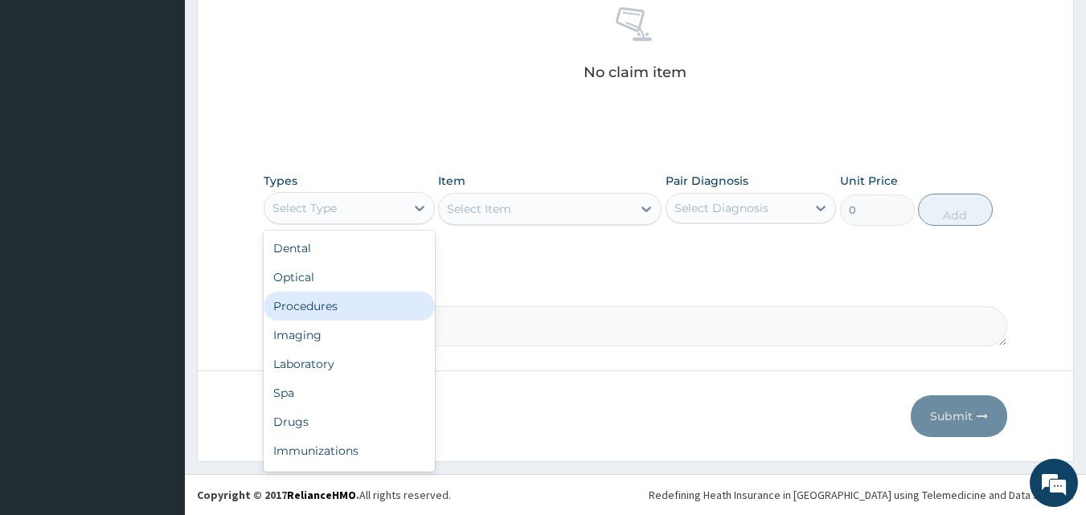
click at [312, 295] on div "Procedures" at bounding box center [349, 306] width 171 height 29
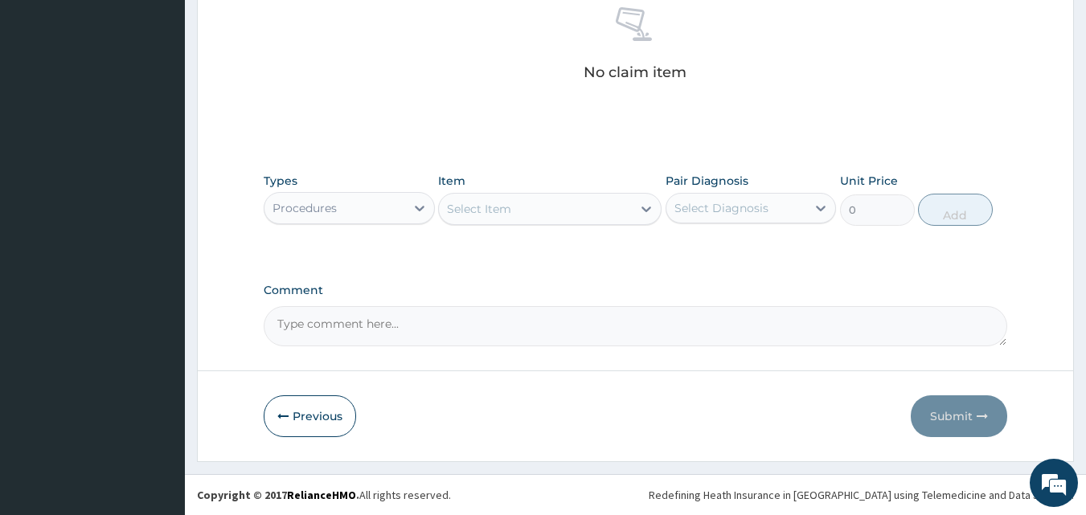
click at [549, 206] on div "Select Item" at bounding box center [535, 209] width 193 height 26
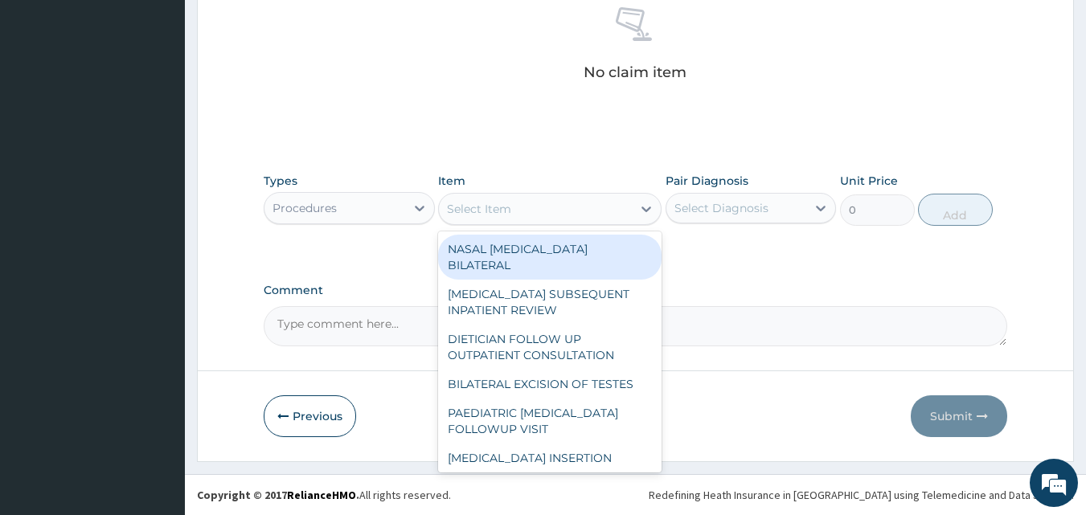
click at [550, 210] on div "Select Item" at bounding box center [535, 209] width 193 height 26
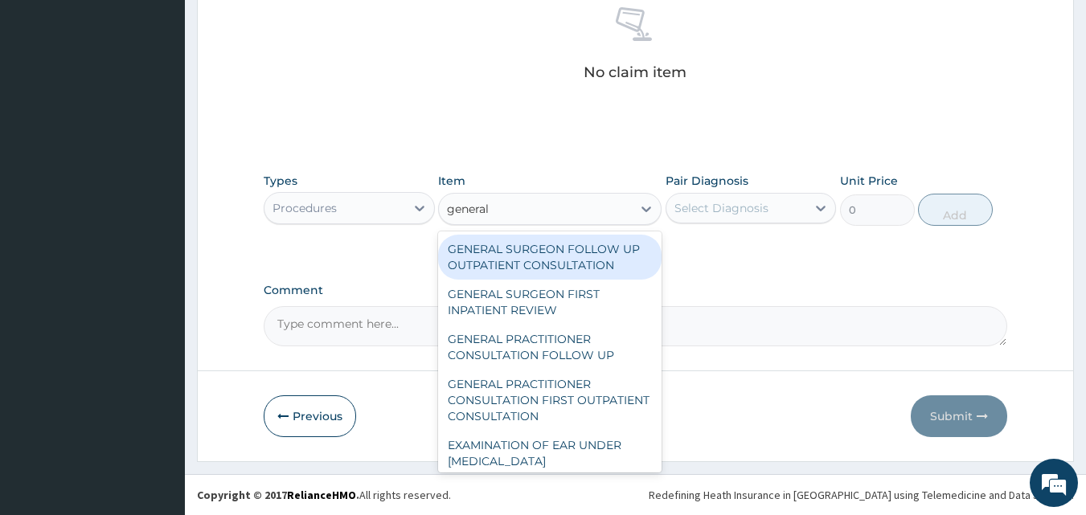
type input "general p"
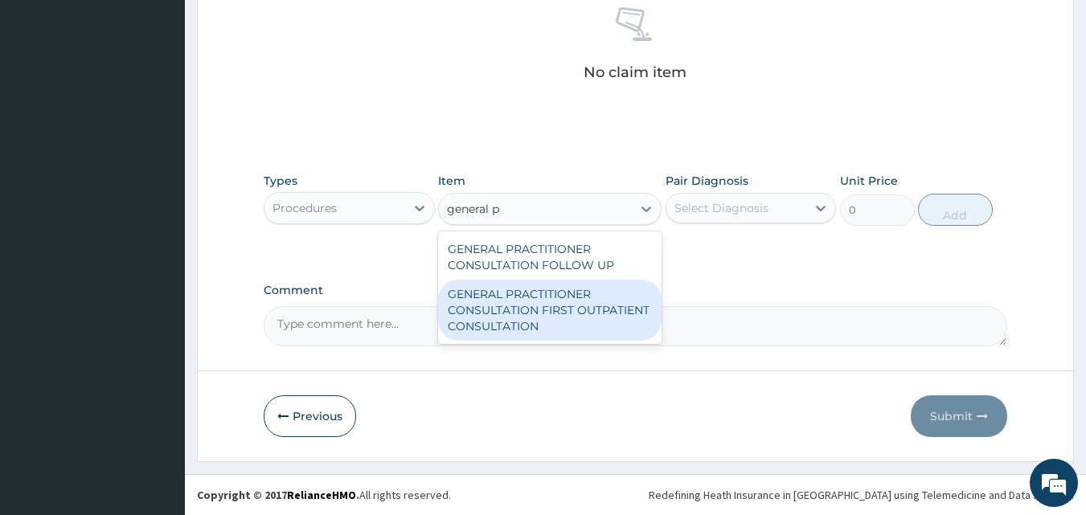
click at [571, 305] on div "GENERAL PRACTITIONER CONSULTATION FIRST OUTPATIENT CONSULTATION" at bounding box center [549, 310] width 223 height 61
type input "3547.5"
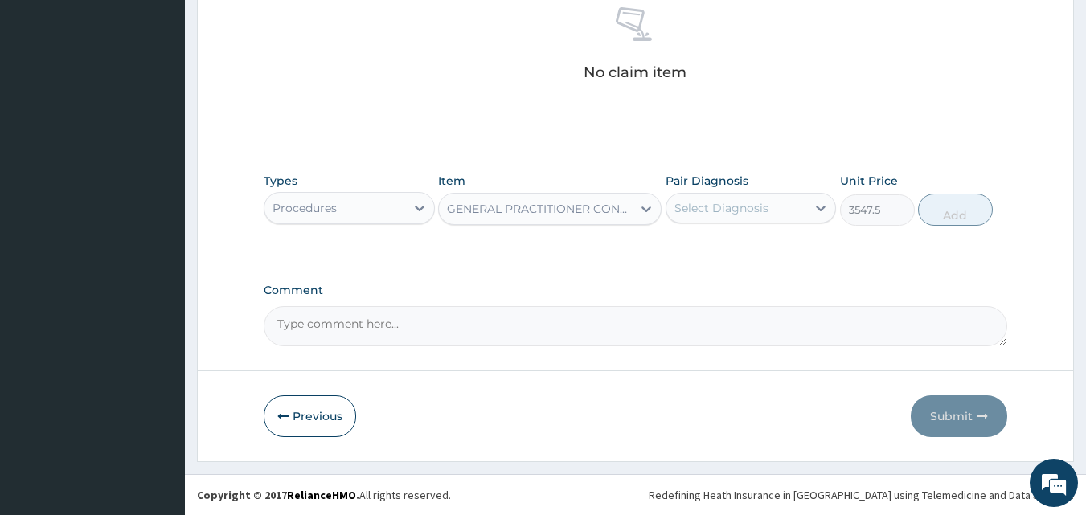
click at [788, 209] on div "Select Diagnosis" at bounding box center [736, 208] width 141 height 26
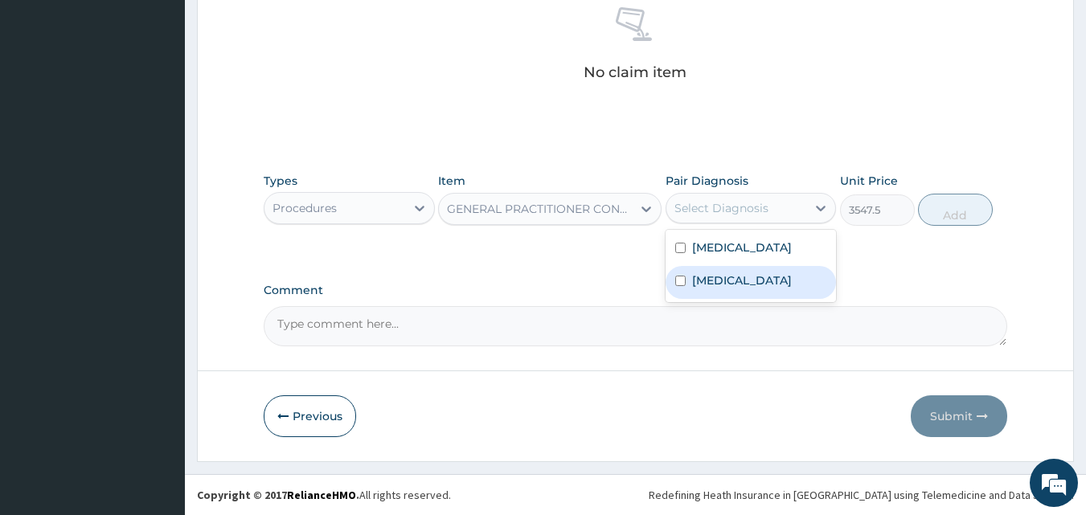
drag, startPoint x: 763, startPoint y: 297, endPoint x: 767, endPoint y: 289, distance: 8.7
click at [764, 297] on div "[MEDICAL_DATA]" at bounding box center [750, 282] width 171 height 33
checkbox input "true"
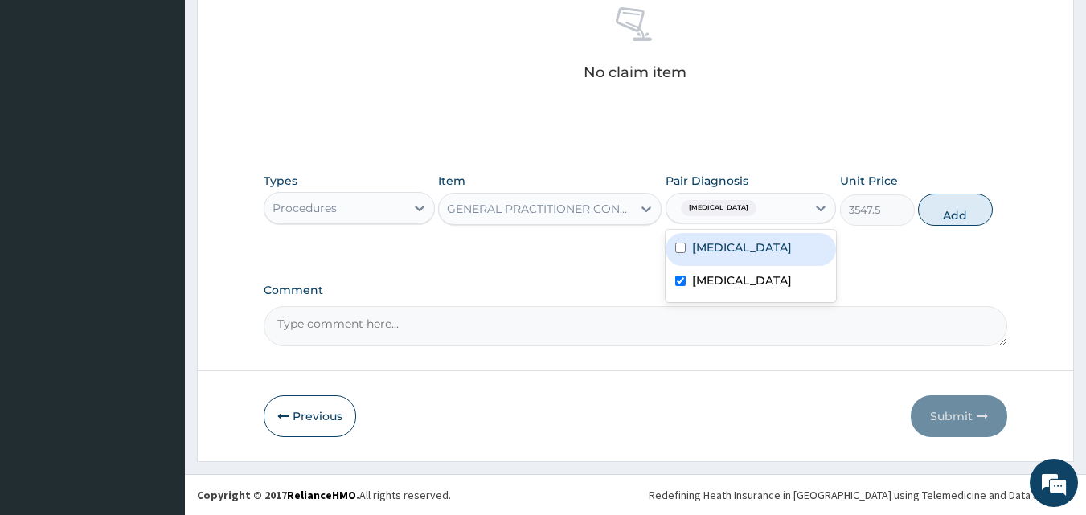
click at [780, 254] on div "[MEDICAL_DATA]" at bounding box center [750, 249] width 171 height 33
checkbox input "true"
click at [956, 215] on button "Add" at bounding box center [955, 210] width 75 height 32
type input "0"
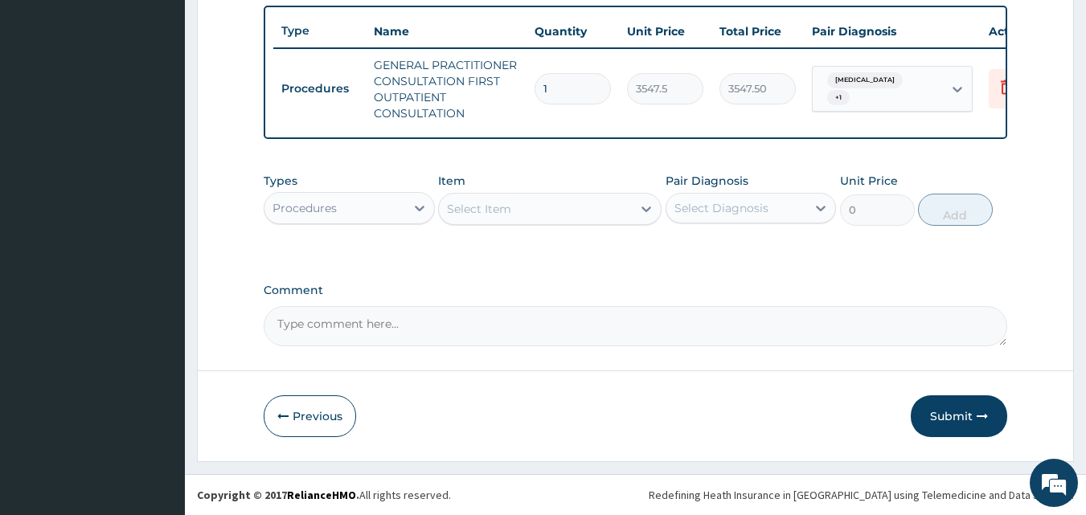
scroll to position [604, 0]
click at [328, 216] on div "Procedures" at bounding box center [334, 208] width 141 height 26
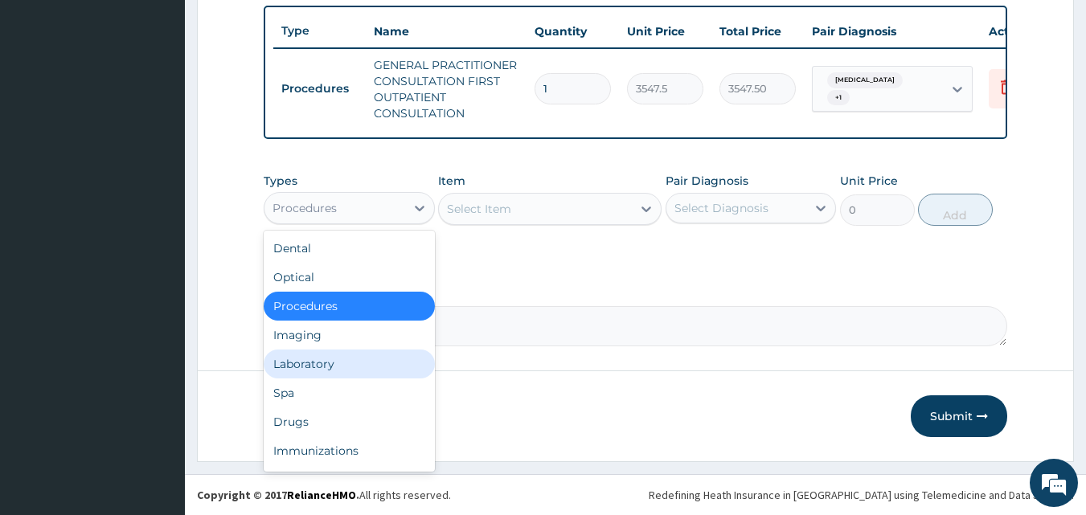
click at [325, 362] on div "Laboratory" at bounding box center [349, 364] width 171 height 29
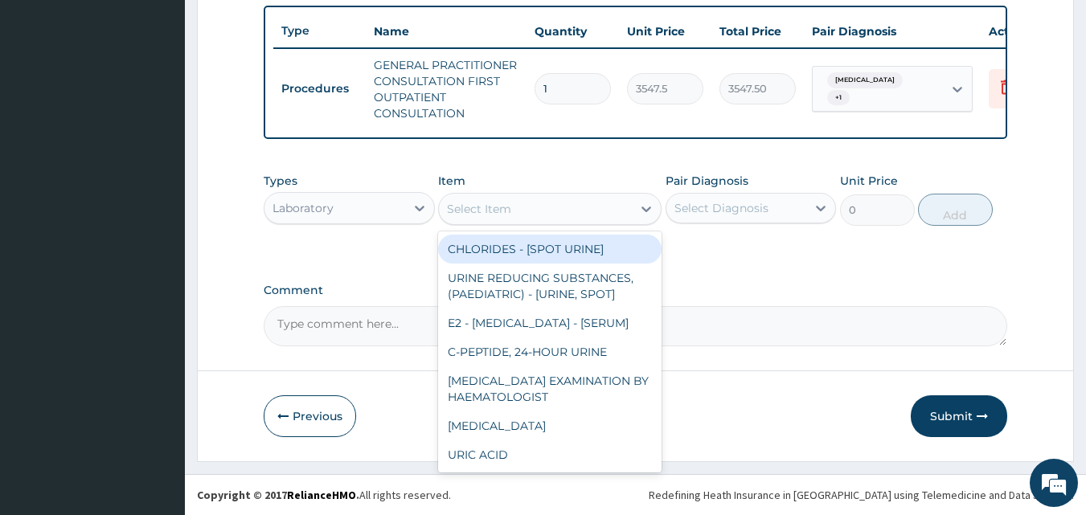
click at [520, 214] on div "Select Item" at bounding box center [535, 209] width 193 height 26
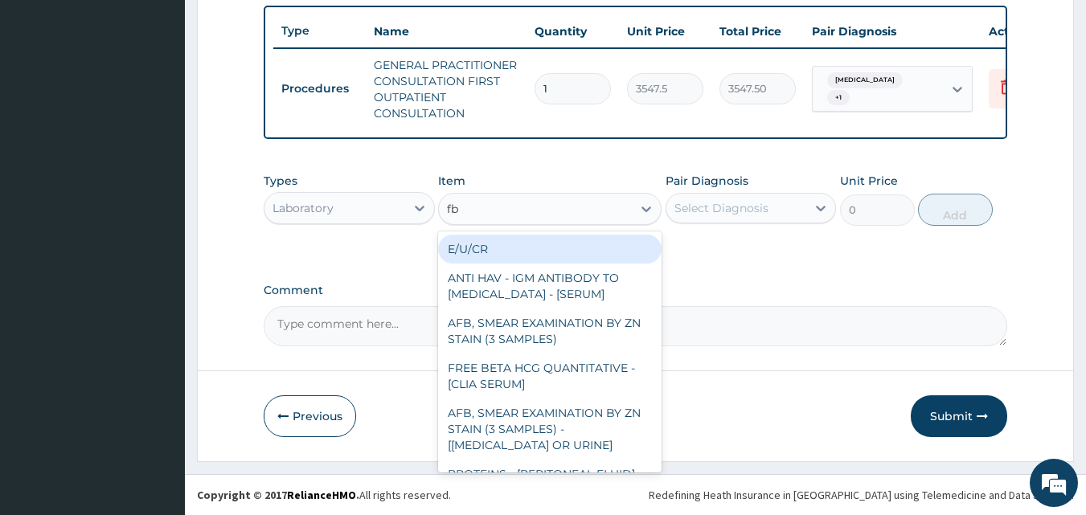
type input "fbc"
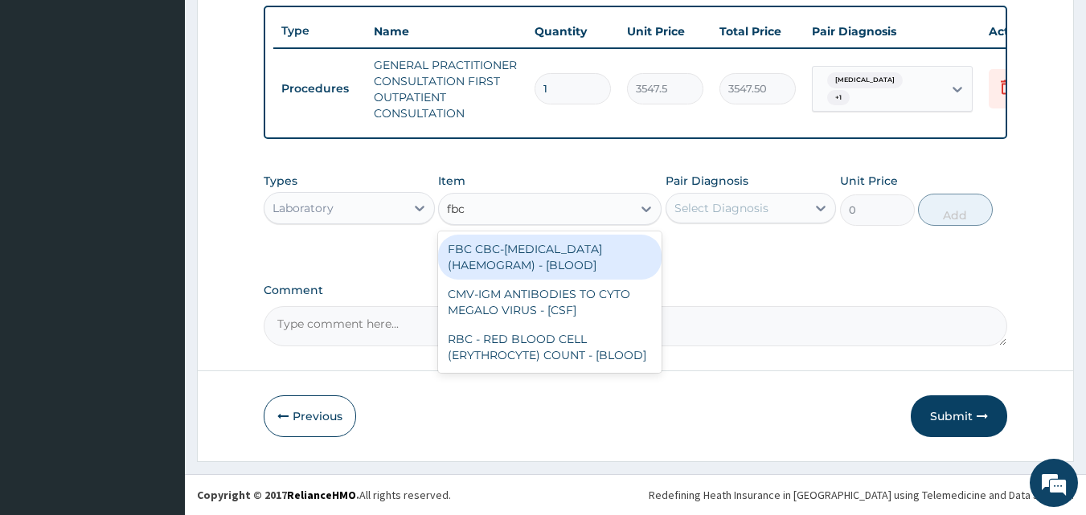
click at [556, 255] on div "FBC CBC-[MEDICAL_DATA] (HAEMOGRAM) - [BLOOD]" at bounding box center [549, 257] width 223 height 45
type input "4300"
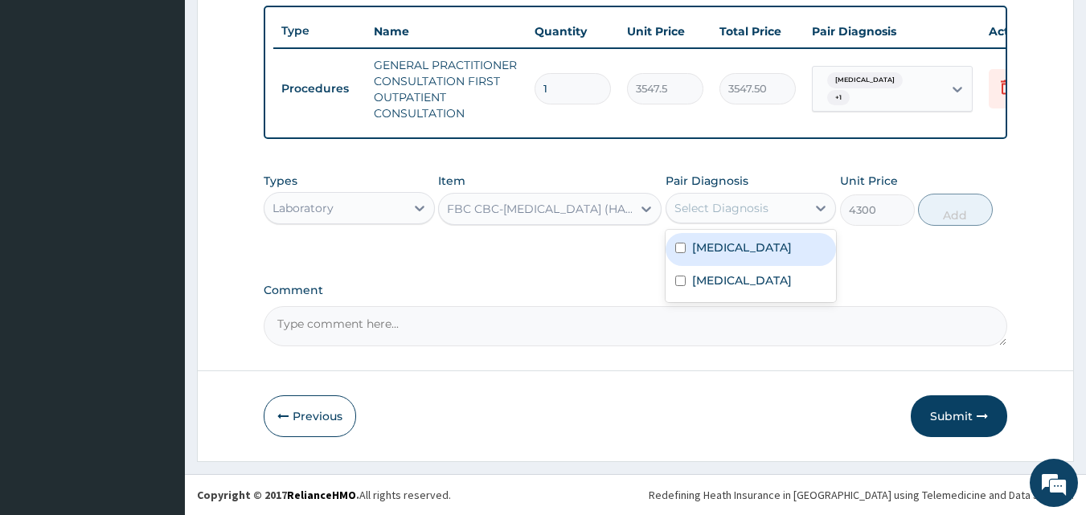
click at [718, 204] on div "Select Diagnosis" at bounding box center [721, 208] width 94 height 16
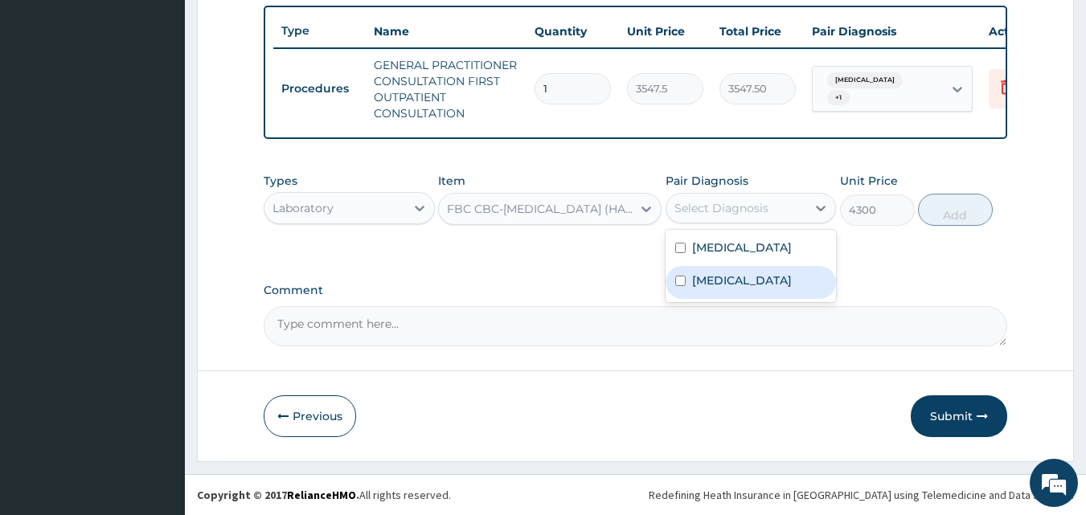
click at [742, 284] on div "[MEDICAL_DATA]" at bounding box center [750, 282] width 171 height 33
checkbox input "true"
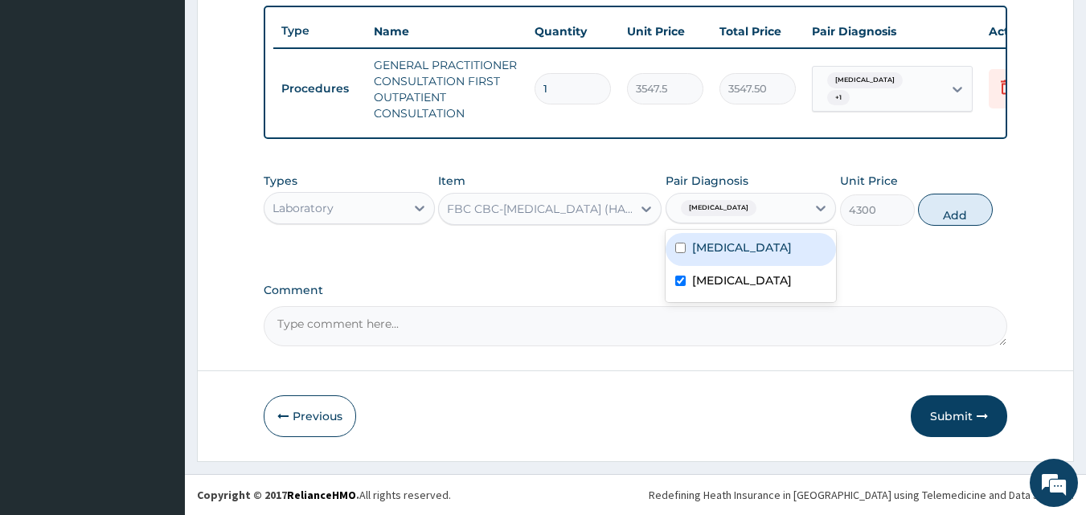
click at [751, 258] on div "[MEDICAL_DATA]" at bounding box center [750, 249] width 171 height 33
click at [699, 247] on label "[MEDICAL_DATA]" at bounding box center [742, 247] width 100 height 16
checkbox input "false"
click at [943, 210] on button "Add" at bounding box center [955, 210] width 75 height 32
type input "0"
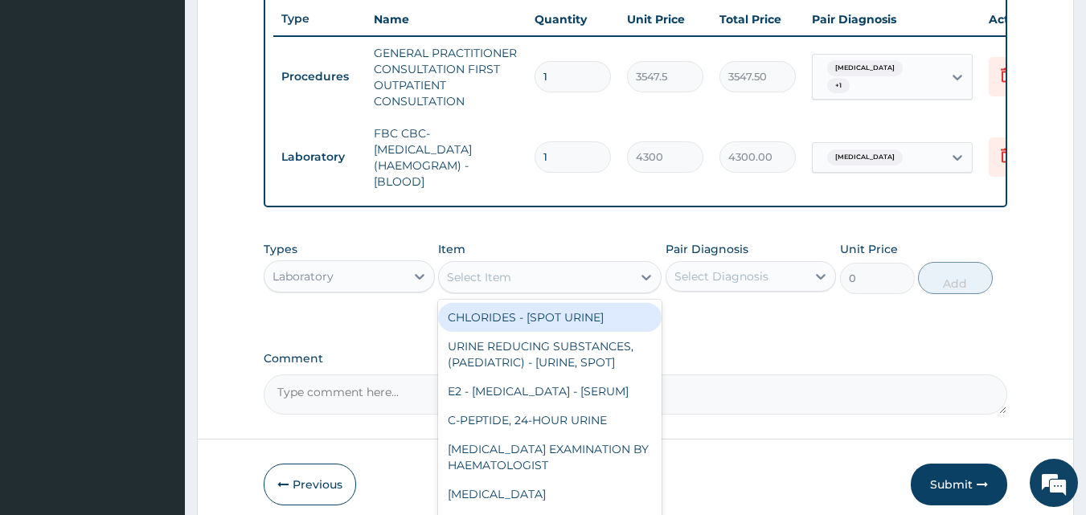
click at [473, 285] on div "Select Item" at bounding box center [479, 277] width 64 height 16
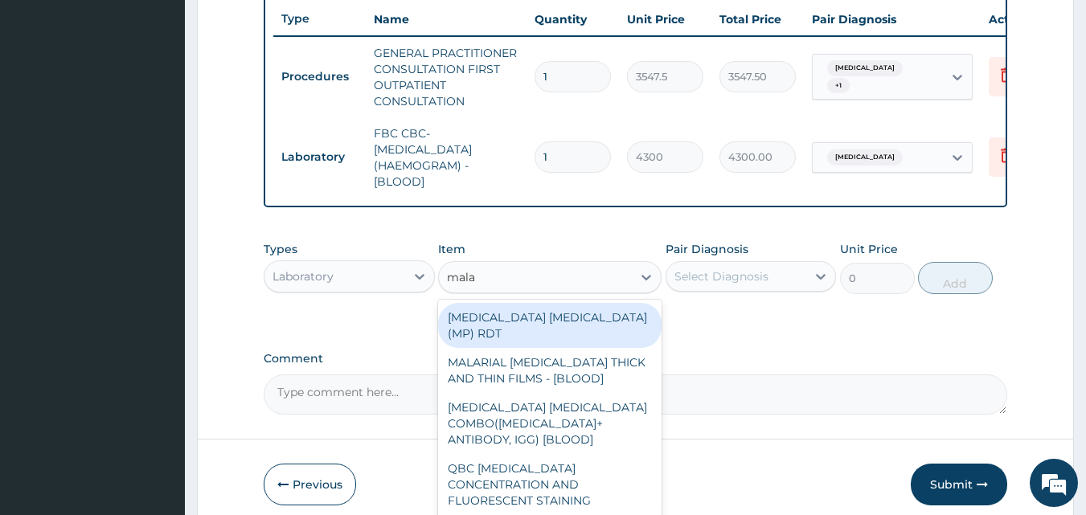
type input "malar"
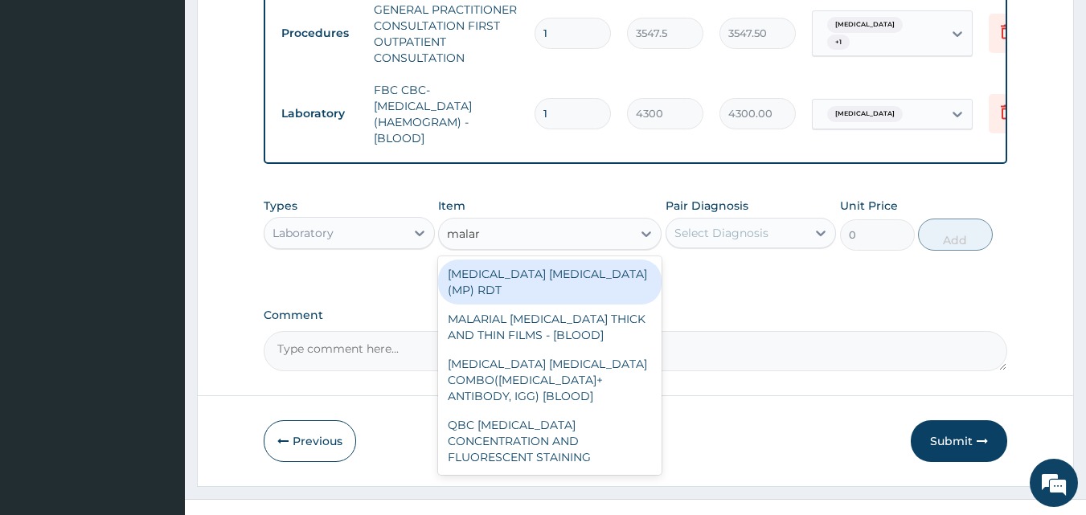
scroll to position [685, 0]
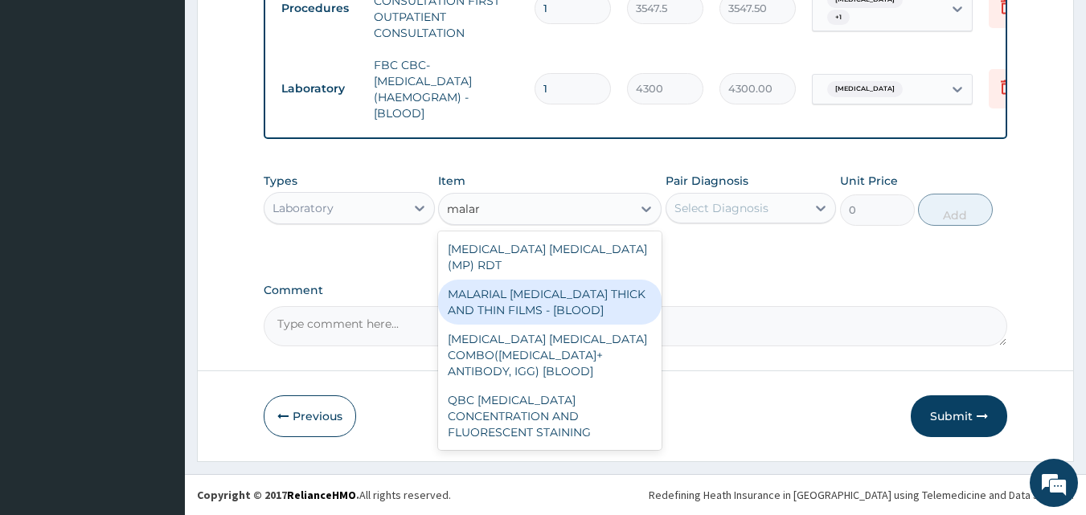
drag, startPoint x: 583, startPoint y: 288, endPoint x: 680, endPoint y: 217, distance: 119.6
click at [595, 280] on div "MALARIAL [MEDICAL_DATA] THICK AND THIN FILMS - [BLOOD]" at bounding box center [549, 302] width 223 height 45
type input "1612.5"
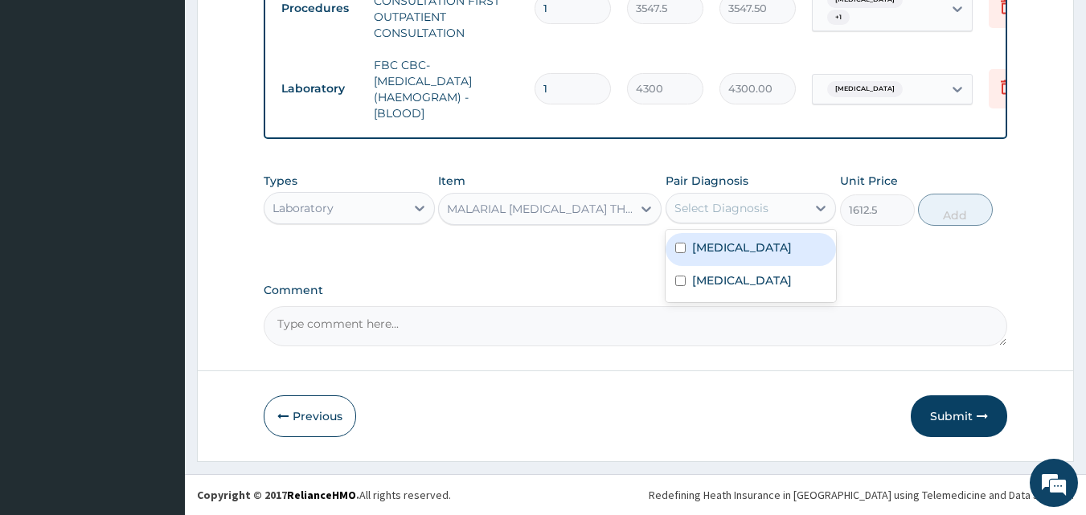
click at [714, 207] on div "Select Diagnosis" at bounding box center [721, 208] width 94 height 16
click at [748, 254] on div "[MEDICAL_DATA]" at bounding box center [750, 249] width 171 height 33
checkbox input "true"
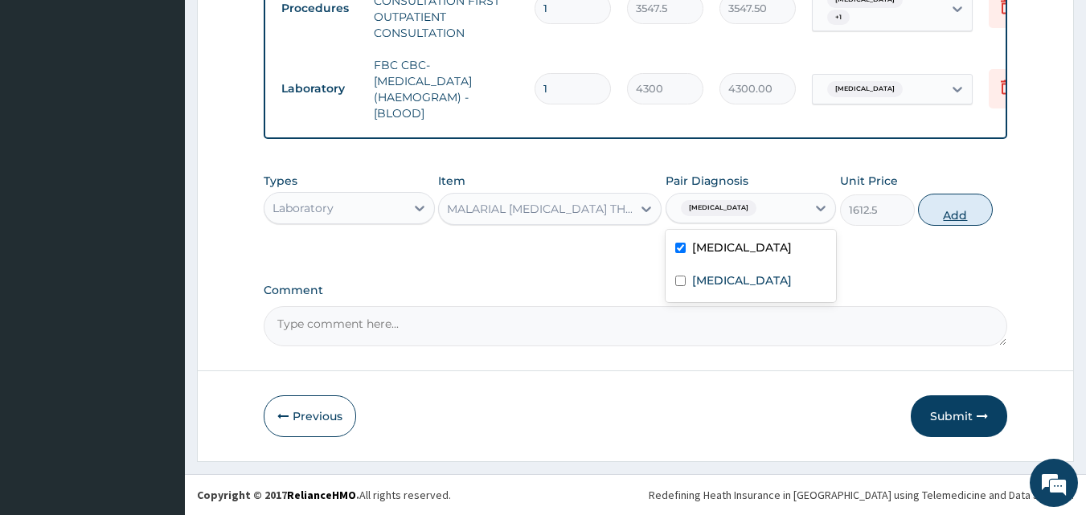
click at [955, 215] on button "Add" at bounding box center [955, 210] width 75 height 32
type input "0"
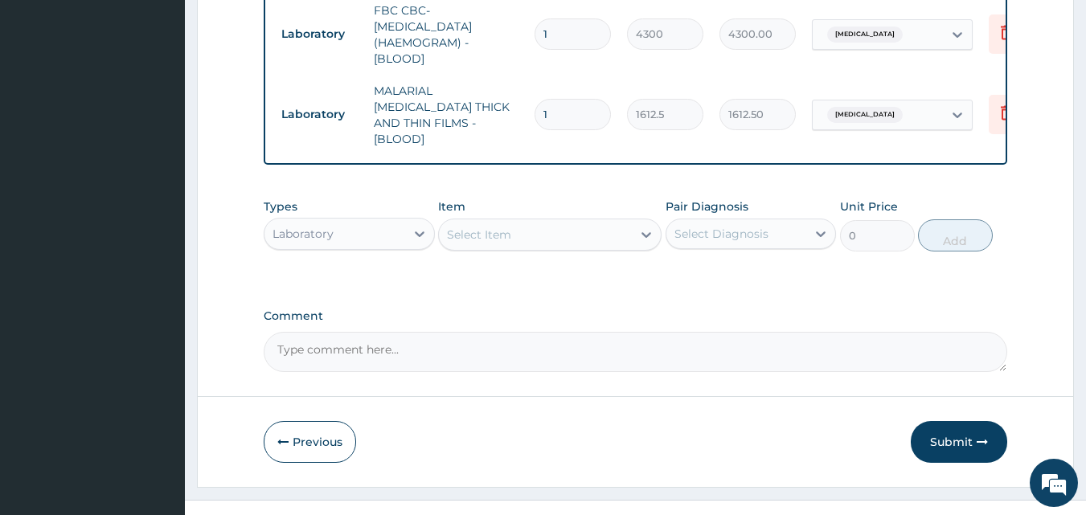
scroll to position [749, 0]
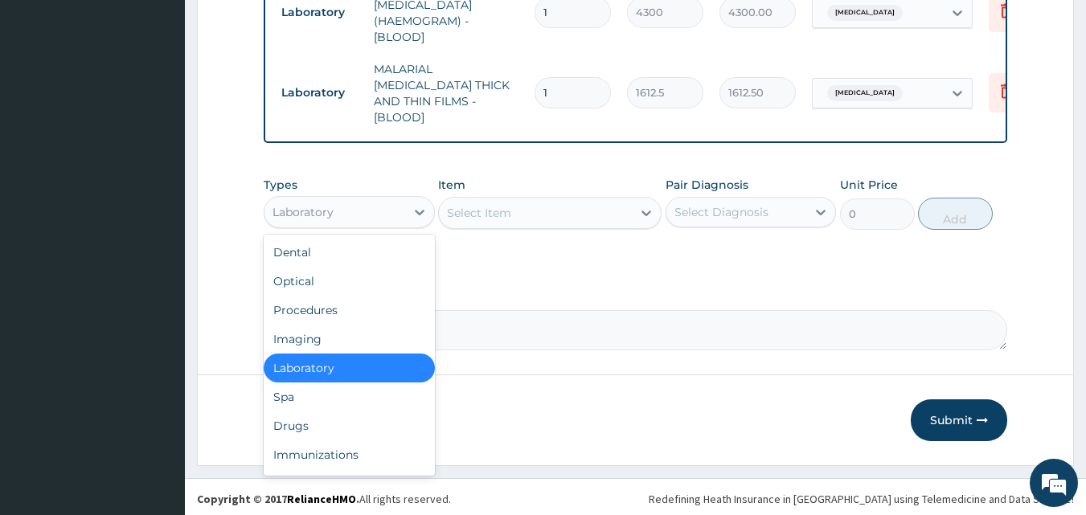
click at [339, 207] on div "Laboratory" at bounding box center [334, 212] width 141 height 26
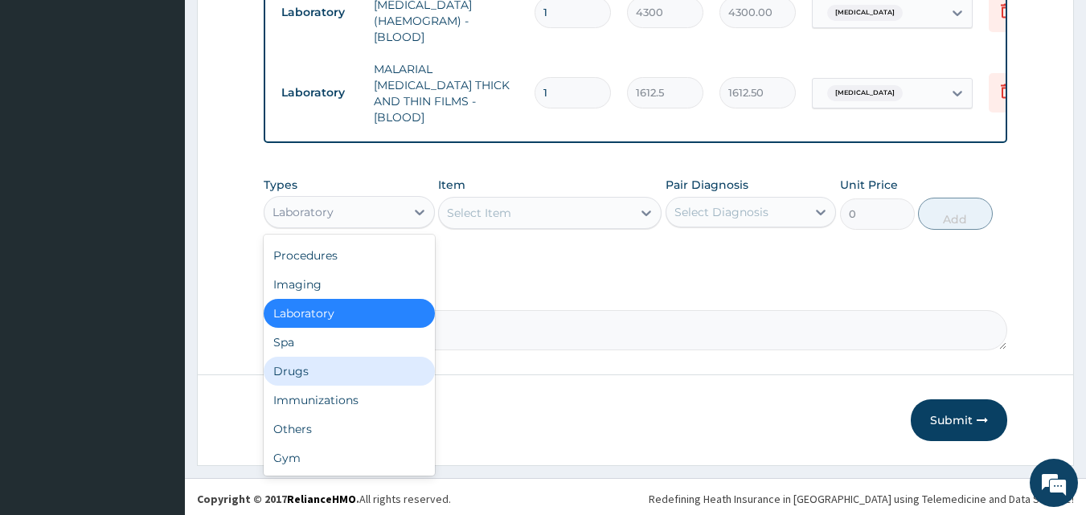
click at [293, 362] on div "Drugs" at bounding box center [349, 371] width 171 height 29
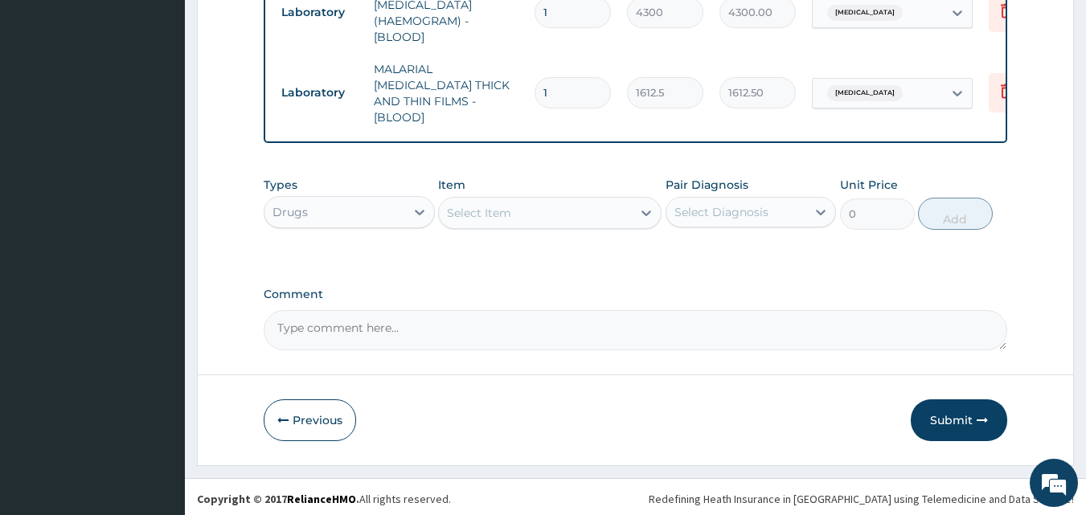
click at [509, 209] on div "Select Item" at bounding box center [479, 213] width 64 height 16
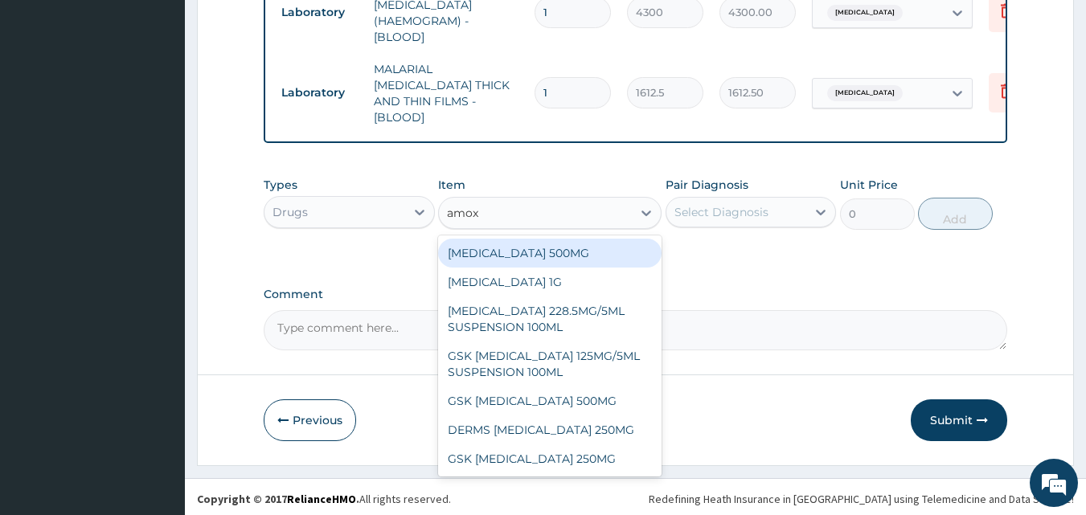
type input "amoxi"
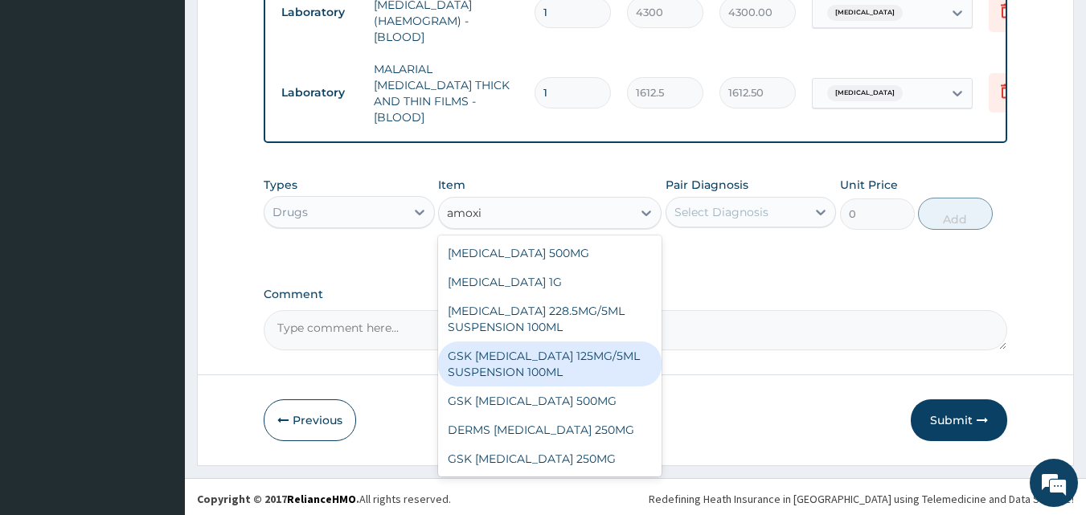
scroll to position [45, 0]
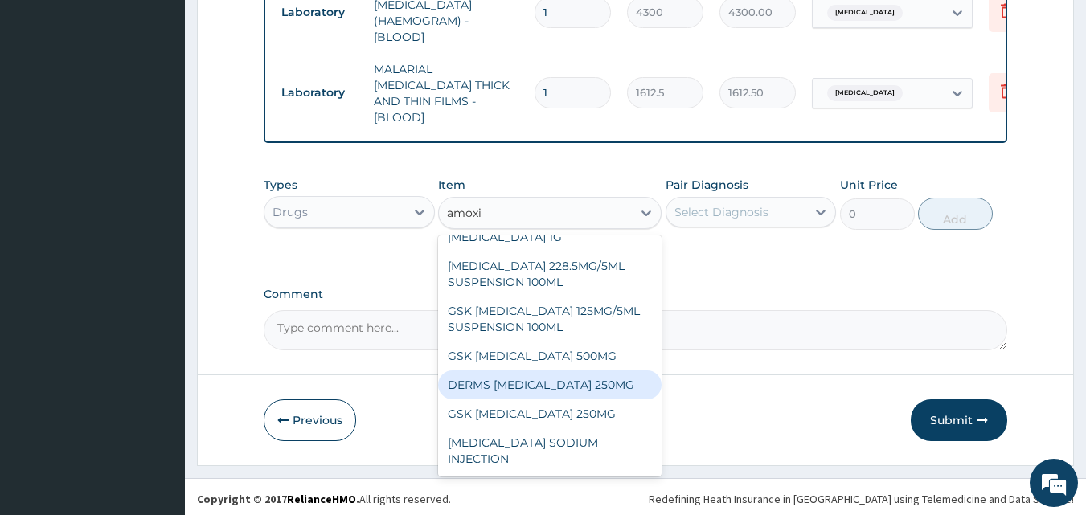
click at [528, 390] on div "DERMS [MEDICAL_DATA] 250MG" at bounding box center [549, 384] width 223 height 29
type input "59.125"
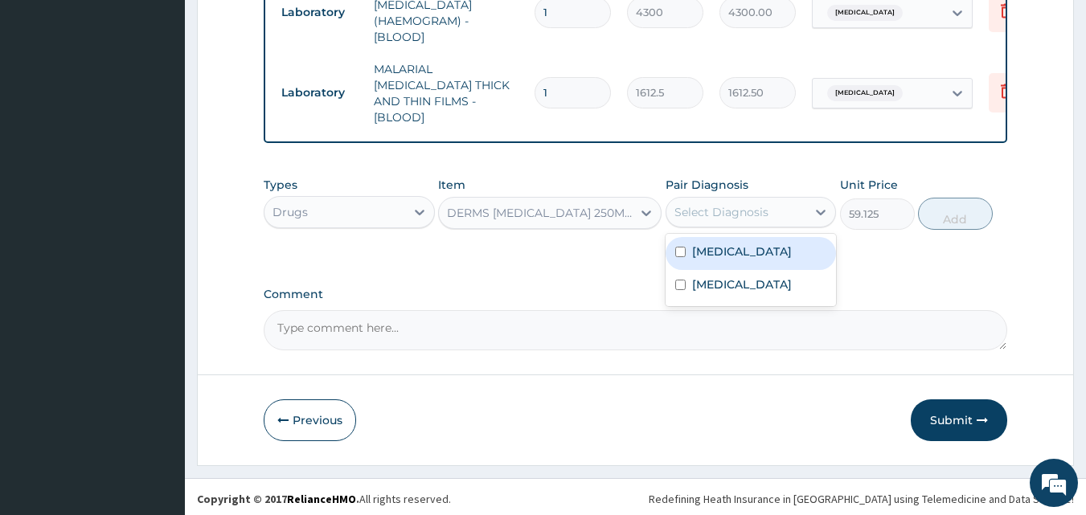
click at [786, 200] on div "Select Diagnosis" at bounding box center [736, 212] width 141 height 26
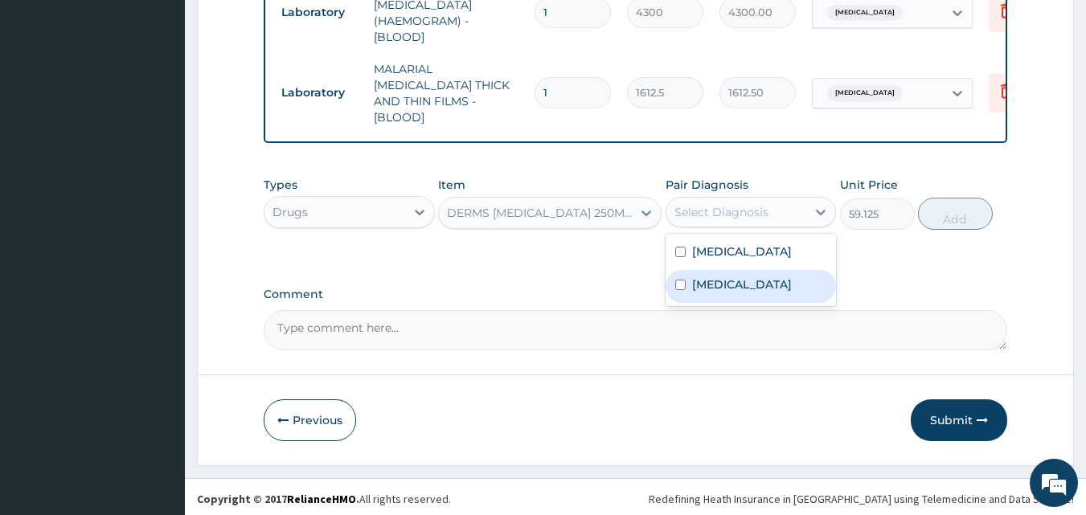
drag, startPoint x: 731, startPoint y: 287, endPoint x: 772, endPoint y: 264, distance: 47.8
click at [734, 287] on div "[MEDICAL_DATA]" at bounding box center [750, 286] width 171 height 33
checkbox input "true"
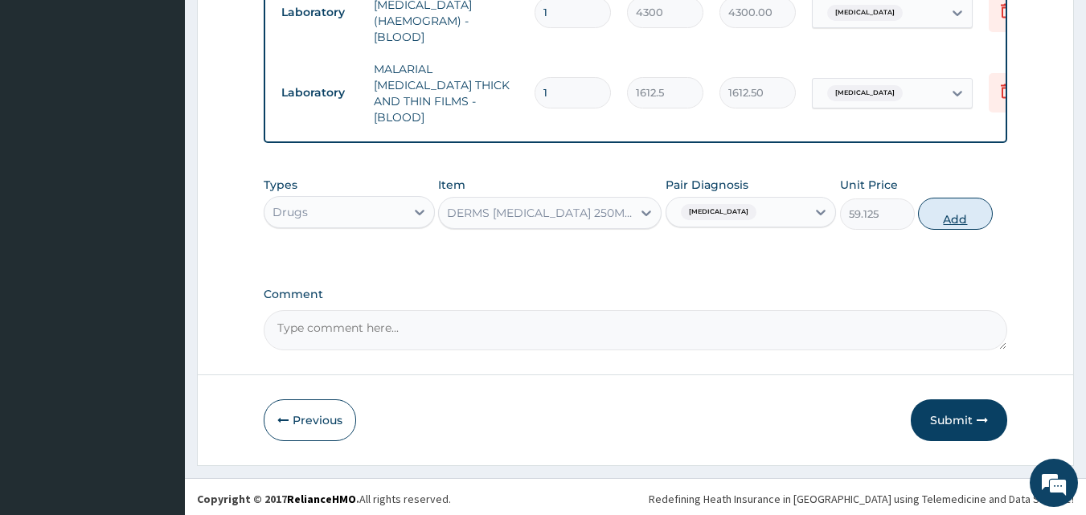
click at [934, 207] on button "Add" at bounding box center [955, 214] width 75 height 32
type input "0"
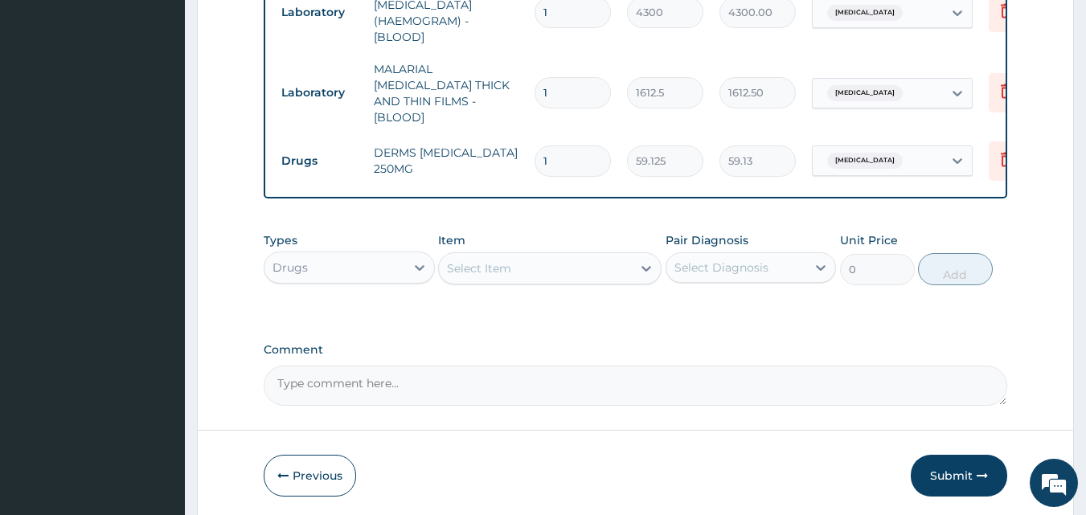
type input "15"
type input "886.88"
type input "15"
click at [921, 461] on button "Submit" at bounding box center [959, 476] width 96 height 42
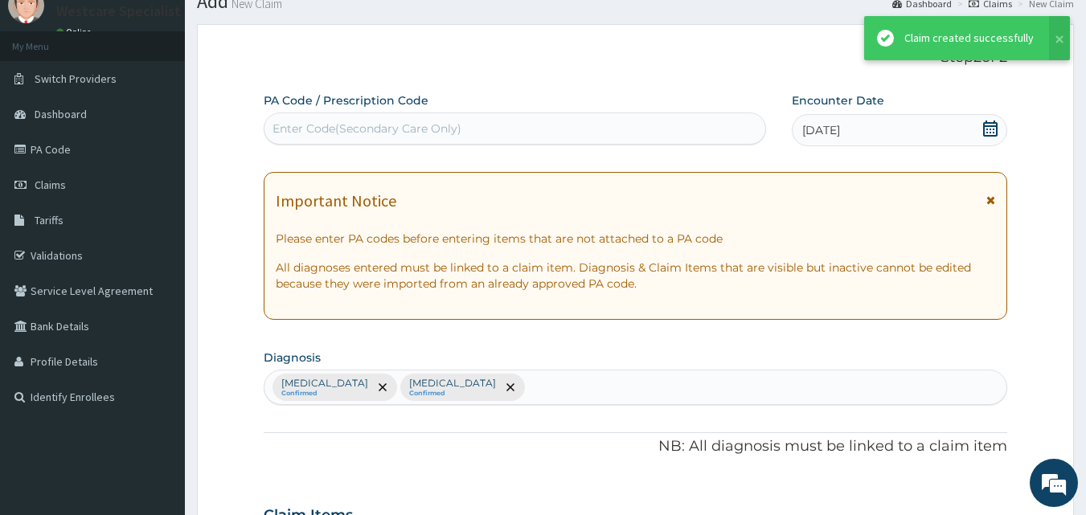
scroll to position [749, 0]
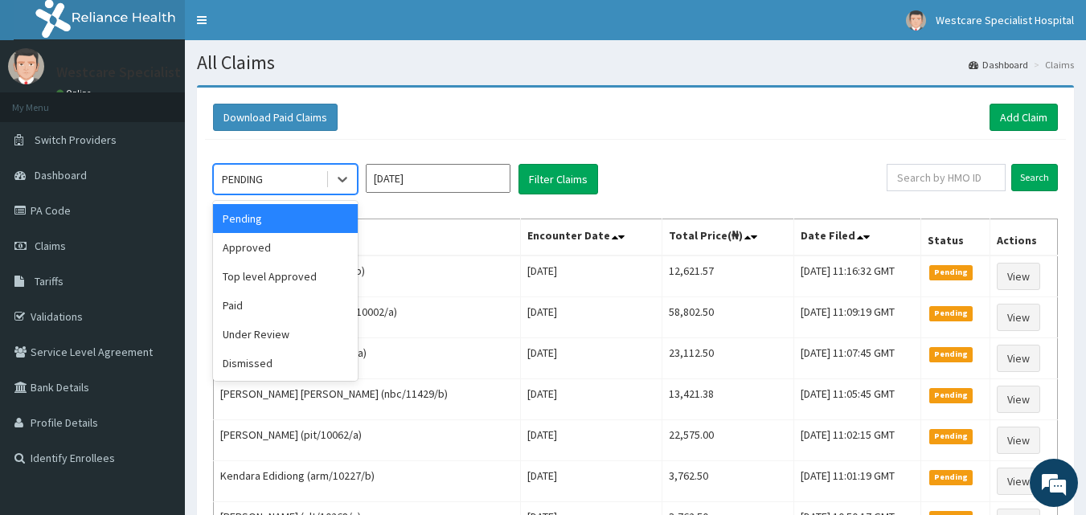
click at [284, 189] on div "PENDING" at bounding box center [270, 179] width 112 height 26
click at [272, 244] on div "Approved" at bounding box center [285, 247] width 145 height 29
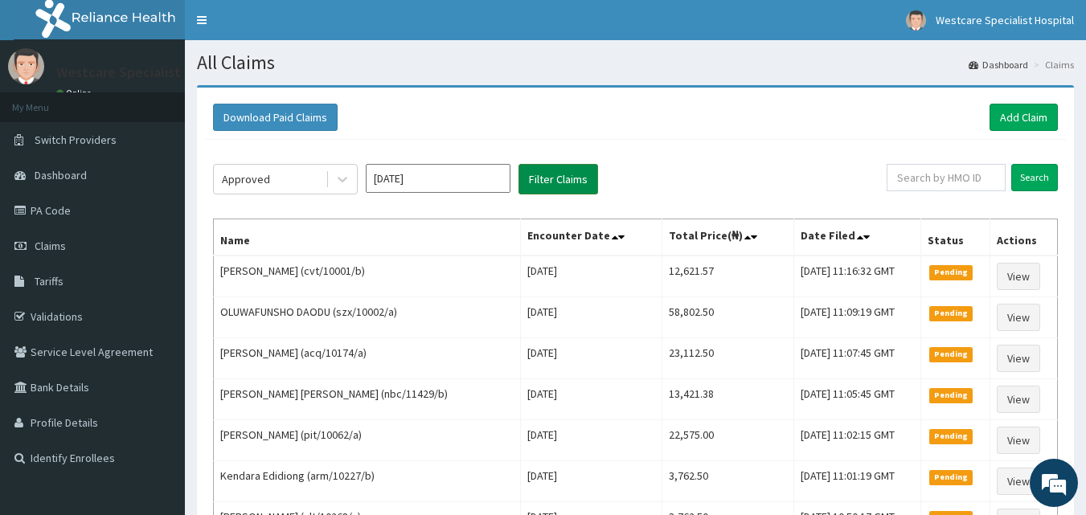
click at [583, 182] on button "Filter Claims" at bounding box center [558, 179] width 80 height 31
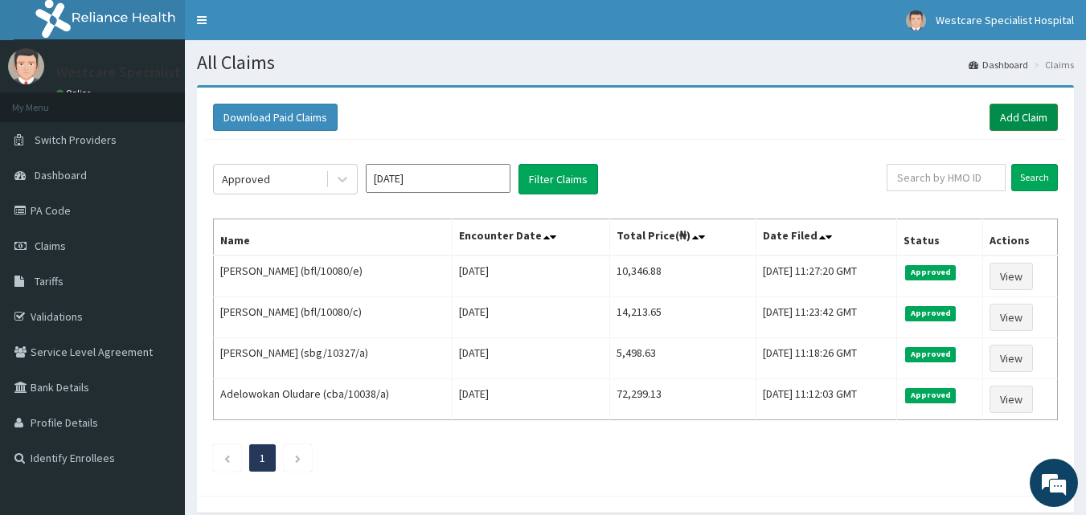
click at [1038, 116] on link "Add Claim" at bounding box center [1023, 117] width 68 height 27
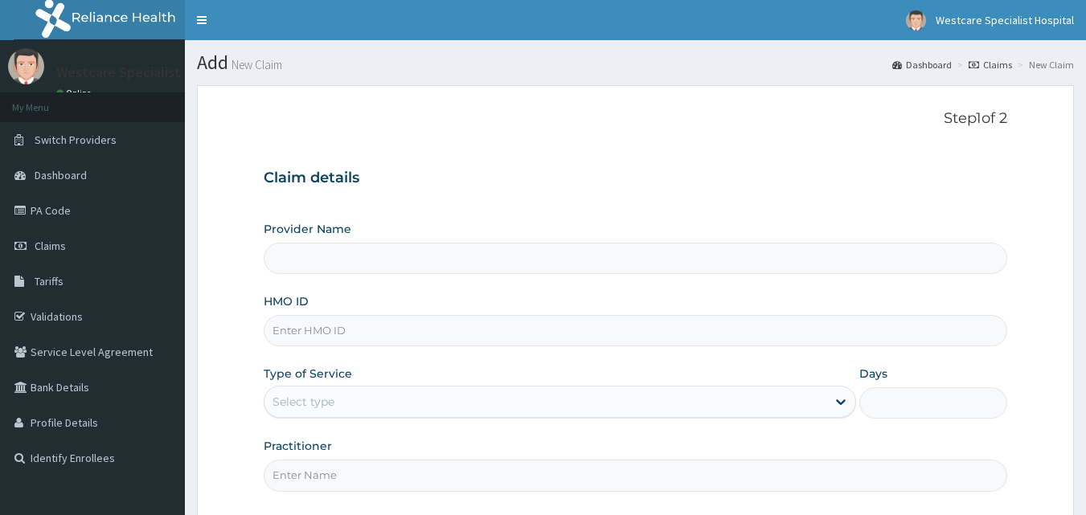
type input "WestCare Specialist Hospital"
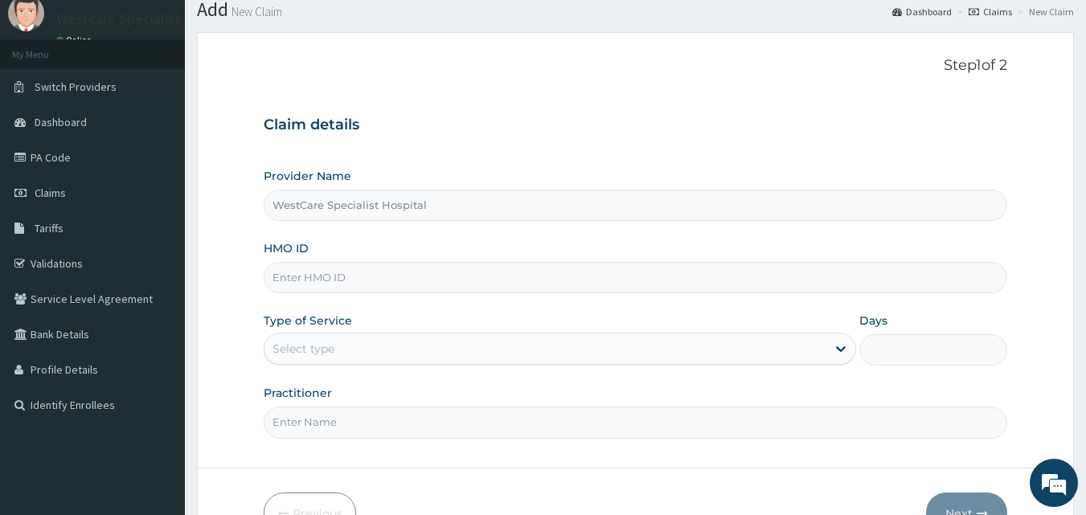
scroll to position [80, 0]
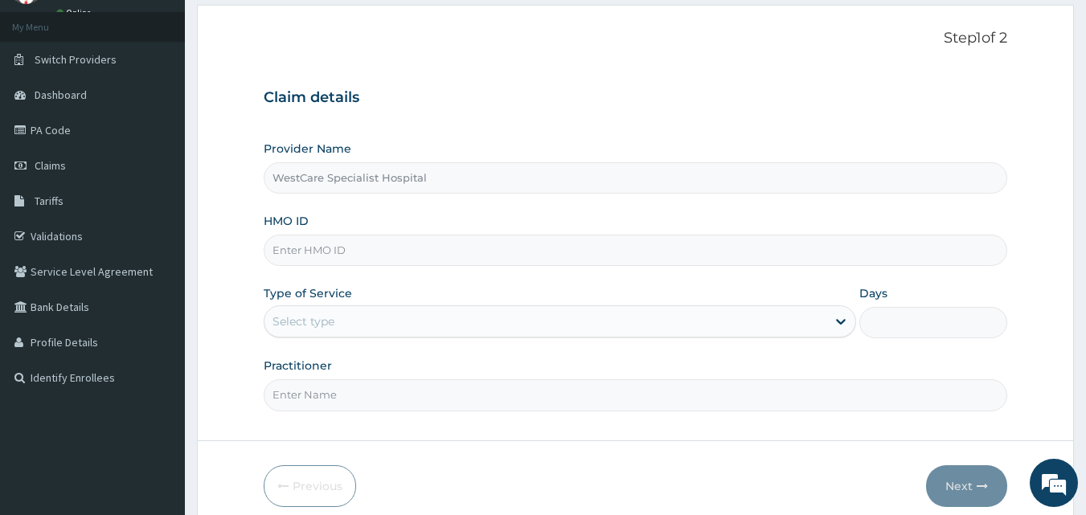
drag, startPoint x: 555, startPoint y: 256, endPoint x: 612, endPoint y: 268, distance: 58.2
click at [555, 256] on input "HMO ID" at bounding box center [636, 250] width 744 height 31
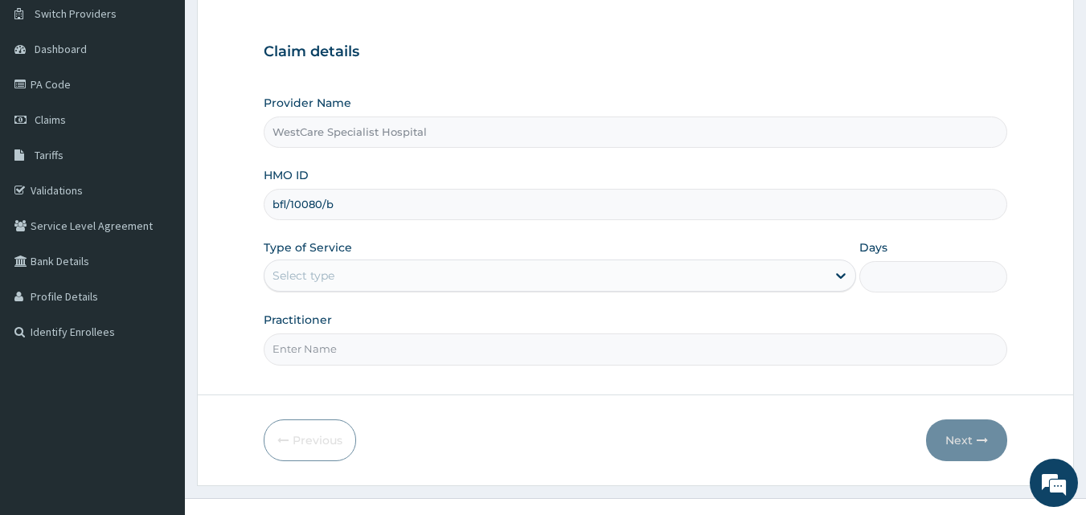
scroll to position [150, 0]
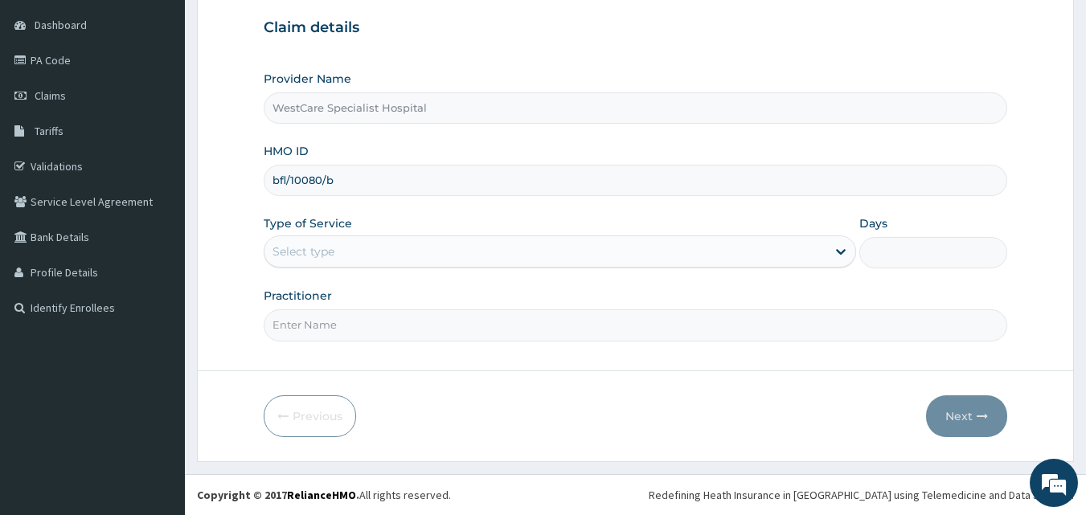
type input "bfl/10080/b"
click at [350, 248] on div "Select type" at bounding box center [545, 252] width 562 height 26
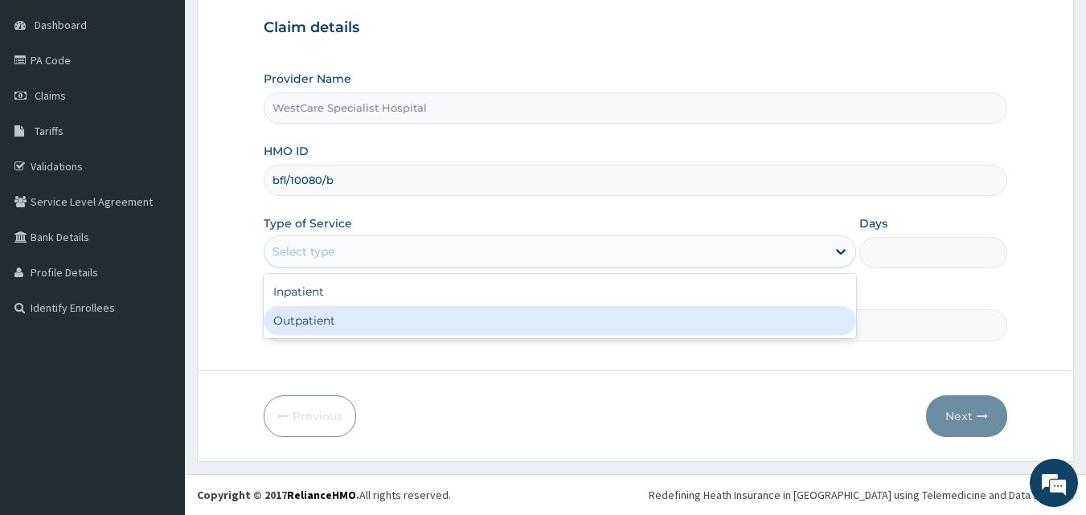
click at [336, 316] on div "Outpatient" at bounding box center [560, 320] width 592 height 29
type input "1"
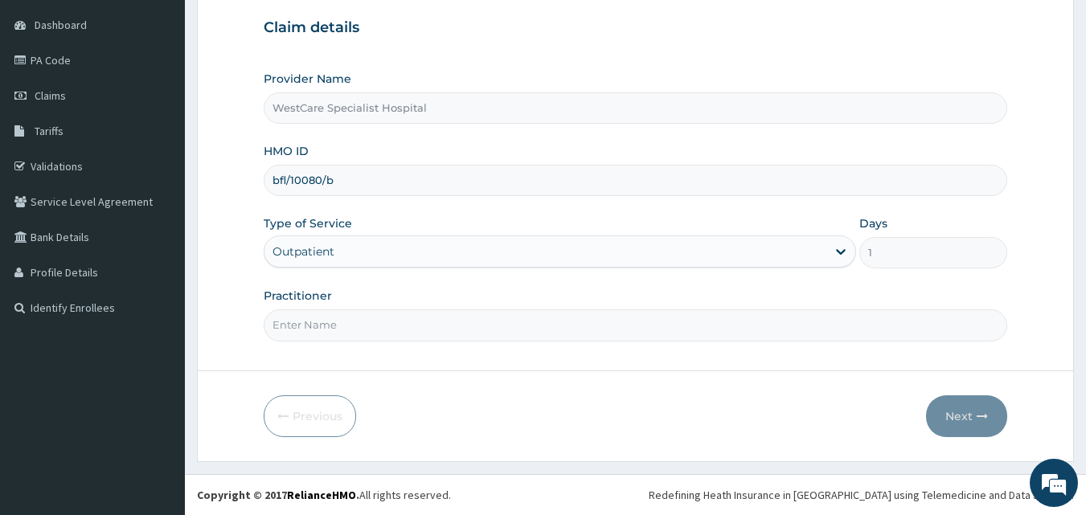
click at [334, 333] on input "Practitioner" at bounding box center [636, 324] width 744 height 31
type input "[PERSON_NAME]"
click at [973, 420] on button "Next" at bounding box center [966, 416] width 81 height 42
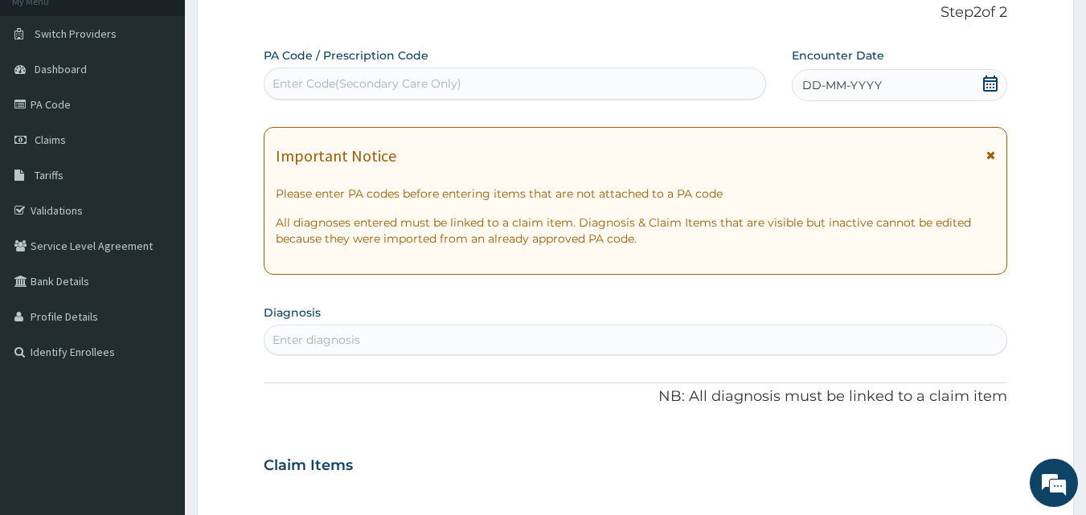
scroll to position [70, 0]
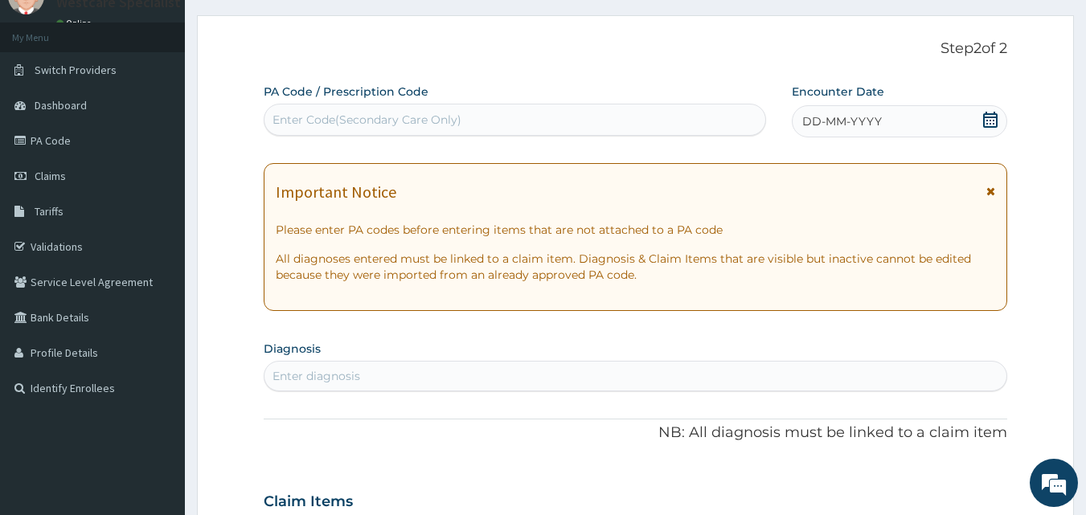
click at [808, 116] on span "DD-MM-YYYY" at bounding box center [842, 121] width 80 height 16
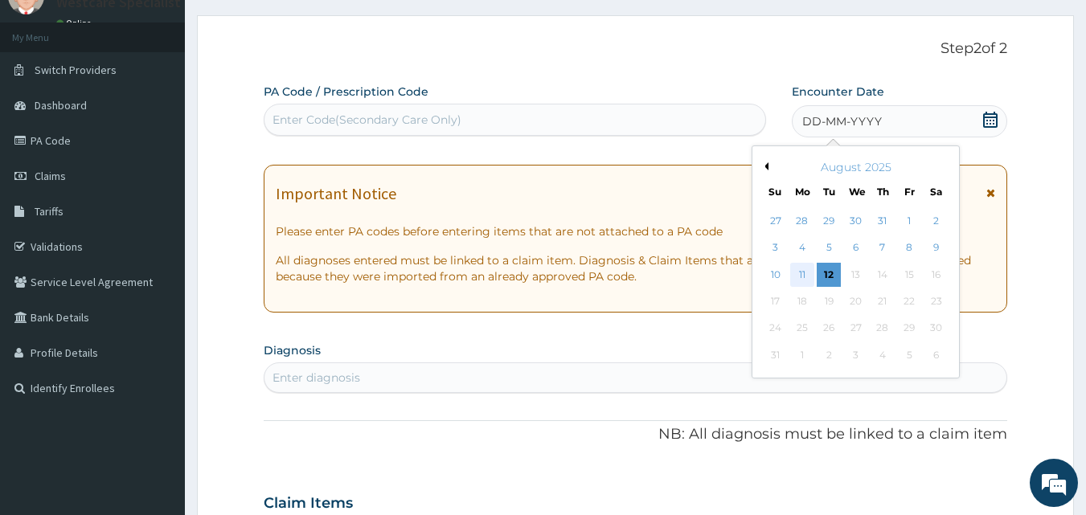
click at [804, 280] on div "11" at bounding box center [802, 275] width 24 height 24
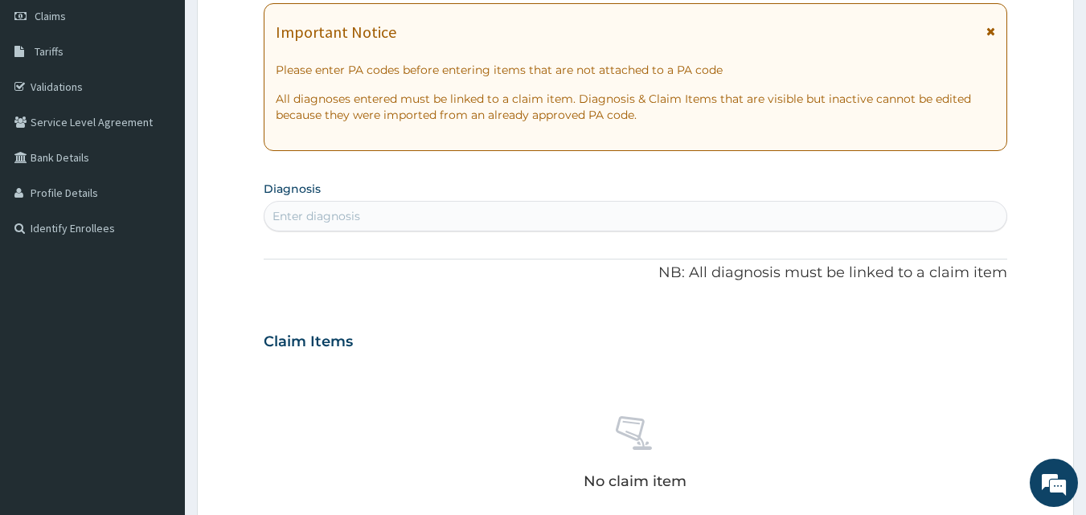
scroll to position [231, 0]
click at [411, 219] on div "Enter diagnosis" at bounding box center [635, 216] width 743 height 26
type input "[MEDICAL_DATA]"
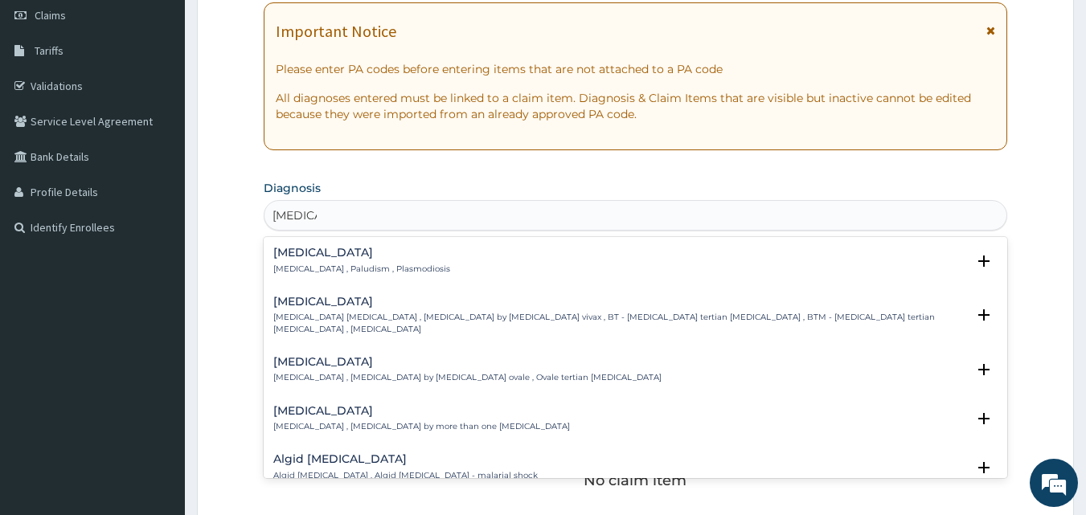
click at [290, 252] on h4 "[MEDICAL_DATA]" at bounding box center [361, 253] width 177 height 12
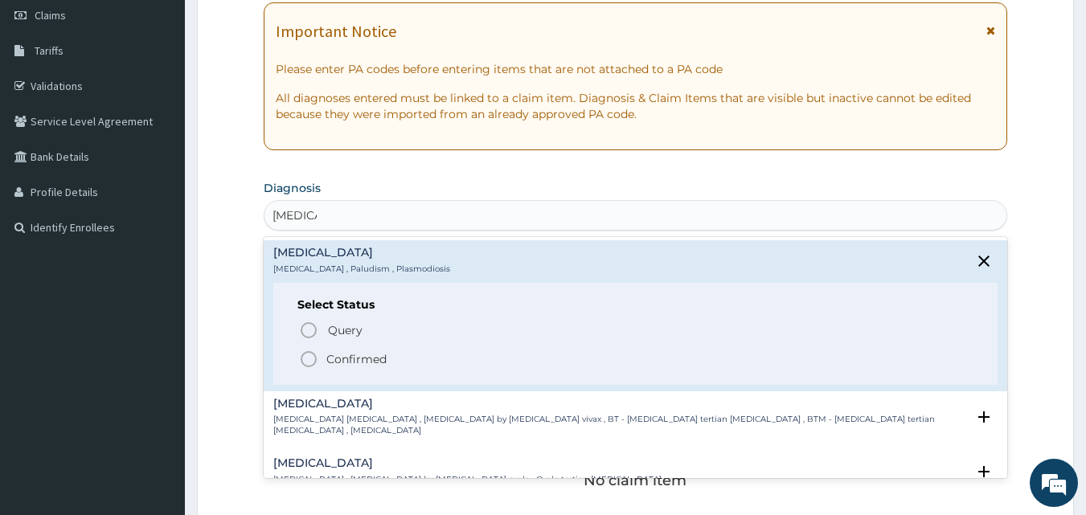
click at [314, 357] on icon "status option filled" at bounding box center [308, 359] width 19 height 19
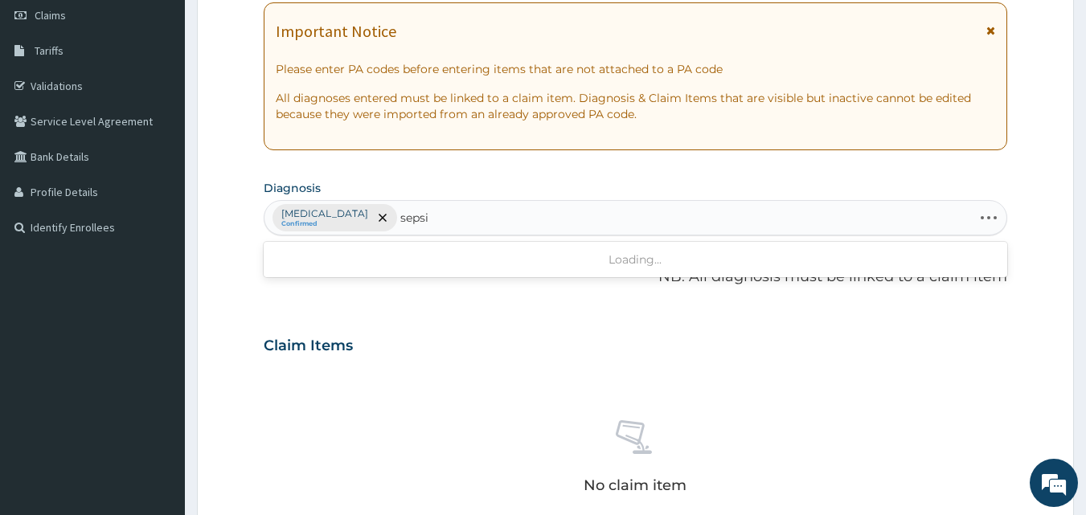
type input "[MEDICAL_DATA]"
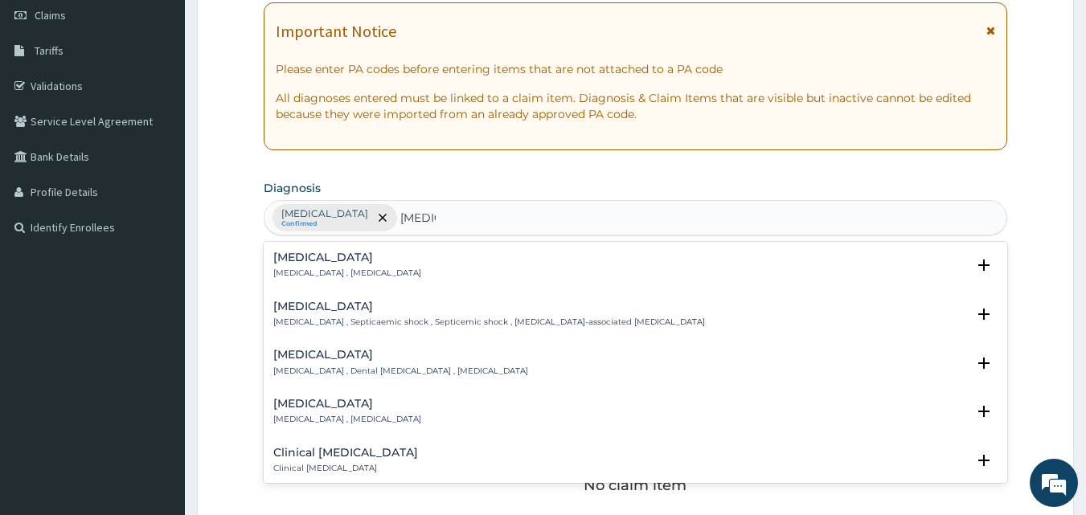
click at [284, 256] on h4 "[MEDICAL_DATA]" at bounding box center [347, 258] width 148 height 12
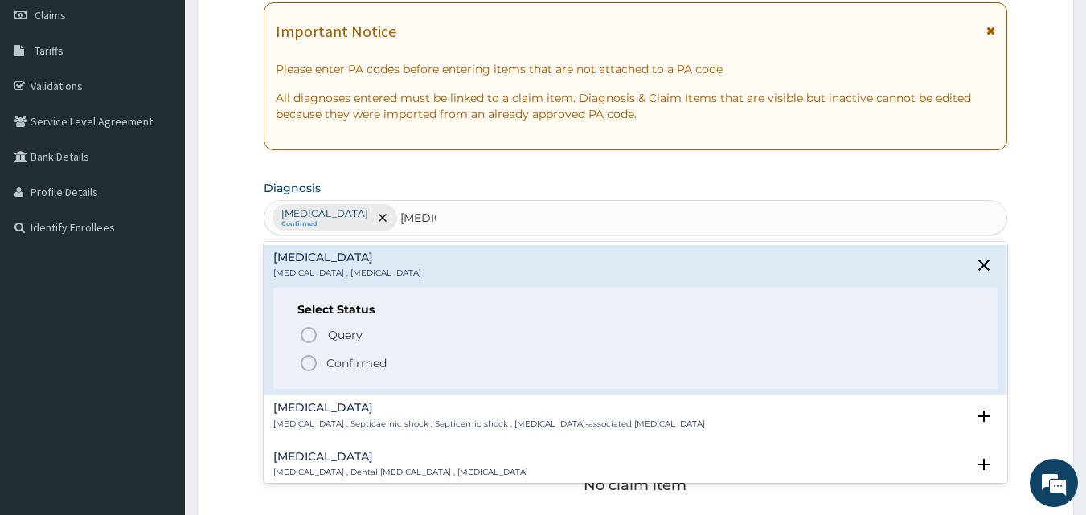
click at [310, 365] on icon "status option filled" at bounding box center [308, 363] width 19 height 19
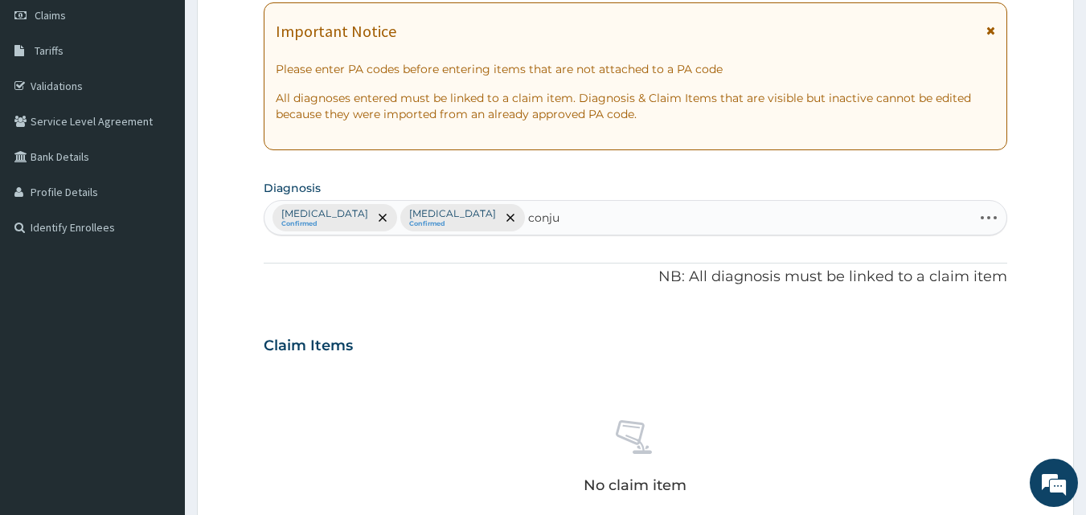
type input "conjun"
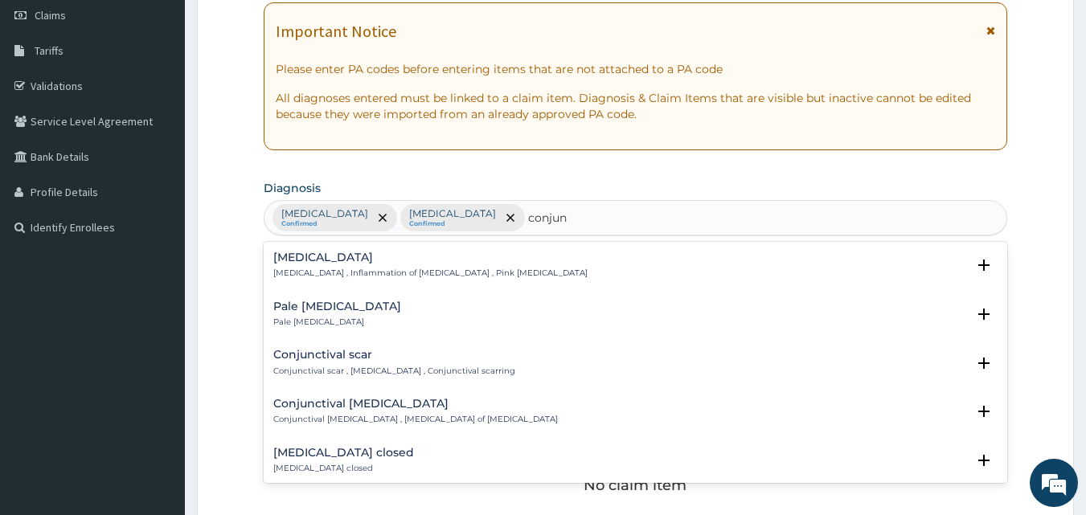
click at [333, 256] on h4 "[MEDICAL_DATA]" at bounding box center [430, 258] width 314 height 12
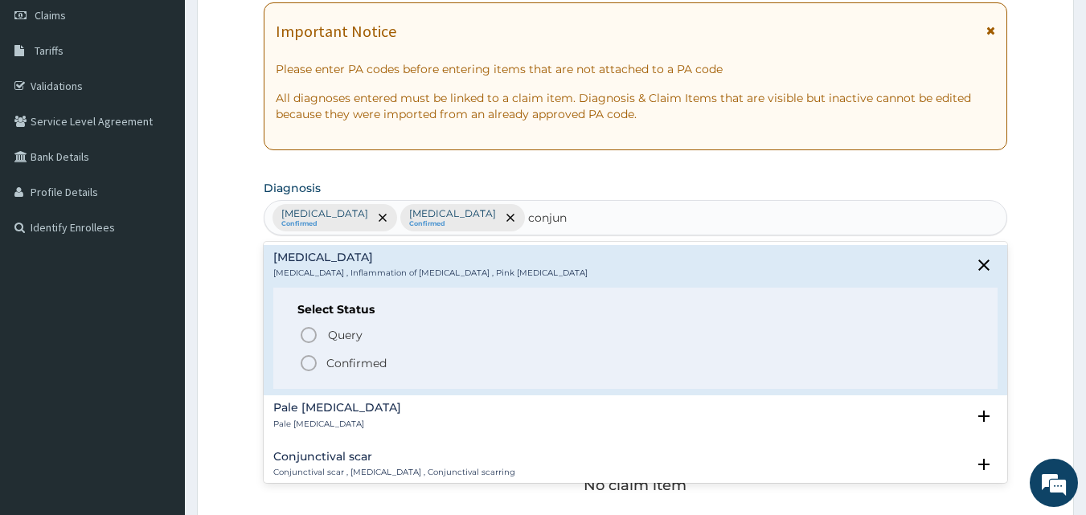
click at [313, 371] on icon "status option filled" at bounding box center [308, 363] width 19 height 19
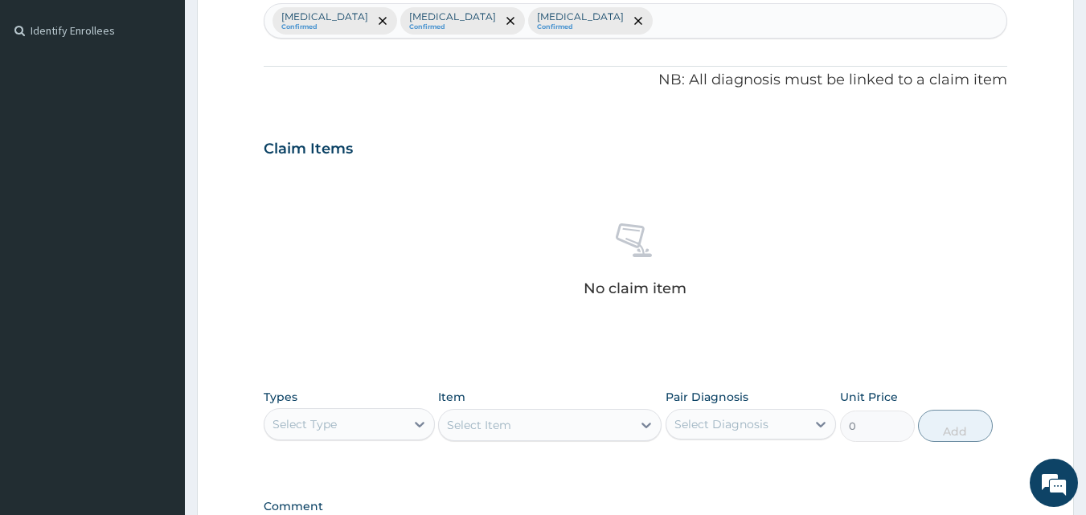
scroll to position [644, 0]
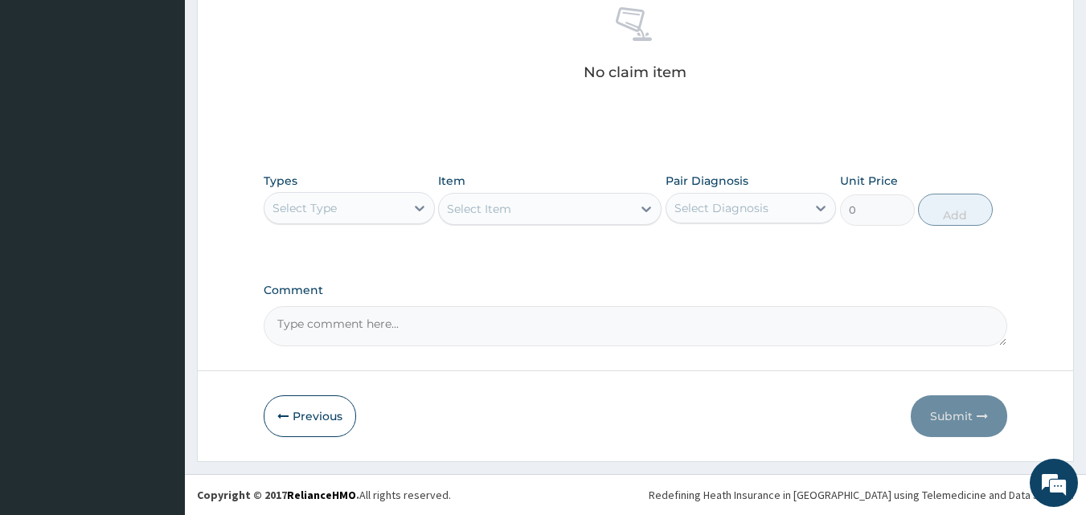
click at [345, 210] on div "Select Type" at bounding box center [334, 208] width 141 height 26
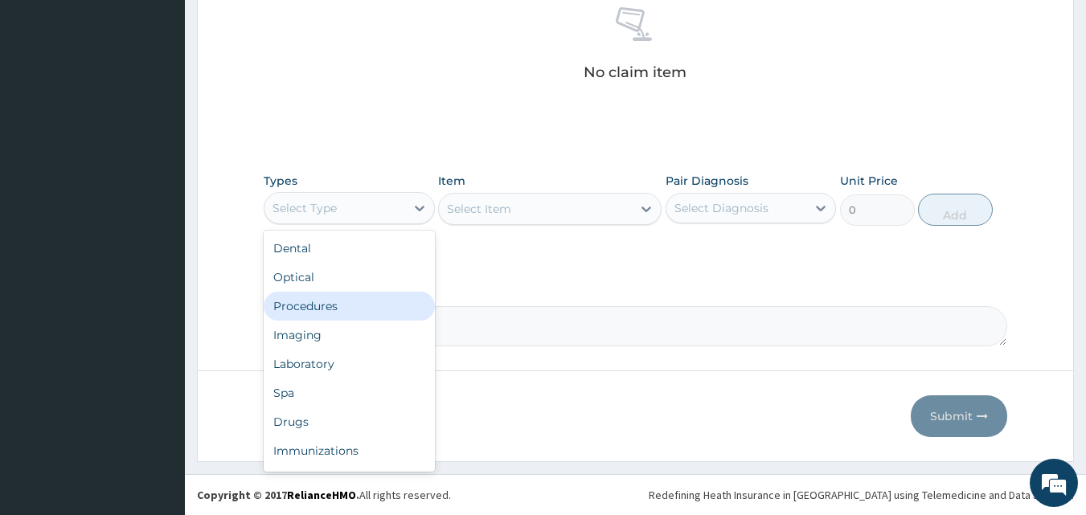
click at [350, 302] on div "Procedures" at bounding box center [349, 306] width 171 height 29
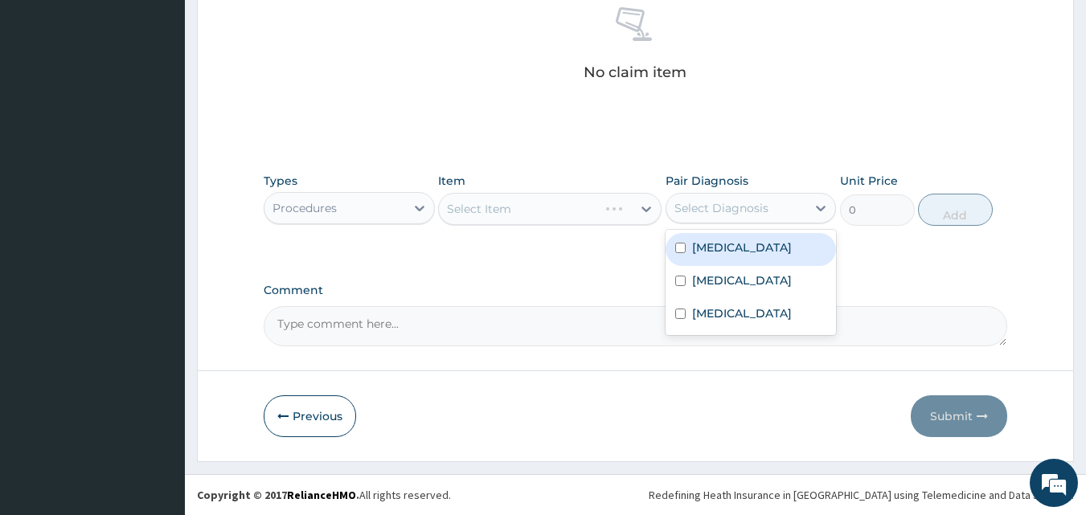
click at [726, 197] on div "Select Diagnosis" at bounding box center [736, 208] width 141 height 26
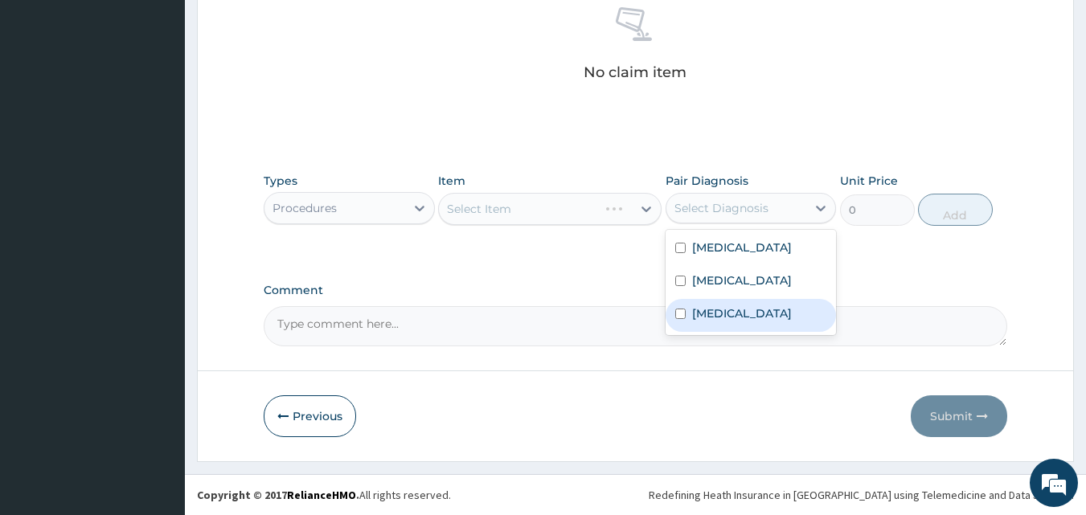
click at [725, 304] on div "Conjunctivitis" at bounding box center [750, 315] width 171 height 33
checkbox input "true"
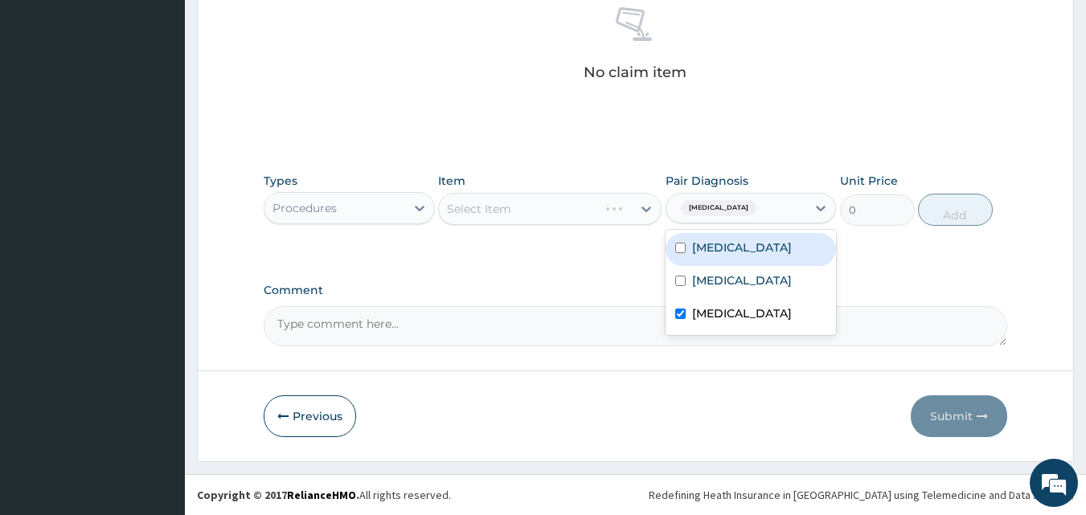
click at [734, 266] on div "Sepsis" at bounding box center [750, 282] width 171 height 33
checkbox input "true"
click at [743, 252] on div "Malaria" at bounding box center [750, 249] width 171 height 33
checkbox input "true"
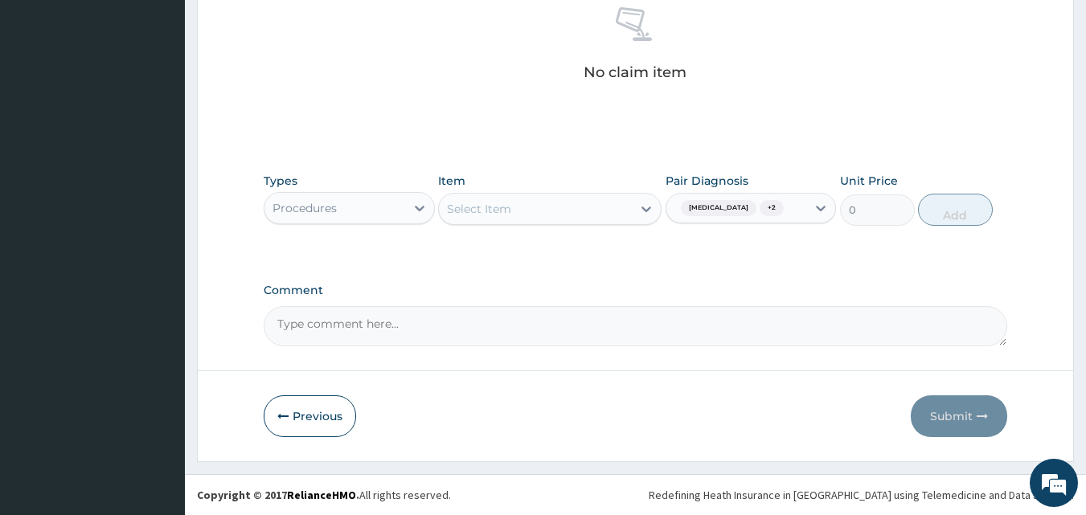
click at [548, 209] on div "Select Item" at bounding box center [535, 209] width 193 height 26
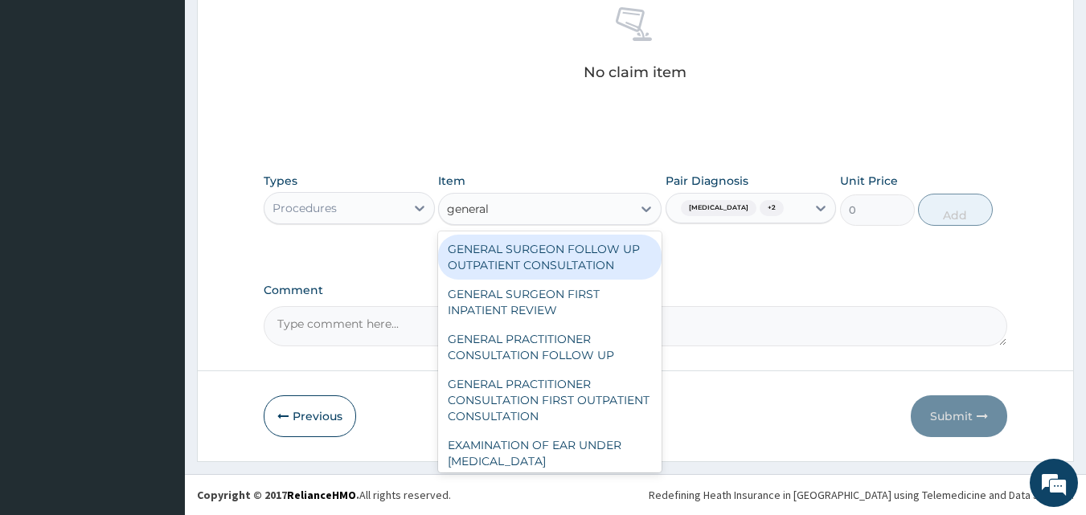
type input "general p"
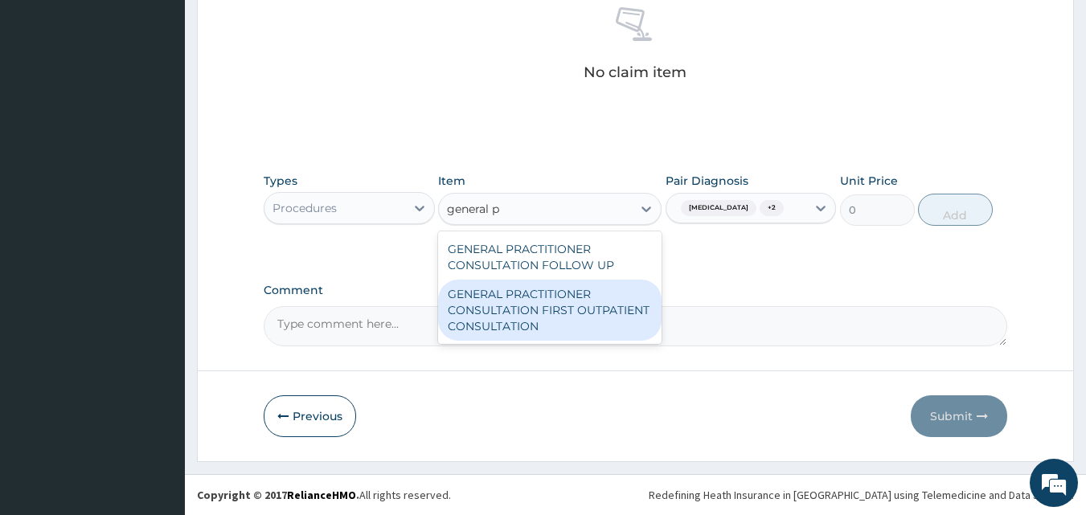
click at [587, 311] on div "GENERAL PRACTITIONER CONSULTATION FIRST OUTPATIENT CONSULTATION" at bounding box center [549, 310] width 223 height 61
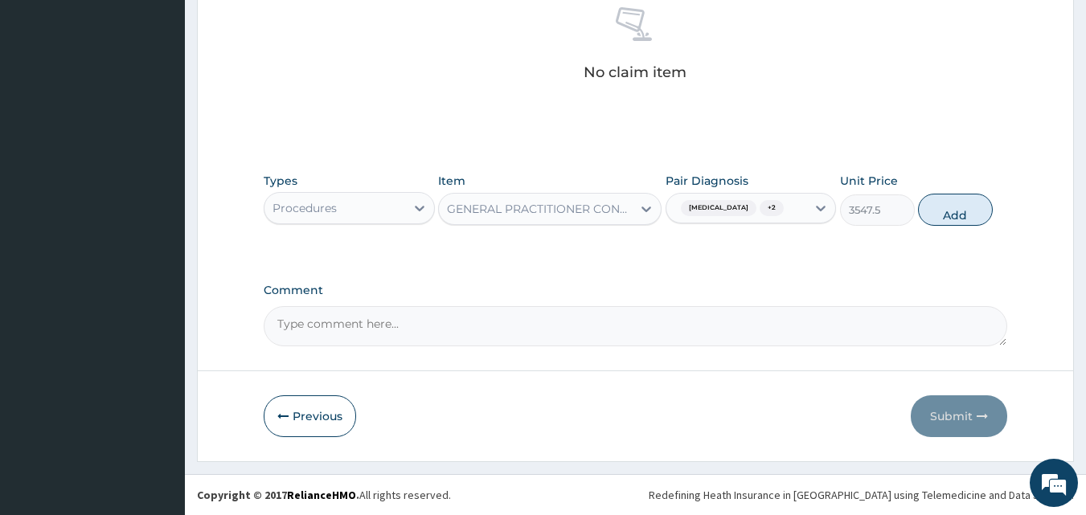
drag, startPoint x: 950, startPoint y: 224, endPoint x: 951, endPoint y: 233, distance: 8.9
click at [951, 231] on div "Types Procedures Item GENERAL PRACTITIONER CONSULTATION FIRST OUTPATIENT CONSUL…" at bounding box center [636, 199] width 744 height 69
click at [935, 221] on button "Add" at bounding box center [955, 210] width 75 height 32
type input "0"
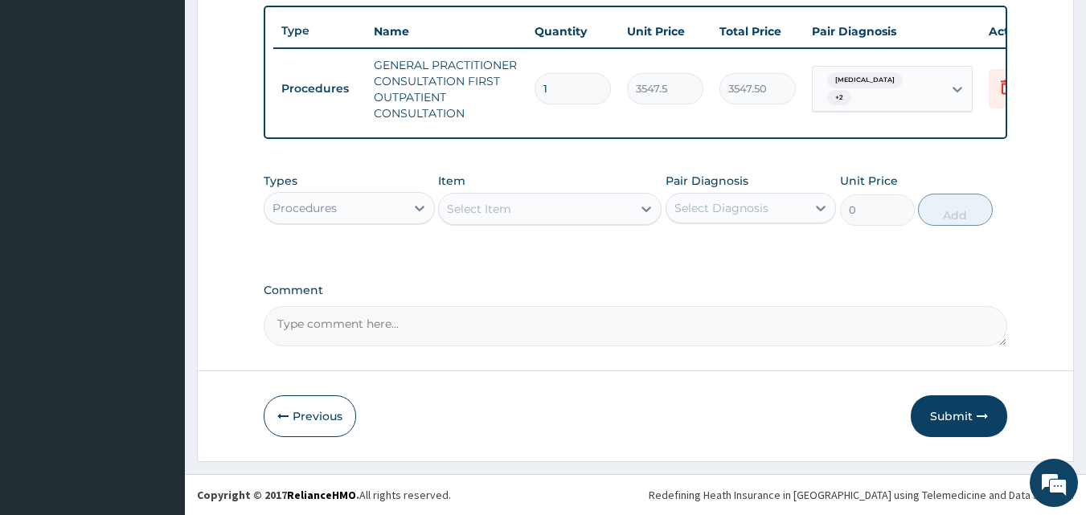
scroll to position [604, 0]
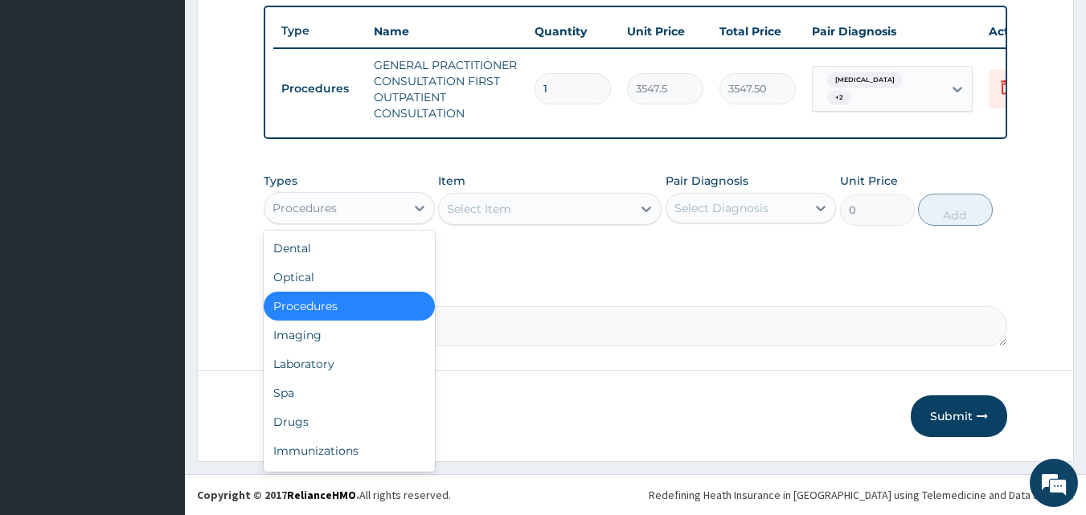
click at [358, 212] on div "Procedures" at bounding box center [334, 208] width 141 height 26
click at [333, 358] on div "Laboratory" at bounding box center [349, 364] width 171 height 29
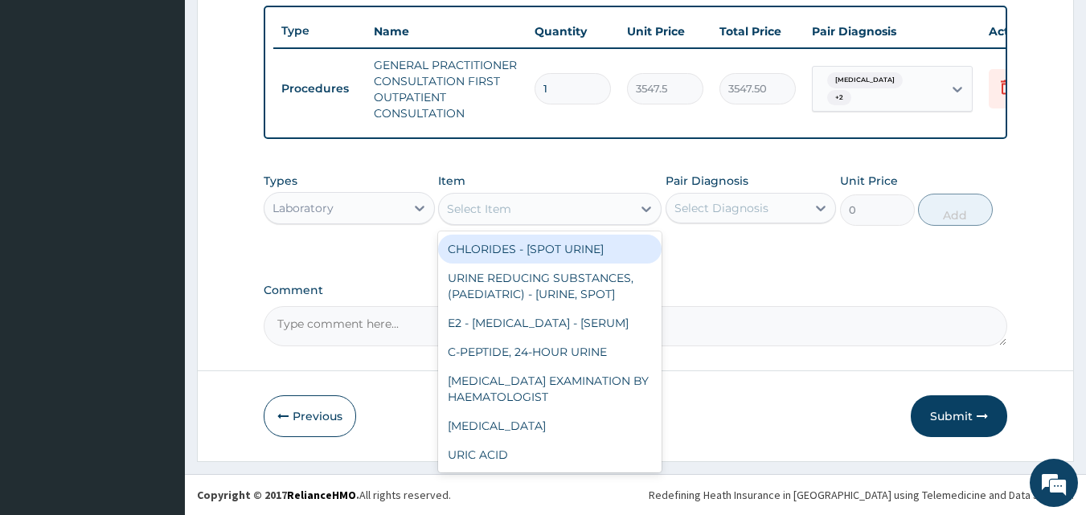
click at [476, 207] on div "Select Item" at bounding box center [479, 209] width 64 height 16
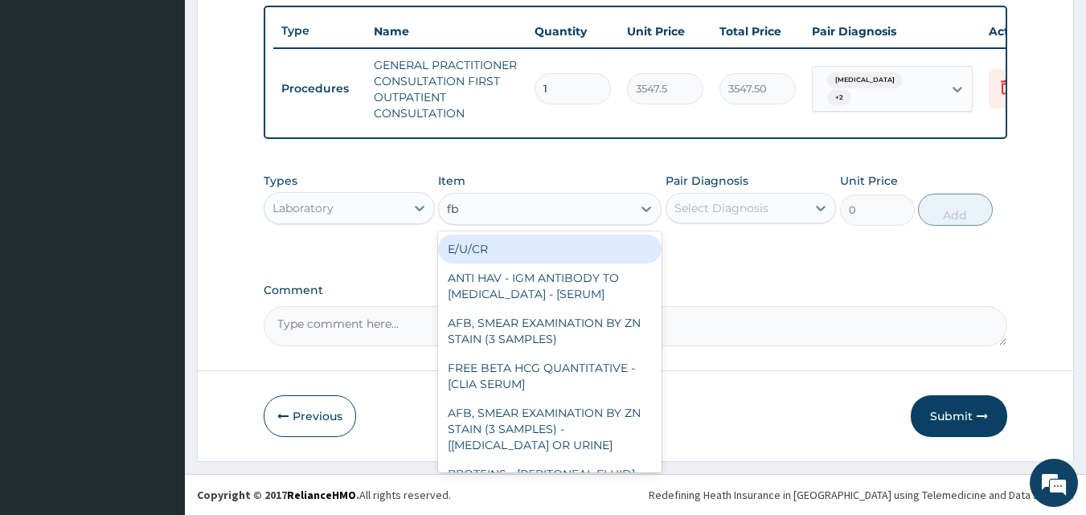
type input "fbc"
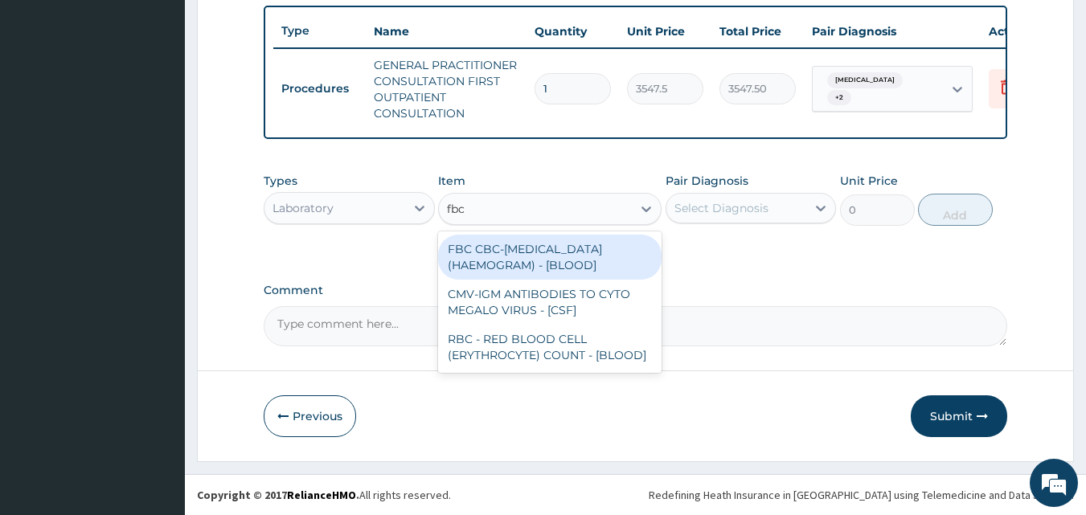
drag, startPoint x: 499, startPoint y: 250, endPoint x: 676, endPoint y: 204, distance: 182.6
click at [500, 250] on div "FBC CBC-COMPLETE BLOOD COUNT (HAEMOGRAM) - [BLOOD]" at bounding box center [549, 257] width 223 height 45
type input "4300"
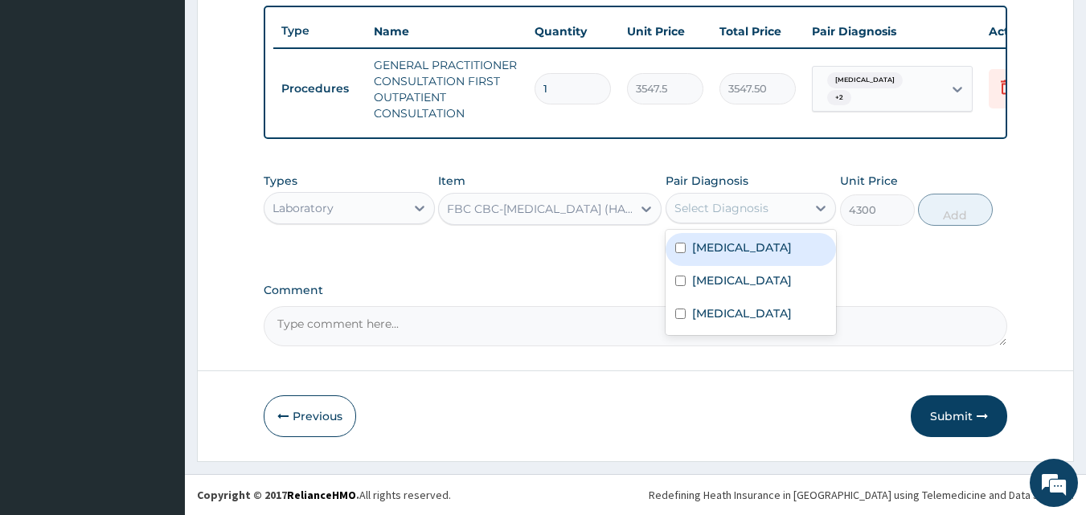
click at [756, 195] on div "Select Diagnosis" at bounding box center [736, 208] width 141 height 26
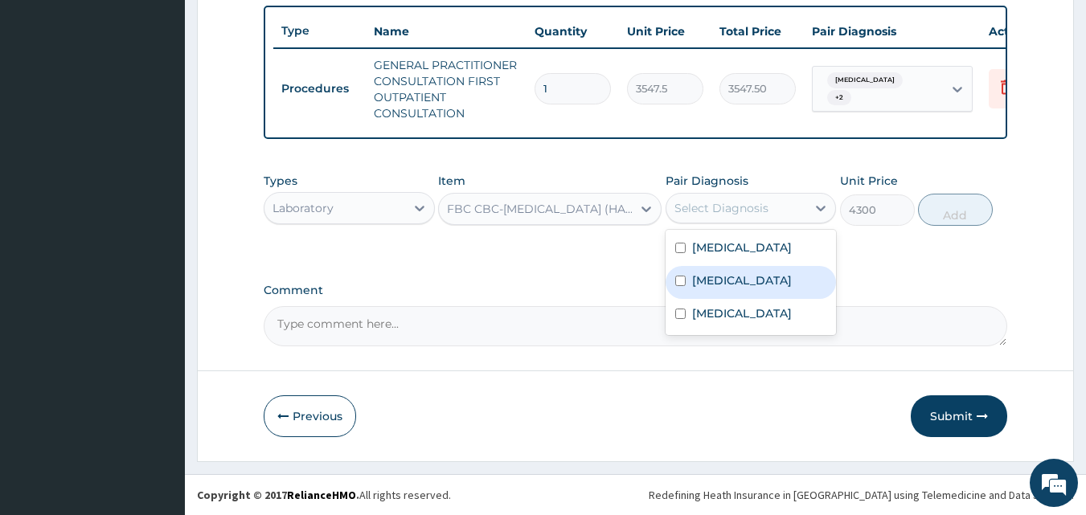
click at [743, 272] on div "Sepsis" at bounding box center [750, 282] width 171 height 33
checkbox input "true"
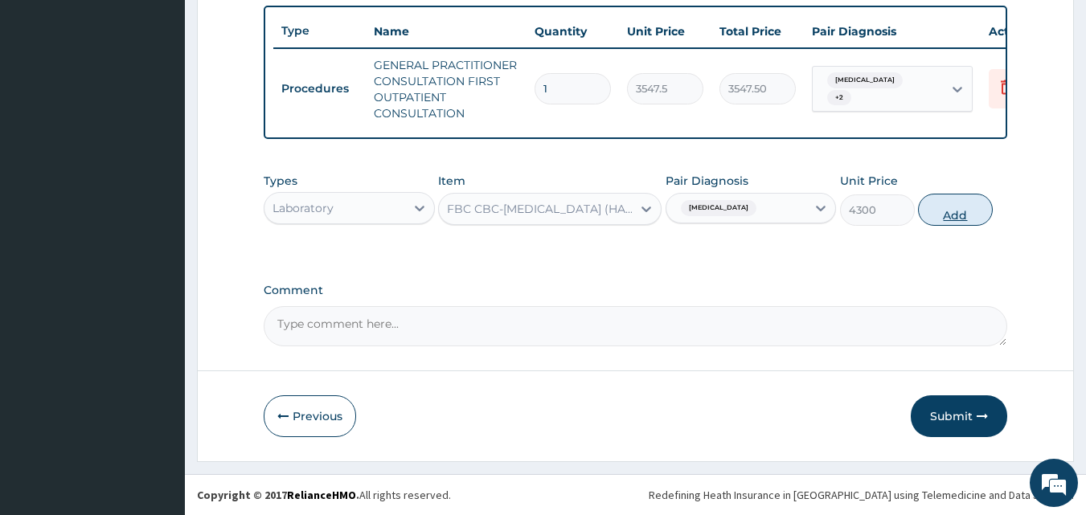
click at [939, 211] on button "Add" at bounding box center [955, 210] width 75 height 32
type input "0"
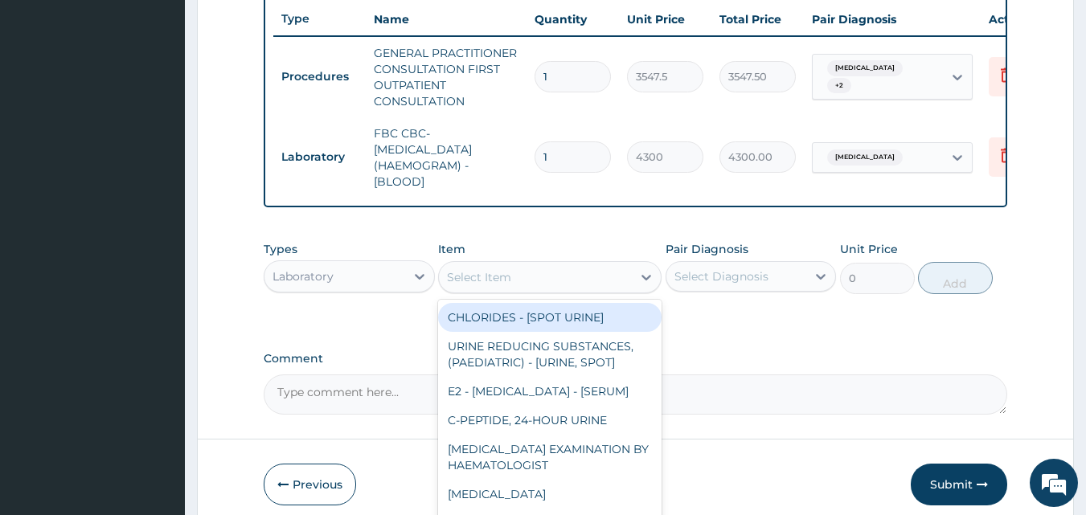
click at [506, 285] on div "Select Item" at bounding box center [479, 277] width 64 height 16
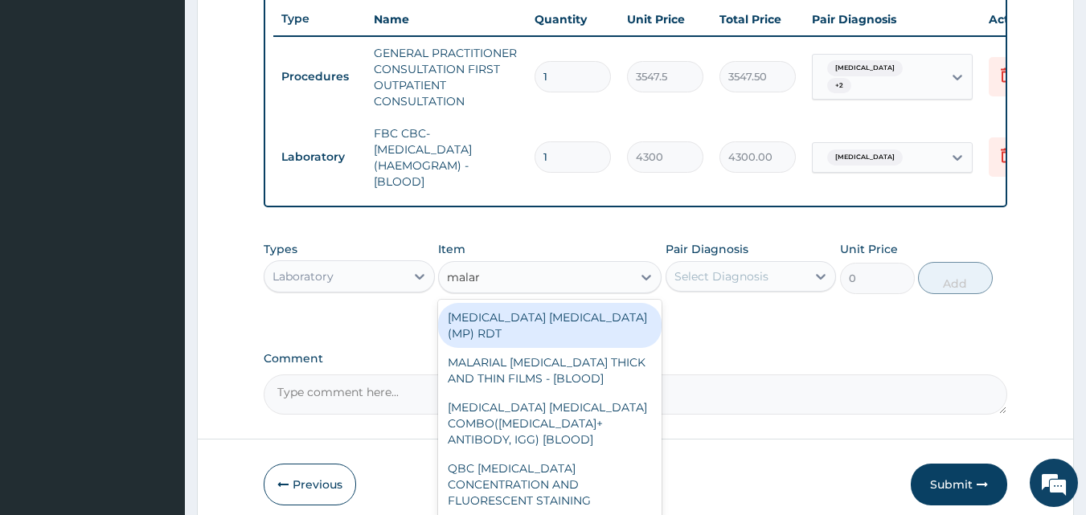
type input "malari"
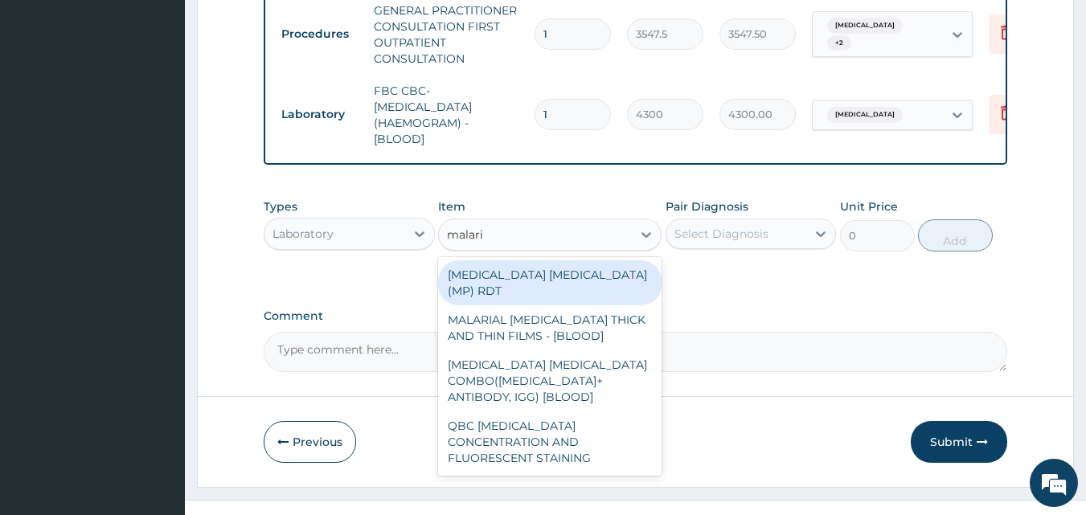
scroll to position [685, 0]
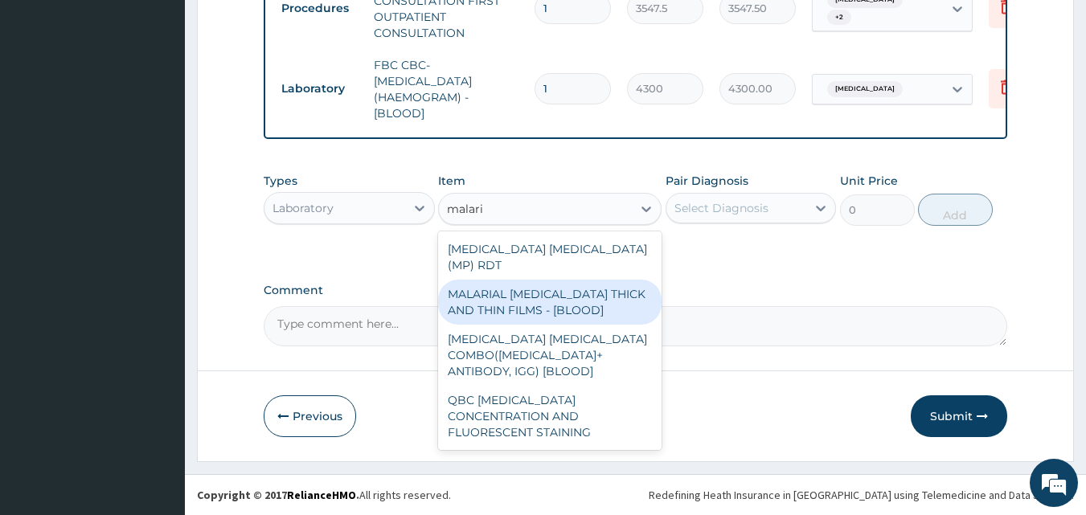
click at [540, 297] on div "MALARIAL PARASITE THICK AND THIN FILMS - [BLOOD]" at bounding box center [549, 302] width 223 height 45
type input "1612.5"
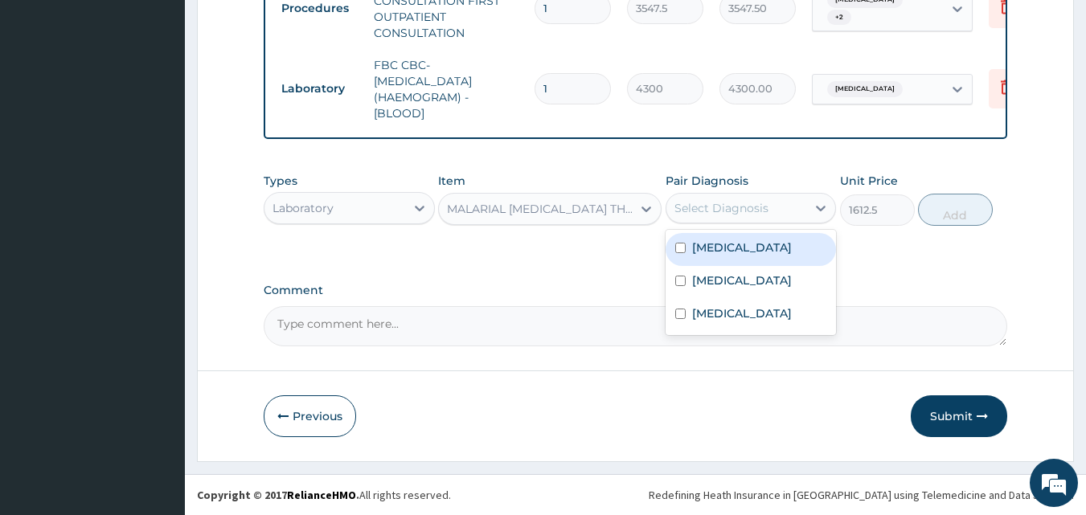
click at [730, 207] on div "Select Diagnosis" at bounding box center [721, 208] width 94 height 16
click at [726, 256] on div "[MEDICAL_DATA]" at bounding box center [750, 249] width 171 height 33
checkbox input "true"
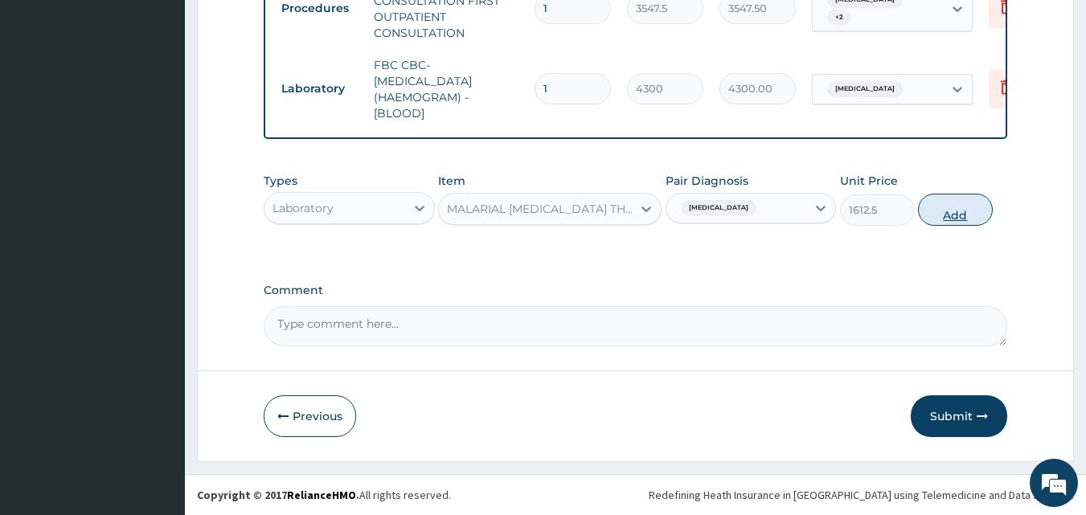
click at [959, 221] on button "Add" at bounding box center [955, 210] width 75 height 32
type input "0"
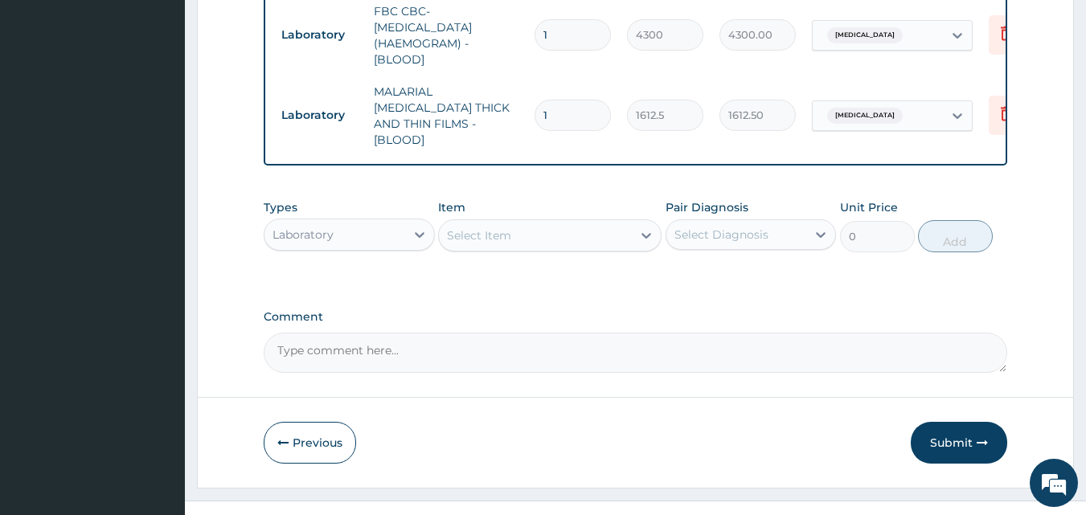
scroll to position [749, 0]
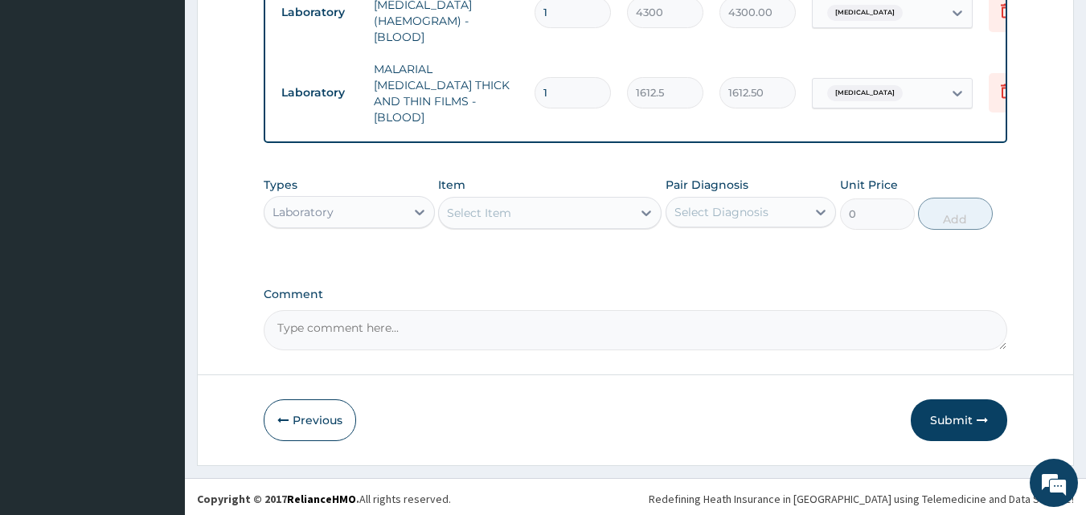
click at [387, 223] on div "Laboratory" at bounding box center [349, 212] width 171 height 32
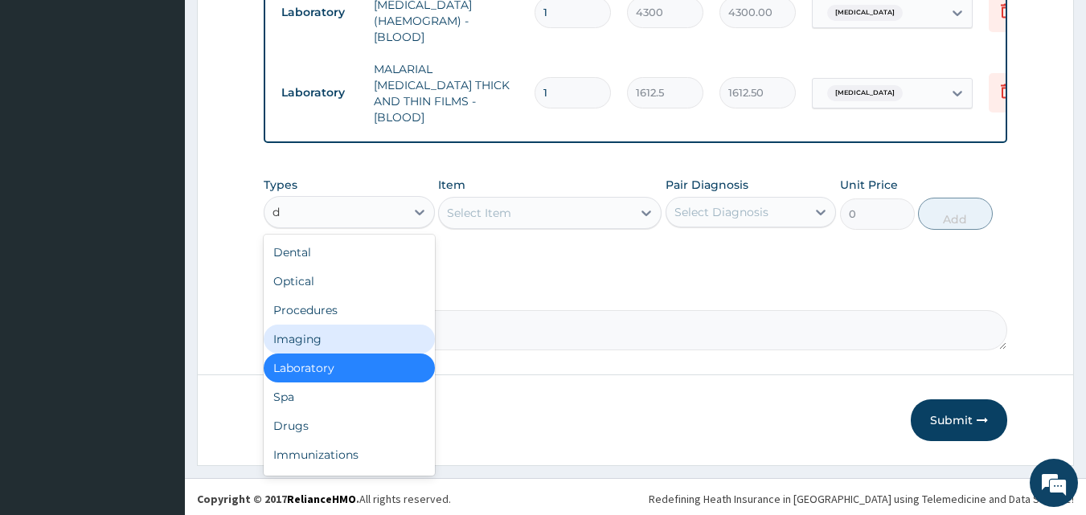
type input "dr"
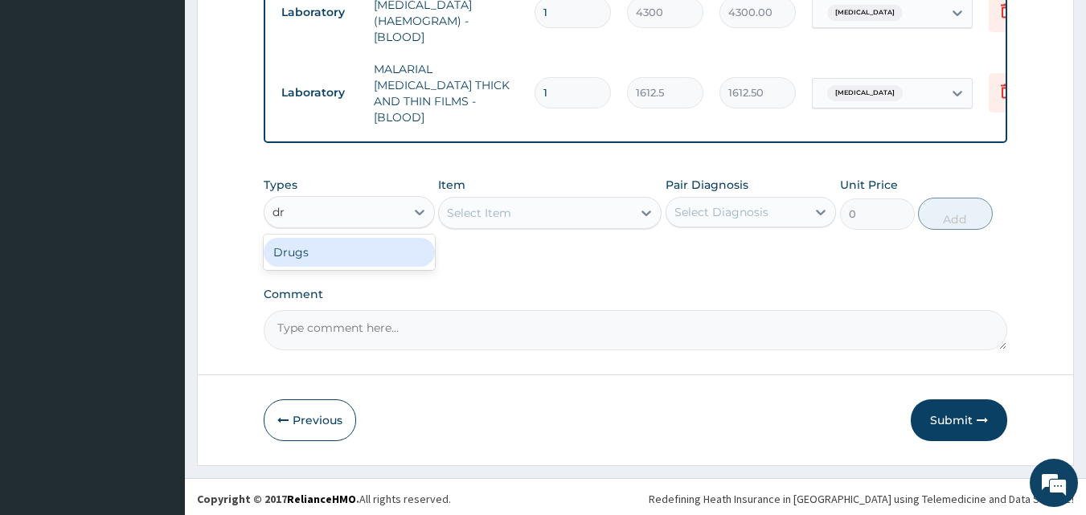
click at [301, 250] on div "Drugs" at bounding box center [349, 252] width 171 height 29
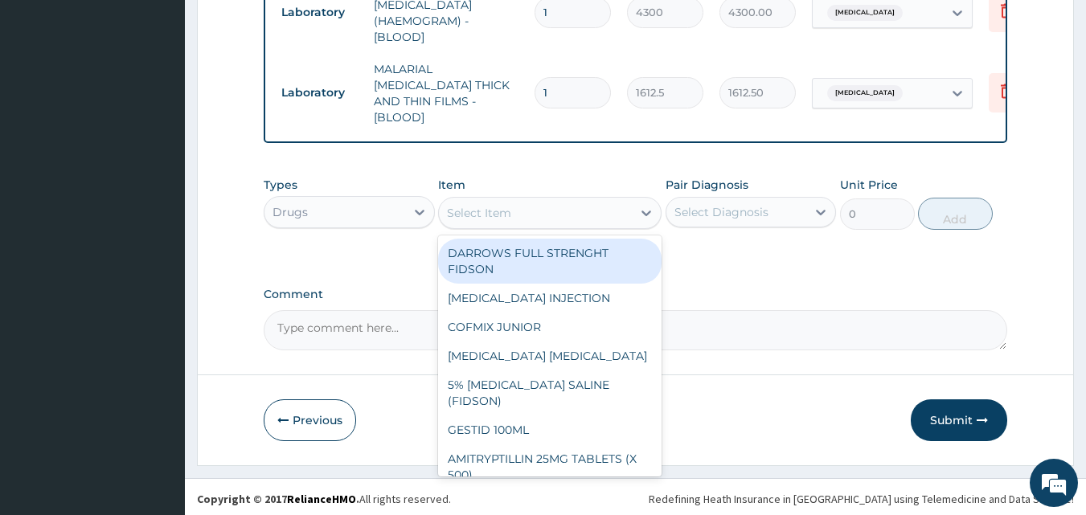
click at [511, 211] on div "Select Item" at bounding box center [535, 213] width 193 height 26
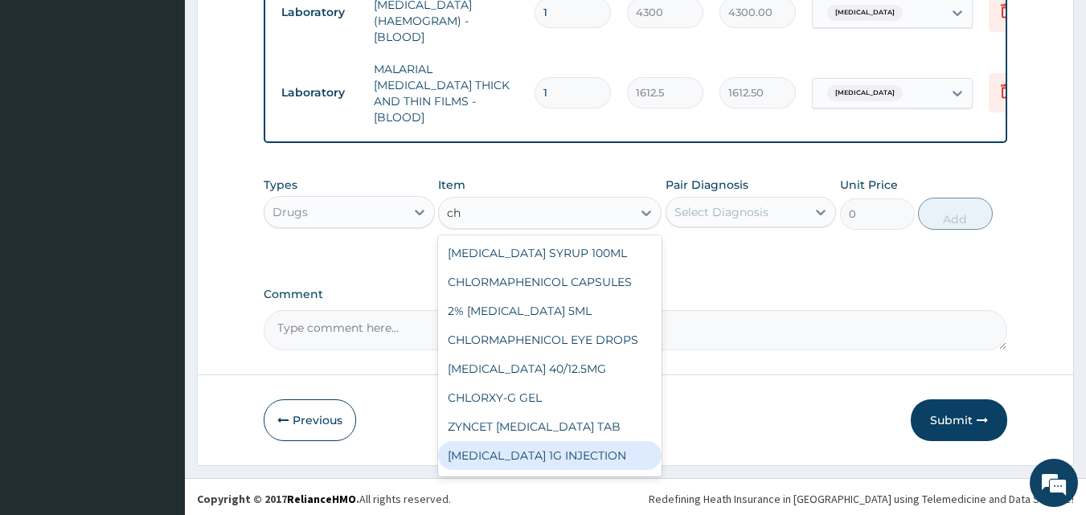
type input "c"
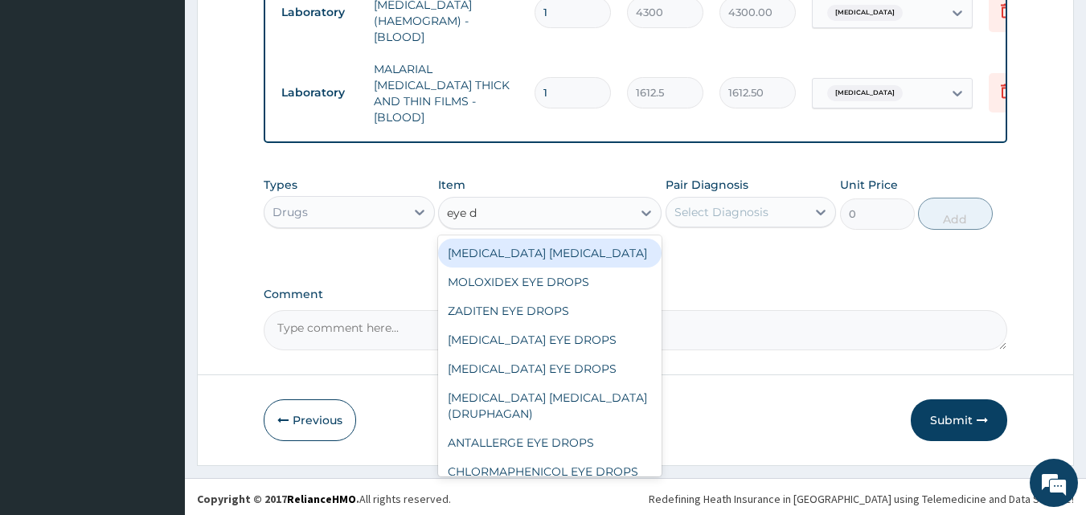
type input "eye dr"
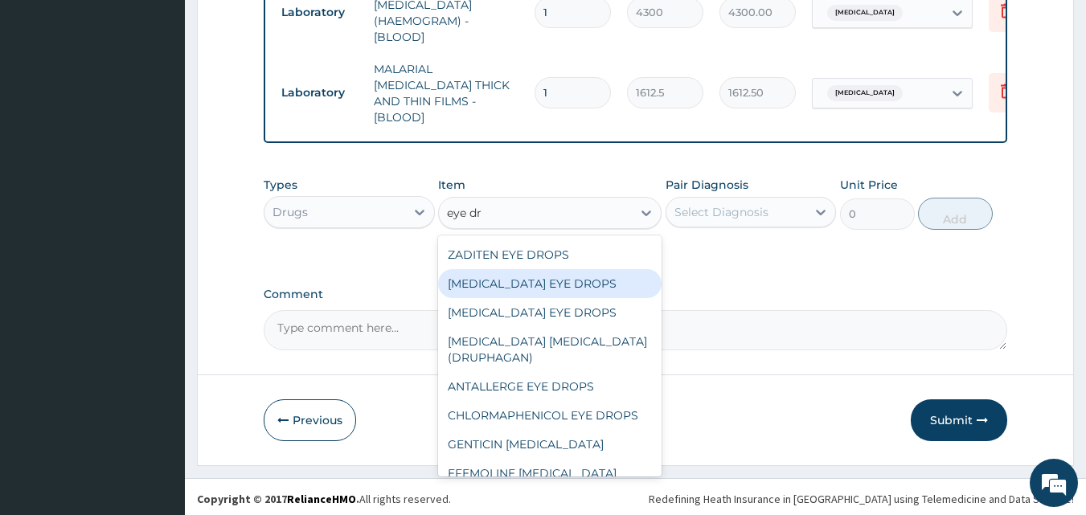
scroll to position [129, 0]
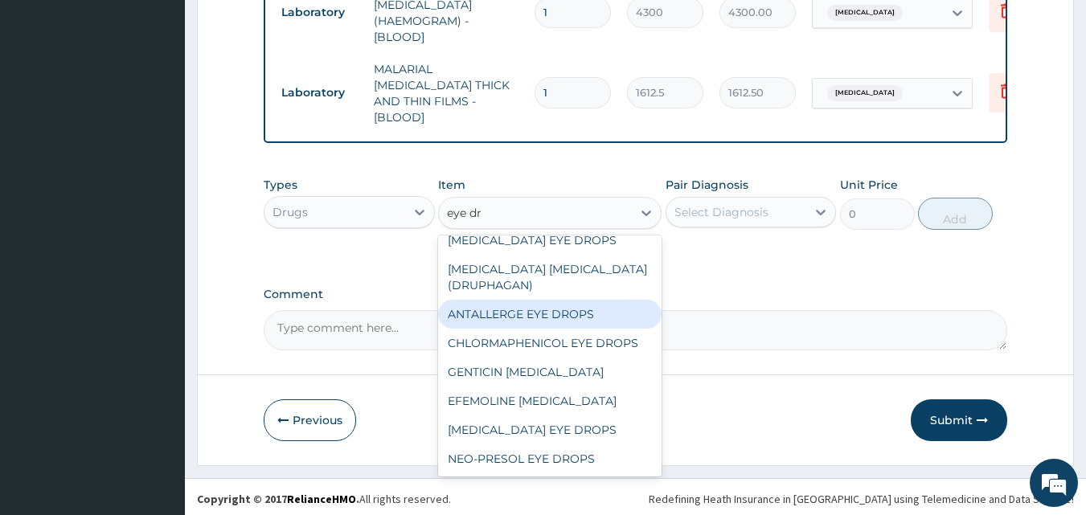
click at [523, 311] on div "ANTALLERGE EYE DROPS" at bounding box center [549, 314] width 223 height 29
type input "1419"
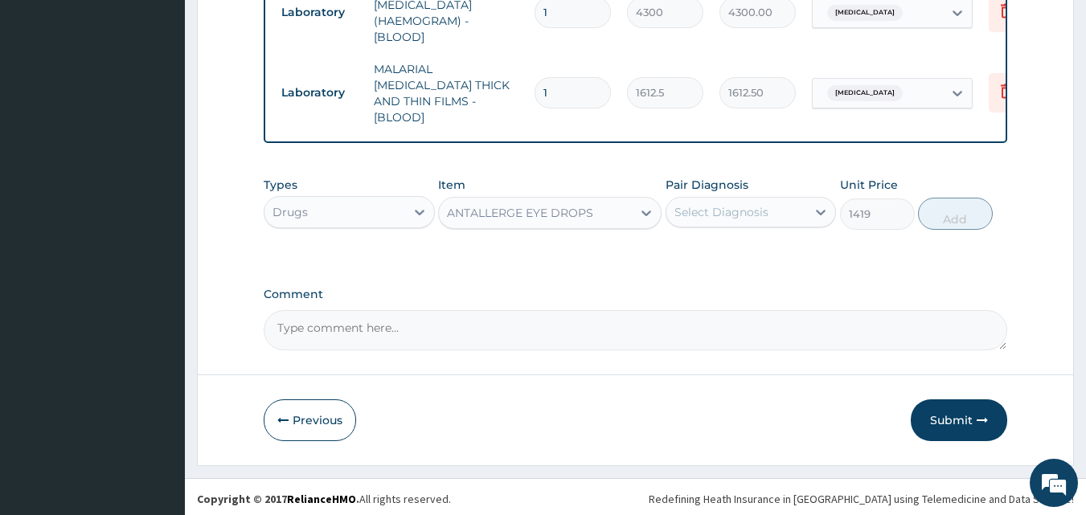
click at [714, 204] on div "Select Diagnosis" at bounding box center [721, 212] width 94 height 16
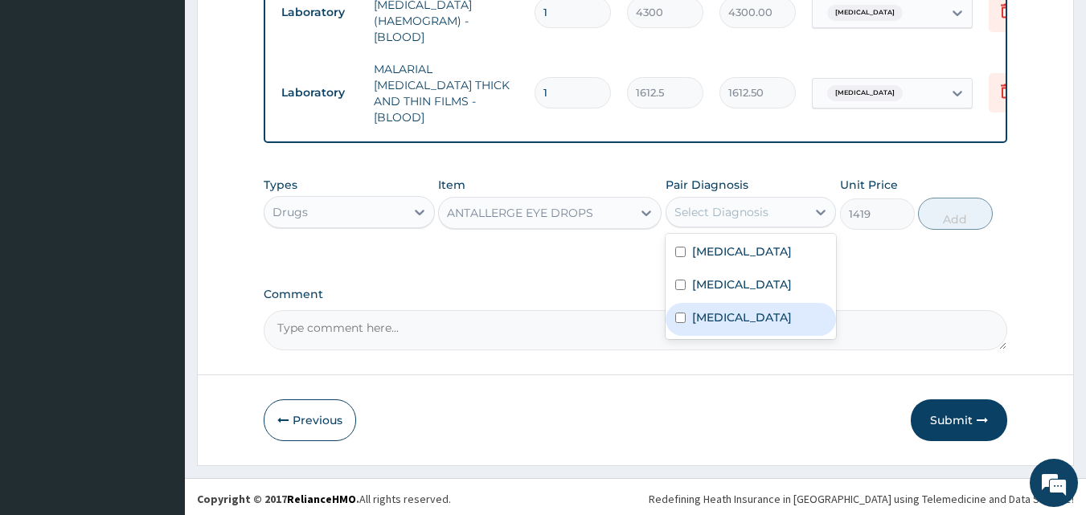
click at [722, 313] on label "Conjunctivitis" at bounding box center [742, 317] width 100 height 16
checkbox input "true"
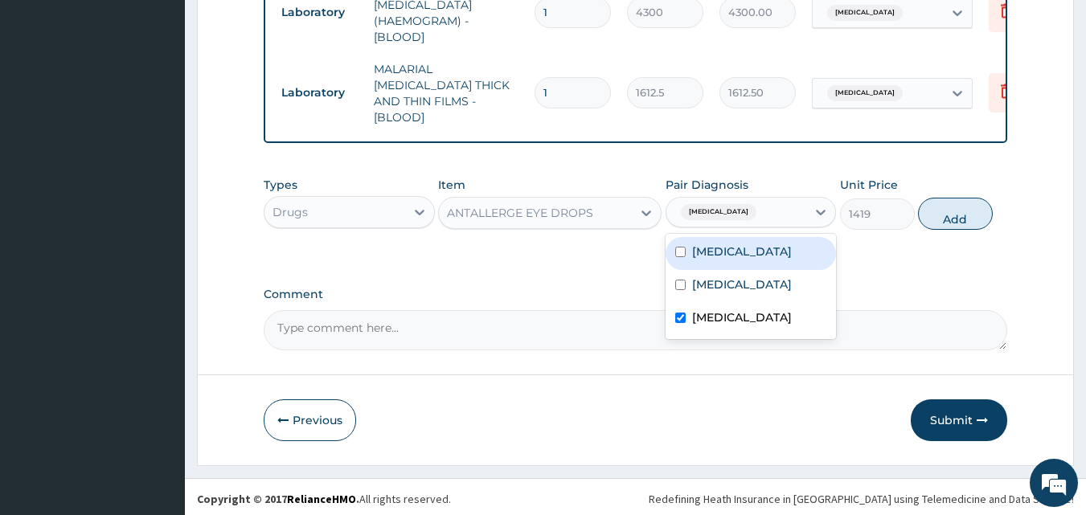
click at [939, 207] on button "Add" at bounding box center [955, 214] width 75 height 32
type input "0"
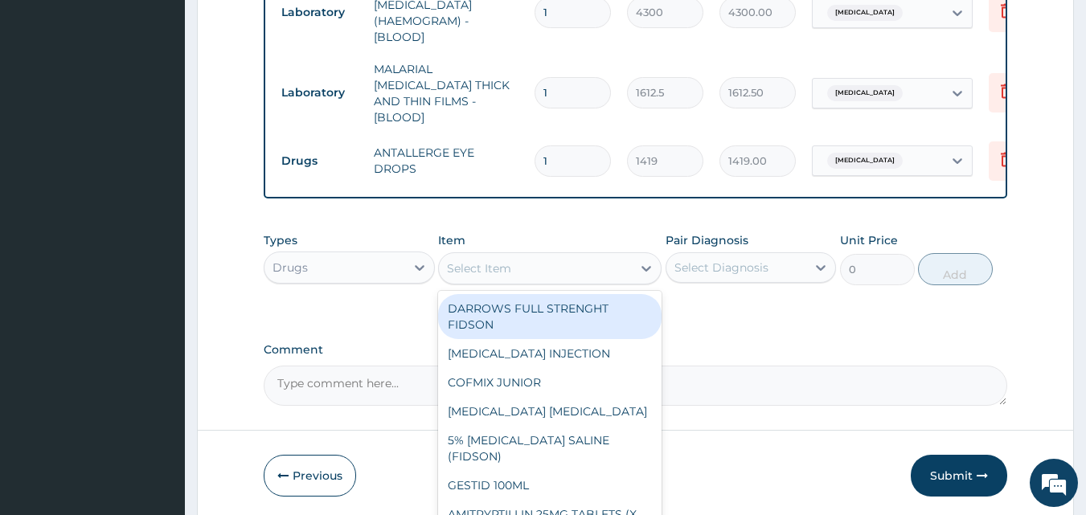
click at [506, 261] on div "Select Item" at bounding box center [479, 268] width 64 height 16
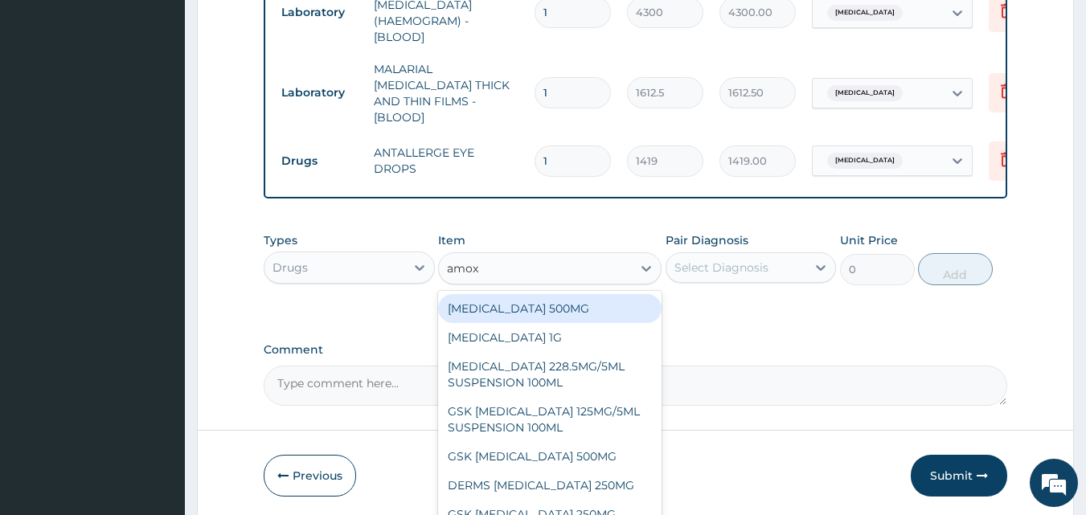
type input "amoxi"
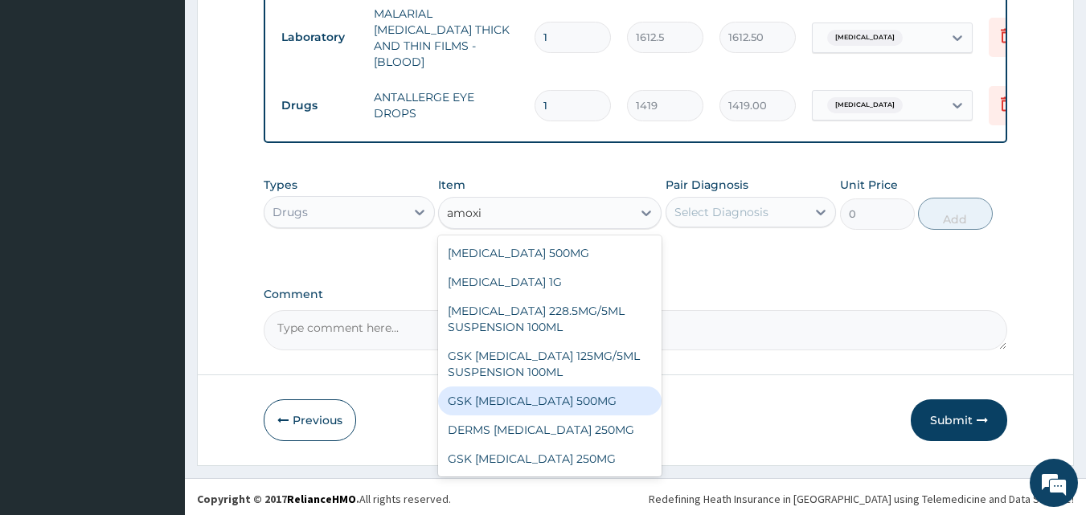
scroll to position [45, 0]
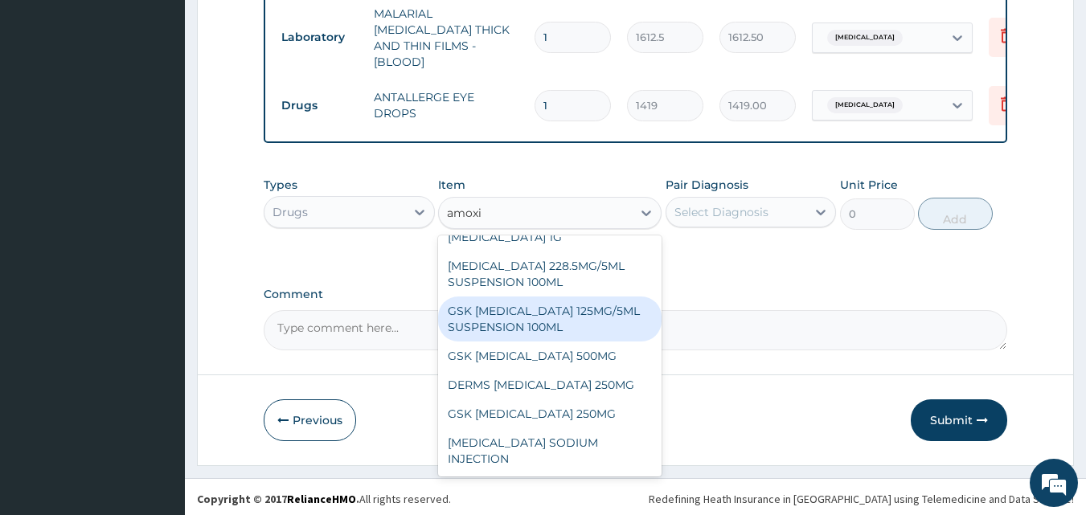
click at [557, 310] on div "GSK [MEDICAL_DATA] 125MG/5ML SUSPENSION 100ML" at bounding box center [549, 319] width 223 height 45
type input "8868.75"
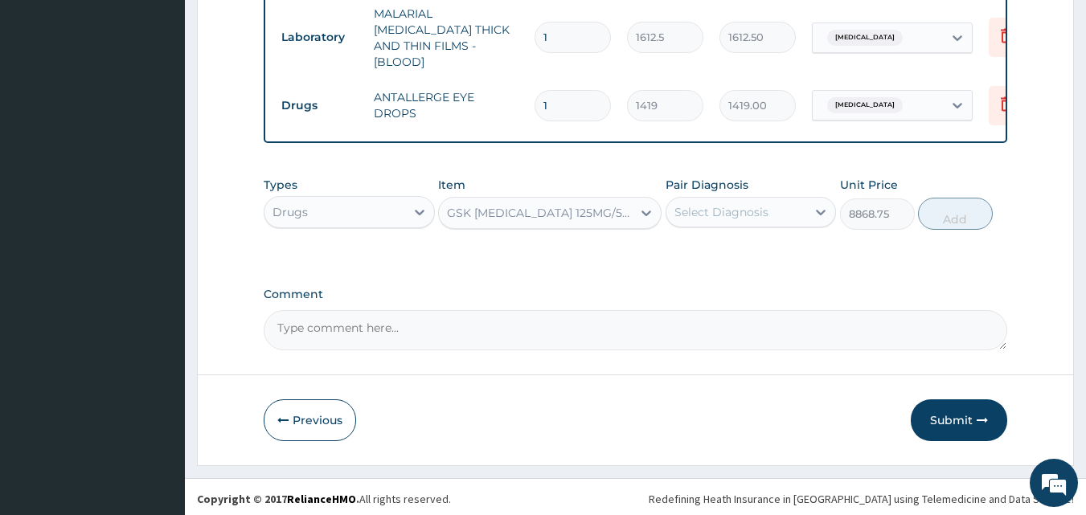
click at [559, 209] on div "GSK [MEDICAL_DATA] 125MG/5ML SUSPENSION 100ML" at bounding box center [540, 213] width 186 height 16
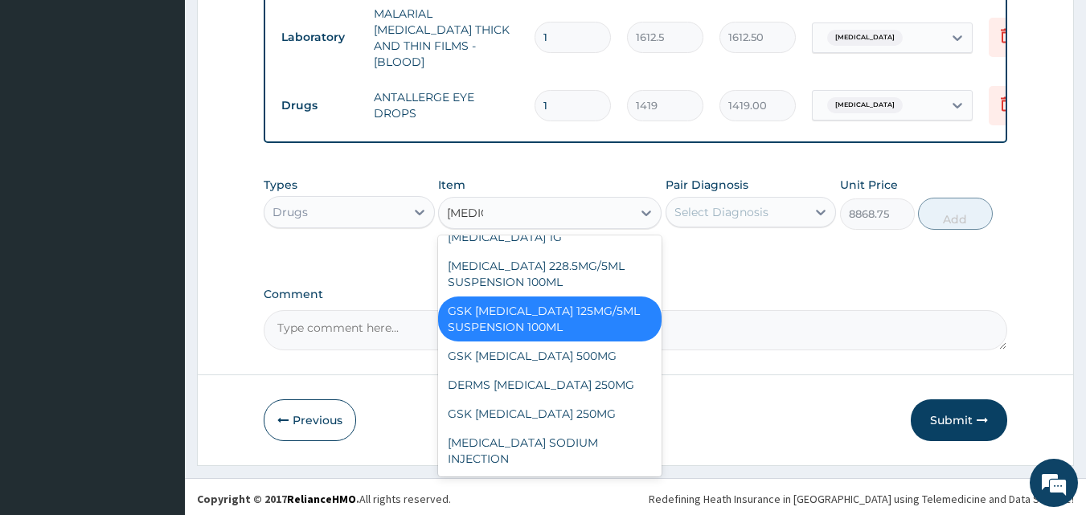
scroll to position [0, 0]
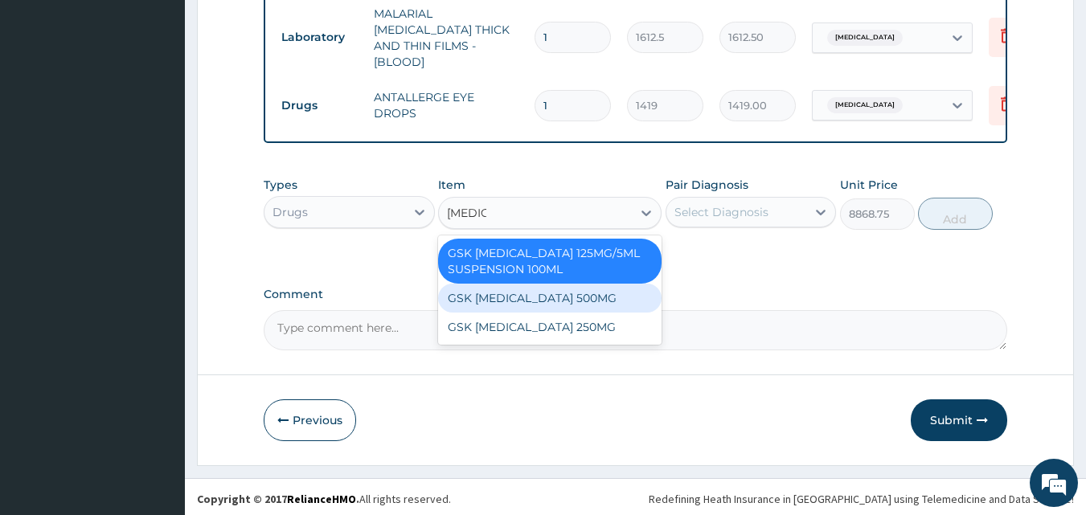
type input "amoxi"
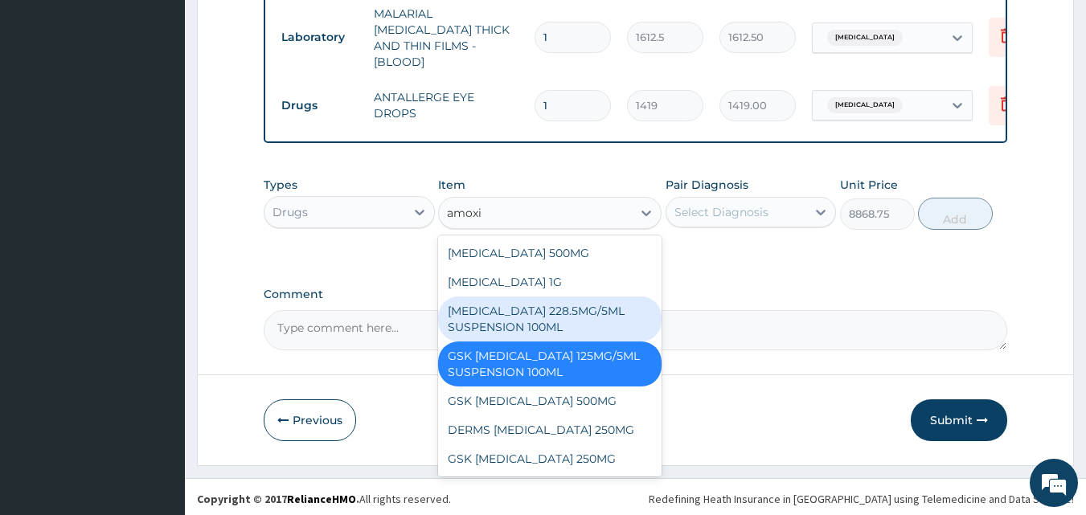
click at [561, 305] on div "[MEDICAL_DATA] 228.5MG/5ML SUSPENSION 100ML" at bounding box center [549, 319] width 223 height 45
type input "2246.75"
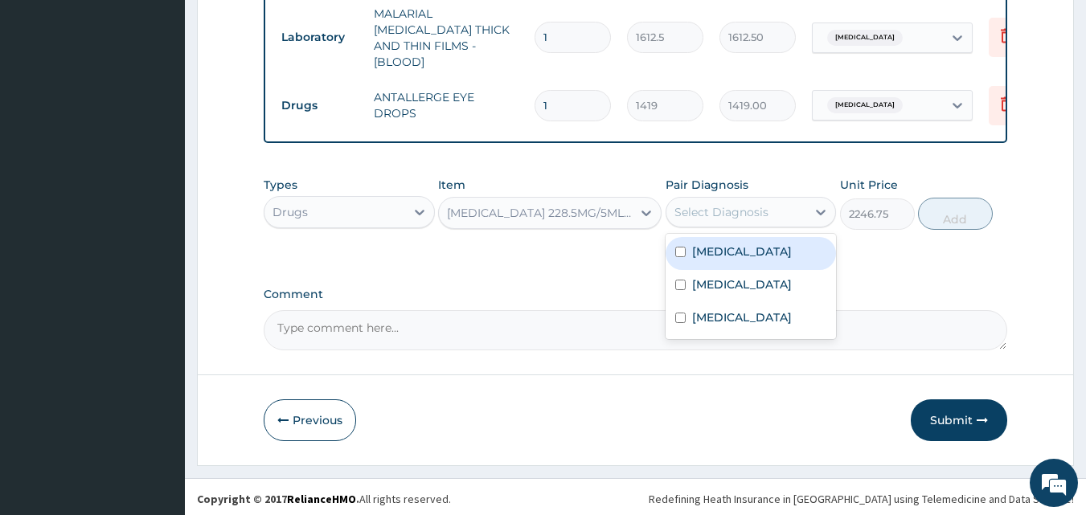
click at [701, 204] on div "Select Diagnosis" at bounding box center [721, 212] width 94 height 16
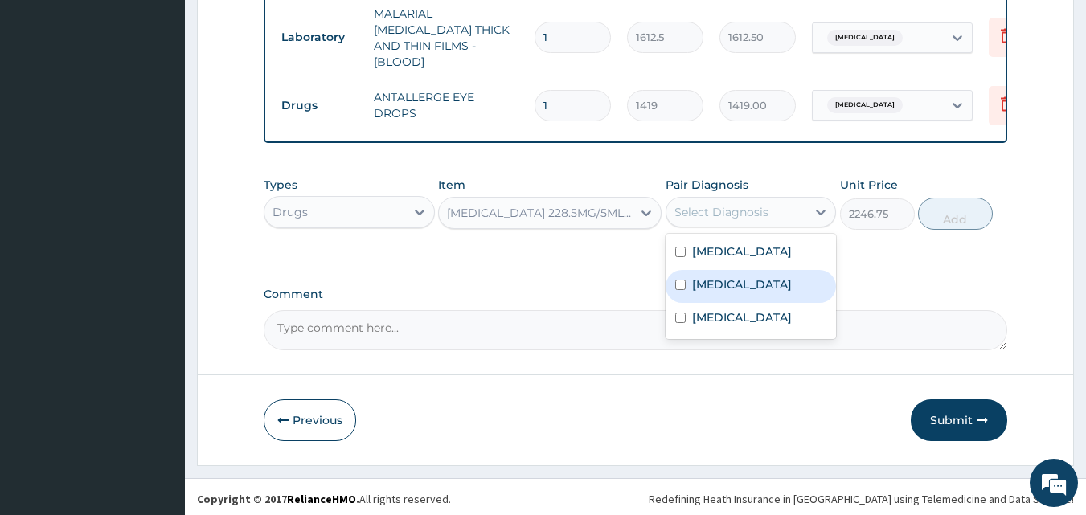
click at [718, 295] on div "Sepsis" at bounding box center [750, 286] width 171 height 33
checkbox input "true"
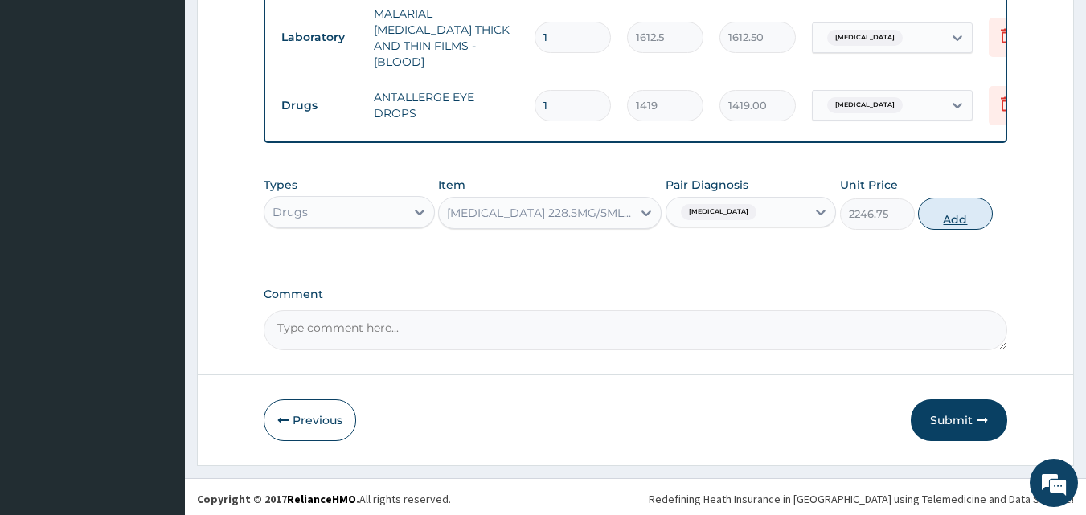
click at [945, 207] on button "Add" at bounding box center [955, 214] width 75 height 32
type input "0"
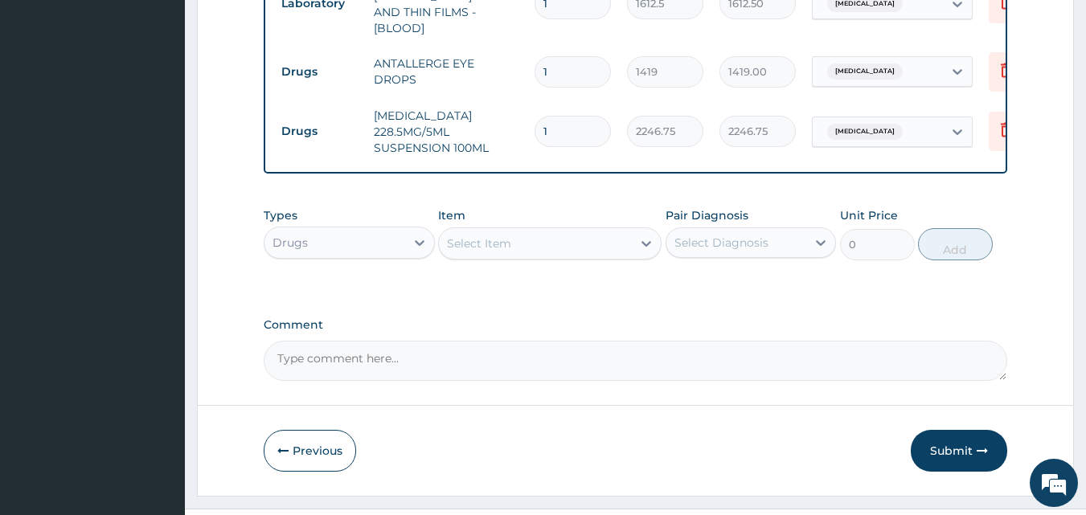
scroll to position [869, 0]
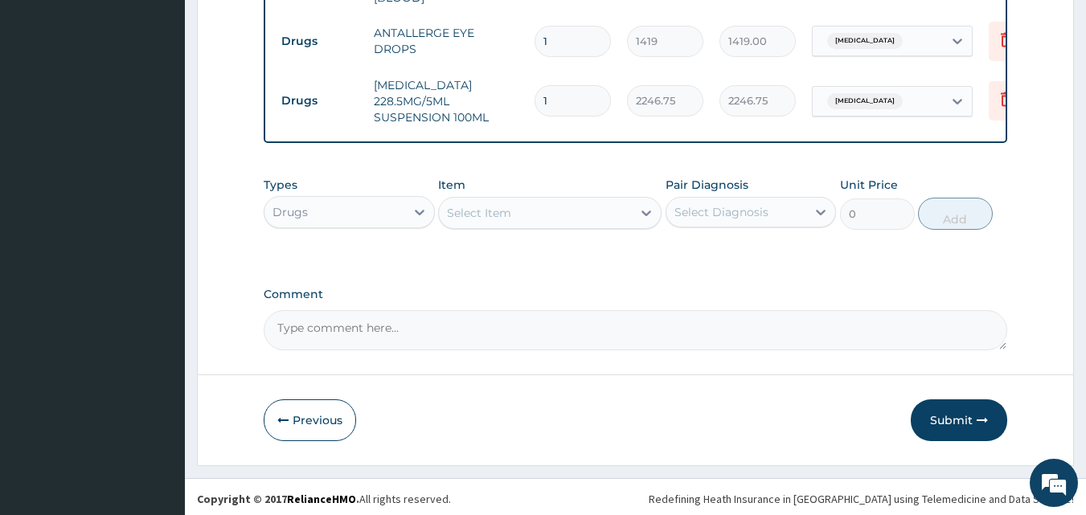
click at [521, 205] on div "Select Item" at bounding box center [535, 213] width 193 height 26
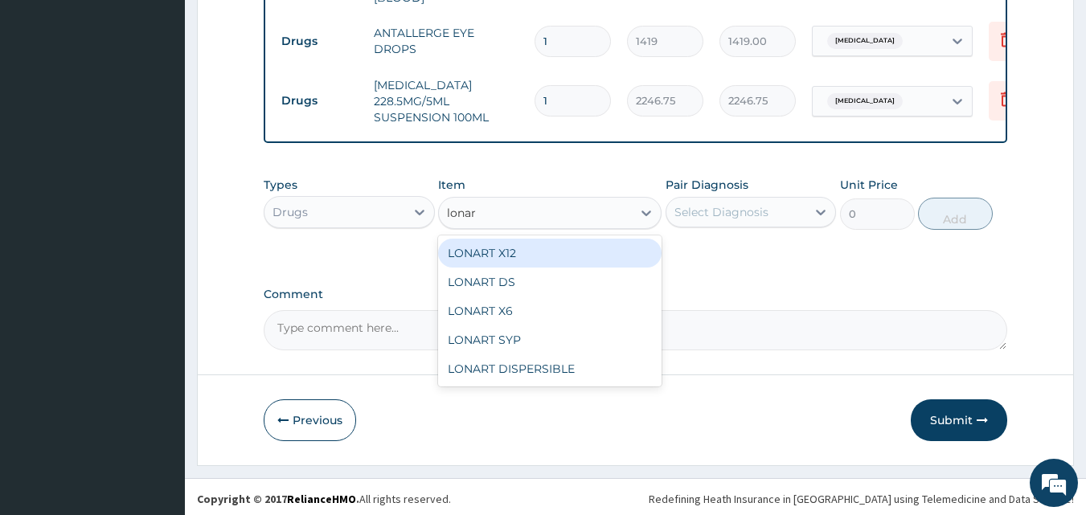
type input "lonart"
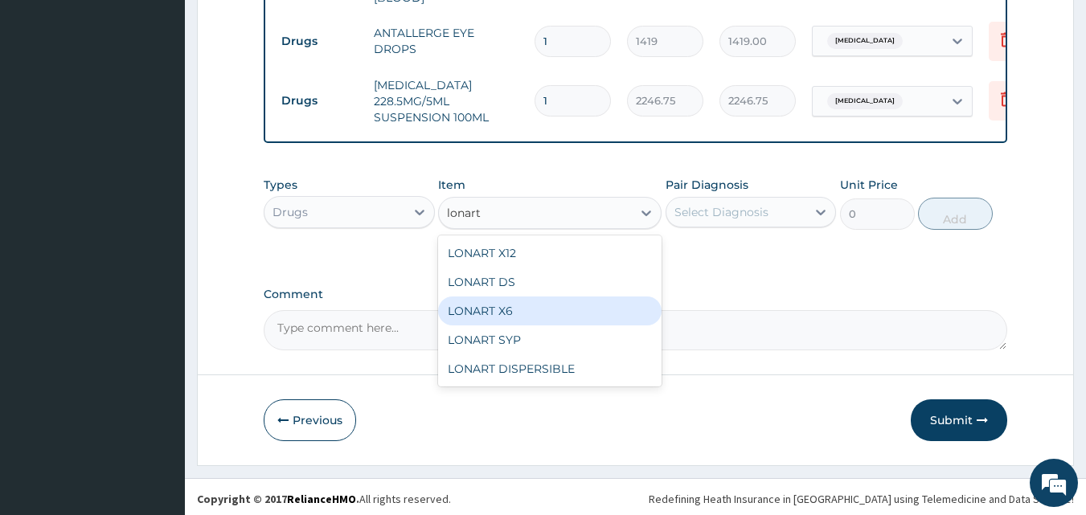
click at [522, 307] on div "LONART X6" at bounding box center [549, 311] width 223 height 29
type input "473"
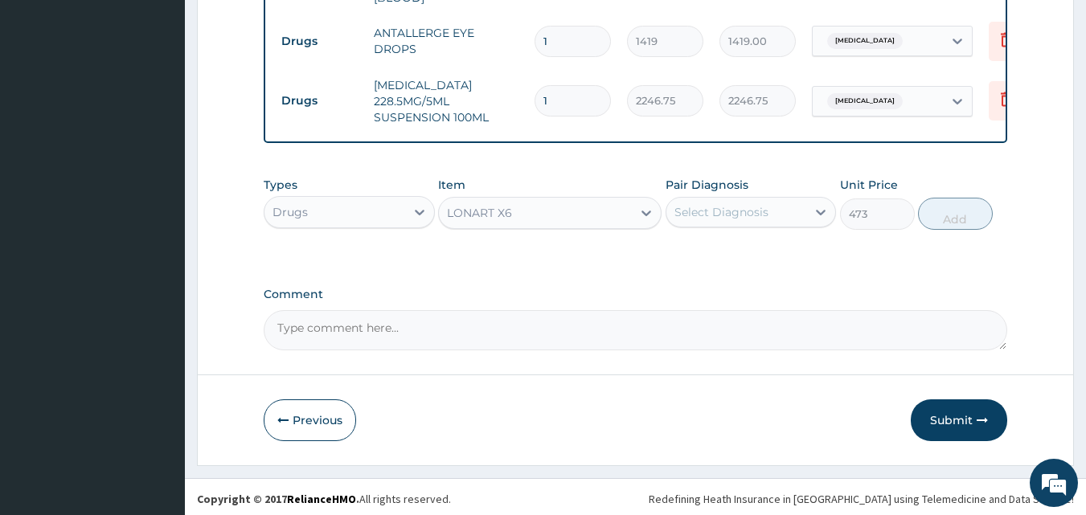
click at [751, 204] on div "Select Diagnosis" at bounding box center [721, 212] width 94 height 16
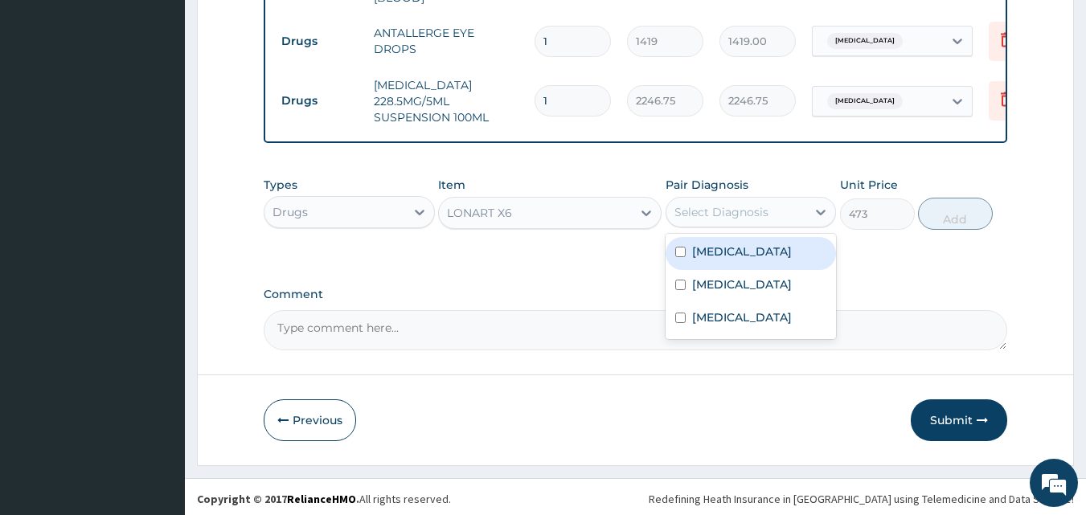
click at [756, 244] on div "Malaria" at bounding box center [750, 253] width 171 height 33
checkbox input "true"
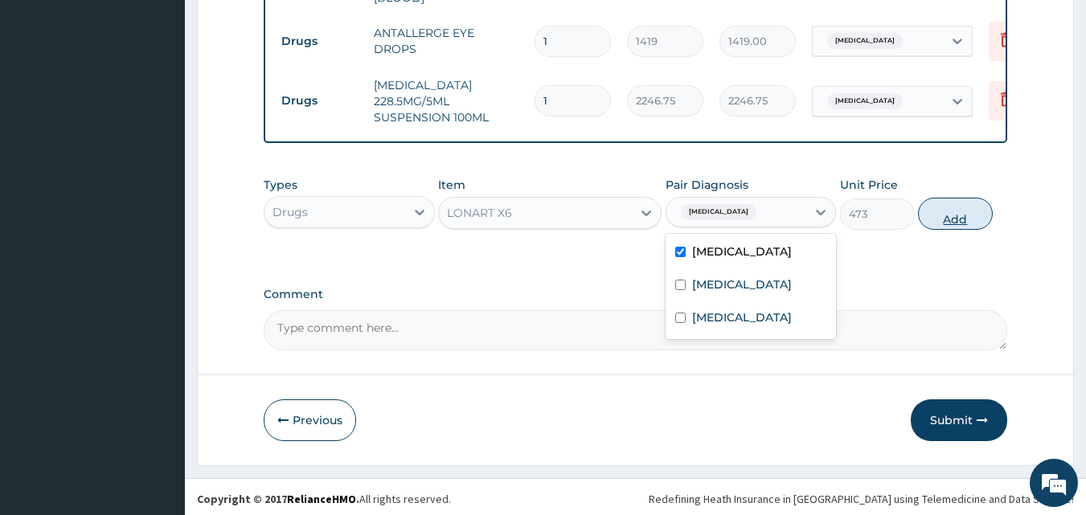
click at [943, 217] on button "Add" at bounding box center [955, 214] width 75 height 32
type input "0"
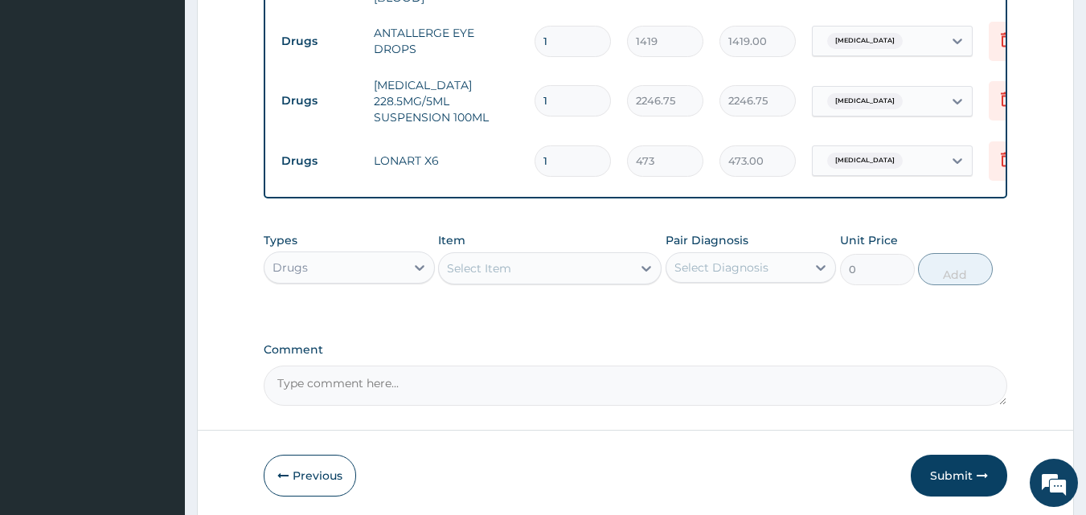
click at [480, 264] on div "Select Item" at bounding box center [479, 268] width 64 height 16
type input "ibu"
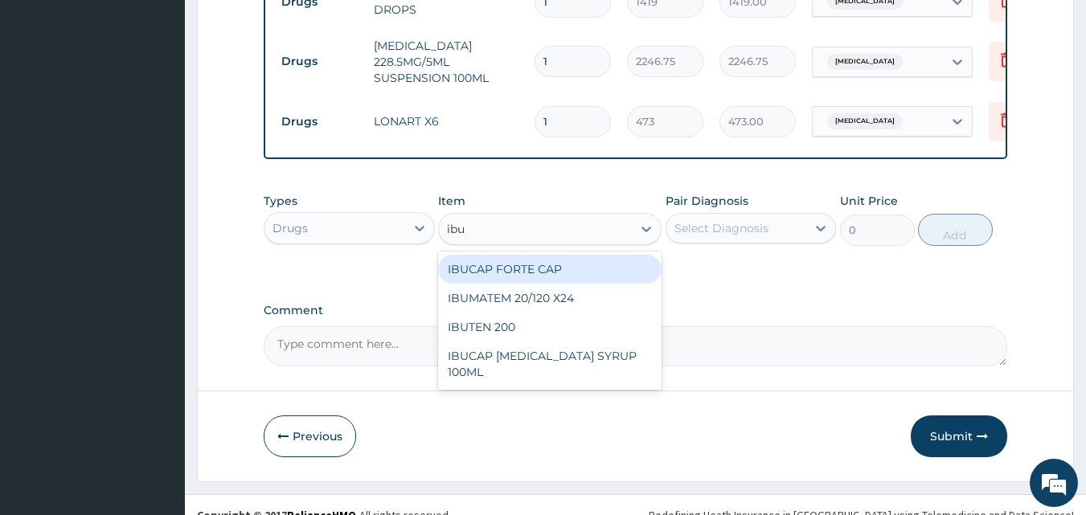
scroll to position [924, 0]
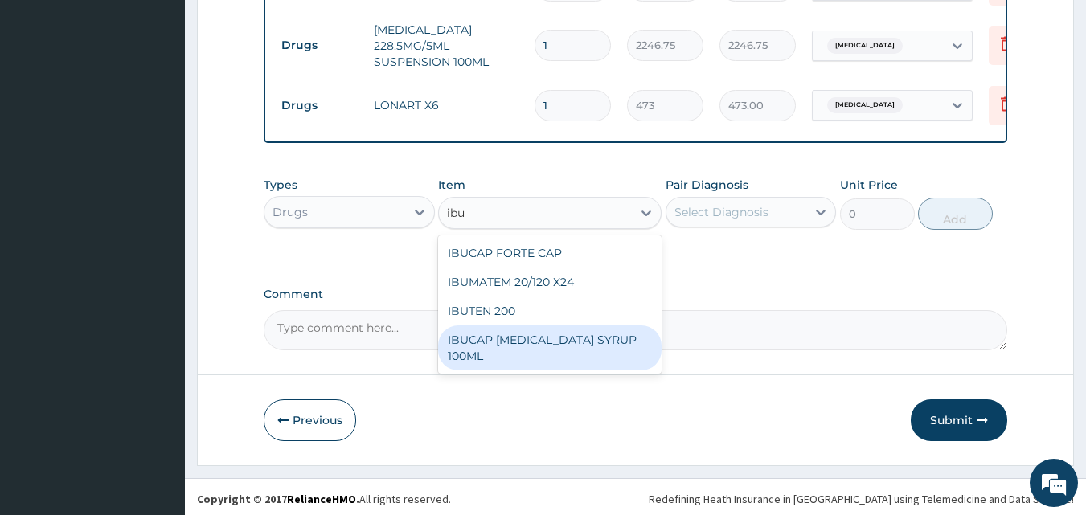
click at [551, 342] on div "IBUCAP COLD AND FLU SYRUP 100ML" at bounding box center [549, 347] width 223 height 45
type input "768.625"
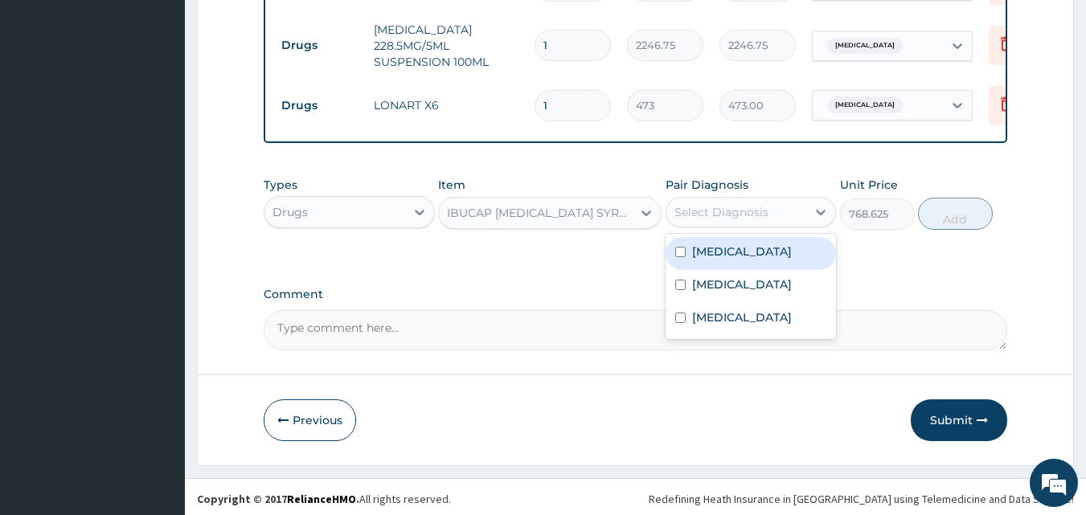
click at [734, 212] on div "Select Diagnosis" at bounding box center [721, 212] width 94 height 16
click at [731, 252] on label "Malaria" at bounding box center [742, 252] width 100 height 16
checkbox input "true"
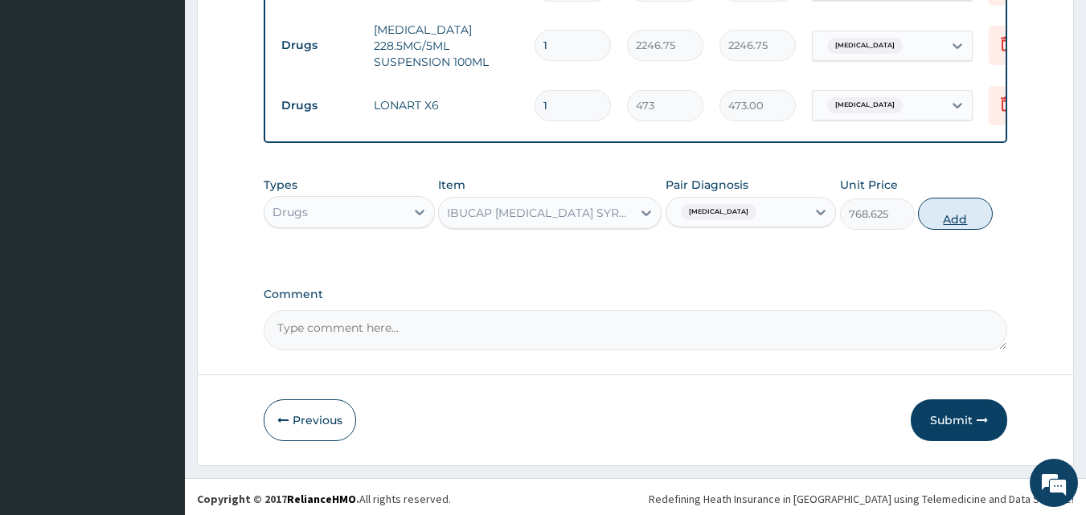
click at [947, 211] on button "Add" at bounding box center [955, 214] width 75 height 32
type input "0"
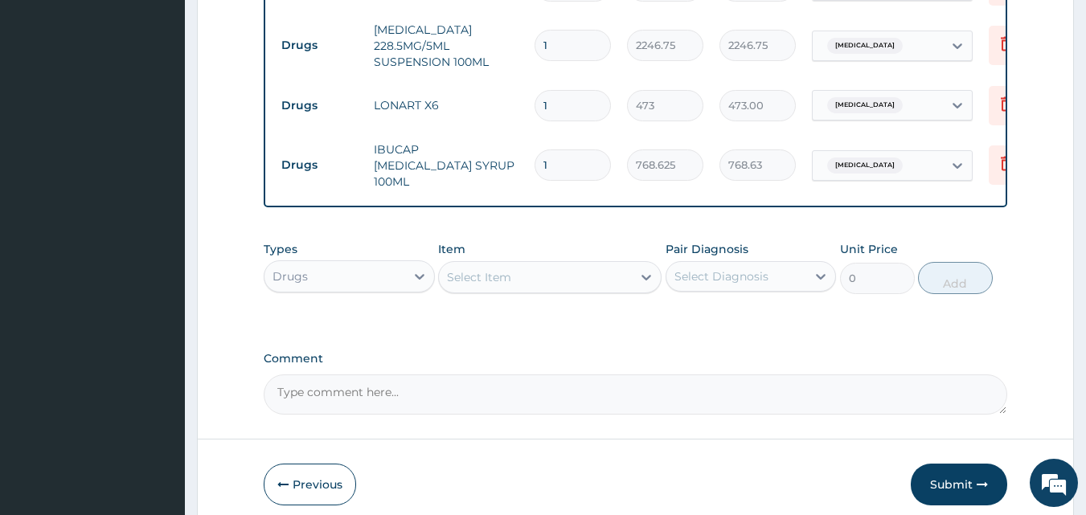
scroll to position [980, 0]
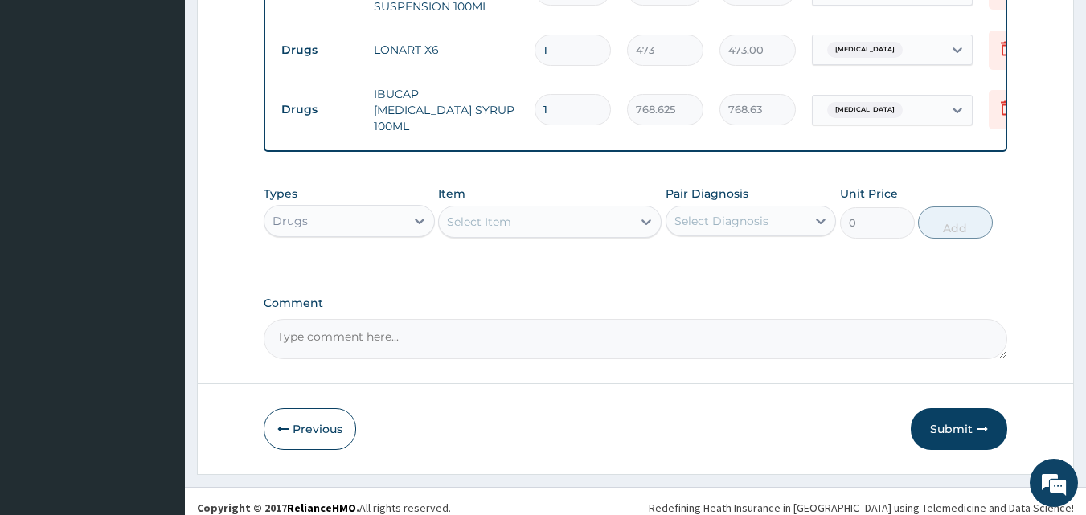
click at [950, 428] on button "Submit" at bounding box center [959, 429] width 96 height 42
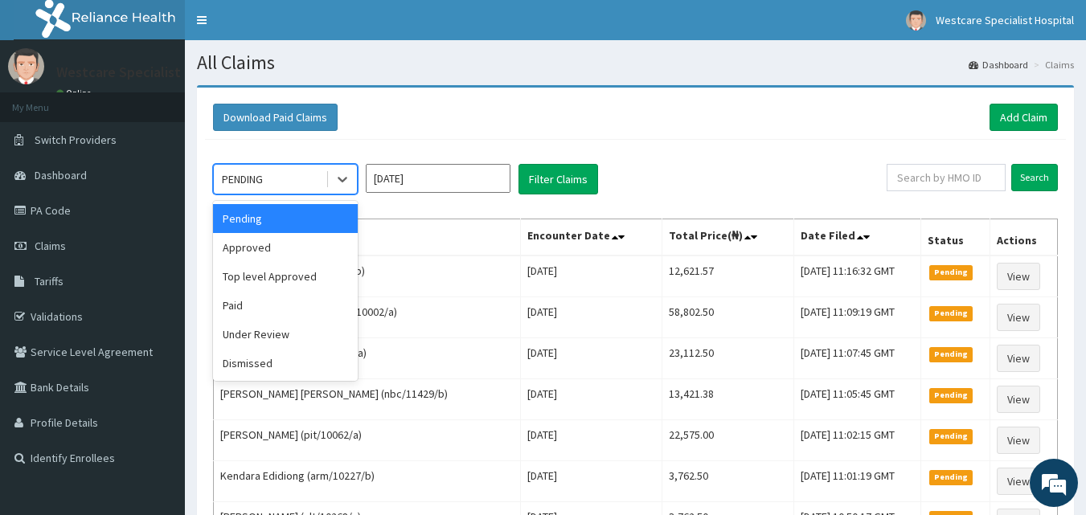
click at [301, 177] on div "PENDING" at bounding box center [270, 179] width 112 height 26
click at [278, 259] on div "Approved" at bounding box center [285, 247] width 145 height 29
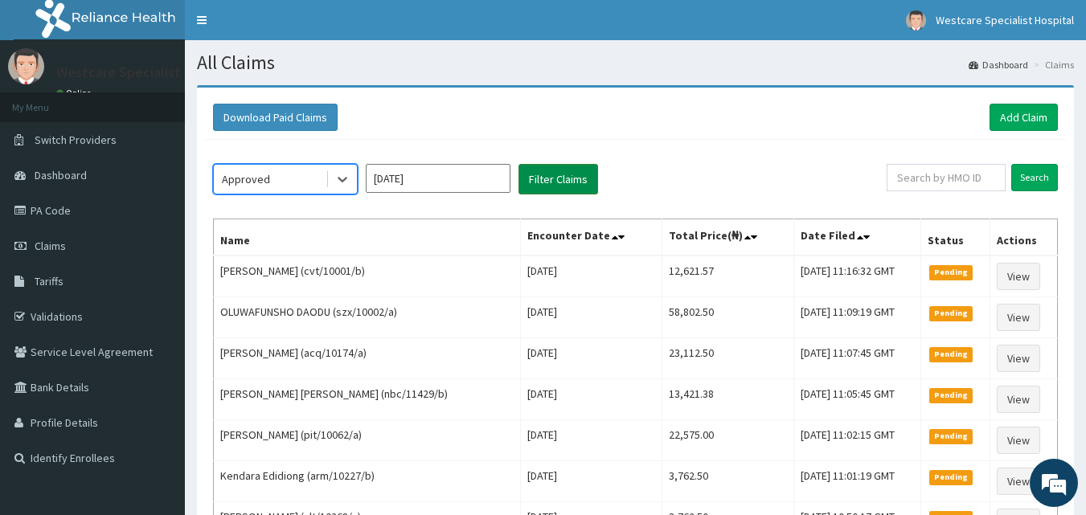
click at [563, 186] on button "Filter Claims" at bounding box center [558, 179] width 80 height 31
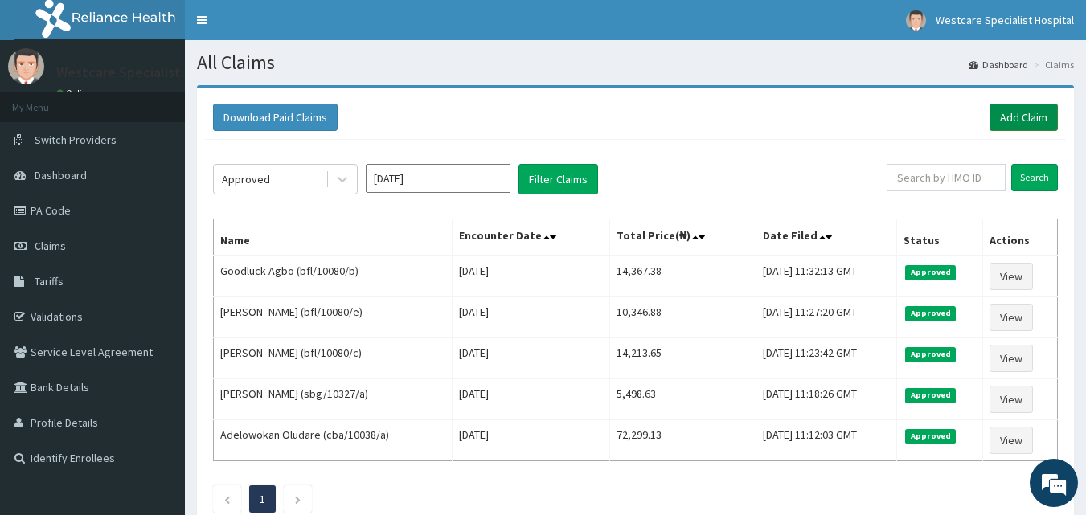
click at [1032, 115] on link "Add Claim" at bounding box center [1023, 117] width 68 height 27
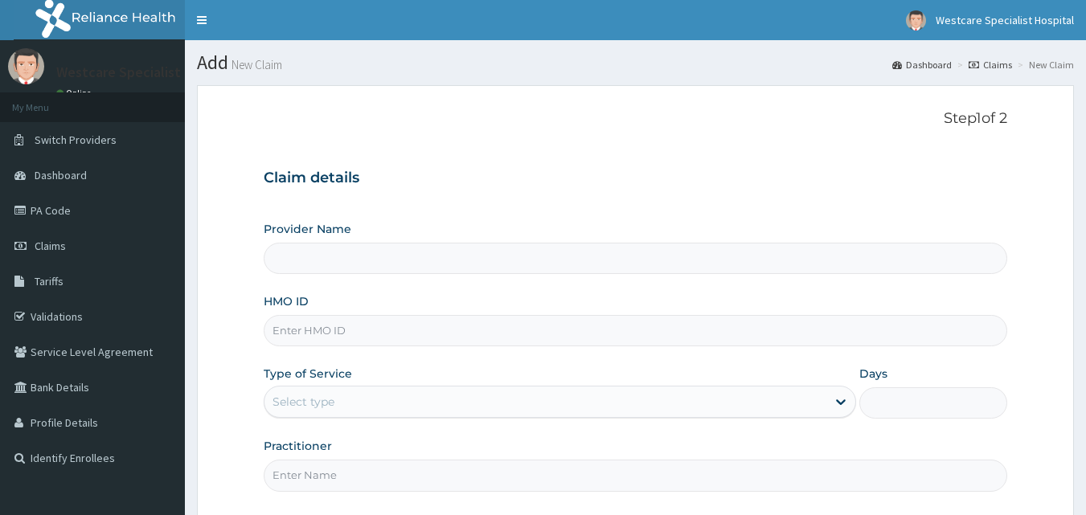
type input "WestCare Specialist Hospital"
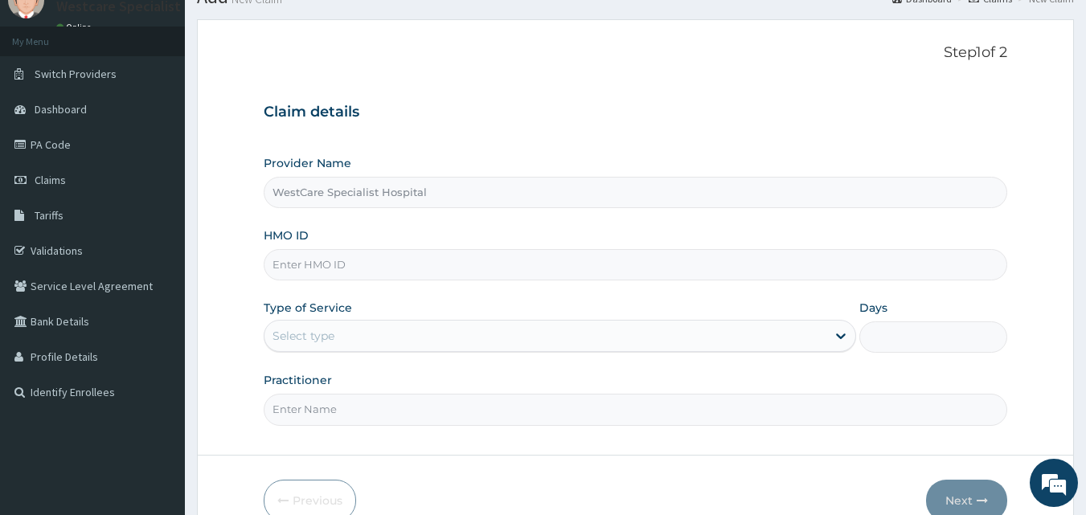
scroll to position [150, 0]
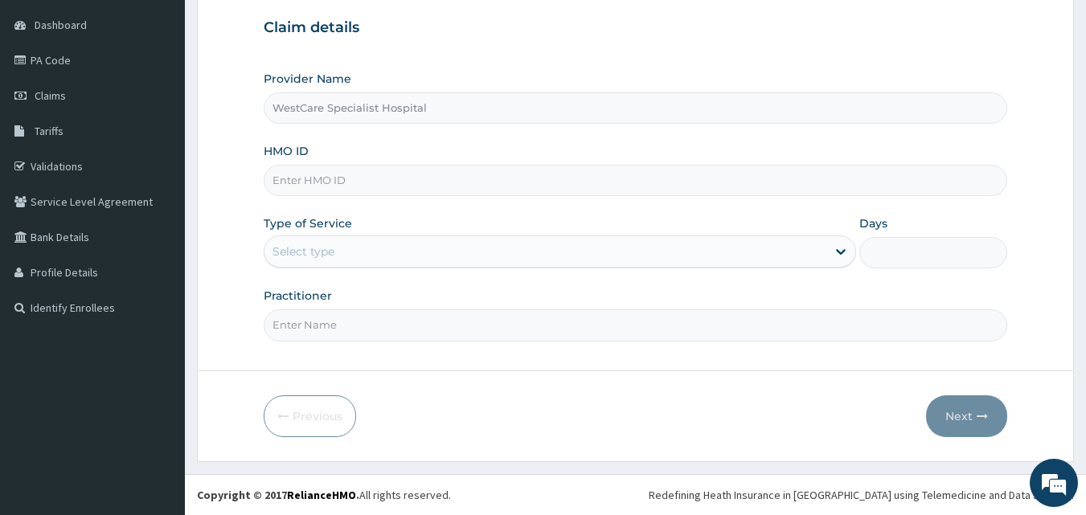
click at [531, 180] on input "HMO ID" at bounding box center [636, 180] width 744 height 31
type input "rnc/10126/a"
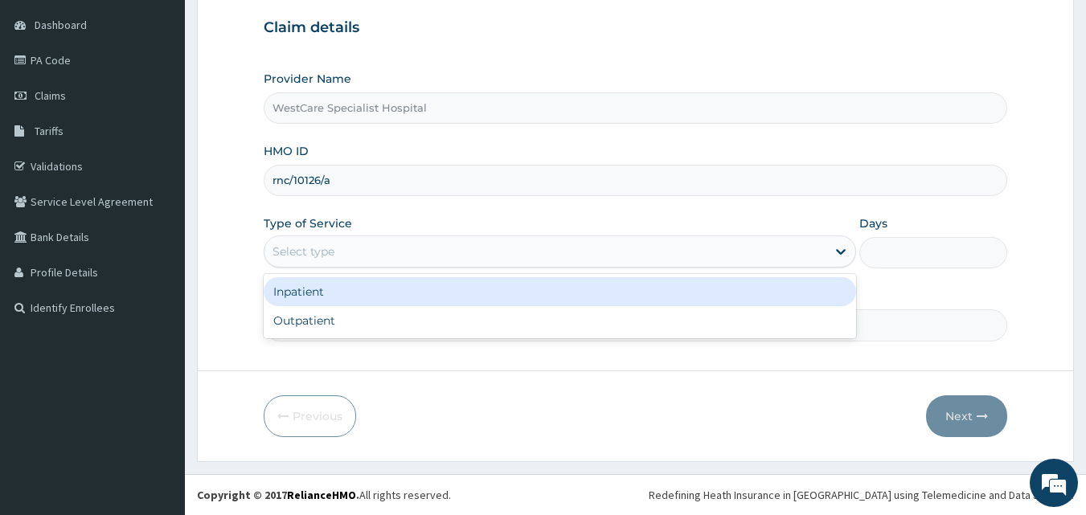
click at [373, 256] on div "Select type" at bounding box center [545, 252] width 562 height 26
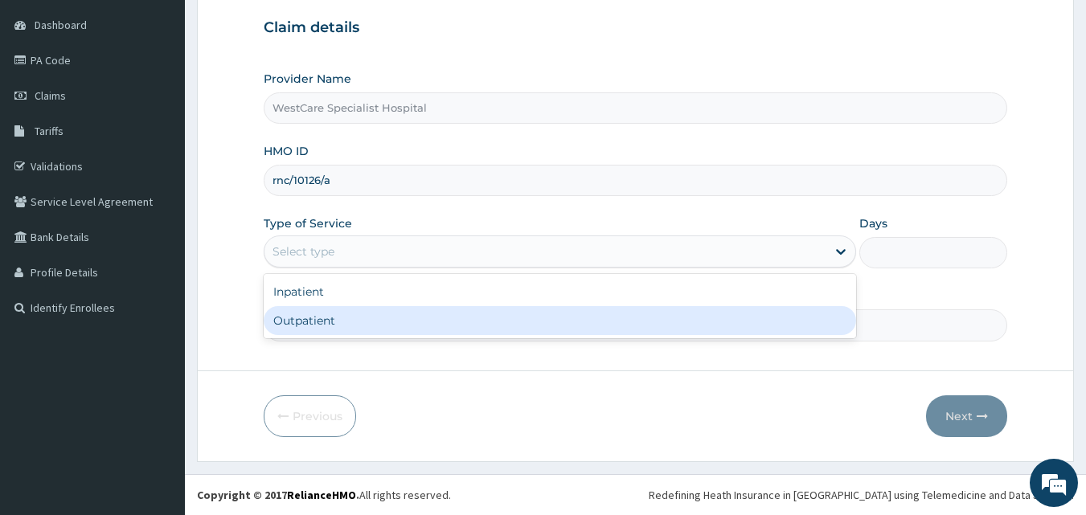
click at [352, 327] on div "Outpatient" at bounding box center [560, 320] width 592 height 29
type input "1"
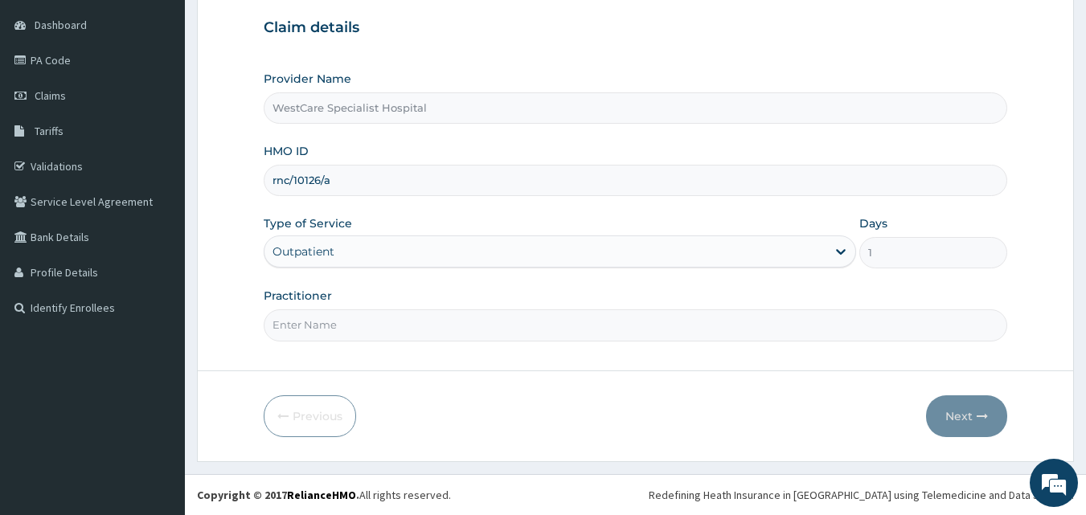
click at [352, 334] on input "Practitioner" at bounding box center [636, 324] width 744 height 31
type input "DR.ONAH"
click at [958, 428] on button "Next" at bounding box center [966, 416] width 81 height 42
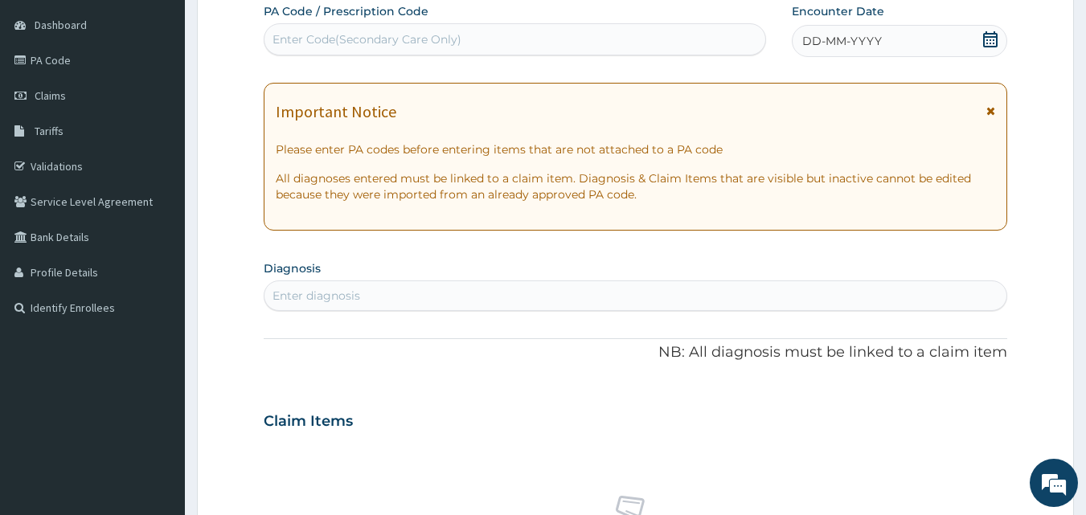
click at [818, 39] on span "DD-MM-YYYY" at bounding box center [842, 41] width 80 height 16
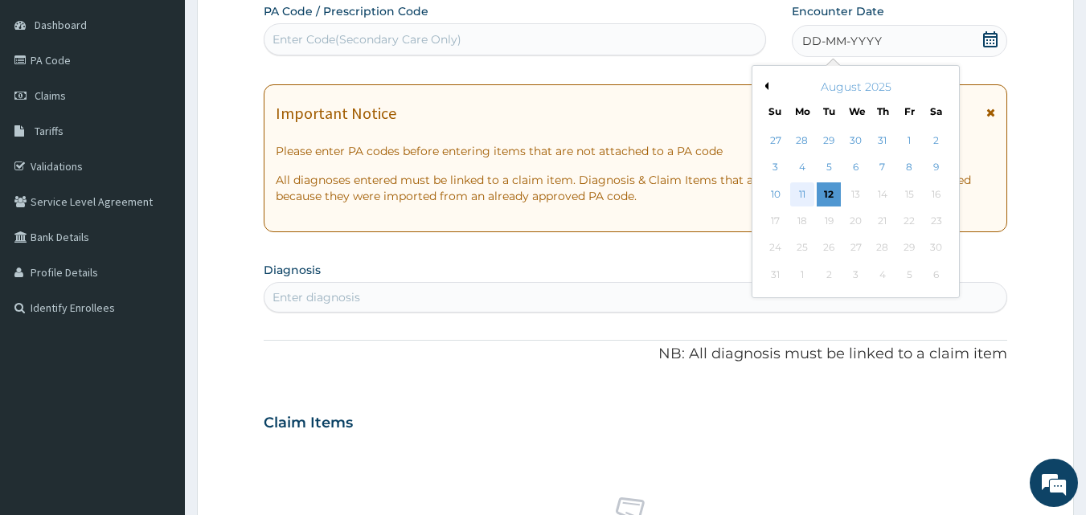
click at [795, 192] on div "11" at bounding box center [802, 194] width 24 height 24
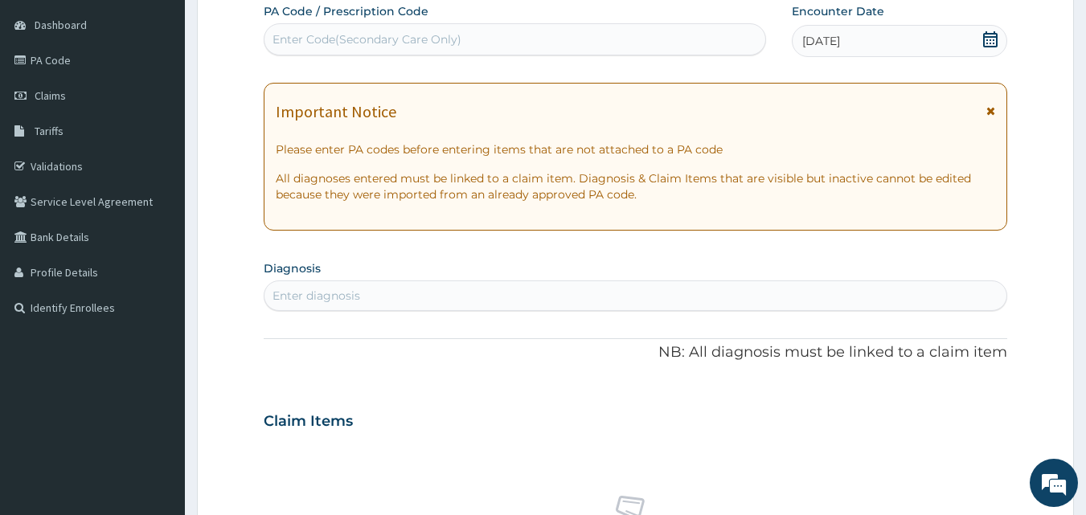
click at [641, 285] on div "Enter diagnosis" at bounding box center [635, 296] width 743 height 26
type input "malaria"
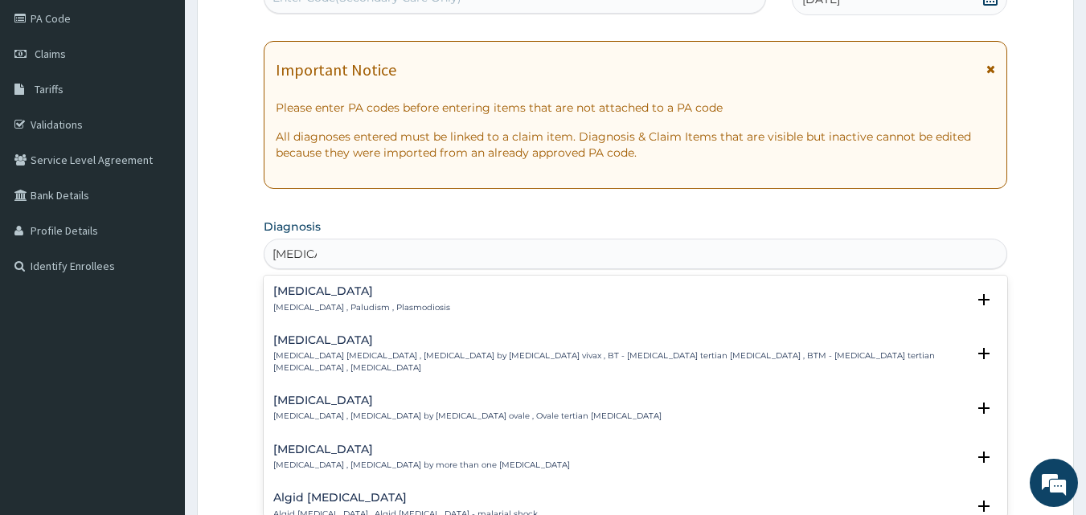
scroll to position [231, 0]
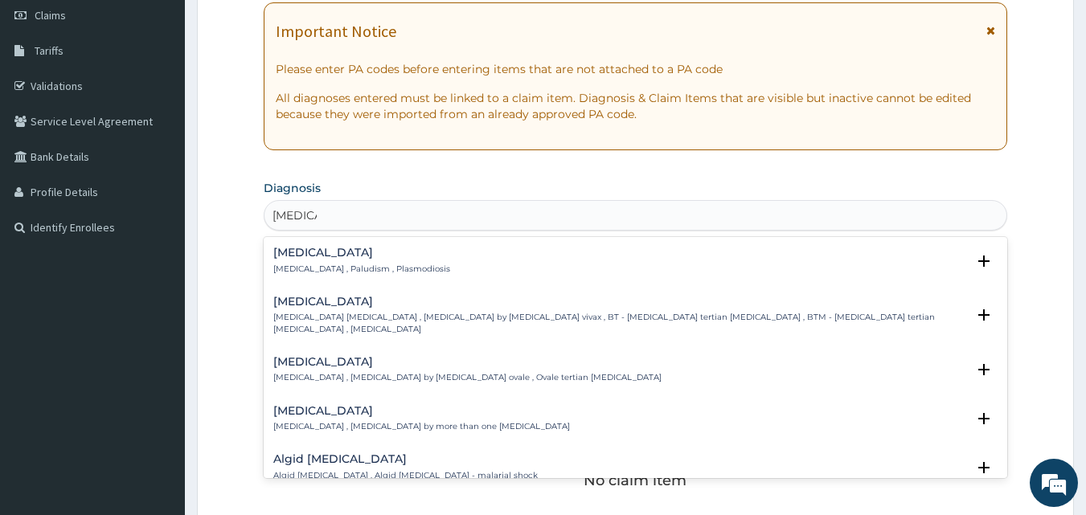
click at [300, 244] on div "Malaria Malaria , Paludism , Plasmodiosis Select Status Query Query covers susp…" at bounding box center [636, 264] width 744 height 49
click at [301, 255] on h4 "Malaria" at bounding box center [361, 253] width 177 height 12
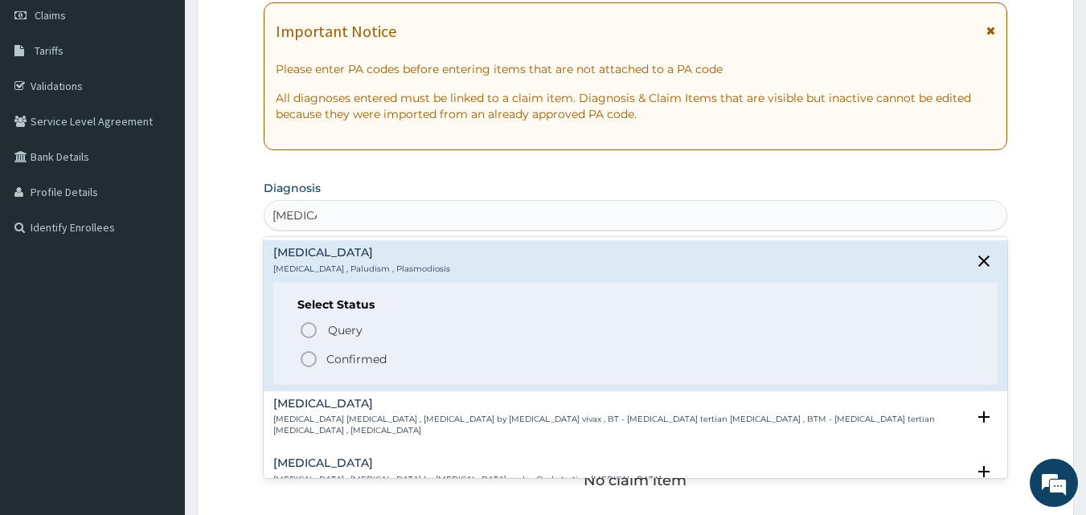
click at [313, 362] on icon "status option filled" at bounding box center [308, 359] width 19 height 19
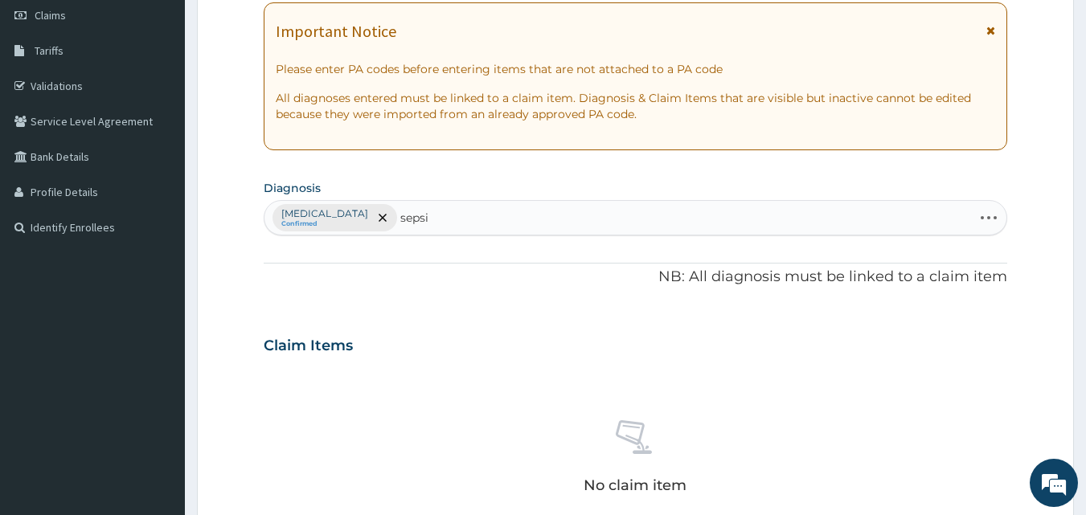
type input "sepsis"
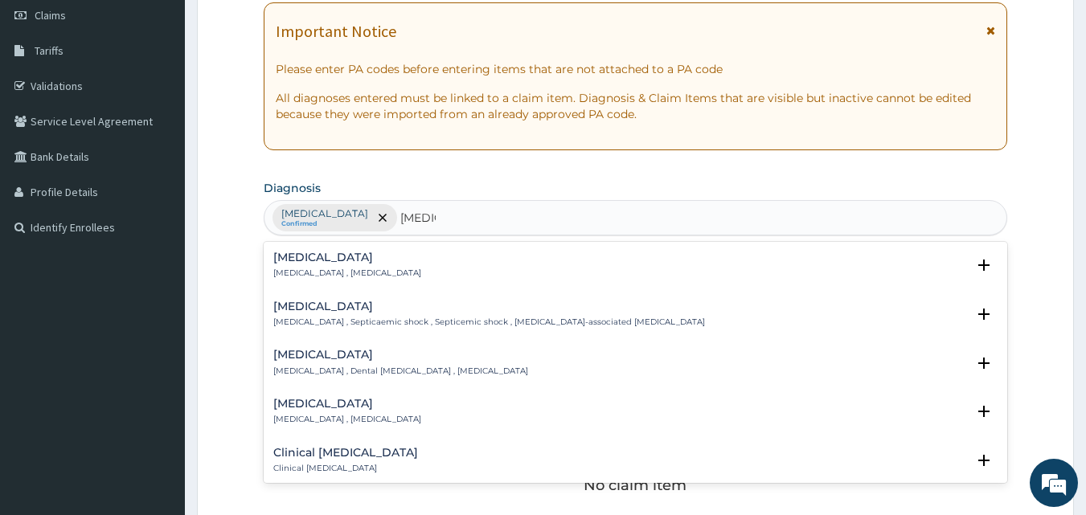
click at [302, 259] on h4 "Sepsis" at bounding box center [347, 258] width 148 height 12
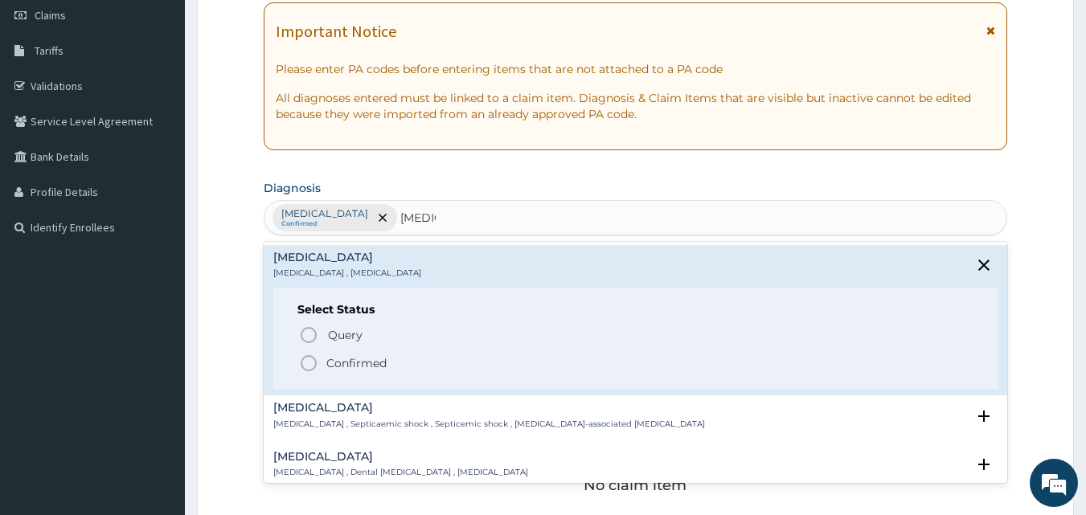
click at [317, 364] on icon "status option filled" at bounding box center [308, 363] width 19 height 19
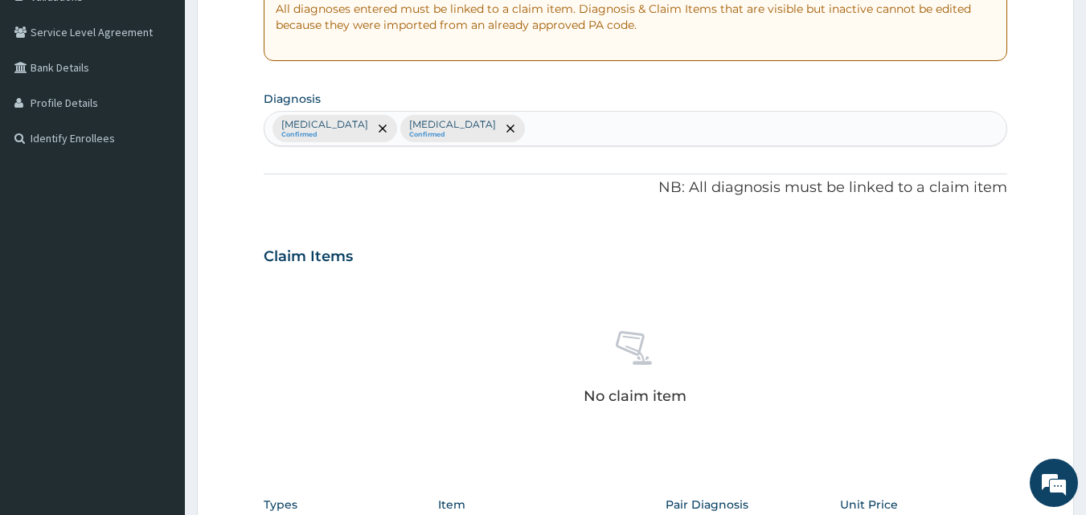
scroll to position [644, 0]
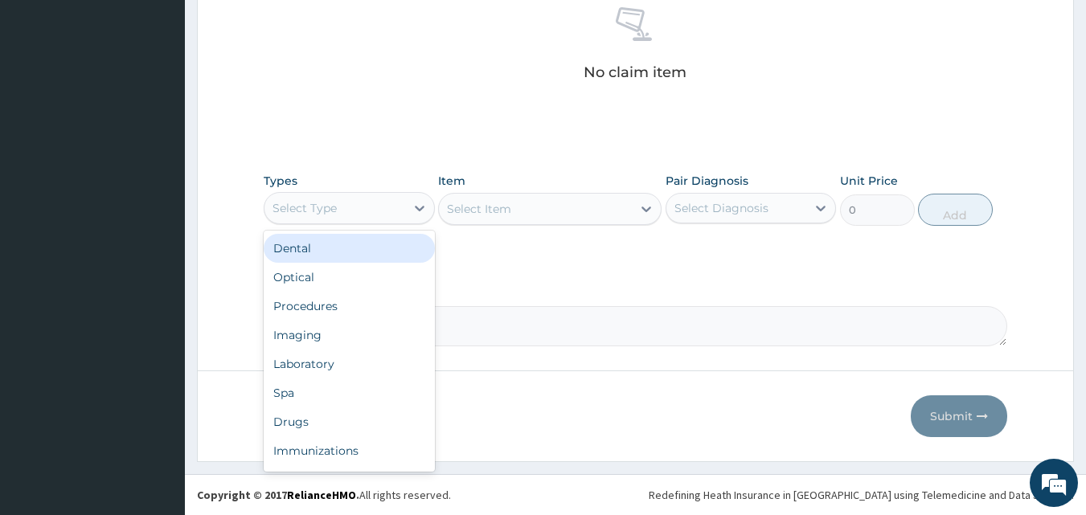
click at [357, 219] on div "Select Type" at bounding box center [334, 208] width 141 height 26
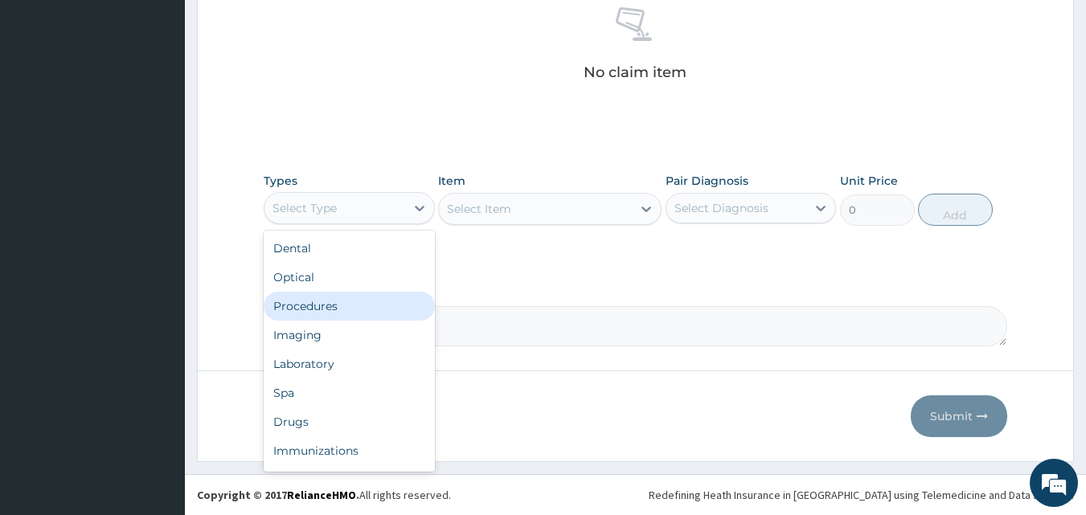
click at [354, 309] on div "Procedures" at bounding box center [349, 306] width 171 height 29
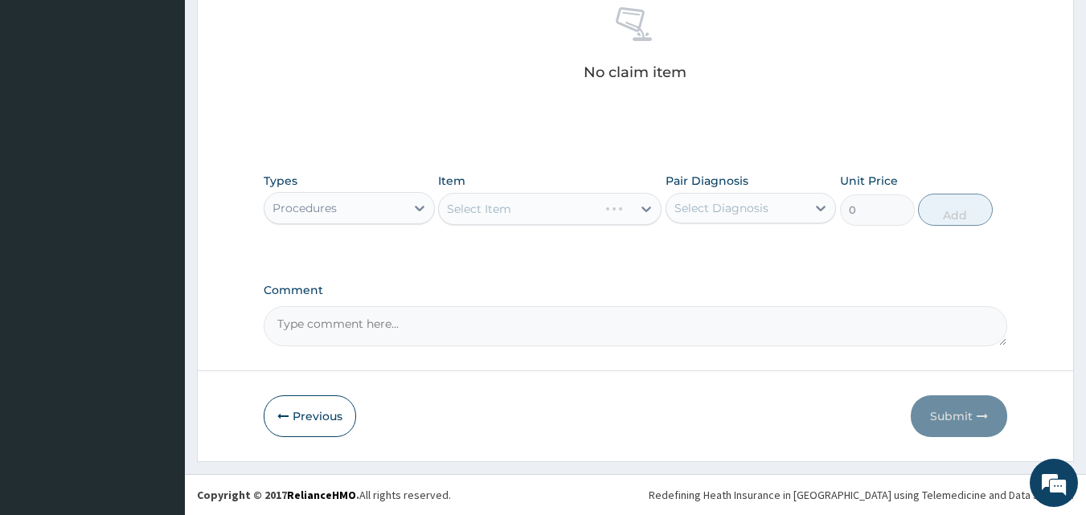
click at [721, 195] on div "Select Diagnosis" at bounding box center [736, 208] width 141 height 26
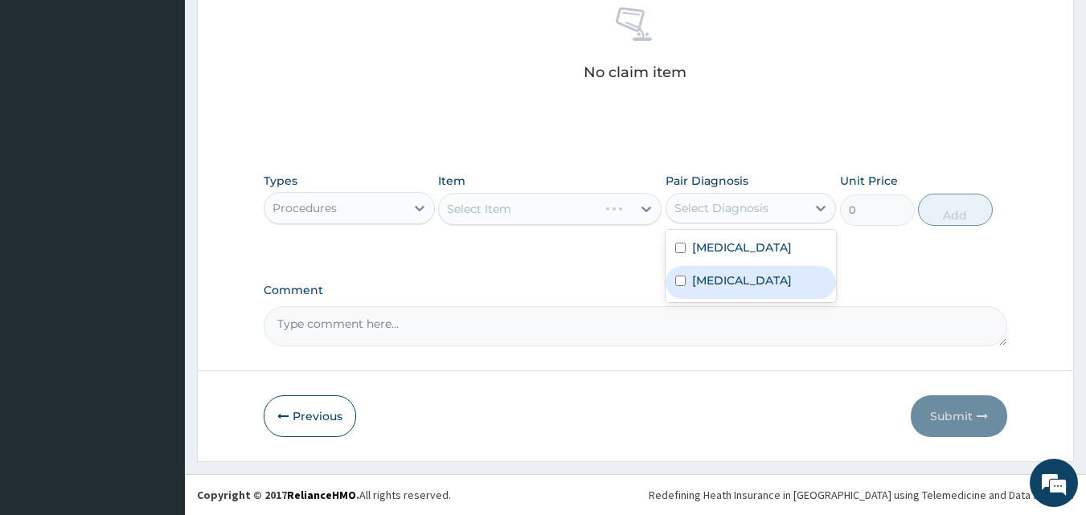
drag, startPoint x: 714, startPoint y: 287, endPoint x: 743, endPoint y: 250, distance: 46.9
click at [715, 287] on label "Sepsis" at bounding box center [742, 280] width 100 height 16
checkbox input "true"
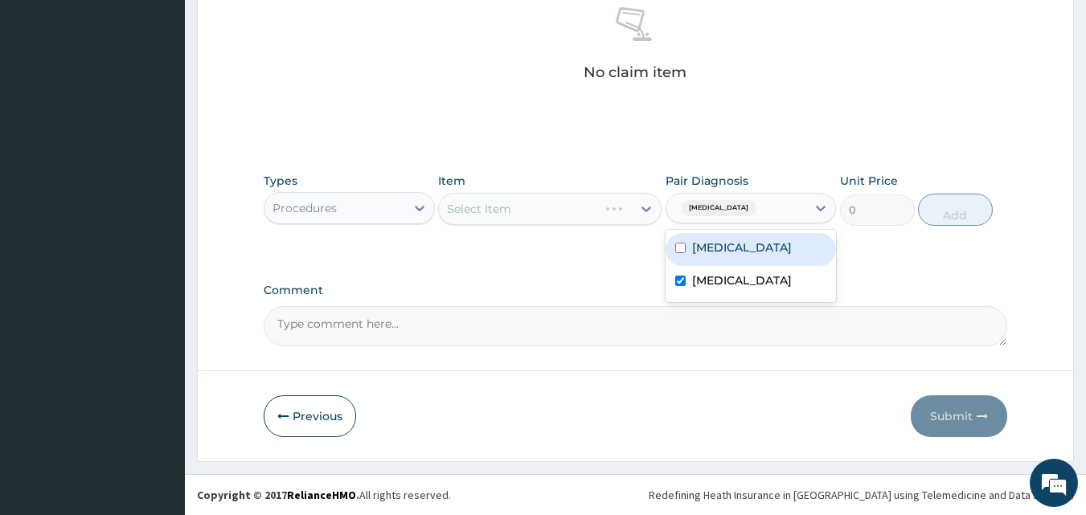
click at [743, 250] on div "Malaria" at bounding box center [750, 249] width 171 height 33
checkbox input "true"
drag, startPoint x: 512, startPoint y: 211, endPoint x: 487, endPoint y: 219, distance: 26.4
click at [503, 215] on div "Select Item" at bounding box center [535, 209] width 193 height 26
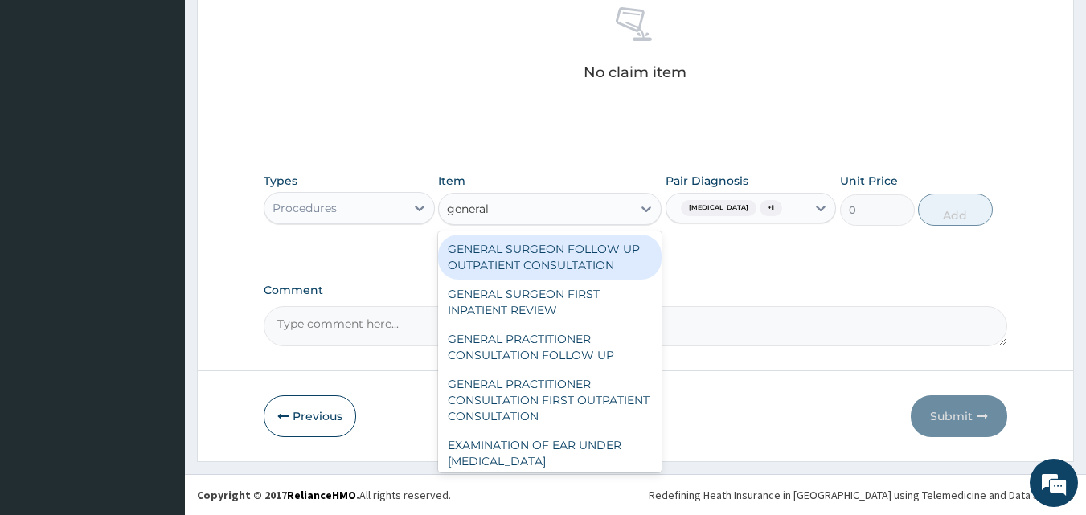
type input "general p"
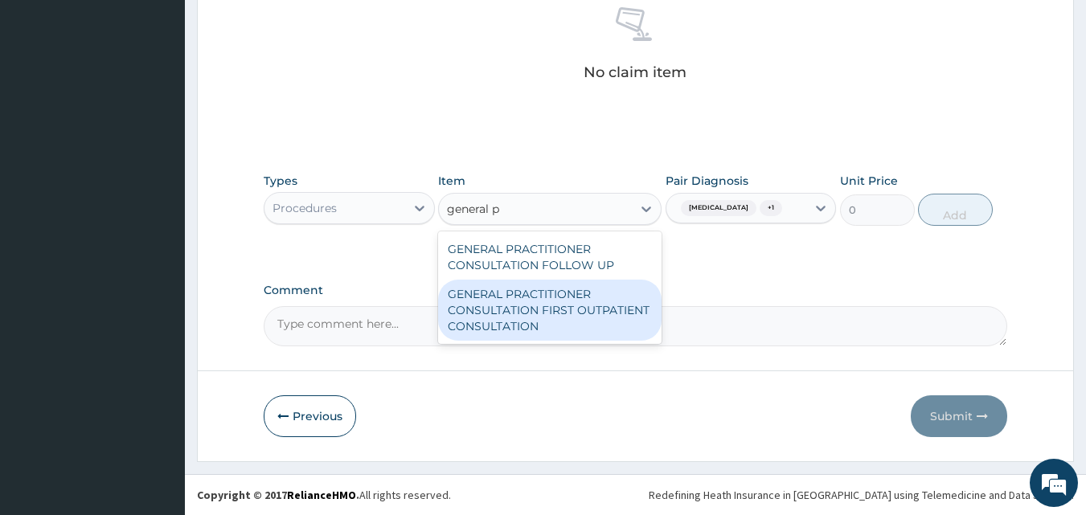
click at [512, 297] on div "GENERAL PRACTITIONER CONSULTATION FIRST OUTPATIENT CONSULTATION" at bounding box center [549, 310] width 223 height 61
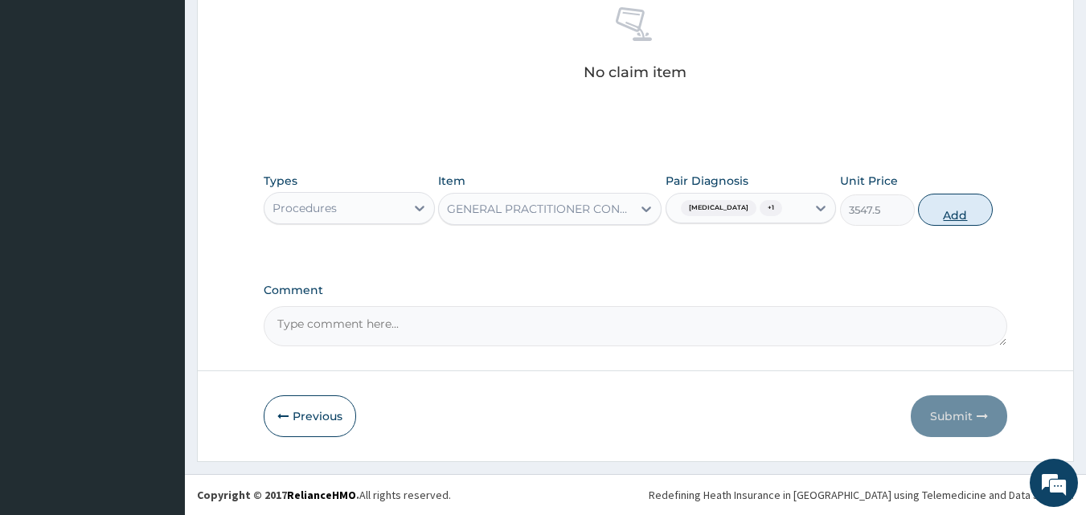
click at [932, 204] on button "Add" at bounding box center [955, 210] width 75 height 32
type input "0"
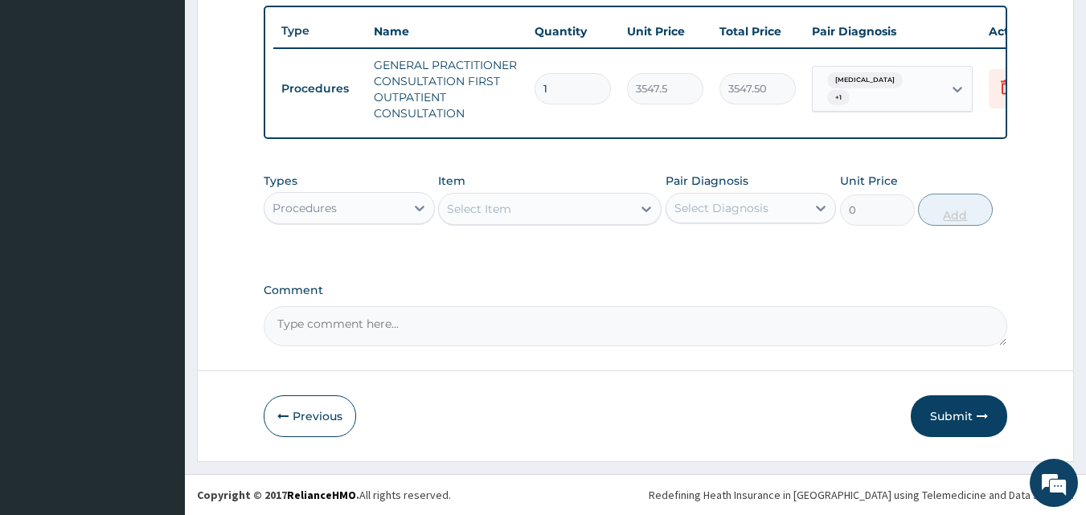
scroll to position [604, 0]
click at [327, 211] on div "Procedures" at bounding box center [304, 208] width 64 height 16
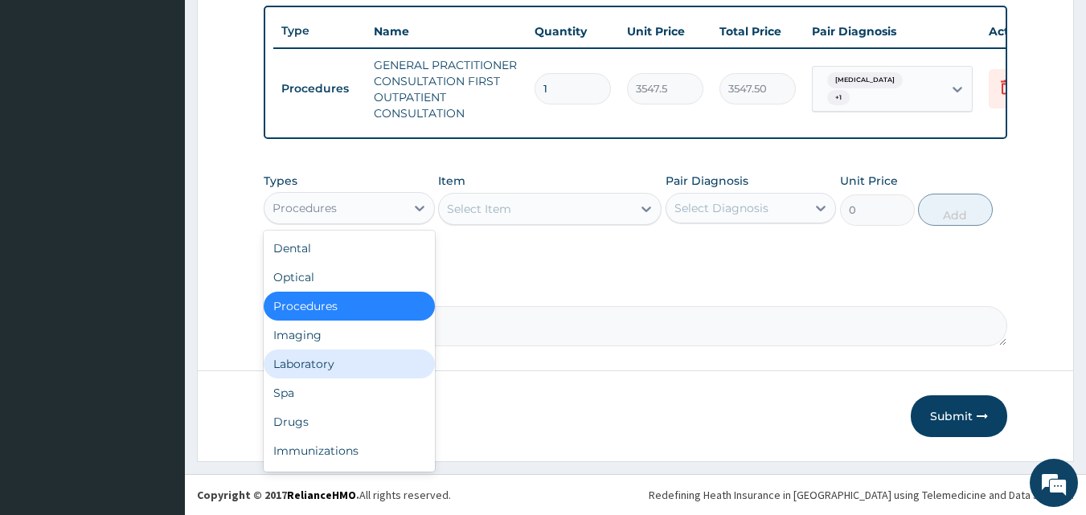
click at [329, 367] on div "Laboratory" at bounding box center [349, 364] width 171 height 29
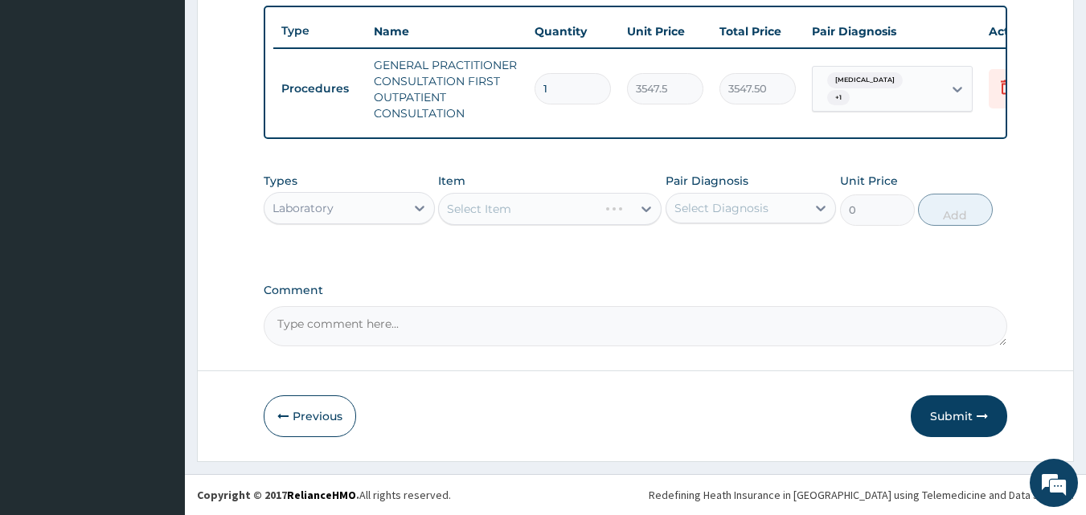
click at [522, 284] on label "Comment" at bounding box center [636, 291] width 744 height 14
click at [522, 306] on textarea "Comment" at bounding box center [636, 326] width 744 height 40
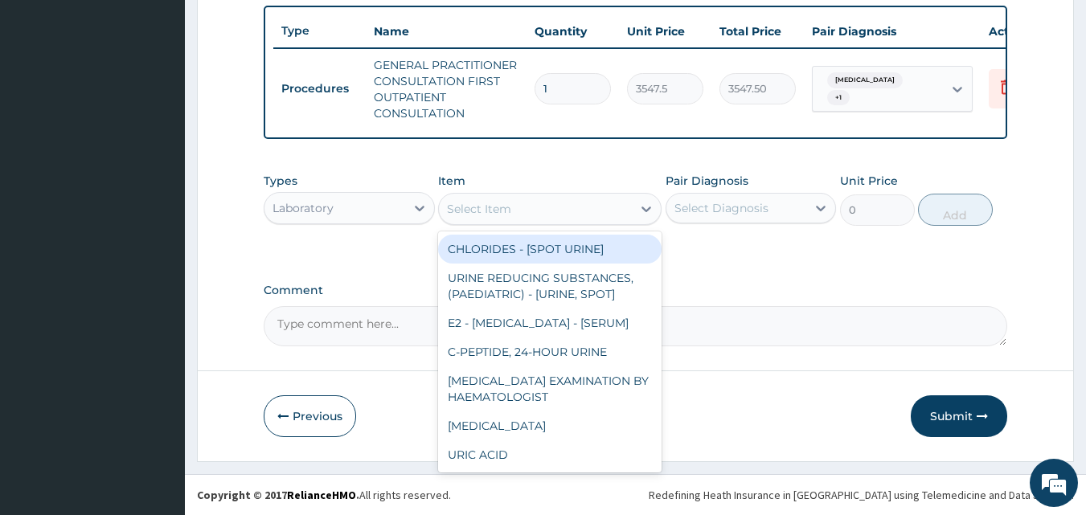
click at [529, 207] on div "Select Item" at bounding box center [535, 209] width 193 height 26
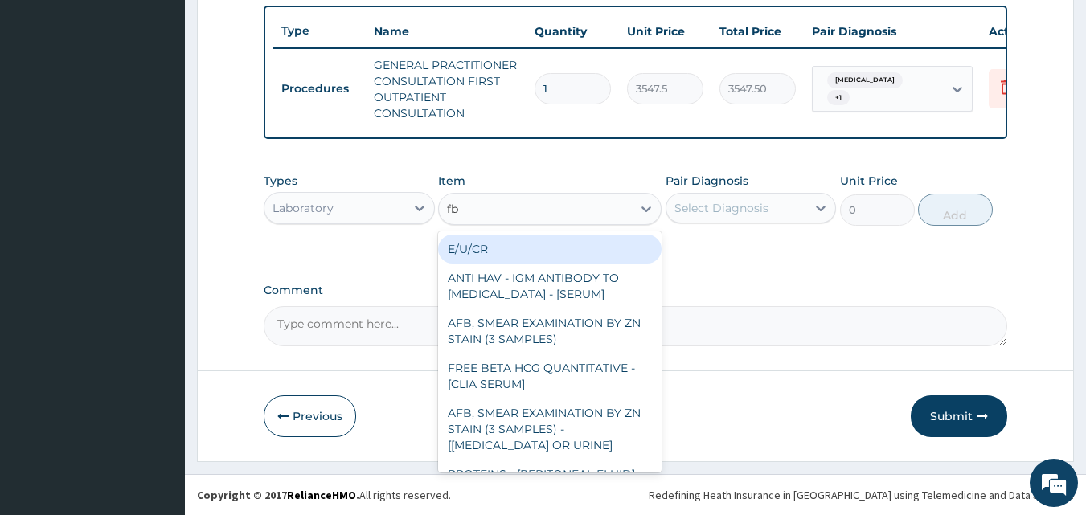
type input "fbc"
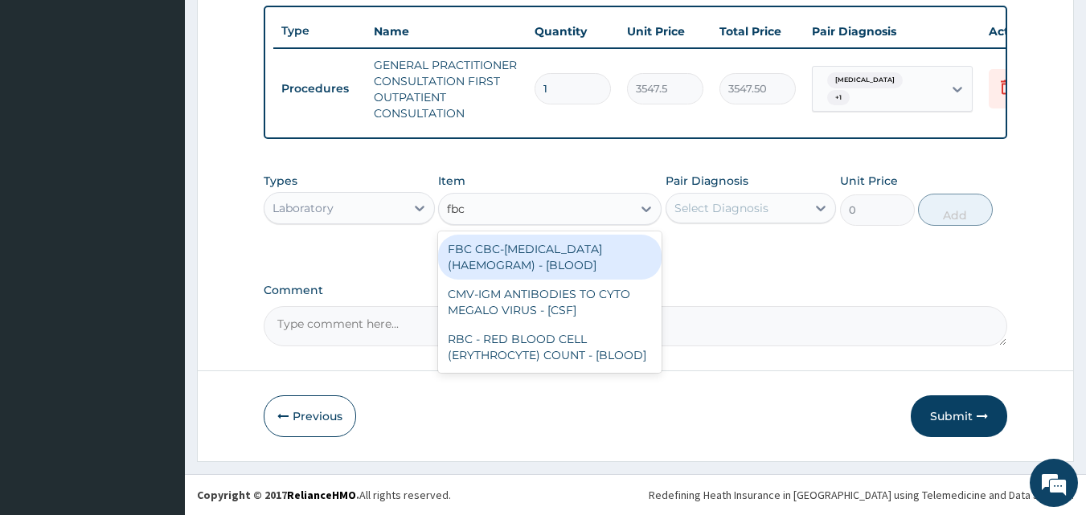
click at [545, 256] on div "FBC CBC-COMPLETE BLOOD COUNT (HAEMOGRAM) - [BLOOD]" at bounding box center [549, 257] width 223 height 45
type input "4300"
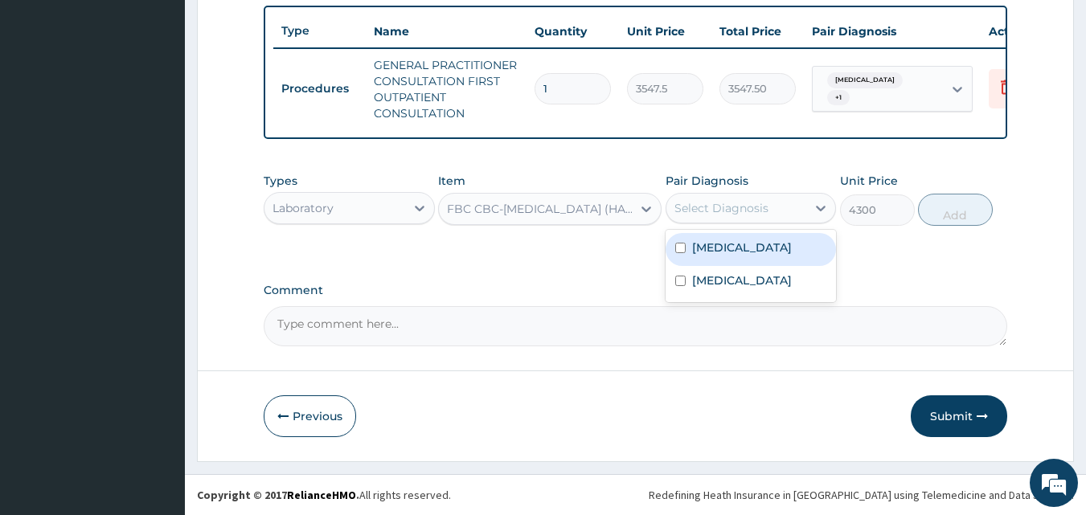
click at [679, 210] on div "Select Diagnosis" at bounding box center [721, 208] width 94 height 16
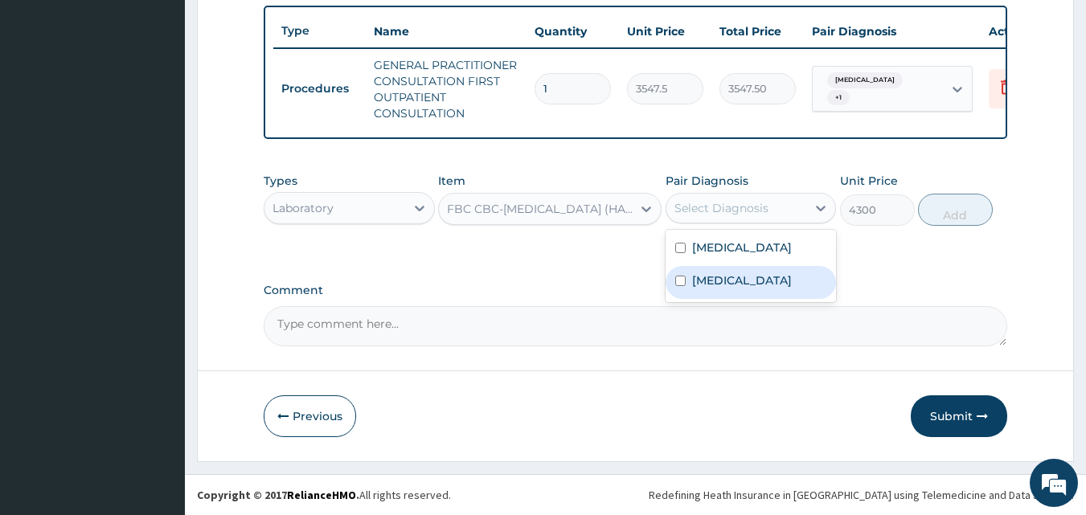
drag, startPoint x: 706, startPoint y: 289, endPoint x: 833, endPoint y: 237, distance: 136.3
click at [706, 287] on div "Sepsis" at bounding box center [750, 282] width 171 height 33
checkbox input "true"
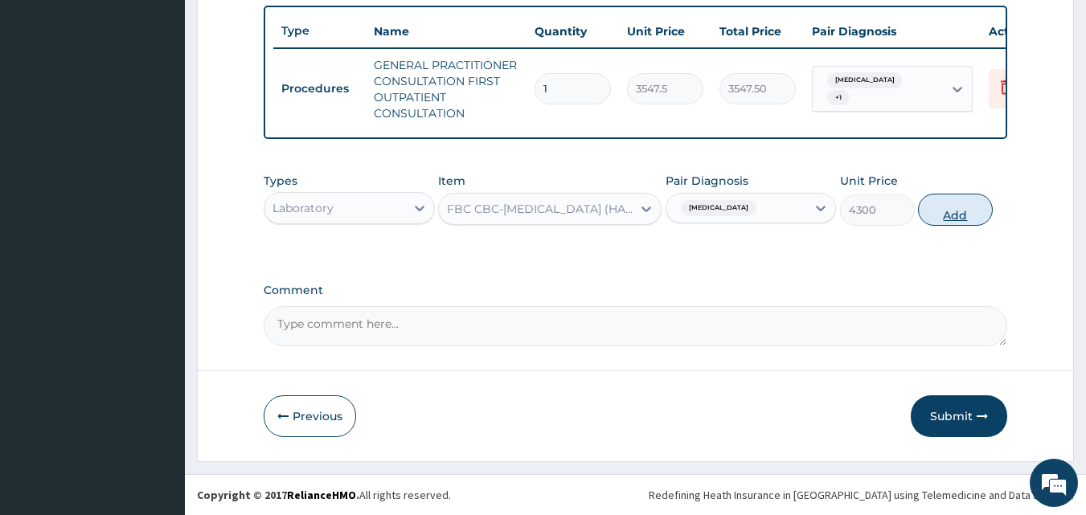
click at [932, 210] on button "Add" at bounding box center [955, 210] width 75 height 32
type input "0"
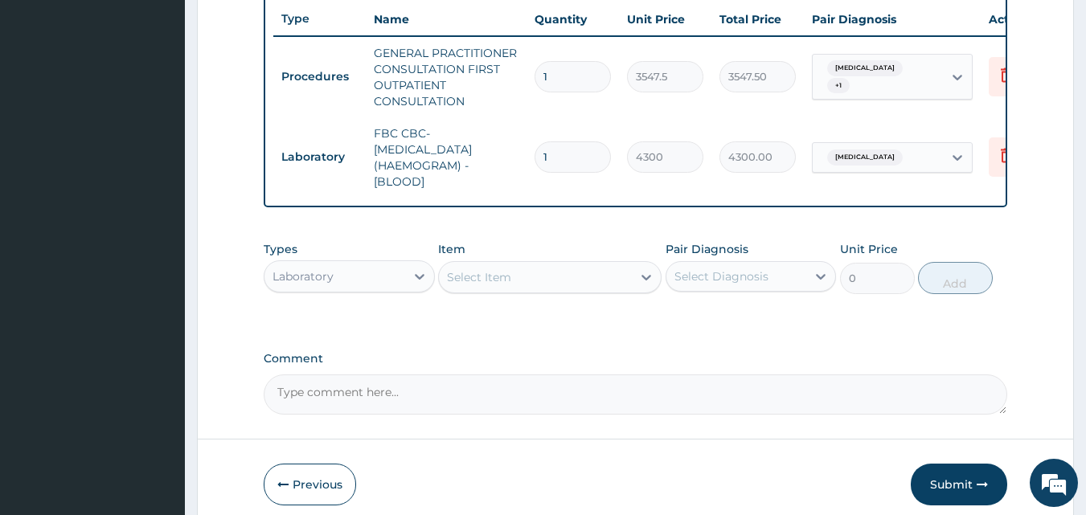
click at [469, 290] on div "Select Item" at bounding box center [535, 277] width 193 height 26
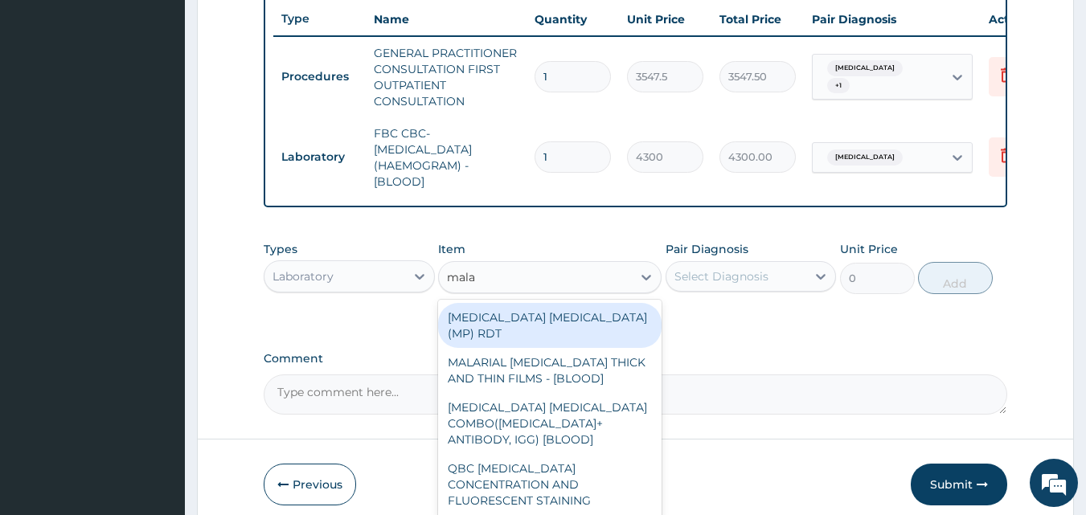
type input "malar"
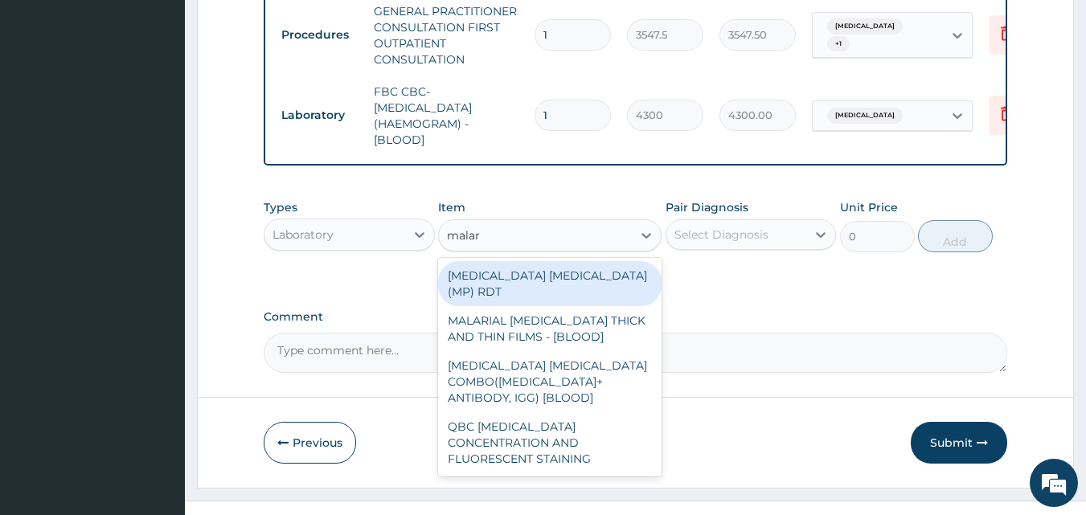
scroll to position [685, 0]
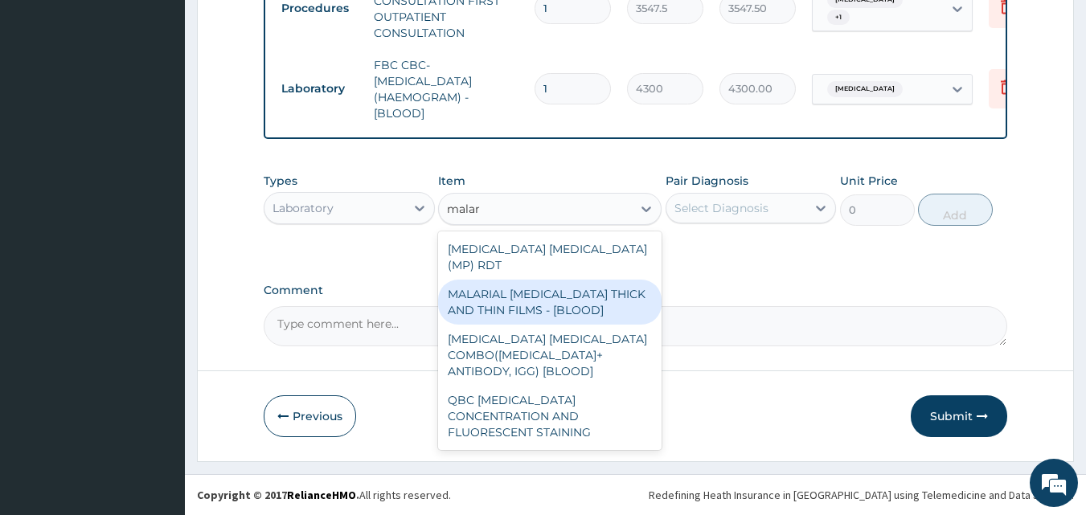
click at [543, 284] on div "MALARIAL PARASITE THICK AND THIN FILMS - [BLOOD]" at bounding box center [549, 302] width 223 height 45
type input "1612.5"
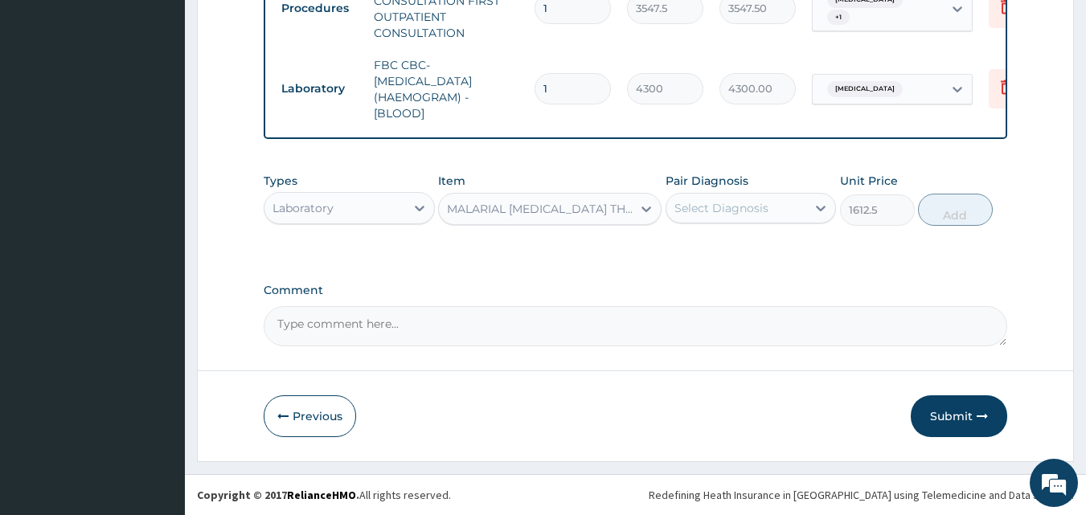
click at [771, 209] on div "Select Diagnosis" at bounding box center [736, 208] width 141 height 26
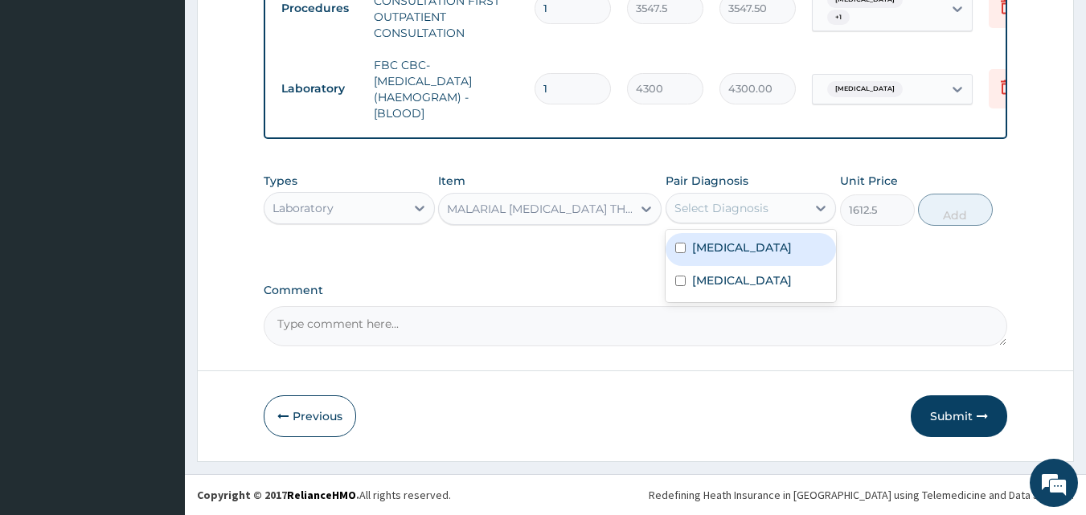
click at [767, 247] on div "Malaria" at bounding box center [750, 249] width 171 height 33
checkbox input "true"
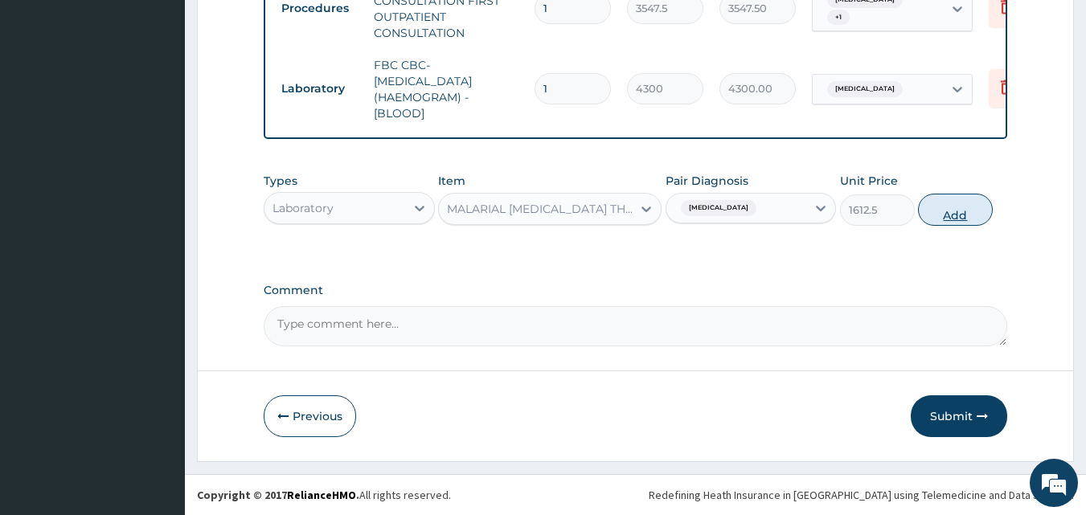
click at [952, 217] on button "Add" at bounding box center [955, 210] width 75 height 32
type input "0"
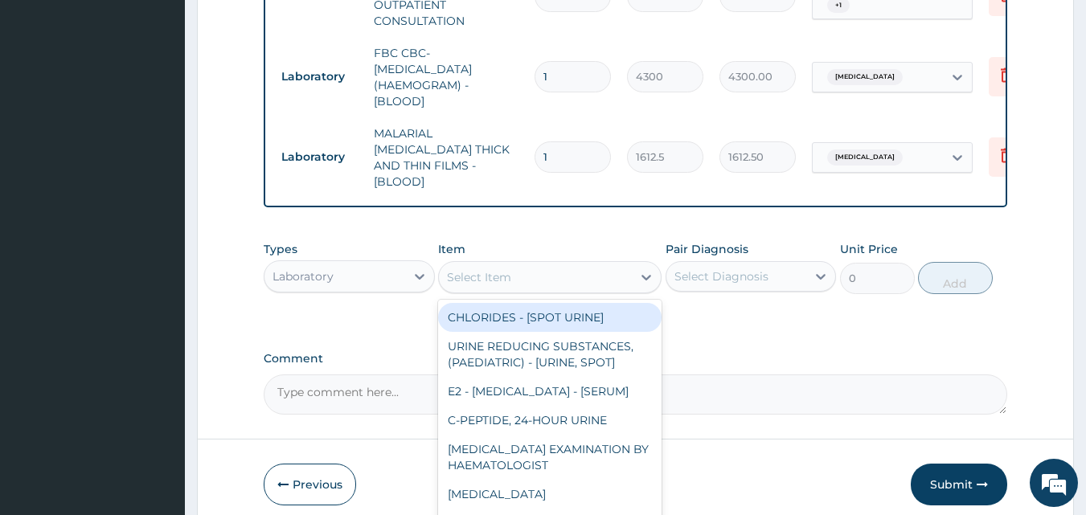
click at [494, 274] on div "Select Item" at bounding box center [479, 277] width 64 height 16
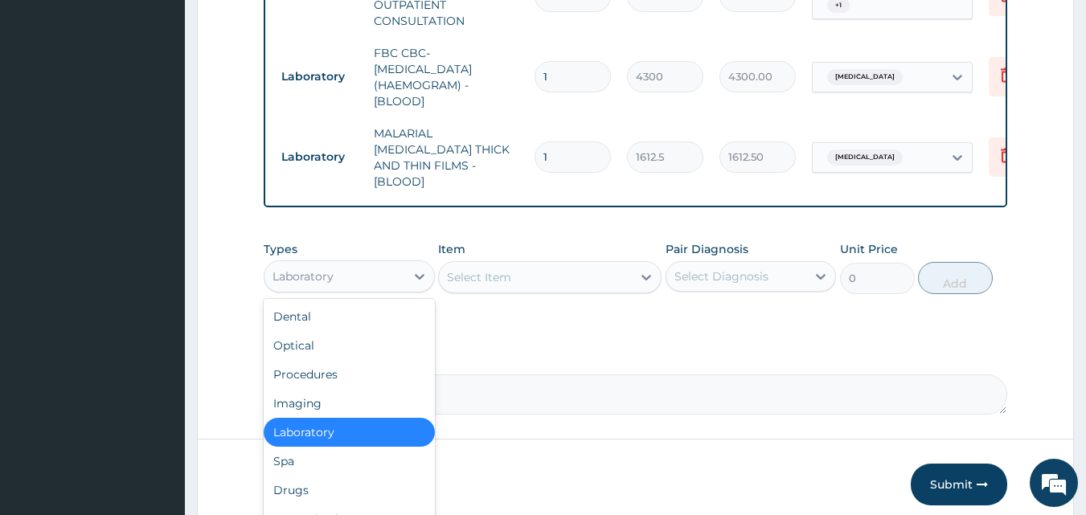
click at [360, 280] on div "Laboratory" at bounding box center [334, 277] width 141 height 26
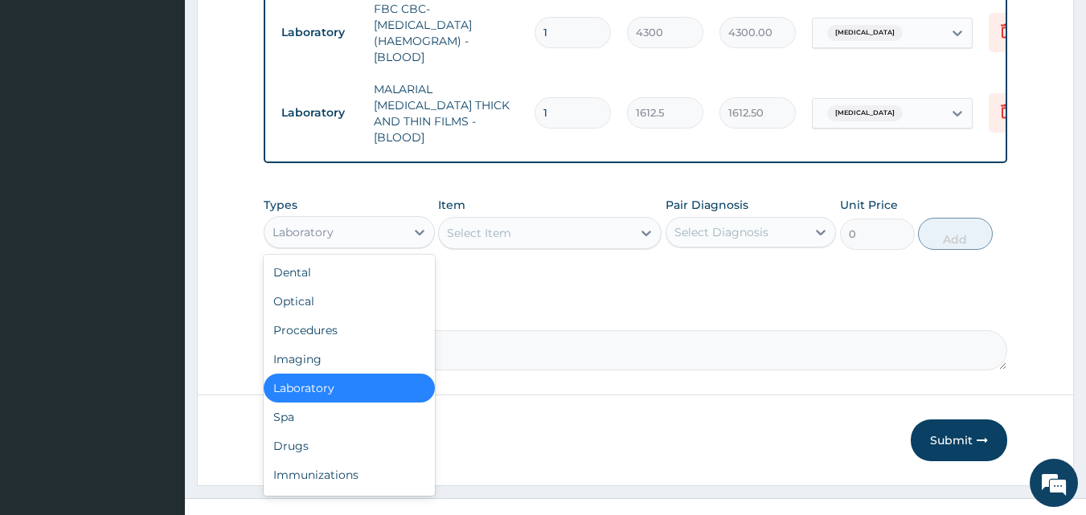
scroll to position [749, 0]
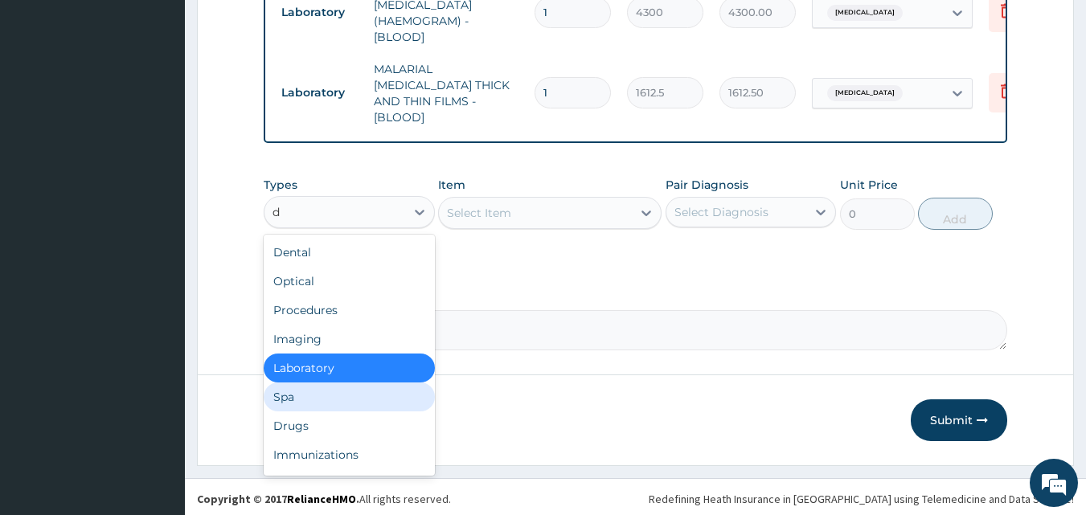
type input "dr"
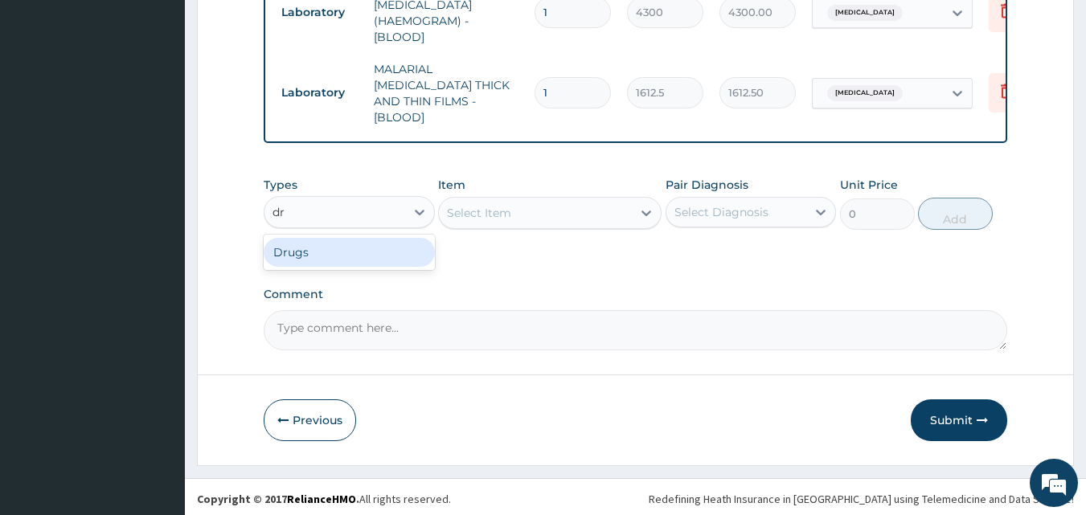
click at [317, 256] on div "Drugs" at bounding box center [349, 252] width 171 height 29
click at [510, 251] on div "Types option Drugs, selected. Select is focused ,type to refine list, press Dow…" at bounding box center [636, 215] width 744 height 93
click at [531, 250] on div "Types Drugs Item Select Item Pair Diagnosis Select Diagnosis Unit Price 0 Add" at bounding box center [636, 215] width 744 height 93
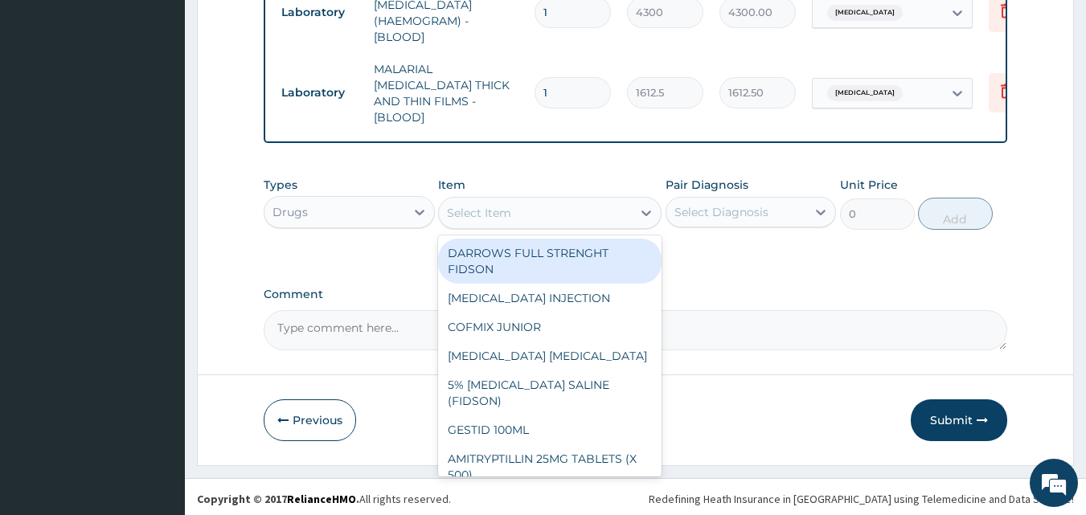
click at [511, 211] on div "Select Item" at bounding box center [535, 213] width 193 height 26
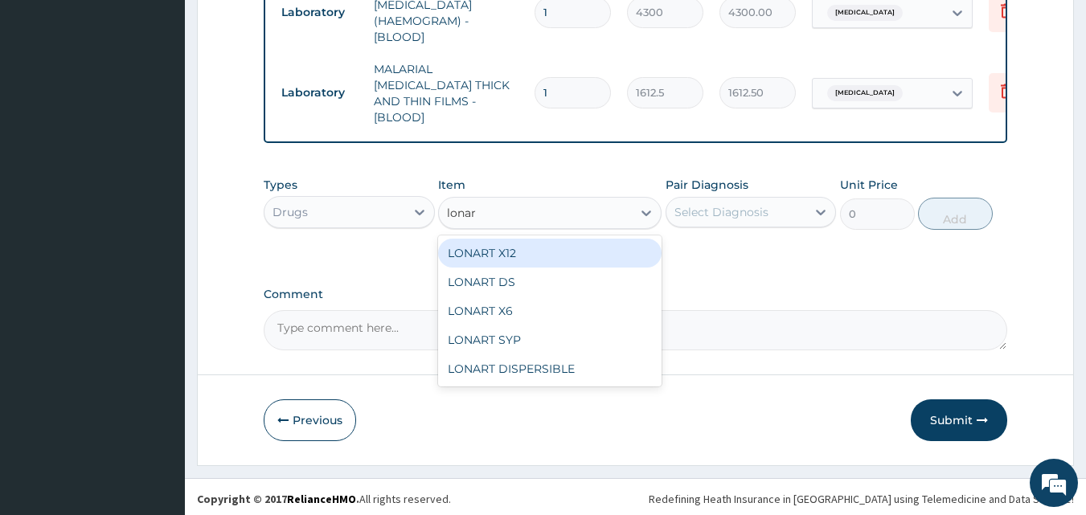
type input "lonart"
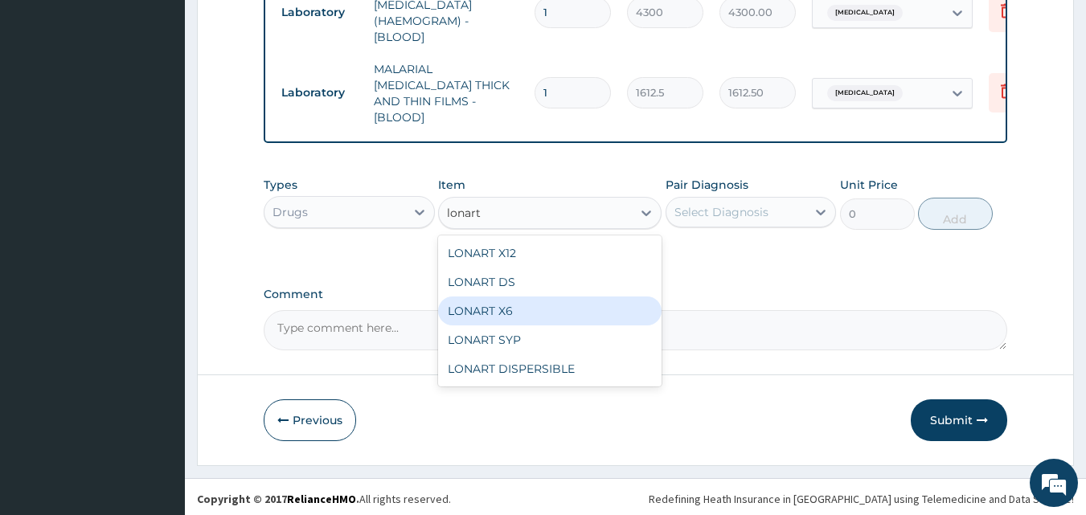
click at [533, 308] on div "LONART X6" at bounding box center [549, 311] width 223 height 29
type input "473"
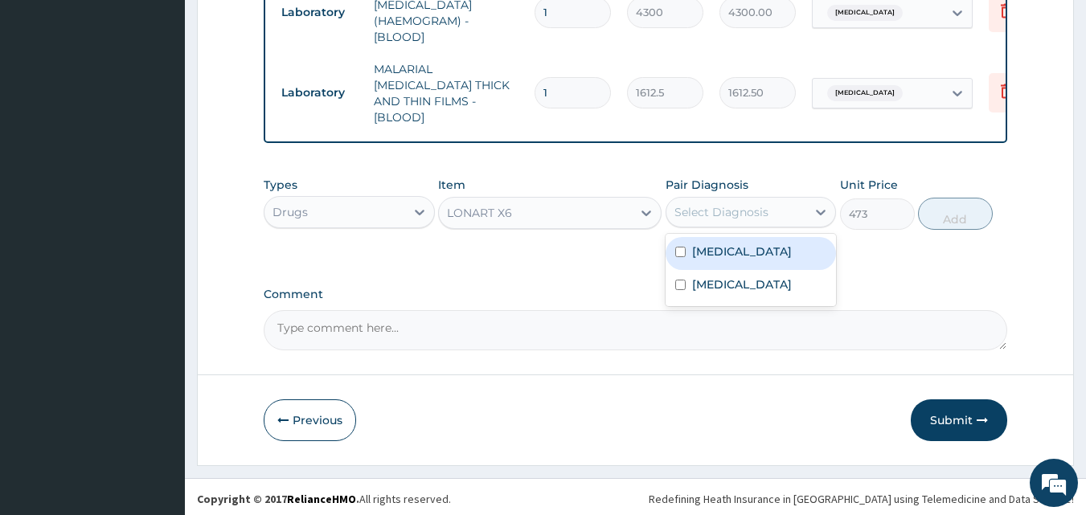
click at [727, 209] on div "Select Diagnosis" at bounding box center [721, 212] width 94 height 16
click at [738, 255] on div "Malaria" at bounding box center [750, 253] width 171 height 33
checkbox input "true"
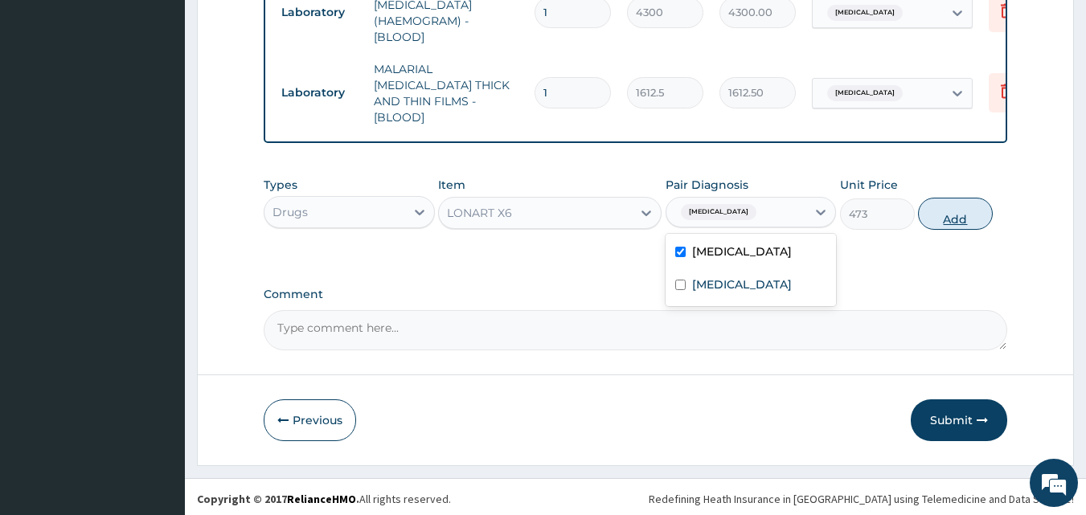
click at [959, 214] on button "Add" at bounding box center [955, 214] width 75 height 32
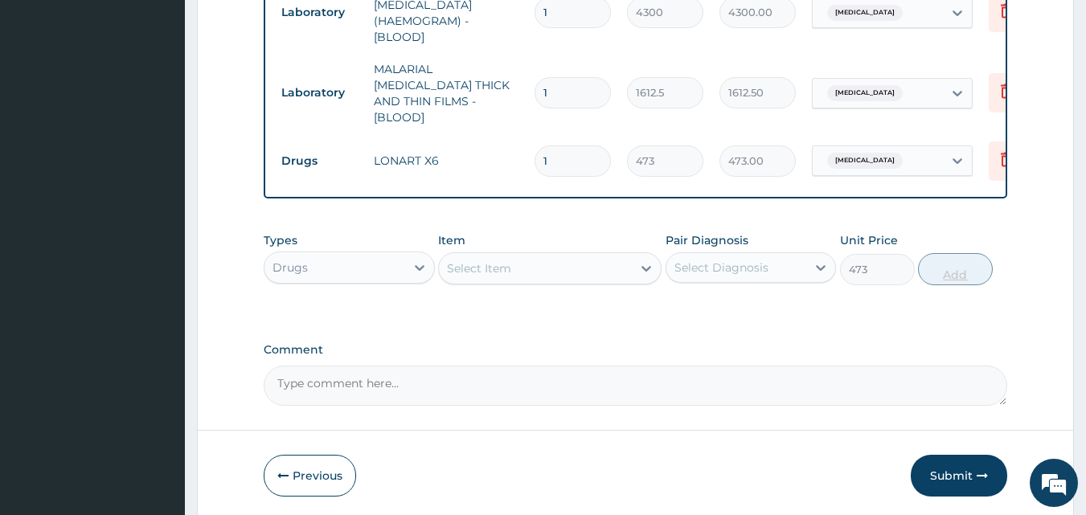
type input "0"
type input "0.00"
type input "6"
type input "2838.00"
type input "6"
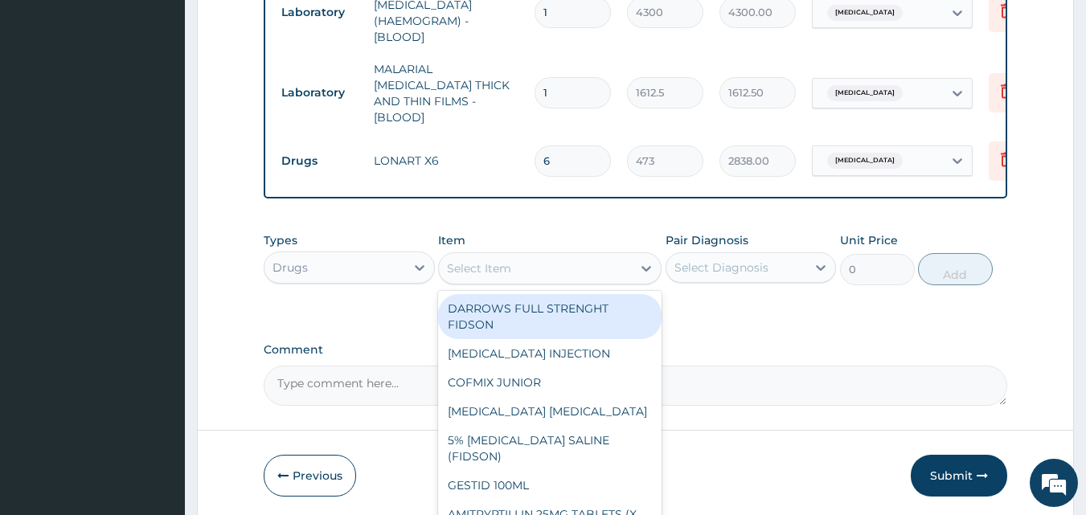
click at [539, 266] on div "Select Item" at bounding box center [535, 269] width 193 height 26
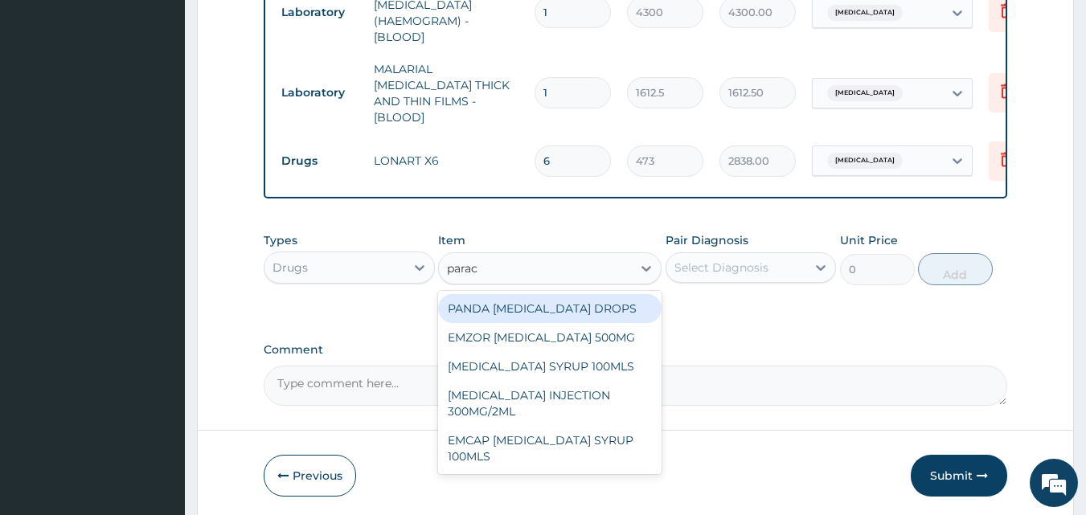
type input "parace"
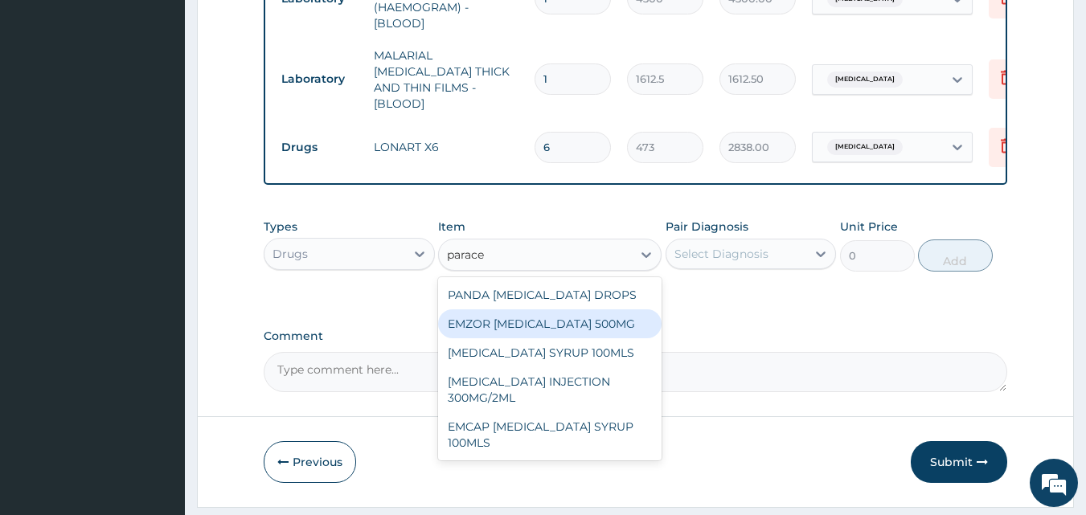
scroll to position [804, 0]
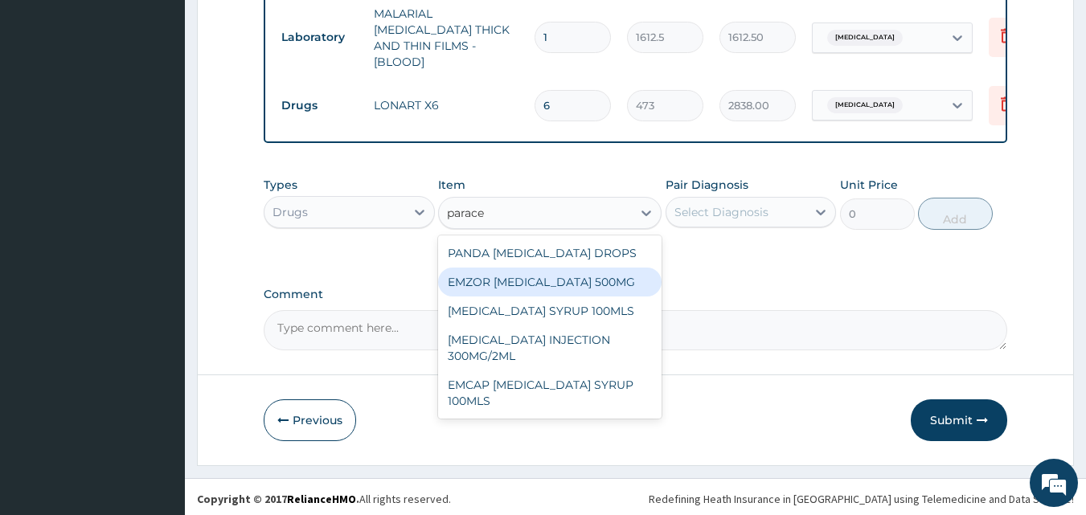
click at [559, 288] on div "EMZOR PARACETAMOL 500MG" at bounding box center [549, 282] width 223 height 29
type input "23.64999961853027"
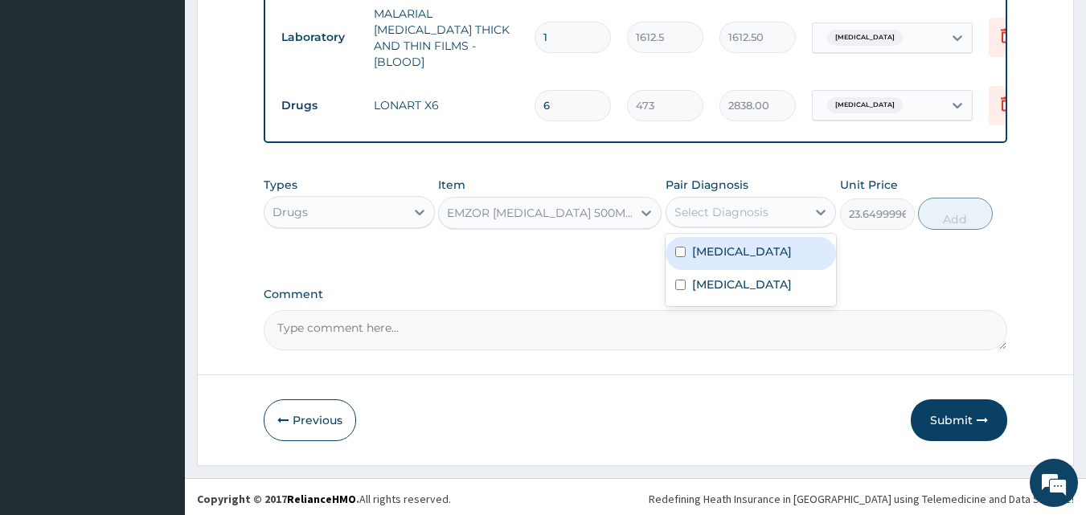
click at [776, 210] on div "Select Diagnosis" at bounding box center [736, 212] width 141 height 26
click at [769, 248] on div "Malaria" at bounding box center [750, 253] width 171 height 33
checkbox input "true"
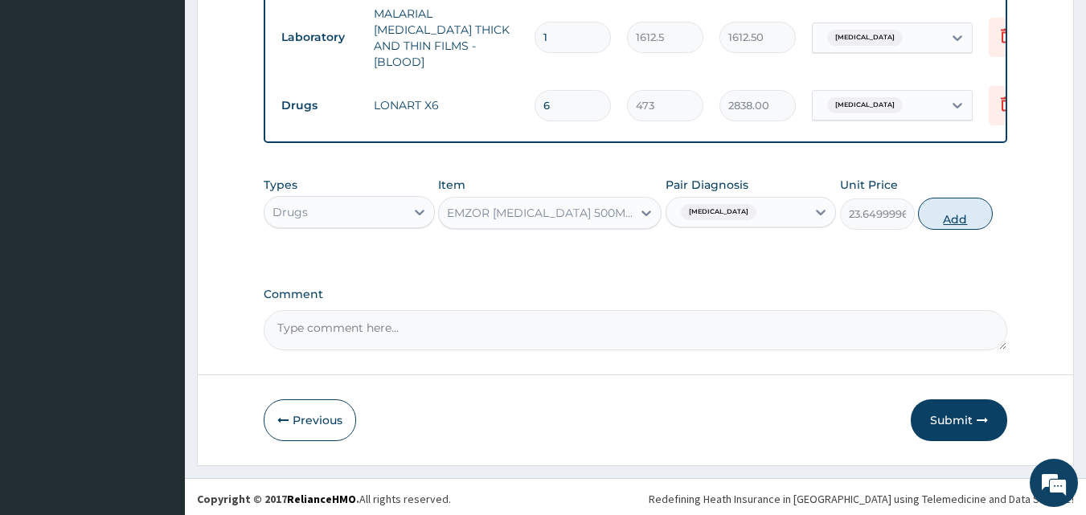
click at [948, 204] on button "Add" at bounding box center [955, 214] width 75 height 32
type input "0"
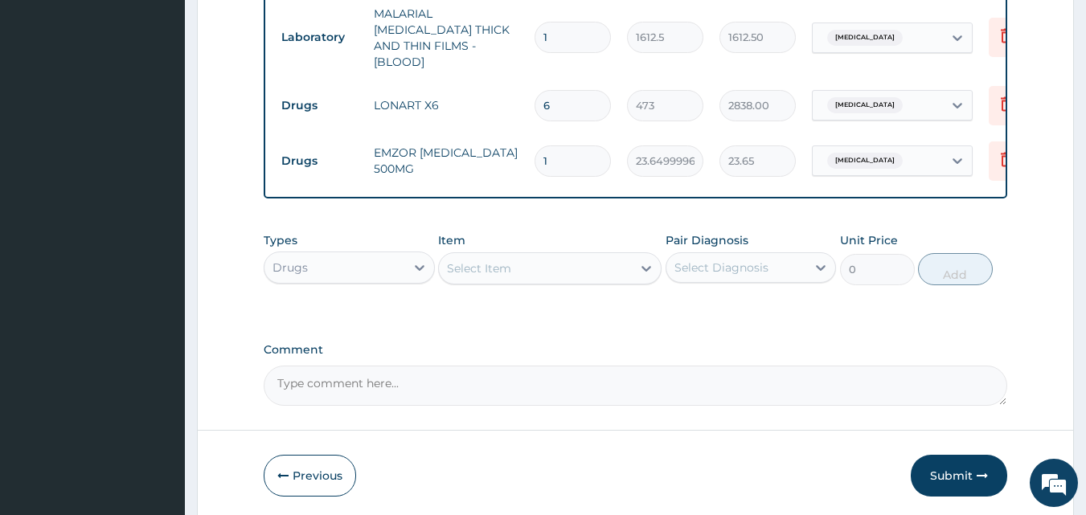
type input "18"
type input "425.70"
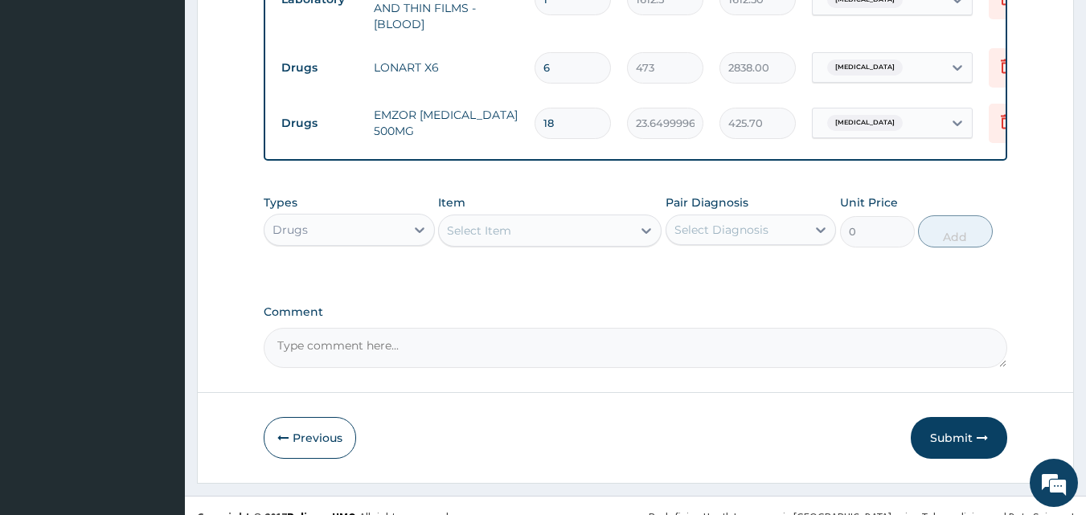
scroll to position [860, 0]
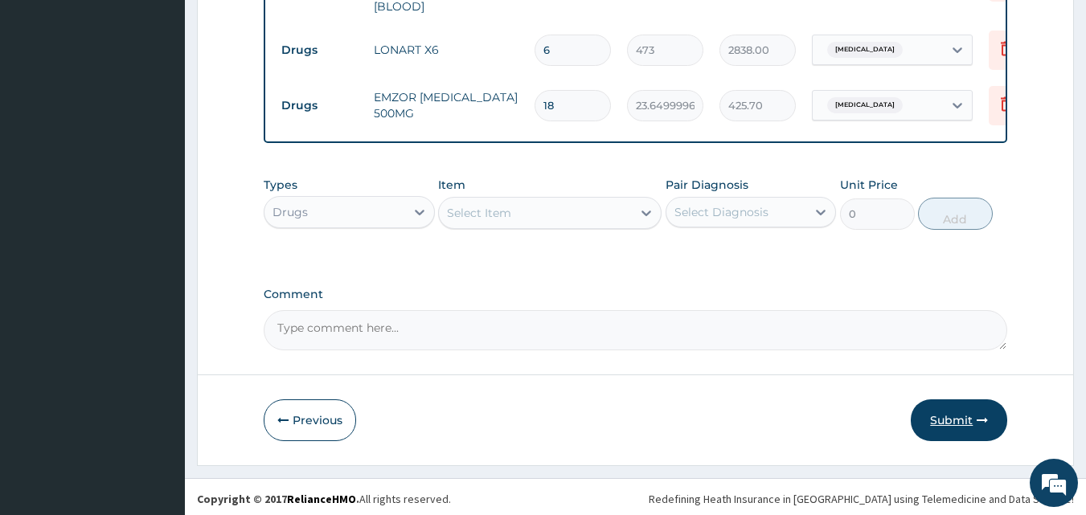
type input "18"
click at [968, 420] on button "Submit" at bounding box center [959, 420] width 96 height 42
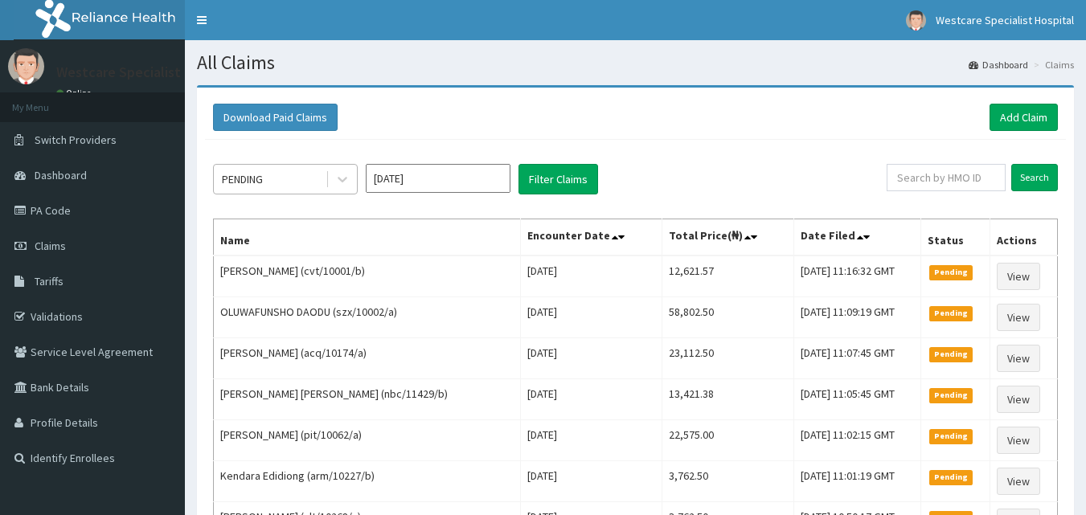
click at [268, 185] on div "PENDING" at bounding box center [270, 179] width 112 height 26
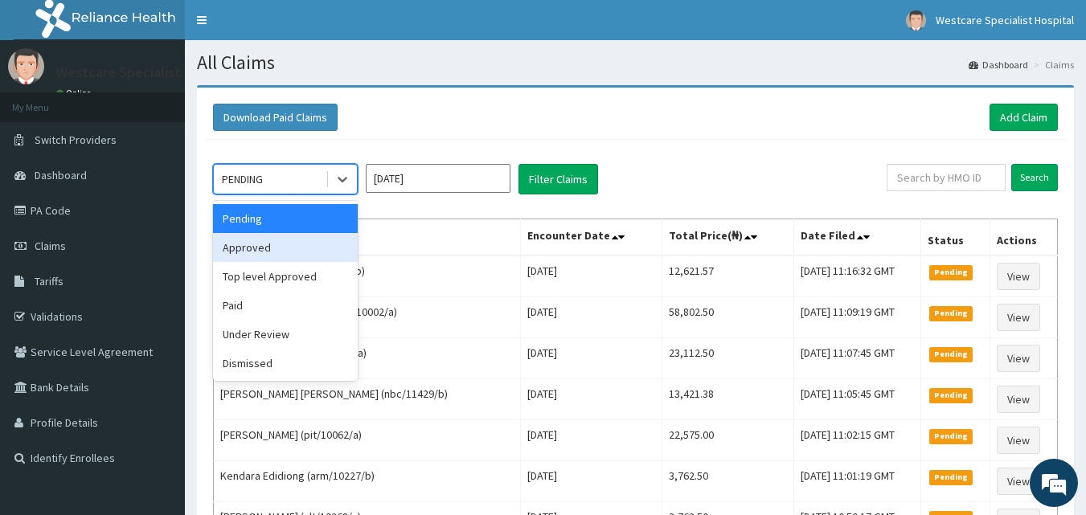
click at [267, 249] on div "Approved" at bounding box center [285, 247] width 145 height 29
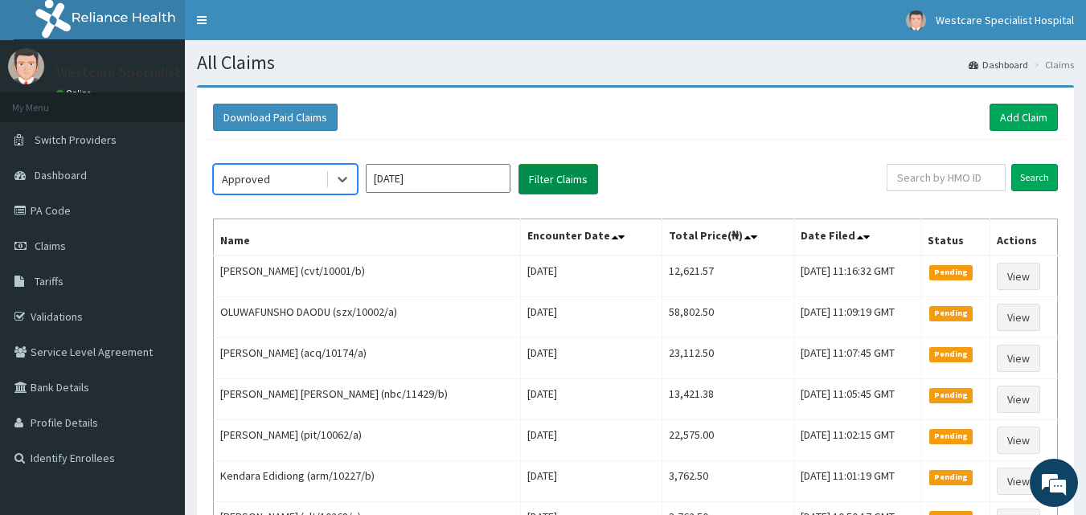
click at [549, 171] on button "Filter Claims" at bounding box center [558, 179] width 80 height 31
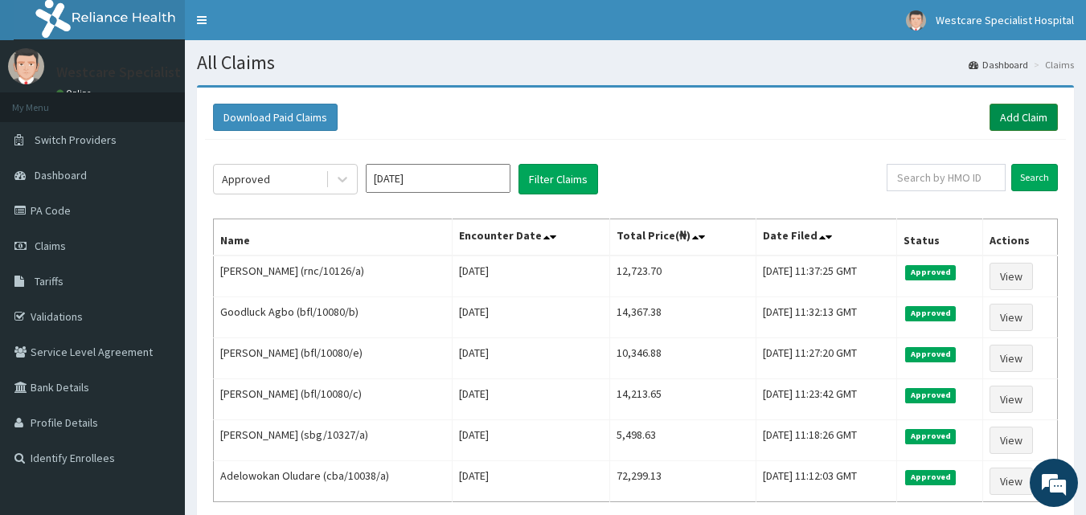
click at [997, 115] on link "Add Claim" at bounding box center [1023, 117] width 68 height 27
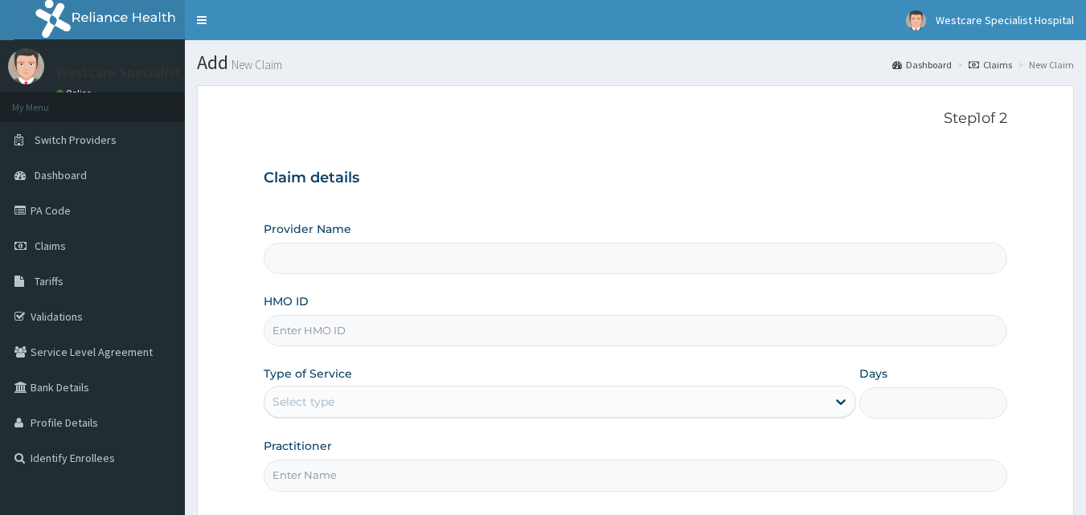
type input "WestCare Specialist Hospital"
click at [449, 321] on input "HMO ID" at bounding box center [636, 330] width 744 height 31
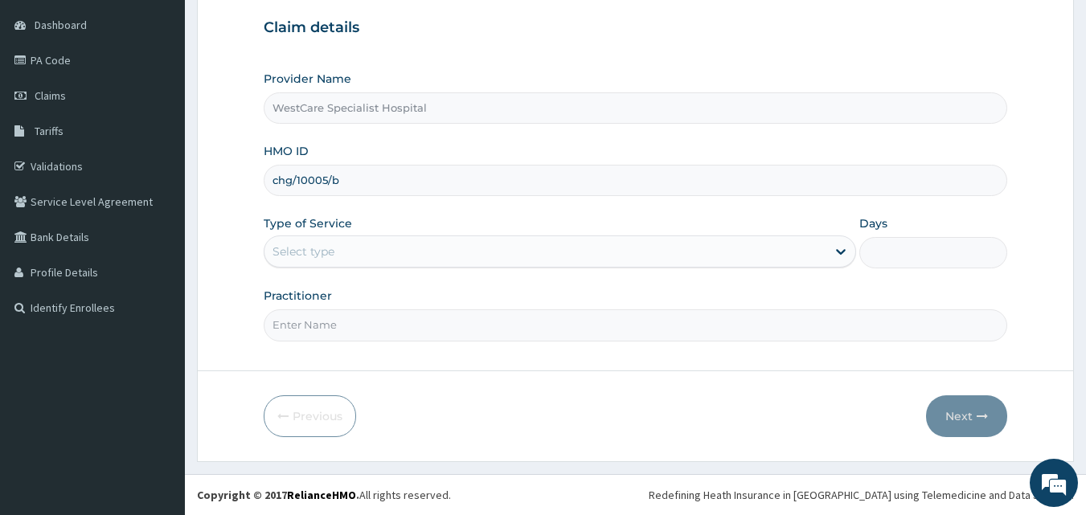
type input "chg/10005/b"
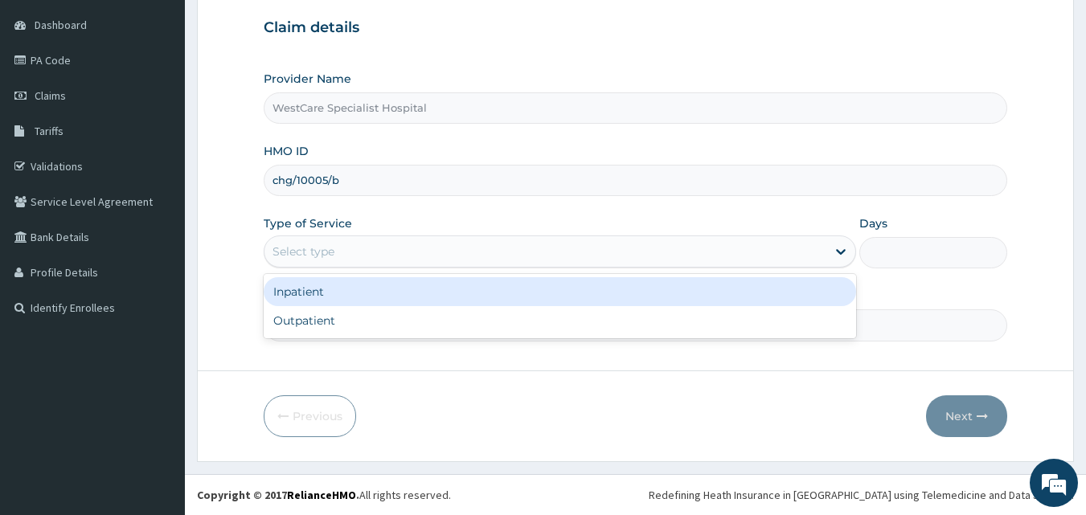
drag, startPoint x: 354, startPoint y: 248, endPoint x: 354, endPoint y: 270, distance: 21.7
click at [354, 250] on div "Select type" at bounding box center [545, 252] width 562 height 26
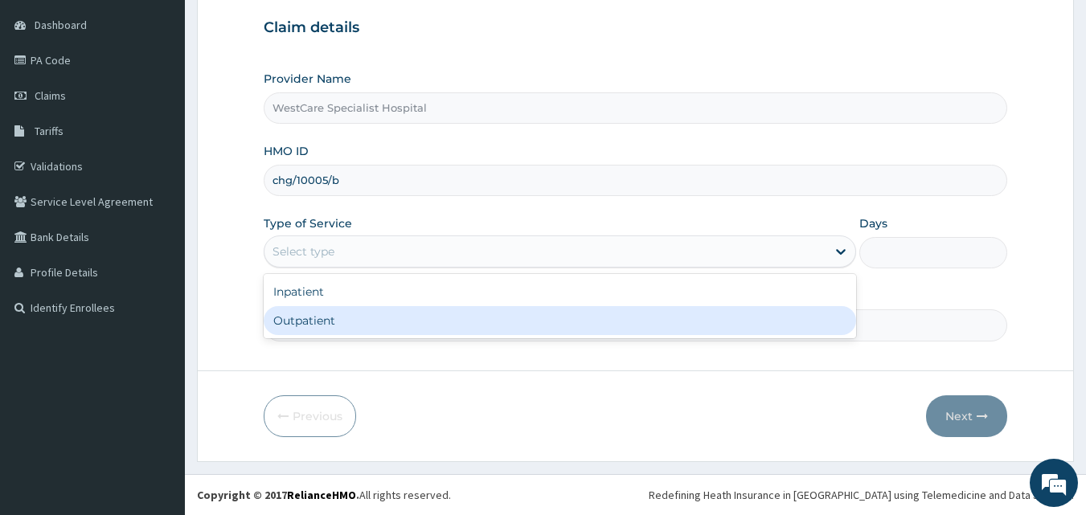
click at [356, 320] on div "Outpatient" at bounding box center [560, 320] width 592 height 29
type input "1"
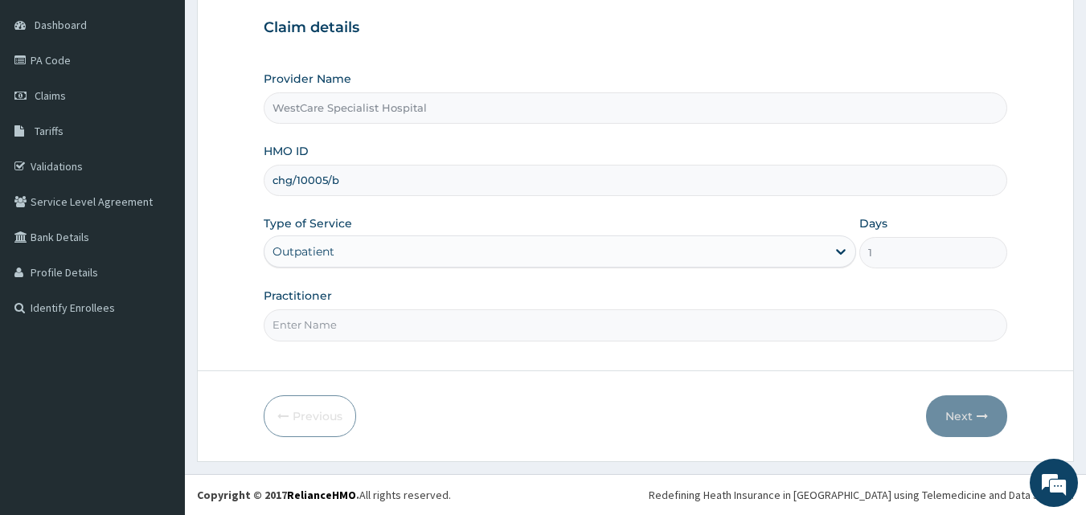
click at [363, 325] on input "Practitioner" at bounding box center [636, 324] width 744 height 31
type input "DR.KOKOETE"
click at [949, 414] on button "Next" at bounding box center [966, 416] width 81 height 42
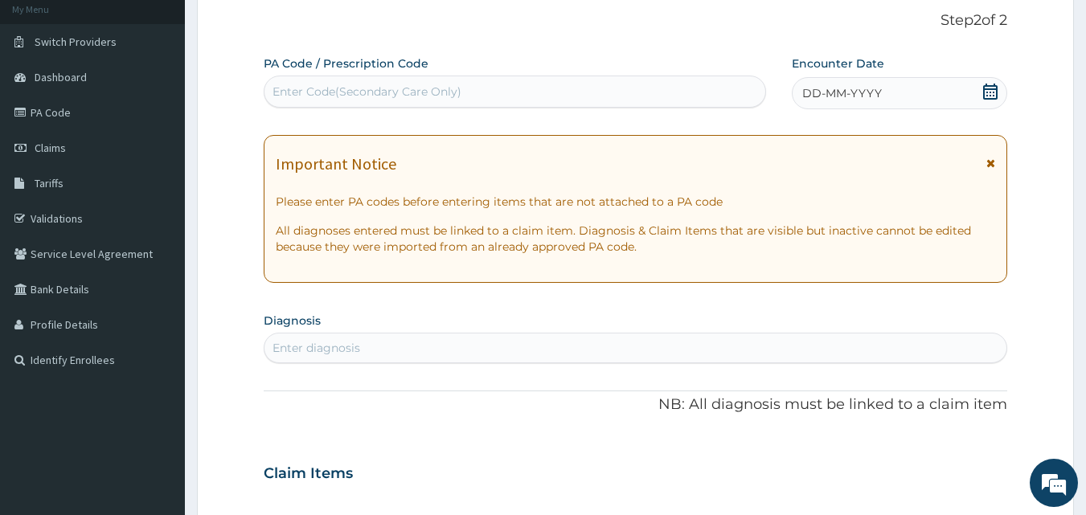
scroll to position [70, 0]
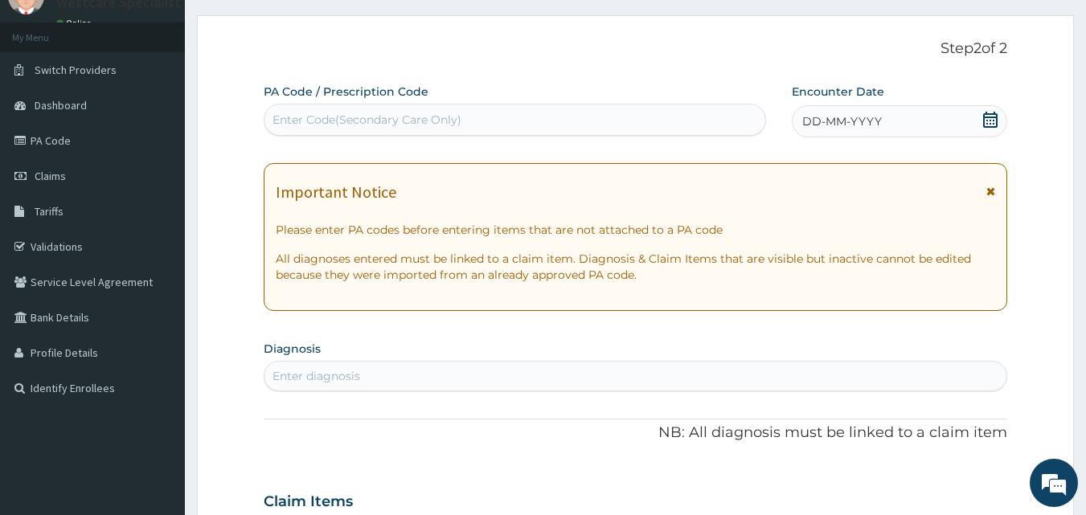
click at [803, 120] on span "DD-MM-YYYY" at bounding box center [842, 121] width 80 height 16
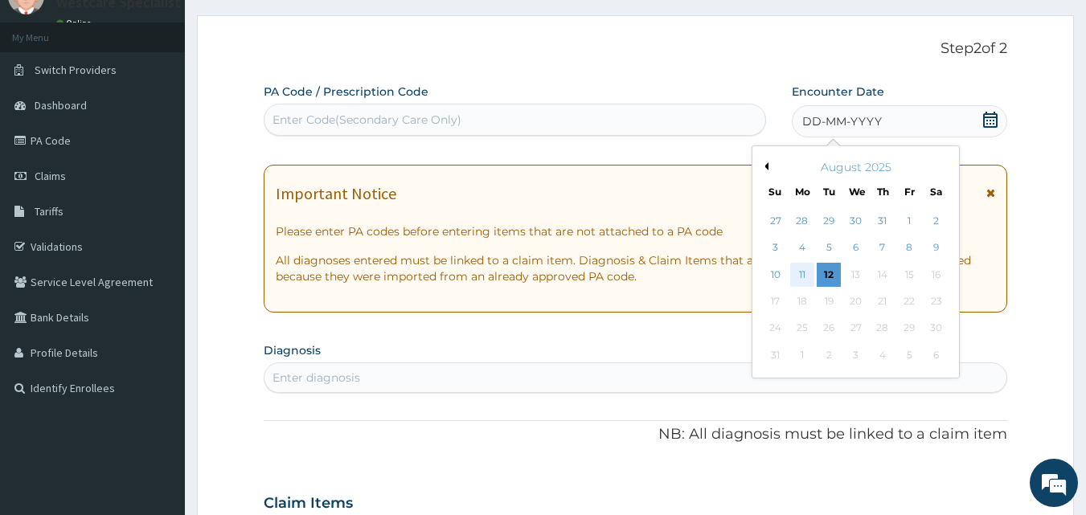
click at [809, 276] on div "11" at bounding box center [802, 275] width 24 height 24
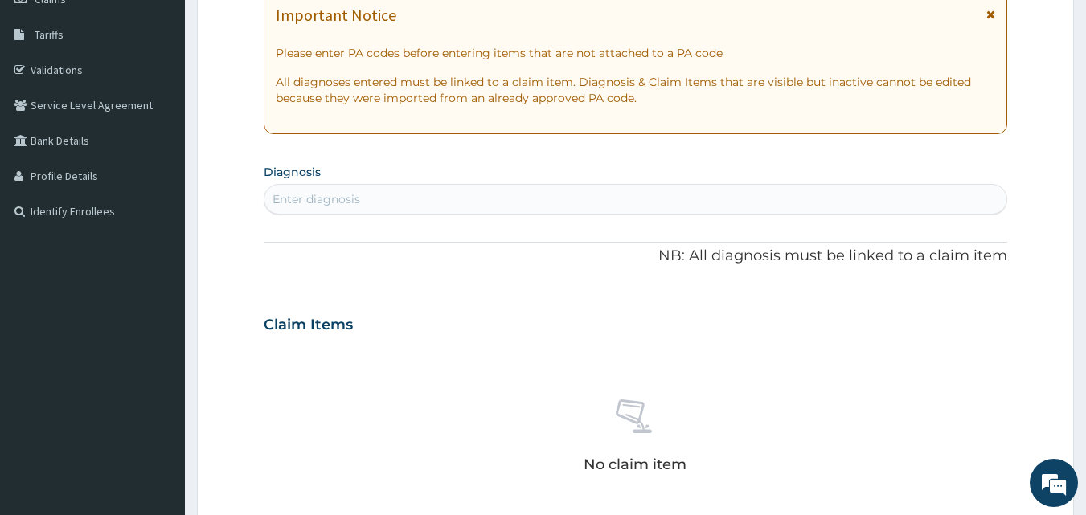
scroll to position [311, 0]
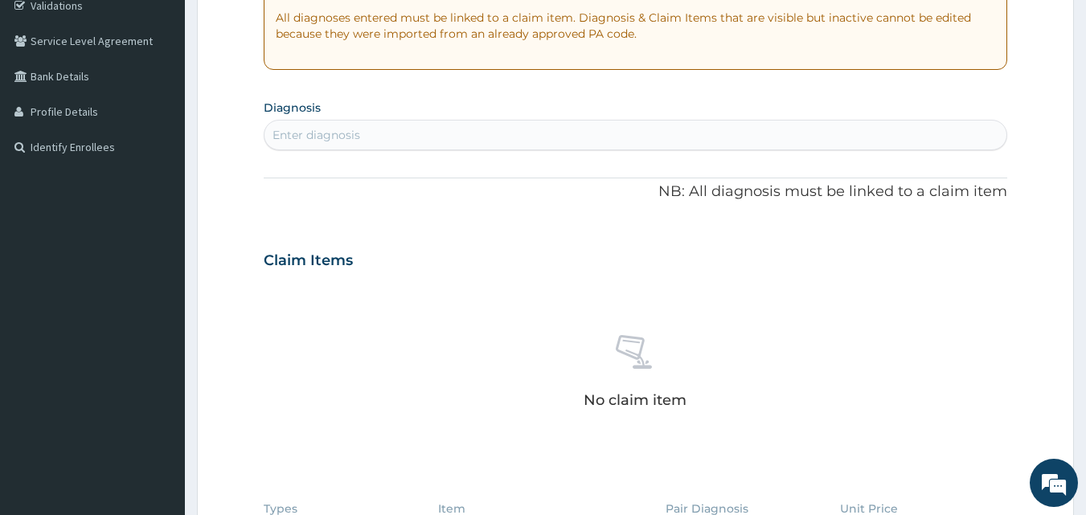
click at [422, 123] on div "Enter diagnosis" at bounding box center [635, 135] width 743 height 26
type input "[MEDICAL_DATA]"
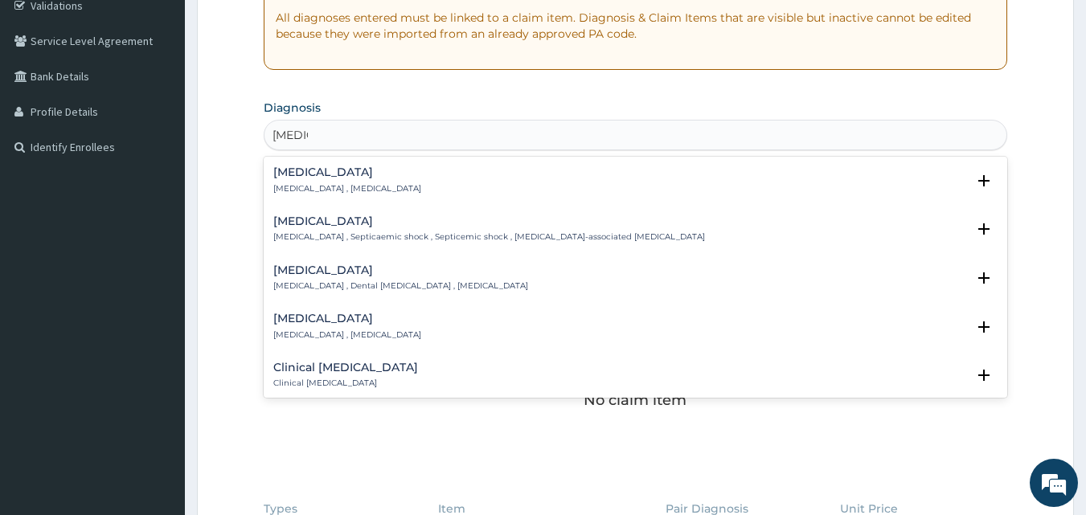
click at [273, 176] on h4 "[MEDICAL_DATA]" at bounding box center [347, 172] width 148 height 12
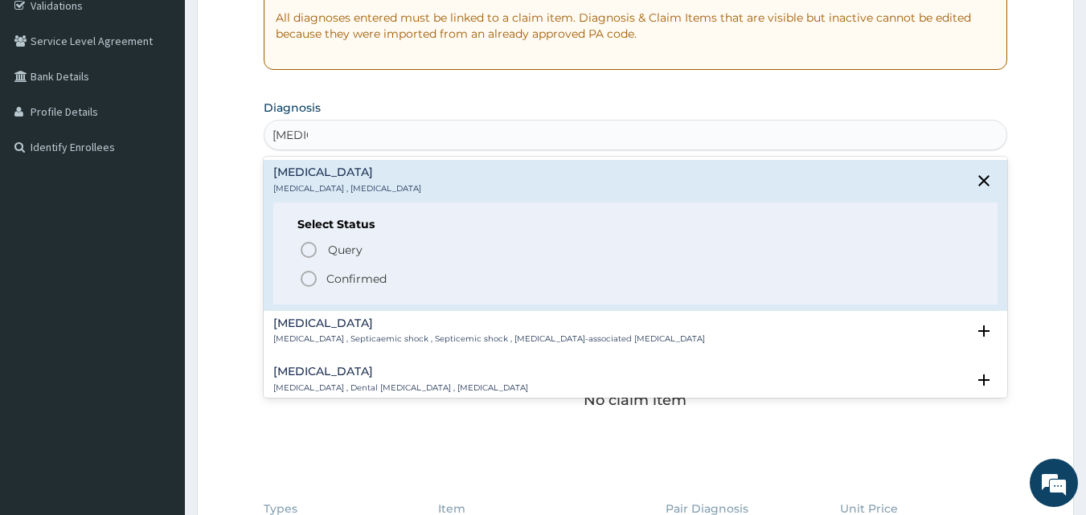
click at [310, 284] on icon "status option filled" at bounding box center [308, 278] width 19 height 19
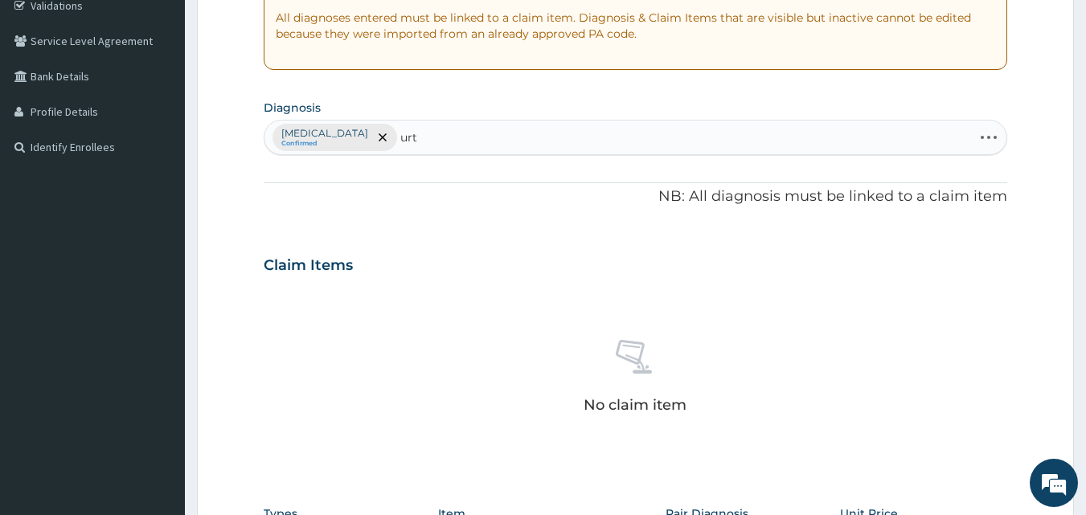
type input "urti"
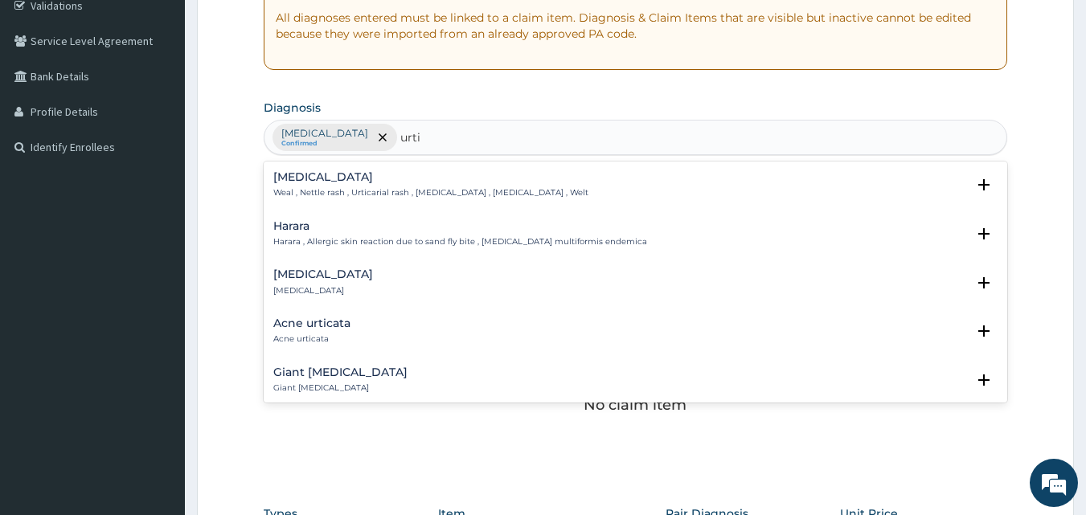
click at [305, 271] on h4 "[MEDICAL_DATA]" at bounding box center [323, 274] width 100 height 12
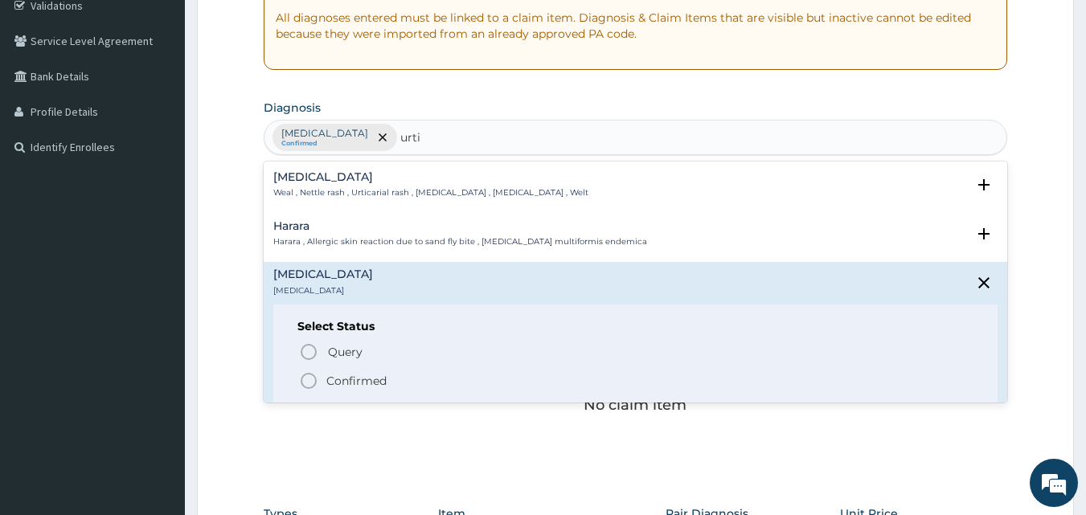
click at [308, 385] on icon "status option filled" at bounding box center [308, 380] width 19 height 19
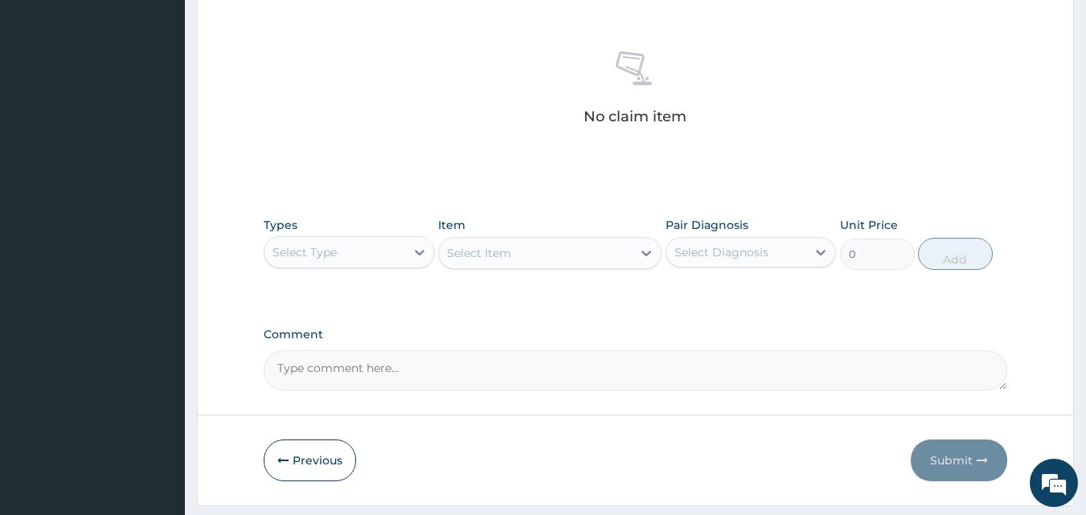
scroll to position [644, 0]
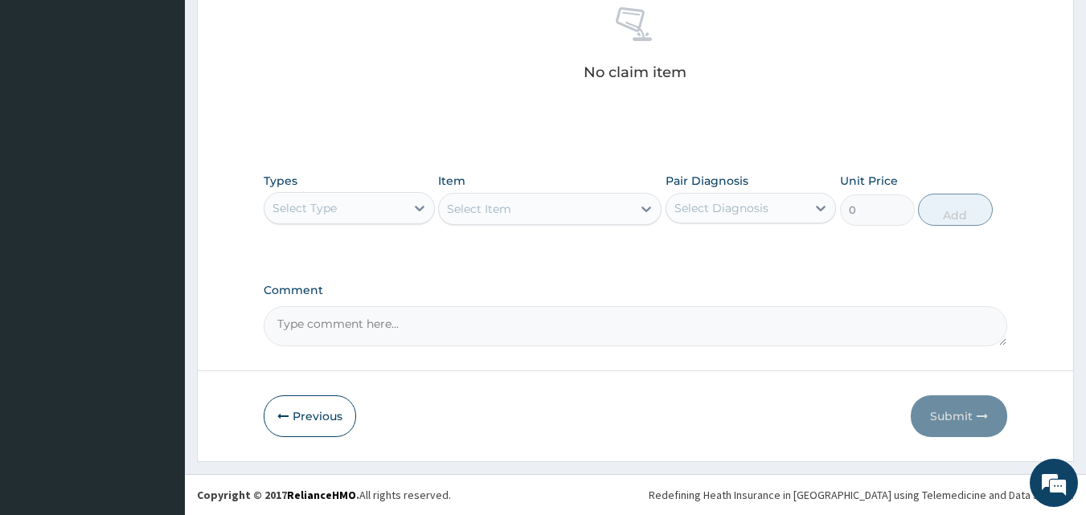
click at [359, 203] on div "Select Type" at bounding box center [334, 208] width 141 height 26
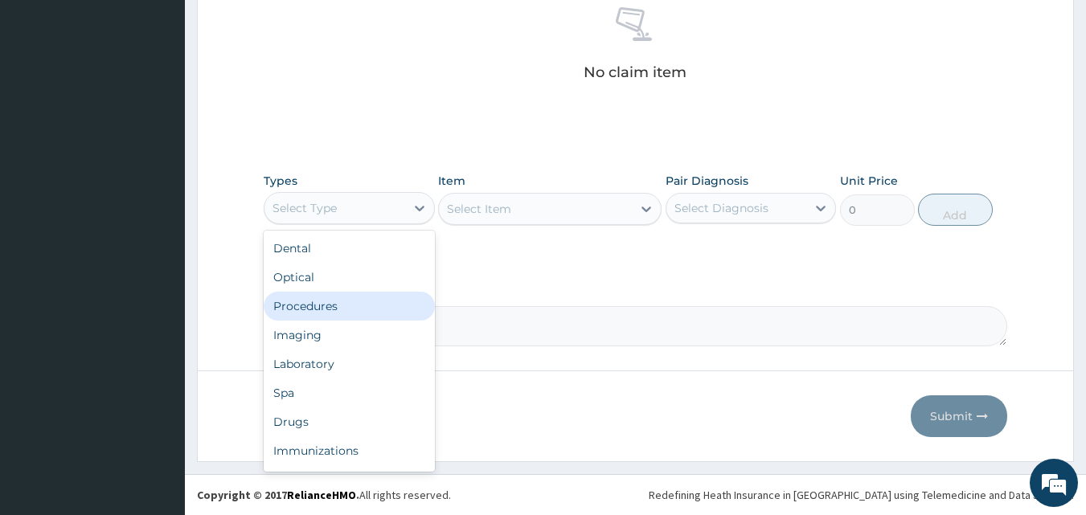
click at [354, 303] on div "Procedures" at bounding box center [349, 306] width 171 height 29
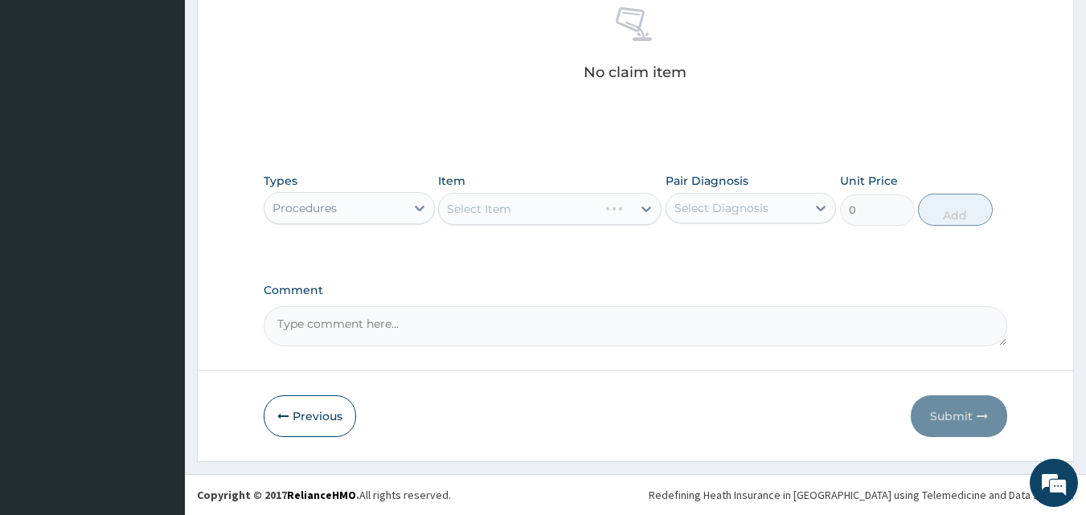
click at [775, 196] on div "Select Diagnosis" at bounding box center [736, 208] width 141 height 26
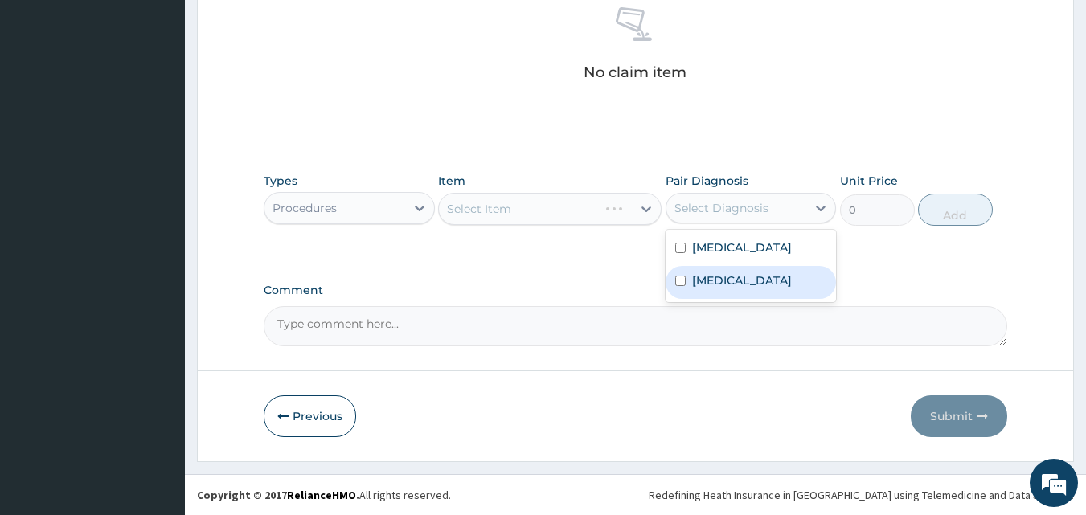
click at [756, 283] on div "[MEDICAL_DATA]" at bounding box center [750, 282] width 171 height 33
checkbox input "true"
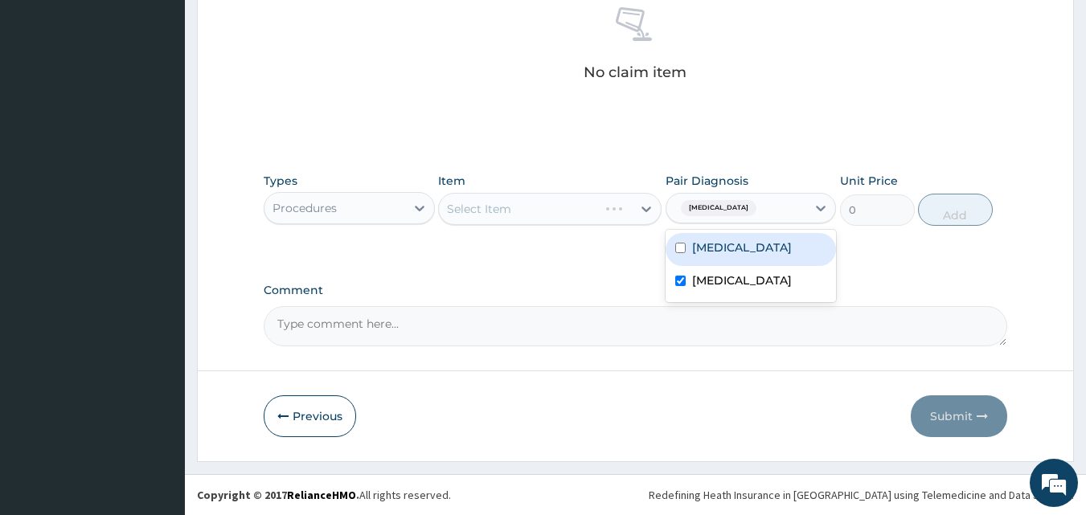
click at [768, 245] on div "[MEDICAL_DATA]" at bounding box center [750, 249] width 171 height 33
checkbox input "true"
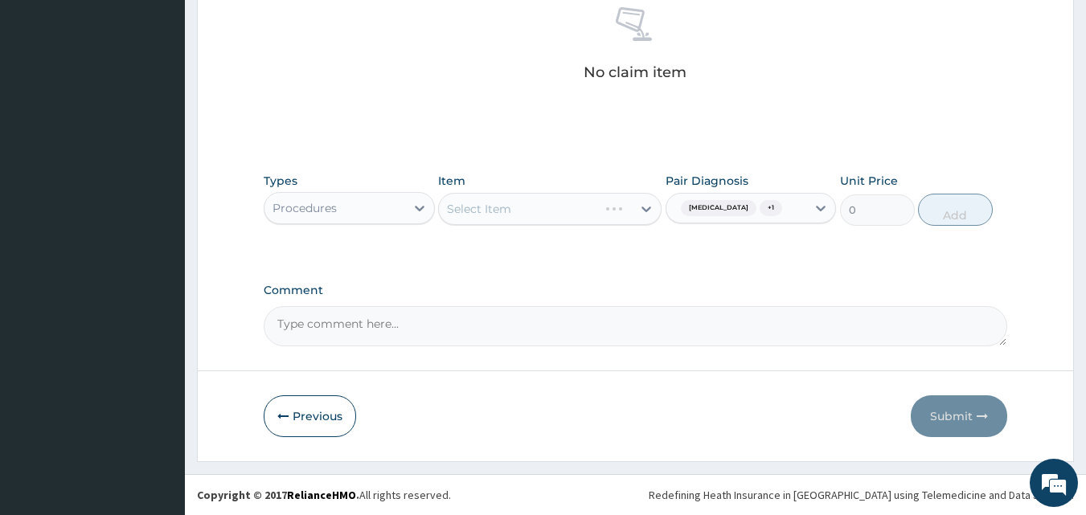
click at [552, 203] on div "Select Item" at bounding box center [535, 209] width 193 height 26
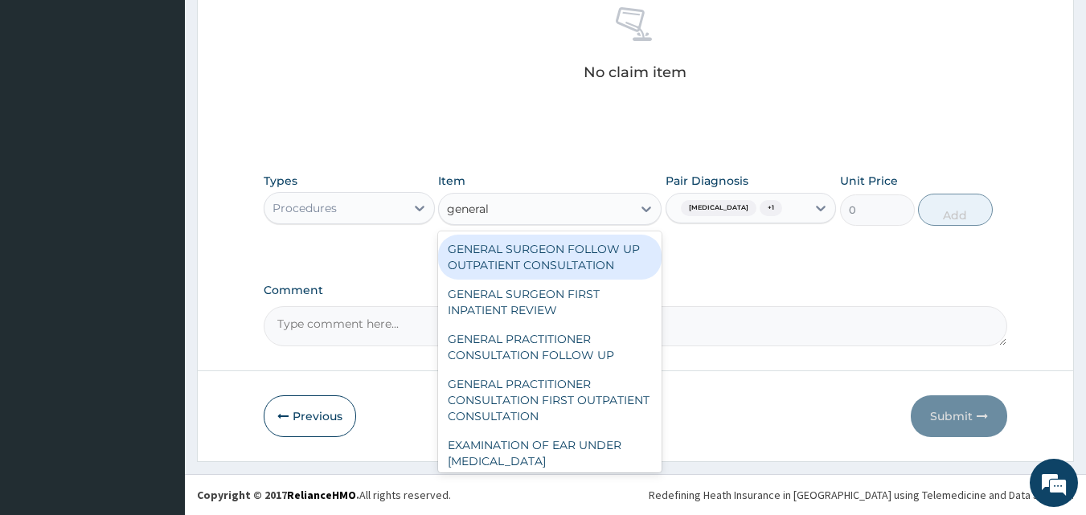
type input "general p"
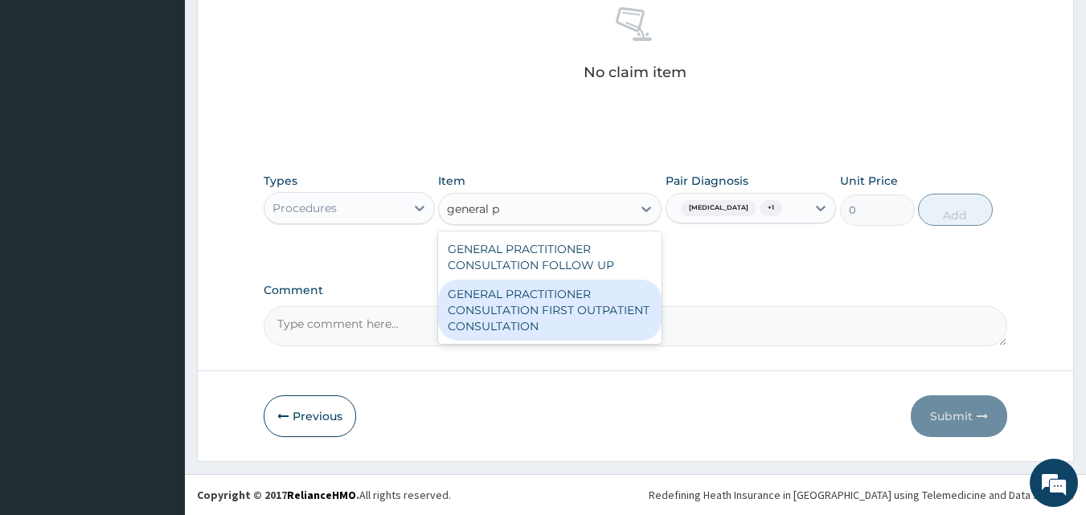
click at [596, 304] on div "GENERAL PRACTITIONER CONSULTATION FIRST OUTPATIENT CONSULTATION" at bounding box center [549, 310] width 223 height 61
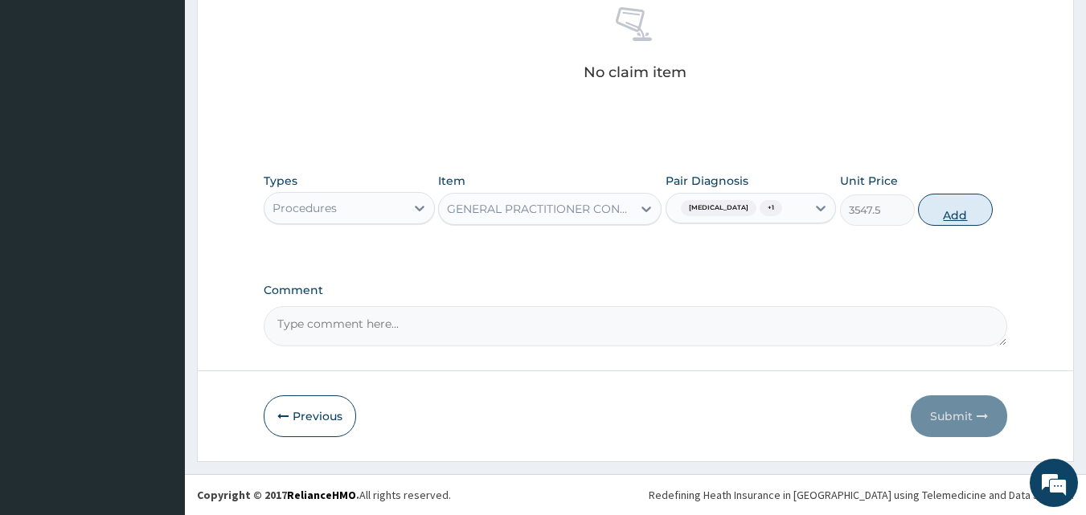
click at [945, 215] on button "Add" at bounding box center [955, 210] width 75 height 32
type input "0"
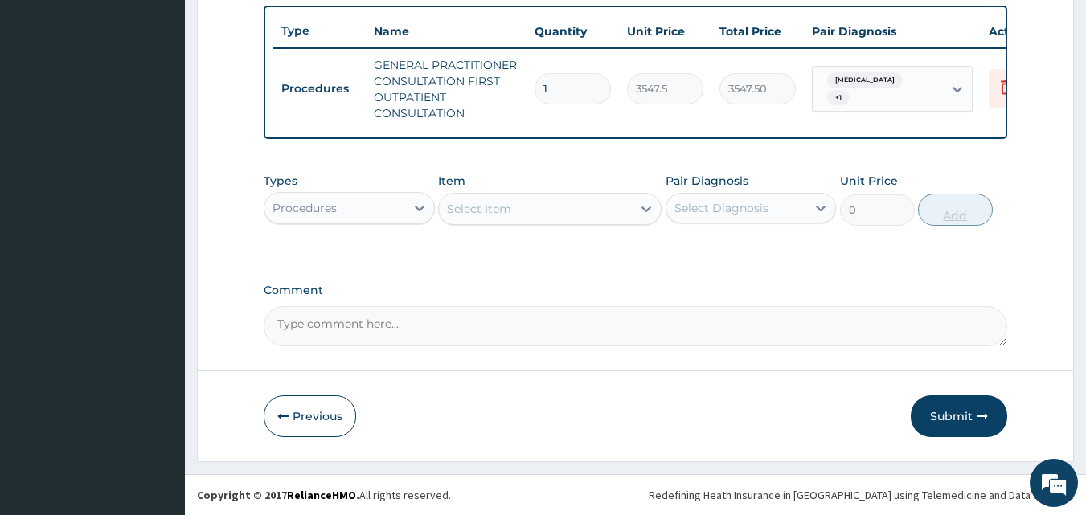
scroll to position [604, 0]
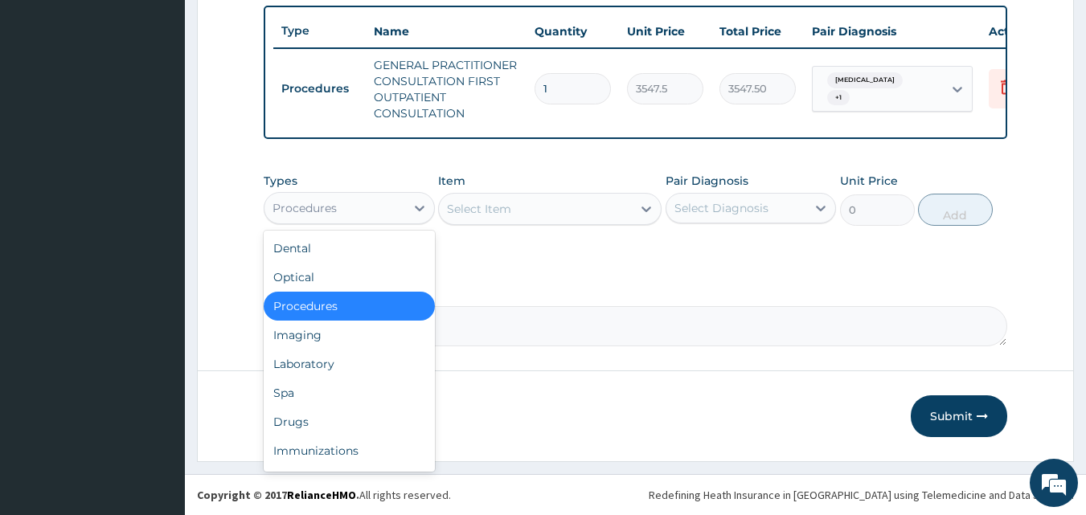
click at [350, 204] on div "Procedures" at bounding box center [334, 208] width 141 height 26
click at [334, 354] on div "Laboratory" at bounding box center [349, 364] width 171 height 29
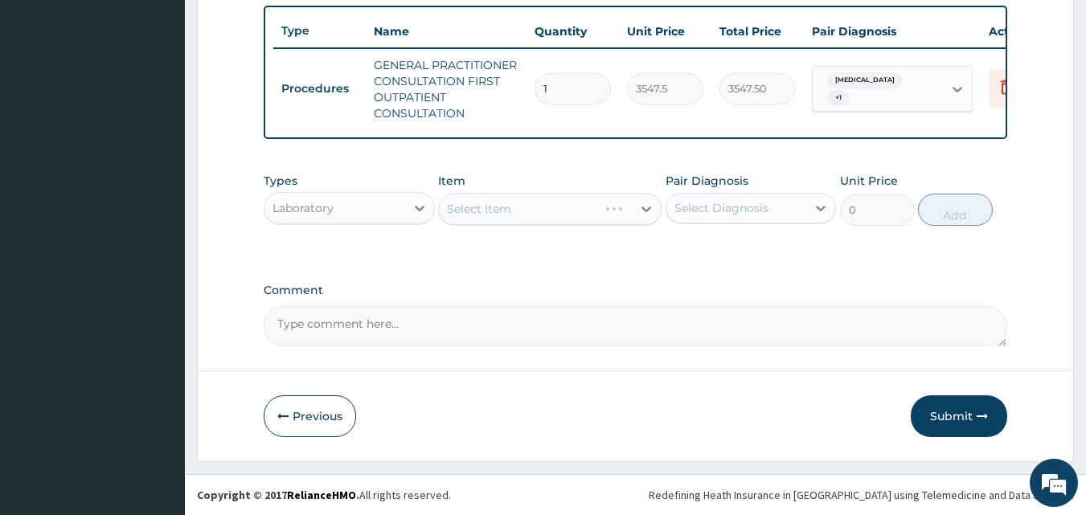
click at [723, 203] on div "Select Diagnosis" at bounding box center [721, 208] width 94 height 16
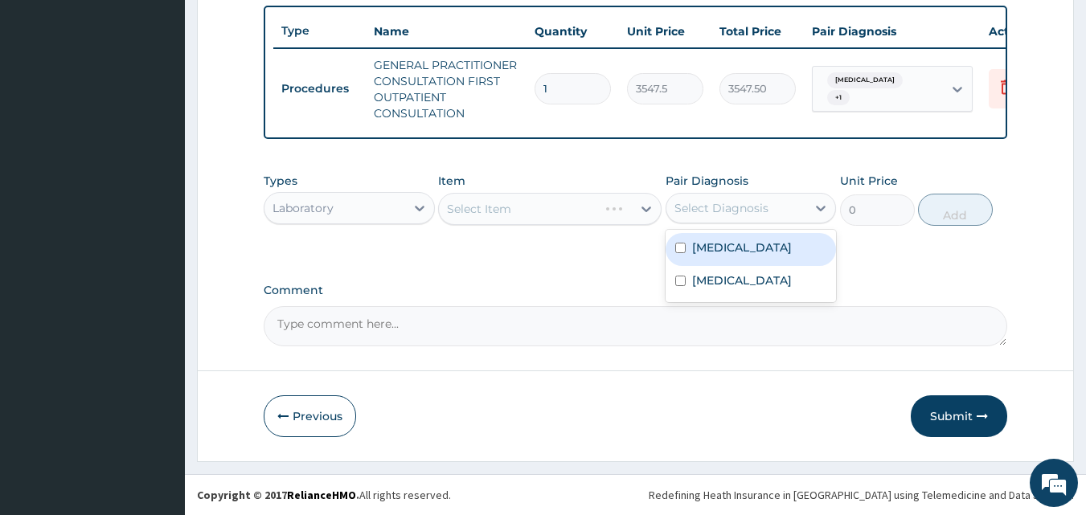
click at [724, 252] on label "[MEDICAL_DATA]" at bounding box center [742, 247] width 100 height 16
checkbox input "true"
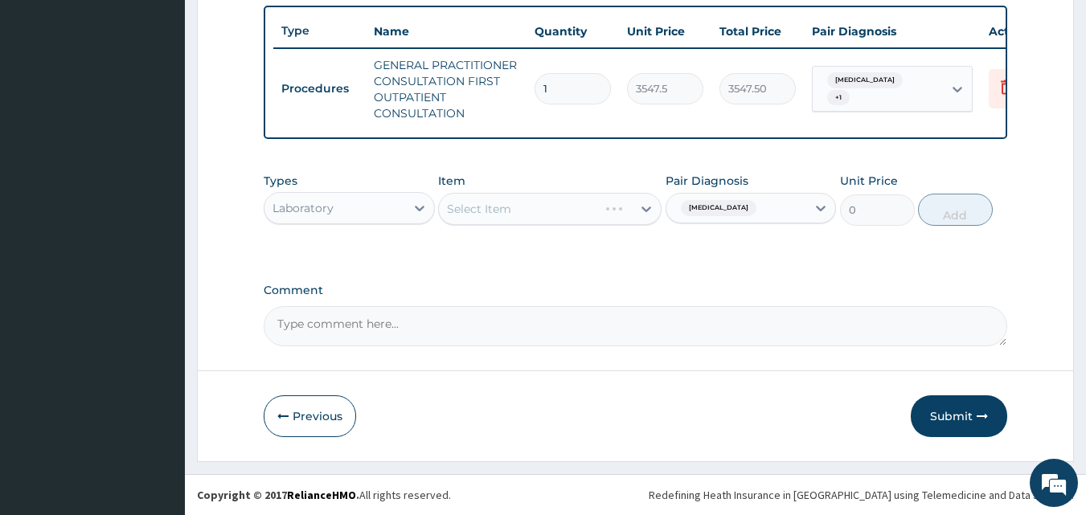
click at [537, 256] on div "Types Laboratory Item Select Item Pair Diagnosis Sepsis Unit Price 0 Add" at bounding box center [636, 211] width 744 height 93
click at [518, 238] on div "Types Laboratory Item Select Item Pair Diagnosis Sepsis Unit Price 0 Add" at bounding box center [636, 211] width 744 height 93
click at [523, 232] on div "Types Laboratory Item Select Item Pair Diagnosis Sepsis Unit Price 0 Add" at bounding box center [636, 199] width 744 height 69
click at [527, 205] on div "Select Item" at bounding box center [549, 209] width 223 height 32
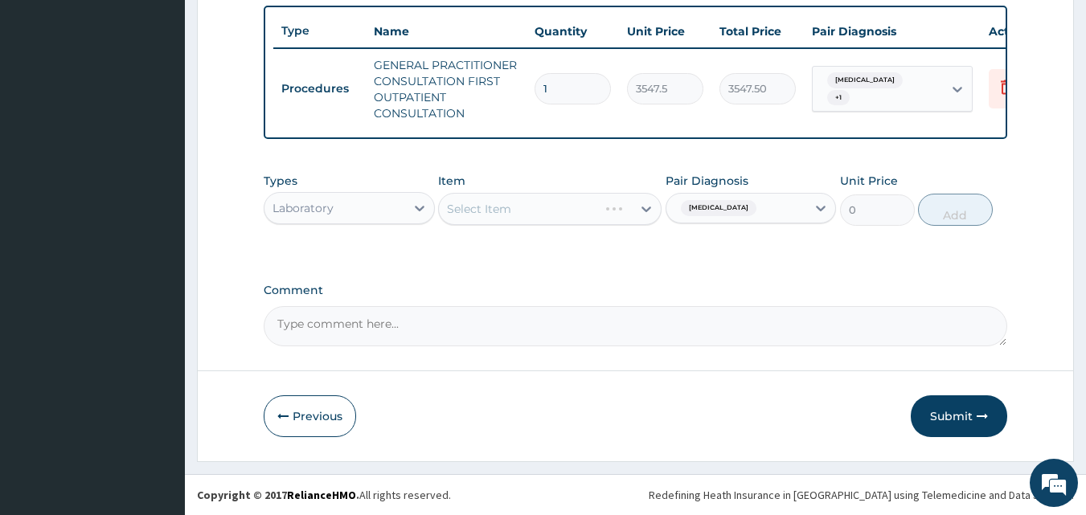
click at [527, 205] on div "Select Item" at bounding box center [549, 209] width 223 height 32
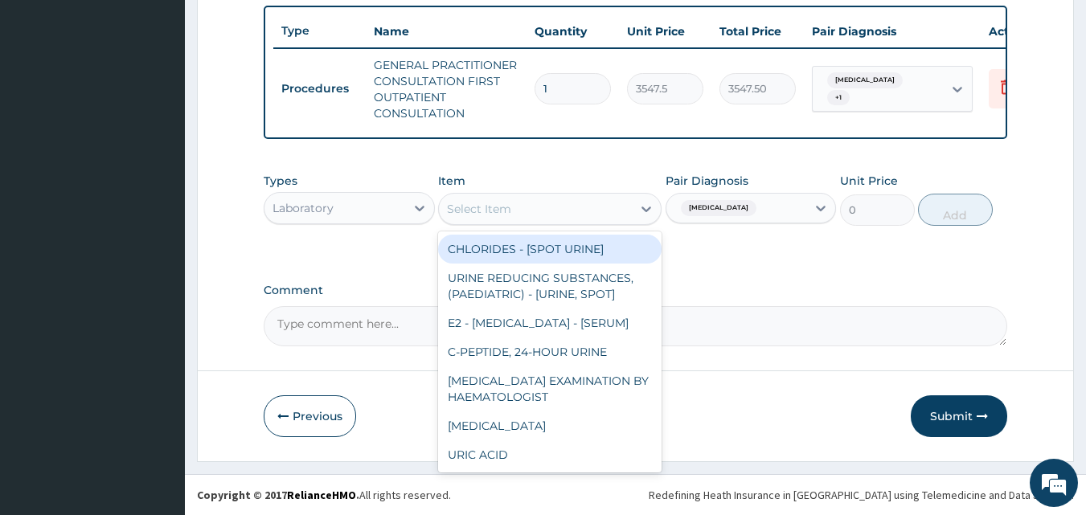
click at [527, 205] on div "Select Item" at bounding box center [535, 209] width 193 height 26
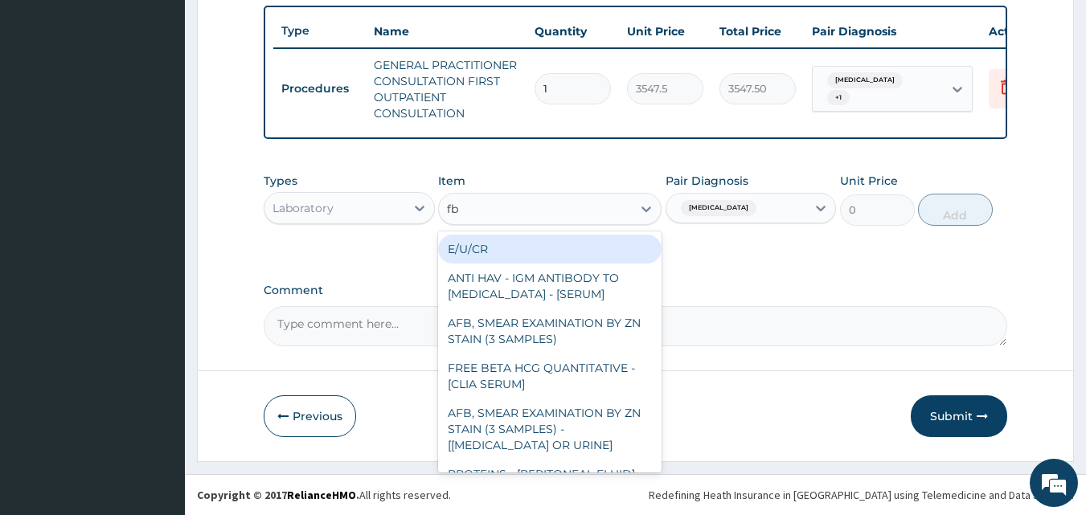
type input "fbc"
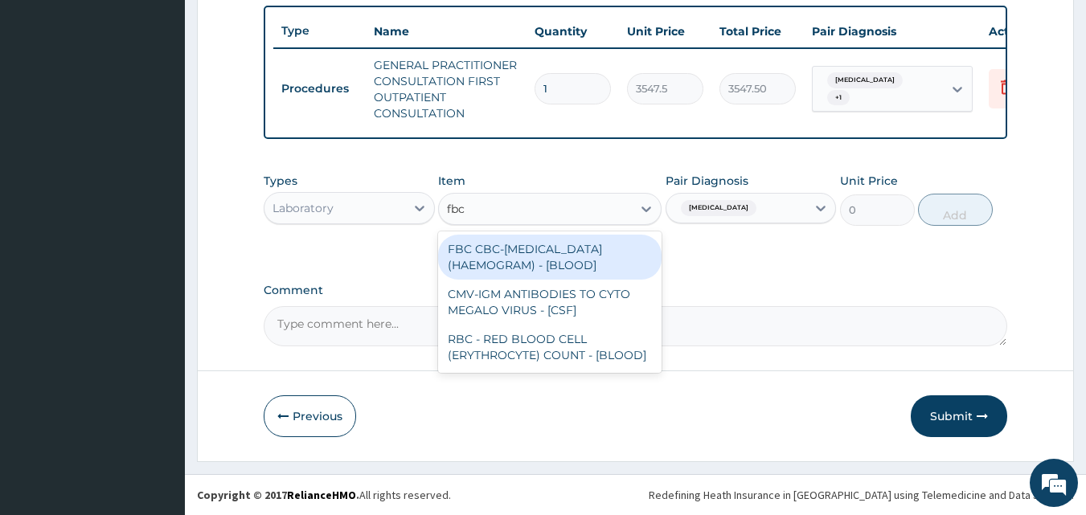
click at [541, 242] on div "FBC CBC-[MEDICAL_DATA] (HAEMOGRAM) - [BLOOD]" at bounding box center [549, 257] width 223 height 45
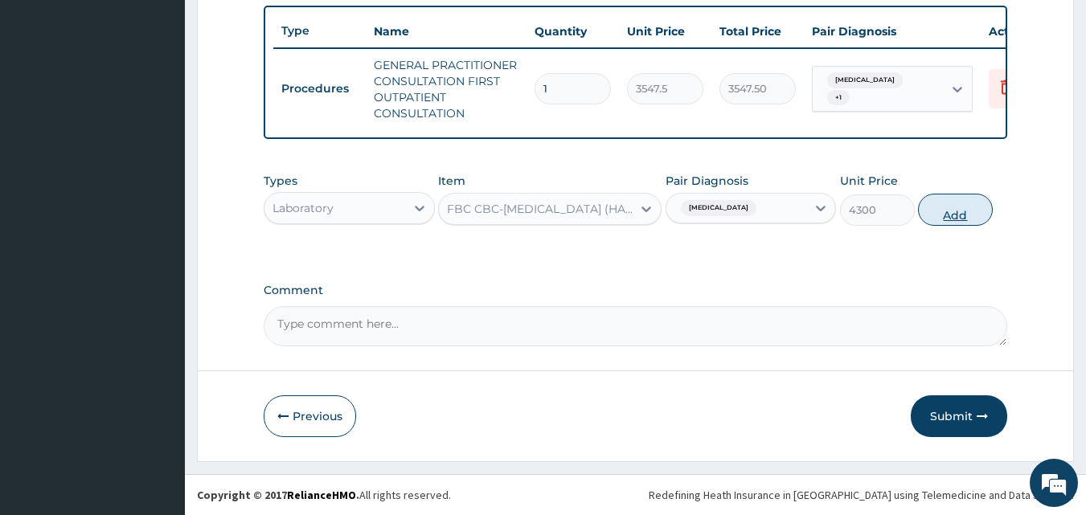
click at [960, 206] on button "Add" at bounding box center [955, 210] width 75 height 32
type input "0"
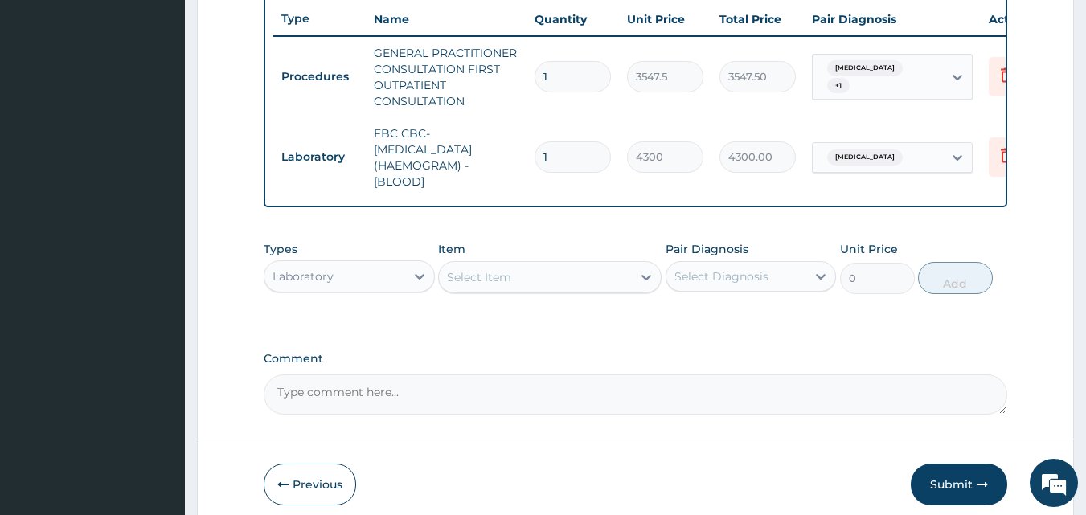
click at [313, 284] on div "Laboratory" at bounding box center [302, 276] width 61 height 16
type input "dru"
click at [350, 329] on div "Drugs" at bounding box center [349, 316] width 171 height 29
click at [520, 326] on div "Types Drugs Item Select Item Pair Diagnosis Select Diagnosis Unit Price 0 Add" at bounding box center [636, 279] width 744 height 93
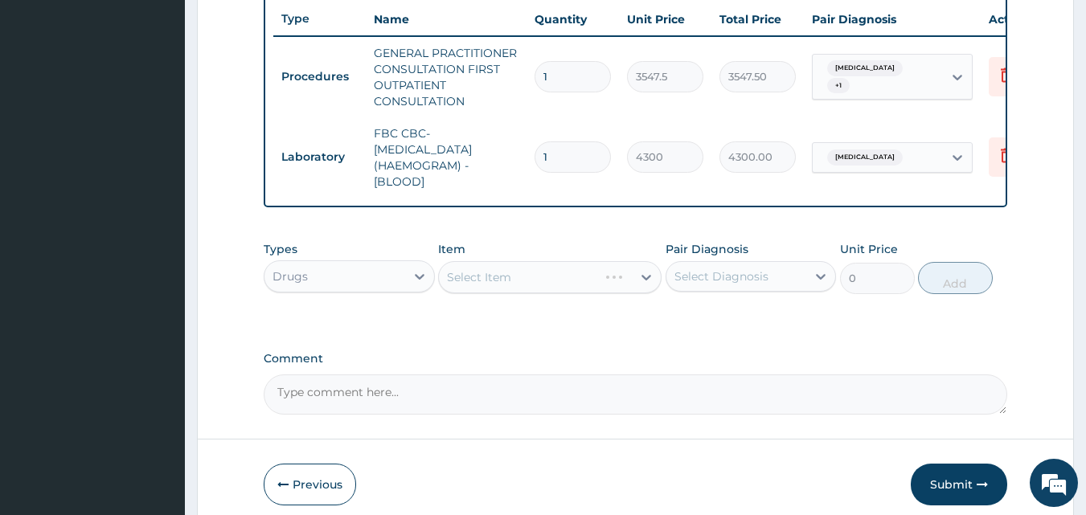
click at [533, 326] on div "Types Drugs Item Select Item Pair Diagnosis Select Diagnosis Unit Price 0 Add" at bounding box center [636, 279] width 744 height 93
click at [526, 326] on div "Types Drugs Item Select Item Pair Diagnosis Select Diagnosis Unit Price 0 Add" at bounding box center [636, 279] width 744 height 93
click at [518, 285] on div "Select Item" at bounding box center [535, 277] width 193 height 26
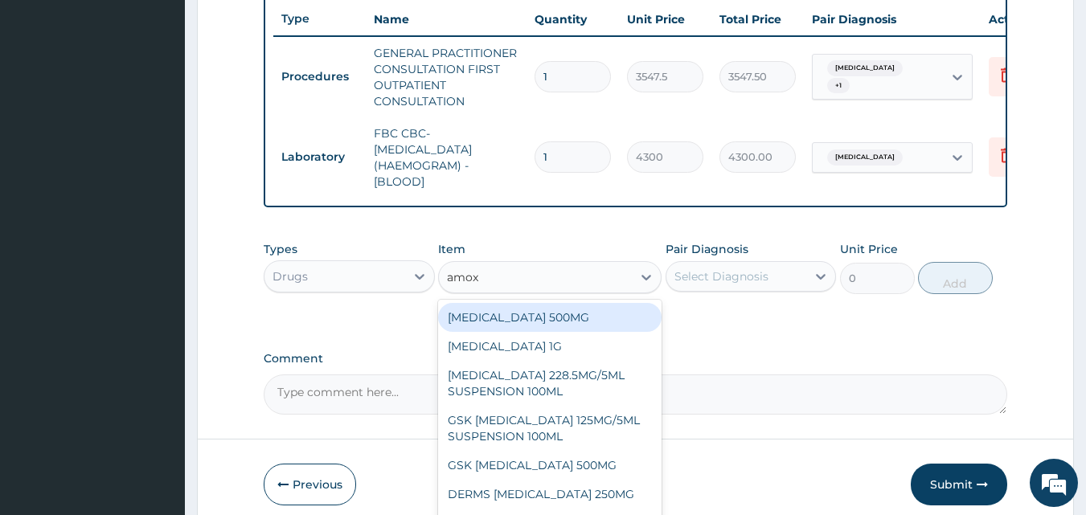
type input "amoxi"
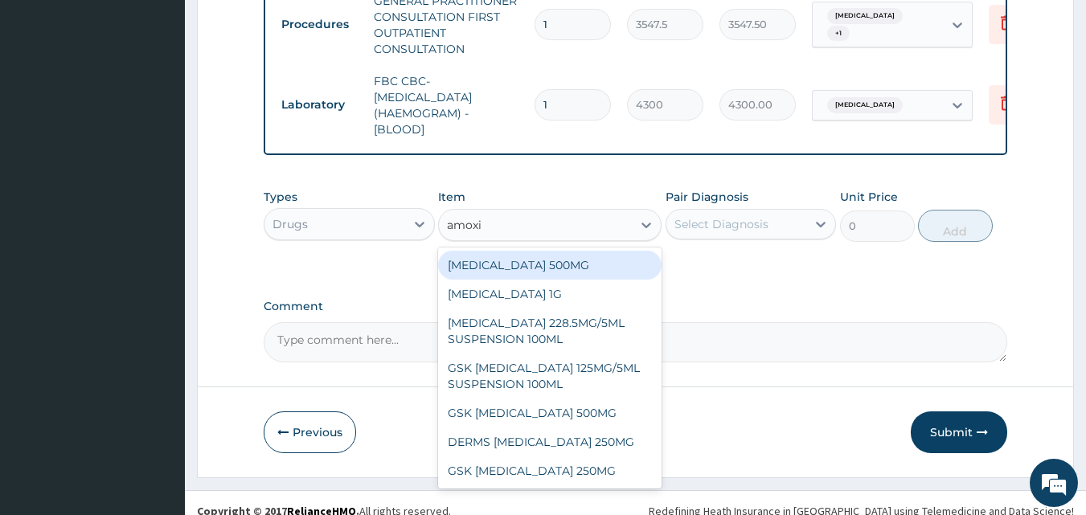
scroll to position [685, 0]
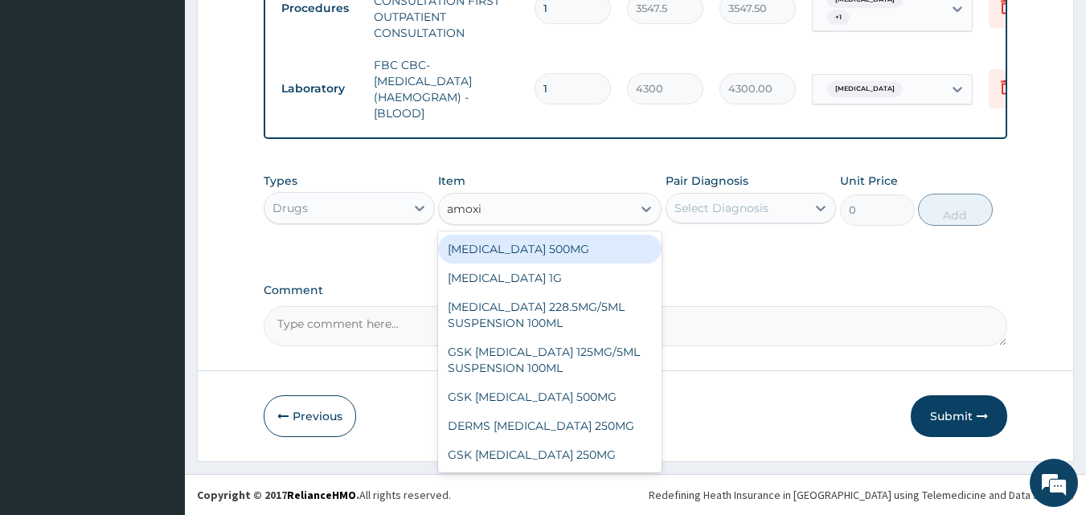
click at [543, 253] on div "[MEDICAL_DATA] 500MG" at bounding box center [549, 249] width 223 height 29
type input "70.94999694824219"
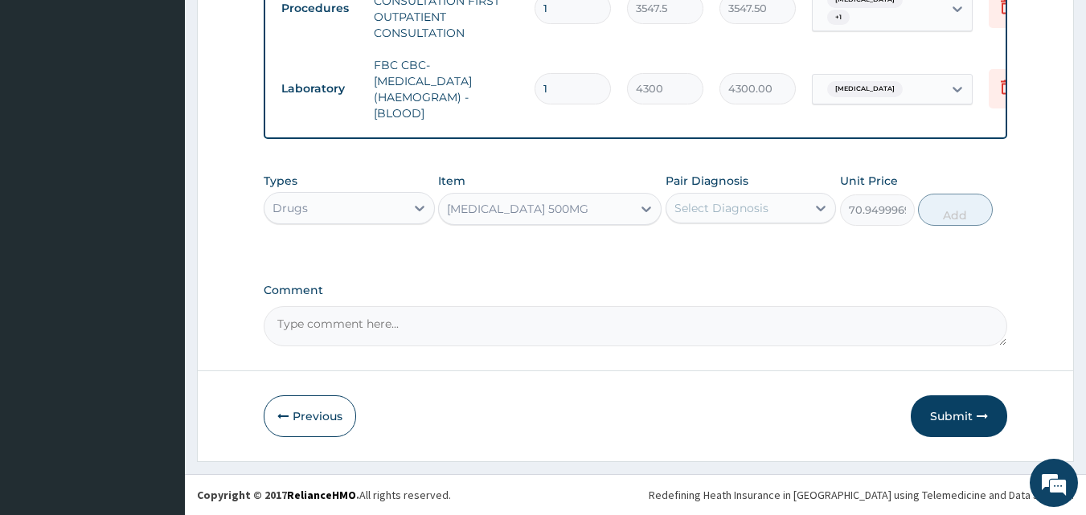
click at [731, 210] on div "Select Diagnosis" at bounding box center [721, 208] width 94 height 16
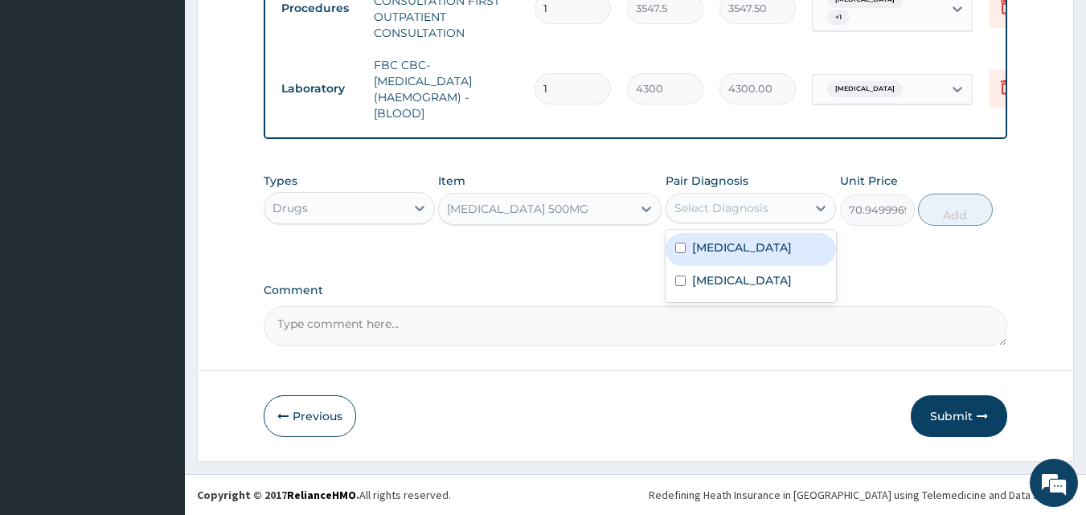
click at [746, 241] on div "[MEDICAL_DATA]" at bounding box center [750, 249] width 171 height 33
checkbox input "true"
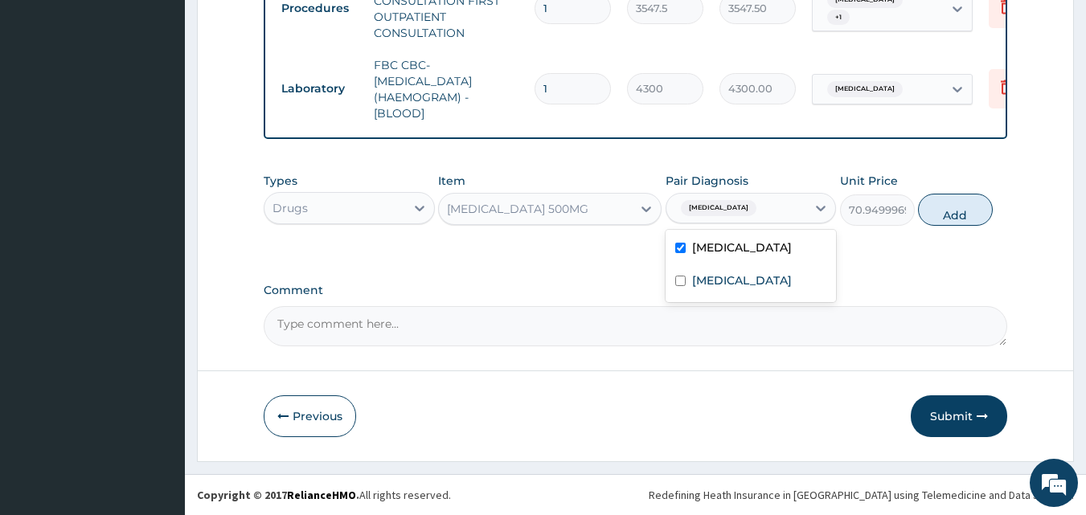
click at [961, 218] on button "Add" at bounding box center [955, 210] width 75 height 32
type input "0"
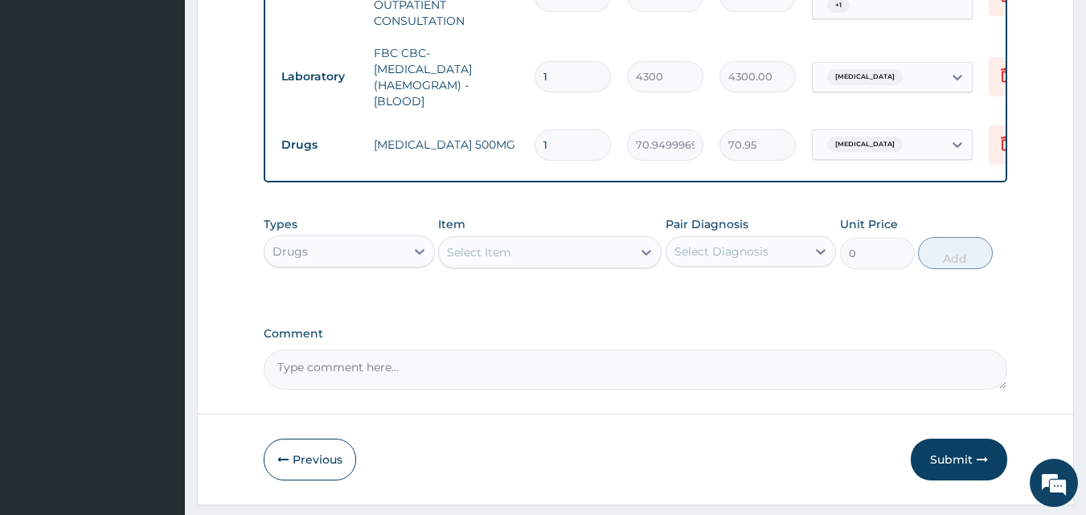
type input "15"
type input "1064.25"
type input "15"
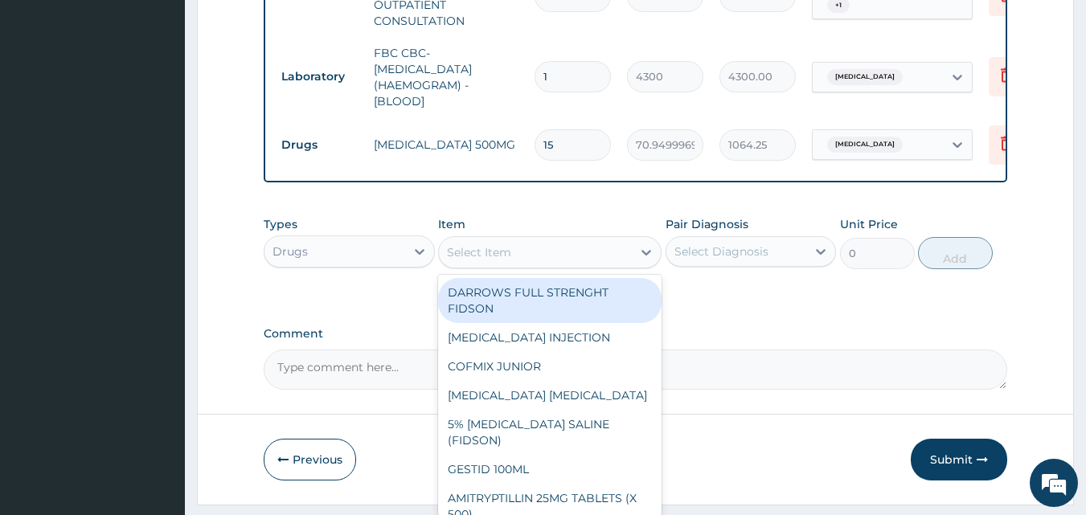
click at [489, 260] on div "Select Item" at bounding box center [479, 252] width 64 height 16
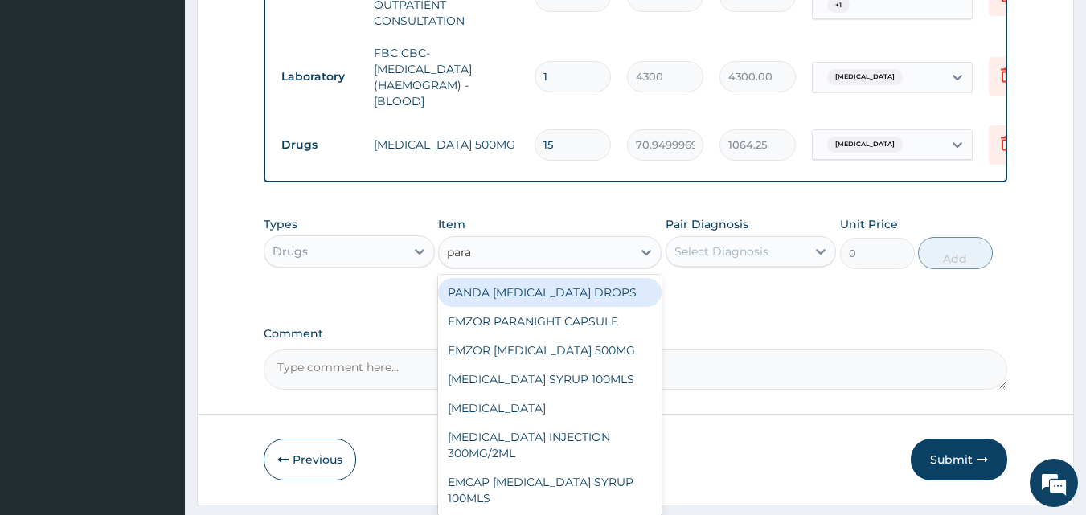
type input "parac"
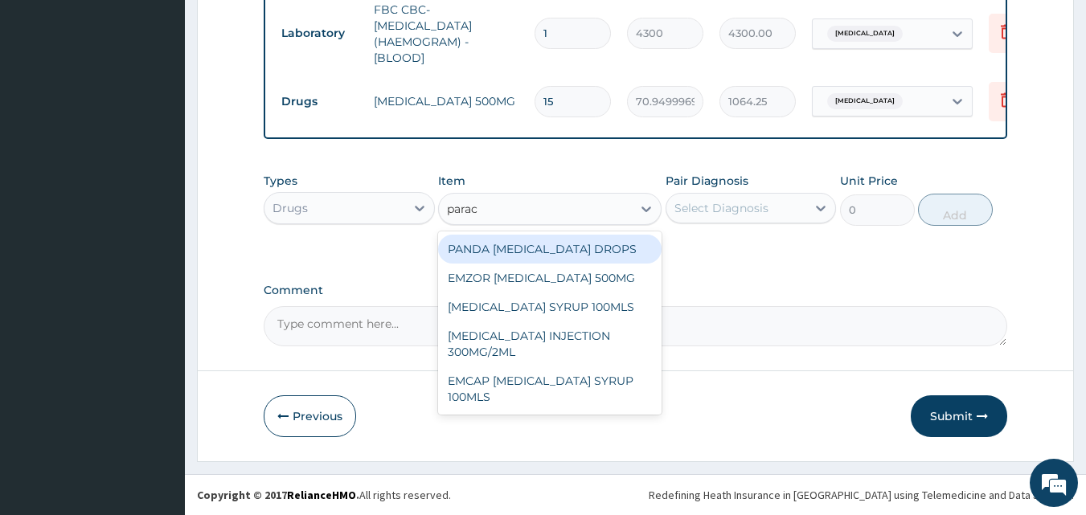
scroll to position [740, 0]
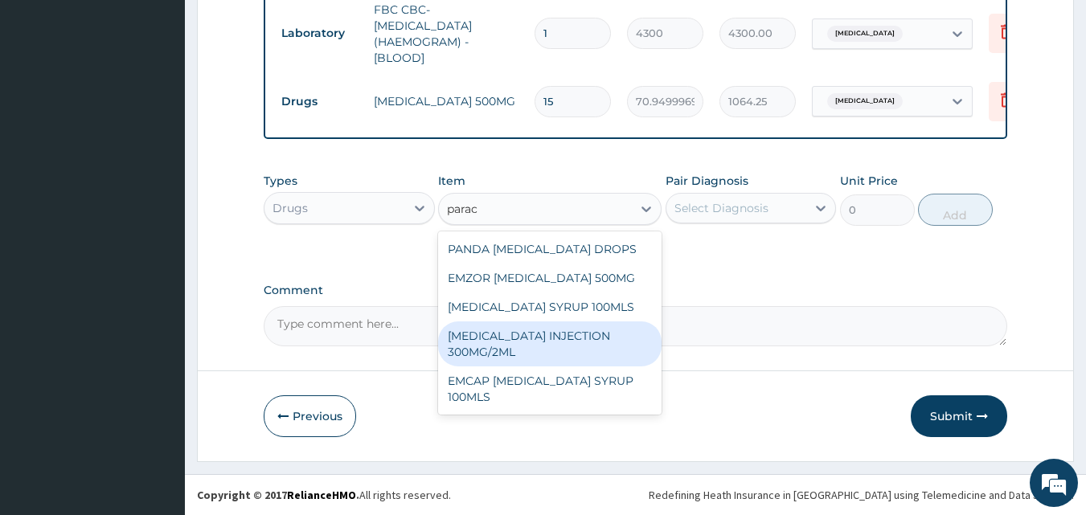
drag, startPoint x: 569, startPoint y: 338, endPoint x: 651, endPoint y: 256, distance: 115.4
click at [571, 337] on div "[MEDICAL_DATA] INJECTION 300MG/2ML" at bounding box center [549, 343] width 223 height 45
type input "260.1499938964844"
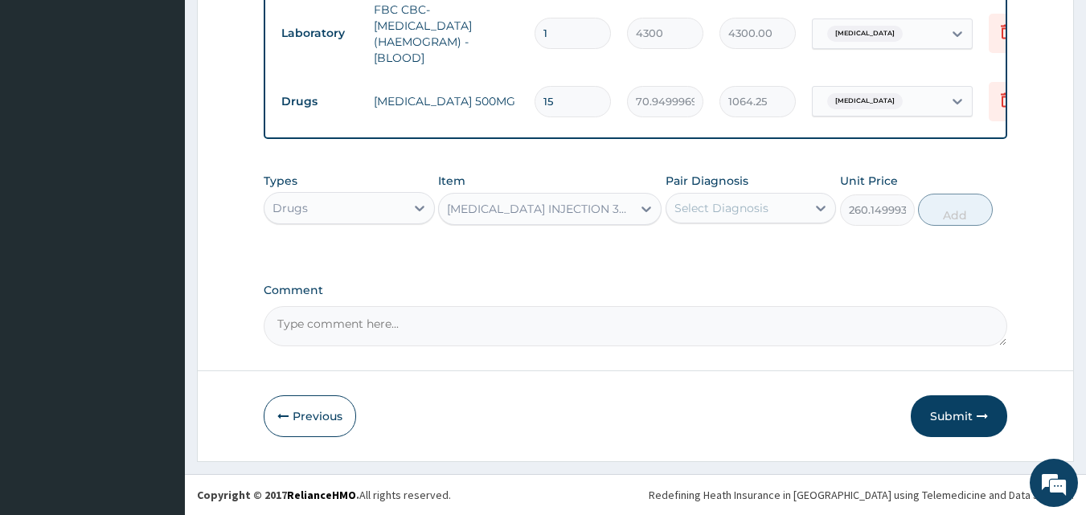
click at [733, 211] on div "Select Diagnosis" at bounding box center [721, 208] width 94 height 16
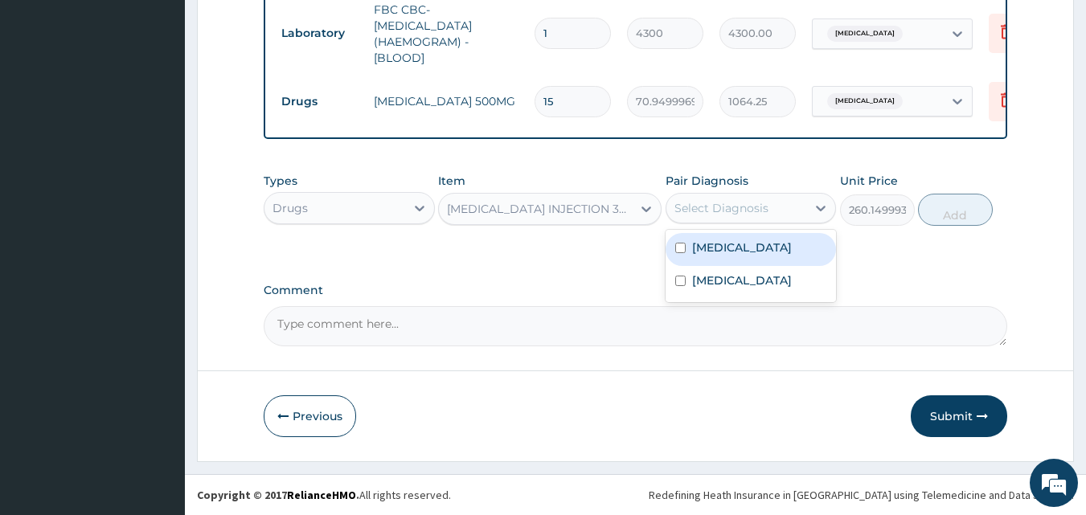
click at [739, 251] on div "[MEDICAL_DATA]" at bounding box center [750, 249] width 171 height 33
checkbox input "true"
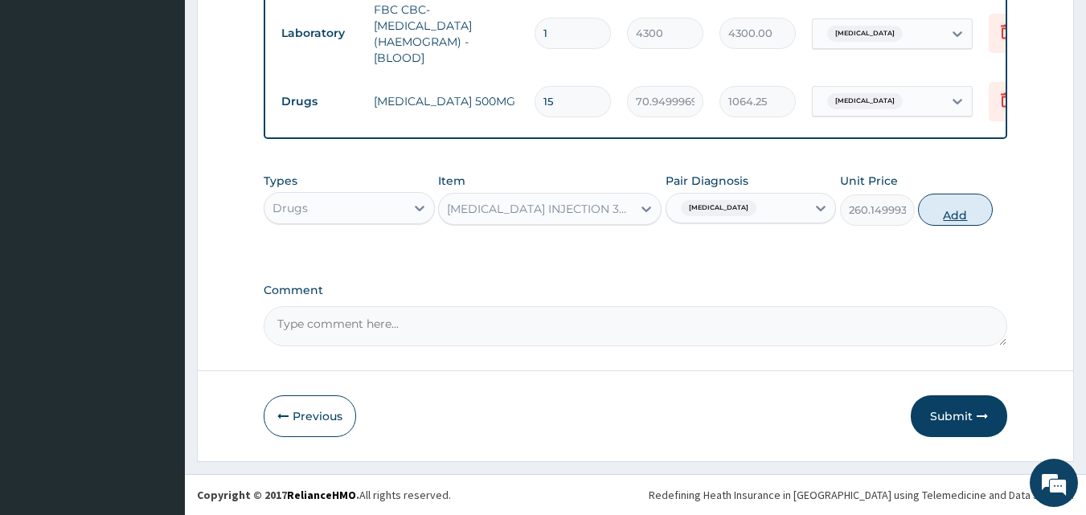
click at [960, 208] on button "Add" at bounding box center [955, 210] width 75 height 32
type input "0"
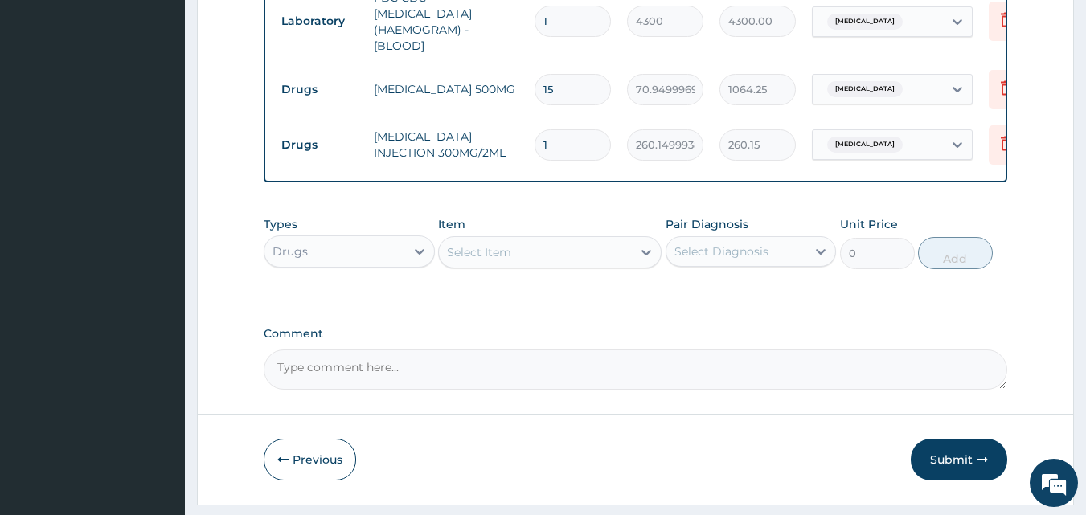
click at [542, 263] on div "Select Item" at bounding box center [535, 252] width 193 height 26
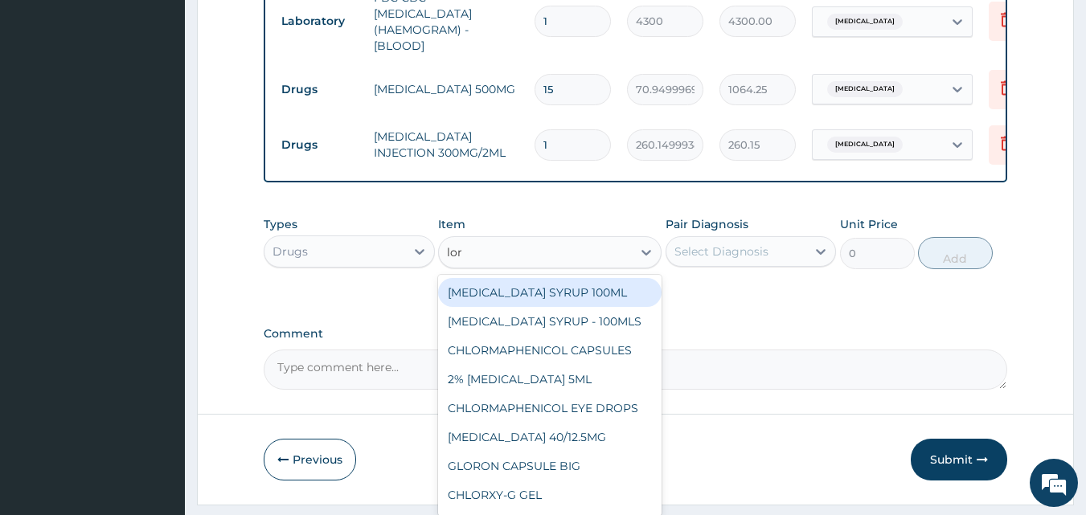
type input "lora"
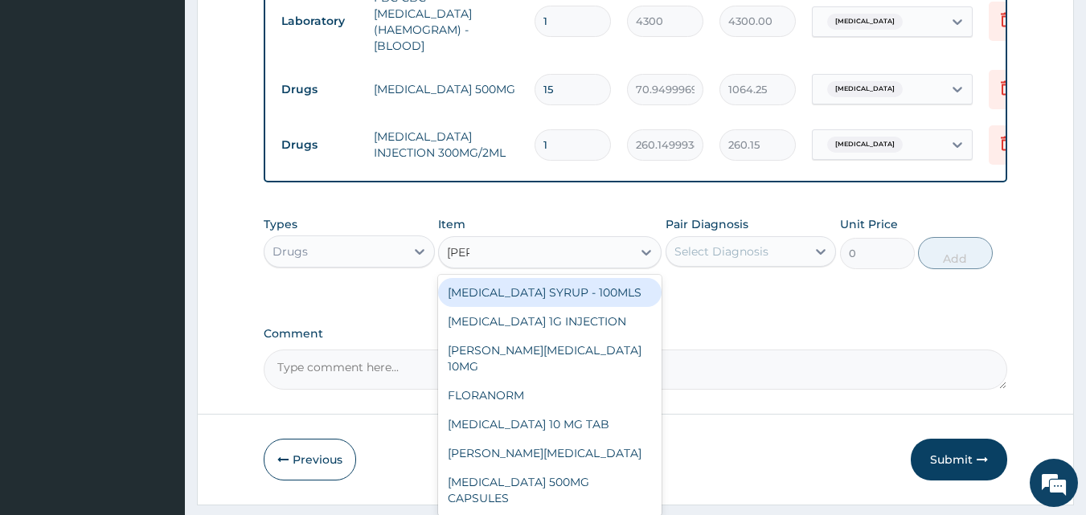
scroll to position [796, 0]
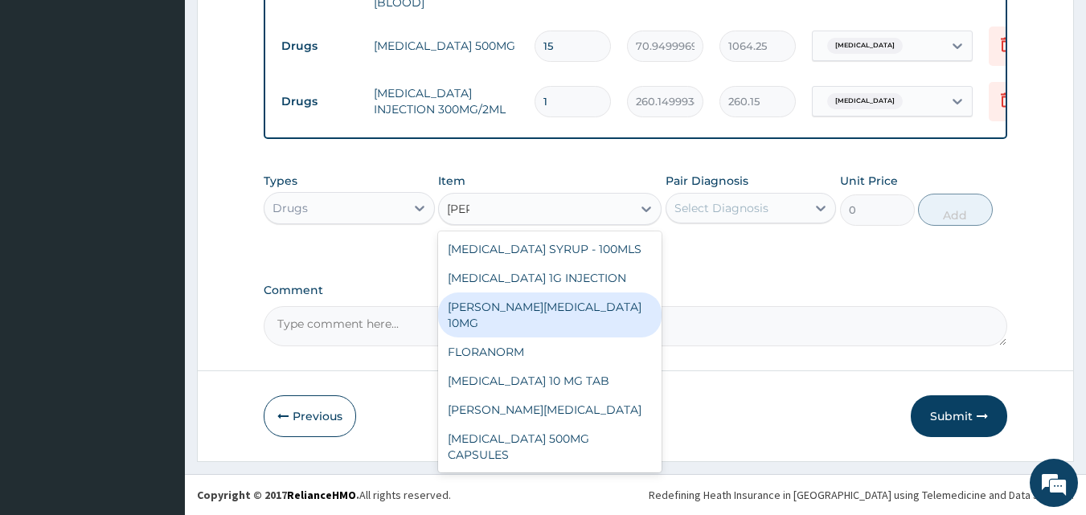
click at [553, 310] on div "[PERSON_NAME][MEDICAL_DATA] 10MG" at bounding box center [549, 315] width 223 height 45
type input "88.6875"
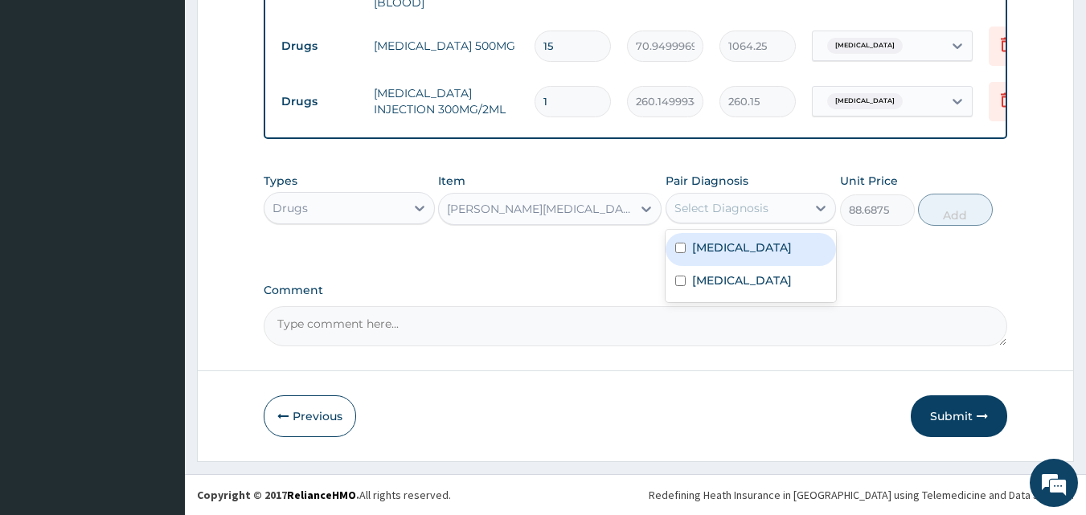
click at [702, 213] on div "Select Diagnosis" at bounding box center [721, 208] width 94 height 16
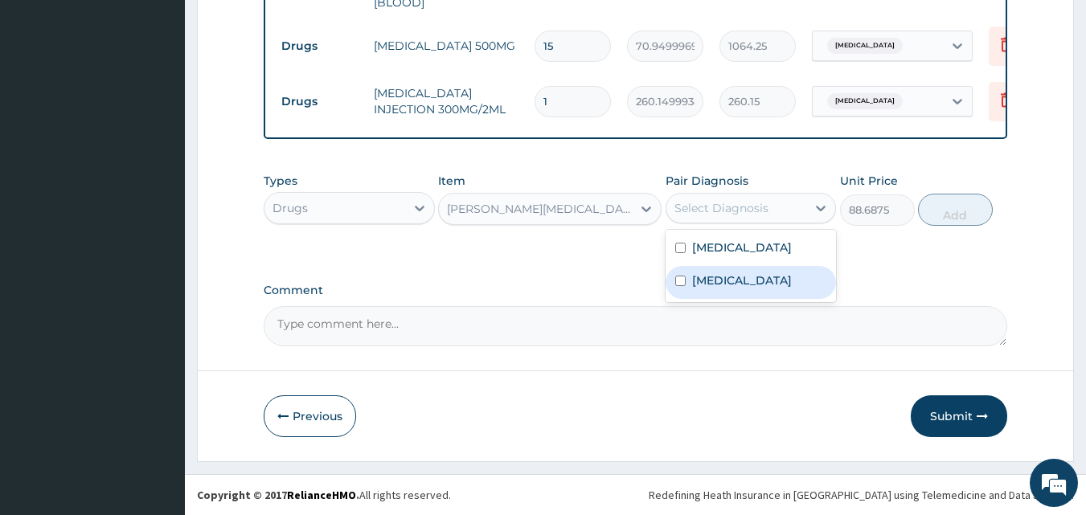
click at [702, 275] on label "[MEDICAL_DATA]" at bounding box center [742, 280] width 100 height 16
checkbox input "true"
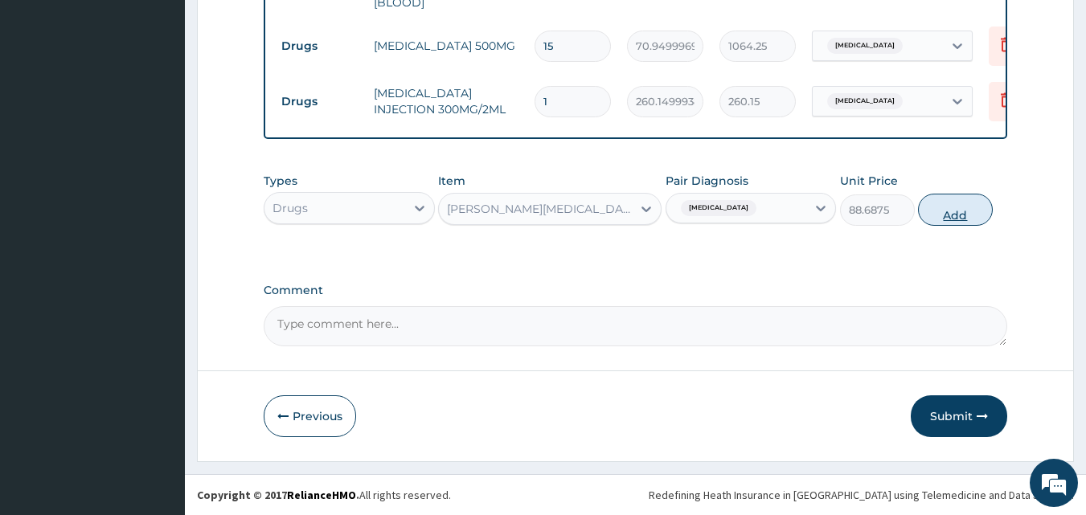
click at [966, 210] on button "Add" at bounding box center [955, 210] width 75 height 32
type input "0"
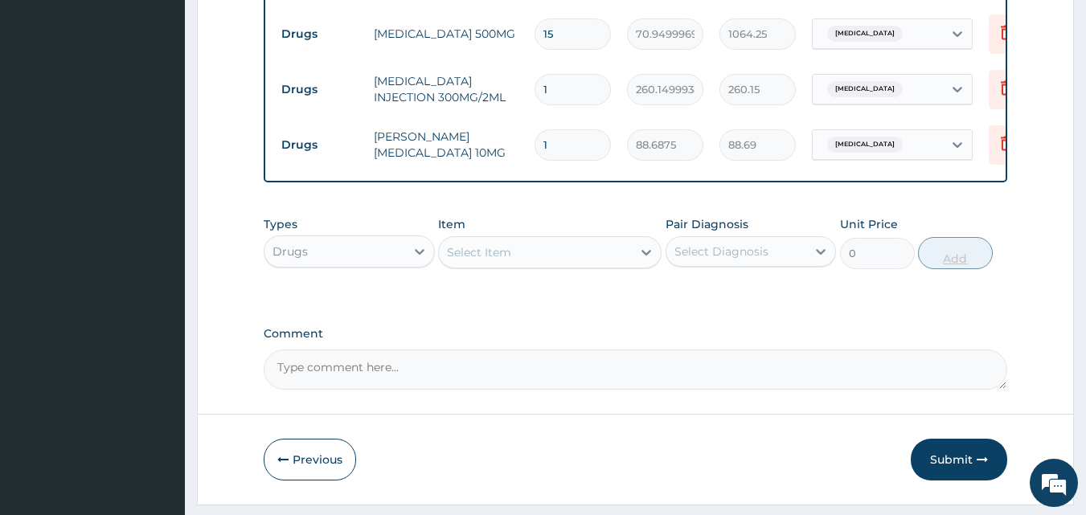
type input "0.00"
type input "5"
type input "443.44"
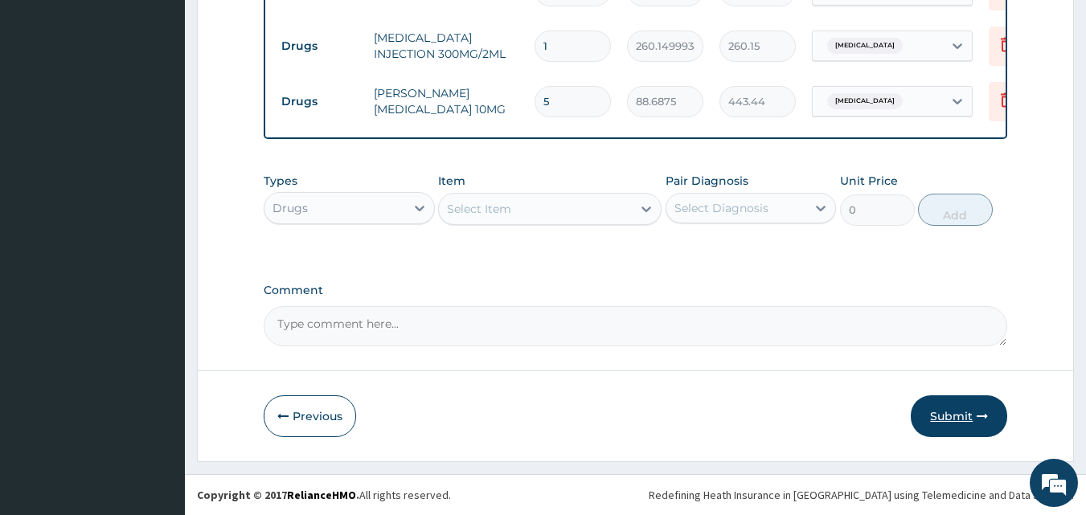
type input "5"
click at [947, 421] on button "Submit" at bounding box center [959, 416] width 96 height 42
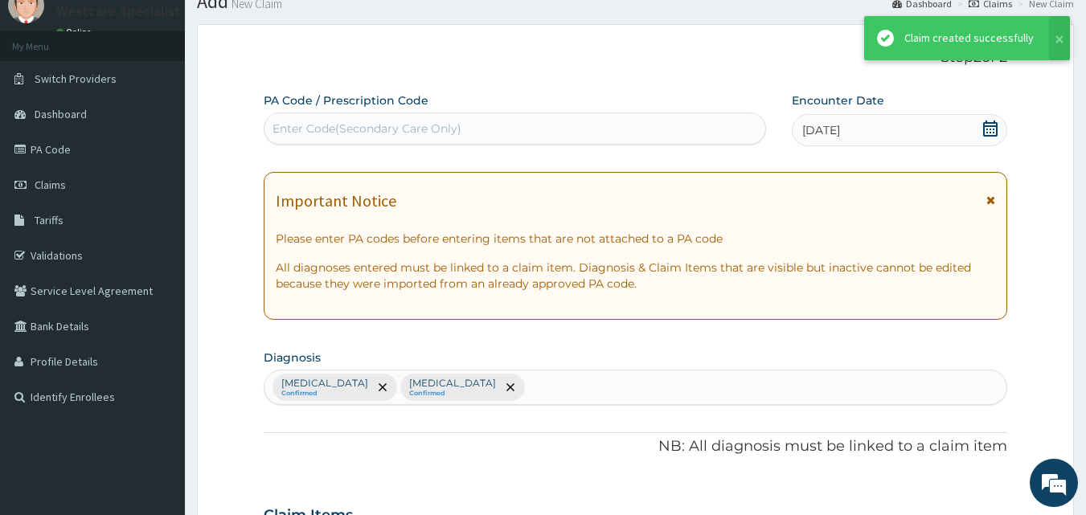
scroll to position [851, 0]
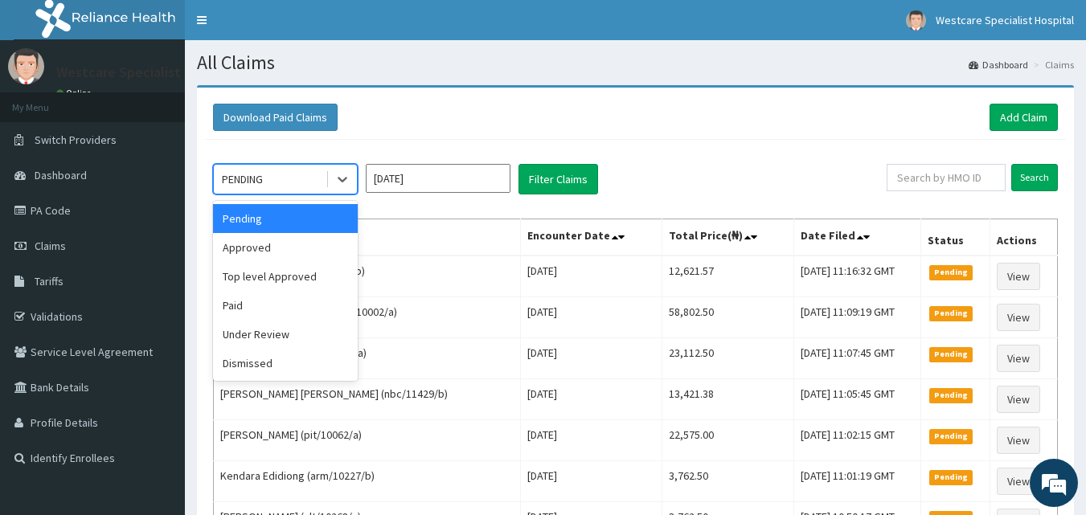
click at [257, 170] on div "PENDING" at bounding box center [270, 179] width 112 height 26
click at [265, 249] on div "Approved" at bounding box center [285, 247] width 145 height 29
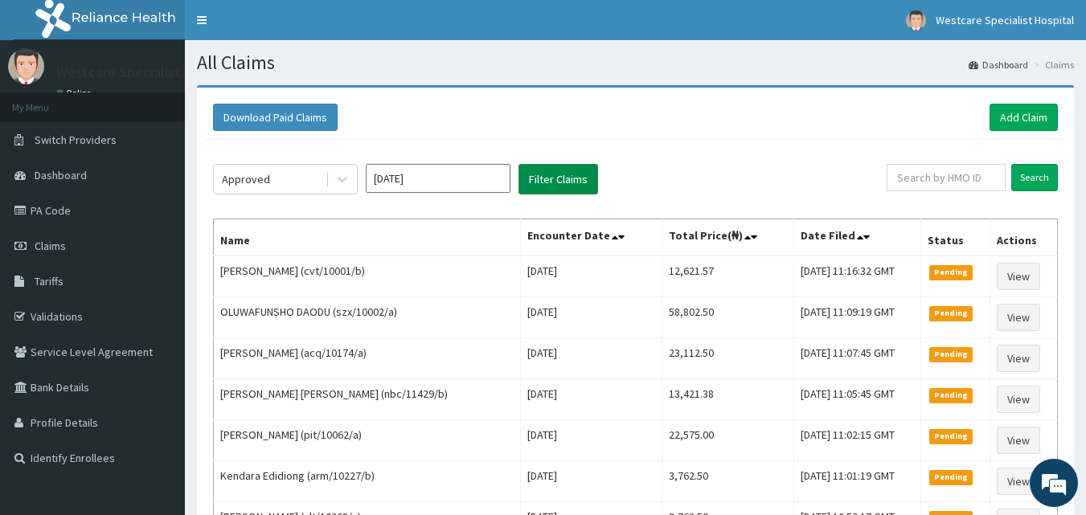
click at [552, 187] on button "Filter Claims" at bounding box center [558, 179] width 80 height 31
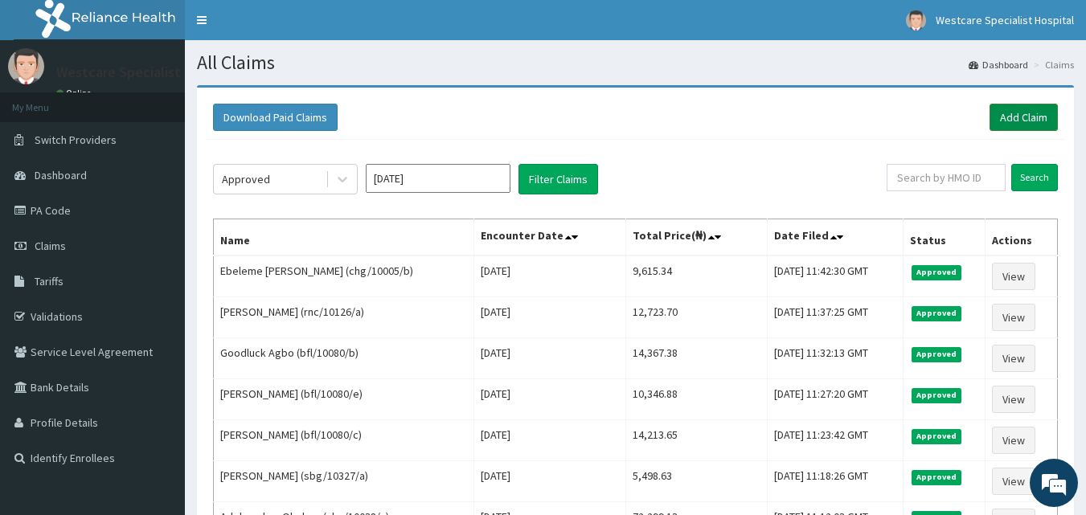
click at [1031, 122] on link "Add Claim" at bounding box center [1023, 117] width 68 height 27
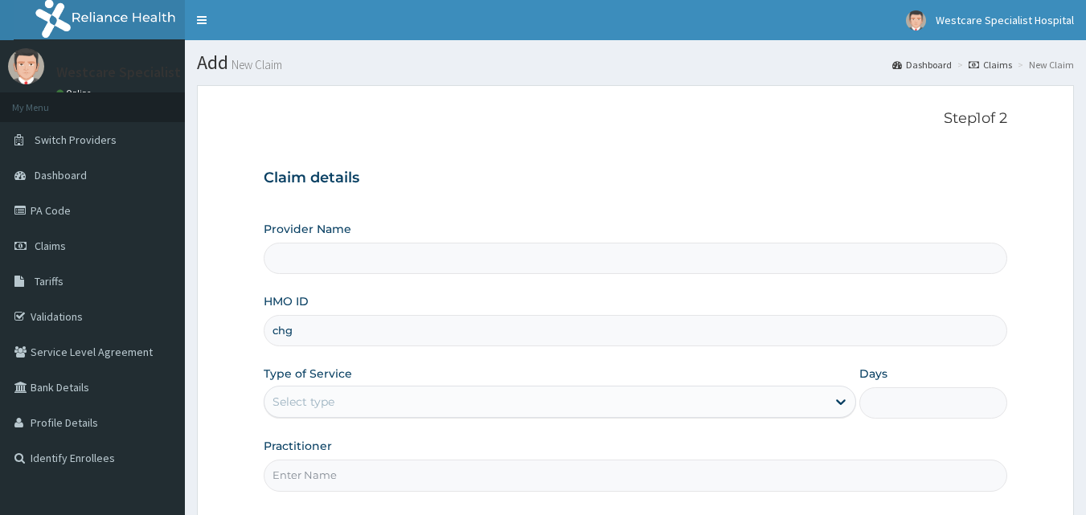
type input "chg/"
type input "WestCare Specialist Hospital"
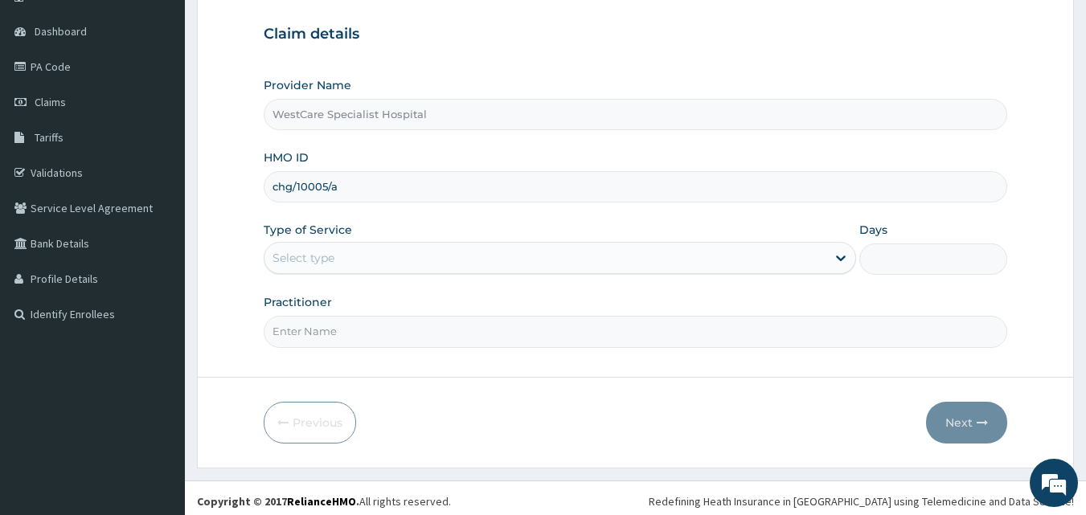
scroll to position [150, 0]
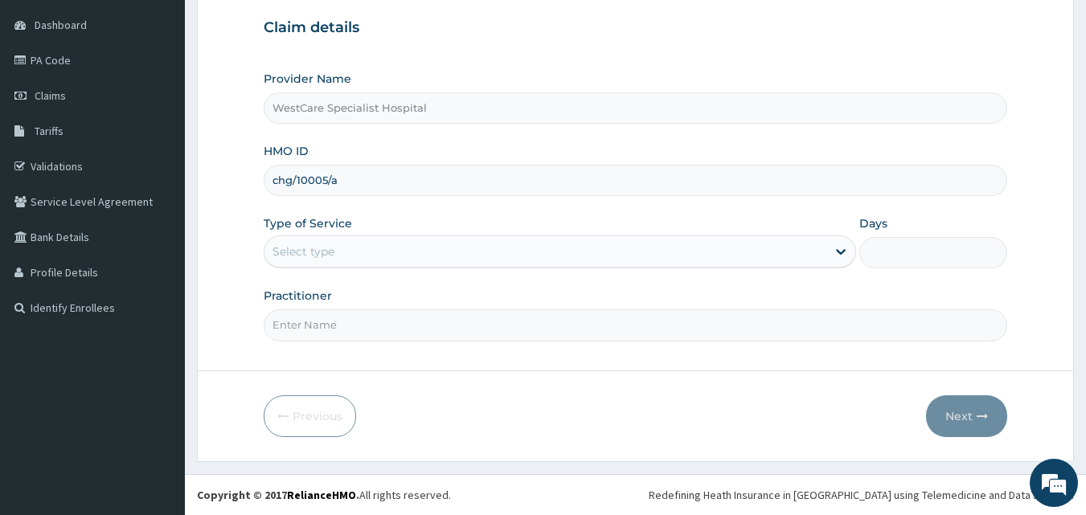
type input "chg/10005/a"
click at [322, 247] on div "Select type" at bounding box center [303, 252] width 62 height 16
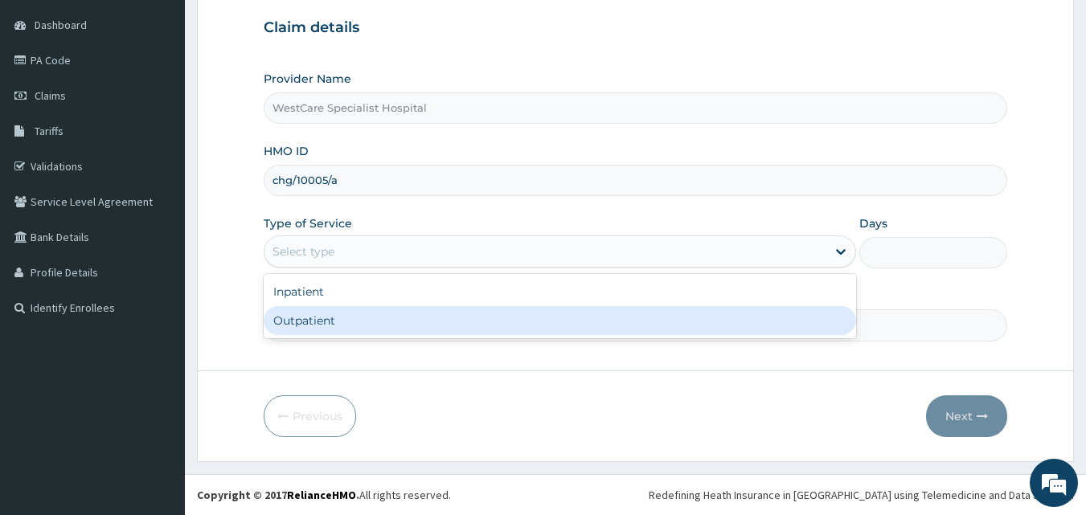
click at [325, 329] on div "Outpatient" at bounding box center [560, 320] width 592 height 29
type input "1"
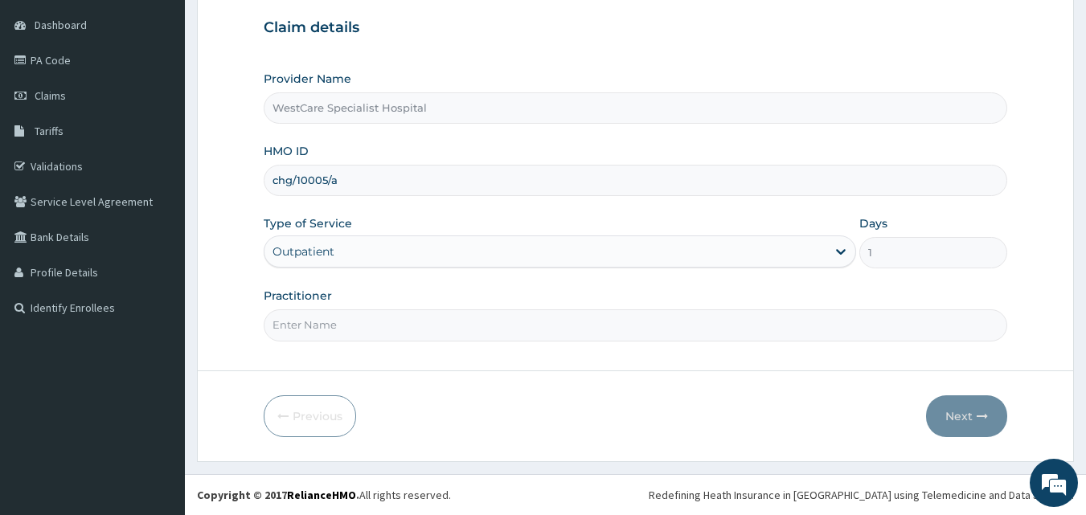
drag, startPoint x: 325, startPoint y: 329, endPoint x: 331, endPoint y: 316, distance: 14.8
click at [325, 329] on input "Practitioner" at bounding box center [636, 324] width 744 height 31
type input "[PERSON_NAME]"
click at [972, 420] on button "Next" at bounding box center [966, 416] width 81 height 42
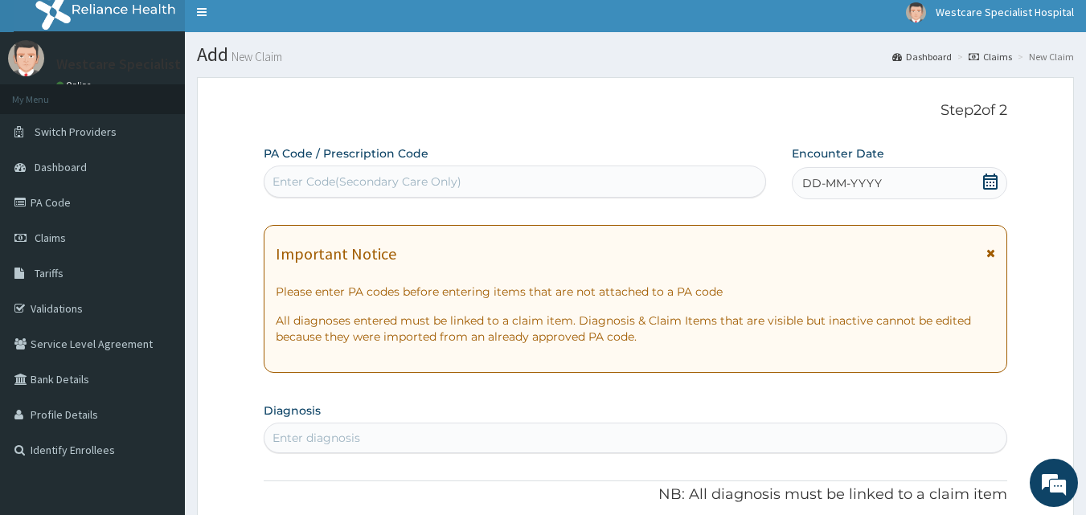
scroll to position [0, 0]
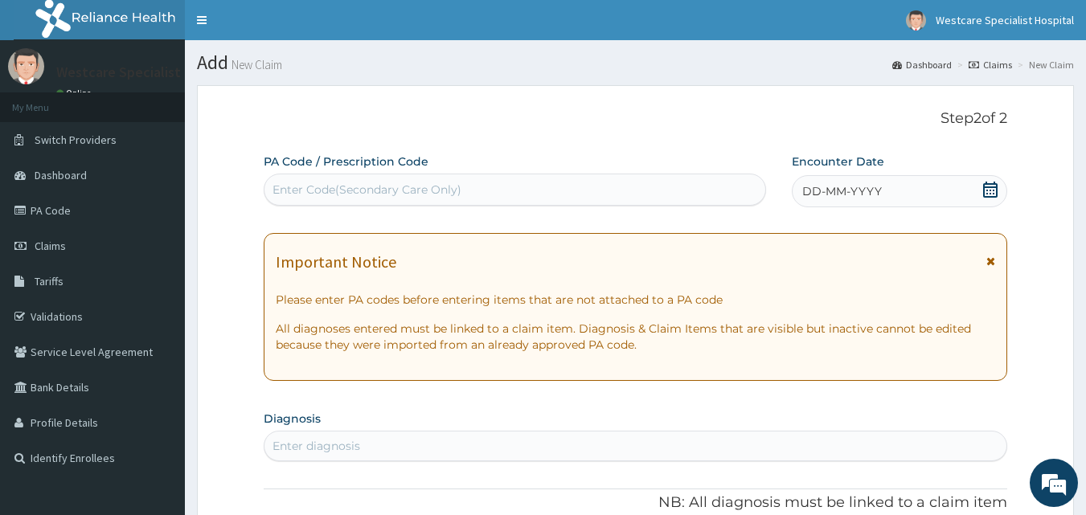
click at [812, 187] on span "DD-MM-YYYY" at bounding box center [842, 191] width 80 height 16
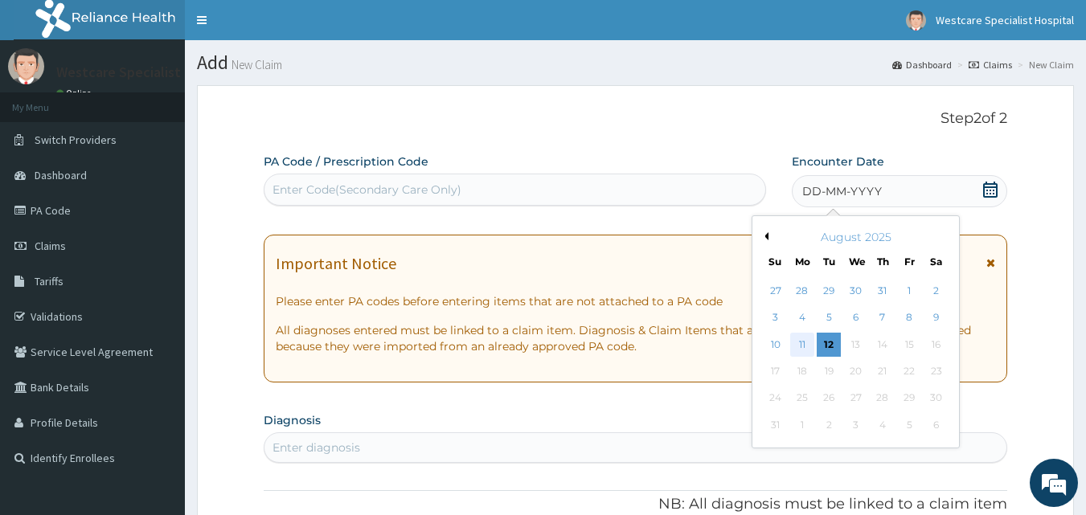
click at [800, 347] on div "11" at bounding box center [802, 345] width 24 height 24
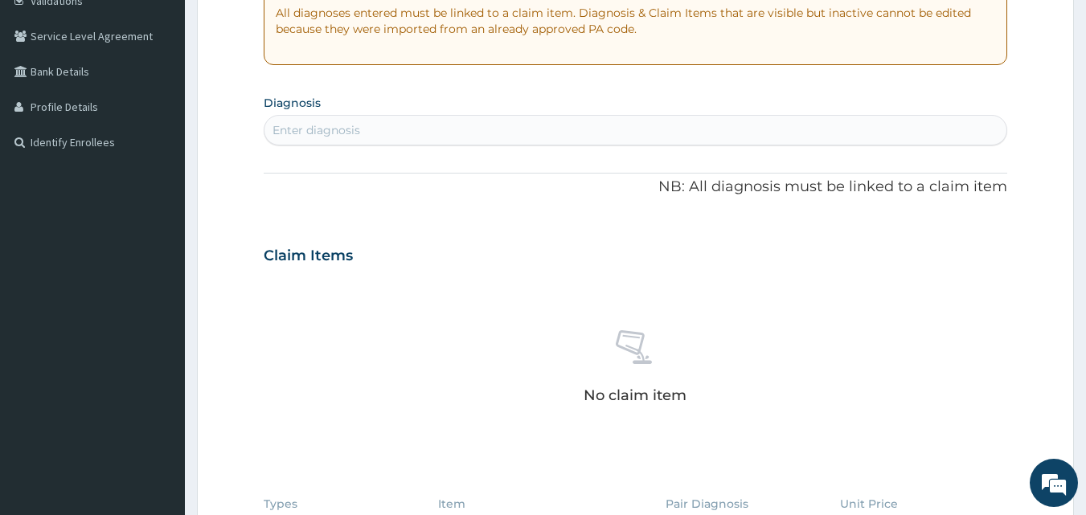
scroll to position [321, 0]
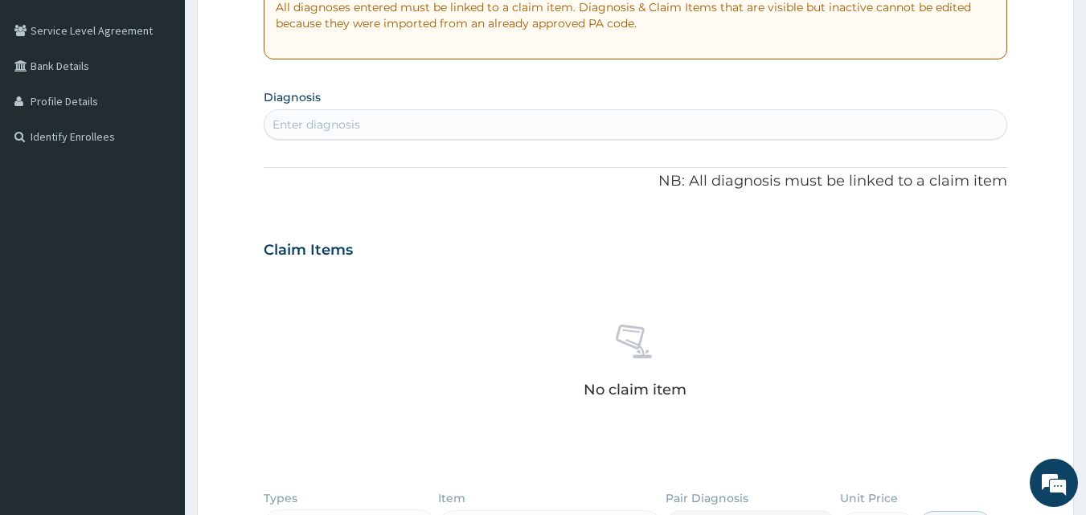
click at [408, 131] on div "Enter diagnosis" at bounding box center [635, 125] width 743 height 26
type input "[MEDICAL_DATA]"
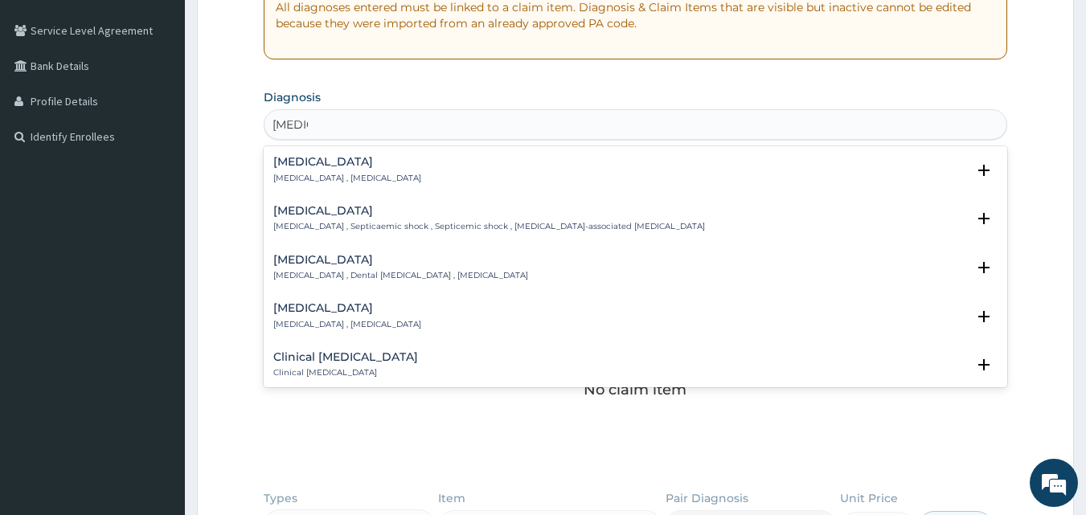
click at [304, 158] on h4 "[MEDICAL_DATA]" at bounding box center [347, 162] width 148 height 12
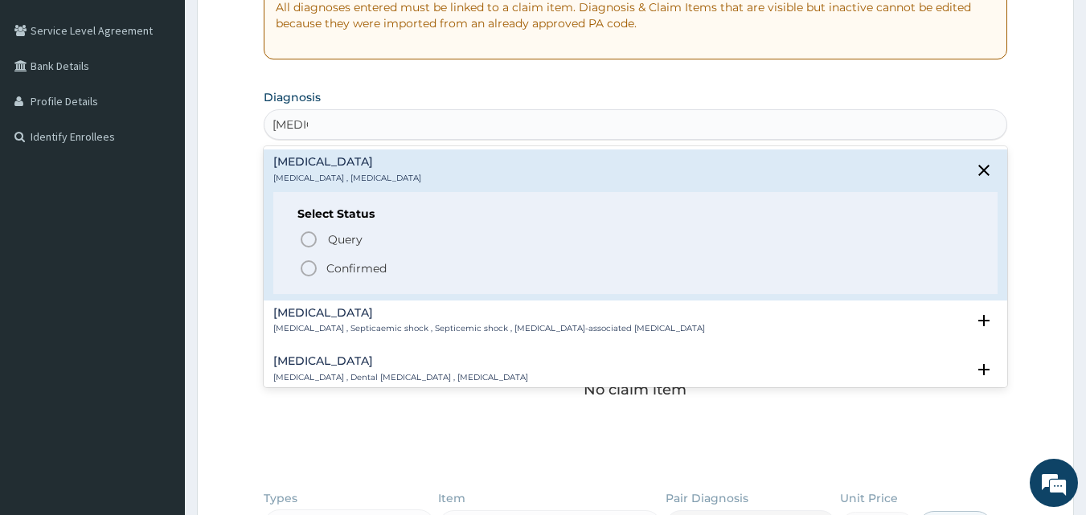
click at [317, 265] on icon "status option filled" at bounding box center [308, 268] width 19 height 19
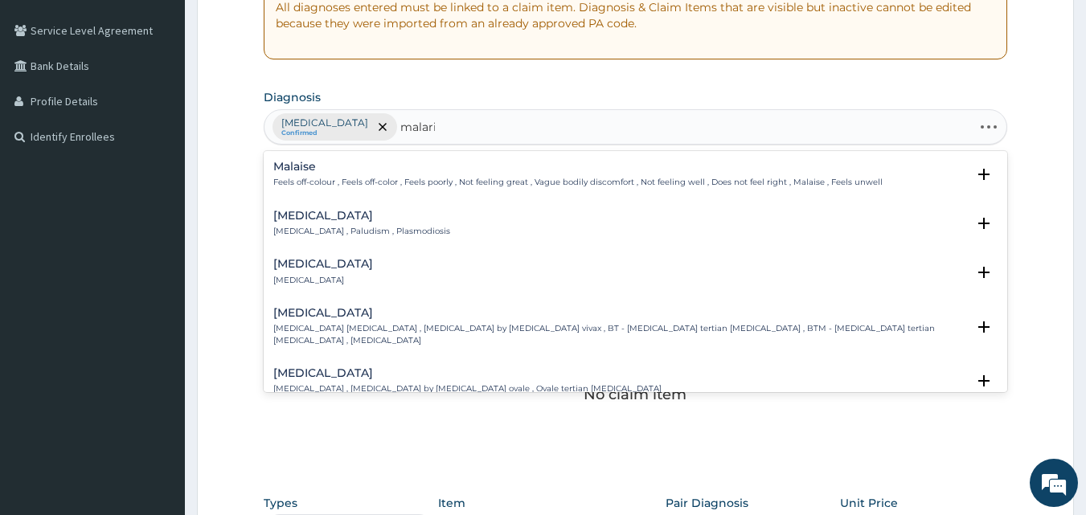
type input "[MEDICAL_DATA]"
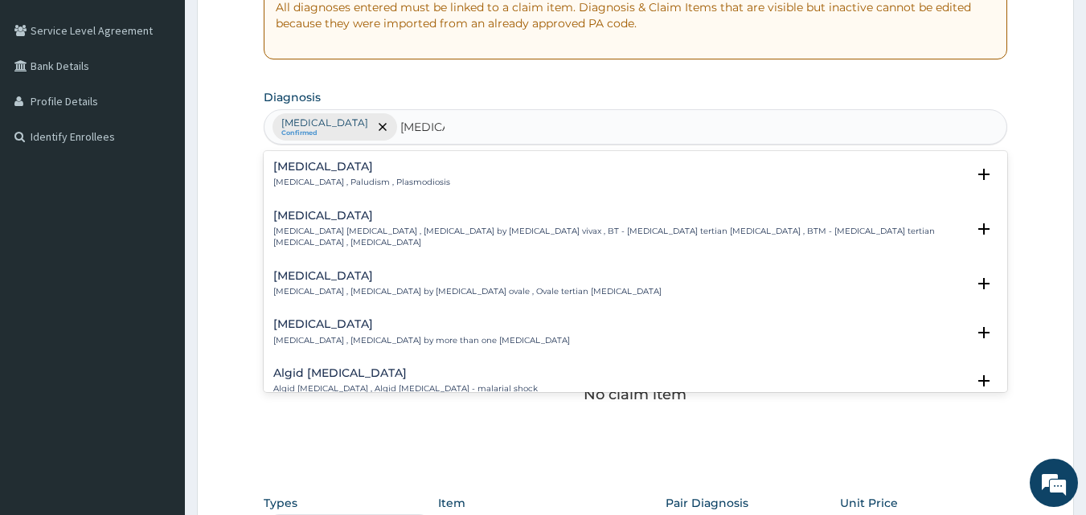
click at [312, 170] on h4 "[MEDICAL_DATA]" at bounding box center [361, 167] width 177 height 12
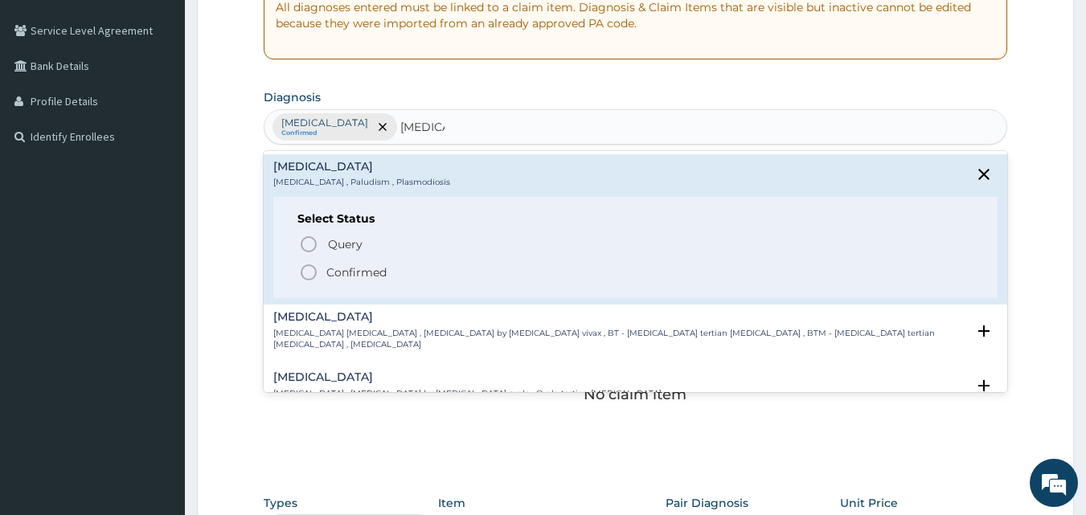
click at [316, 277] on icon "status option filled" at bounding box center [308, 272] width 19 height 19
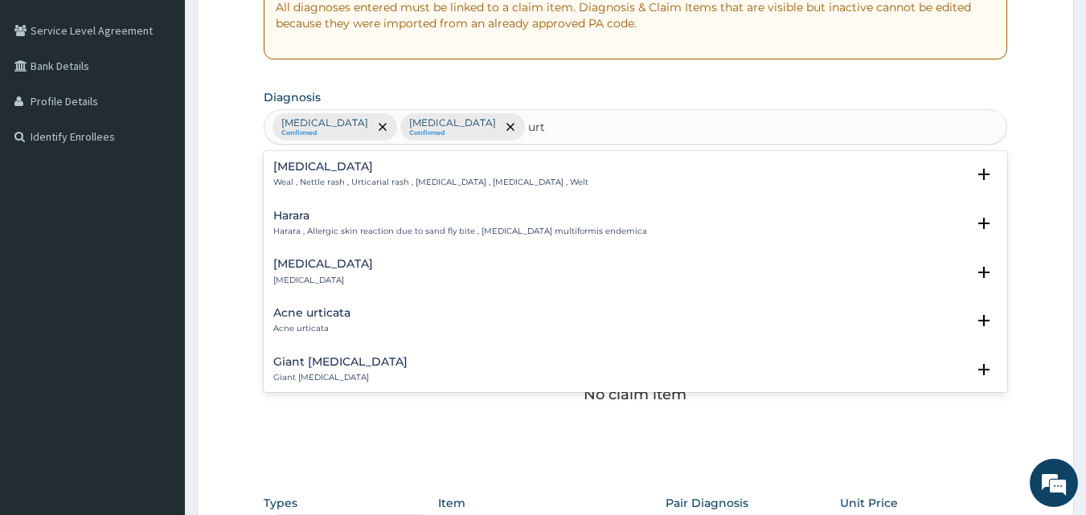
type input "urti"
click at [295, 271] on div "[MEDICAL_DATA] [MEDICAL_DATA]" at bounding box center [323, 272] width 100 height 28
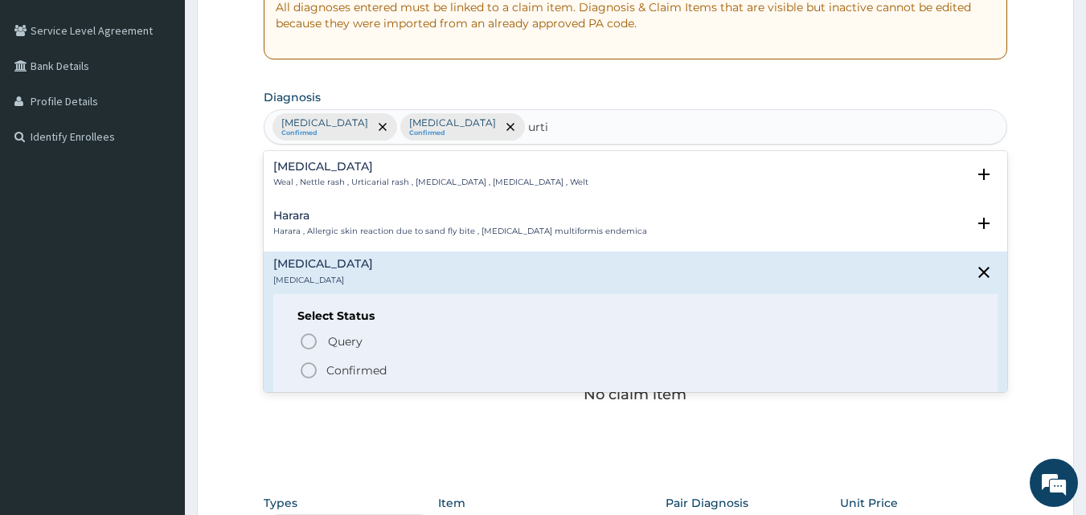
click at [314, 374] on circle "status option filled" at bounding box center [308, 370] width 14 height 14
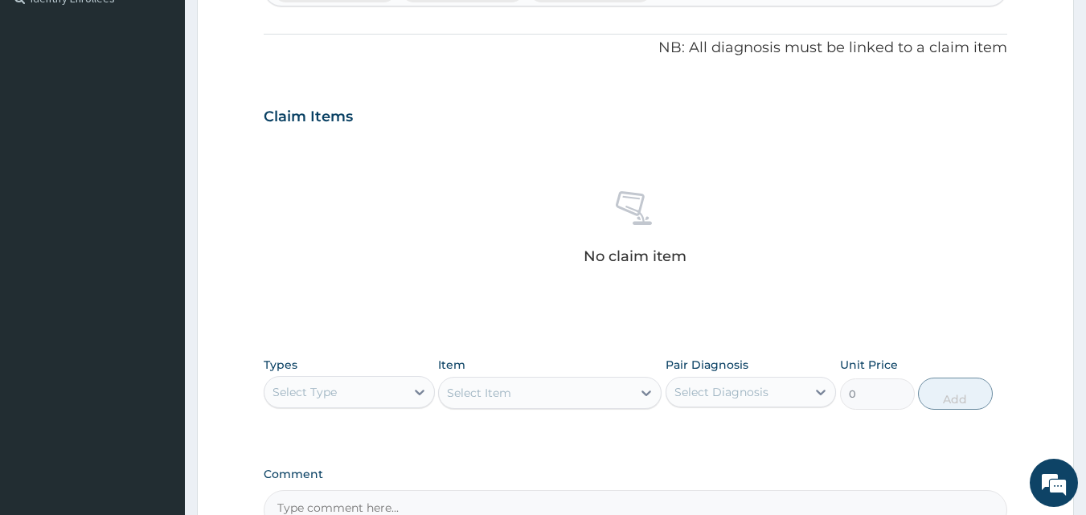
scroll to position [644, 0]
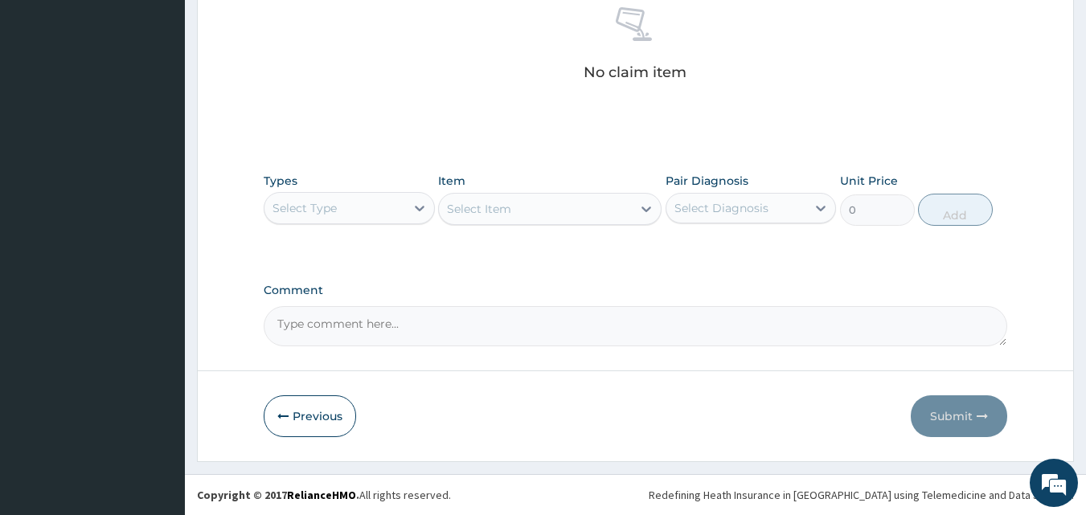
click at [387, 204] on div "Select Type" at bounding box center [334, 208] width 141 height 26
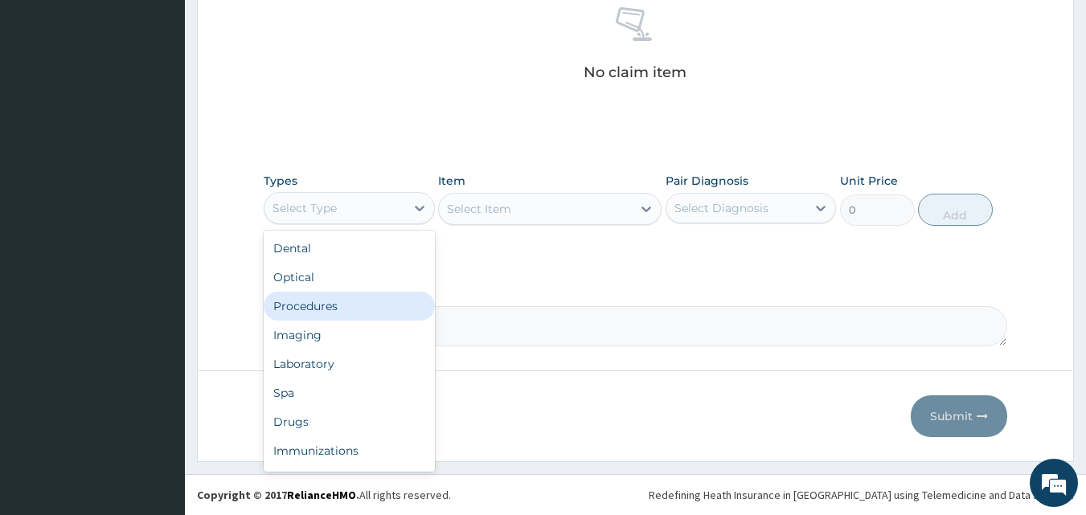
click at [323, 310] on div "Procedures" at bounding box center [349, 306] width 171 height 29
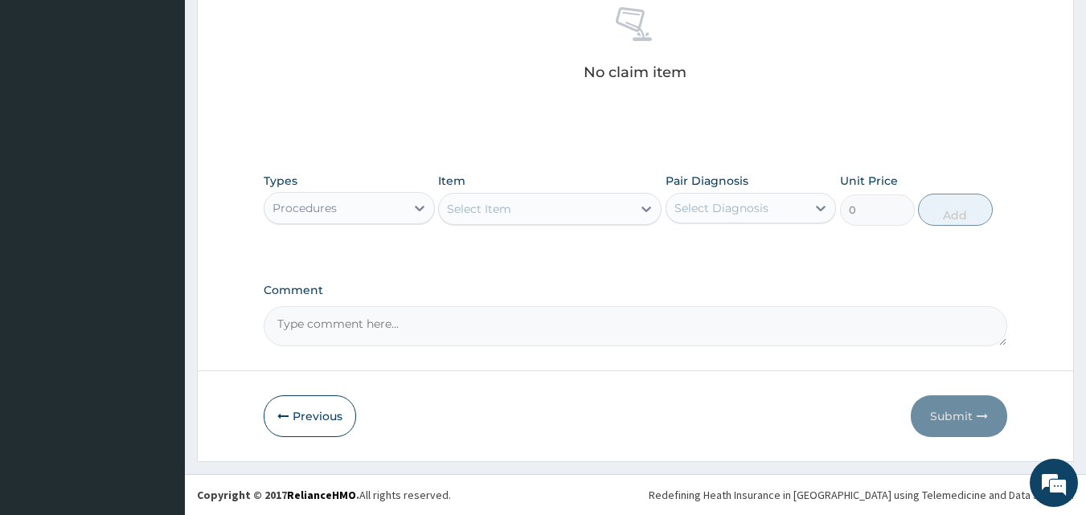
click at [534, 210] on div "Select Item" at bounding box center [535, 209] width 193 height 26
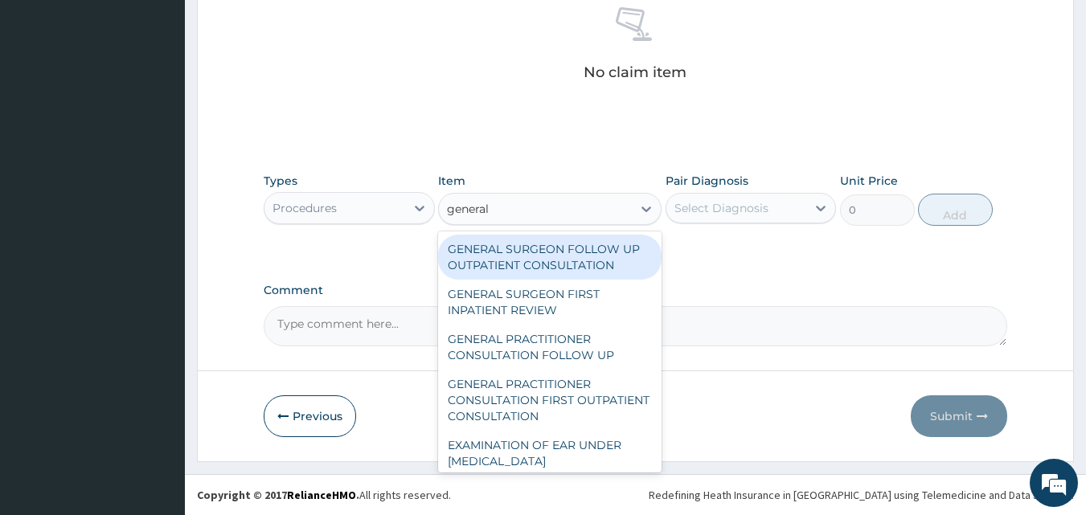
type input "general p"
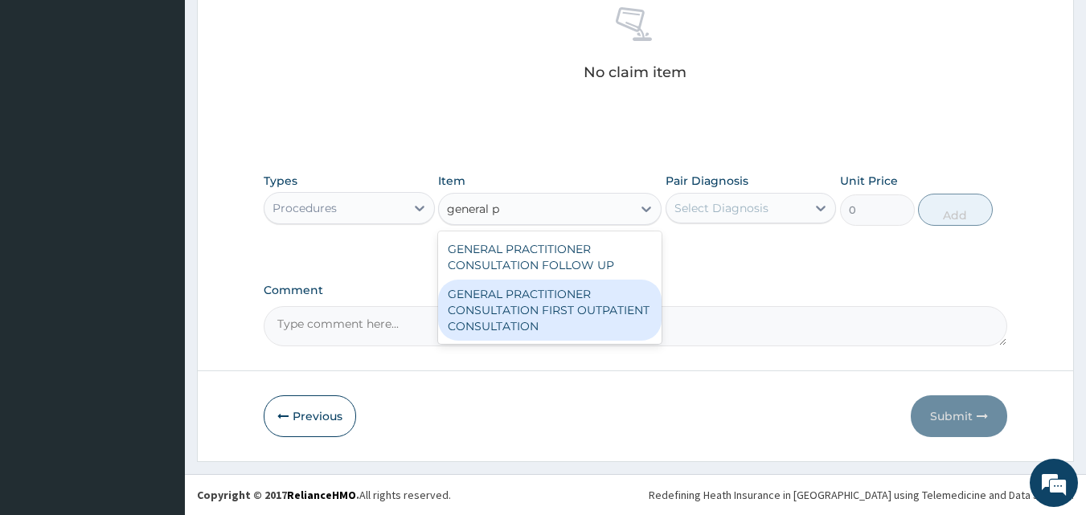
drag, startPoint x: 550, startPoint y: 315, endPoint x: 566, endPoint y: 305, distance: 18.1
click at [552, 315] on div "GENERAL PRACTITIONER CONSULTATION FIRST OUTPATIENT CONSULTATION" at bounding box center [549, 310] width 223 height 61
type input "3547.5"
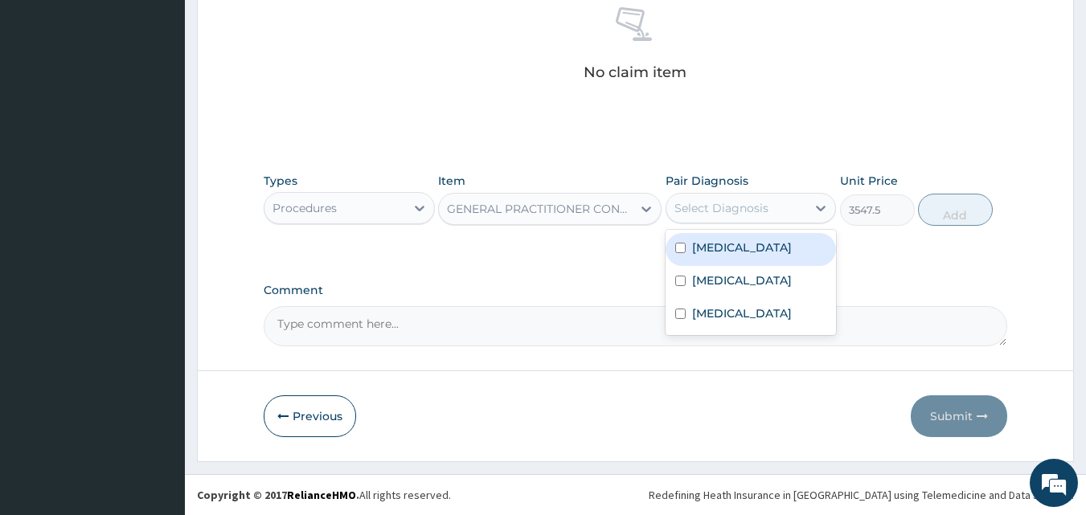
click at [754, 200] on div "Select Diagnosis" at bounding box center [721, 208] width 94 height 16
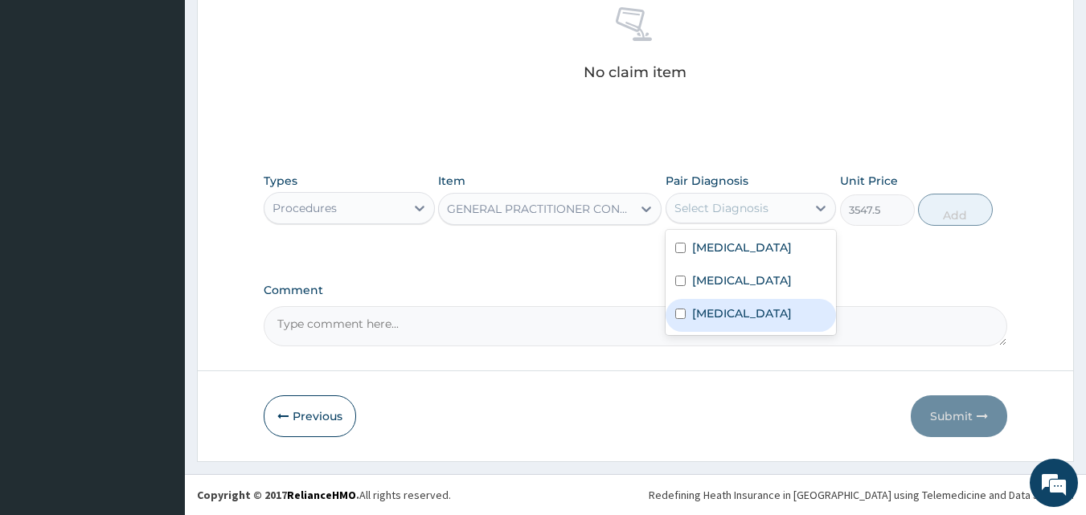
drag, startPoint x: 738, startPoint y: 317, endPoint x: 744, endPoint y: 307, distance: 12.3
click at [739, 317] on label "[MEDICAL_DATA]" at bounding box center [742, 313] width 100 height 16
checkbox input "true"
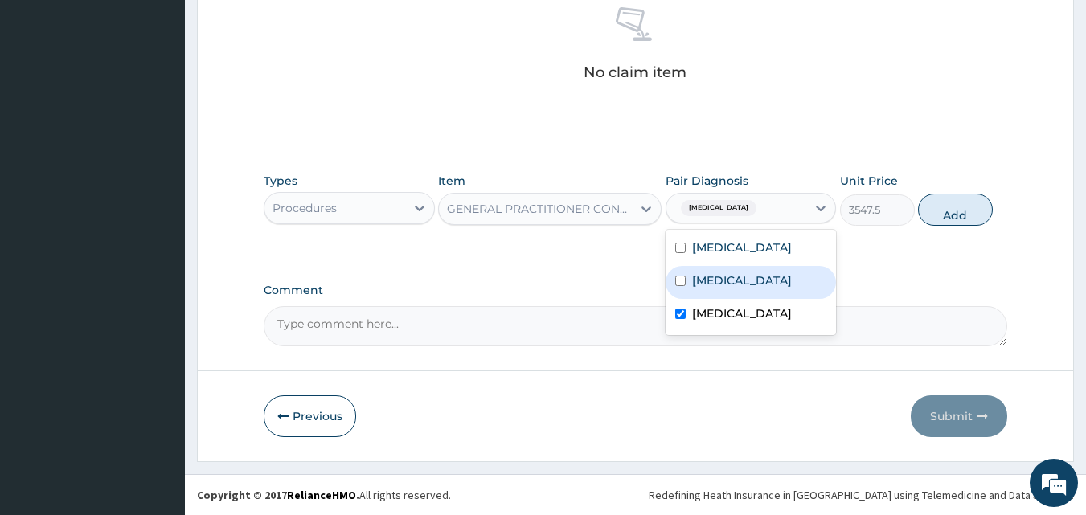
drag, startPoint x: 759, startPoint y: 277, endPoint x: 772, endPoint y: 252, distance: 28.8
click at [760, 277] on div "[MEDICAL_DATA]" at bounding box center [750, 282] width 171 height 33
checkbox input "true"
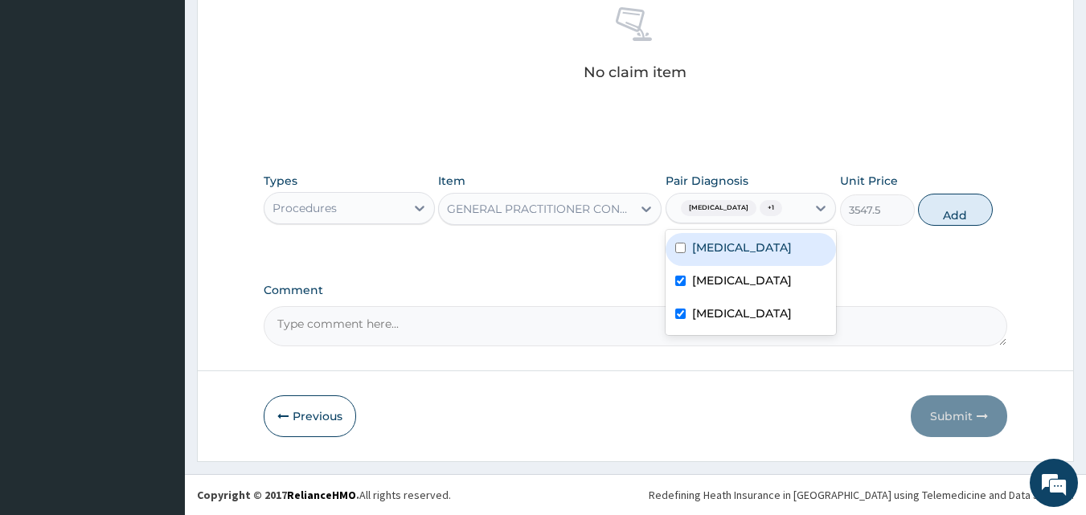
drag, startPoint x: 772, startPoint y: 252, endPoint x: 890, endPoint y: 221, distance: 122.0
click at [773, 252] on div "[MEDICAL_DATA]" at bounding box center [750, 249] width 171 height 33
checkbox input "true"
click at [943, 211] on button "Add" at bounding box center [955, 210] width 75 height 32
type input "0"
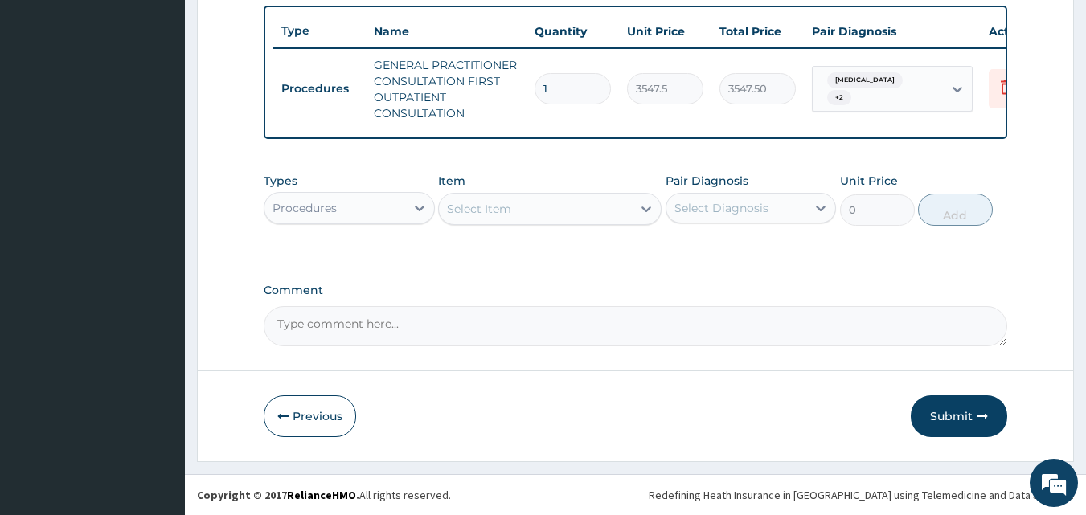
scroll to position [604, 0]
click at [345, 192] on div "Procedures" at bounding box center [349, 208] width 171 height 32
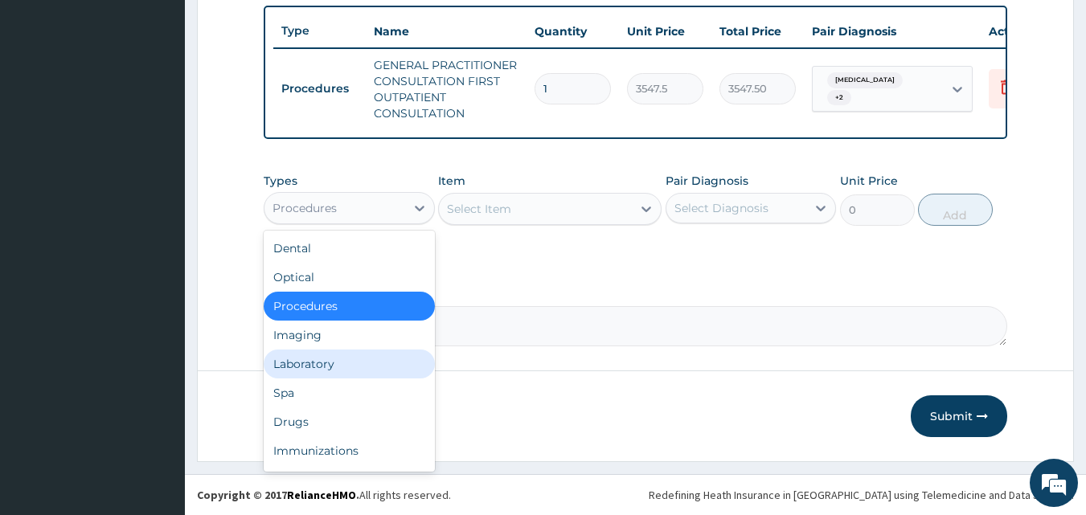
drag, startPoint x: 340, startPoint y: 353, endPoint x: 394, endPoint y: 301, distance: 74.5
click at [340, 351] on div "Laboratory" at bounding box center [349, 364] width 171 height 29
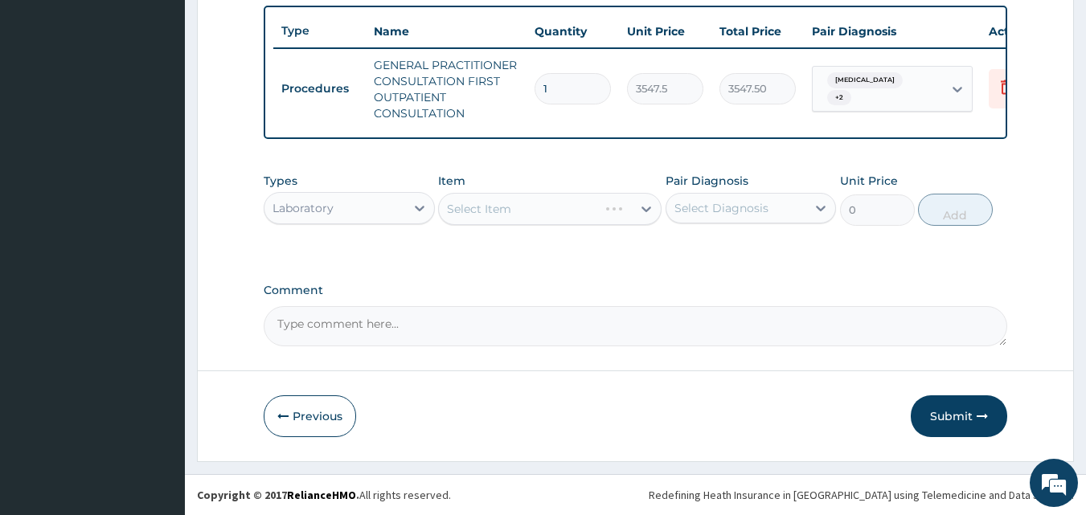
drag, startPoint x: 485, startPoint y: 279, endPoint x: 676, endPoint y: 224, distance: 198.1
click at [764, 200] on div "Select Diagnosis" at bounding box center [721, 208] width 94 height 16
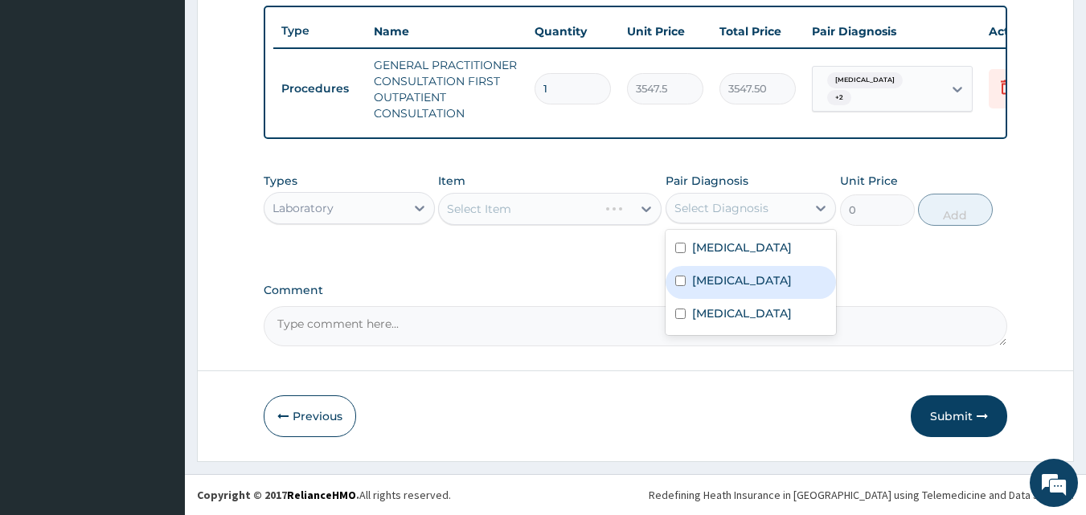
click at [740, 284] on div "[MEDICAL_DATA]" at bounding box center [750, 282] width 171 height 33
checkbox input "true"
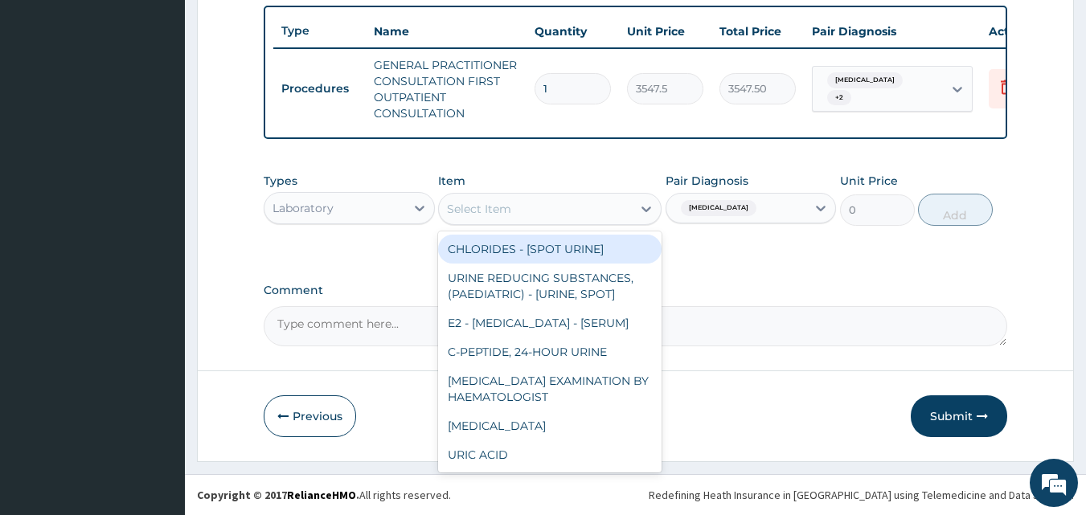
click at [543, 210] on div "Select Item" at bounding box center [535, 209] width 193 height 26
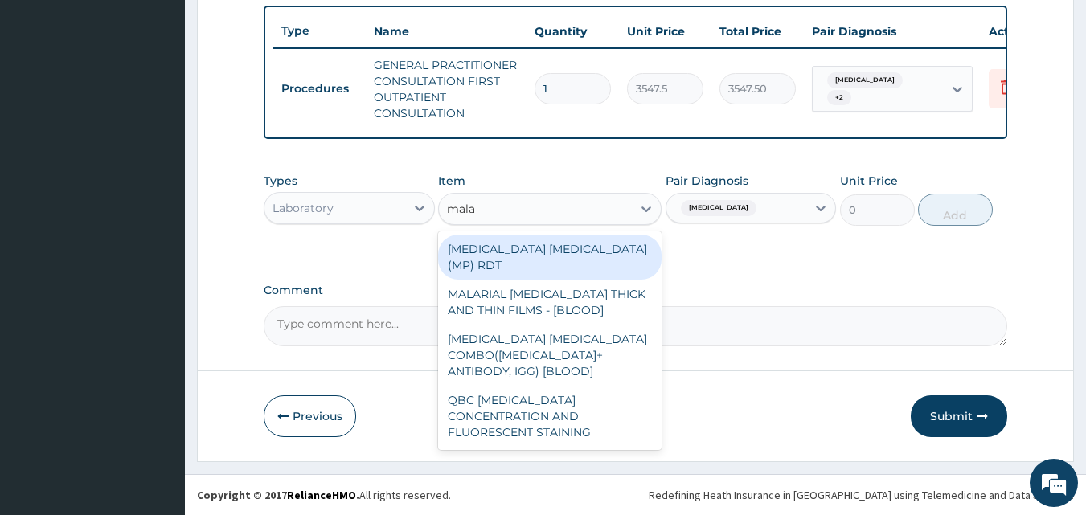
type input "malar"
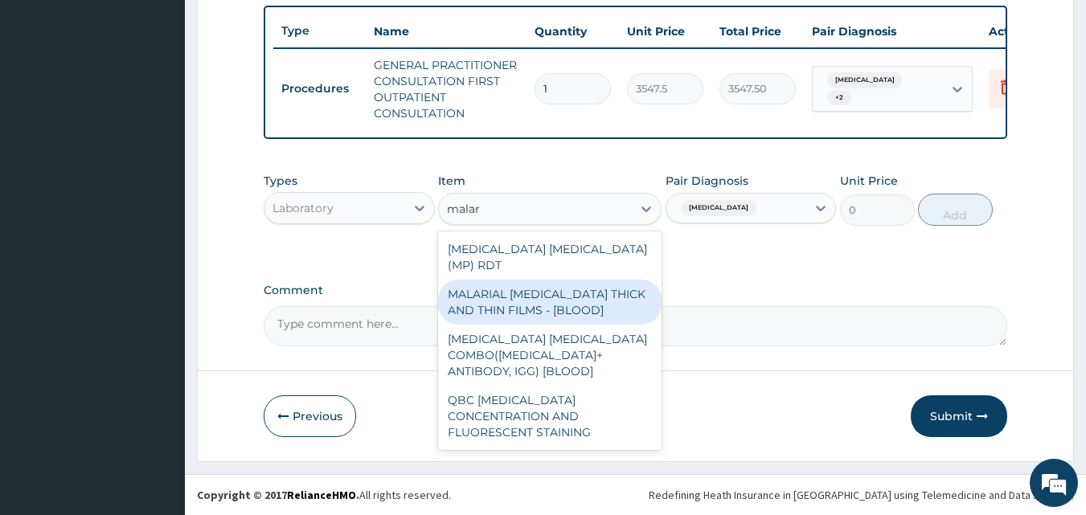
drag, startPoint x: 550, startPoint y: 280, endPoint x: 595, endPoint y: 263, distance: 48.4
click at [551, 280] on div "MALARIAL [MEDICAL_DATA] THICK AND THIN FILMS - [BLOOD]" at bounding box center [549, 302] width 223 height 45
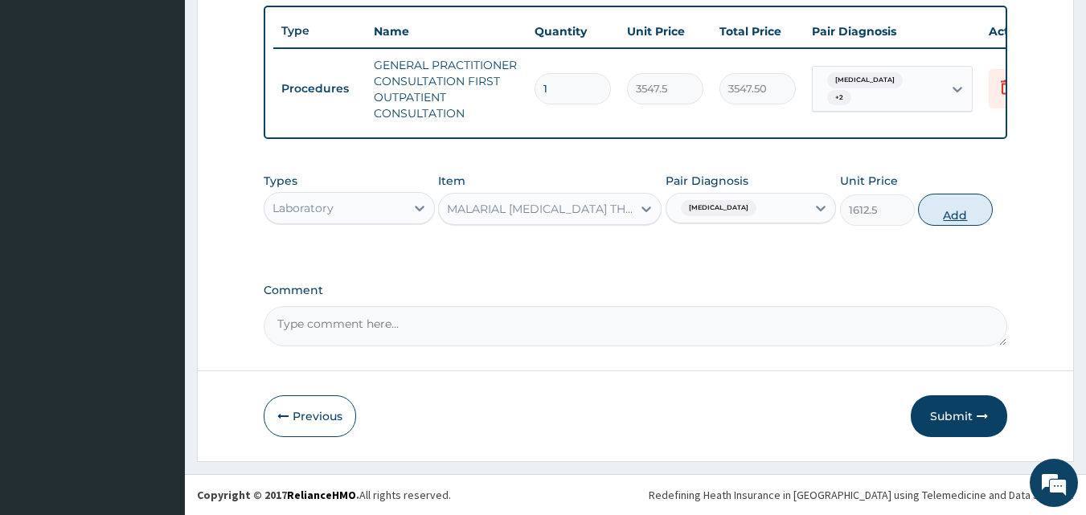
click at [953, 213] on button "Add" at bounding box center [955, 210] width 75 height 32
type input "0"
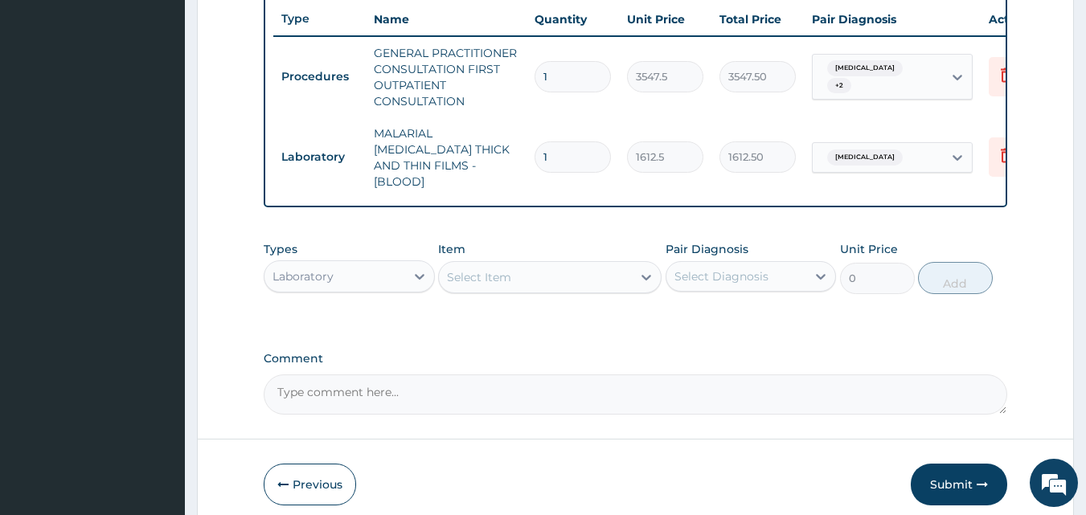
click at [496, 270] on div "Select Item" at bounding box center [479, 277] width 64 height 16
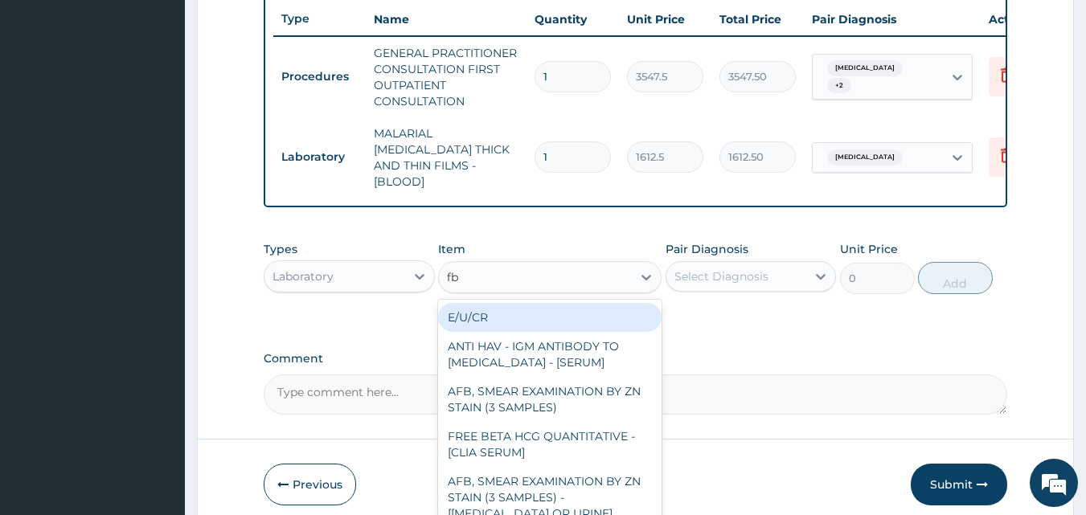
type input "fbc"
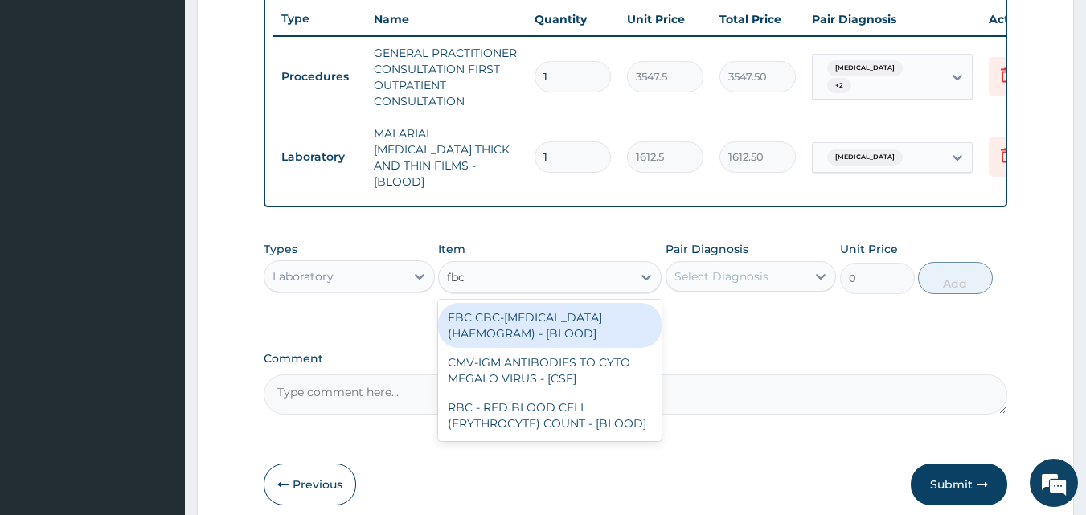
click at [499, 320] on div "FBC CBC-[MEDICAL_DATA] (HAEMOGRAM) - [BLOOD]" at bounding box center [549, 325] width 223 height 45
type input "4300"
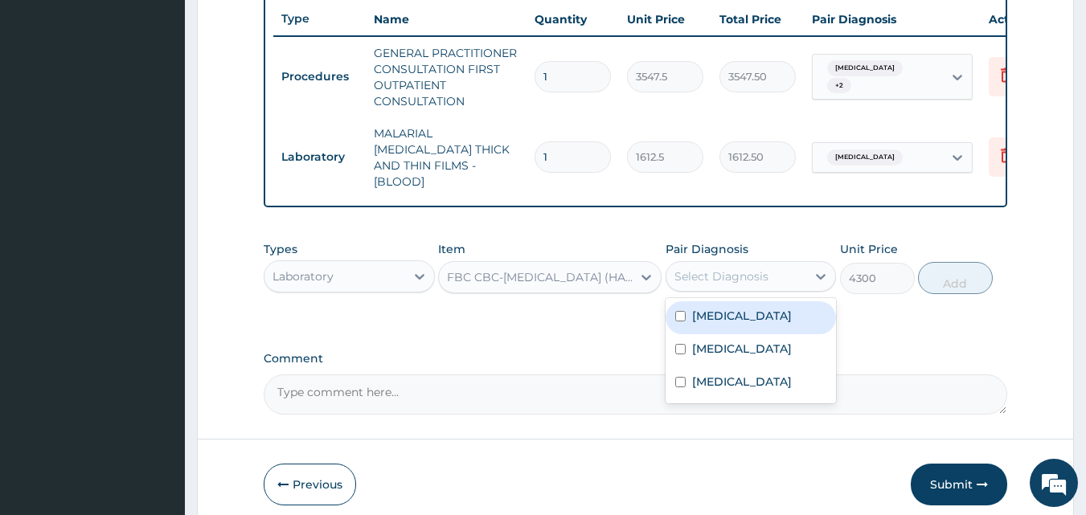
click at [683, 271] on div "Select Diagnosis" at bounding box center [721, 276] width 94 height 16
drag, startPoint x: 735, startPoint y: 316, endPoint x: 834, endPoint y: 303, distance: 99.7
click at [739, 315] on div "[MEDICAL_DATA]" at bounding box center [750, 317] width 171 height 33
checkbox input "true"
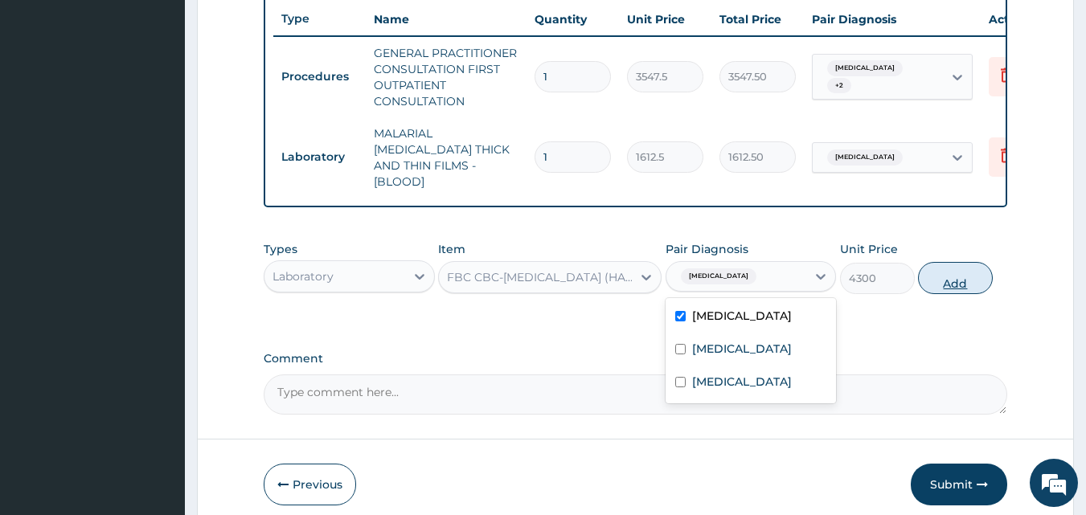
click at [955, 283] on button "Add" at bounding box center [955, 278] width 75 height 32
type input "0"
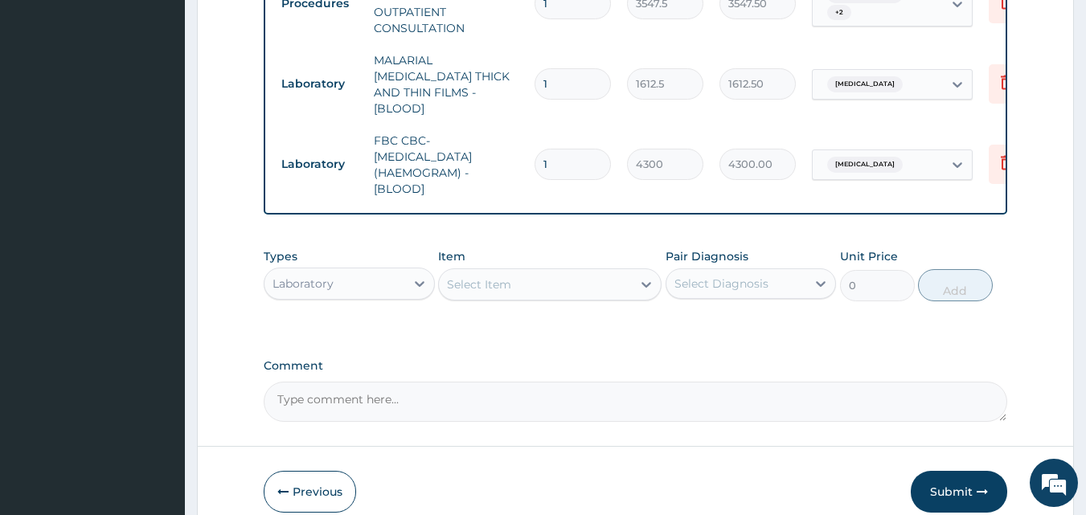
scroll to position [749, 0]
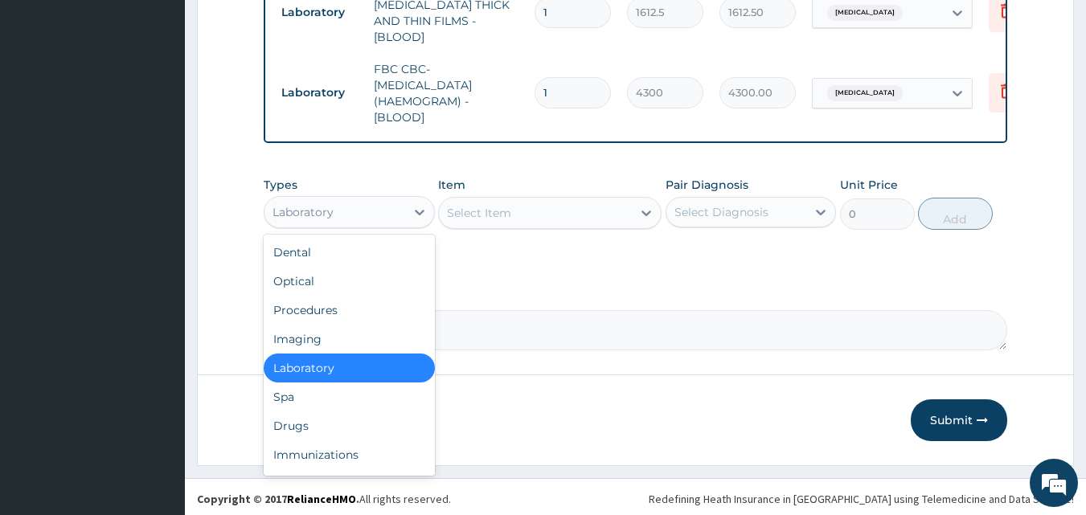
click at [357, 209] on div "Laboratory" at bounding box center [334, 212] width 141 height 26
type input "dr"
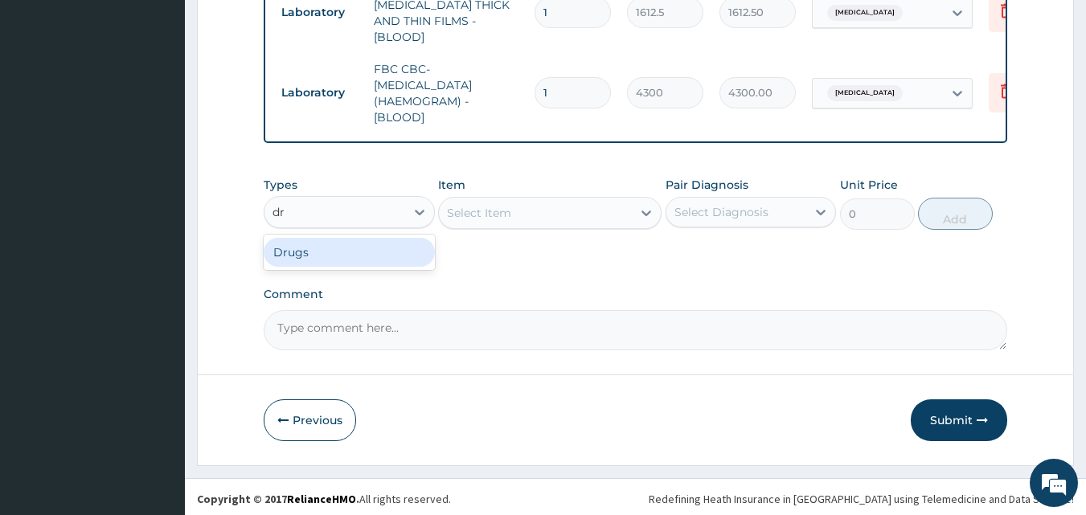
click at [324, 253] on div "Drugs" at bounding box center [349, 252] width 171 height 29
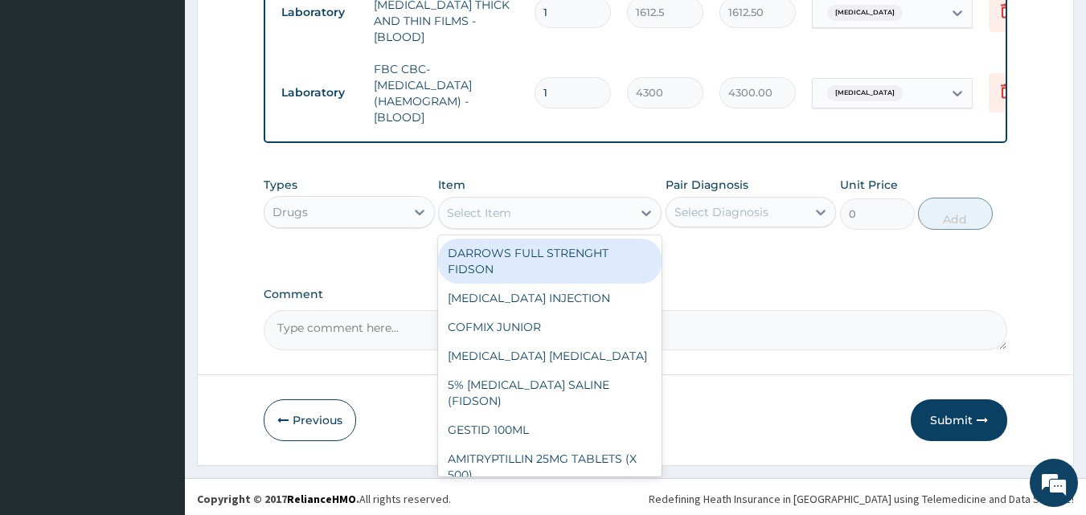
click at [508, 207] on div "Select Item" at bounding box center [479, 213] width 64 height 16
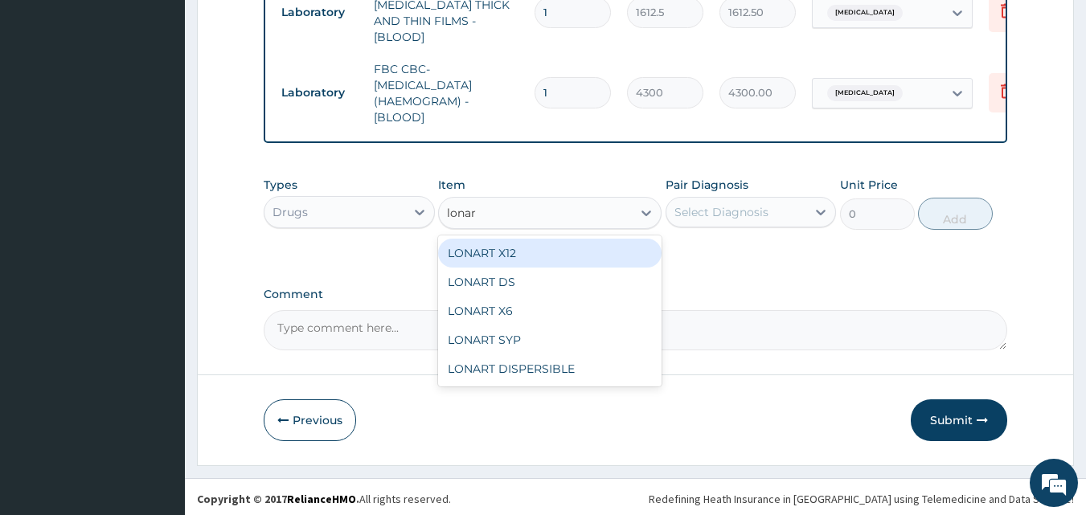
type input "lonart"
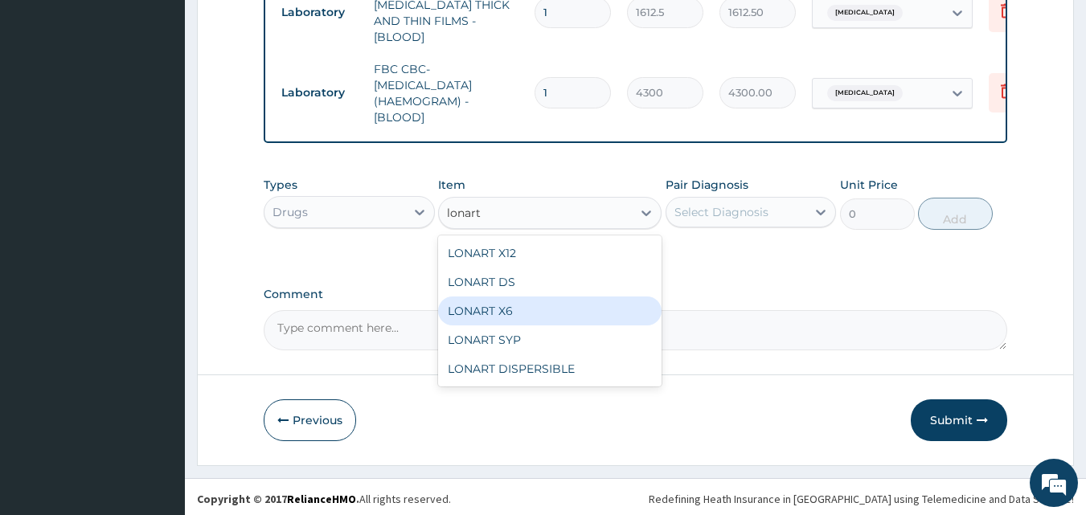
drag, startPoint x: 510, startPoint y: 303, endPoint x: 614, endPoint y: 239, distance: 122.3
click at [511, 297] on div "LONART X6" at bounding box center [549, 311] width 223 height 29
type input "473"
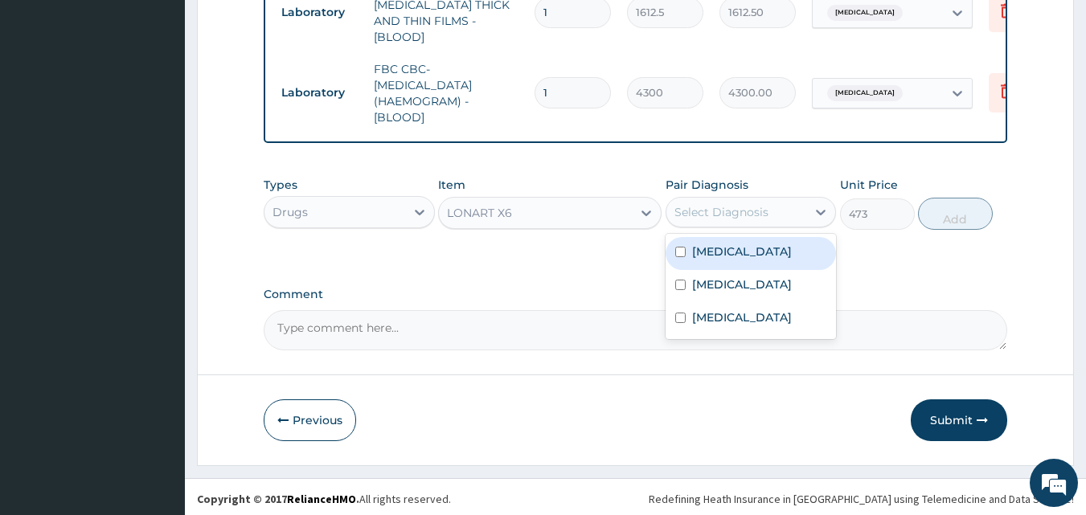
click at [731, 215] on div "Select Diagnosis" at bounding box center [721, 212] width 94 height 16
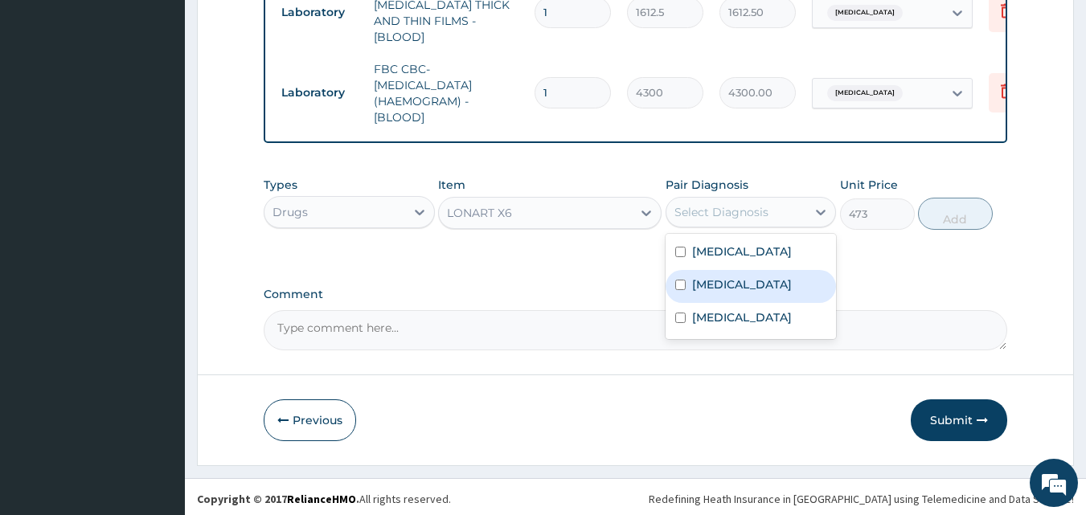
drag, startPoint x: 735, startPoint y: 281, endPoint x: 837, endPoint y: 226, distance: 115.4
click at [741, 279] on div "[MEDICAL_DATA]" at bounding box center [750, 286] width 171 height 33
checkbox input "true"
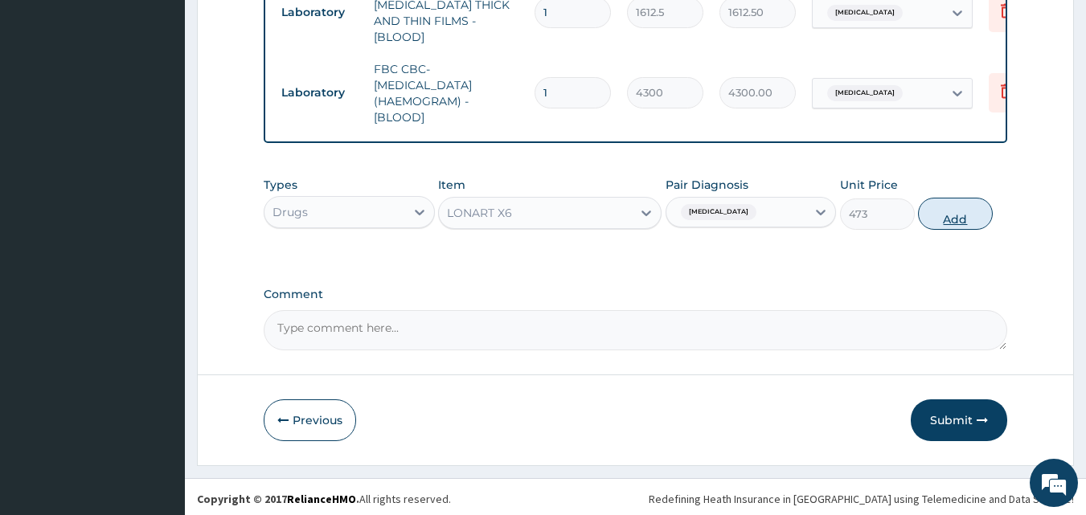
click at [949, 211] on button "Add" at bounding box center [955, 214] width 75 height 32
type input "0"
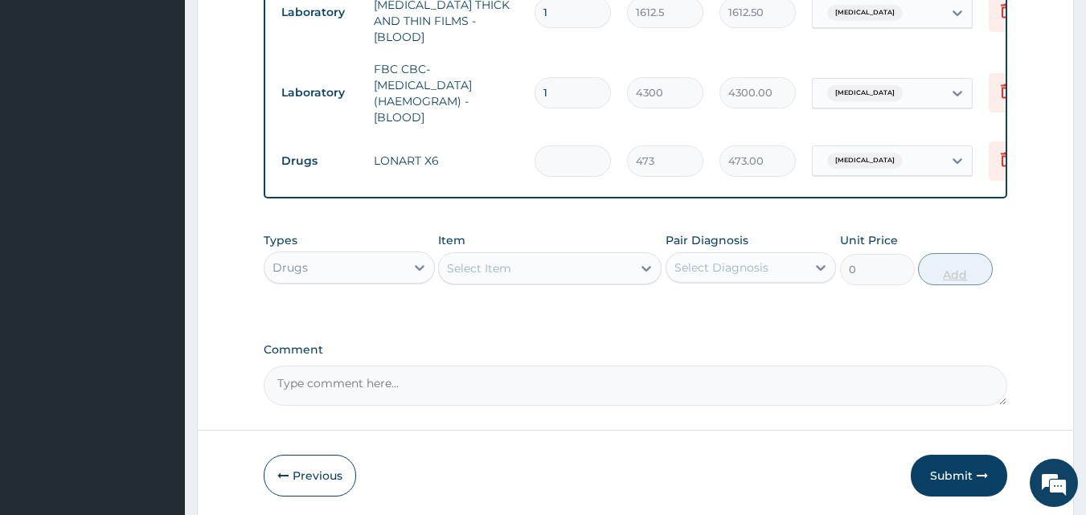
type input "0.00"
type input "6"
type input "2838.00"
type input "6"
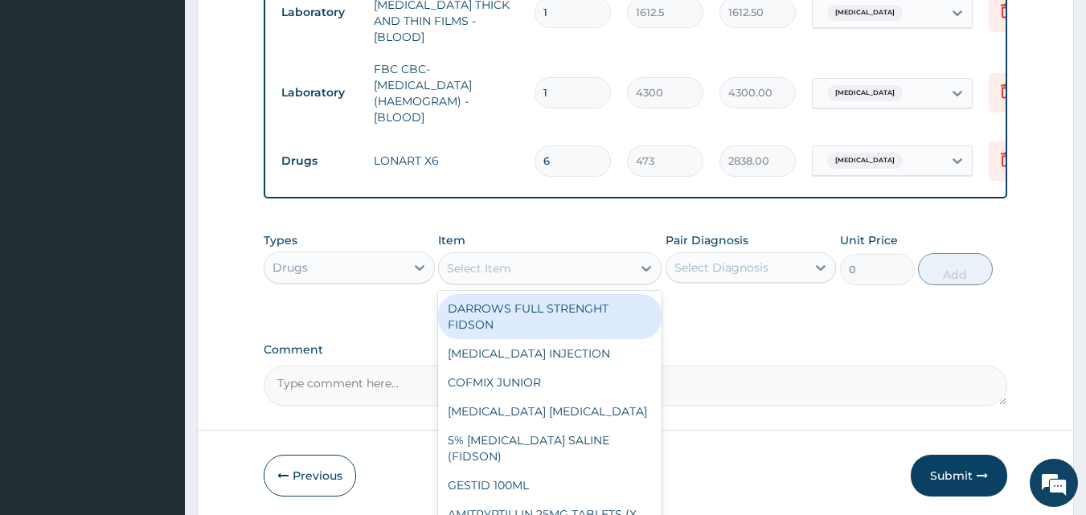
click at [529, 268] on div "Select Item" at bounding box center [535, 269] width 193 height 26
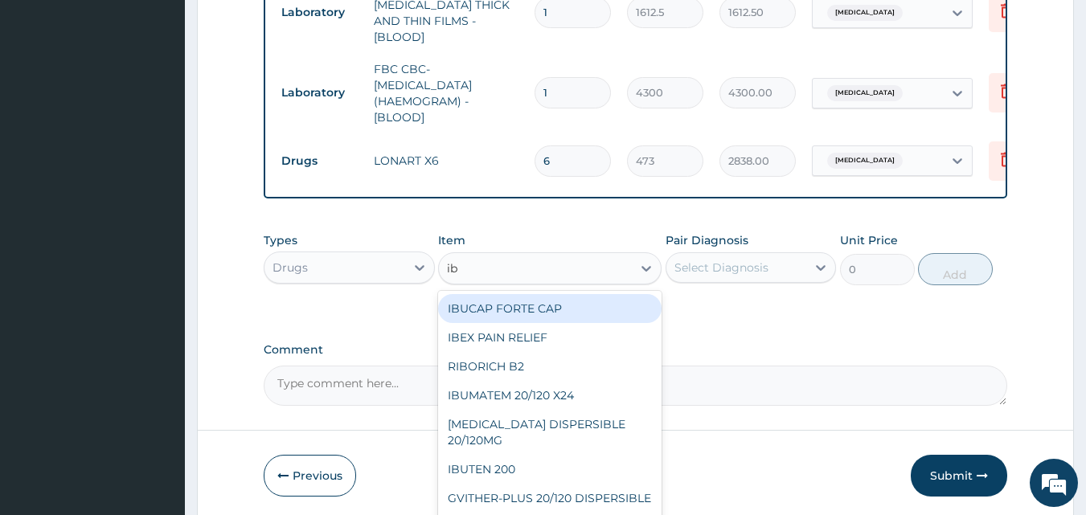
type input "ibu"
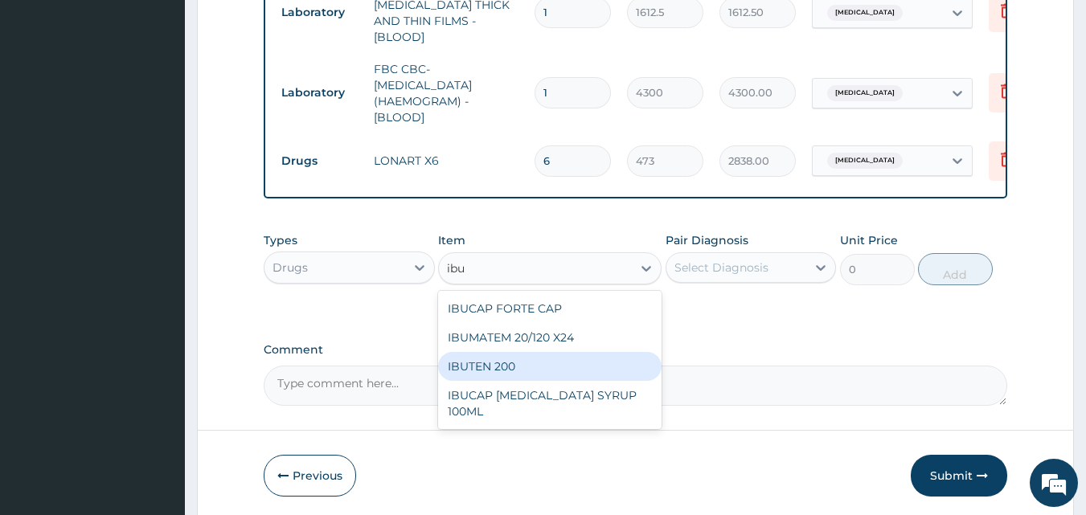
click at [523, 352] on div "IBUTEN 200" at bounding box center [549, 366] width 223 height 29
type input "82.7750015258789"
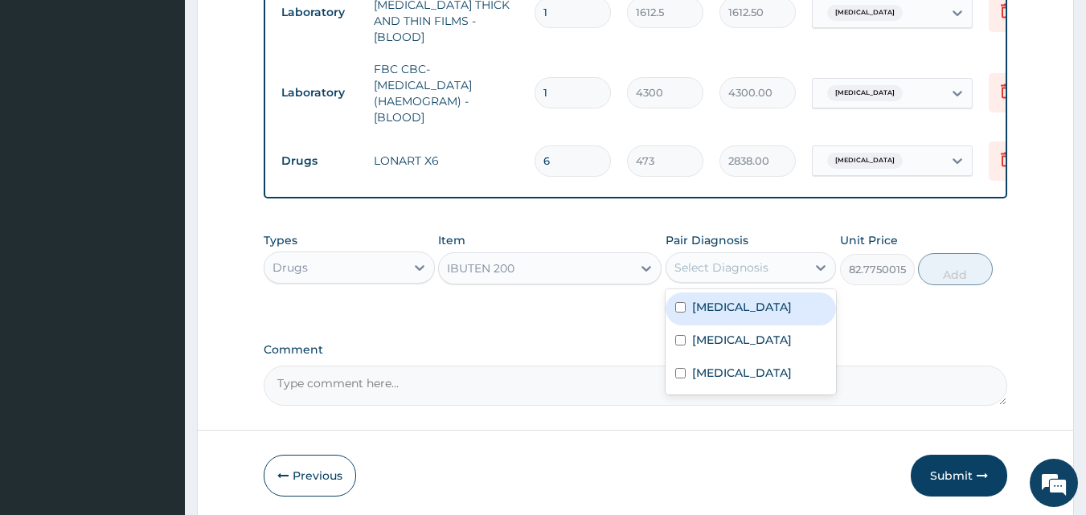
click at [702, 260] on div "Select Diagnosis" at bounding box center [721, 268] width 94 height 16
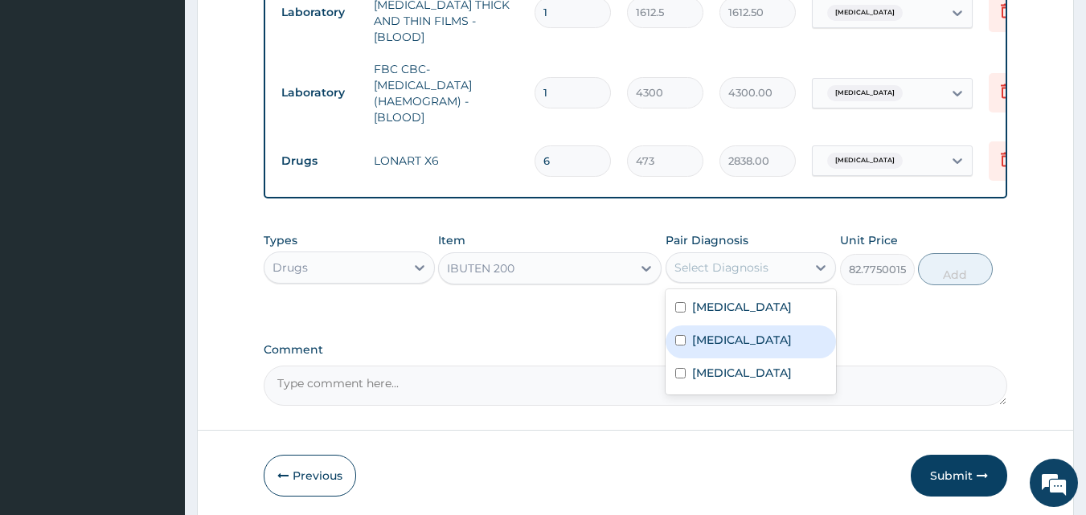
click at [706, 339] on label "[MEDICAL_DATA]" at bounding box center [742, 340] width 100 height 16
checkbox input "true"
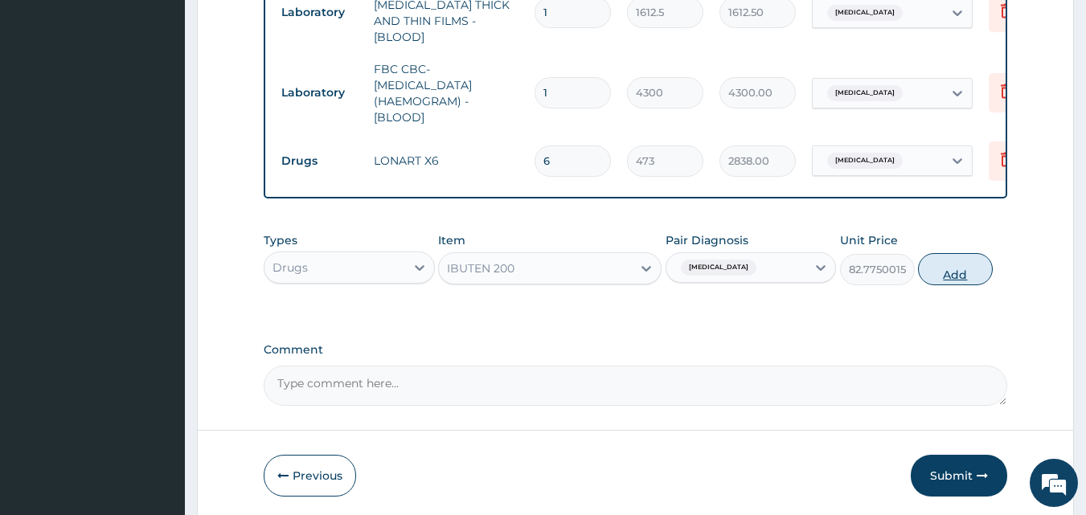
click at [948, 263] on button "Add" at bounding box center [955, 269] width 75 height 32
type input "0"
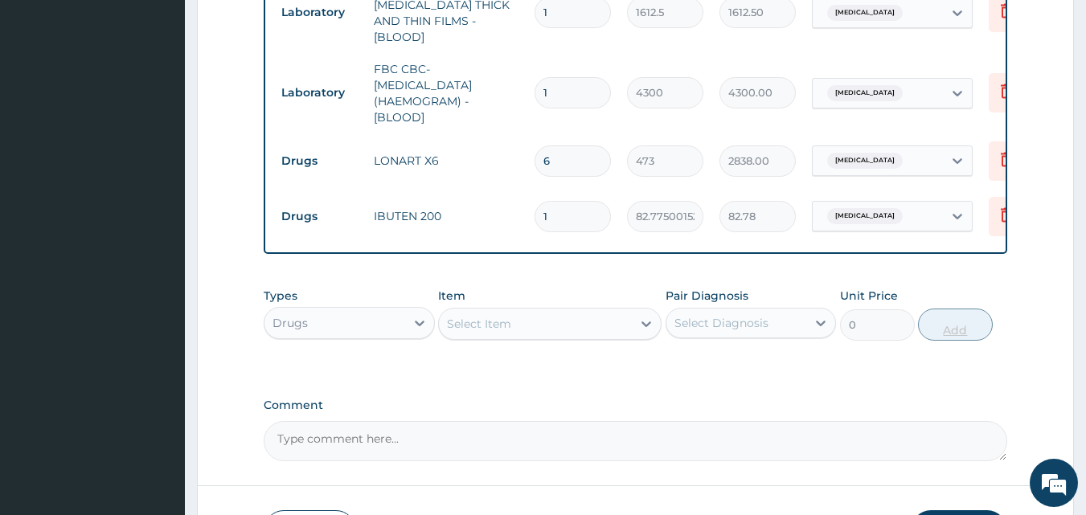
type input "0.00"
type input "6"
type input "496.65"
type input "6"
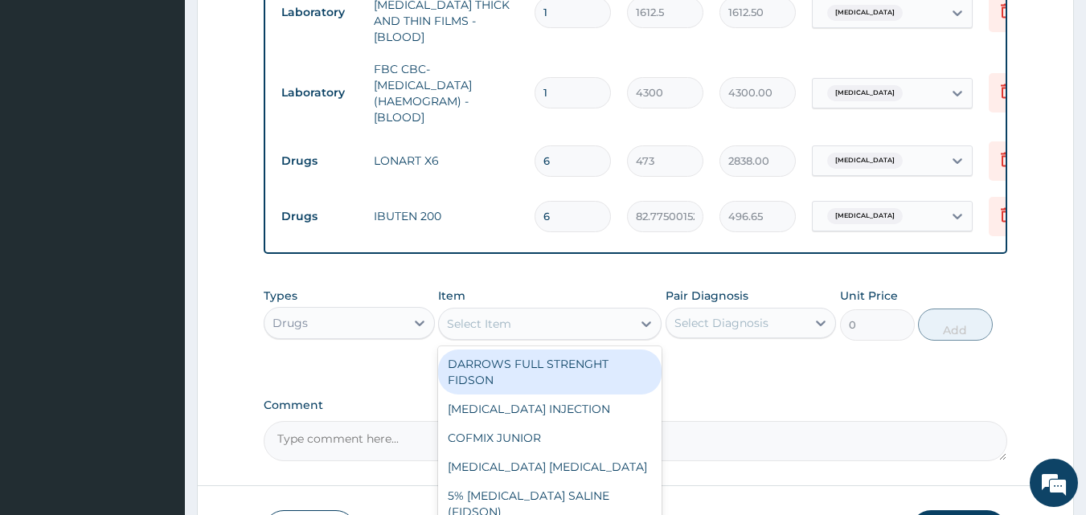
click at [513, 323] on div "Select Item" at bounding box center [535, 324] width 193 height 26
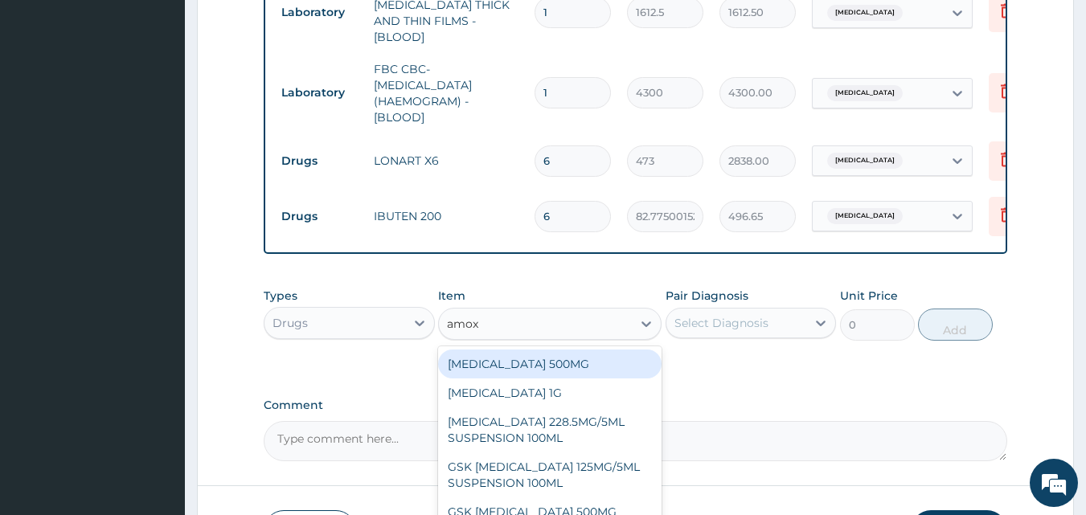
type input "amoxi"
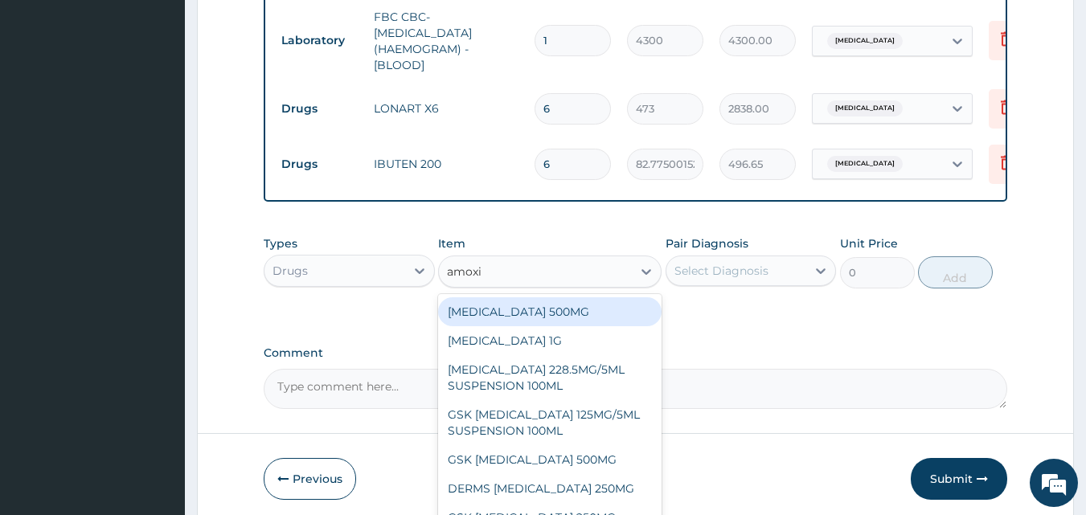
scroll to position [829, 0]
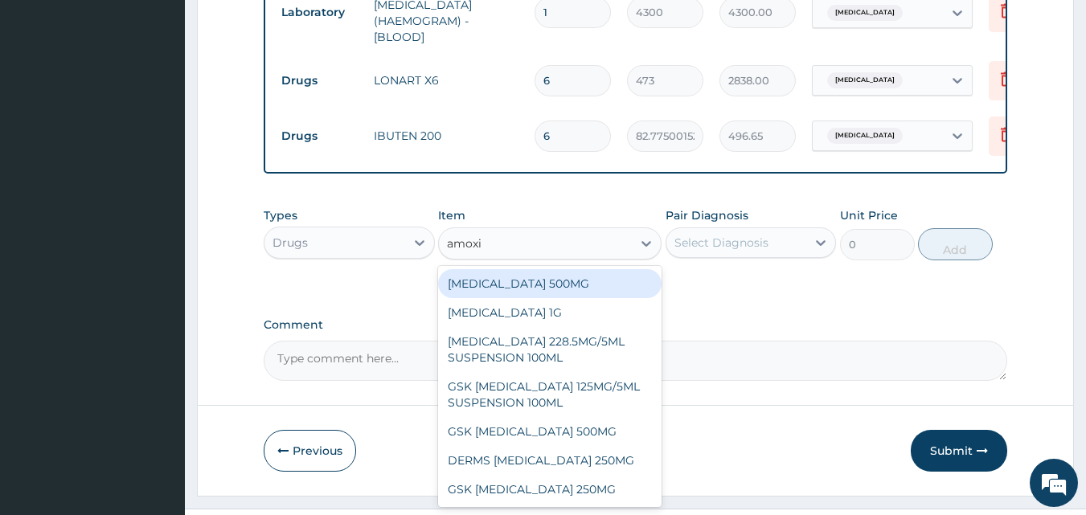
click at [575, 278] on div "[MEDICAL_DATA] 500MG" at bounding box center [549, 283] width 223 height 29
type input "70.94999694824219"
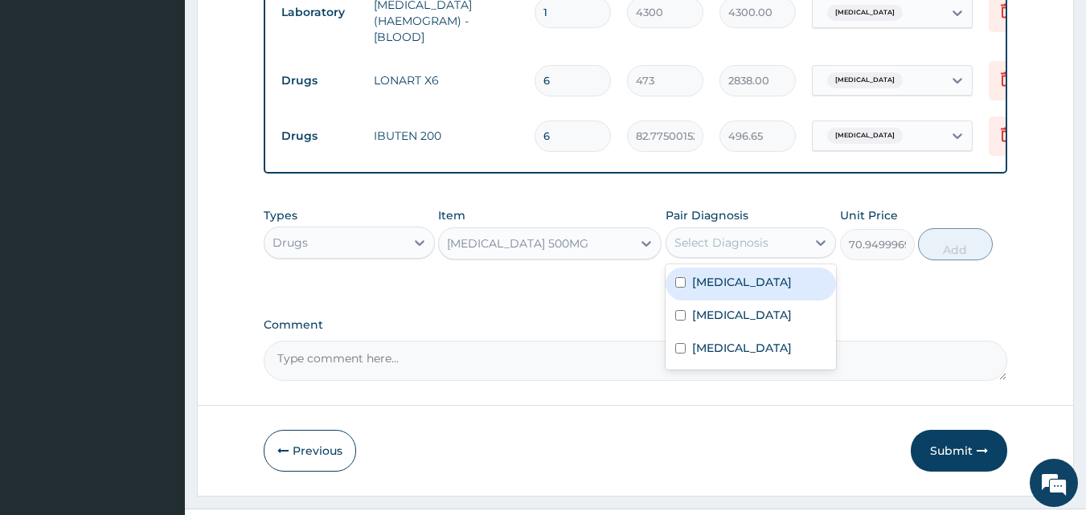
click at [698, 235] on div "Select Diagnosis" at bounding box center [721, 243] width 94 height 16
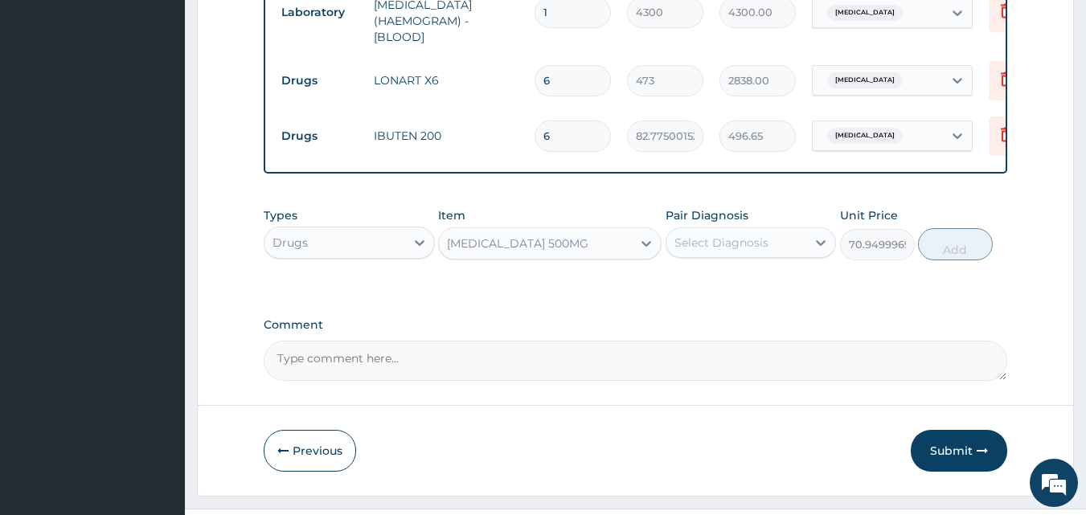
click at [698, 235] on div "Select Diagnosis" at bounding box center [721, 243] width 94 height 16
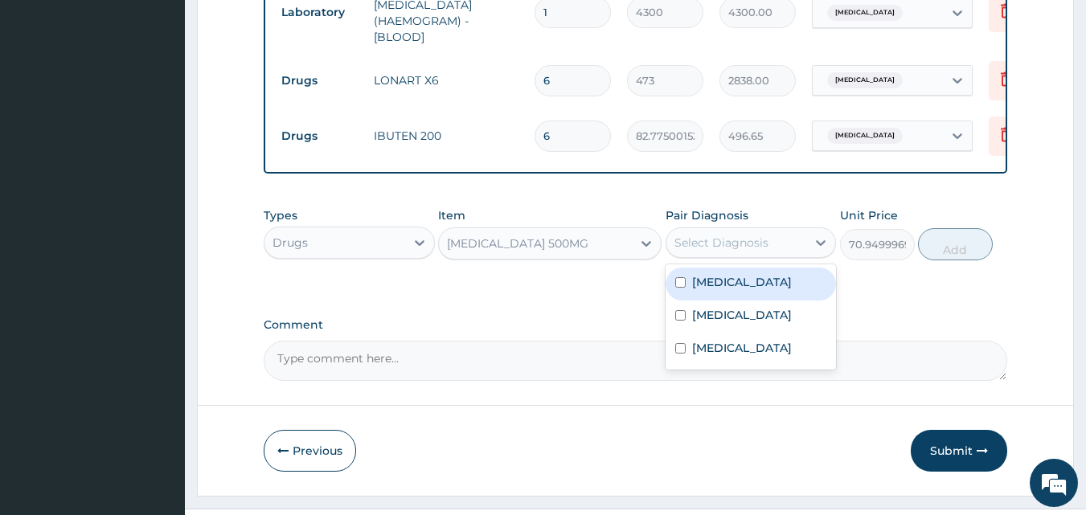
click at [723, 244] on div "Select Diagnosis" at bounding box center [721, 243] width 94 height 16
click at [735, 282] on div "[MEDICAL_DATA]" at bounding box center [750, 284] width 171 height 33
checkbox input "true"
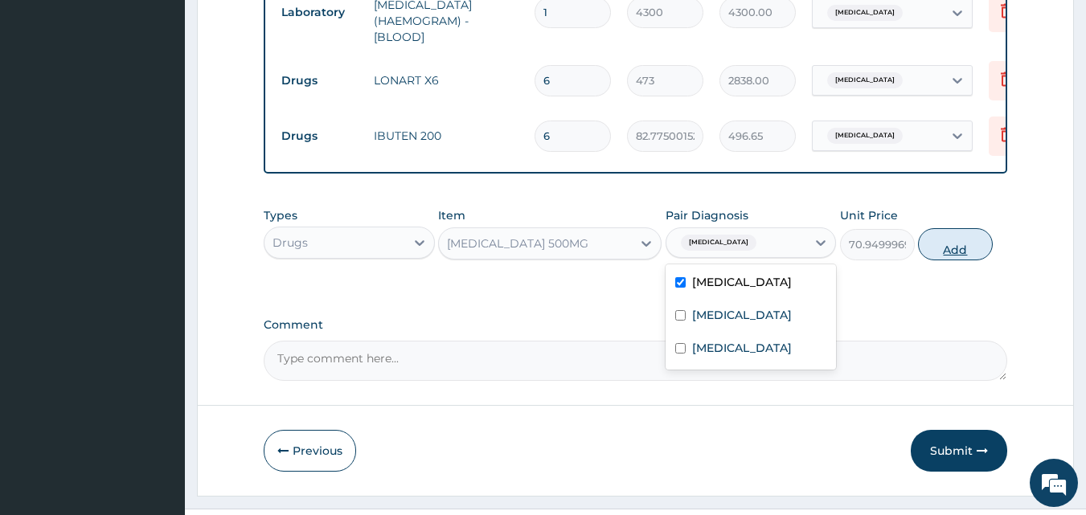
click at [943, 244] on button "Add" at bounding box center [955, 244] width 75 height 32
type input "0"
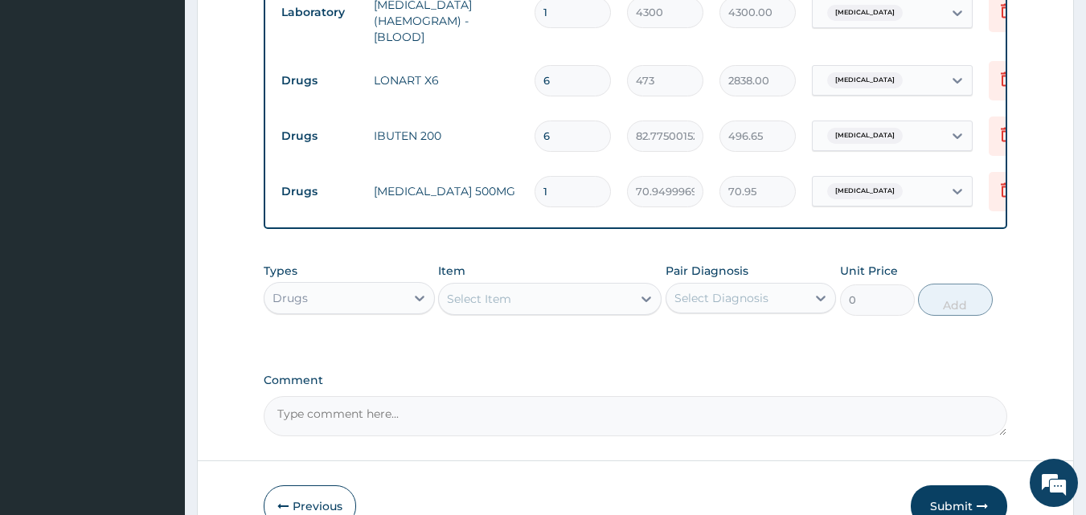
click at [540, 180] on input "1" at bounding box center [572, 191] width 76 height 31
type input "21"
type input "1489.95"
type input "21"
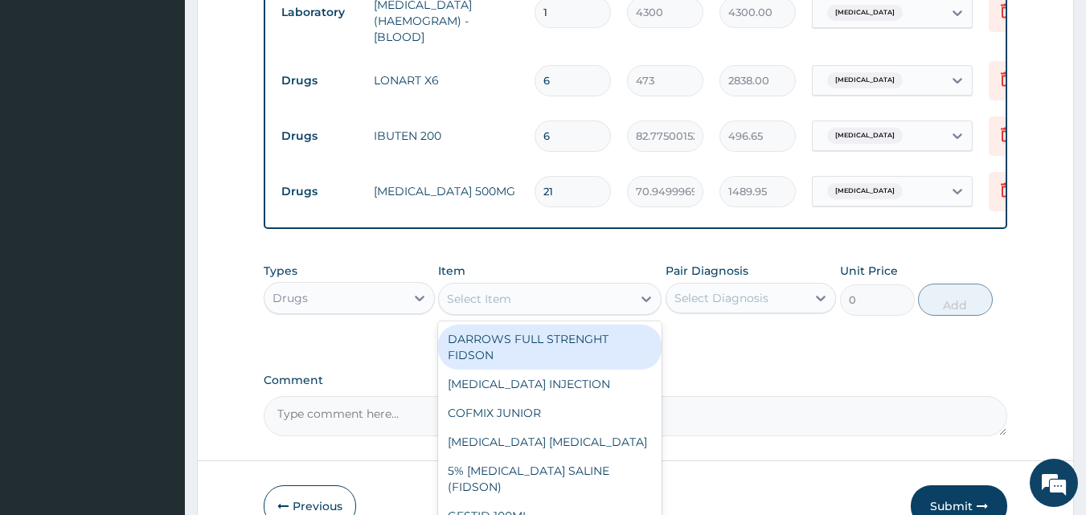
click at [520, 305] on div "Select Item" at bounding box center [535, 299] width 193 height 26
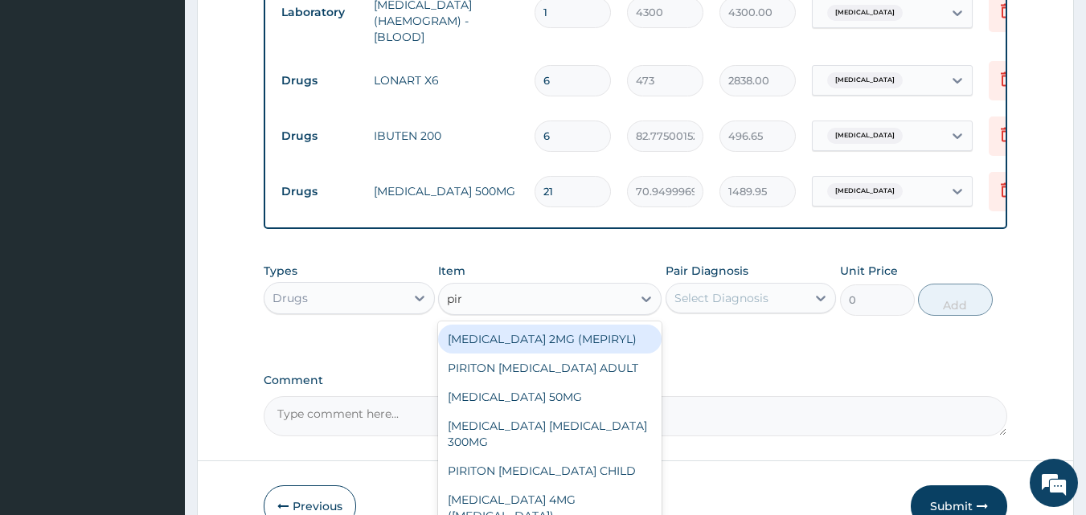
type input "piri"
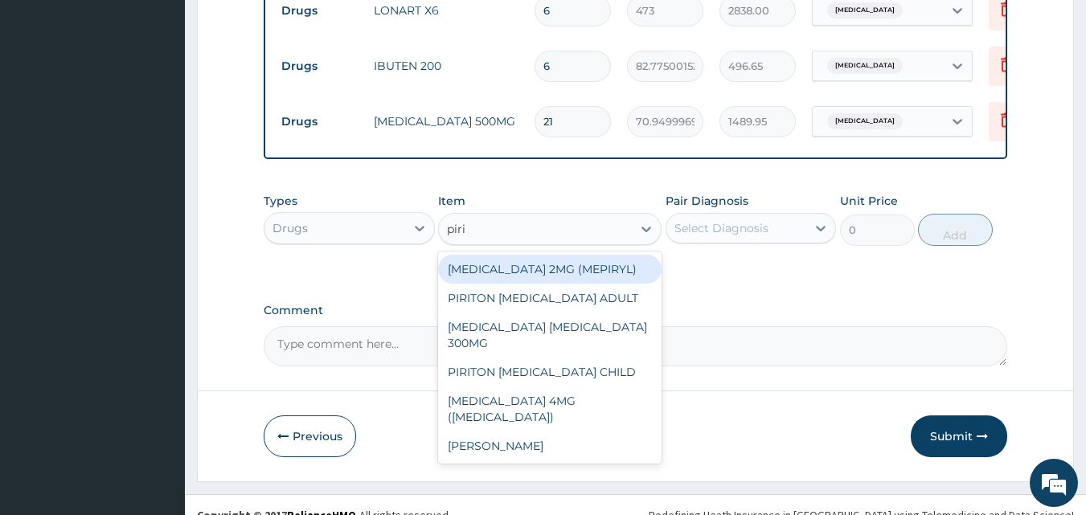
scroll to position [915, 0]
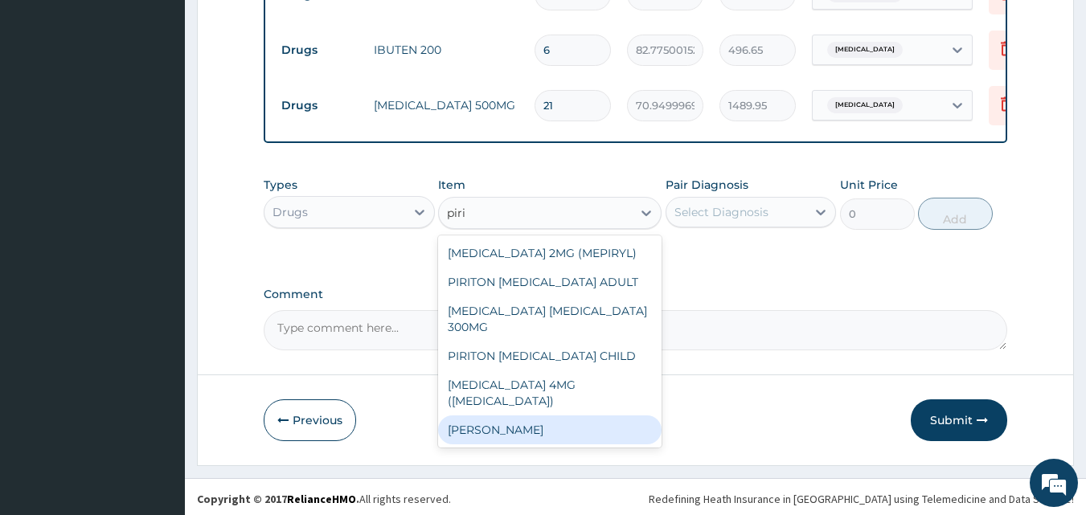
click at [497, 415] on div "[PERSON_NAME]" at bounding box center [549, 429] width 223 height 29
type input "23.64999961853027"
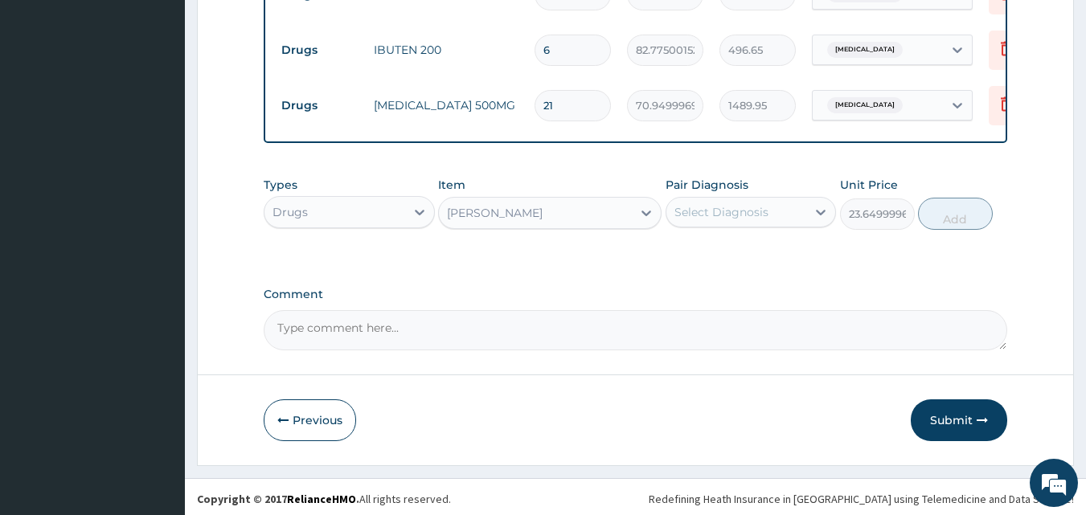
click at [734, 204] on div "Select Diagnosis" at bounding box center [721, 212] width 94 height 16
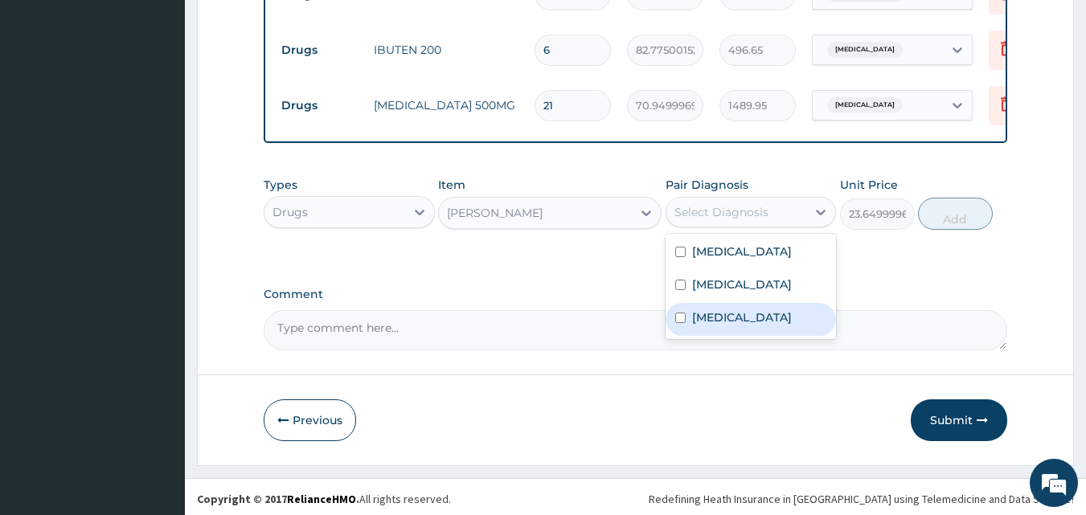
drag, startPoint x: 714, startPoint y: 323, endPoint x: 759, endPoint y: 287, distance: 57.1
click at [714, 322] on div "[MEDICAL_DATA]" at bounding box center [750, 319] width 171 height 33
checkbox input "true"
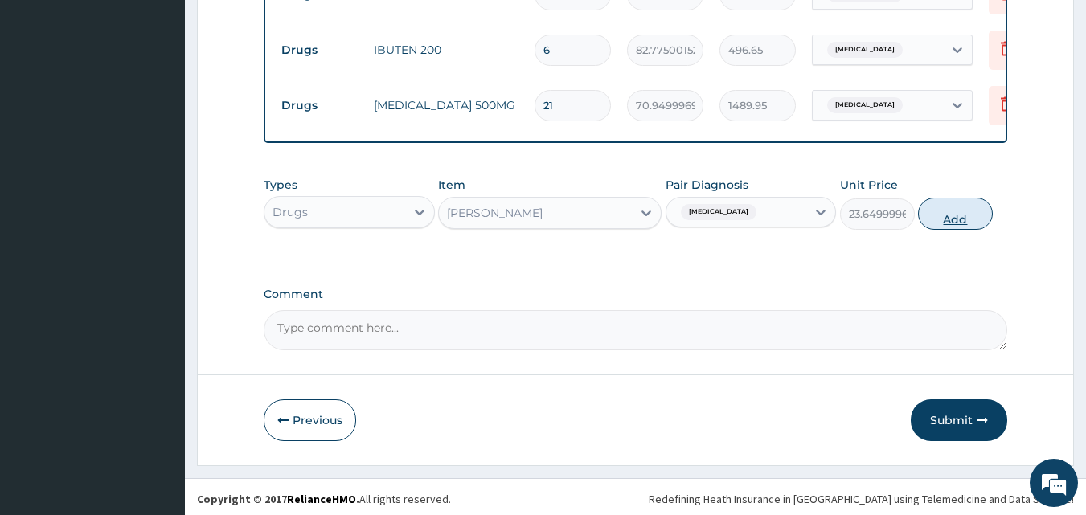
click at [980, 211] on button "Add" at bounding box center [955, 214] width 75 height 32
type input "0"
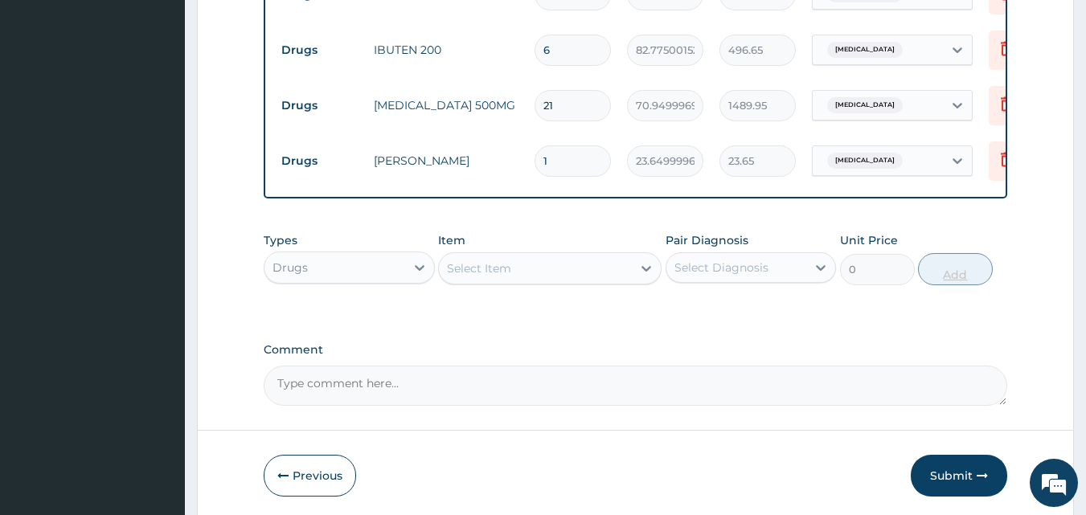
type input "10"
type input "236.50"
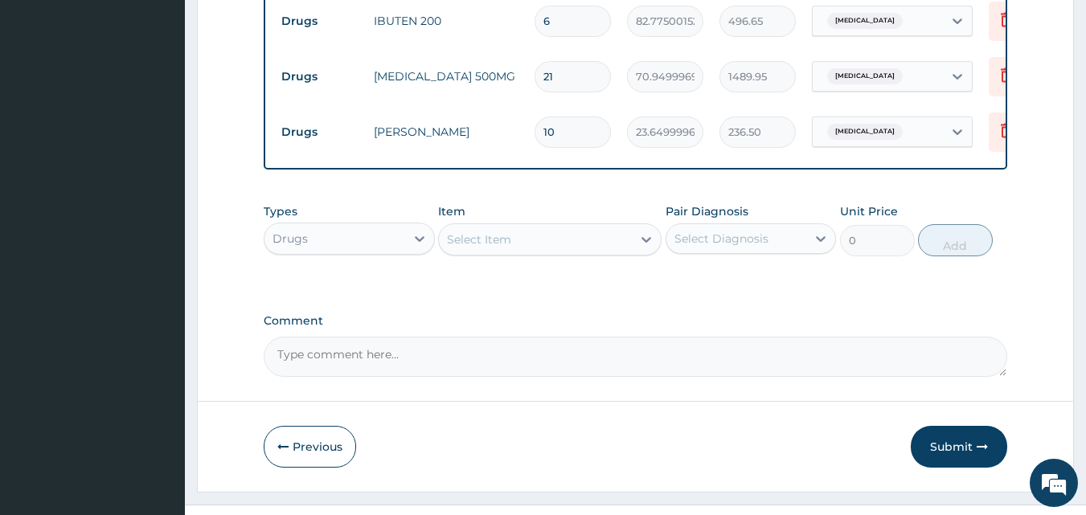
scroll to position [971, 0]
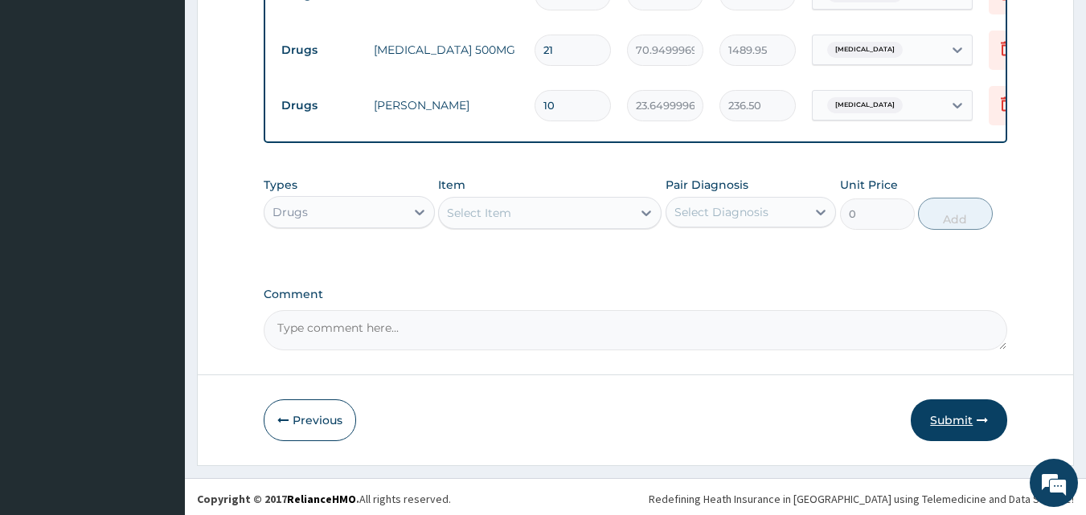
type input "10"
click at [951, 422] on button "Submit" at bounding box center [959, 420] width 96 height 42
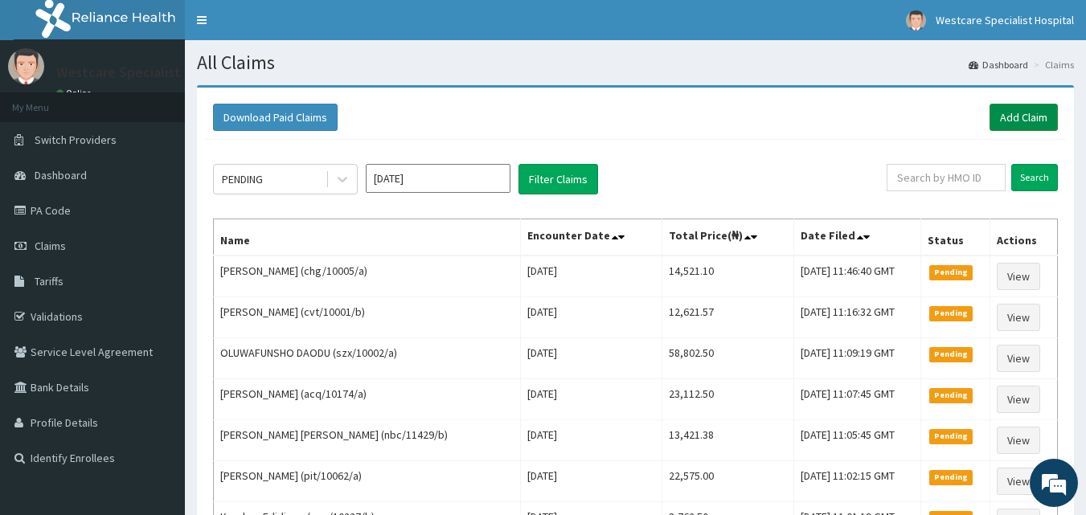
click at [1025, 125] on link "Add Claim" at bounding box center [1023, 117] width 68 height 27
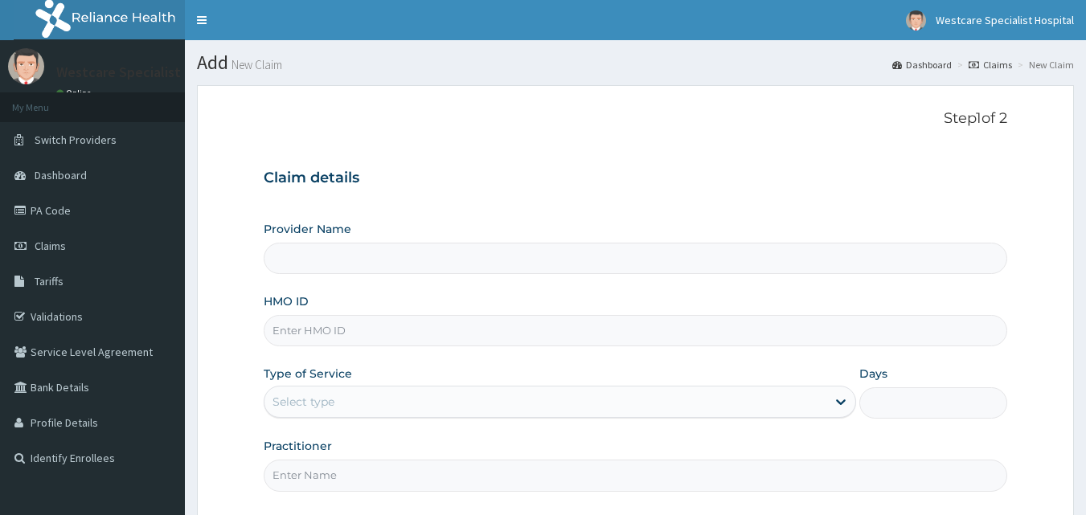
type input "WestCare Specialist Hospital"
click at [353, 324] on input "HMO ID" at bounding box center [636, 330] width 744 height 31
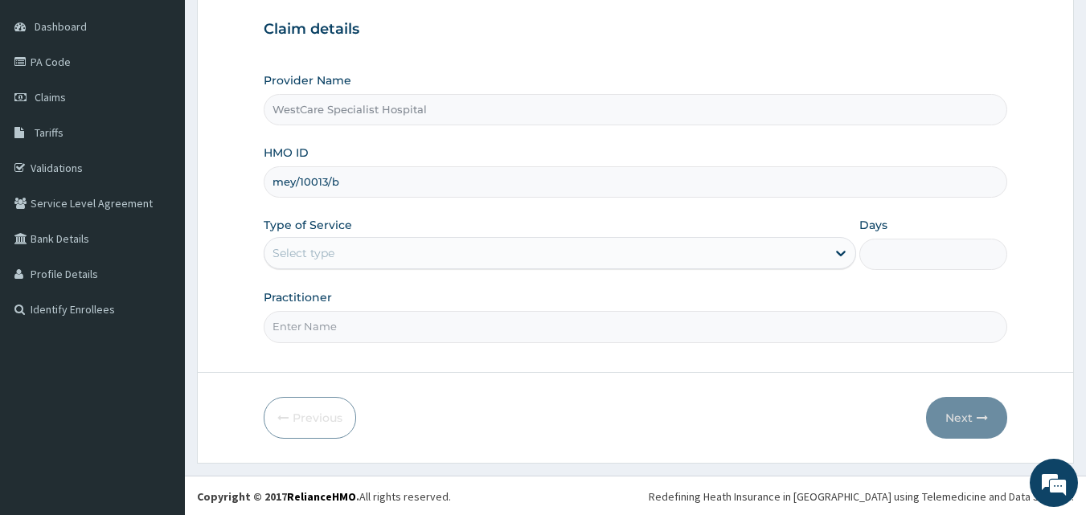
scroll to position [150, 0]
type input "mey/10013/b"
click at [351, 258] on div "Select type" at bounding box center [545, 252] width 562 height 26
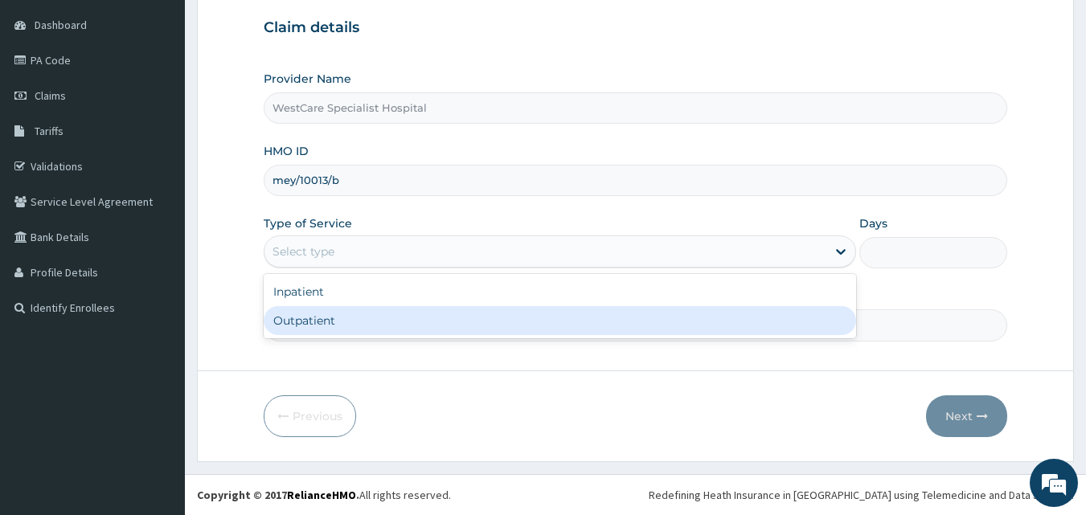
click at [329, 321] on div "Outpatient" at bounding box center [560, 320] width 592 height 29
type input "1"
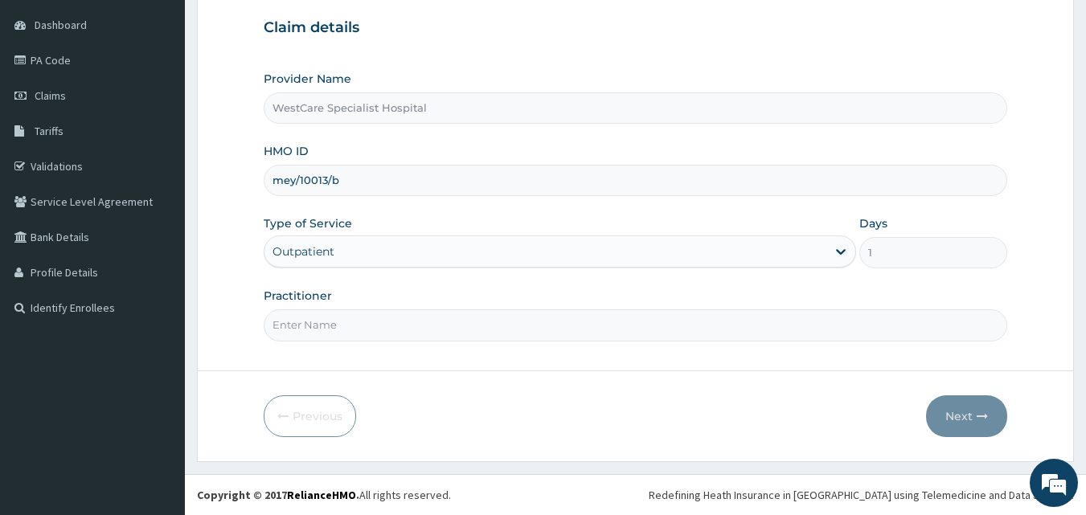
click at [362, 340] on input "Practitioner" at bounding box center [636, 324] width 744 height 31
type input "DR EKPENYOUNG"
click at [943, 411] on button "Next" at bounding box center [966, 416] width 81 height 42
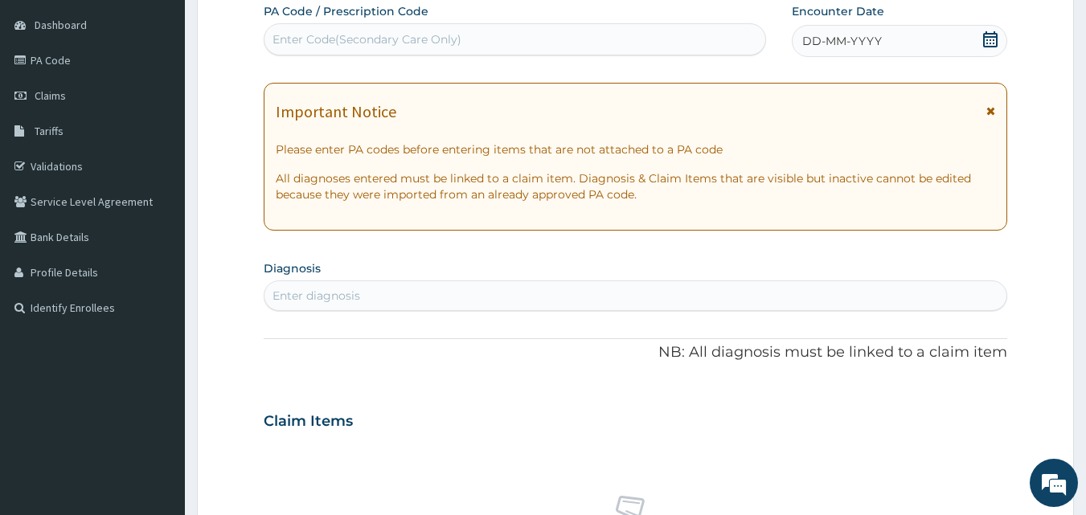
click at [484, 37] on div "Enter Code(Secondary Care Only)" at bounding box center [514, 40] width 501 height 26
type input "PA/2EC8C3"
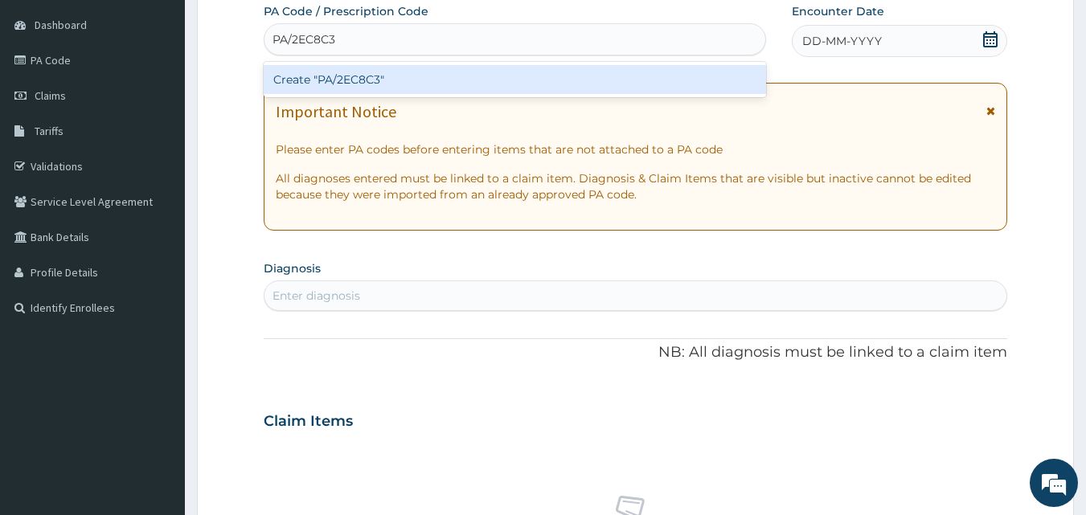
click at [341, 74] on div "Create "PA/2EC8C3"" at bounding box center [515, 79] width 503 height 29
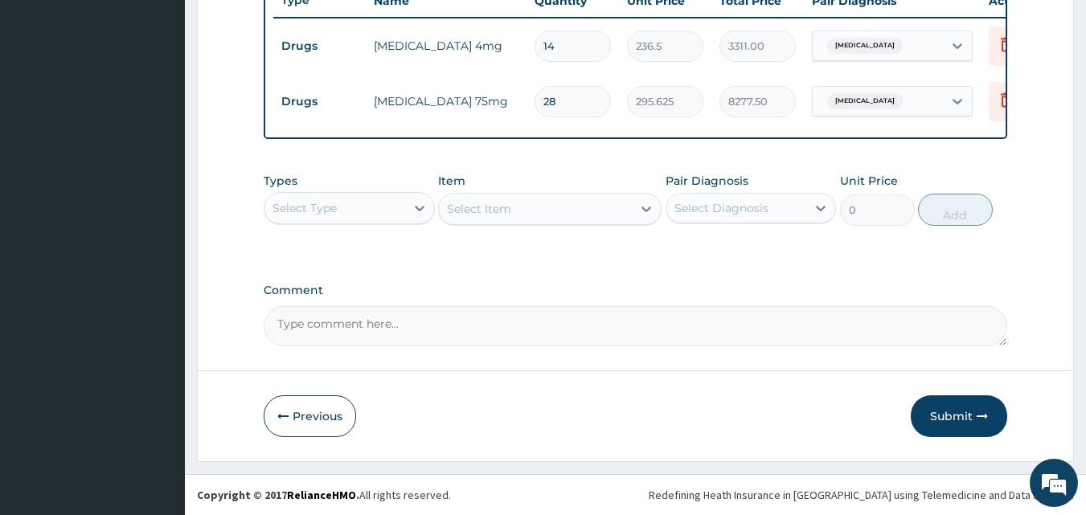
scroll to position [635, 0]
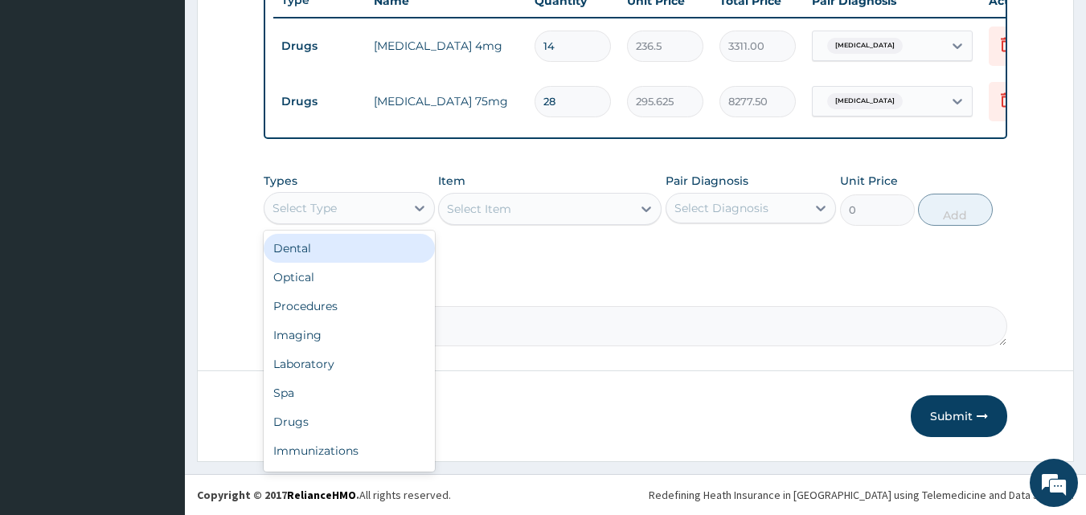
drag, startPoint x: 387, startPoint y: 209, endPoint x: 385, endPoint y: 242, distance: 33.0
click at [387, 209] on div "Select Type" at bounding box center [334, 208] width 141 height 26
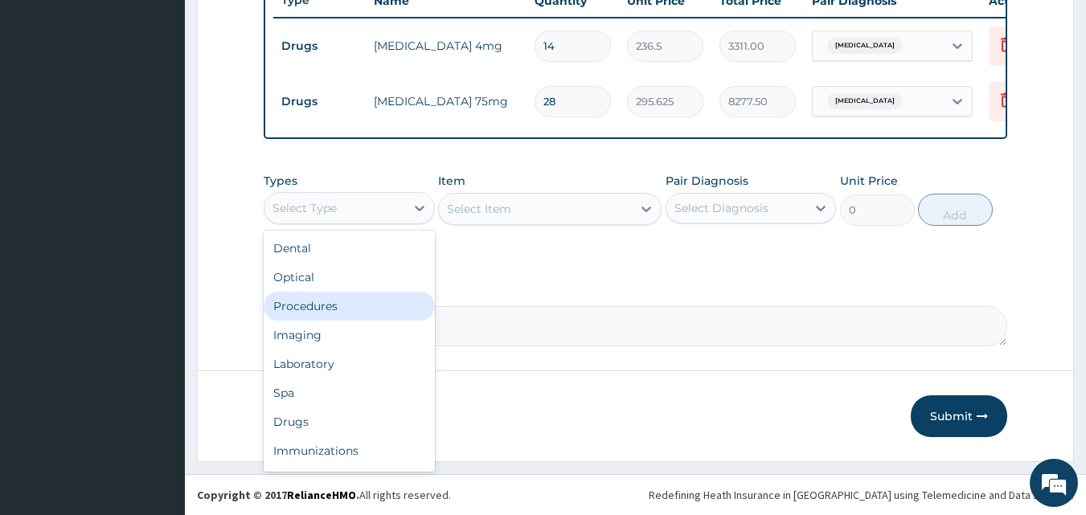
drag, startPoint x: 359, startPoint y: 316, endPoint x: 383, endPoint y: 294, distance: 31.8
click at [359, 314] on div "Procedures" at bounding box center [349, 306] width 171 height 29
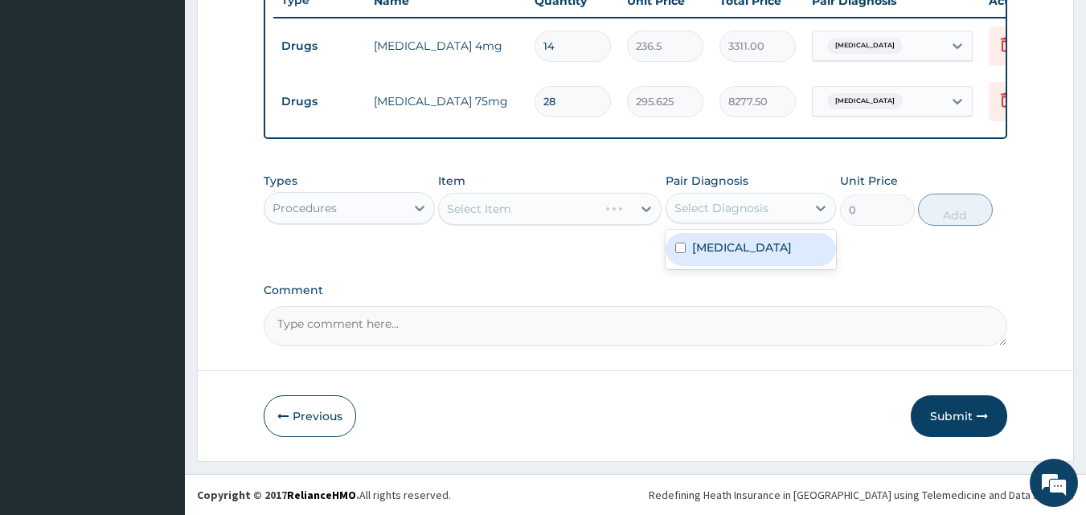
click at [754, 208] on div "Select Diagnosis" at bounding box center [721, 208] width 94 height 16
click at [755, 238] on div "Cervical spondylosis" at bounding box center [750, 249] width 171 height 33
checkbox input "true"
click at [545, 247] on div "Types Procedures Item Select Item Pair Diagnosis Cervical spondylosis Unit Pric…" at bounding box center [636, 211] width 744 height 93
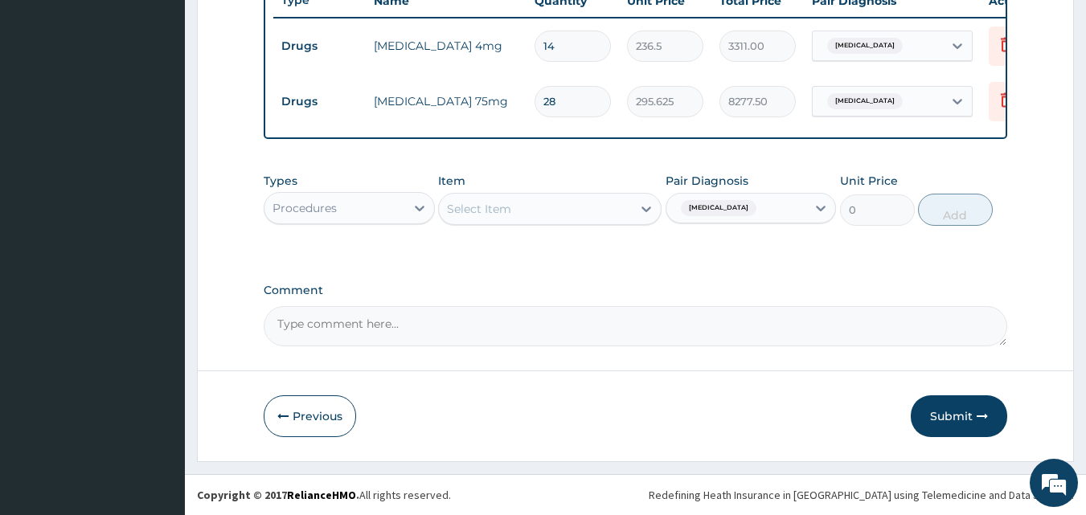
click at [526, 207] on div "Select Item" at bounding box center [535, 209] width 193 height 26
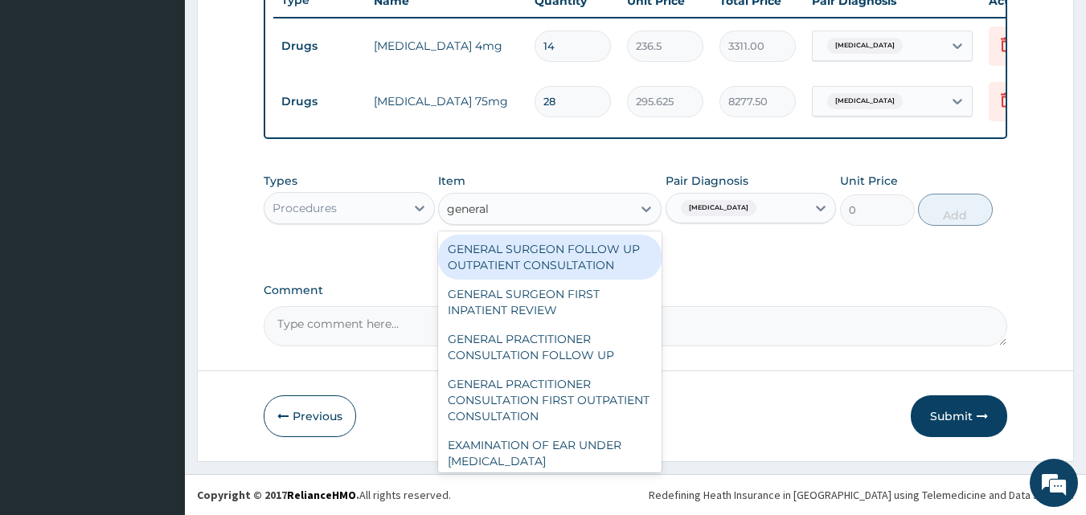
type input "general p"
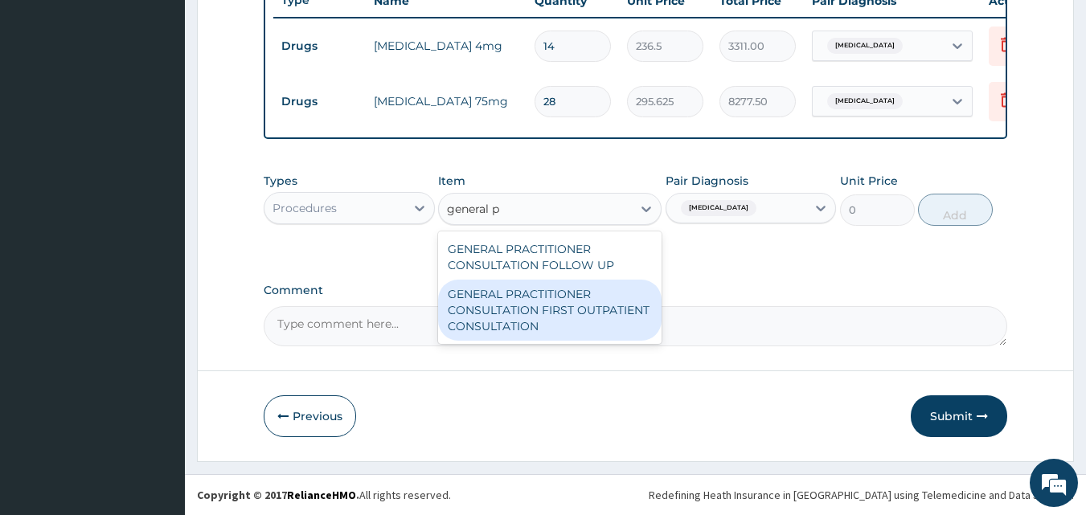
click at [582, 316] on div "GENERAL PRACTITIONER CONSULTATION FIRST OUTPATIENT CONSULTATION" at bounding box center [549, 310] width 223 height 61
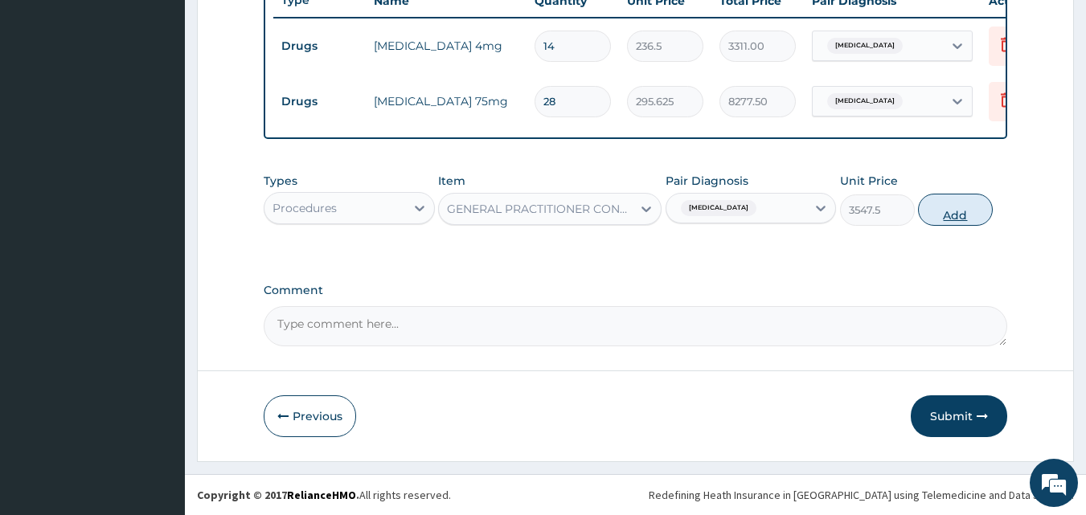
click at [962, 219] on button "Add" at bounding box center [955, 210] width 75 height 32
type input "0"
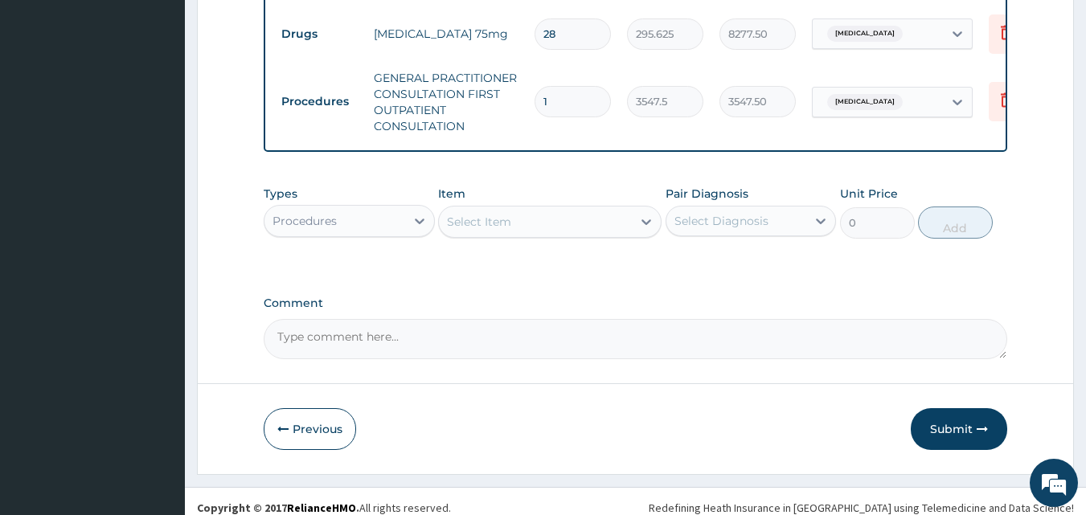
scroll to position [715, 0]
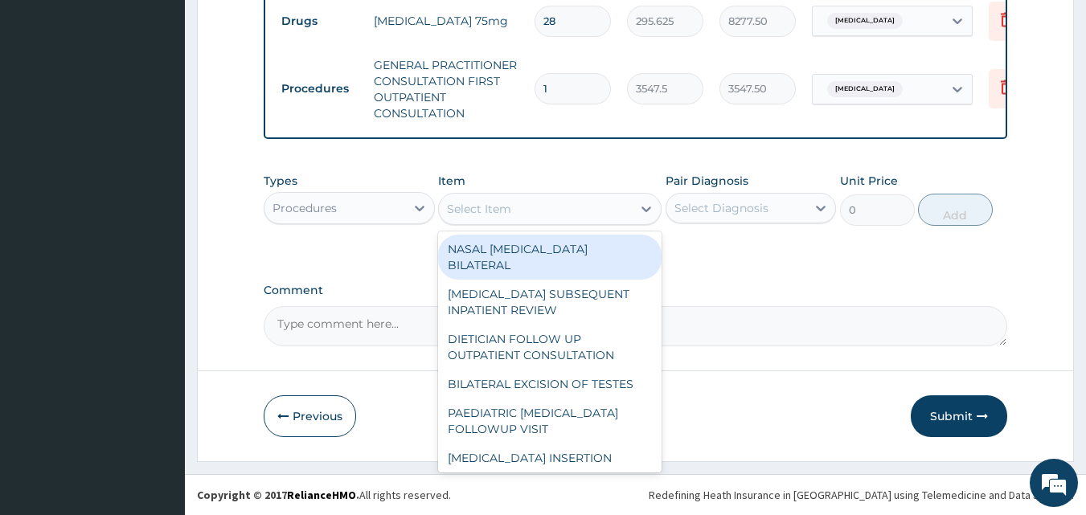
click at [489, 210] on div "Select Item" at bounding box center [479, 209] width 64 height 16
click at [390, 211] on div "Procedures" at bounding box center [334, 208] width 141 height 26
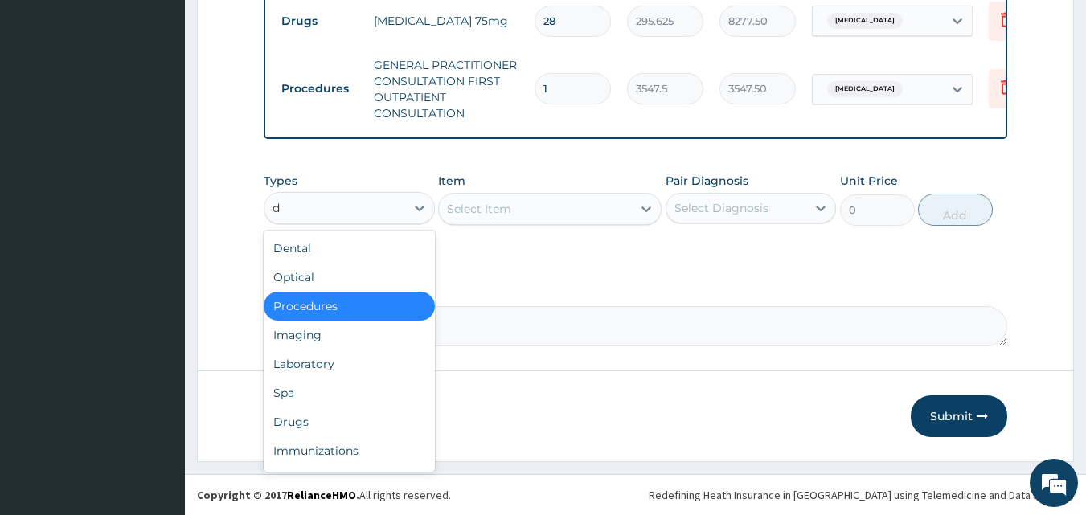
type input "dr"
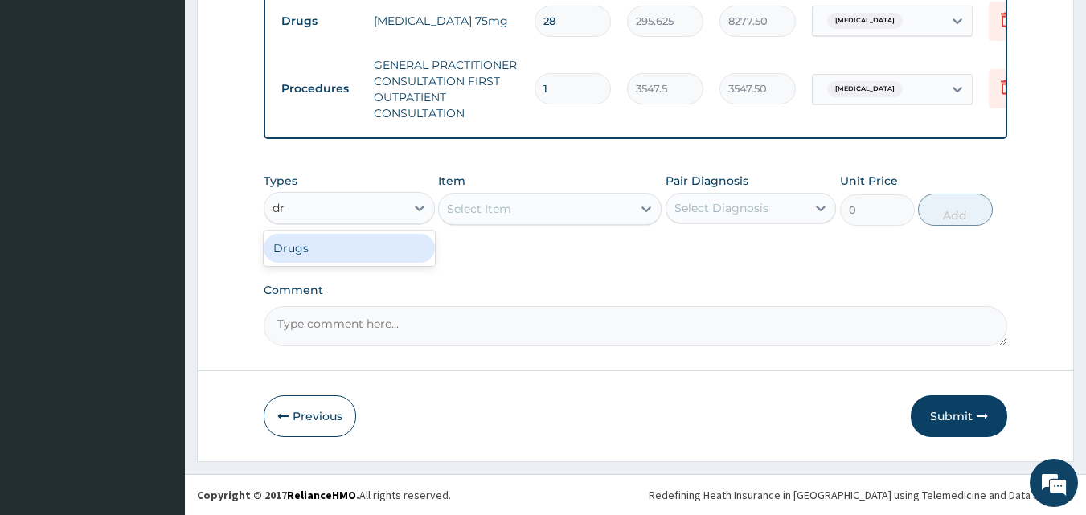
click at [358, 251] on div "Drugs" at bounding box center [349, 248] width 171 height 29
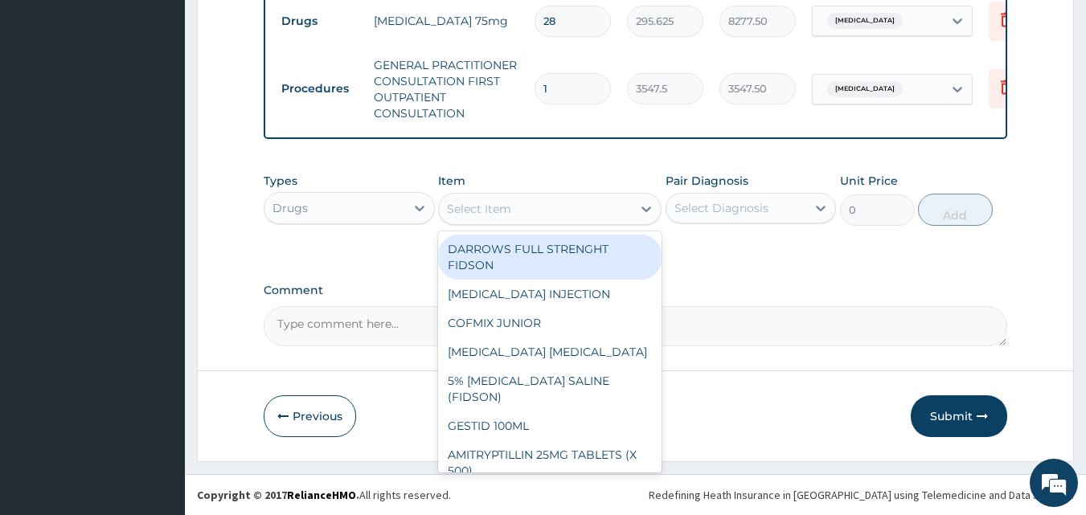
click at [555, 207] on div "Select Item" at bounding box center [535, 209] width 193 height 26
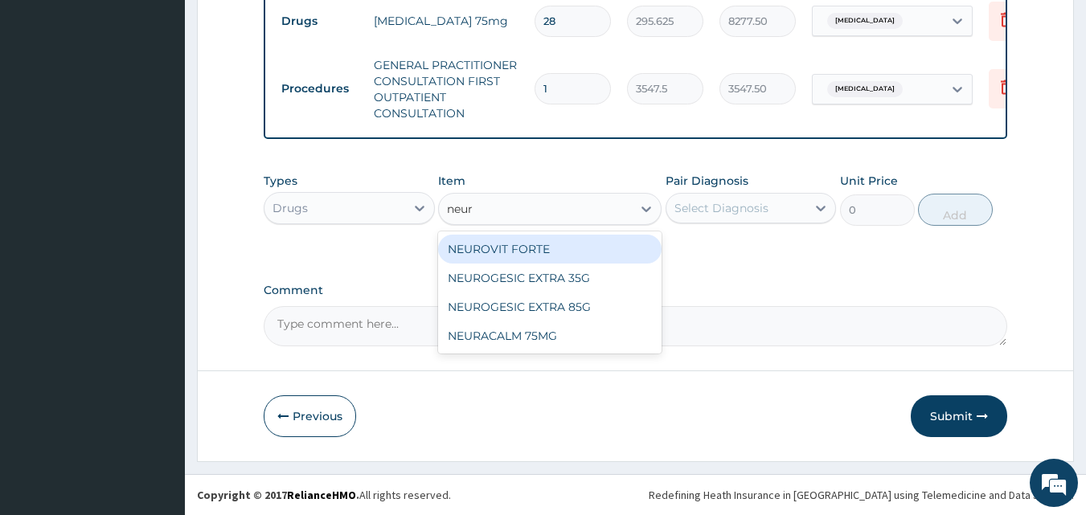
type input "neuro"
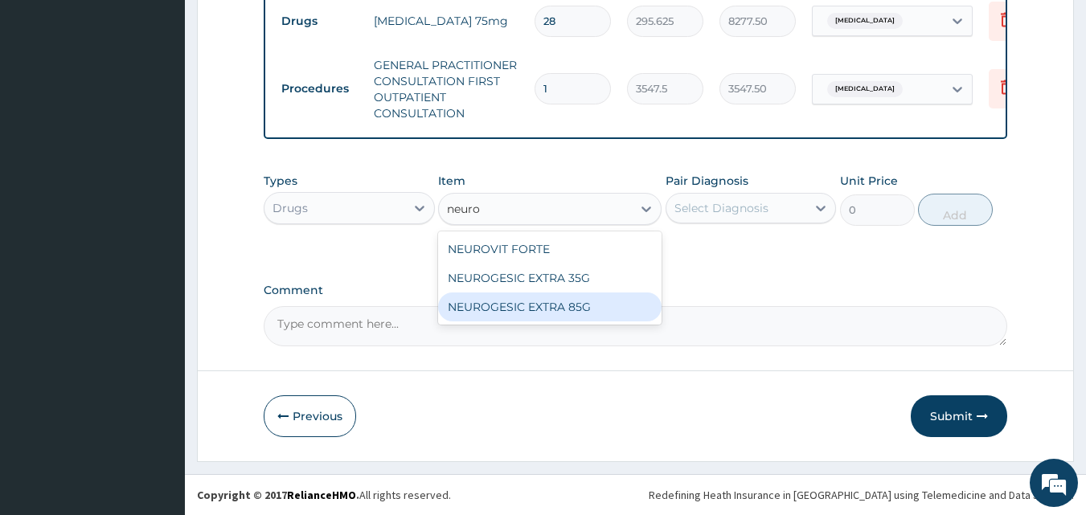
click at [556, 314] on div "NEUROGESIC EXTRA 85G" at bounding box center [549, 307] width 223 height 29
type input "2719.75"
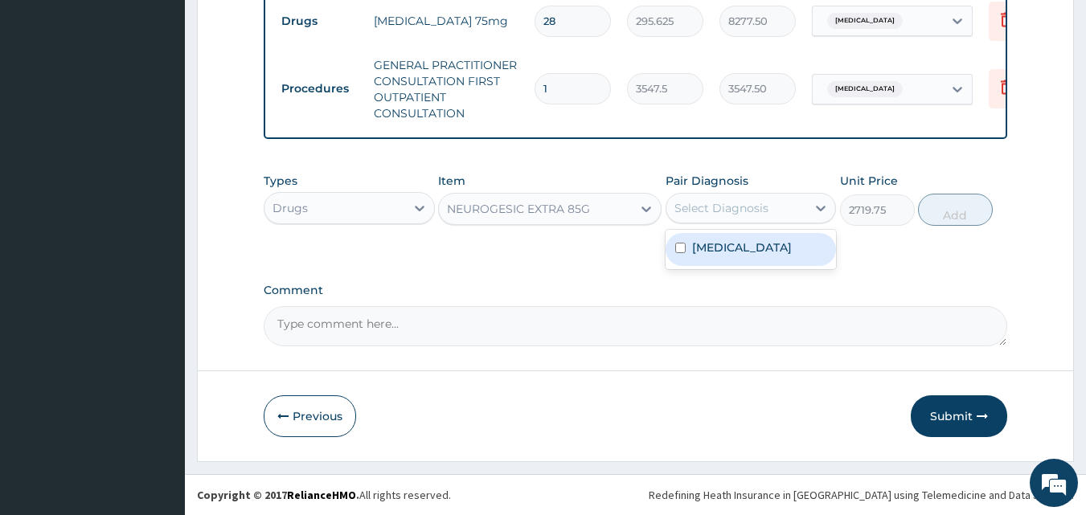
click at [735, 222] on div "Select Diagnosis" at bounding box center [750, 208] width 171 height 31
drag, startPoint x: 730, startPoint y: 258, endPoint x: 882, endPoint y: 198, distance: 163.4
click at [736, 256] on div "Cervical spondylosis" at bounding box center [750, 249] width 171 height 33
checkbox input "true"
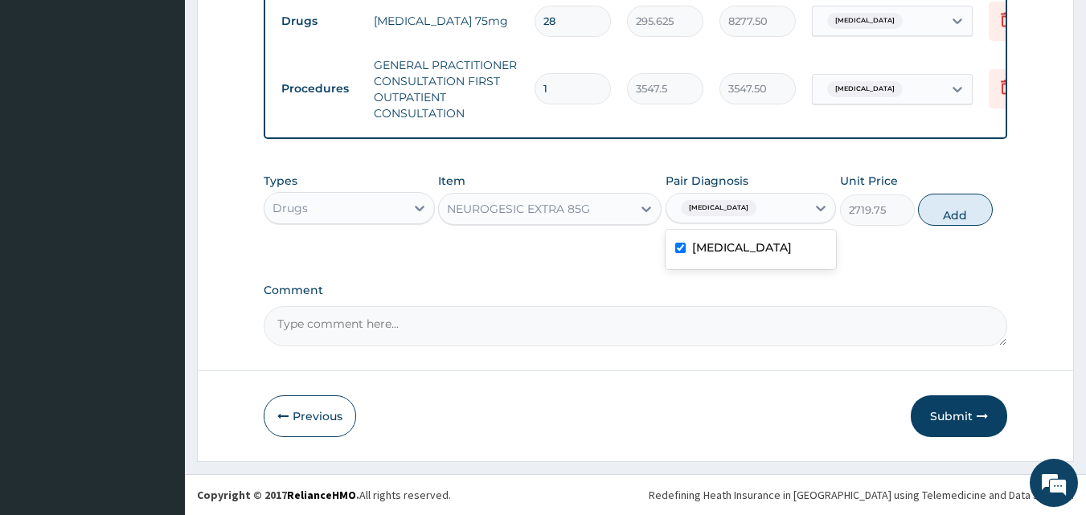
click at [958, 199] on button "Add" at bounding box center [955, 210] width 75 height 32
type input "0"
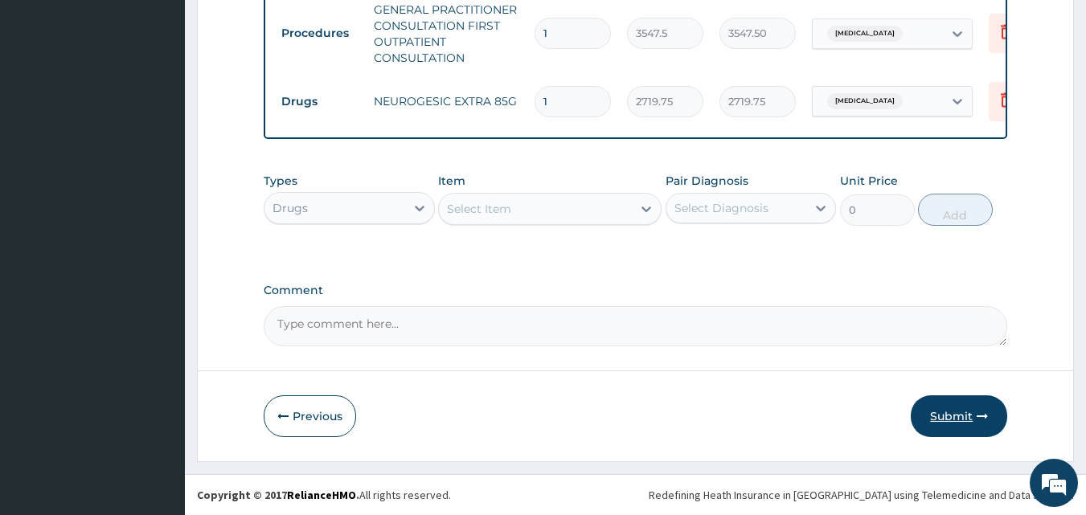
click at [990, 430] on button "Submit" at bounding box center [959, 416] width 96 height 42
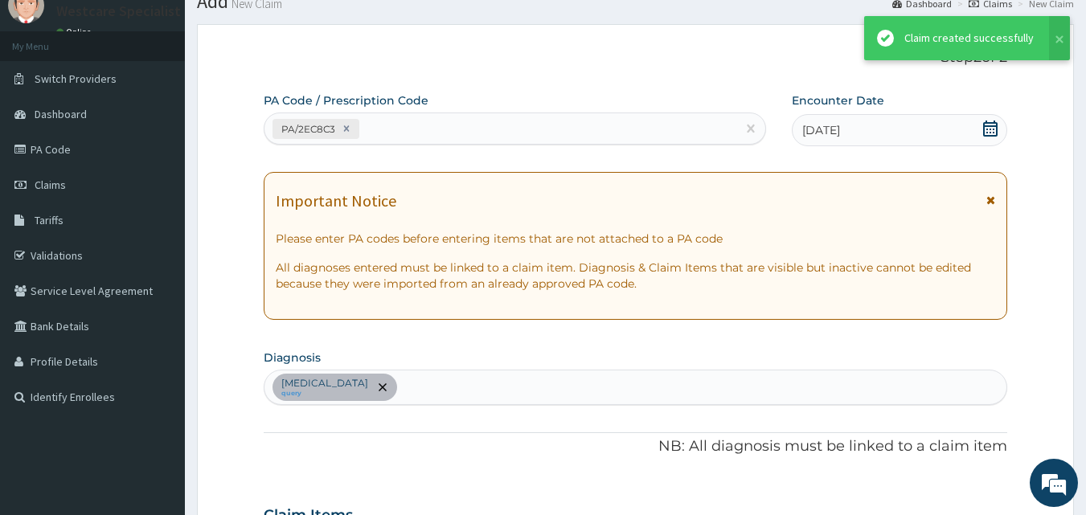
scroll to position [771, 0]
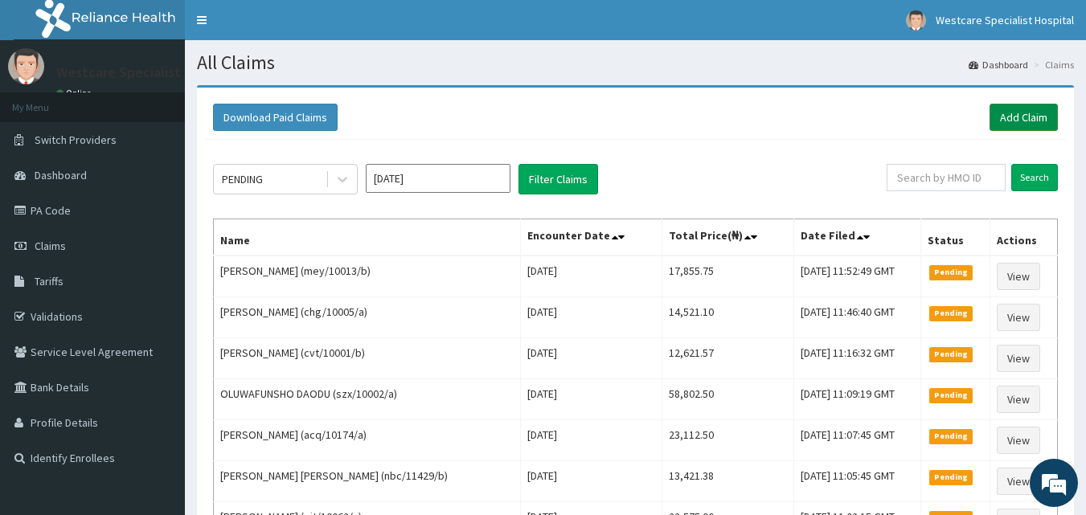
click at [1028, 125] on link "Add Claim" at bounding box center [1023, 117] width 68 height 27
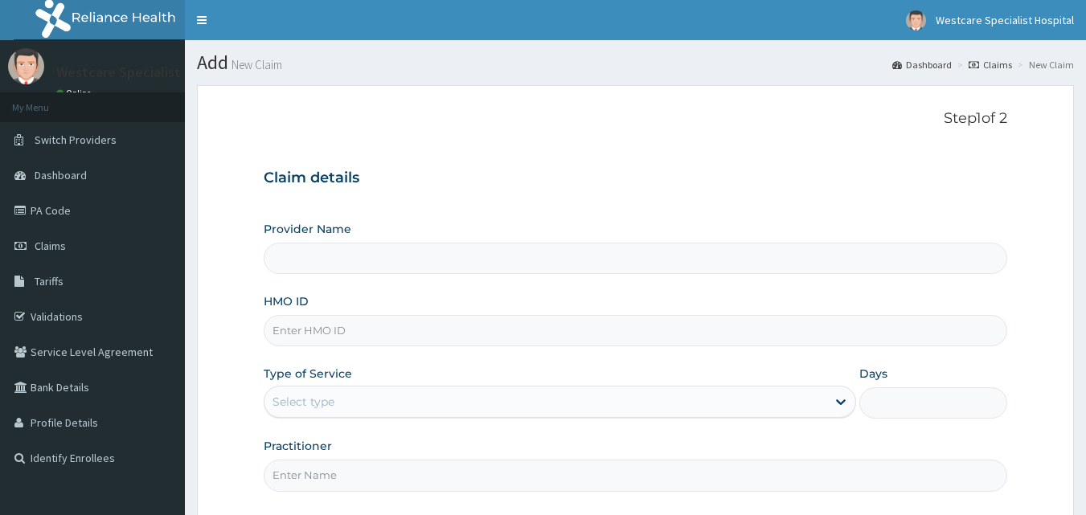
type input "WestCare Specialist Hospital"
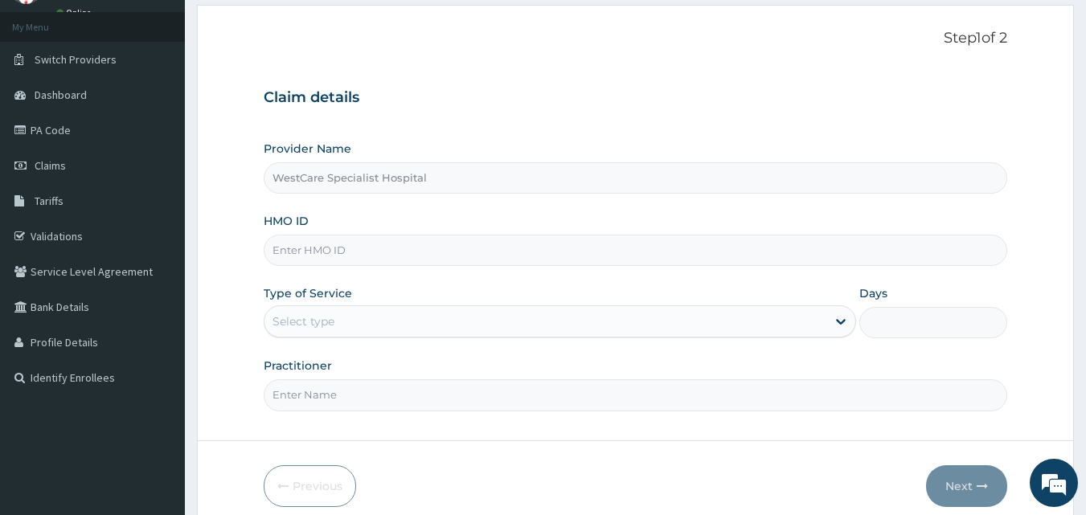
click at [315, 259] on input "HMO ID" at bounding box center [636, 250] width 744 height 31
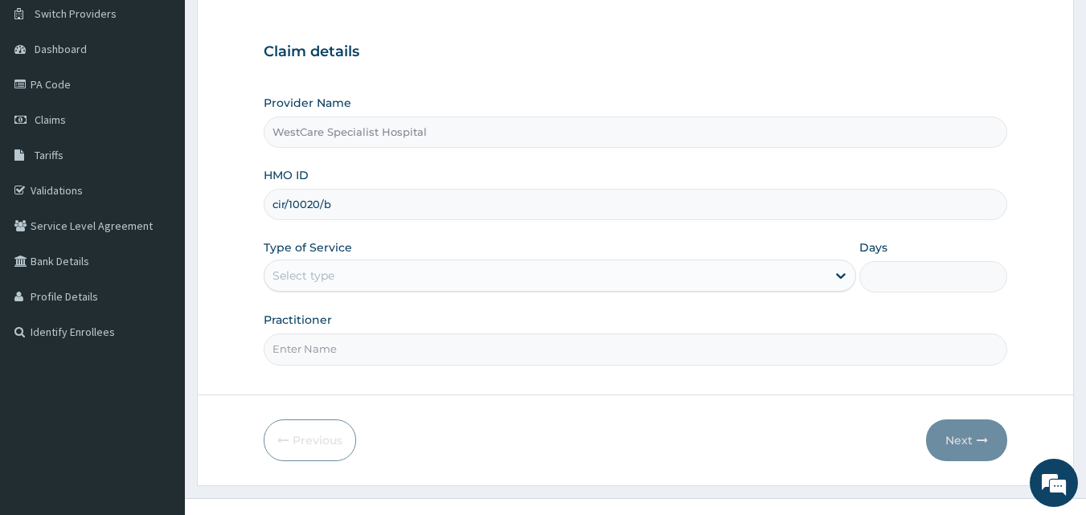
scroll to position [150, 0]
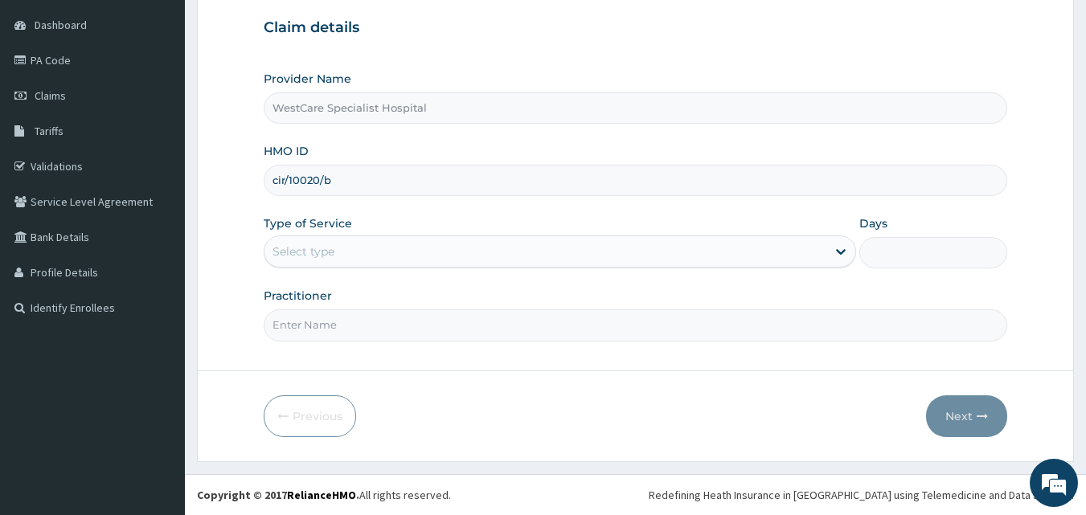
type input "cir/10020/b"
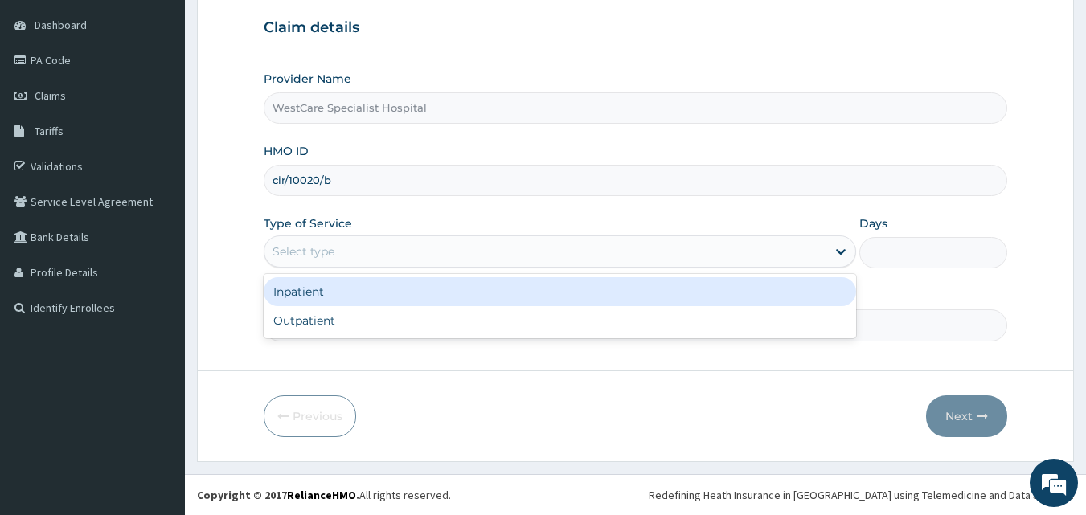
click at [358, 261] on div "Select type" at bounding box center [545, 252] width 562 height 26
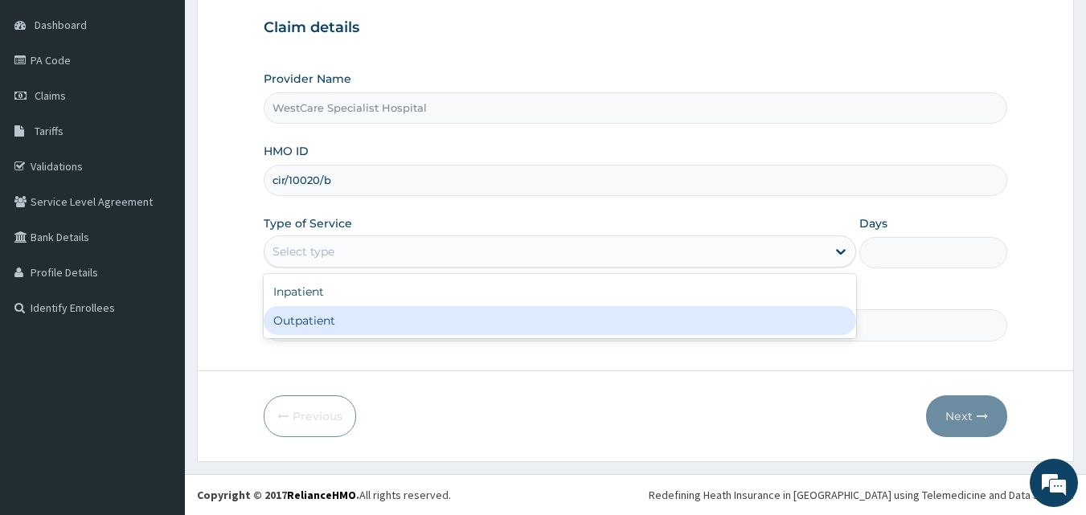
click at [346, 329] on div "Outpatient" at bounding box center [560, 320] width 592 height 29
type input "1"
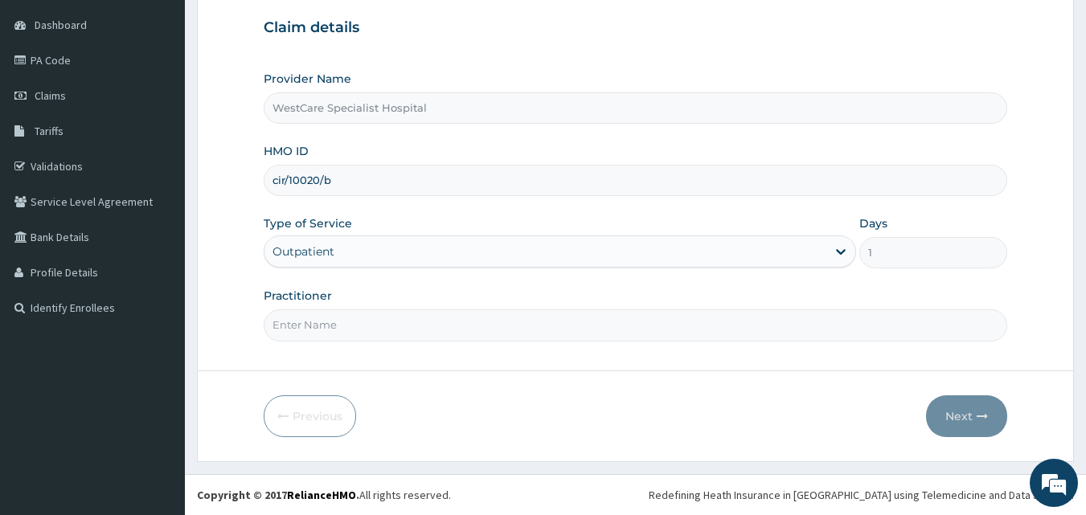
click at [346, 330] on input "Practitioner" at bounding box center [636, 324] width 744 height 31
type input "[PERSON_NAME]"
click at [940, 415] on button "Next" at bounding box center [966, 416] width 81 height 42
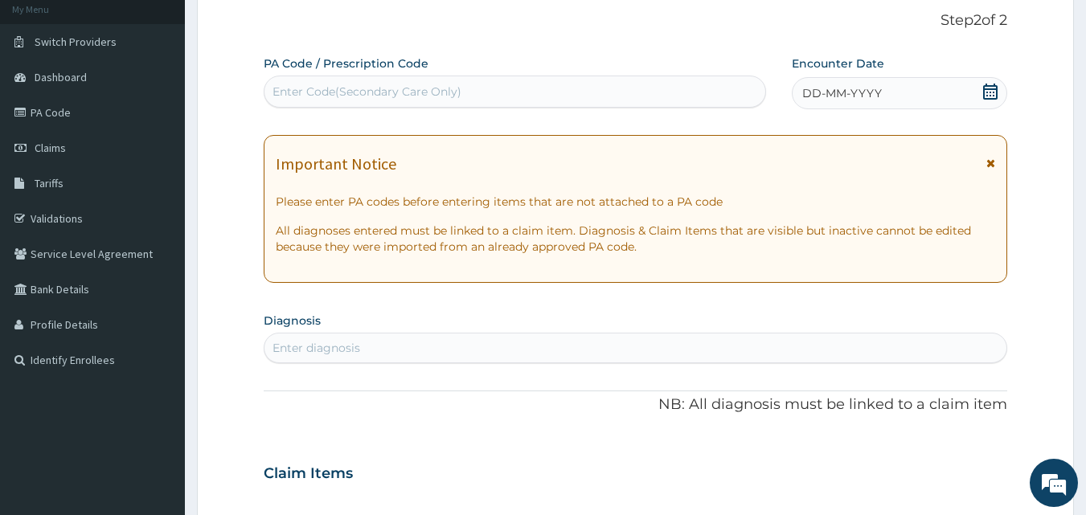
scroll to position [70, 0]
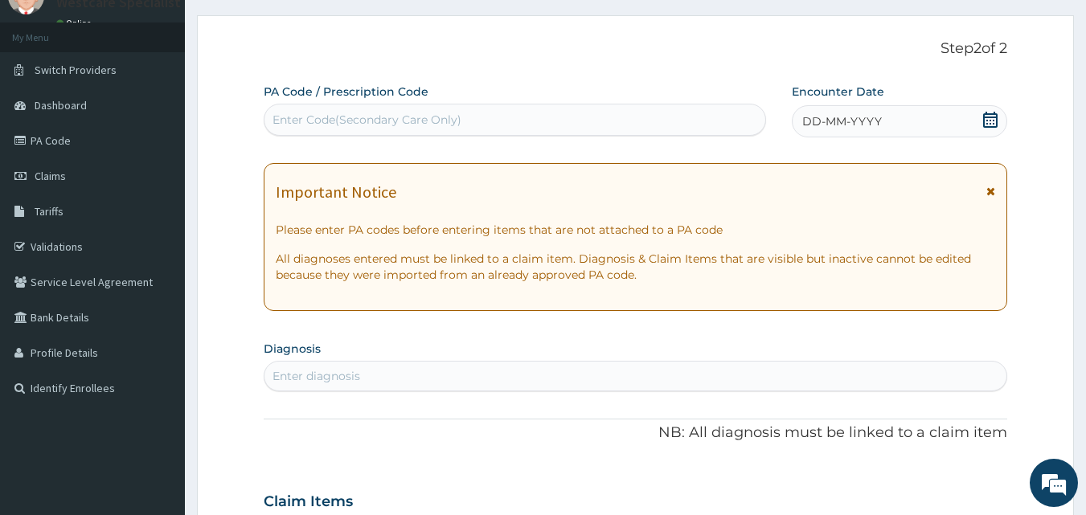
click at [636, 114] on div "Enter Code(Secondary Care Only)" at bounding box center [514, 120] width 501 height 26
type input "PA/B40231"
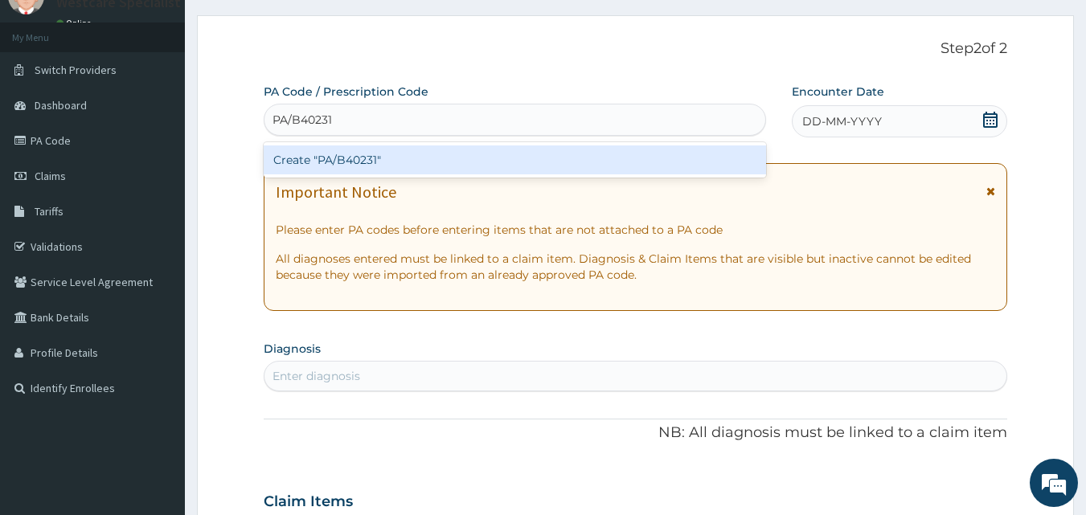
click at [456, 163] on div "Create "PA/B40231"" at bounding box center [515, 159] width 503 height 29
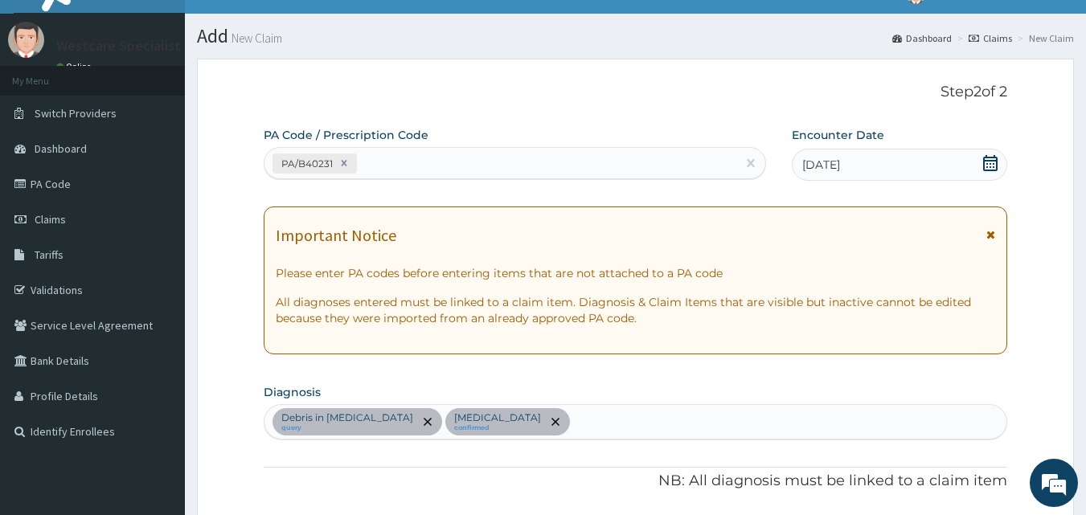
scroll to position [0, 0]
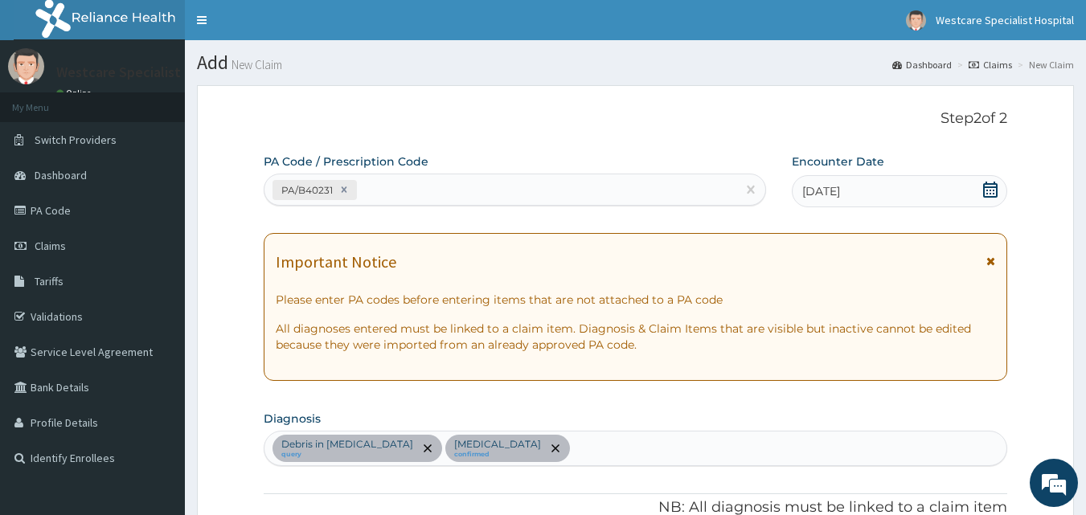
click at [472, 186] on div "PA/B40231" at bounding box center [500, 190] width 473 height 27
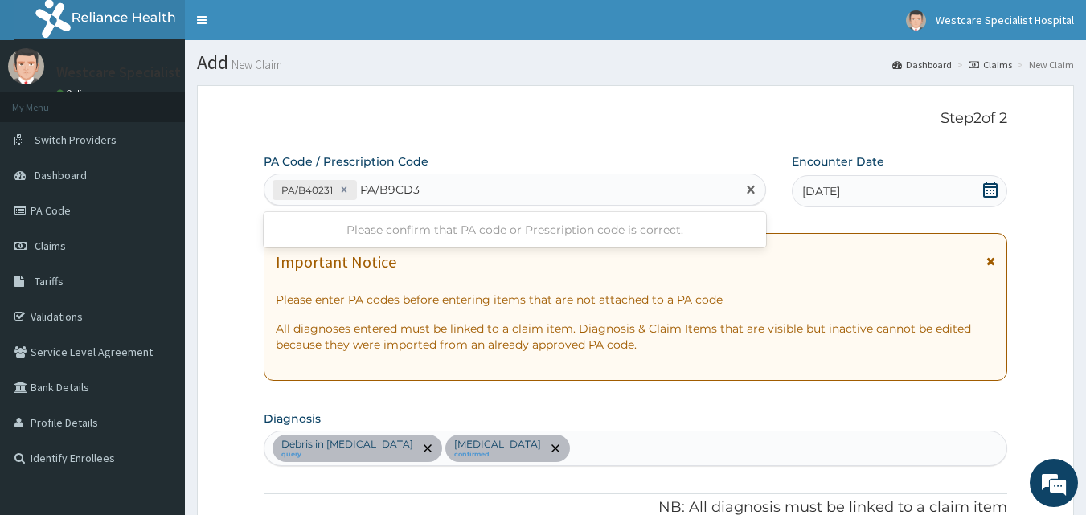
type input "PA/B9CD32"
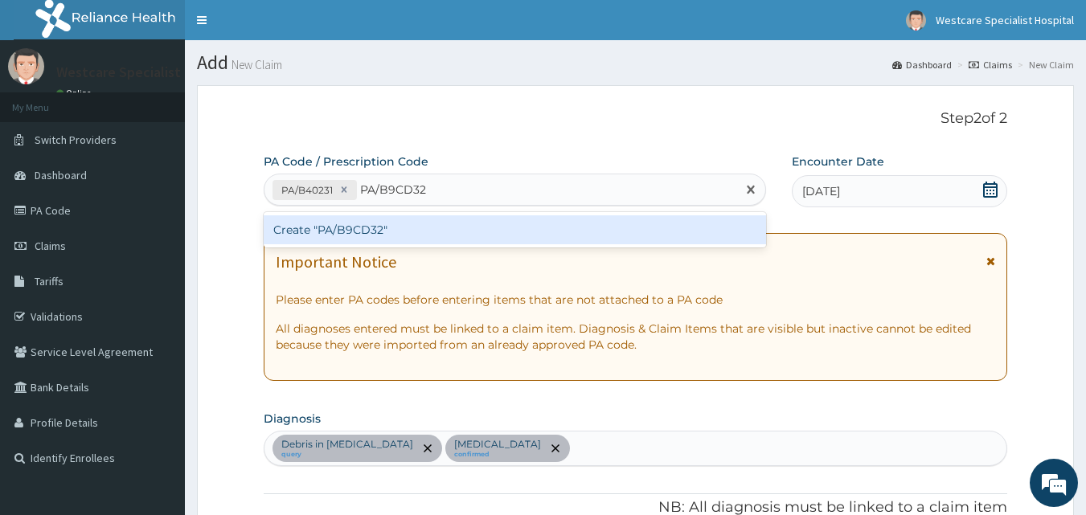
click at [400, 236] on div "Create "PA/B9CD32"" at bounding box center [515, 229] width 503 height 29
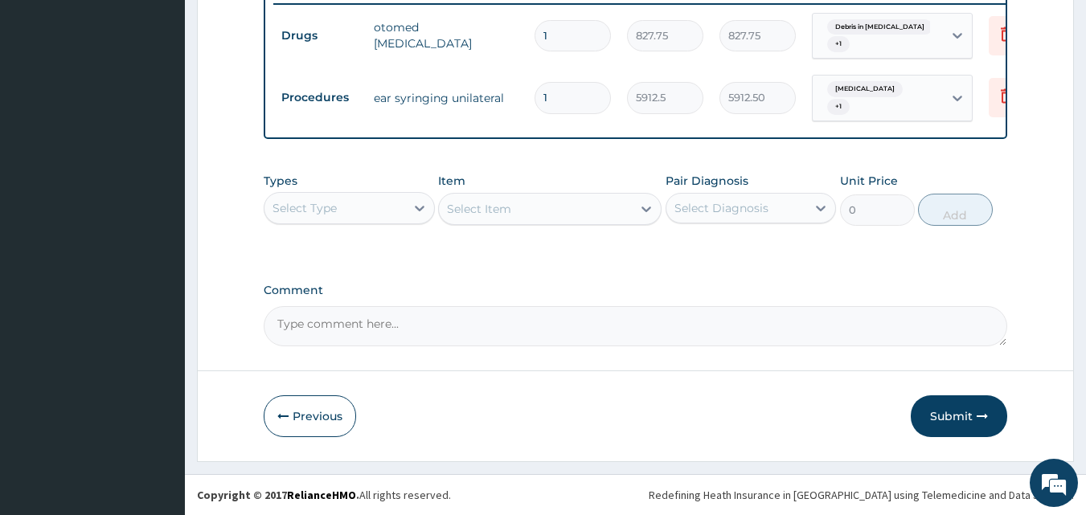
scroll to position [663, 0]
click at [952, 405] on button "Submit" at bounding box center [959, 416] width 96 height 42
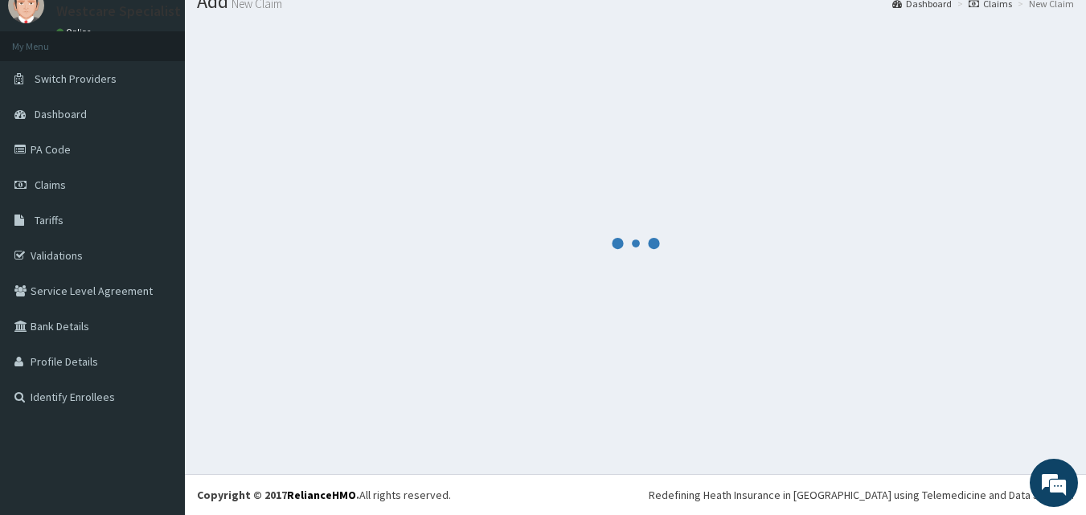
scroll to position [61, 0]
drag, startPoint x: 952, startPoint y: 405, endPoint x: 938, endPoint y: 389, distance: 21.6
click at [949, 401] on div at bounding box center [635, 243] width 877 height 438
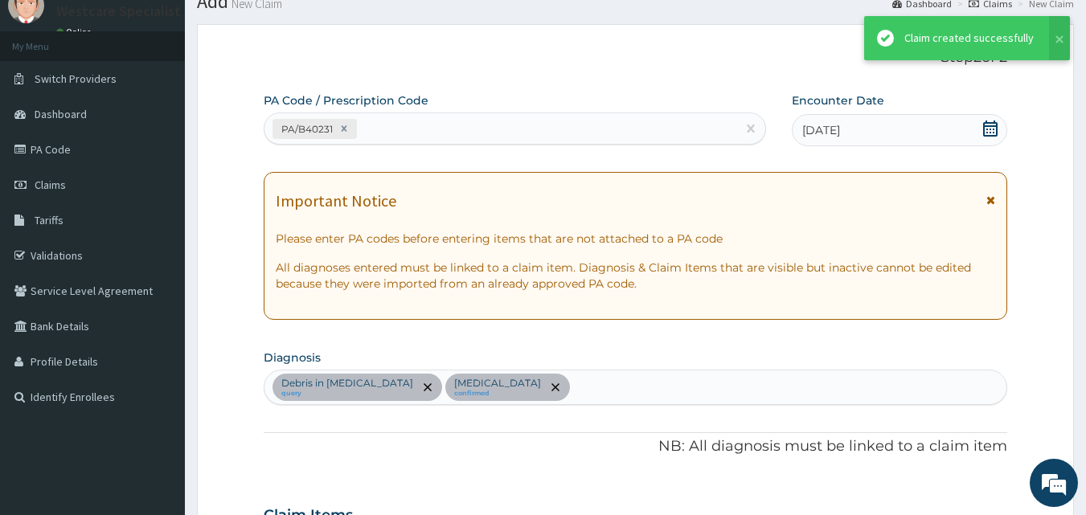
scroll to position [649, 0]
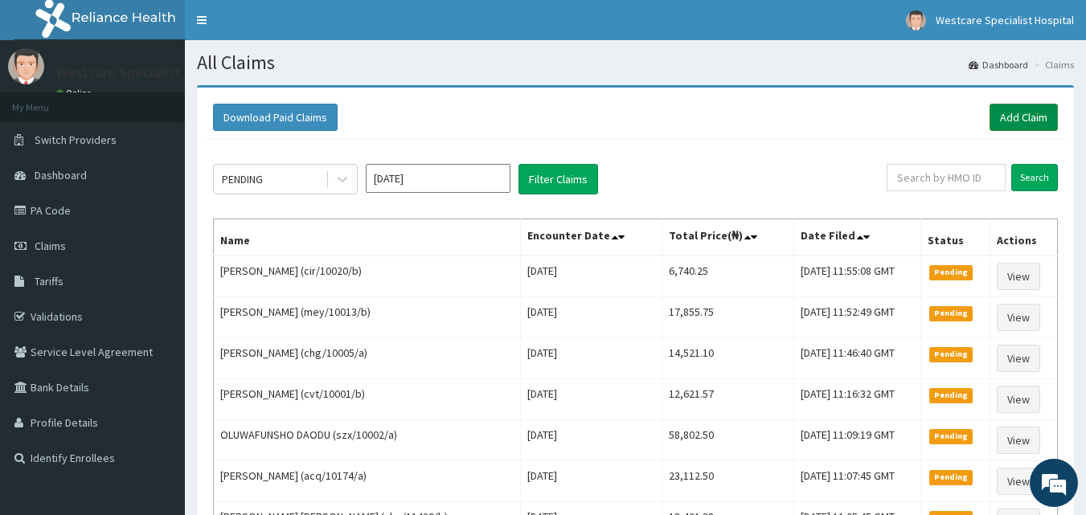
click at [1028, 124] on link "Add Claim" at bounding box center [1023, 117] width 68 height 27
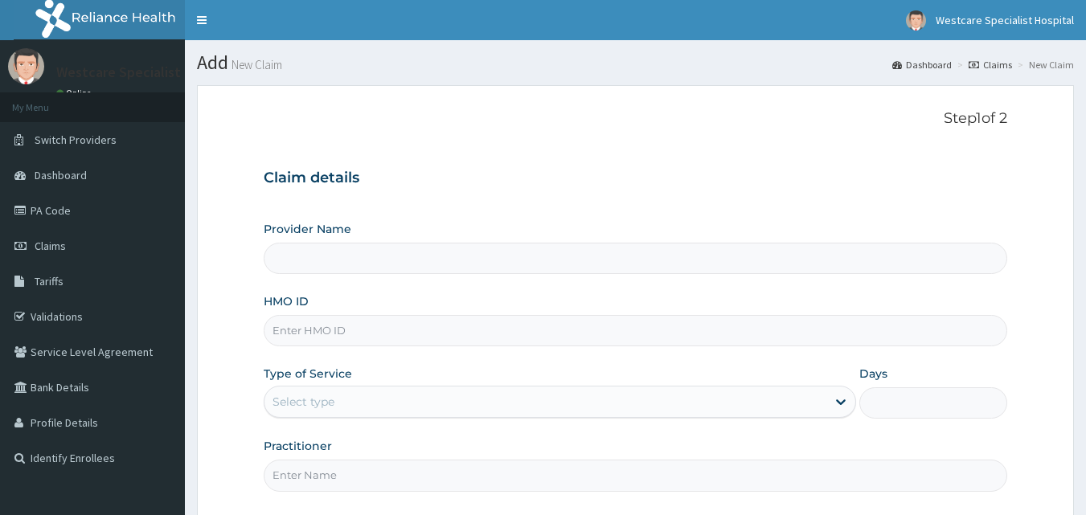
type input "WestCare Specialist Hospital"
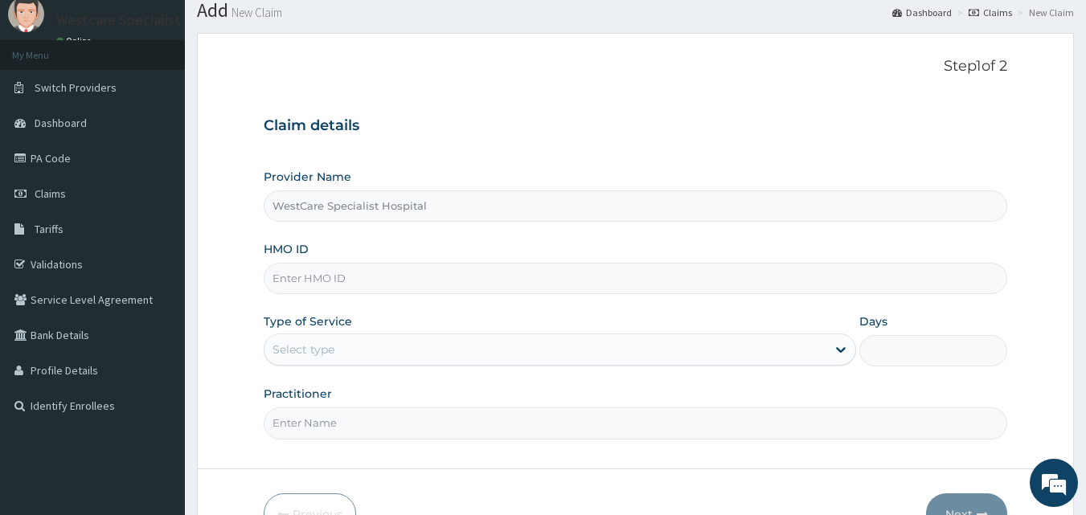
scroll to position [80, 0]
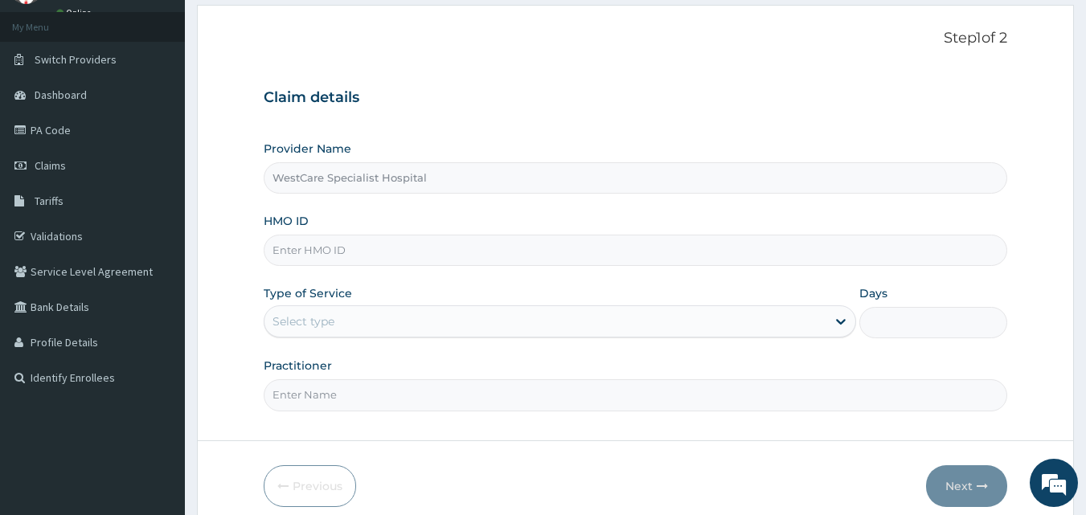
click at [285, 259] on input "HMO ID" at bounding box center [636, 250] width 744 height 31
